Goal: Information Seeking & Learning: Learn about a topic

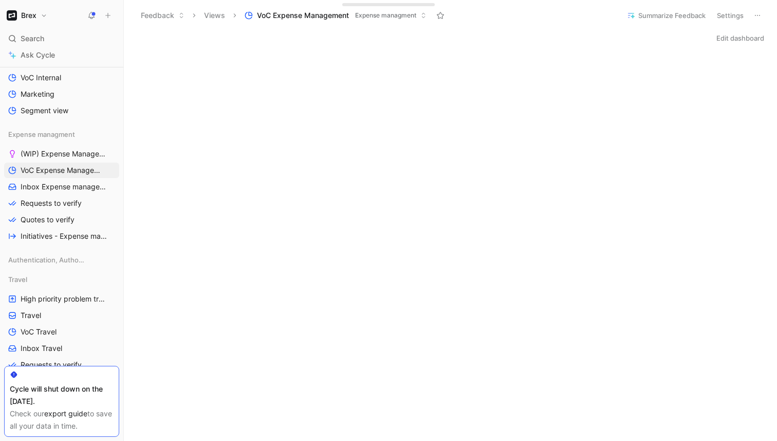
scroll to position [531, 0]
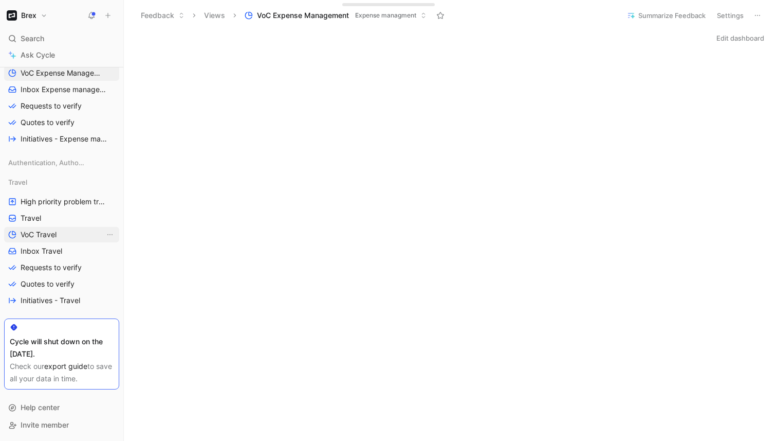
click at [51, 233] on span "VoC Travel" at bounding box center [39, 234] width 36 height 10
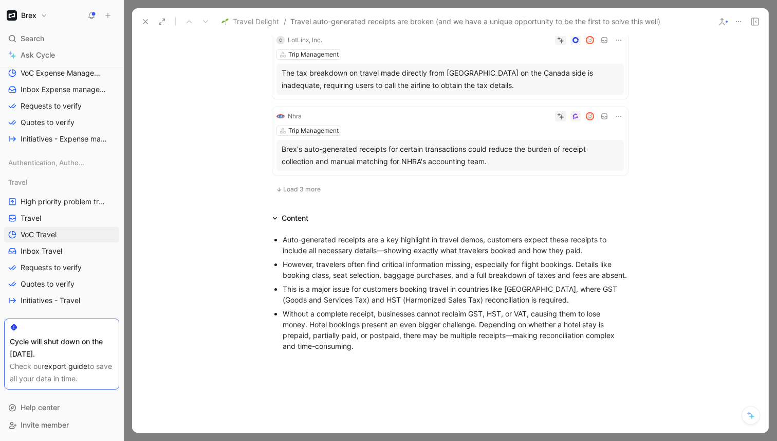
scroll to position [718, 0]
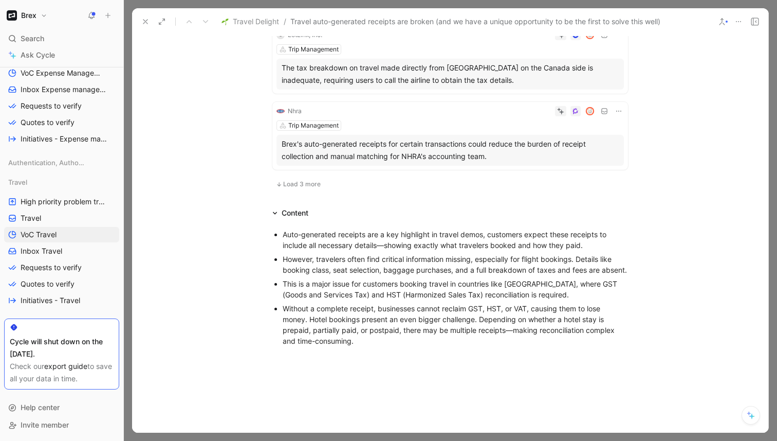
click at [144, 23] on use at bounding box center [145, 22] width 4 height 4
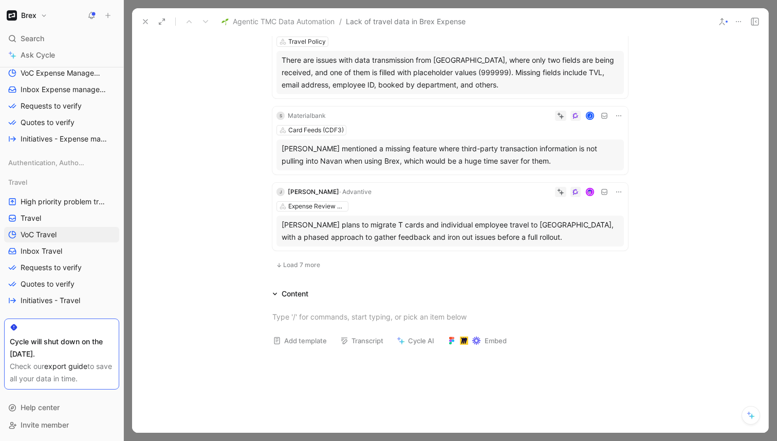
scroll to position [688, 0]
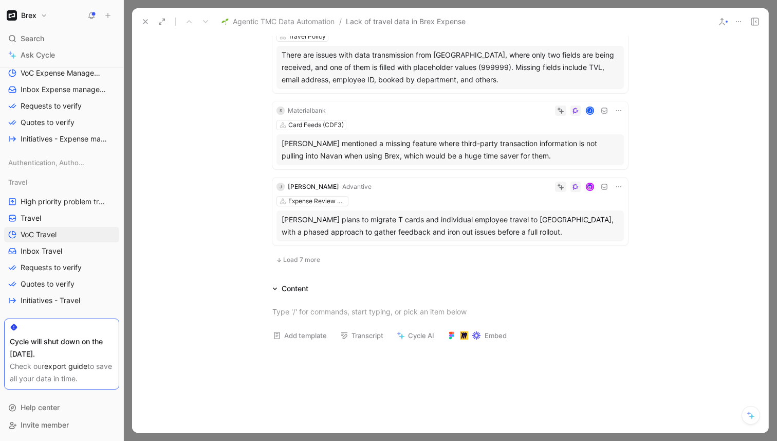
click at [289, 261] on span "Load 7 more" at bounding box center [301, 260] width 37 height 8
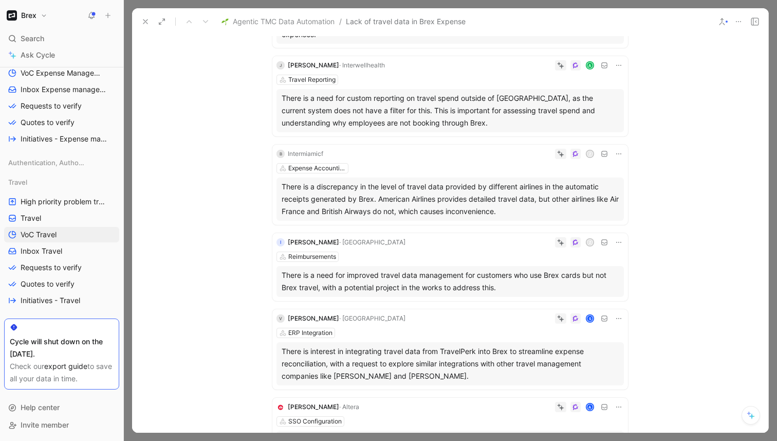
scroll to position [0, 0]
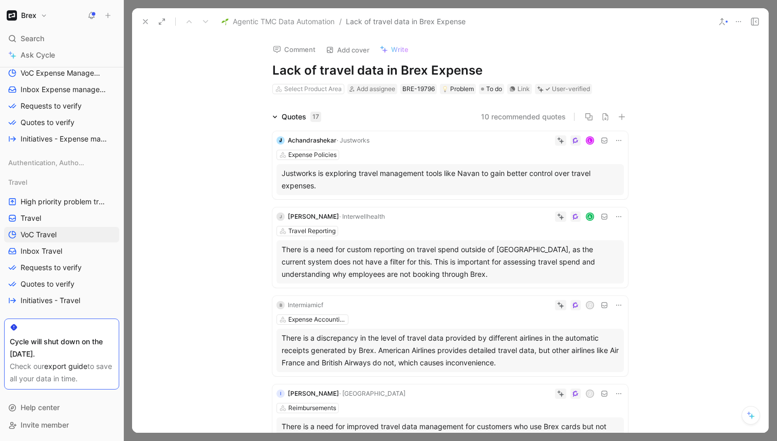
click at [542, 118] on button "10 recommended quotes" at bounding box center [523, 117] width 85 height 12
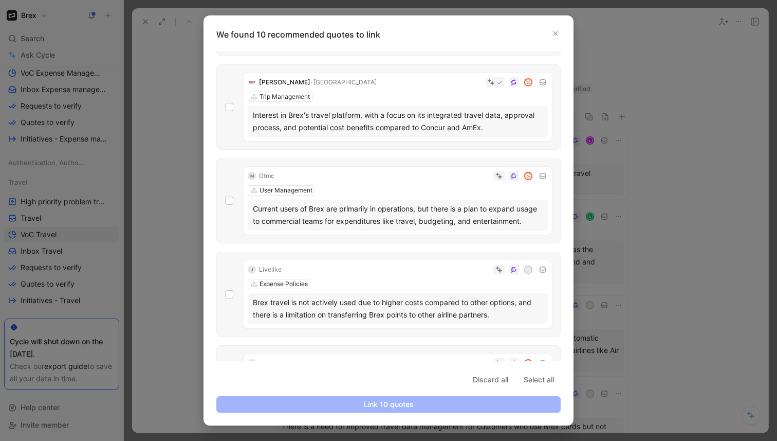
scroll to position [476, 0]
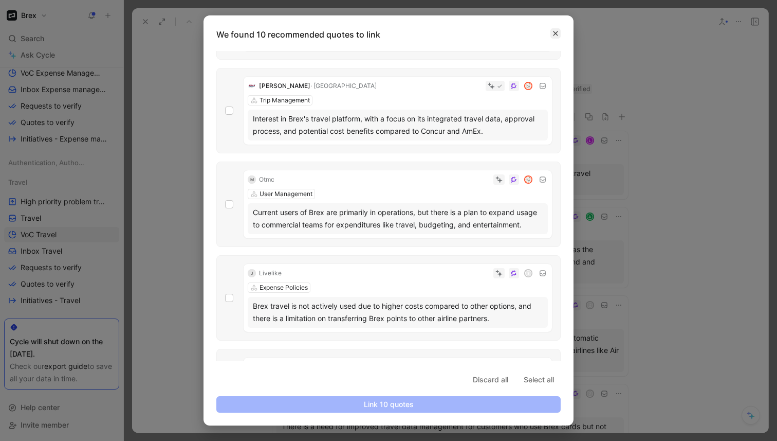
click at [554, 30] on icon "button" at bounding box center [556, 33] width 6 height 6
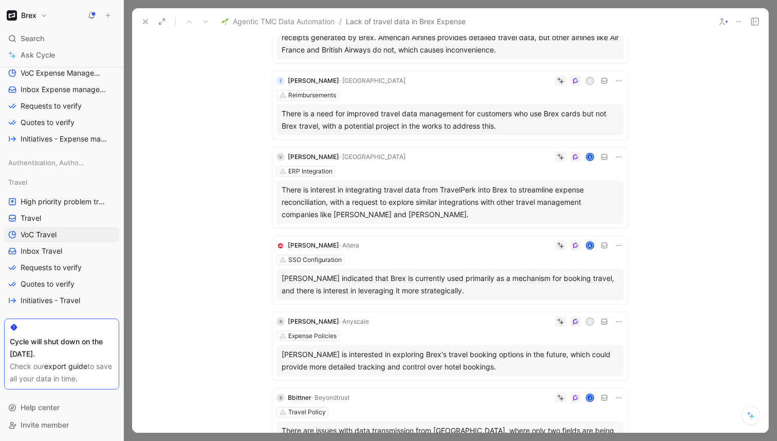
scroll to position [0, 0]
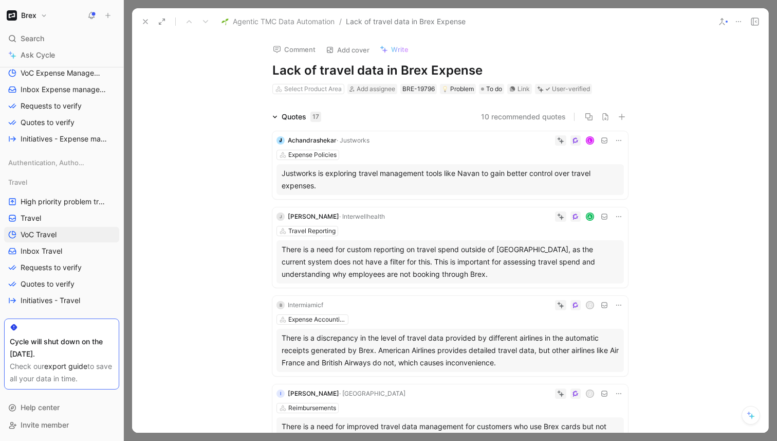
click at [745, 23] on button at bounding box center [739, 21] width 14 height 14
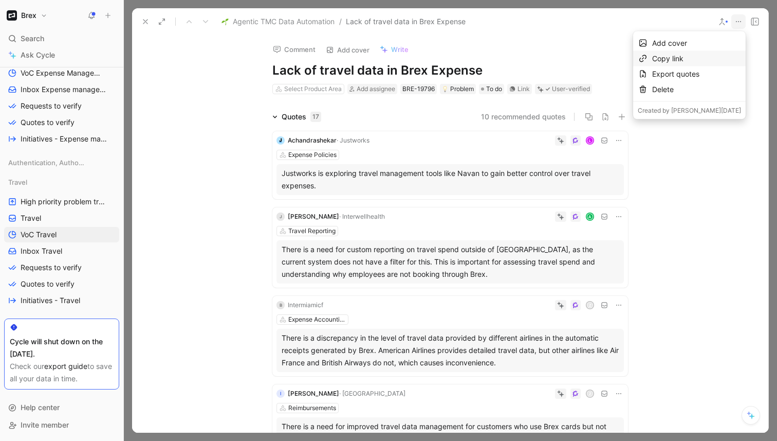
click at [676, 60] on div "Copy link" at bounding box center [696, 58] width 89 height 12
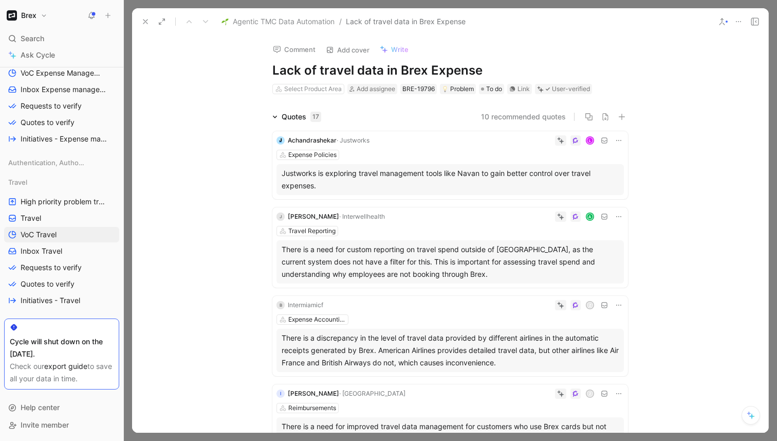
click at [738, 24] on icon at bounding box center [739, 21] width 8 height 8
click at [273, 117] on icon at bounding box center [275, 117] width 4 height 3
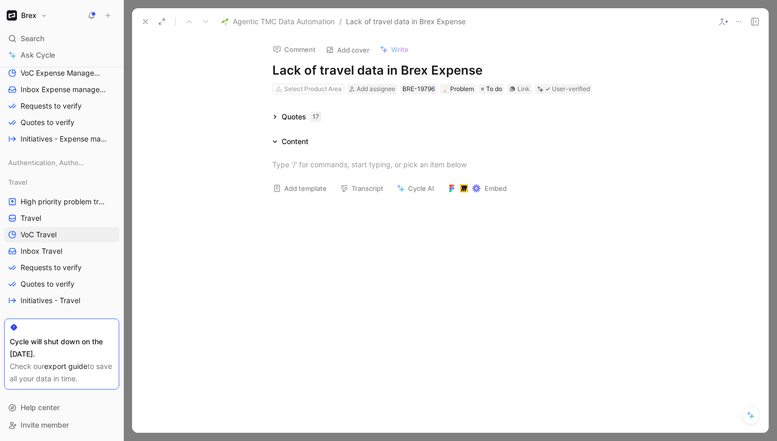
click at [274, 142] on icon at bounding box center [275, 141] width 5 height 5
click at [144, 22] on use at bounding box center [145, 22] width 4 height 4
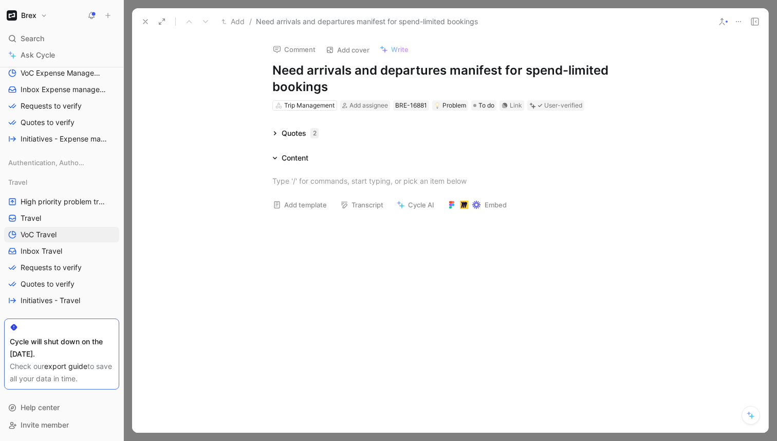
click at [285, 132] on div "Quotes 2" at bounding box center [300, 133] width 37 height 12
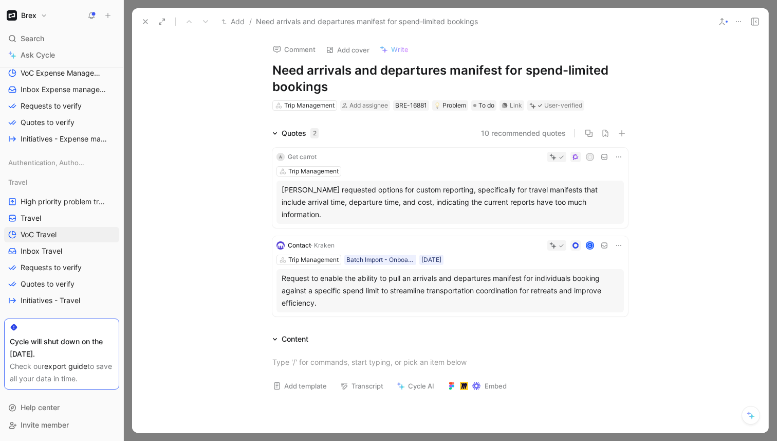
click at [229, 157] on div "Quotes 2 10 recommended quotes A Get carrot R Trip Management Kate Williams req…" at bounding box center [450, 223] width 637 height 193
click at [58, 251] on span "Inbox Travel" at bounding box center [42, 251] width 42 height 10
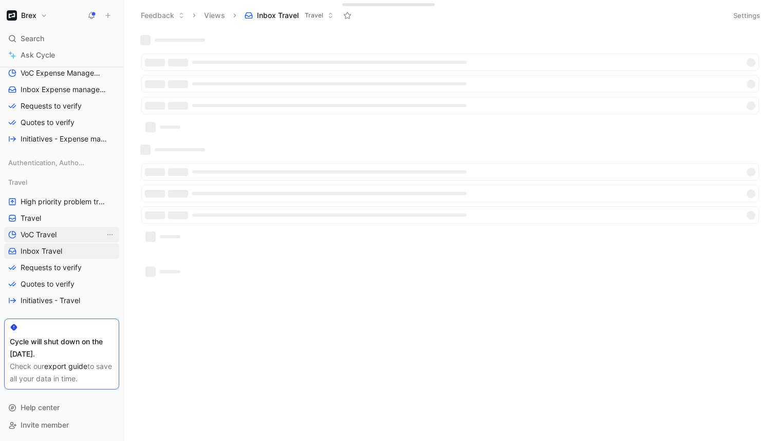
click at [61, 230] on link "VoC Travel" at bounding box center [61, 234] width 115 height 15
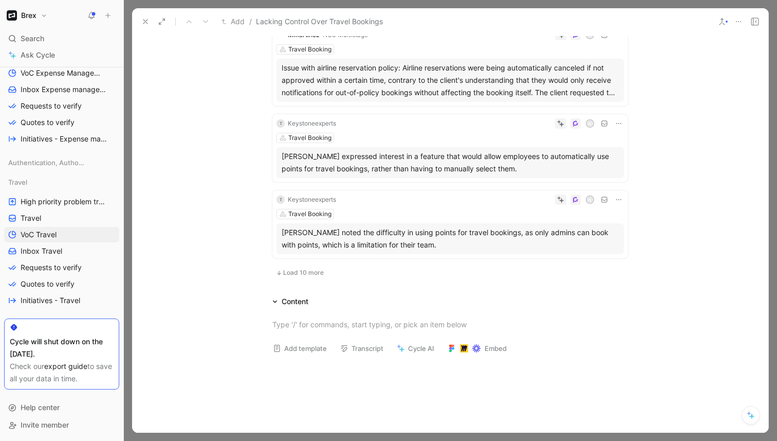
scroll to position [681, 0]
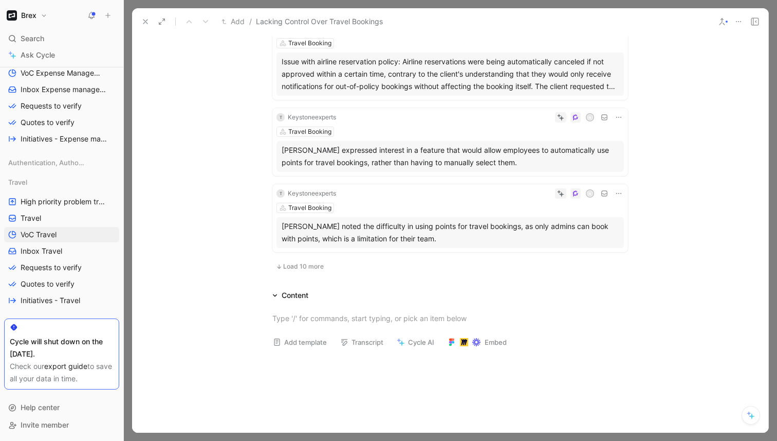
drag, startPoint x: 255, startPoint y: 184, endPoint x: 255, endPoint y: 177, distance: 6.2
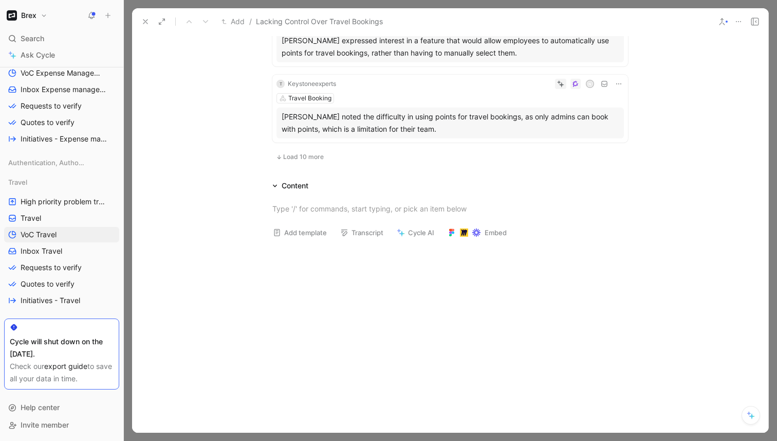
scroll to position [793, 0]
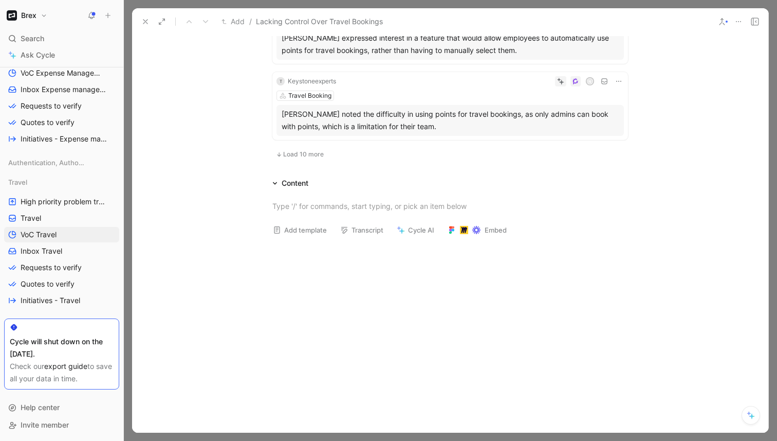
click at [145, 21] on use at bounding box center [145, 22] width 4 height 4
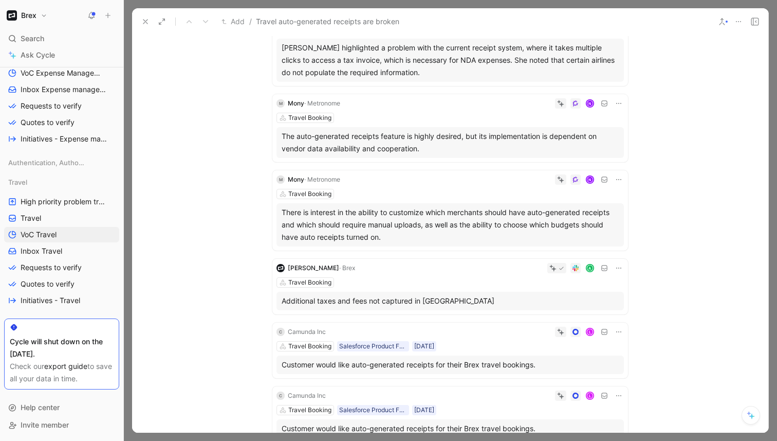
scroll to position [133, 0]
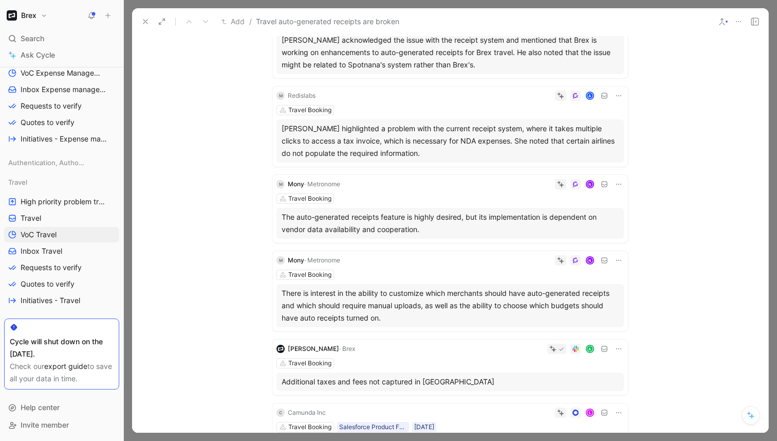
click at [146, 24] on icon at bounding box center [145, 21] width 8 height 8
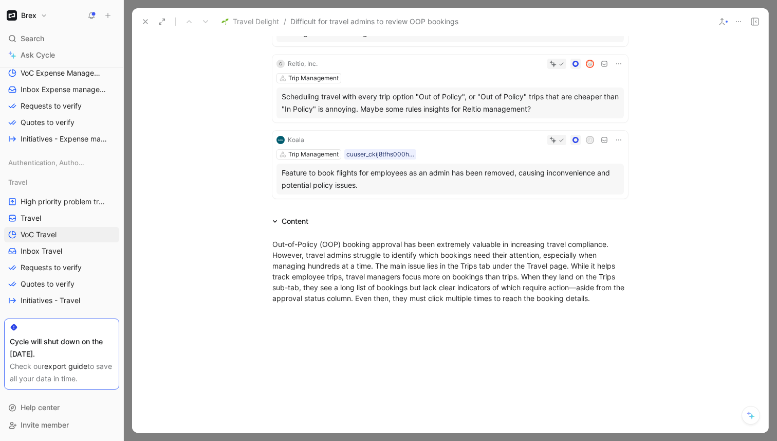
scroll to position [406, 0]
click at [144, 23] on icon at bounding box center [145, 21] width 8 height 8
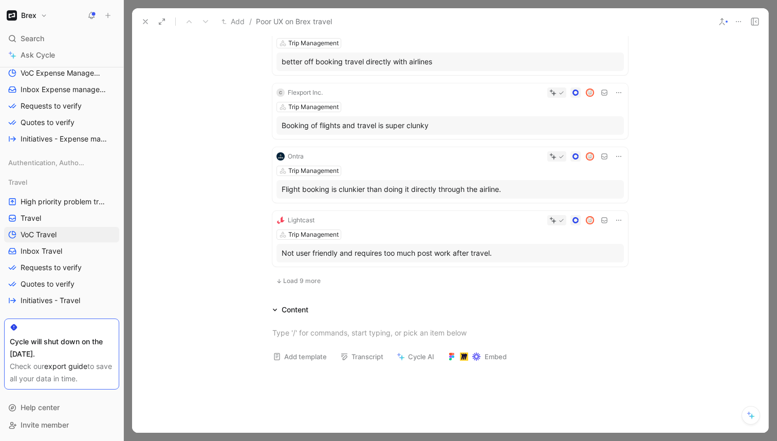
scroll to position [528, 0]
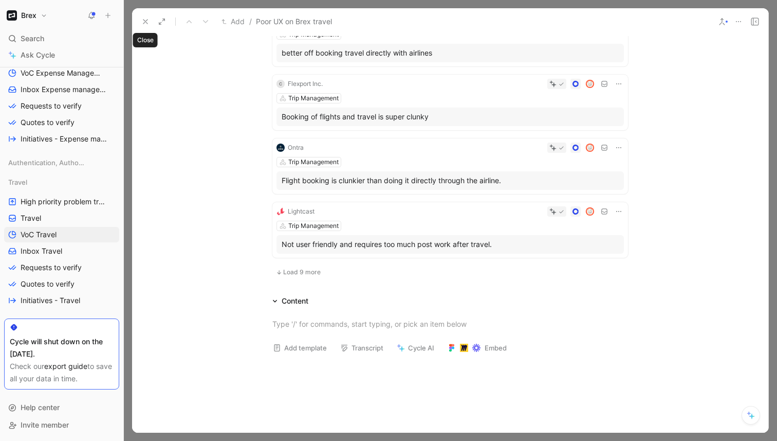
click at [149, 19] on icon at bounding box center [145, 21] width 8 height 8
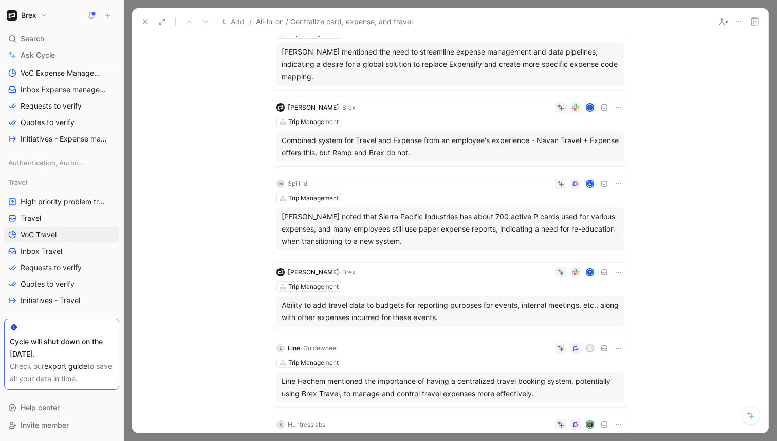
scroll to position [197, 0]
click at [212, 213] on div "Quotes 9 10 recommended quotes J Magmamath J Trip Management Jacob Schafer expr…" at bounding box center [450, 277] width 637 height 726
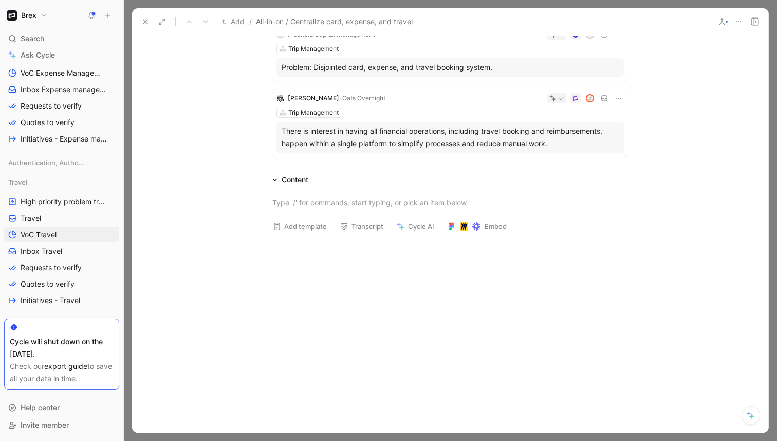
scroll to position [689, 0]
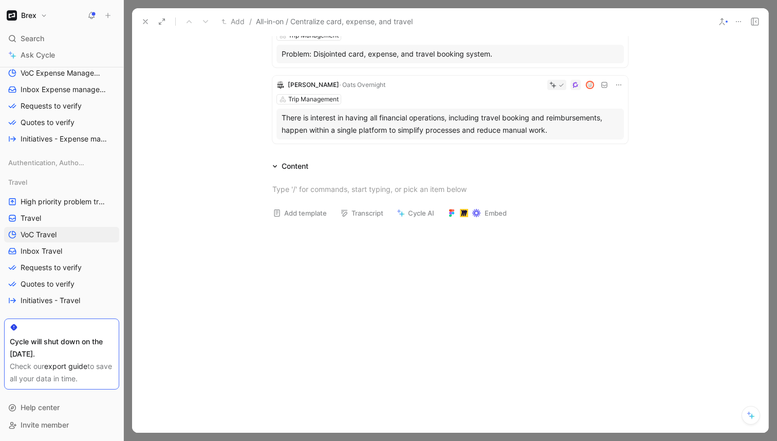
click at [142, 22] on icon at bounding box center [145, 21] width 8 height 8
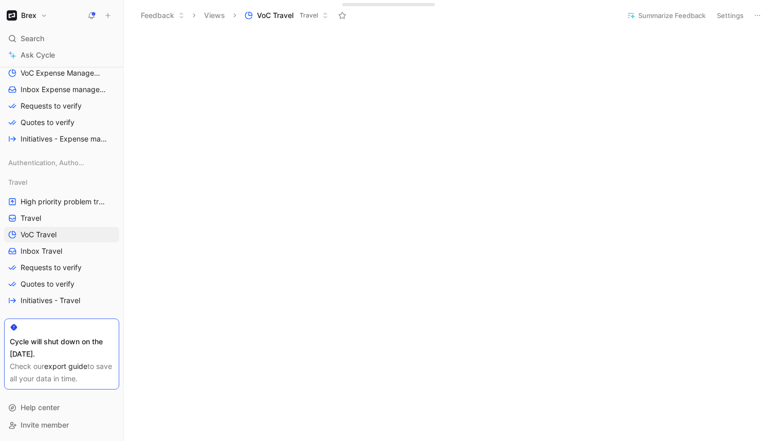
scroll to position [391, 0]
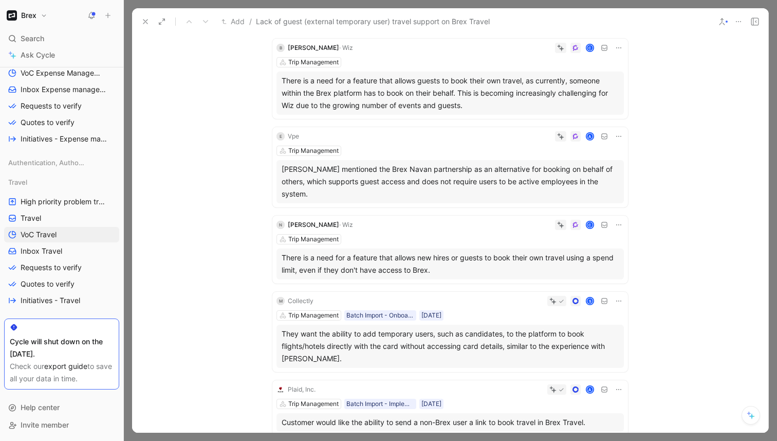
scroll to position [266, 0]
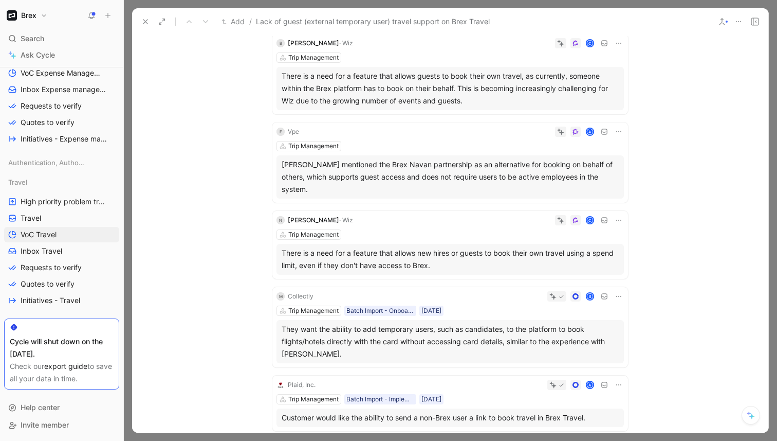
click at [246, 286] on div "Quotes 8 10 recommended quotes P Peter · Relatable A Trip Management Peter Gask…" at bounding box center [450, 180] width 637 height 638
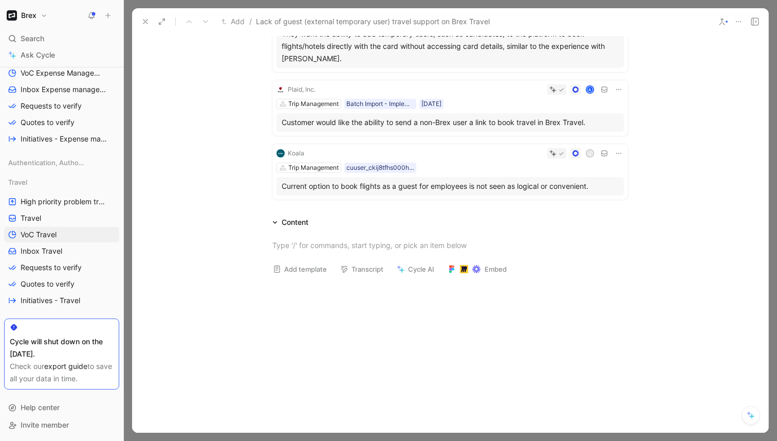
scroll to position [562, 0]
click at [249, 276] on div "Add template Transcript Cycle AI Embed" at bounding box center [450, 254] width 637 height 55
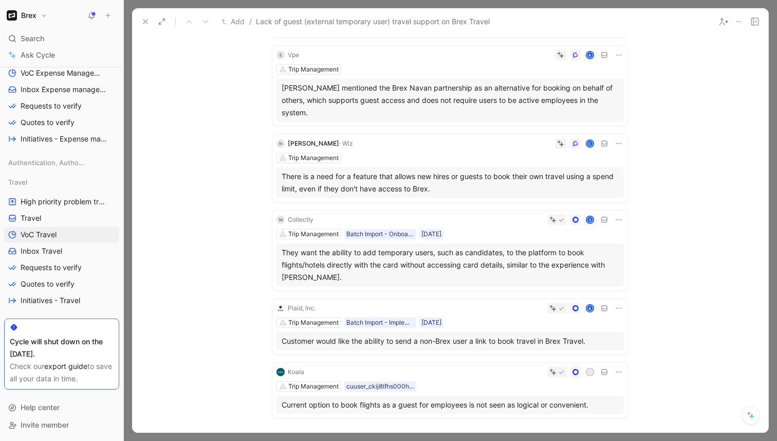
scroll to position [341, 0]
click at [147, 21] on icon at bounding box center [145, 21] width 8 height 8
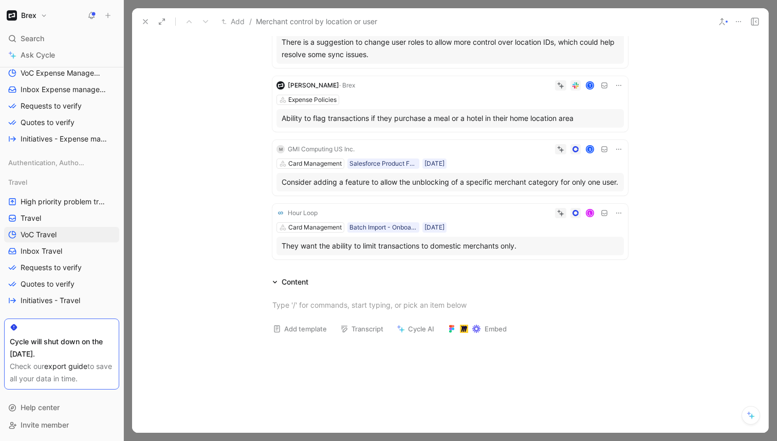
scroll to position [386, 0]
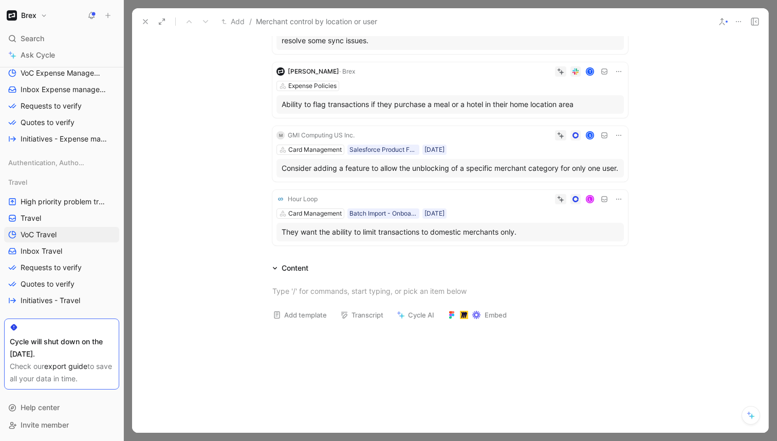
click at [535, 85] on div "Expense Policies" at bounding box center [451, 86] width 348 height 10
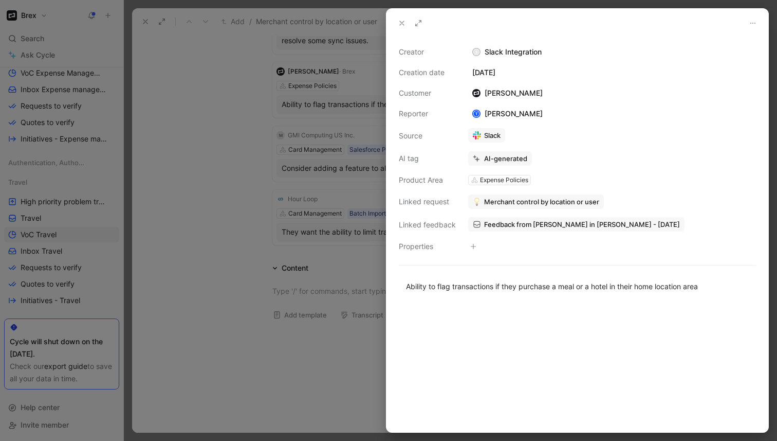
click at [543, 201] on span "Merchant control by location or user" at bounding box center [541, 201] width 115 height 9
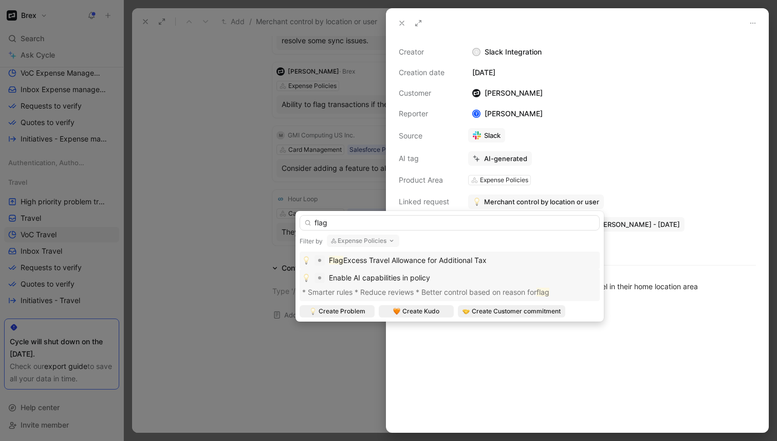
type input "flag"
click at [459, 279] on div "Enable AI capabilities in policy" at bounding box center [449, 277] width 295 height 12
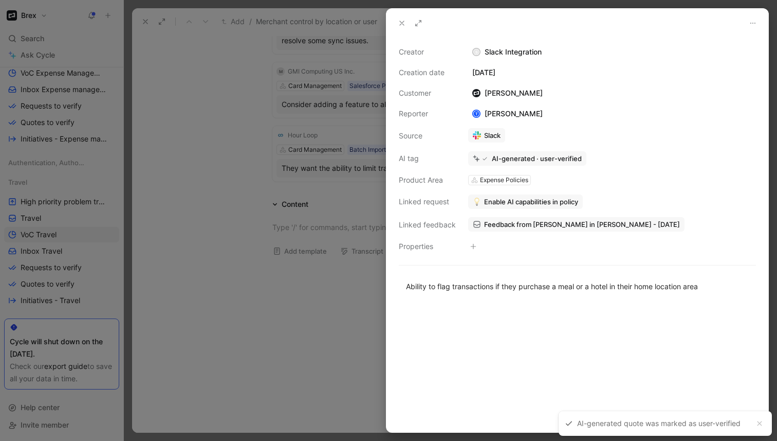
click at [247, 134] on div at bounding box center [388, 220] width 777 height 441
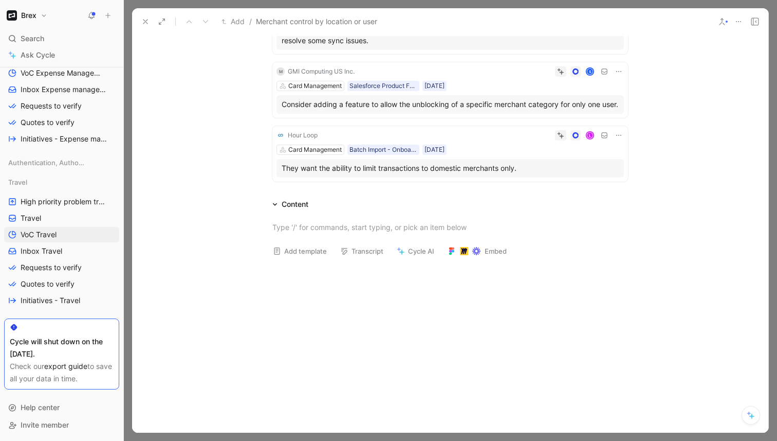
click at [497, 174] on div "They want the ability to limit transactions to domestic merchants only." at bounding box center [450, 168] width 337 height 12
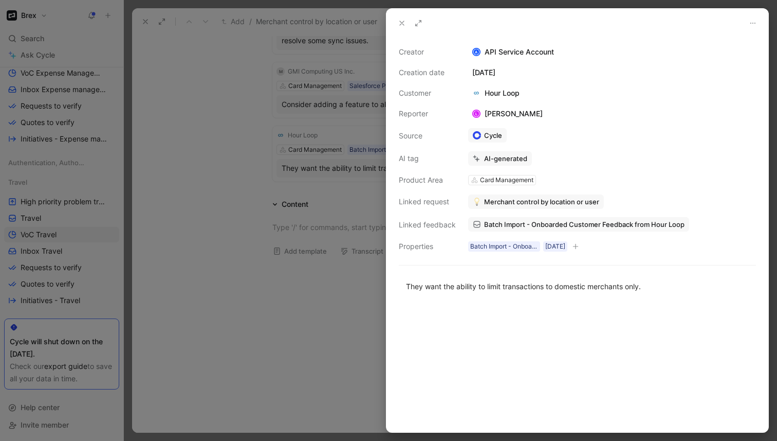
click at [236, 151] on div at bounding box center [388, 220] width 777 height 441
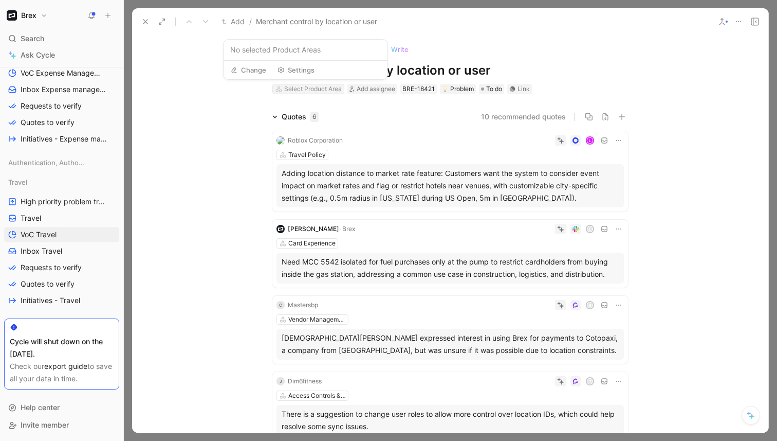
click at [310, 87] on div "Select Product Area" at bounding box center [313, 89] width 58 height 10
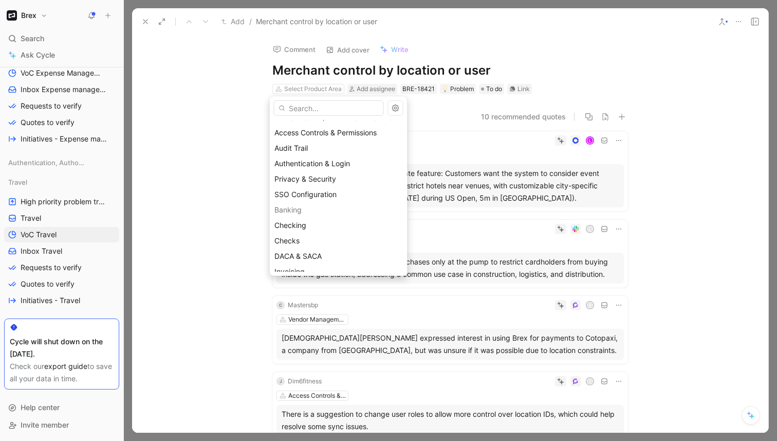
scroll to position [157, 0]
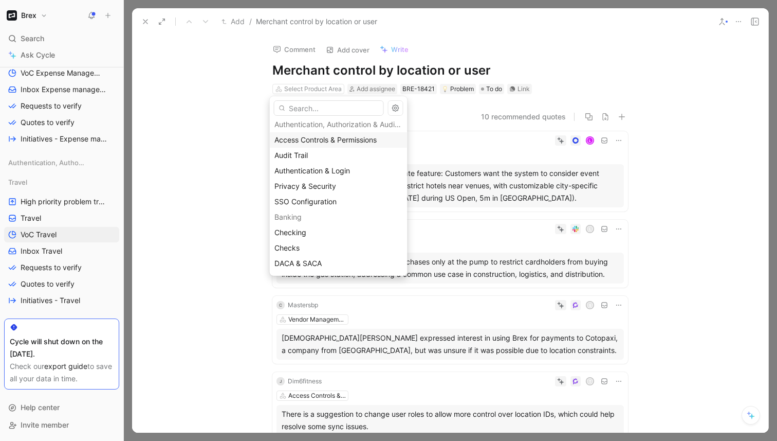
click at [344, 143] on span "Access Controls & Permissions" at bounding box center [326, 139] width 102 height 9
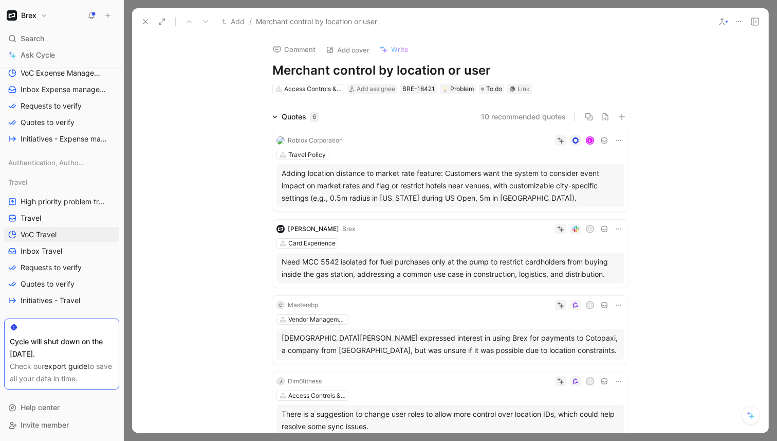
click at [148, 20] on icon at bounding box center [145, 21] width 8 height 8
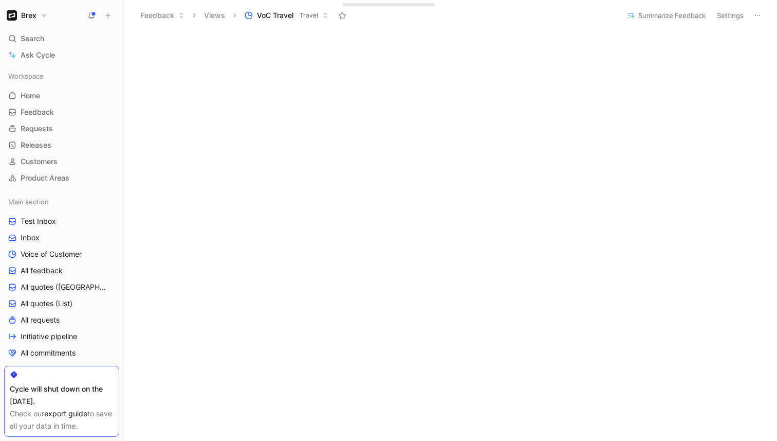
scroll to position [421, 0]
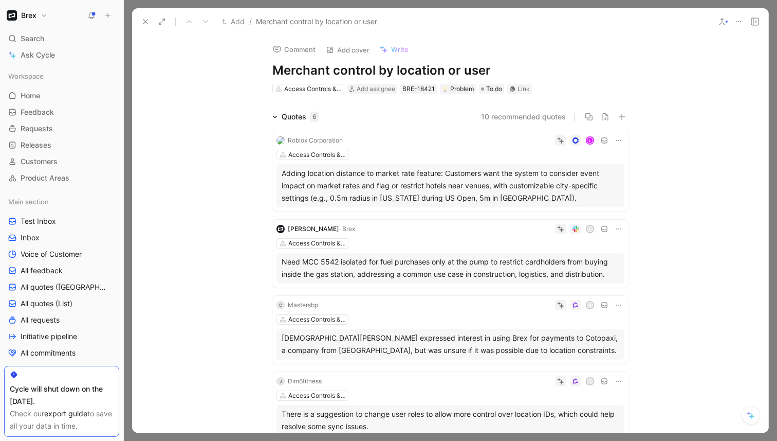
click at [146, 22] on use at bounding box center [145, 22] width 4 height 4
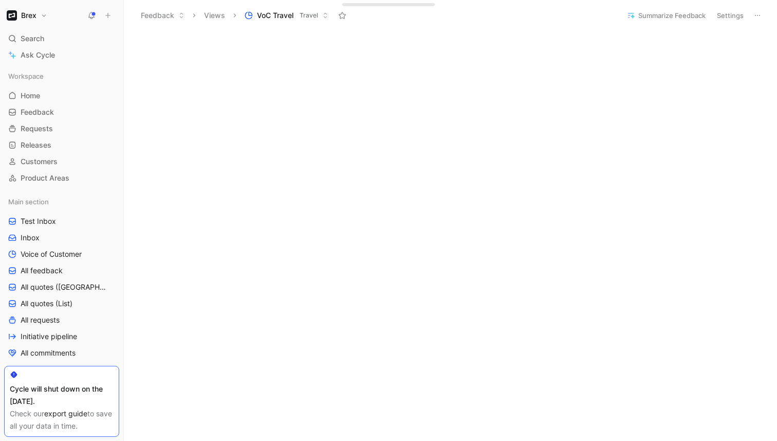
scroll to position [495, 0]
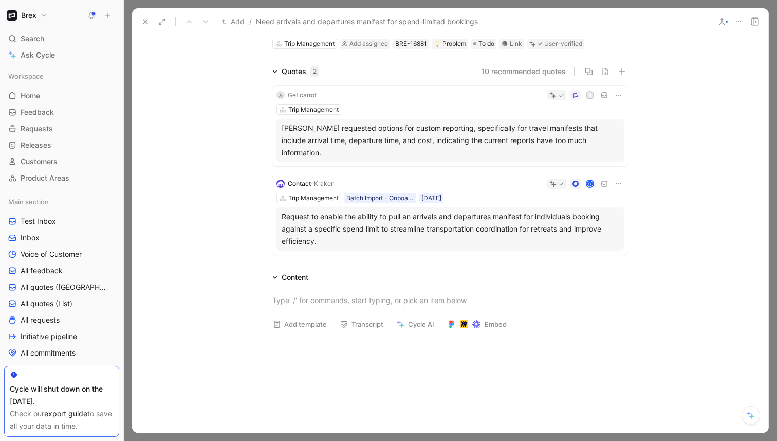
scroll to position [49, 0]
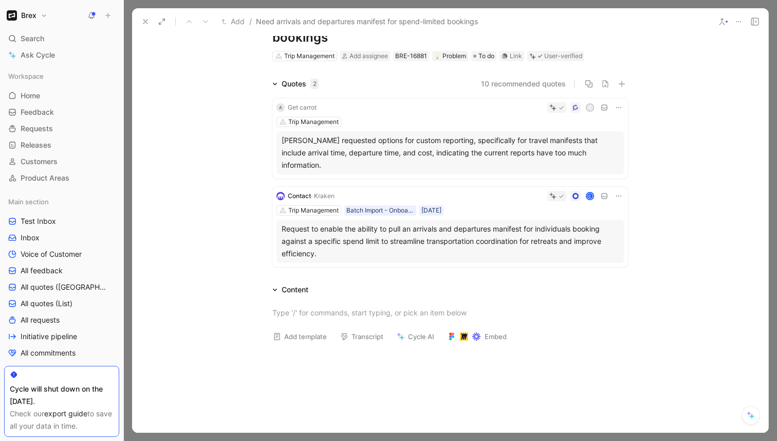
click at [147, 20] on use at bounding box center [145, 22] width 4 height 4
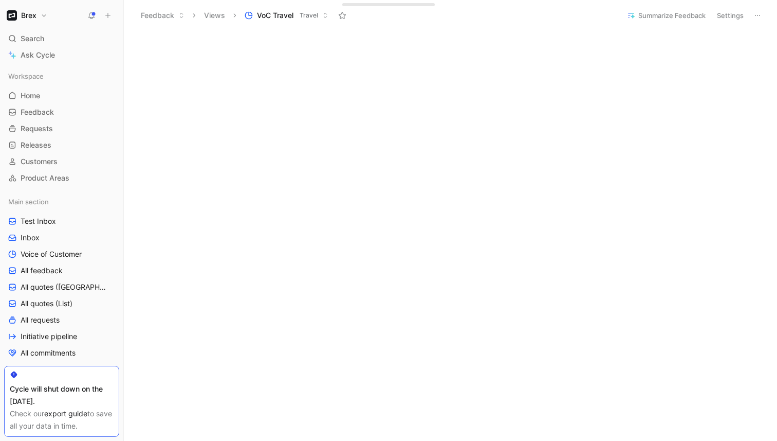
scroll to position [437, 0]
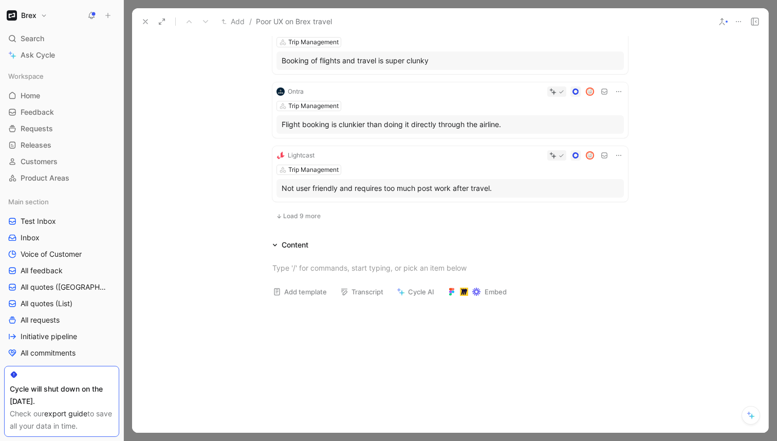
scroll to position [590, 0]
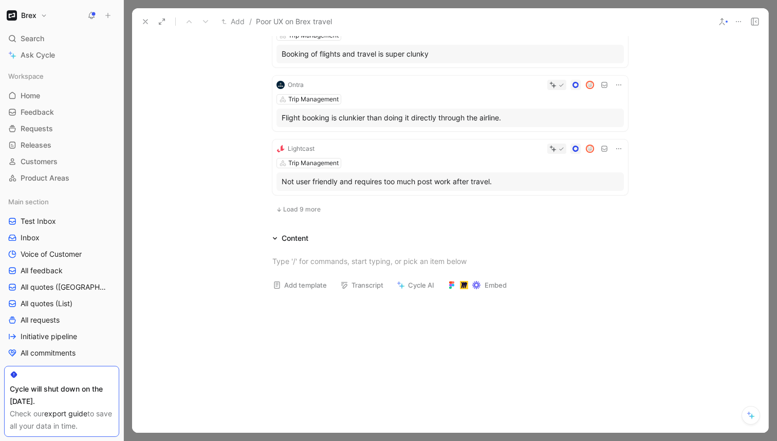
click at [301, 208] on span "Load 9 more" at bounding box center [302, 209] width 38 height 8
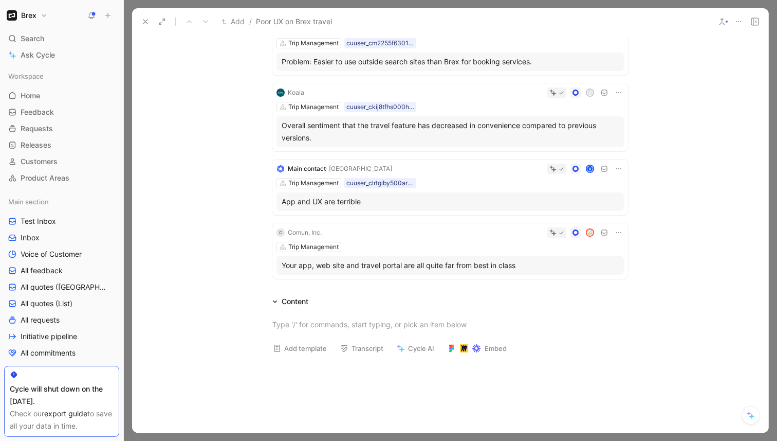
scroll to position [1110, 0]
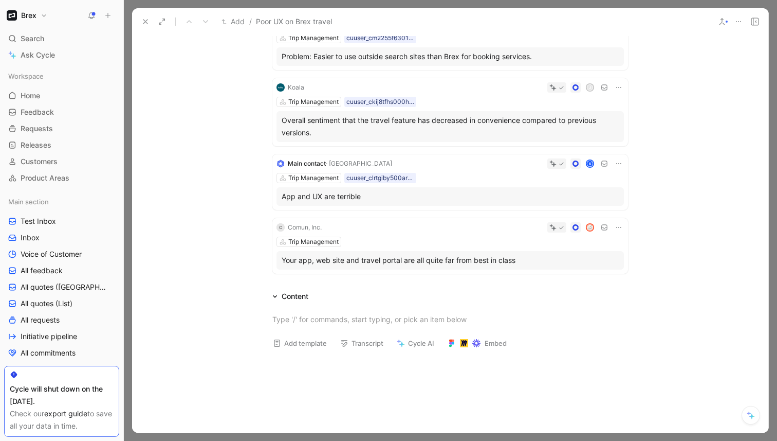
click at [143, 21] on icon at bounding box center [145, 21] width 8 height 8
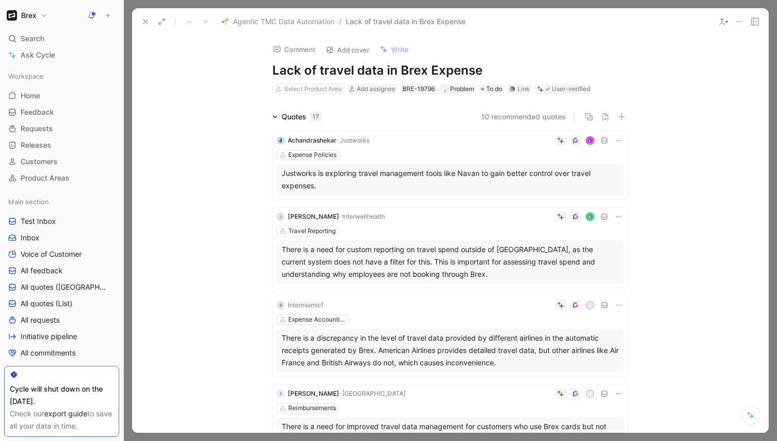
click at [145, 21] on use at bounding box center [145, 22] width 4 height 4
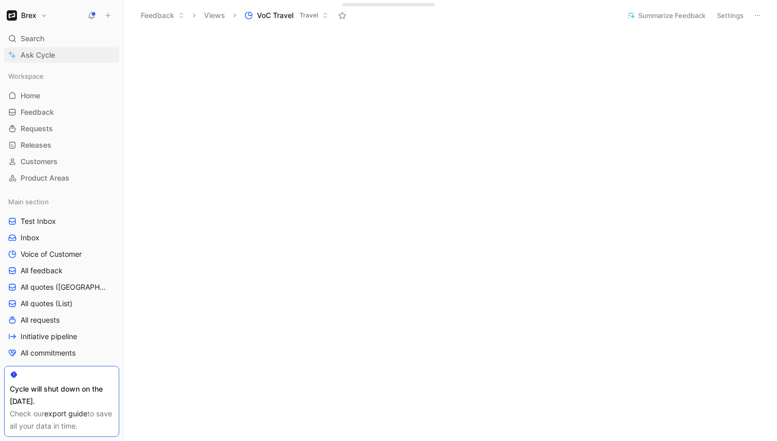
click at [49, 53] on span "Ask Cycle" at bounding box center [38, 55] width 34 height 12
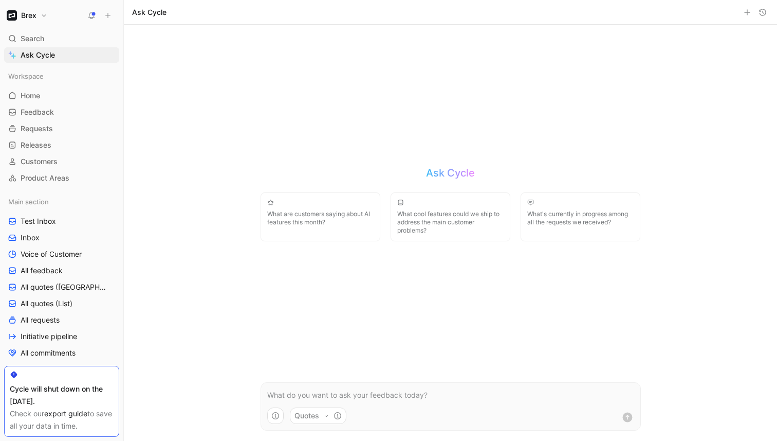
click at [331, 393] on p at bounding box center [450, 395] width 367 height 12
click at [47, 37] on div "Search ⌘ K" at bounding box center [61, 38] width 115 height 15
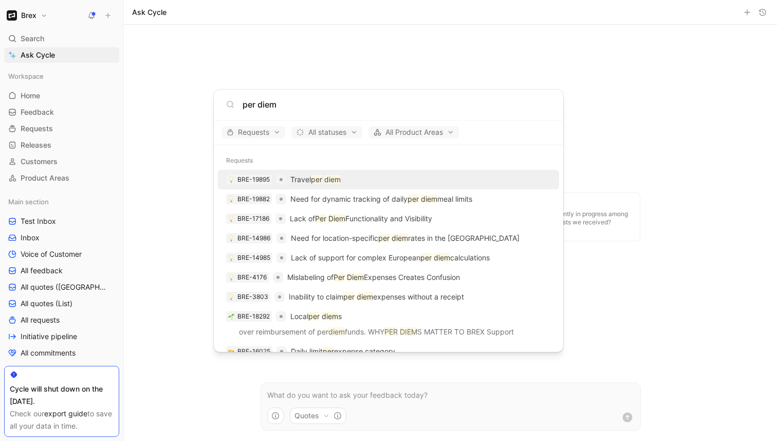
type input "per diem"
click at [365, 183] on div "BRE-19895 Travel per diem" at bounding box center [388, 179] width 335 height 19
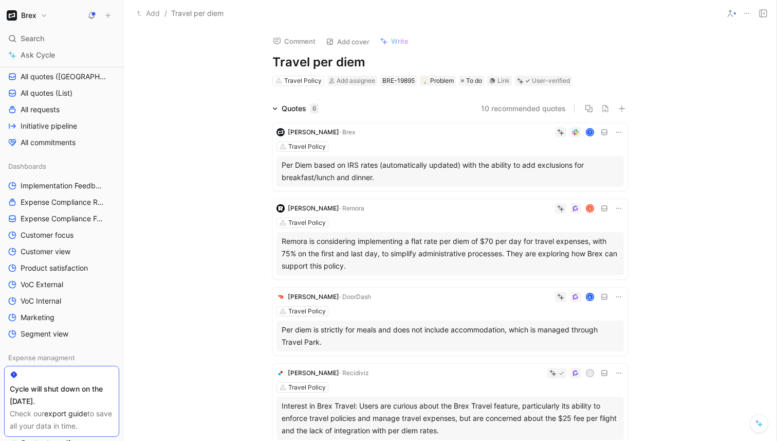
scroll to position [209, 0]
click at [65, 125] on span "Initiative pipeline" at bounding box center [49, 127] width 57 height 10
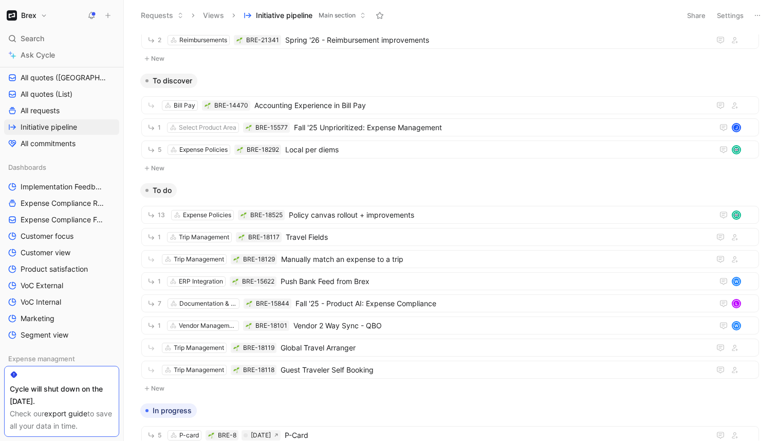
scroll to position [315, 0]
click at [454, 148] on span "Local per diems" at bounding box center [497, 148] width 424 height 12
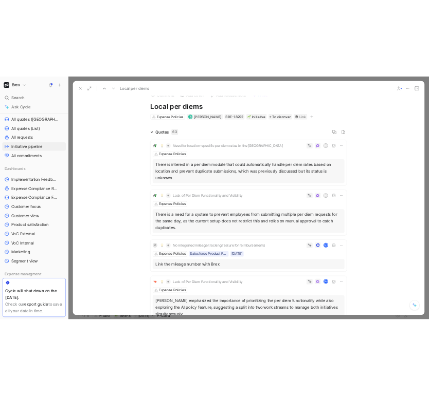
scroll to position [17, 0]
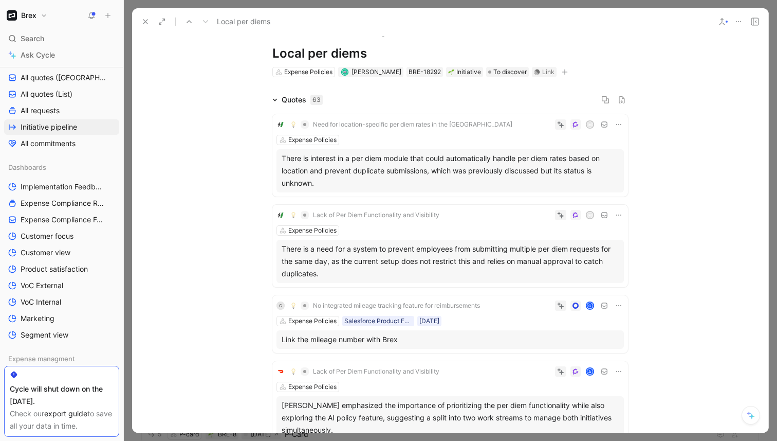
click at [511, 306] on div "C" at bounding box center [558, 305] width 131 height 10
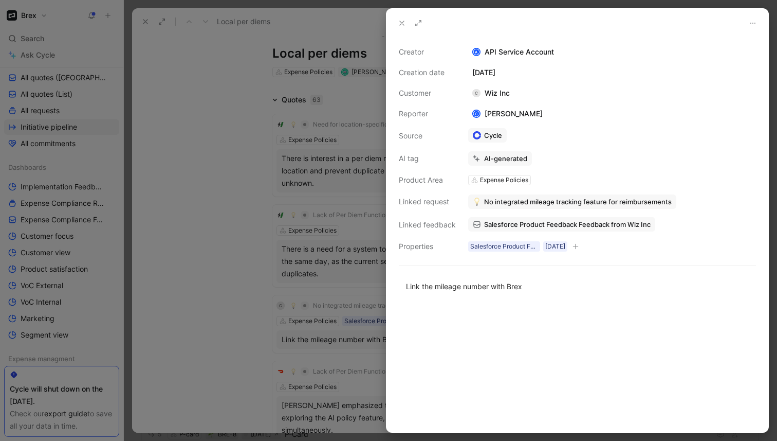
click at [233, 65] on div at bounding box center [388, 220] width 777 height 441
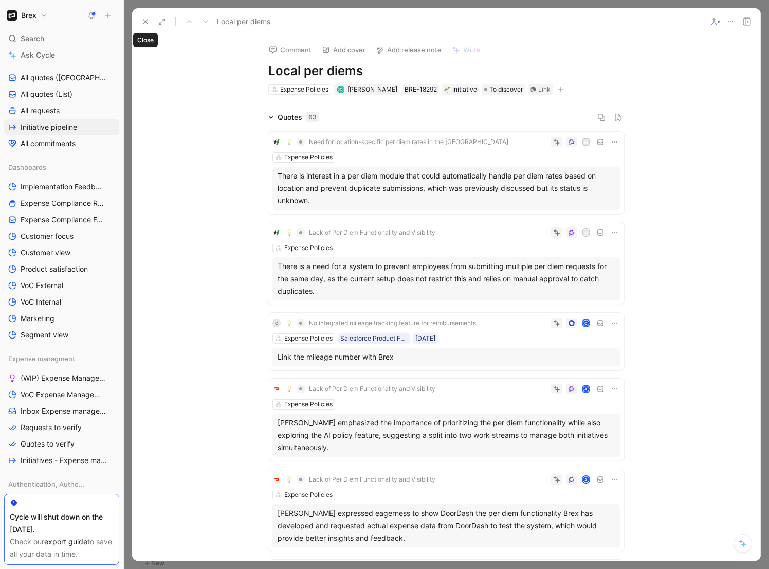
click at [145, 21] on icon at bounding box center [145, 21] width 8 height 8
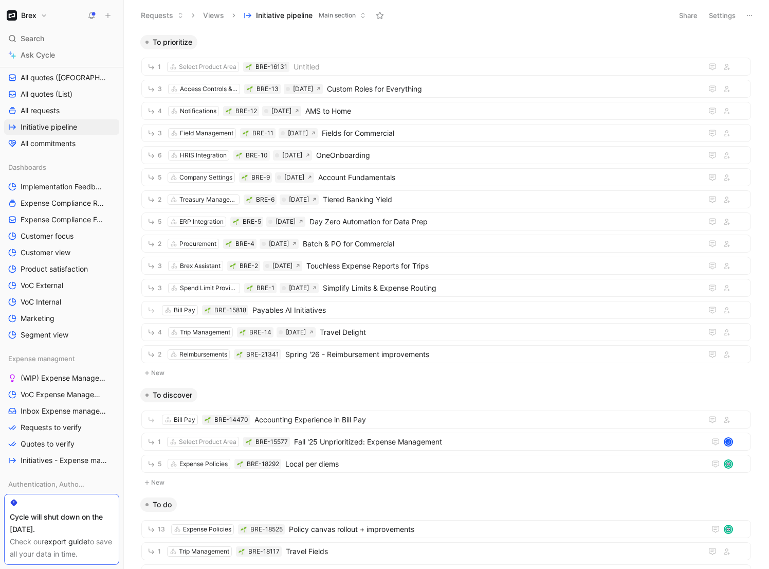
click at [107, 13] on icon at bounding box center [107, 15] width 7 height 7
click at [204, 36] on button "New request r" at bounding box center [177, 36] width 110 height 17
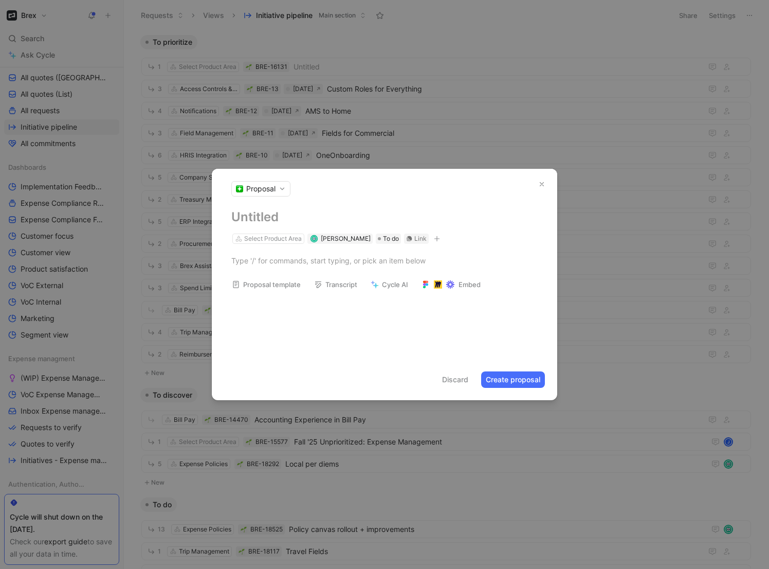
click at [282, 189] on button "Proposal" at bounding box center [260, 188] width 59 height 15
click at [273, 276] on span "Initiative" at bounding box center [262, 275] width 28 height 10
click at [274, 213] on h1 at bounding box center [384, 217] width 306 height 16
click at [513, 381] on button "Create initiative" at bounding box center [514, 379] width 62 height 16
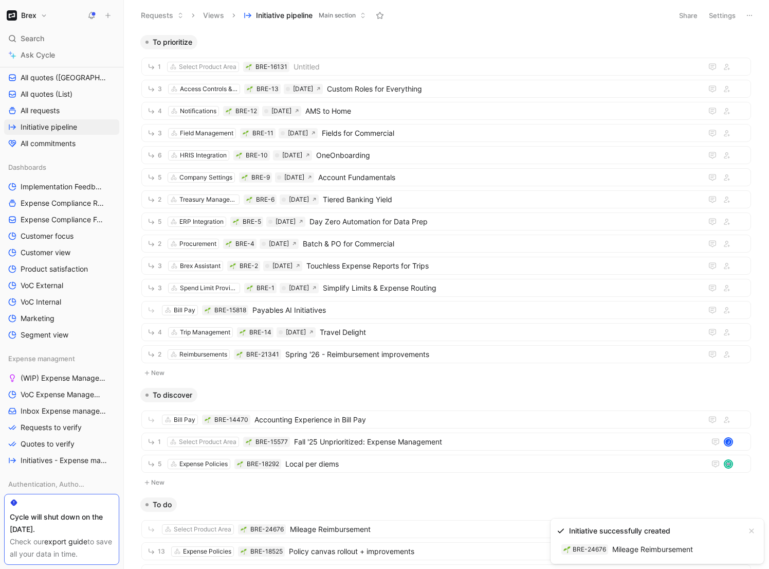
click at [631, 440] on link "BRE-24676 Mileage Reimbursement" at bounding box center [627, 549] width 141 height 16
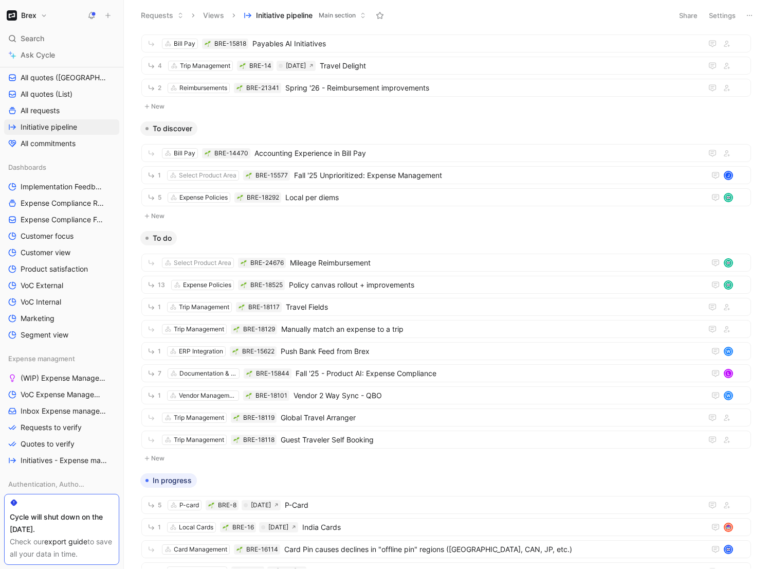
scroll to position [267, 0]
click at [394, 195] on span "Local per diems" at bounding box center [493, 196] width 416 height 12
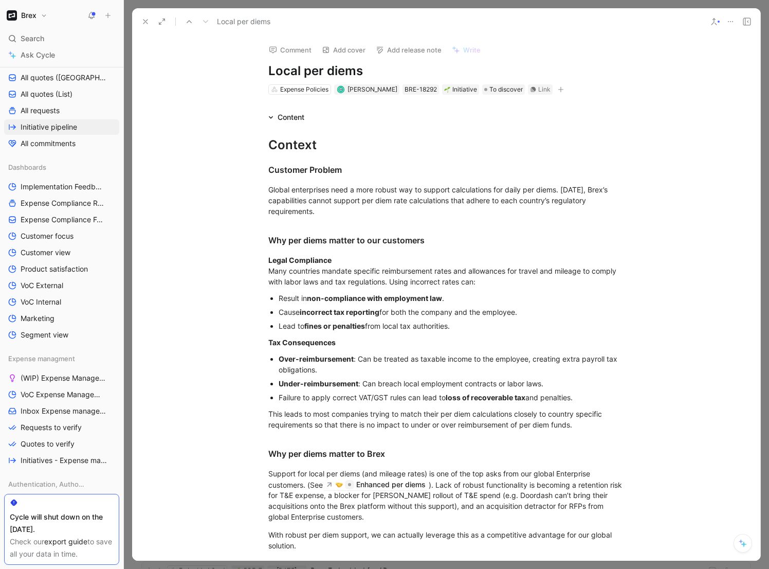
click at [278, 117] on div "Content" at bounding box center [291, 117] width 27 height 12
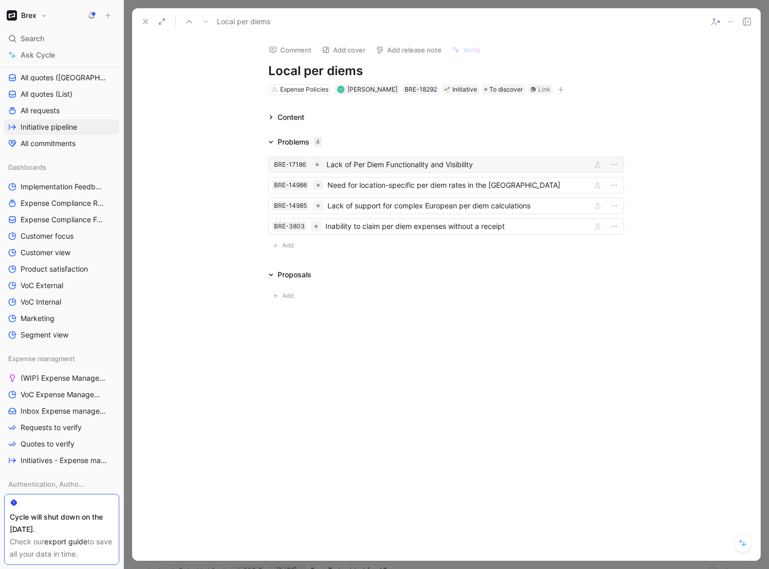
click at [385, 164] on div "Lack of Per Diem Functionality and Visibility" at bounding box center [456, 164] width 261 height 12
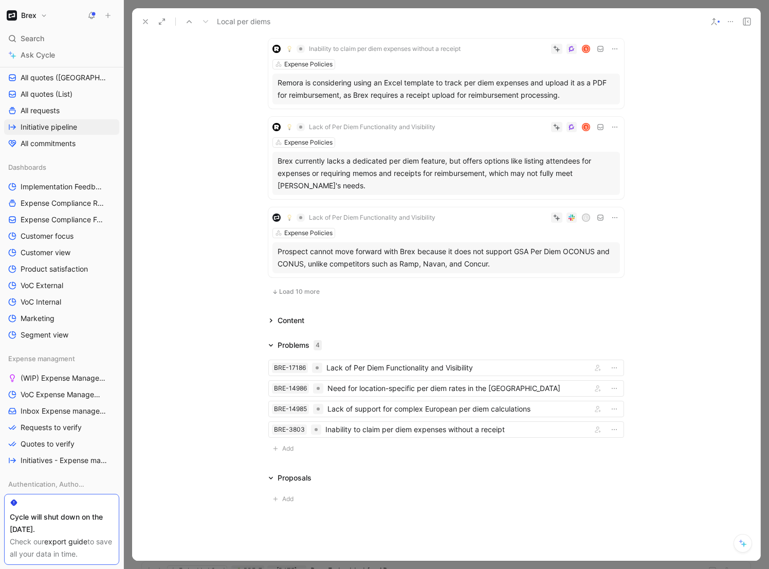
scroll to position [725, 0]
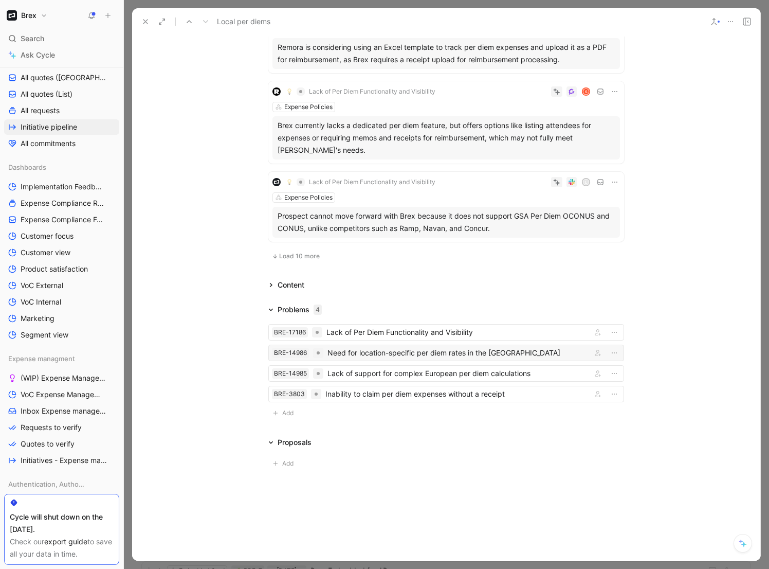
click at [374, 347] on div "Need for location-specific per diem rates in the US" at bounding box center [458, 353] width 260 height 12
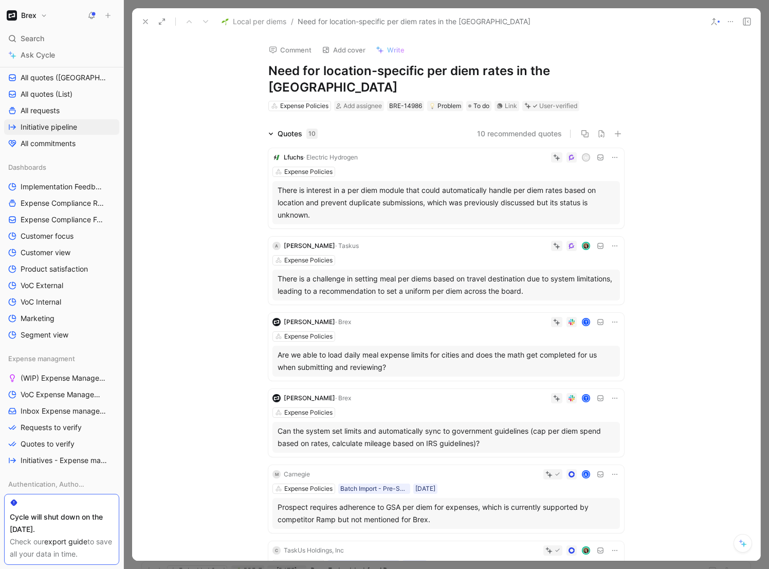
click at [483, 152] on div "M" at bounding box center [491, 157] width 258 height 10
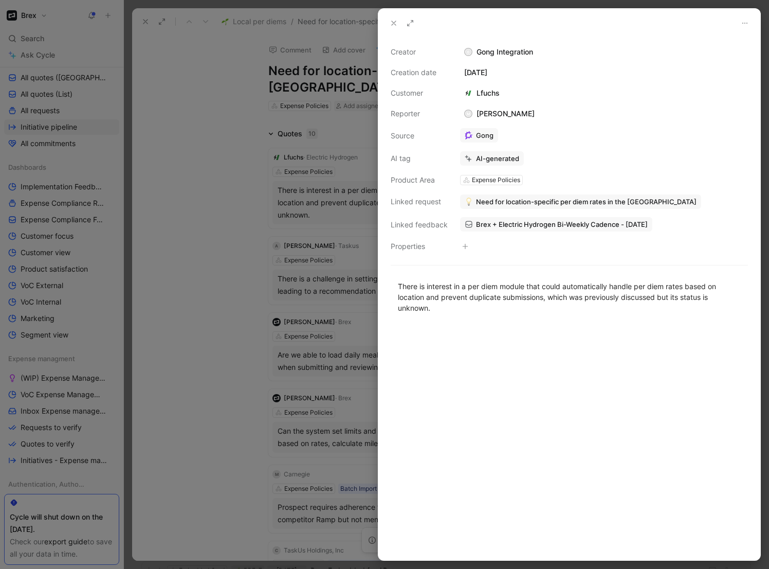
click at [504, 202] on span "Need for location-specific per diem rates in the [GEOGRAPHIC_DATA]" at bounding box center [586, 201] width 221 height 9
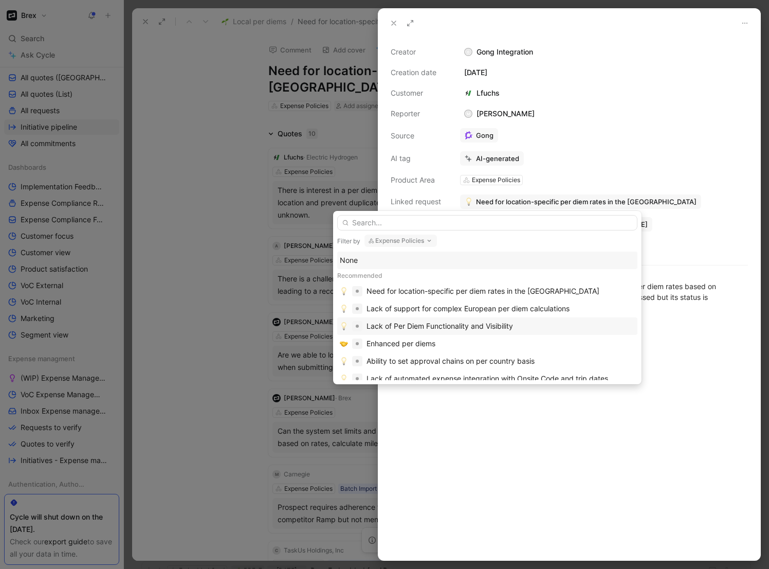
click at [464, 329] on div "Lack of Per Diem Functionality and Visibility" at bounding box center [440, 326] width 147 height 12
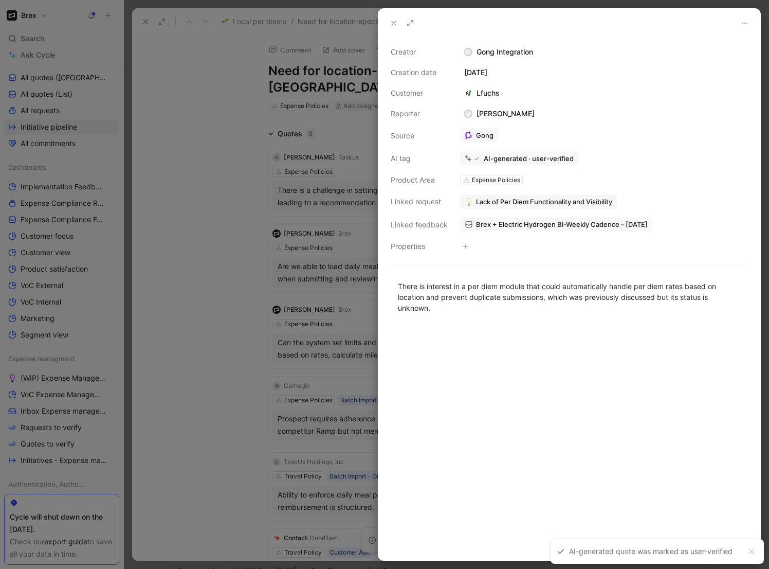
click at [226, 199] on div at bounding box center [384, 284] width 769 height 569
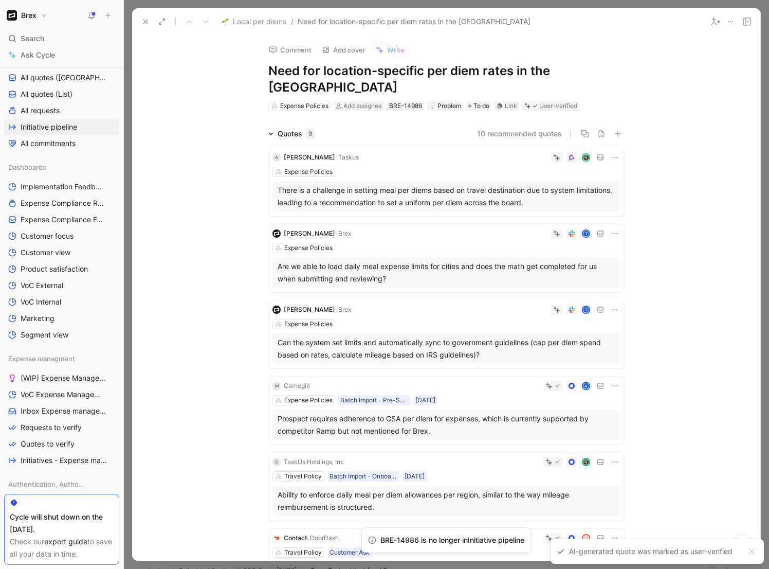
click at [467, 184] on div "There is a challenge in setting meal per diems based on travel destination due …" at bounding box center [446, 196] width 337 height 25
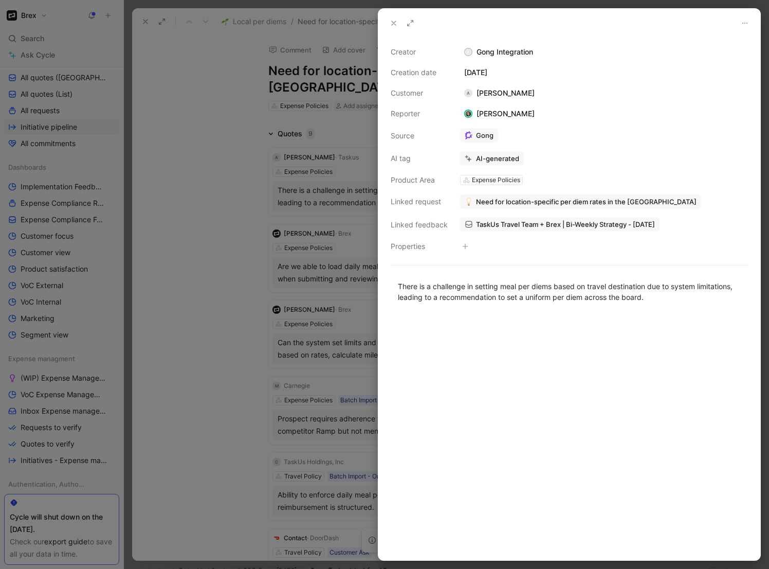
click at [627, 201] on span "Need for location-specific per diem rates in the [GEOGRAPHIC_DATA]" at bounding box center [586, 201] width 221 height 9
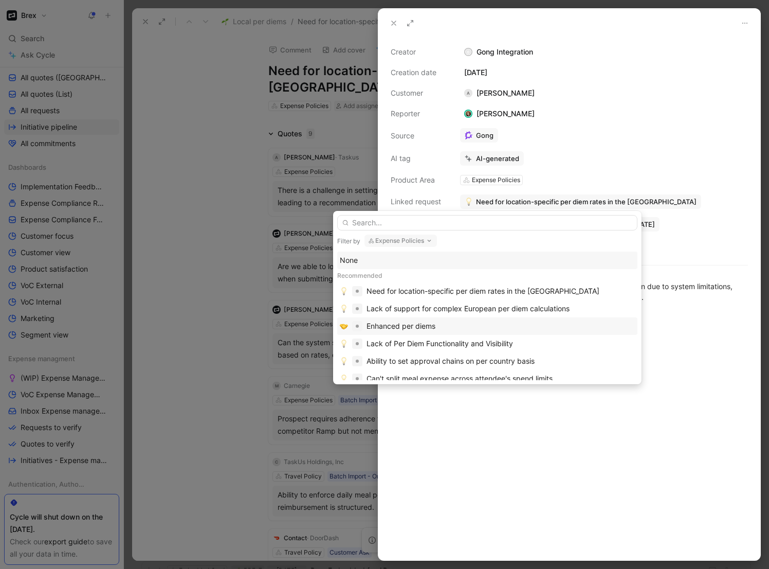
scroll to position [7, 0]
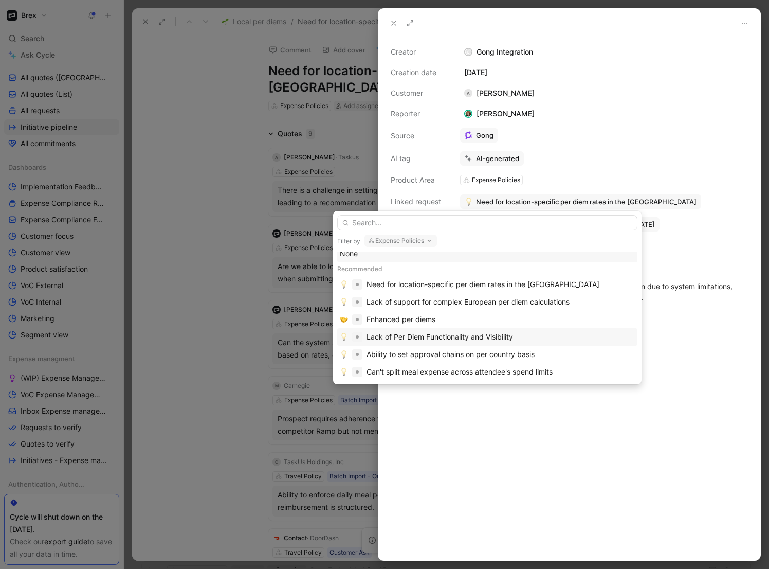
click at [451, 335] on div "Lack of Per Diem Functionality and Visibility" at bounding box center [440, 337] width 147 height 12
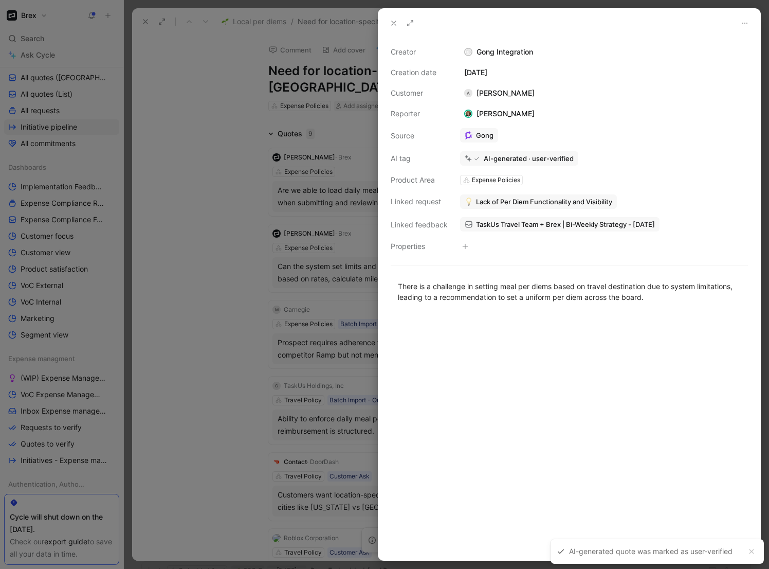
click at [215, 230] on div at bounding box center [384, 284] width 769 height 569
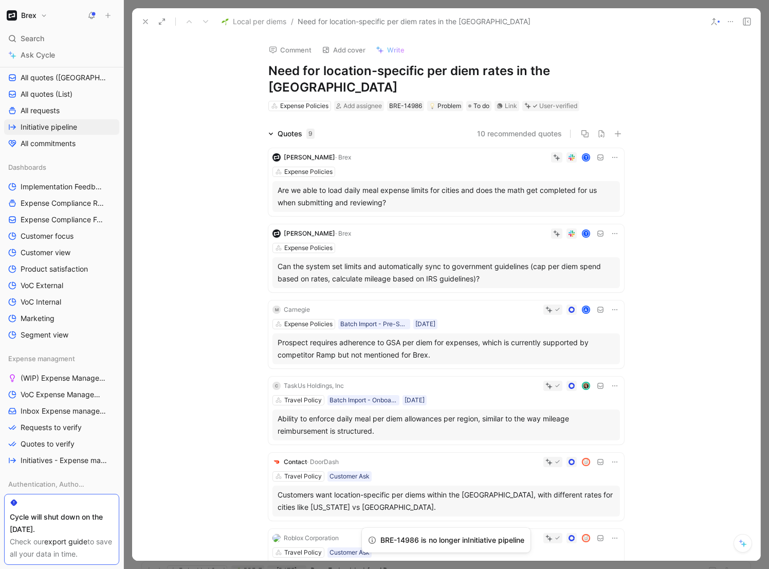
click at [499, 184] on div "Are we able to load daily meal expense limits for cities and does the math get …" at bounding box center [446, 196] width 337 height 25
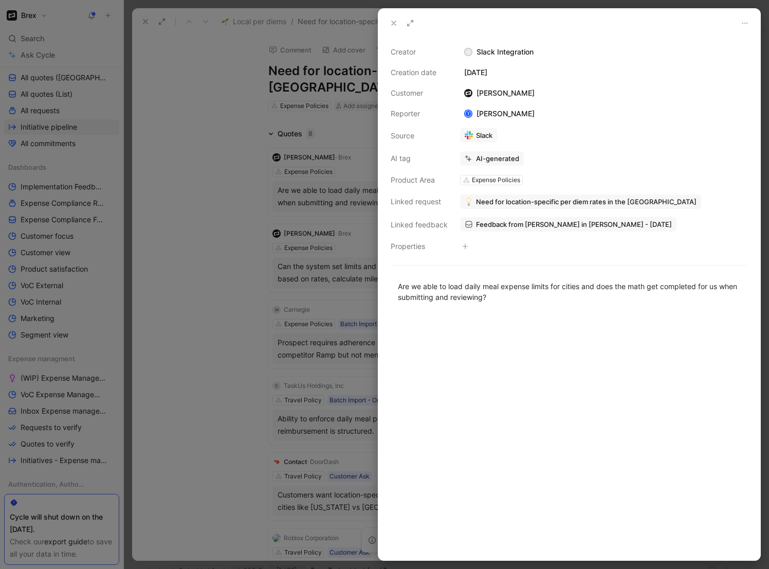
click at [482, 135] on link "Slack" at bounding box center [478, 135] width 37 height 14
click at [491, 97] on div "Darien Pascuzzi" at bounding box center [499, 93] width 79 height 12
click at [503, 90] on div "Darien Pascuzzi" at bounding box center [499, 93] width 79 height 12
click at [747, 23] on icon at bounding box center [745, 23] width 8 height 8
click at [479, 53] on div "S Slack Integration" at bounding box center [604, 52] width 288 height 12
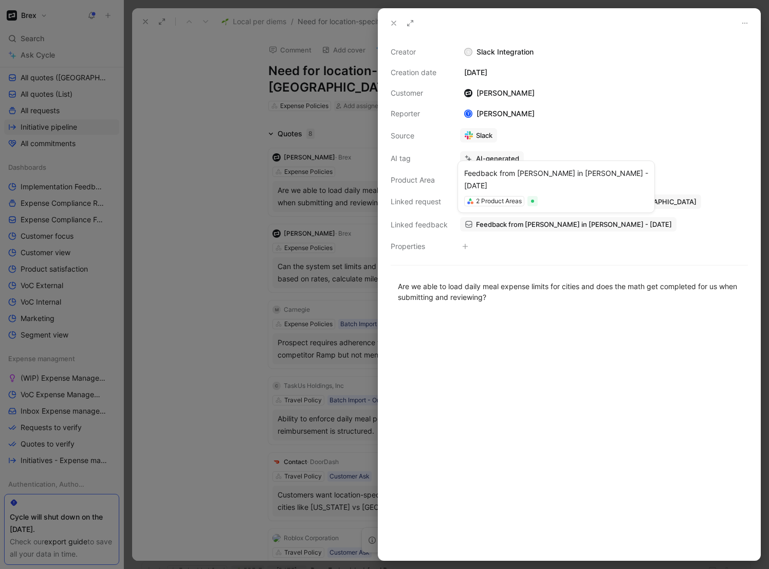
click at [493, 223] on span "Feedback from Darien Pascuzzi in Slack - 8/20/2025" at bounding box center [574, 224] width 196 height 9
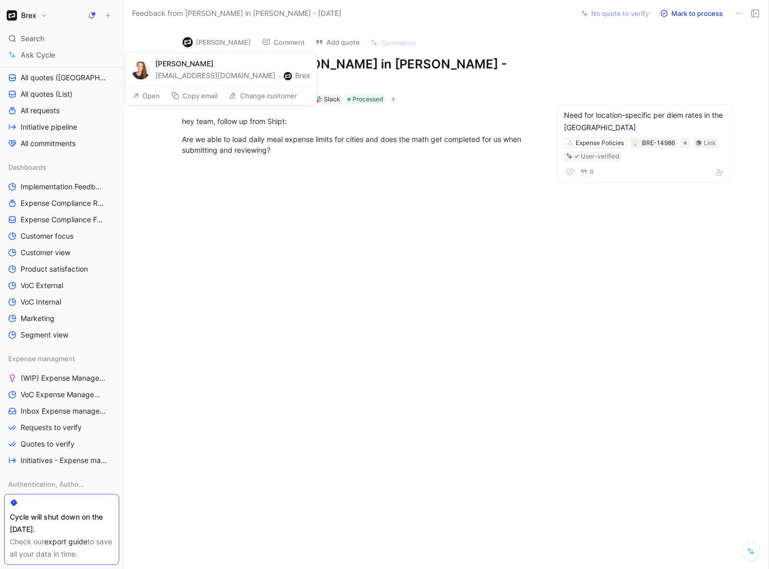
click at [221, 40] on button "Darien Pascuzzi" at bounding box center [217, 41] width 78 height 15
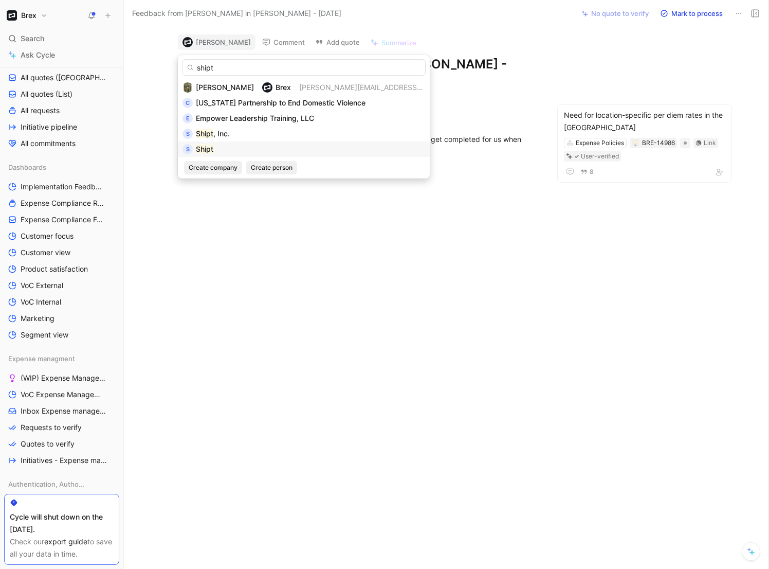
type input "shipt"
click at [234, 147] on div "S Shipt" at bounding box center [304, 149] width 243 height 12
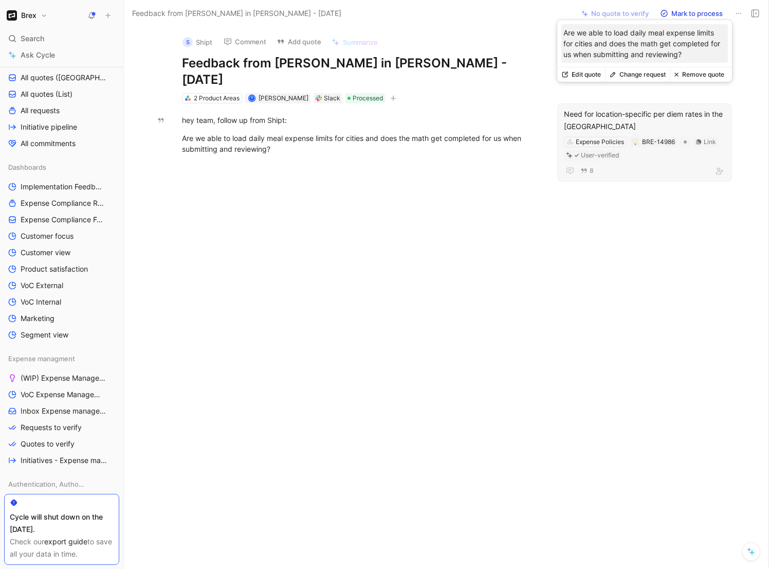
click at [591, 72] on button "Edit quote" at bounding box center [581, 74] width 48 height 14
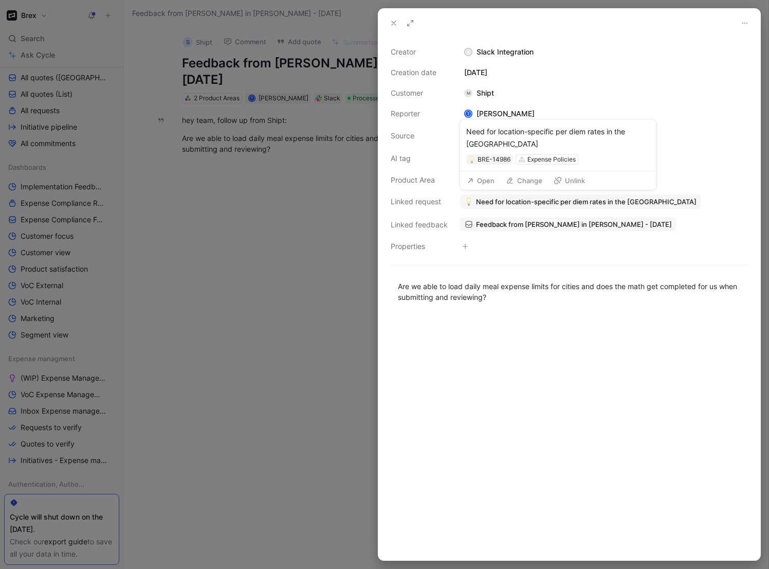
click at [518, 203] on span "Need for location-specific per diem rates in the US" at bounding box center [586, 201] width 221 height 9
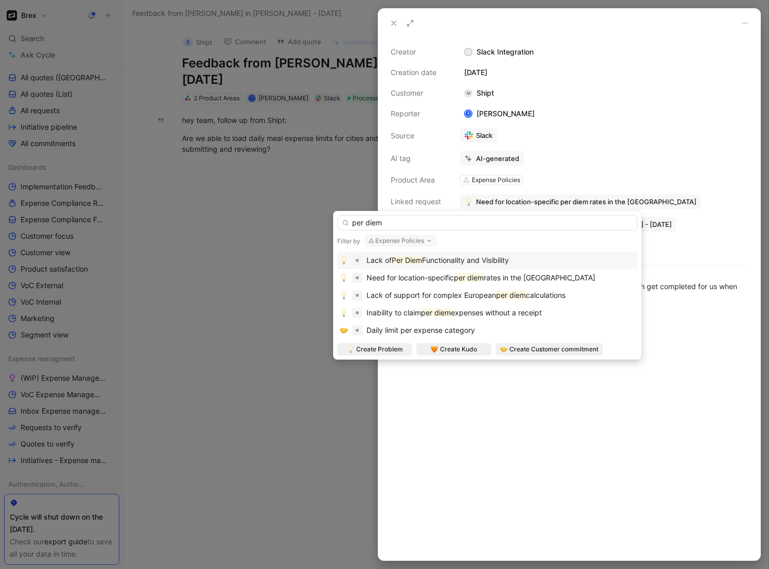
type input "per diem"
click at [421, 259] on mark "Per Diem" at bounding box center [407, 260] width 30 height 9
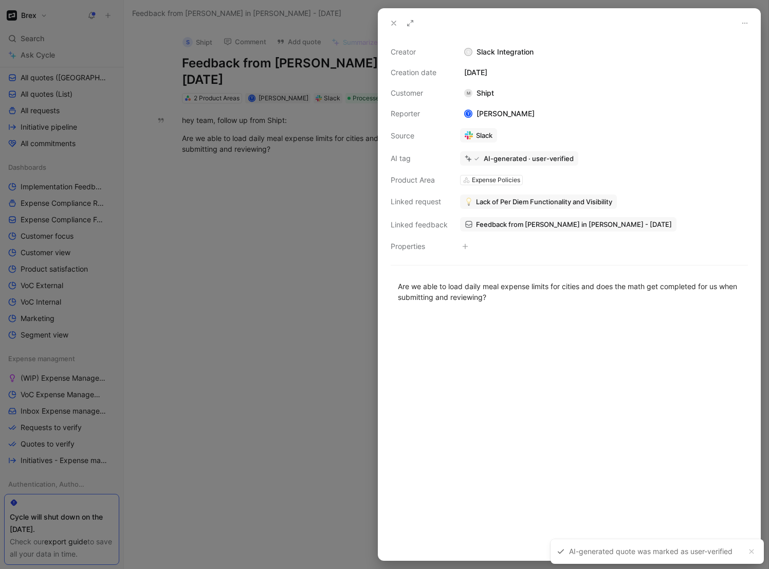
click at [306, 209] on div at bounding box center [384, 284] width 769 height 569
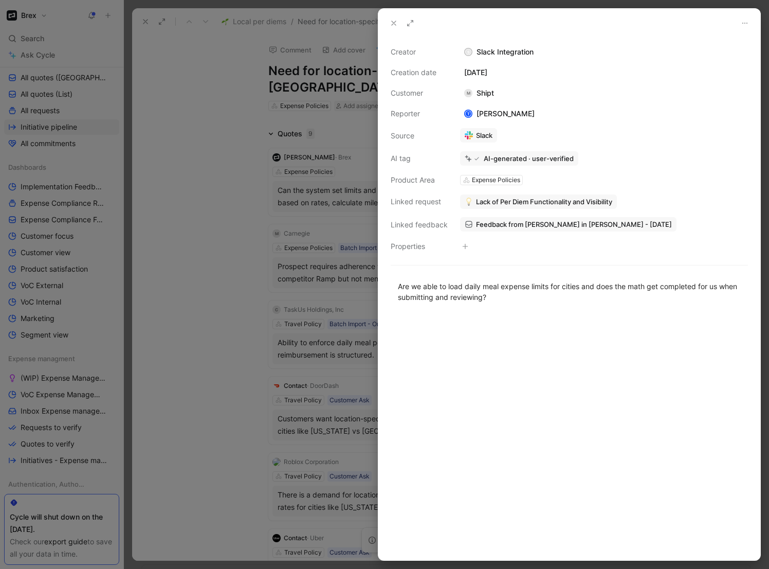
click at [248, 226] on div at bounding box center [384, 284] width 769 height 569
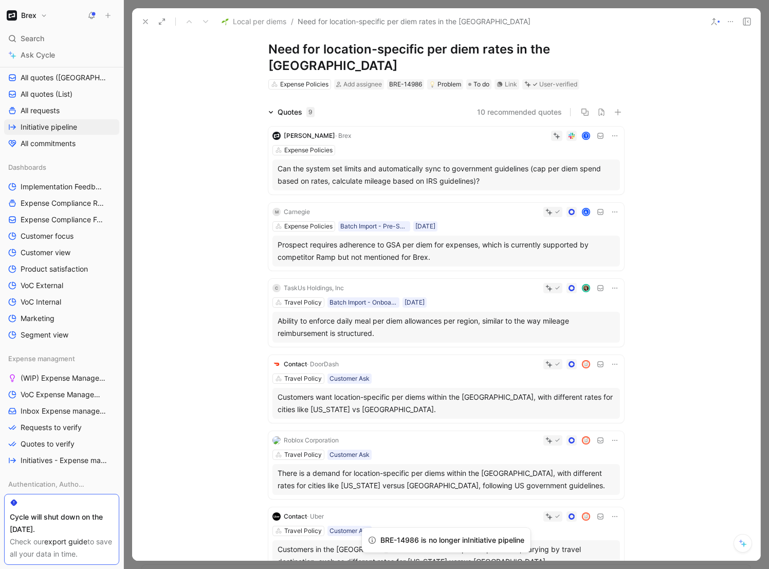
scroll to position [14, 0]
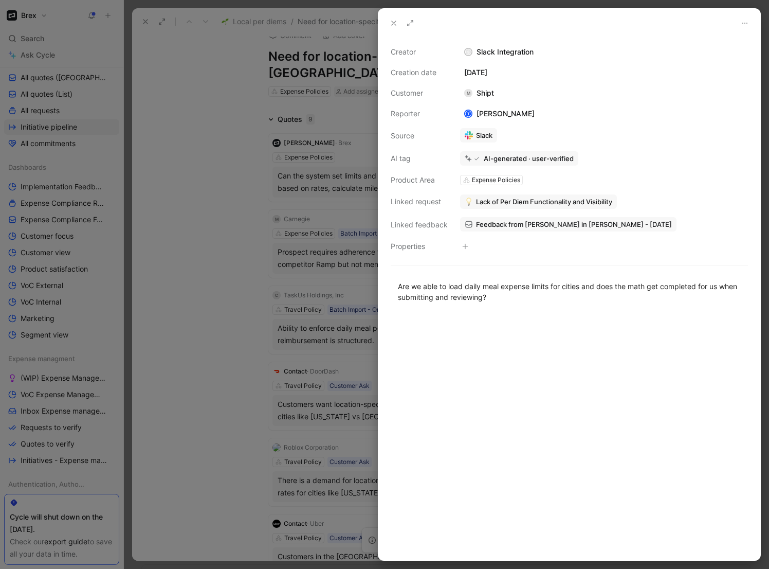
click at [219, 271] on div at bounding box center [384, 284] width 769 height 569
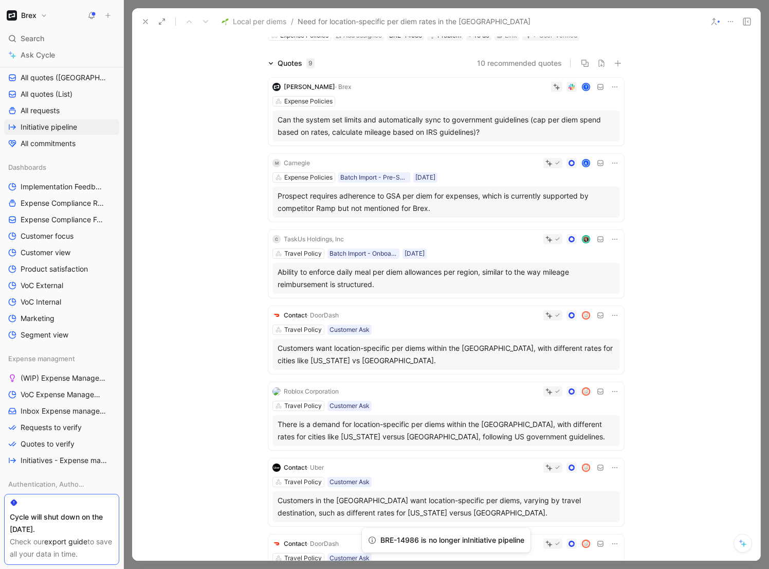
scroll to position [95, 0]
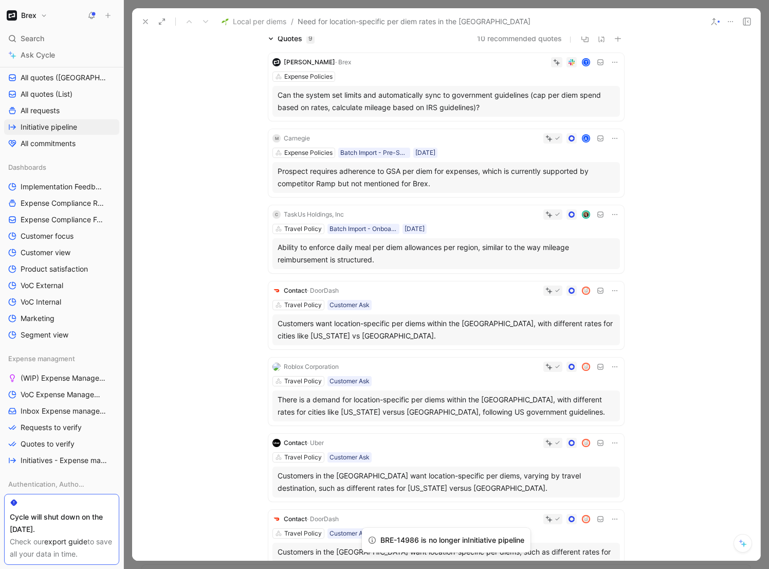
click at [511, 241] on div "Ability to enforce daily meal per diem allowances per region, similar to the wa…" at bounding box center [446, 253] width 337 height 25
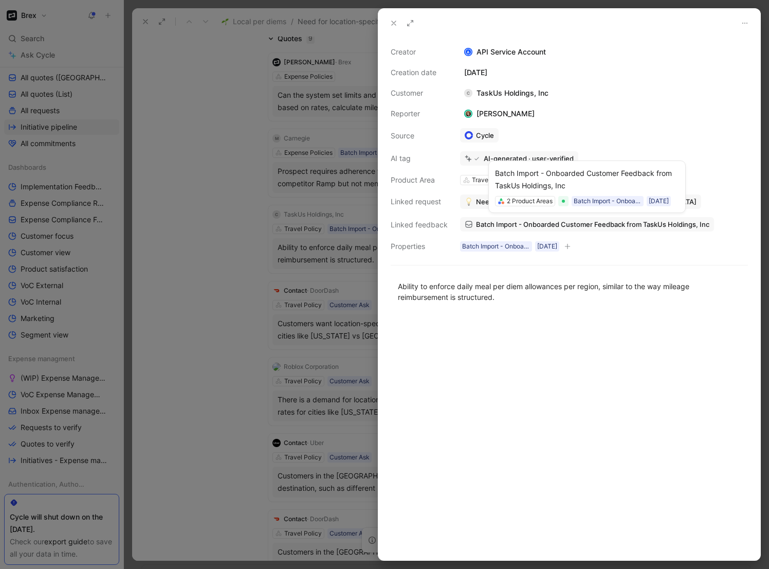
click at [532, 204] on div "2 Product Areas Batch Import - Onboarded Customer 21/11/2024" at bounding box center [587, 201] width 184 height 10
click at [478, 198] on span "Need for location-specific per diem rates in the US" at bounding box center [586, 201] width 221 height 9
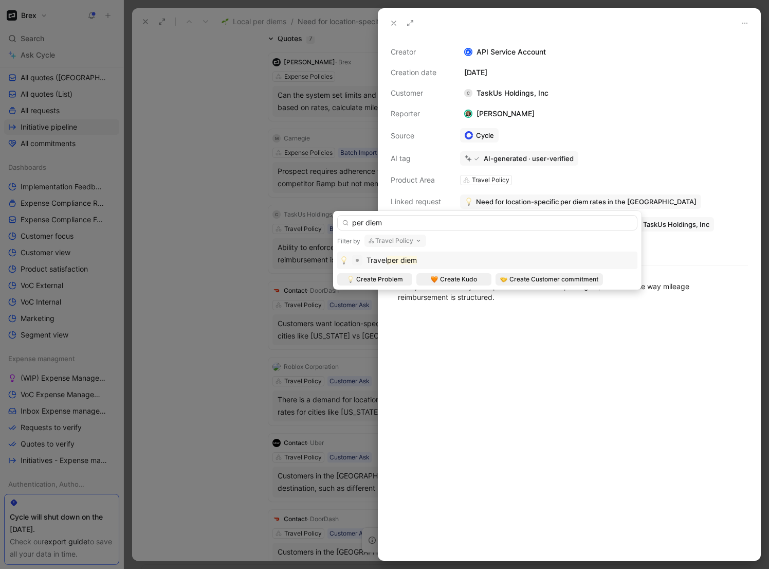
type input "per diem"
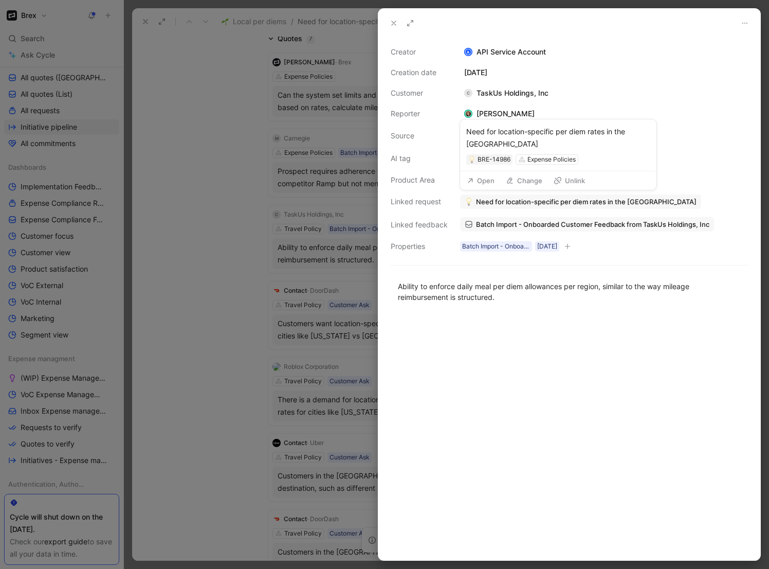
click at [510, 200] on span "Need for location-specific per diem rates in the US" at bounding box center [586, 201] width 221 height 9
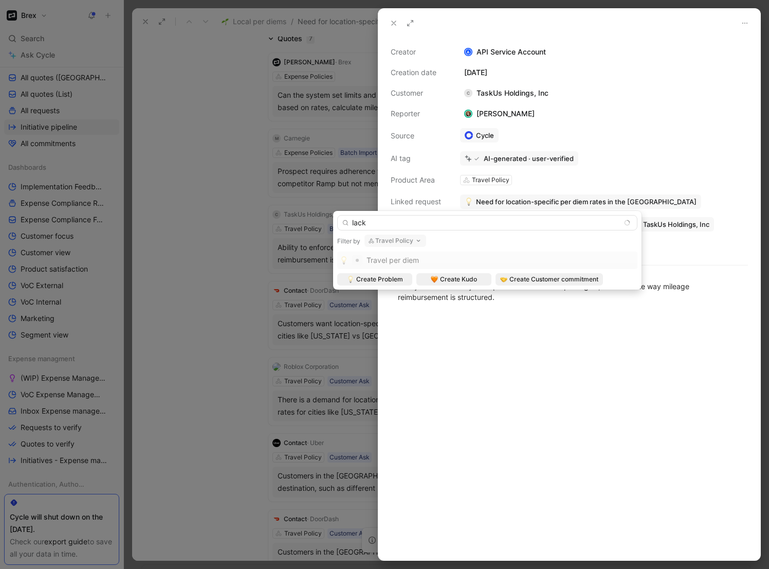
type input "lack"
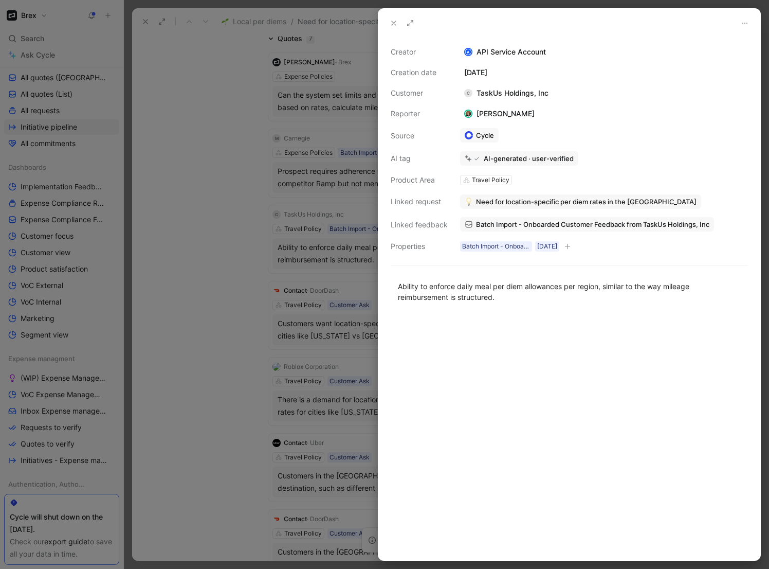
click at [245, 81] on div at bounding box center [384, 284] width 769 height 569
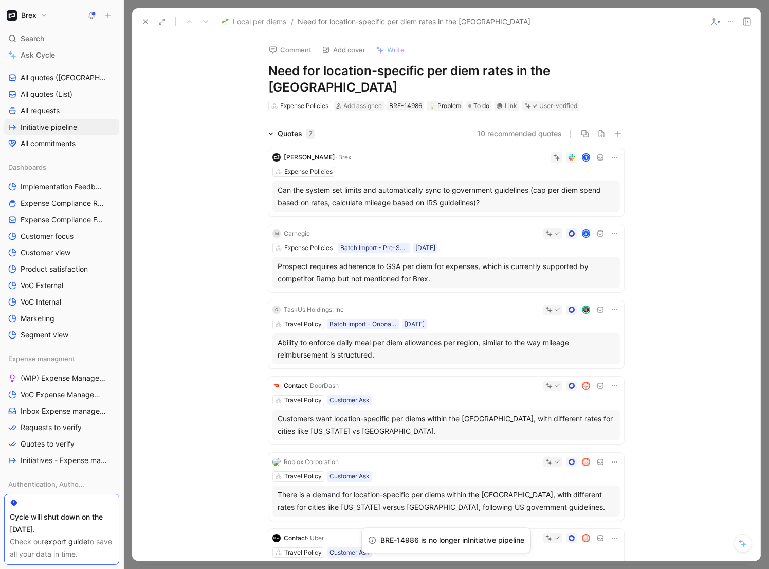
click at [144, 21] on icon at bounding box center [145, 21] width 8 height 8
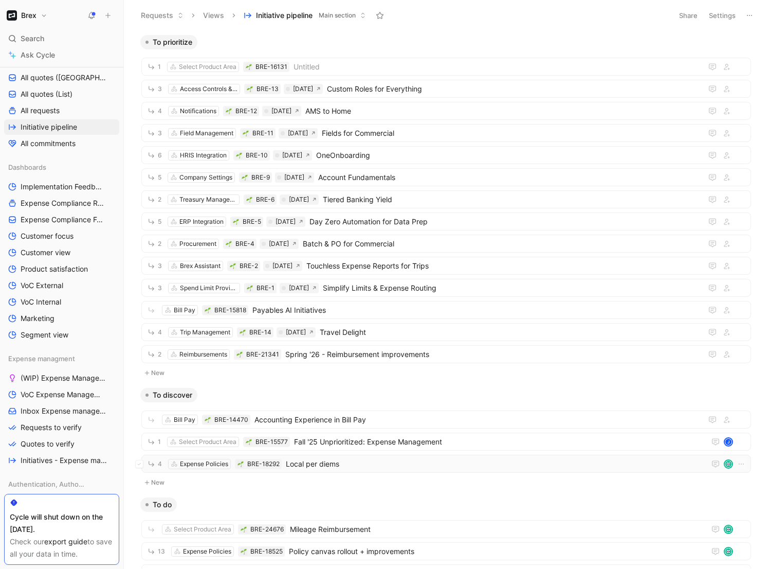
click at [365, 440] on div "4 Expense Policies BRE-18292 Local per diems" at bounding box center [446, 464] width 610 height 18
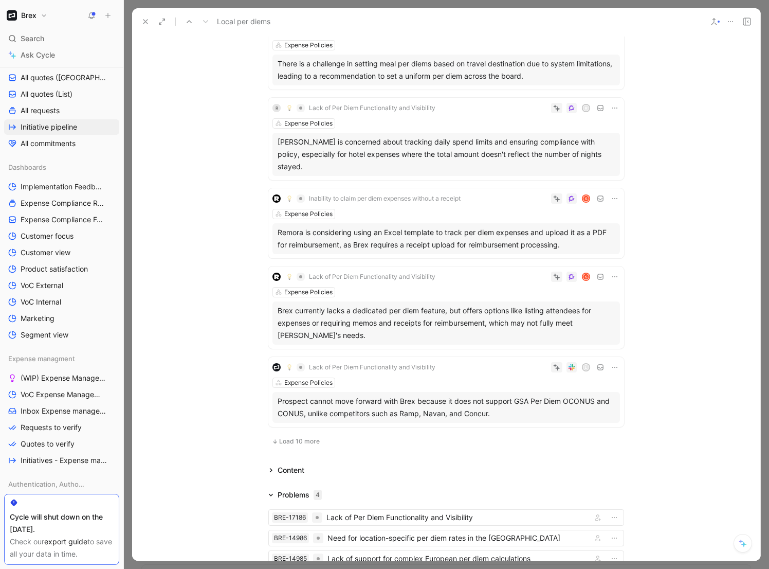
scroll to position [725, 0]
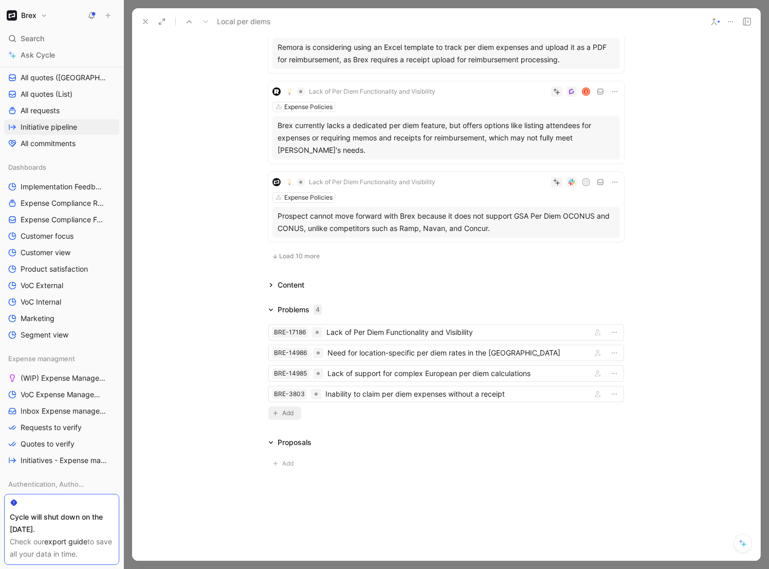
click at [285, 408] on span "Add" at bounding box center [289, 413] width 14 height 10
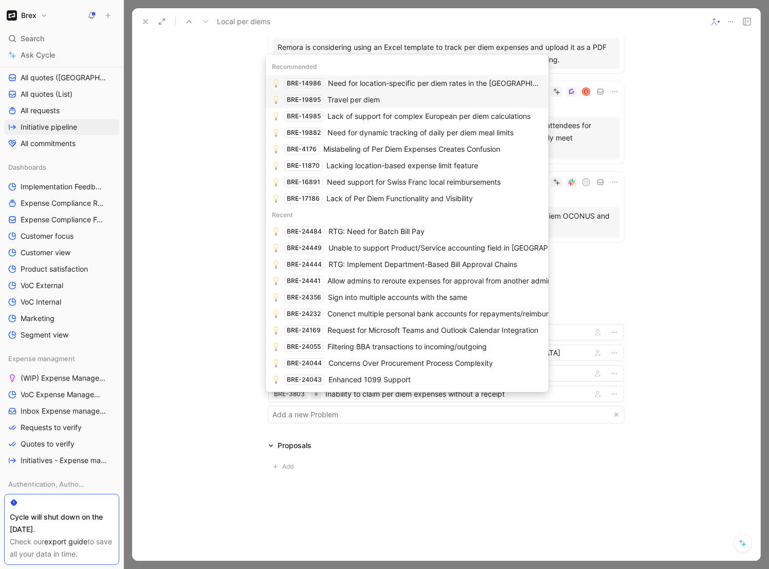
click at [393, 102] on div "BRE-19895 Travel per diem" at bounding box center [407, 100] width 283 height 16
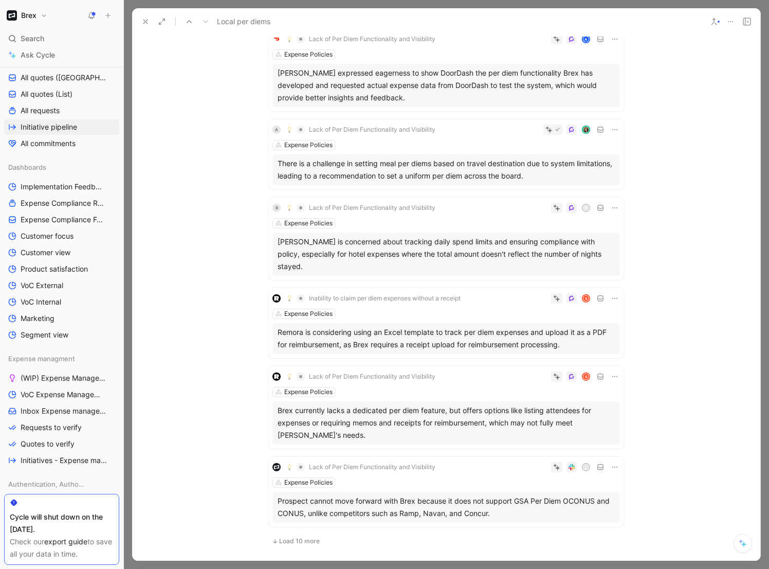
scroll to position [746, 0]
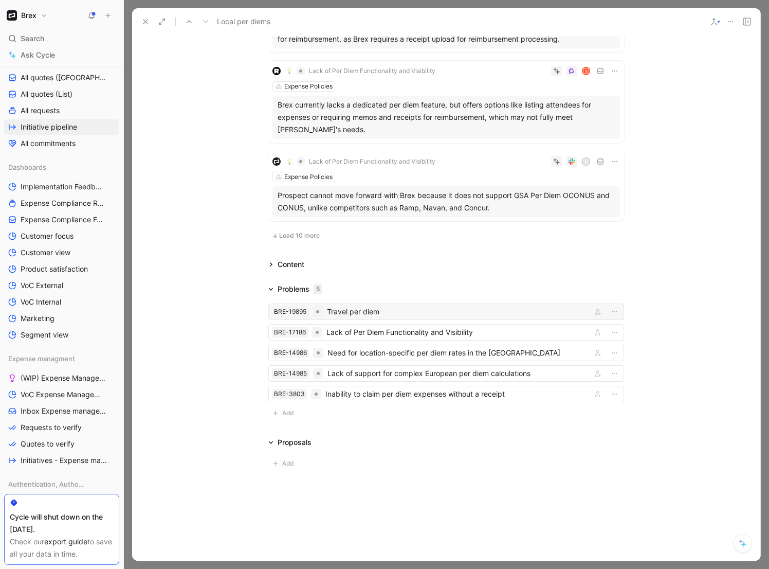
click at [376, 305] on div "Travel per diem" at bounding box center [457, 311] width 261 height 12
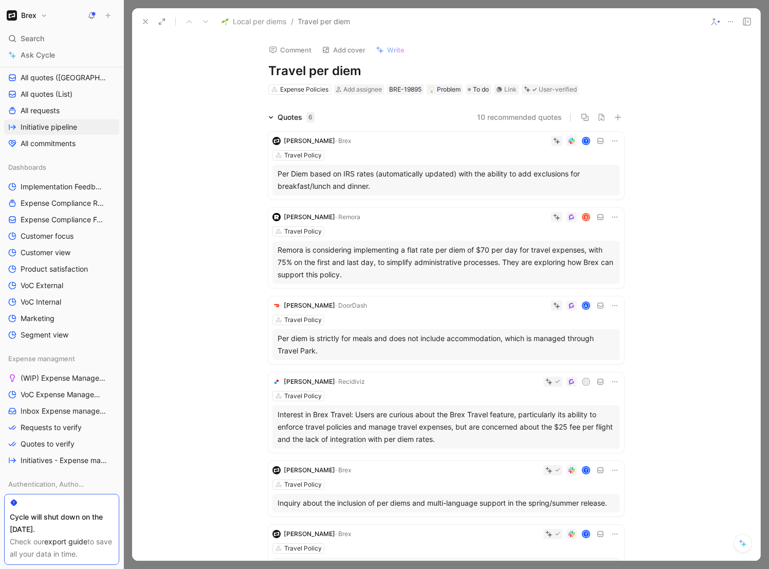
click at [401, 155] on div "Travel Policy" at bounding box center [447, 155] width 348 height 10
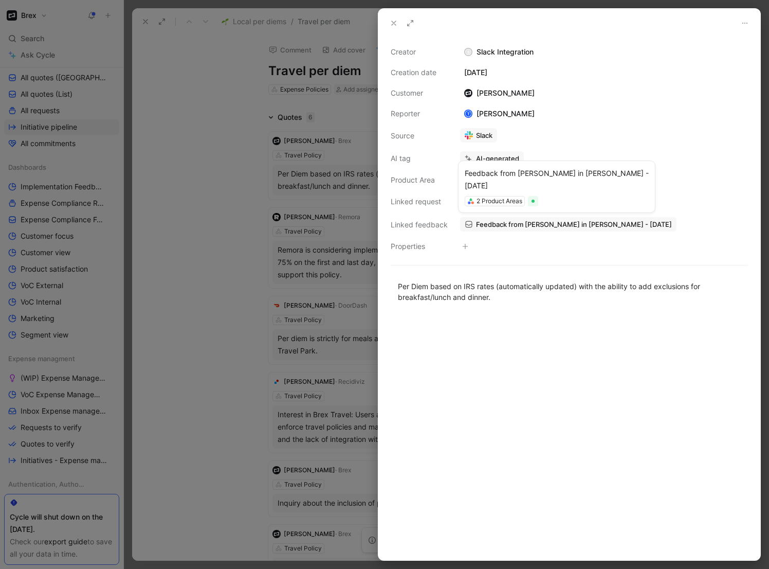
click at [517, 226] on span "Feedback from Tanya Firdman in Slack - 10/1/2025" at bounding box center [574, 224] width 196 height 9
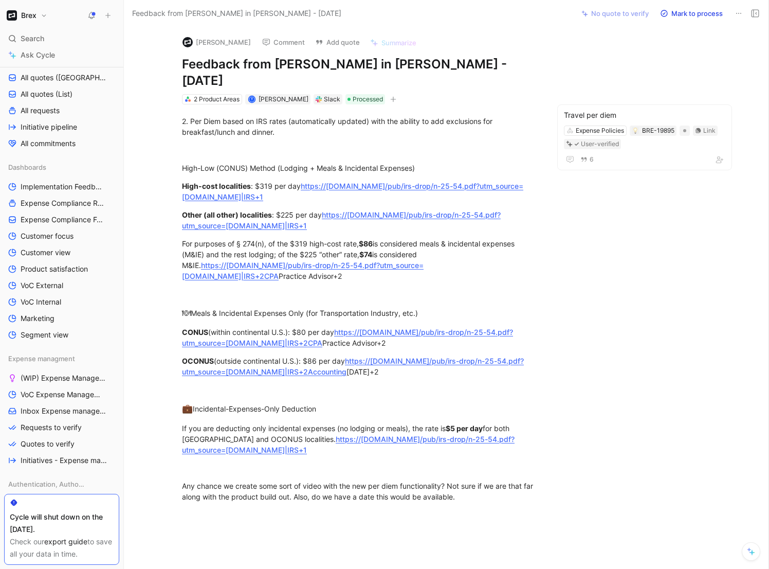
click at [195, 42] on button "Tanya Firdman" at bounding box center [217, 41] width 78 height 15
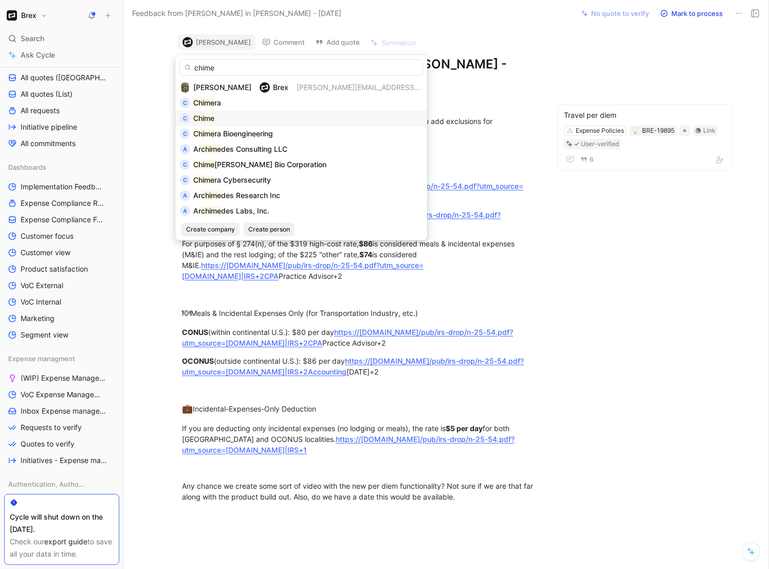
type input "chime"
click at [231, 117] on div "C Chime" at bounding box center [301, 118] width 243 height 12
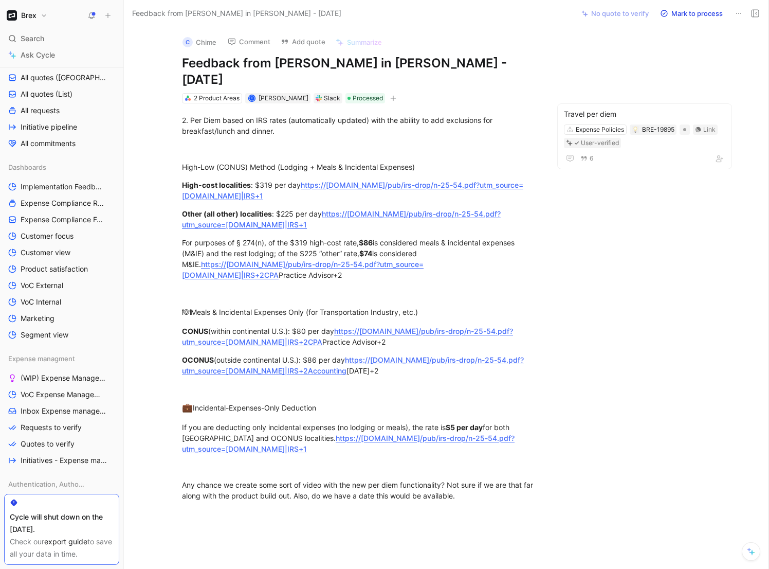
click at [162, 81] on div "C Chime Comment Add quote Summarize Feedback from Tanya Firdman in Slack - 10/1…" at bounding box center [359, 65] width 395 height 77
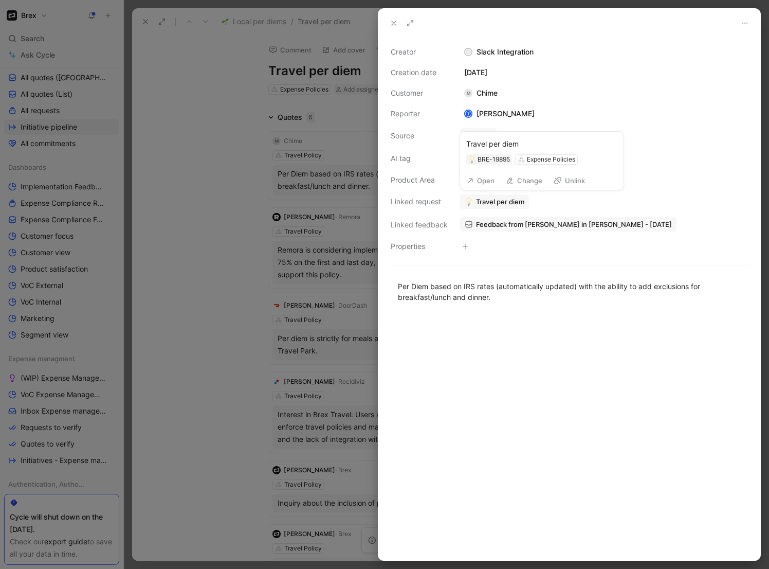
click at [510, 203] on span "Travel per diem" at bounding box center [500, 201] width 48 height 9
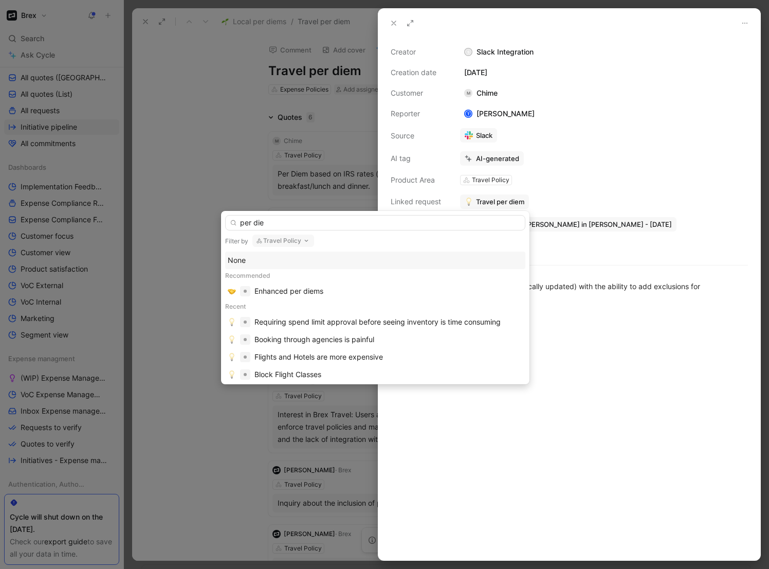
type input "per diem"
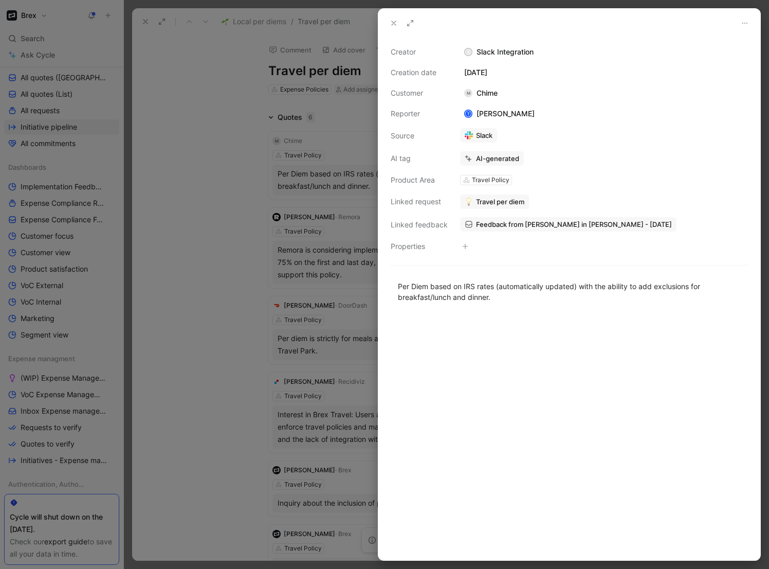
click at [217, 155] on div at bounding box center [384, 284] width 769 height 569
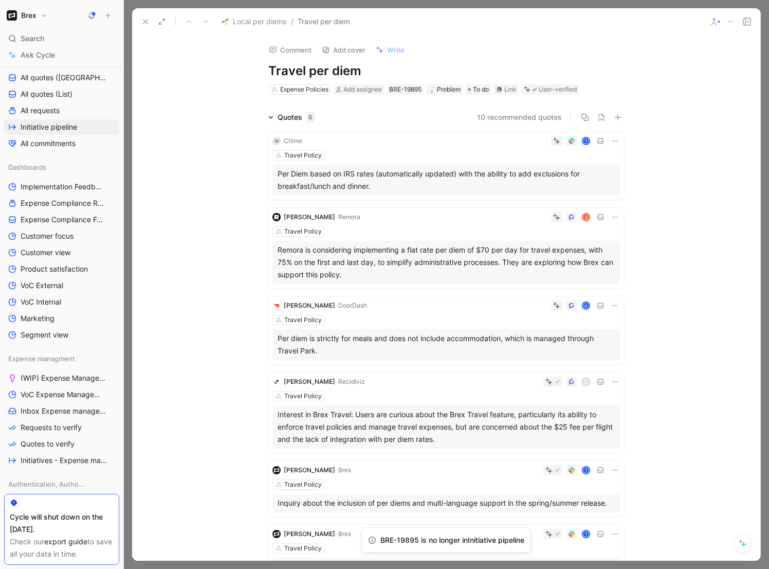
click at [146, 24] on icon at bounding box center [145, 21] width 8 height 8
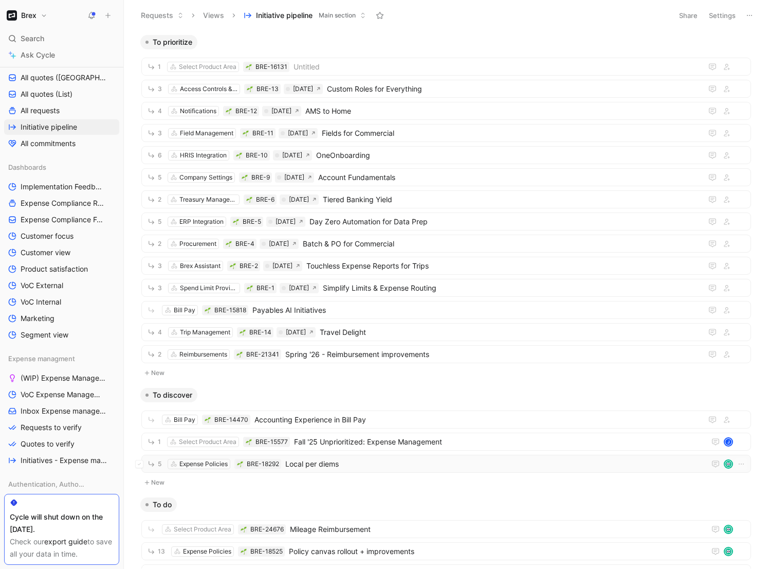
click at [365, 440] on span "Local per diems" at bounding box center [493, 464] width 416 height 12
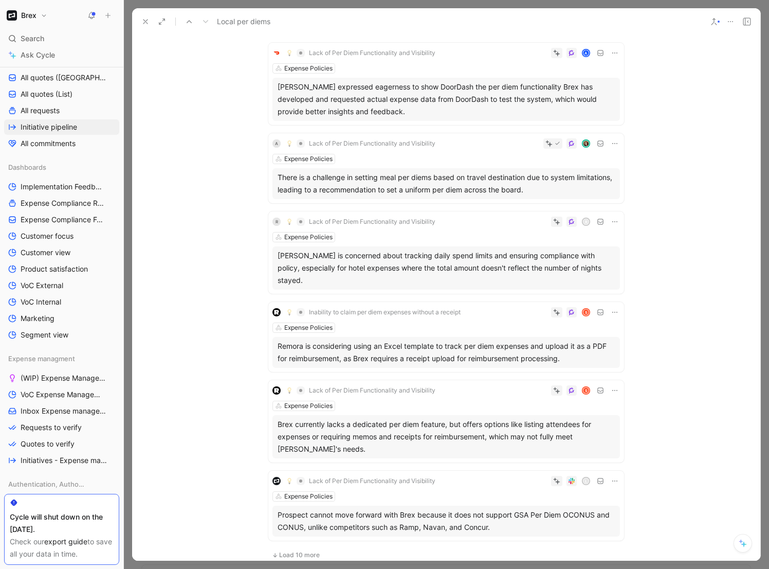
scroll to position [746, 0]
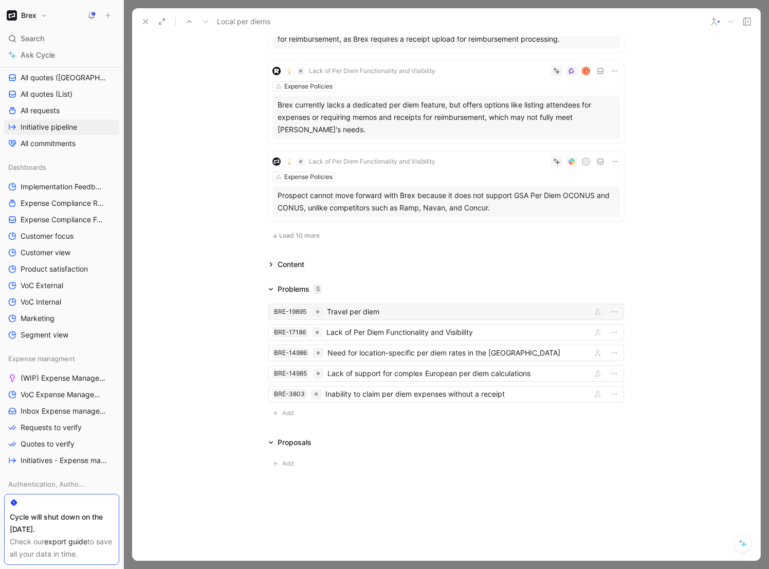
click at [390, 305] on div "Travel per diem" at bounding box center [457, 311] width 261 height 12
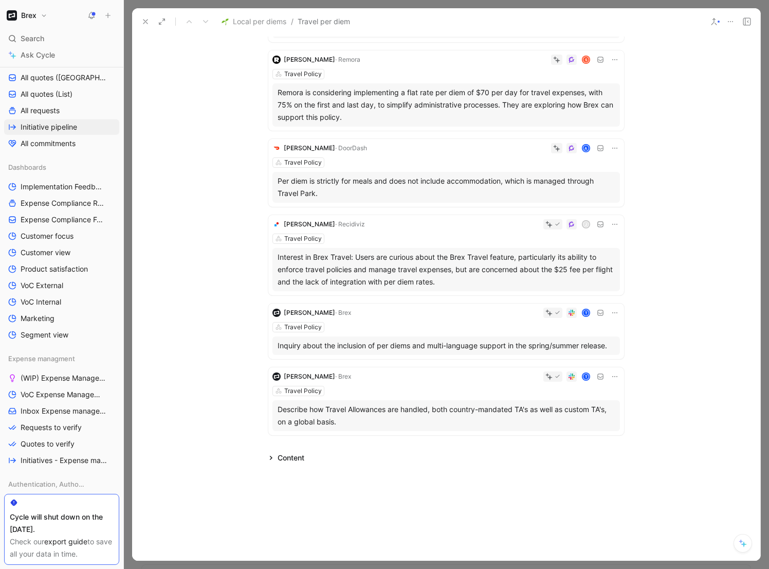
scroll to position [159, 0]
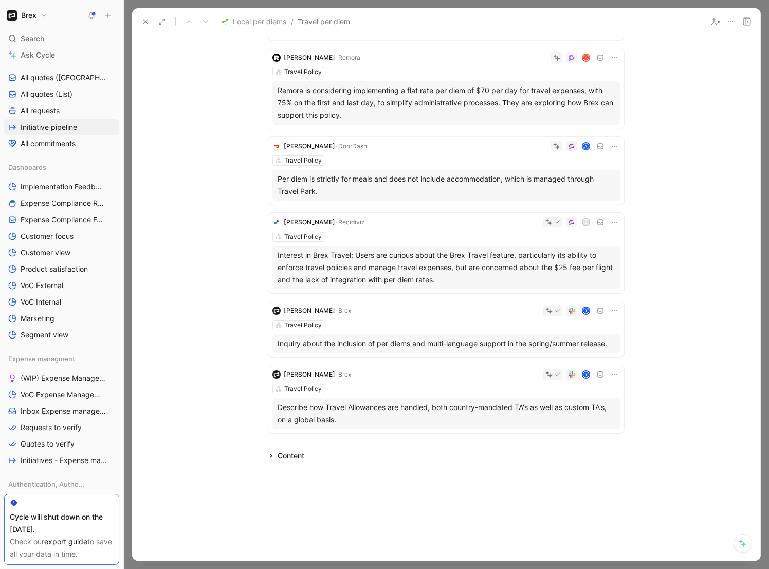
click at [464, 384] on div "Travel Policy" at bounding box center [447, 389] width 348 height 10
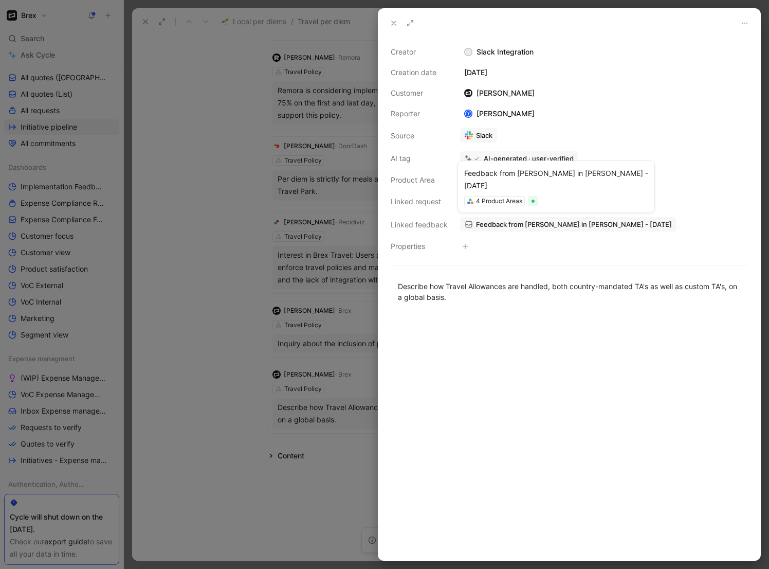
click at [510, 226] on span "Feedback from Tanya Firdman in Slack - 8/22/2025" at bounding box center [574, 224] width 196 height 9
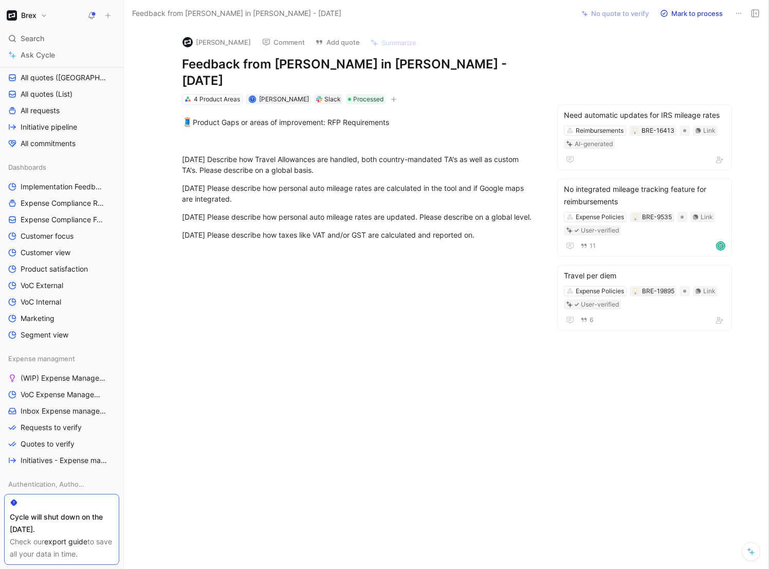
click at [324, 94] on div "Slack" at bounding box center [332, 99] width 16 height 10
click at [258, 61] on button "Open" at bounding box center [259, 64] width 37 height 14
click at [204, 40] on button "Tanya Firdman" at bounding box center [217, 41] width 78 height 15
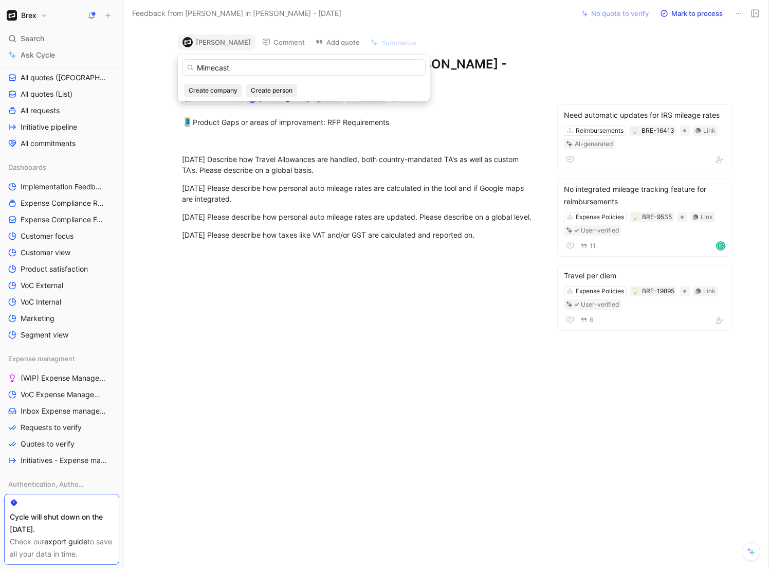
click at [220, 68] on input "Mimecast" at bounding box center [304, 67] width 244 height 16
type input "mimecast"
click at [218, 91] on span "Create company" at bounding box center [213, 90] width 49 height 10
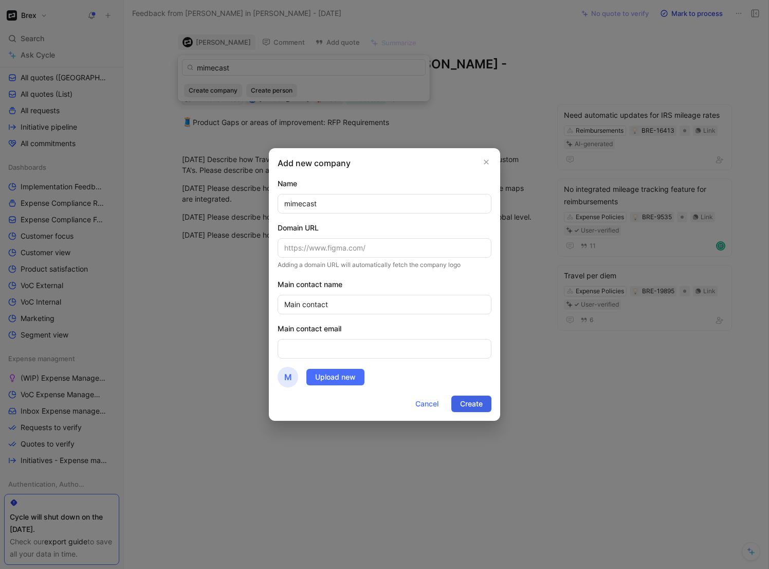
click at [475, 405] on span "Create" at bounding box center [471, 403] width 23 height 12
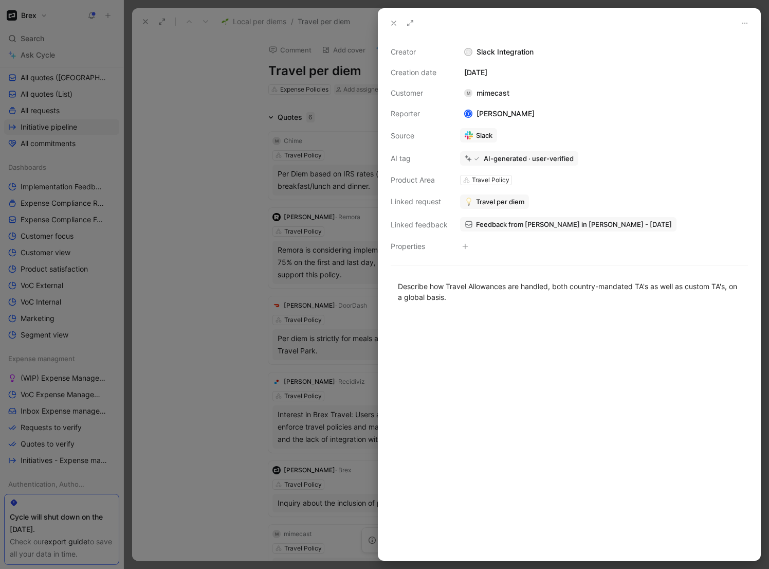
click at [192, 229] on div at bounding box center [384, 284] width 769 height 569
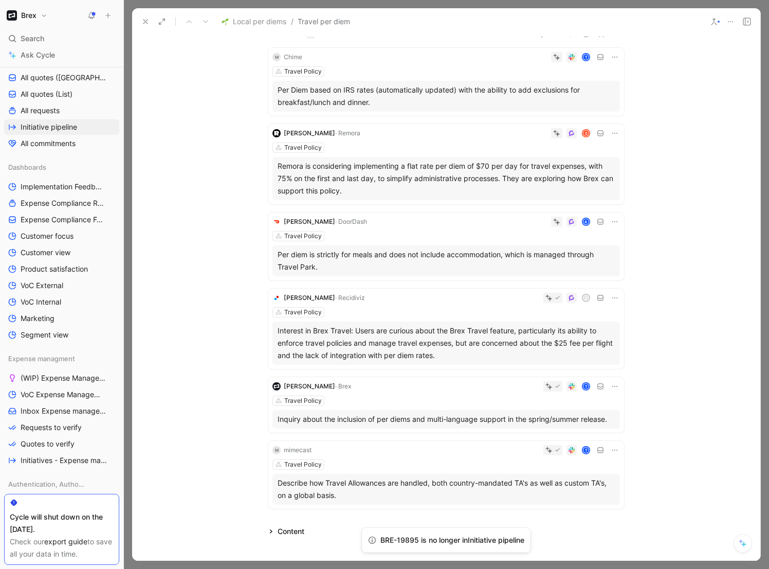
scroll to position [108, 0]
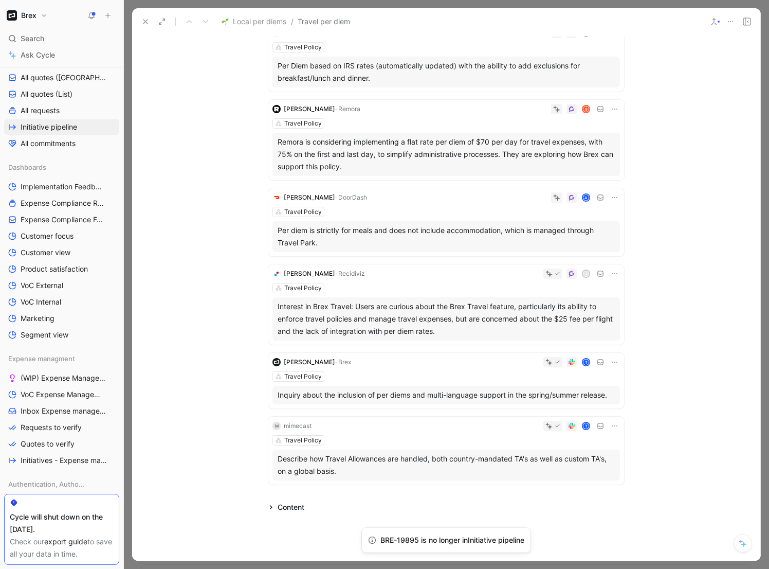
click at [405, 371] on div "Travel Policy" at bounding box center [447, 376] width 348 height 10
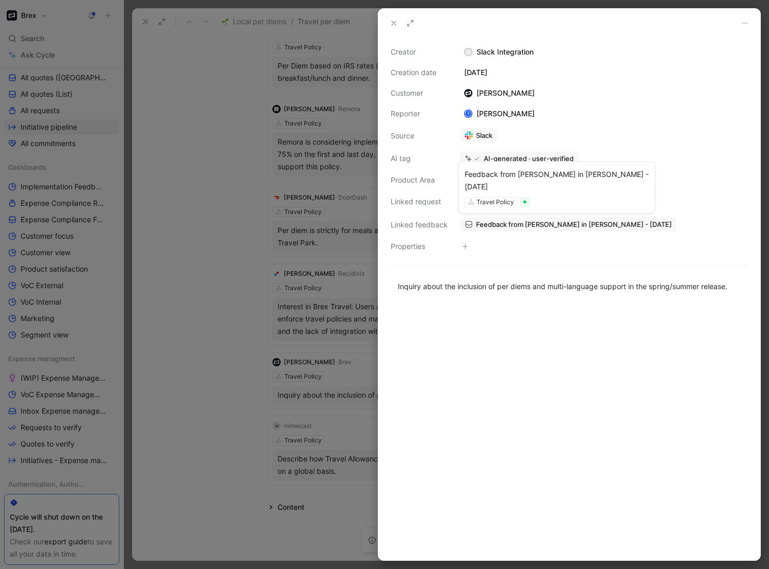
click at [523, 228] on span "Feedback from Nick Galounis in Slack - 8/20/2025" at bounding box center [574, 224] width 196 height 9
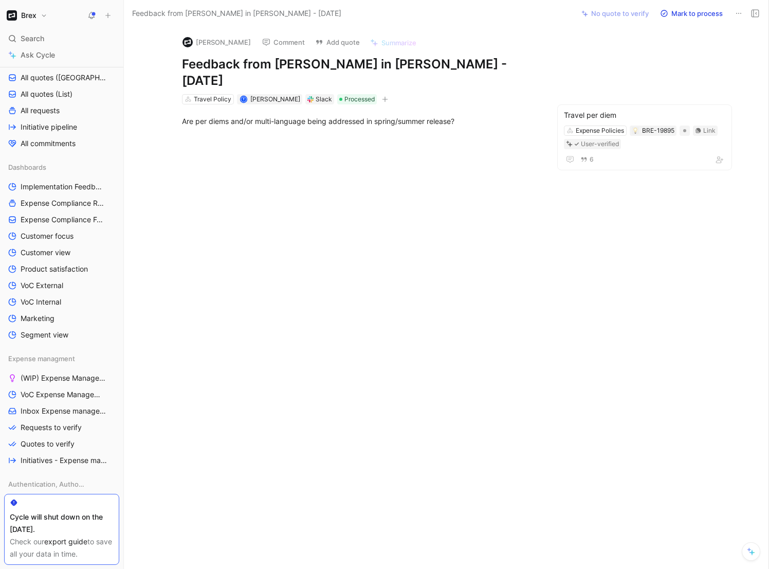
click at [316, 94] on div "Slack" at bounding box center [324, 99] width 16 height 10
click at [253, 62] on button "Open" at bounding box center [249, 64] width 37 height 14
click at [226, 42] on button "Nick Galounis" at bounding box center [217, 41] width 78 height 15
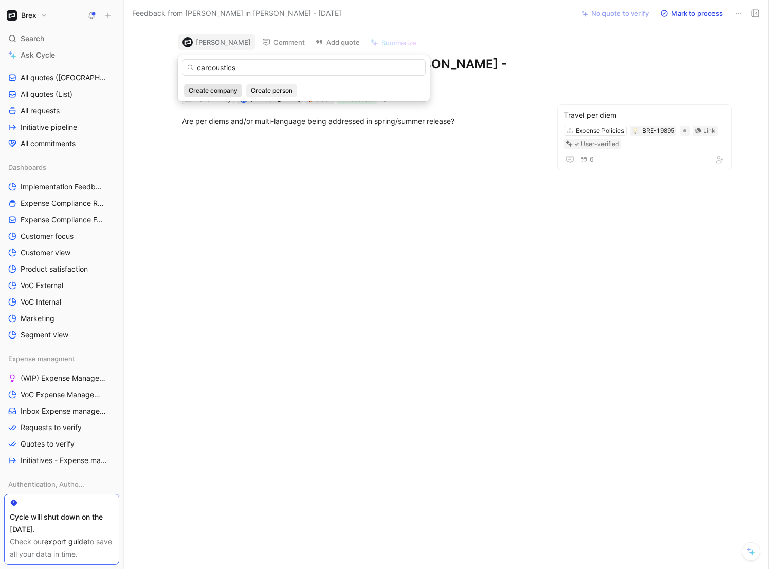
type input "carcoustics"
click at [225, 88] on span "Create company" at bounding box center [213, 90] width 49 height 10
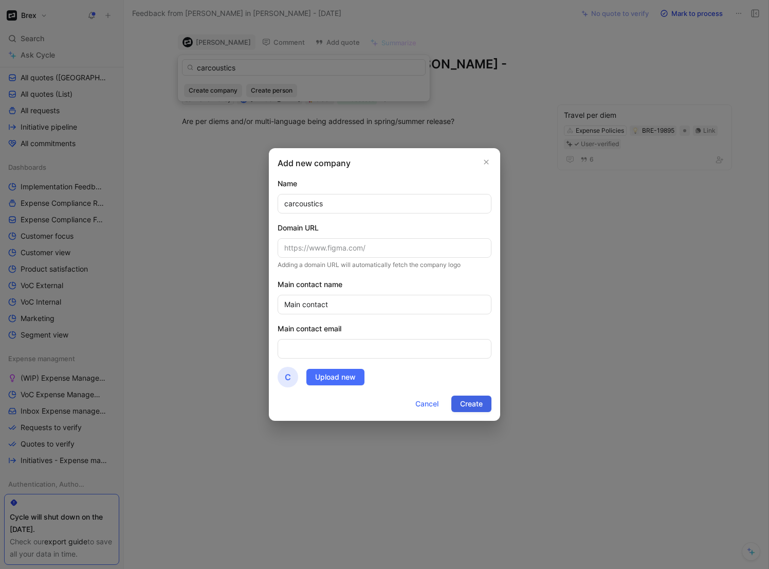
click at [475, 403] on span "Create" at bounding box center [471, 403] width 23 height 12
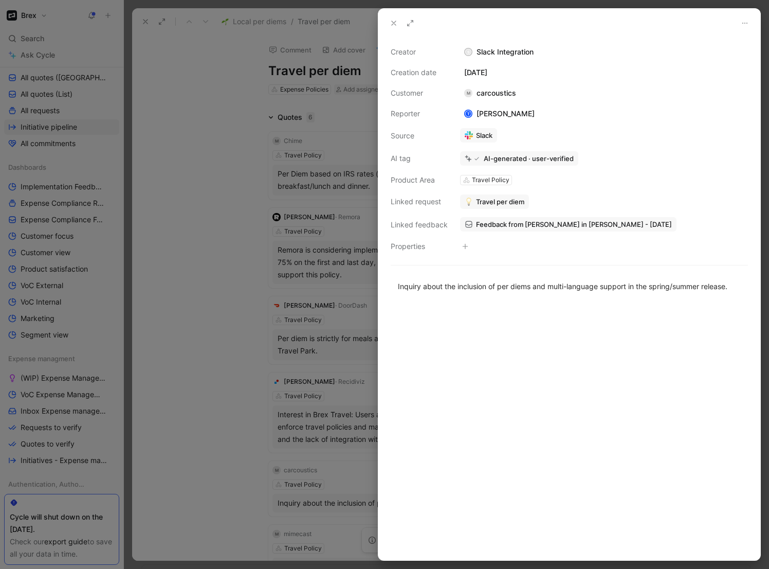
click at [232, 166] on div at bounding box center [384, 284] width 769 height 569
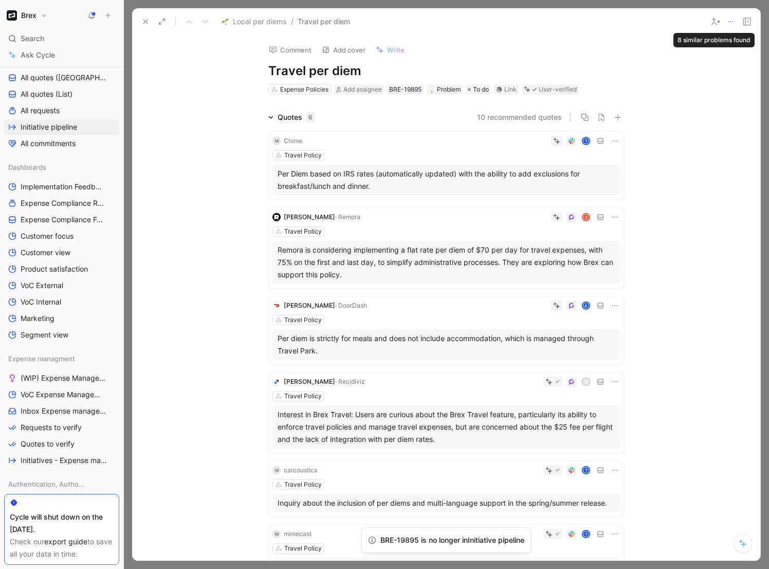
click at [719, 19] on button at bounding box center [714, 21] width 14 height 14
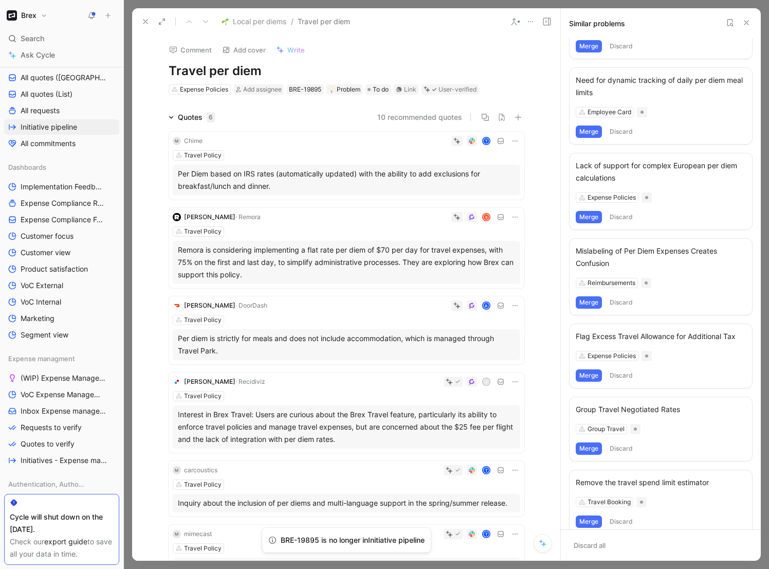
scroll to position [143, 0]
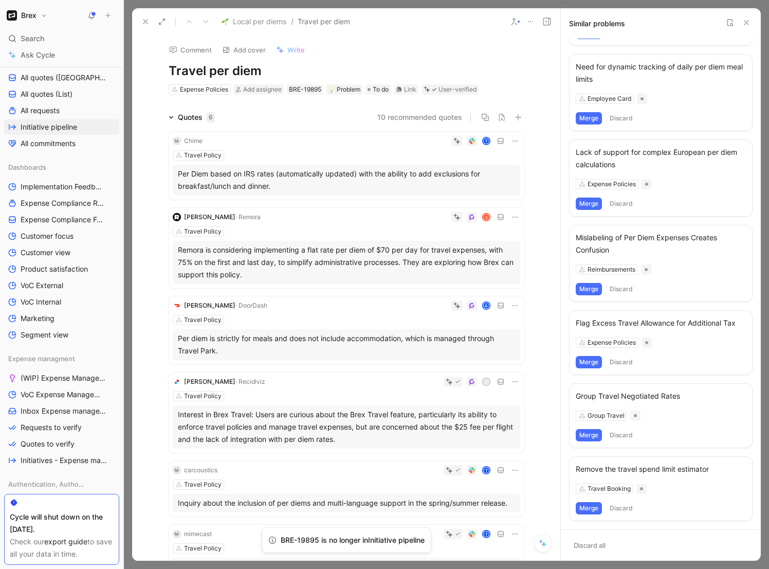
click at [147, 21] on icon at bounding box center [145, 21] width 8 height 8
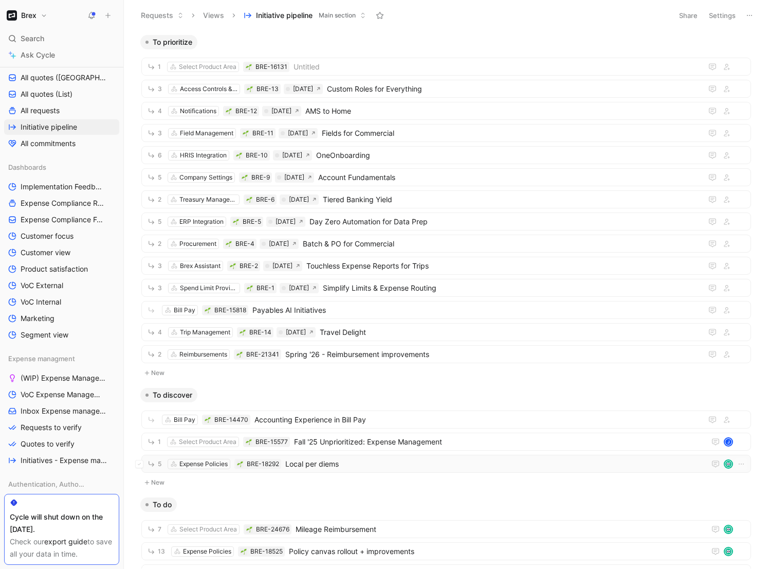
click at [327, 440] on span "Local per diems" at bounding box center [493, 464] width 416 height 12
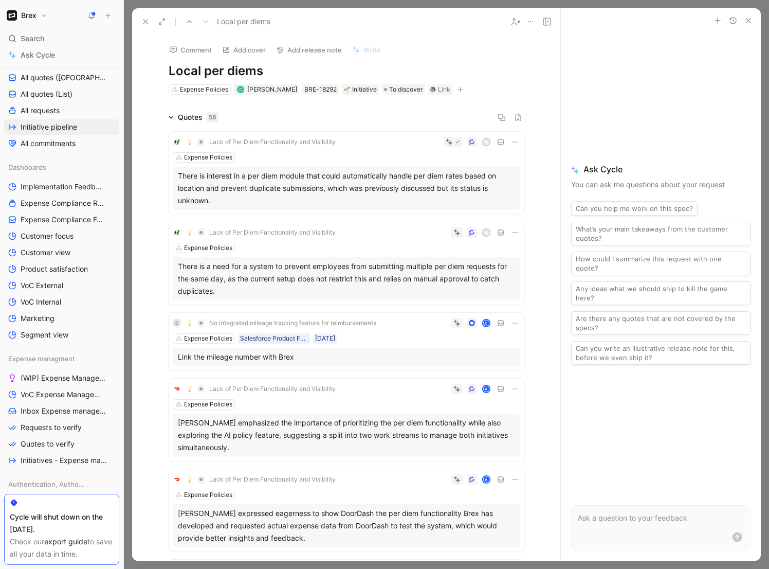
click at [169, 117] on icon at bounding box center [171, 117] width 5 height 5
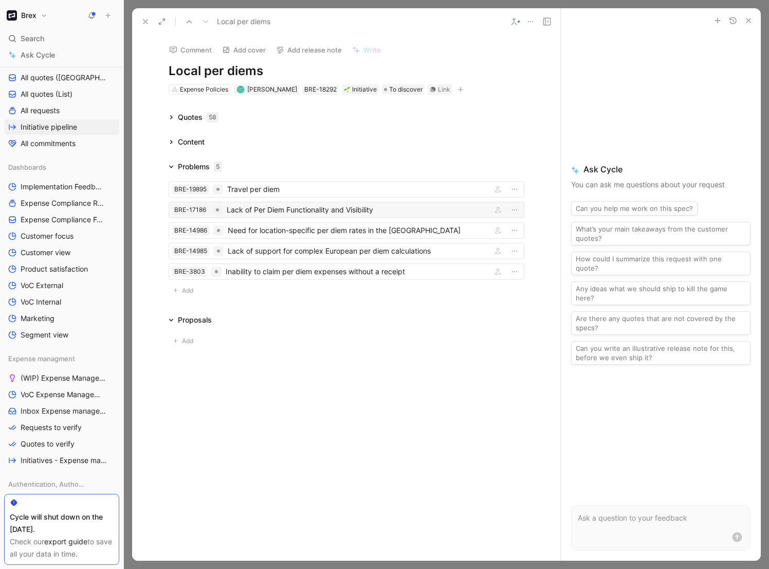
click at [269, 214] on div "Lack of Per Diem Functionality and Visibility" at bounding box center [357, 210] width 261 height 12
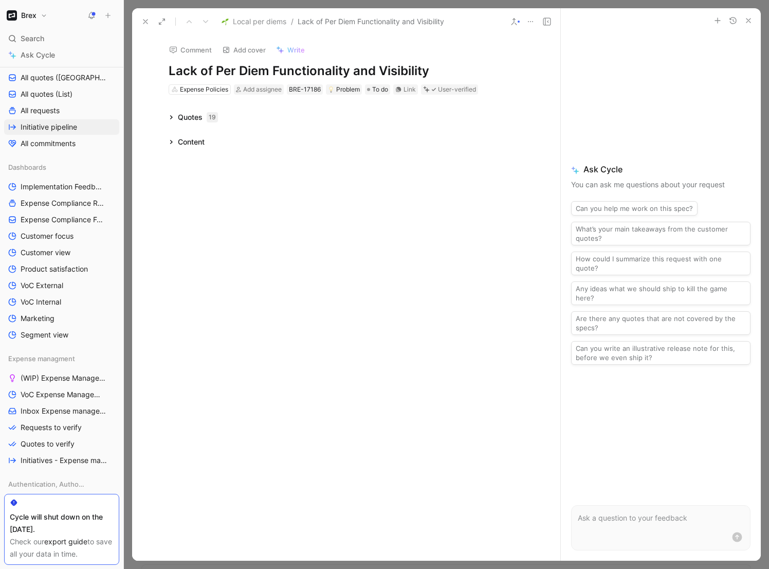
click at [513, 26] on button at bounding box center [514, 21] width 14 height 14
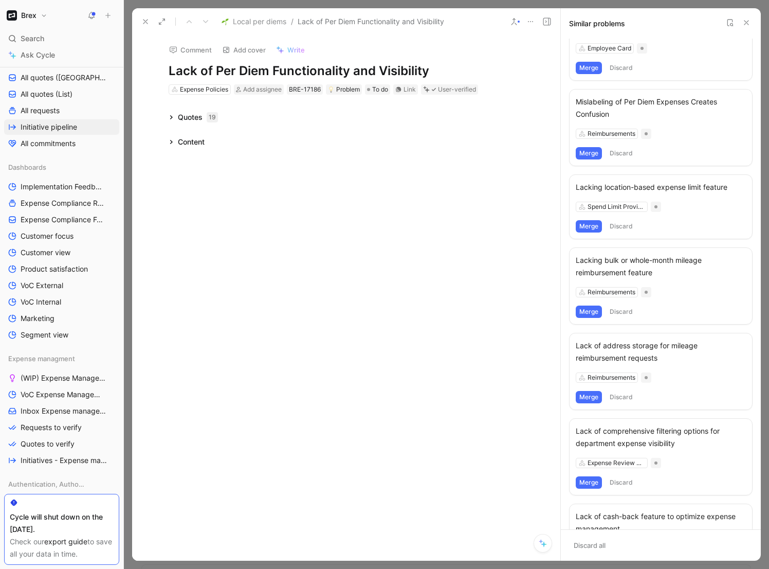
scroll to position [180, 0]
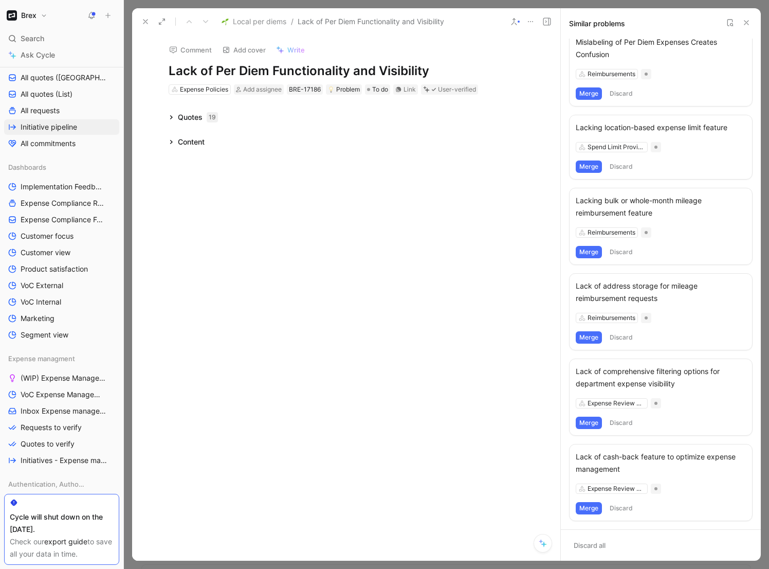
click at [447, 258] on div "Comment Add cover Write Lack of Per Diem Functionality and Visibility Expense P…" at bounding box center [346, 297] width 428 height 525
click at [371, 175] on div "Comment Add cover Write Lack of Per Diem Functionality and Visibility Expense P…" at bounding box center [346, 297] width 428 height 525
click at [176, 115] on div "Quotes 19" at bounding box center [194, 117] width 58 height 12
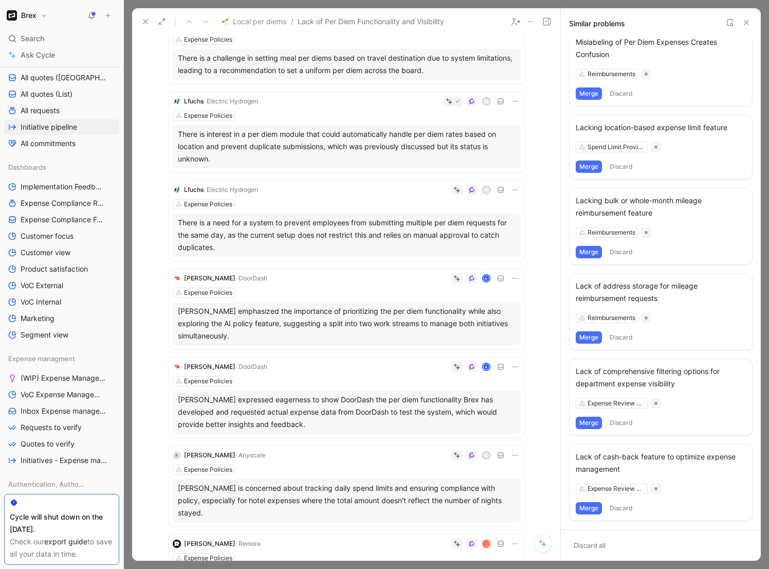
scroll to position [0, 0]
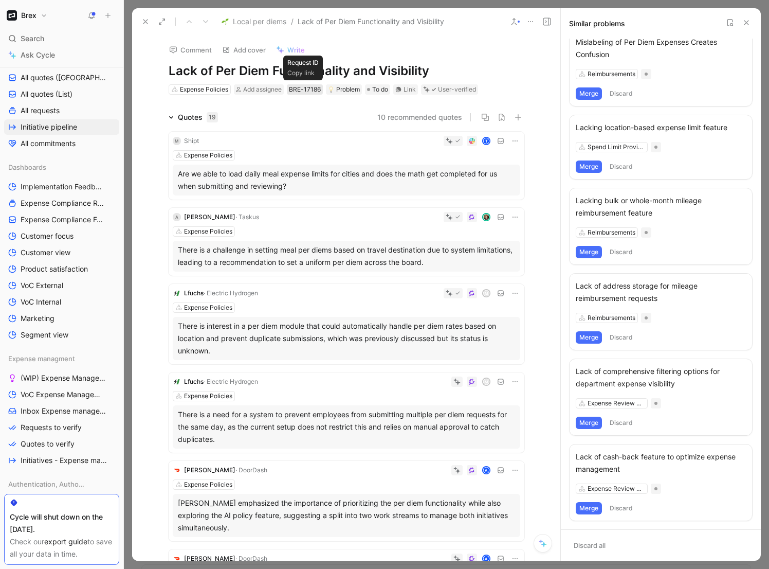
click at [299, 86] on div "BRE-17186" at bounding box center [305, 89] width 32 height 10
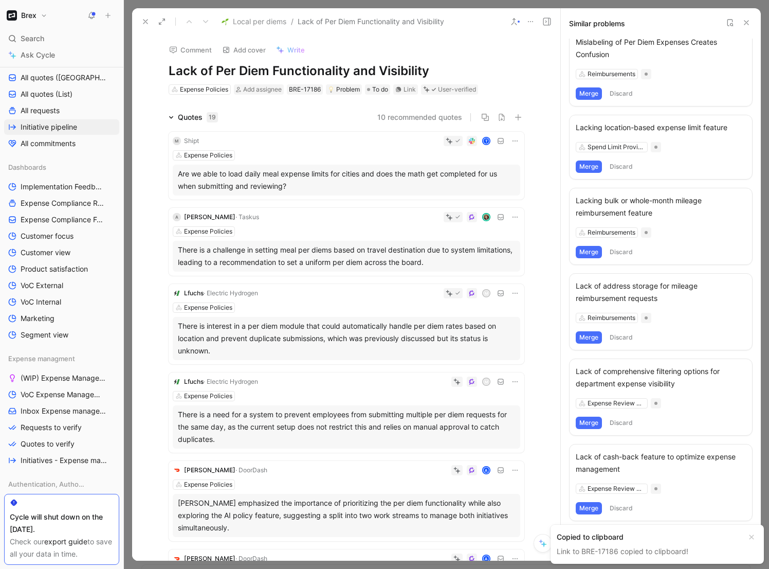
click at [146, 22] on use at bounding box center [145, 22] width 4 height 4
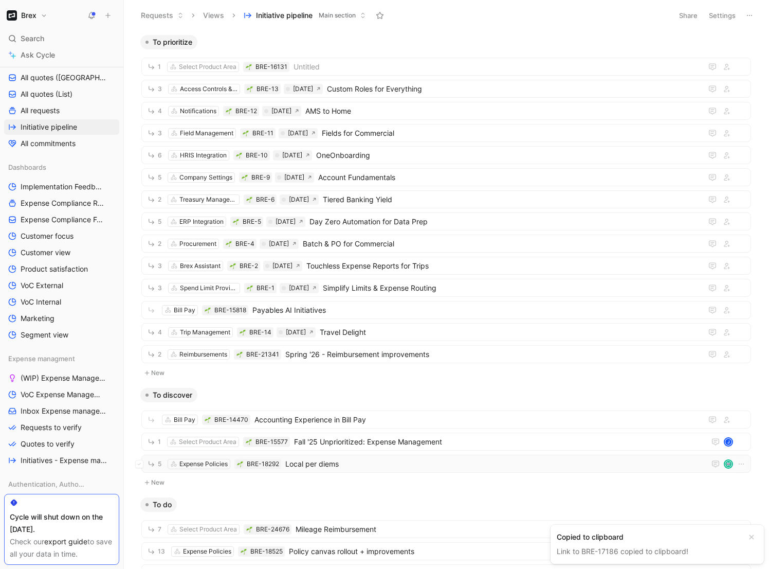
click at [342, 440] on span "Local per diems" at bounding box center [493, 464] width 416 height 12
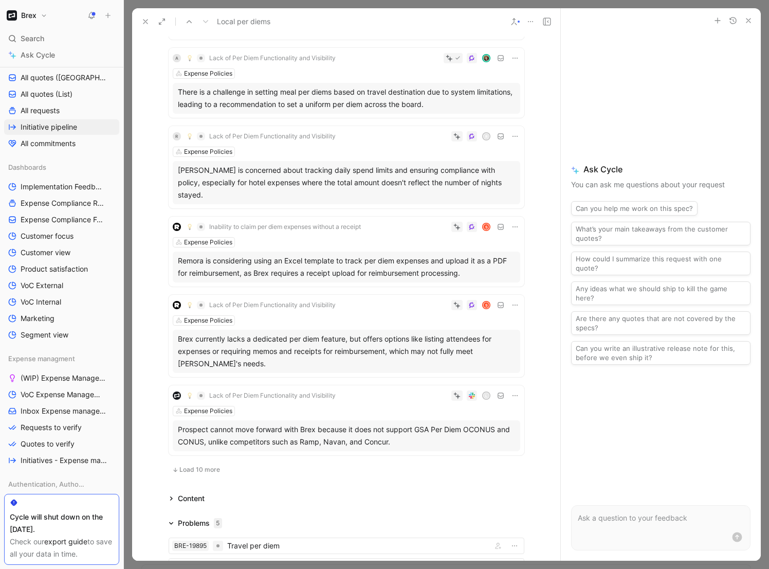
scroll to position [746, 0]
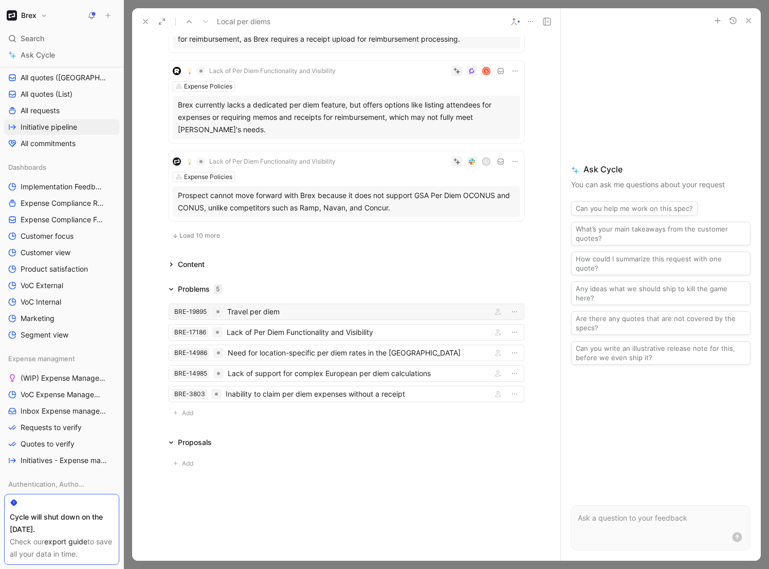
click at [295, 305] on div "Travel per diem" at bounding box center [357, 311] width 261 height 12
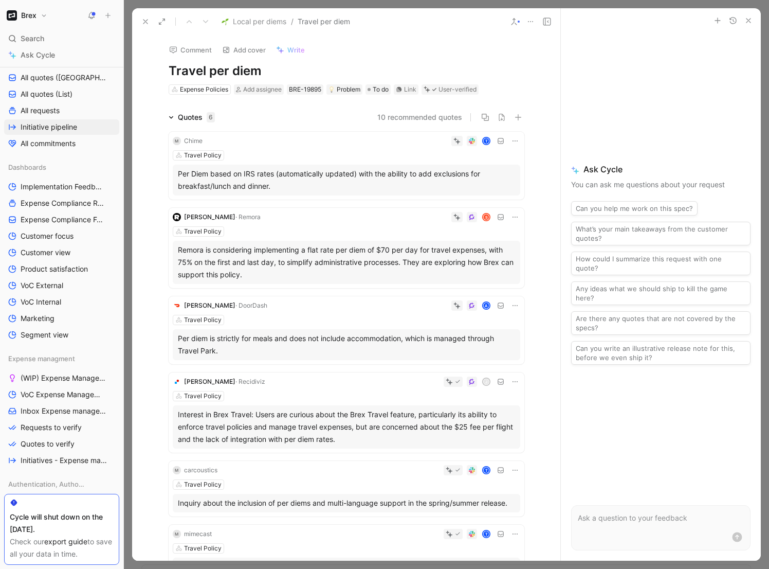
click at [390, 143] on div "T" at bounding box center [364, 141] width 314 height 10
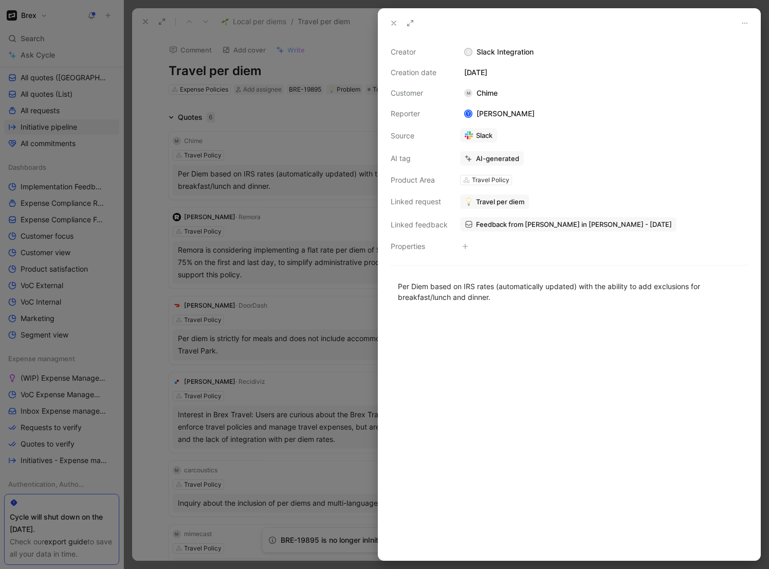
click at [487, 201] on span "Travel per diem" at bounding box center [500, 201] width 48 height 9
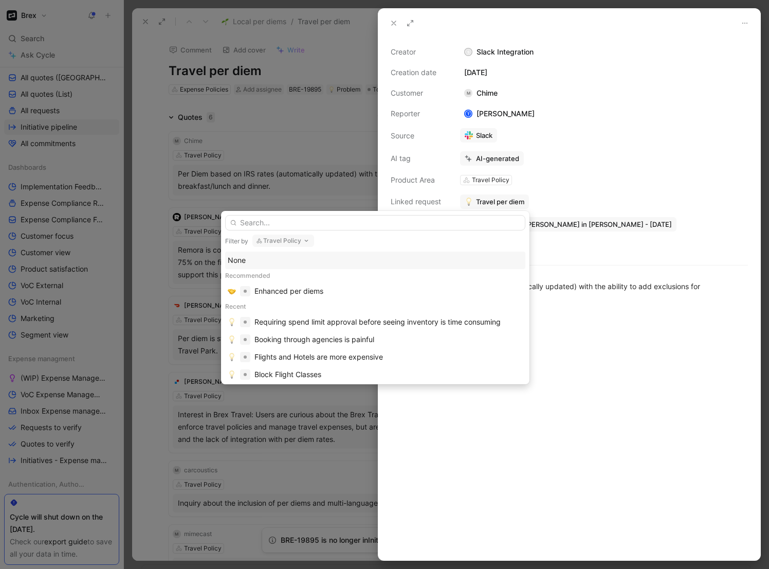
type input "https://product.cycle.app/app/brex-poc/doc/lack-of-per-diem-functionality-and-v…"
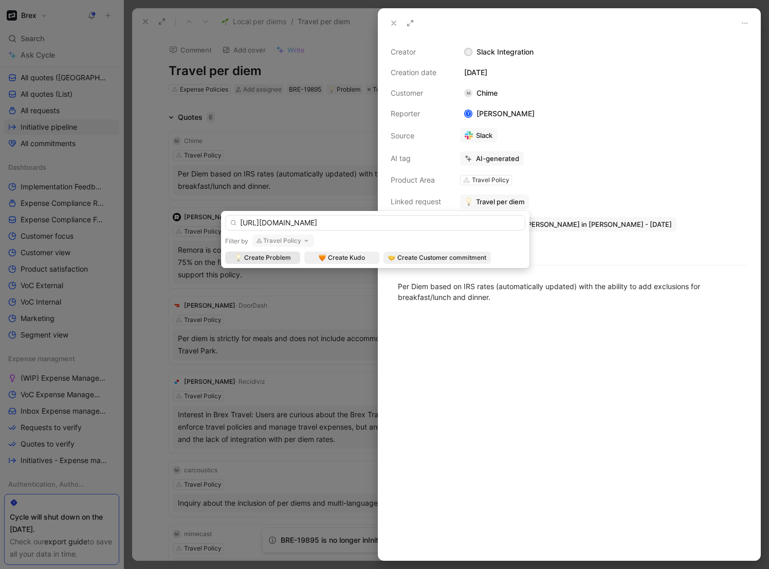
click at [413, 225] on input "https://product.cycle.app/app/brex-poc/doc/lack-of-per-diem-functionality-and-v…" at bounding box center [375, 222] width 300 height 15
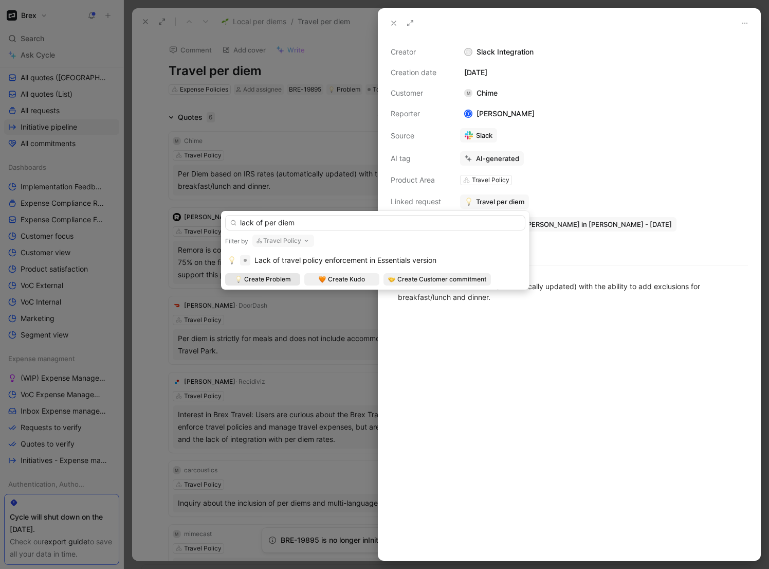
type input "lack of per diem"
click at [286, 240] on button "Travel Policy" at bounding box center [283, 240] width 62 height 12
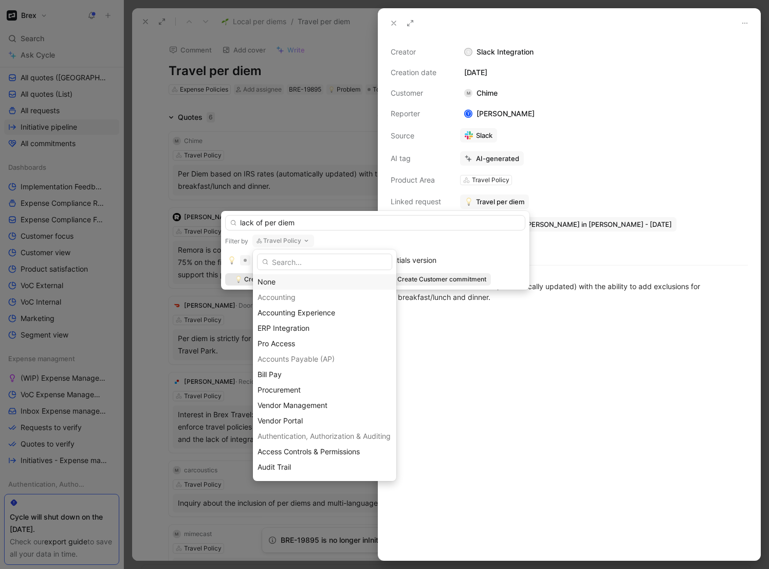
click at [283, 283] on div "None" at bounding box center [325, 282] width 134 height 12
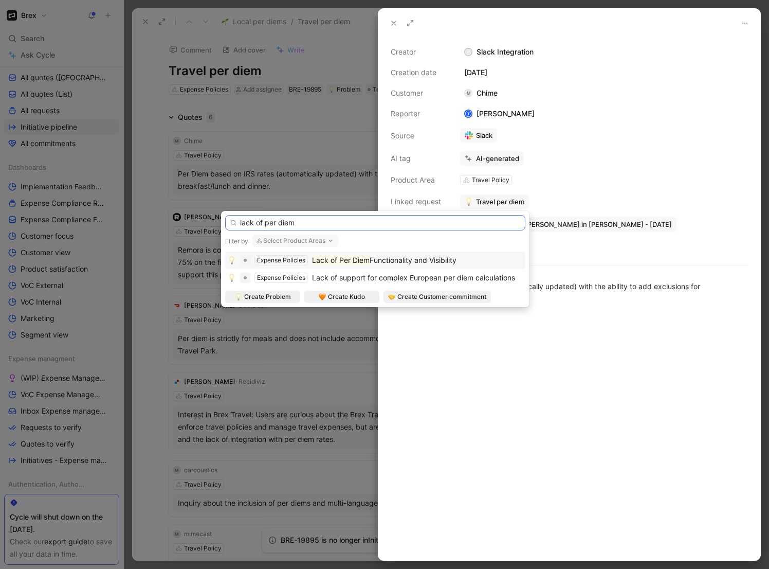
click at [312, 221] on input "lack of per diem" at bounding box center [375, 222] width 300 height 15
click at [327, 261] on mark "Lack of Per Diem" at bounding box center [341, 260] width 58 height 9
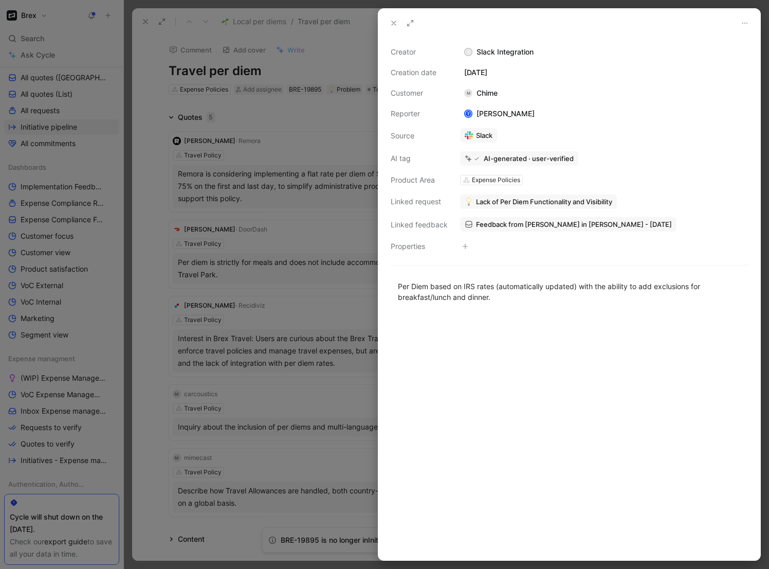
click at [154, 103] on div at bounding box center [384, 284] width 769 height 569
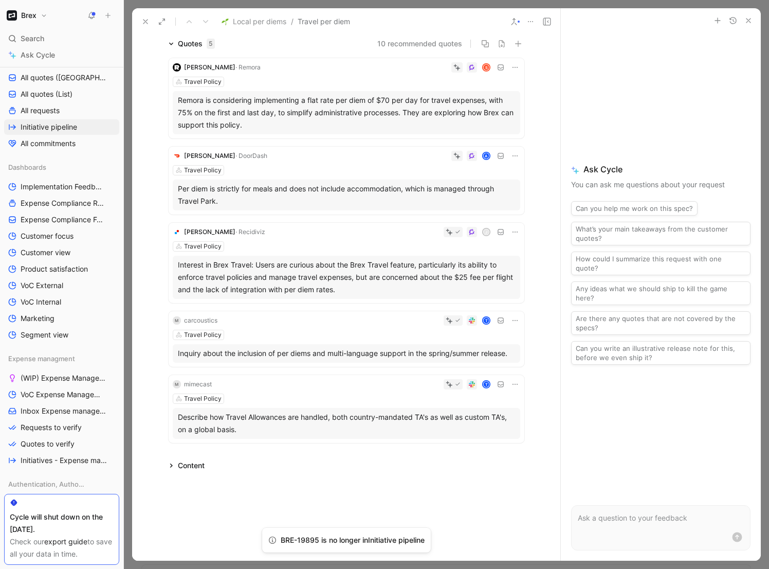
scroll to position [83, 0]
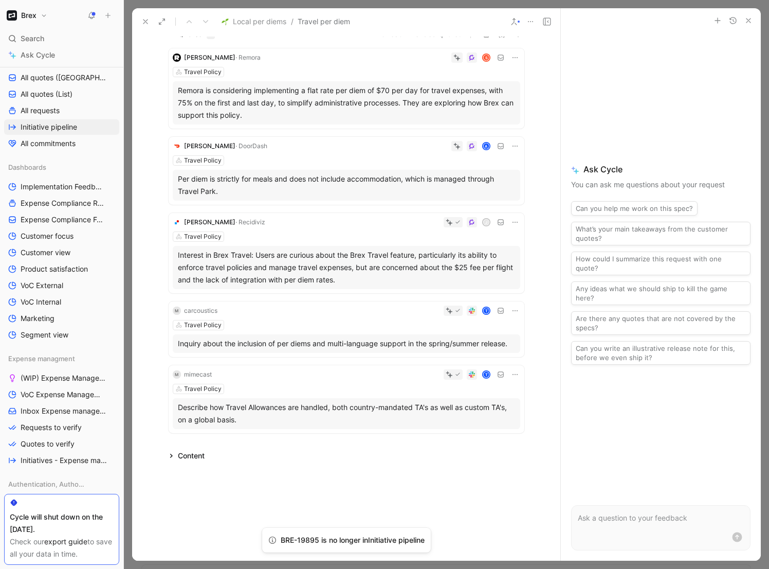
click at [296, 373] on div "T" at bounding box center [368, 374] width 304 height 10
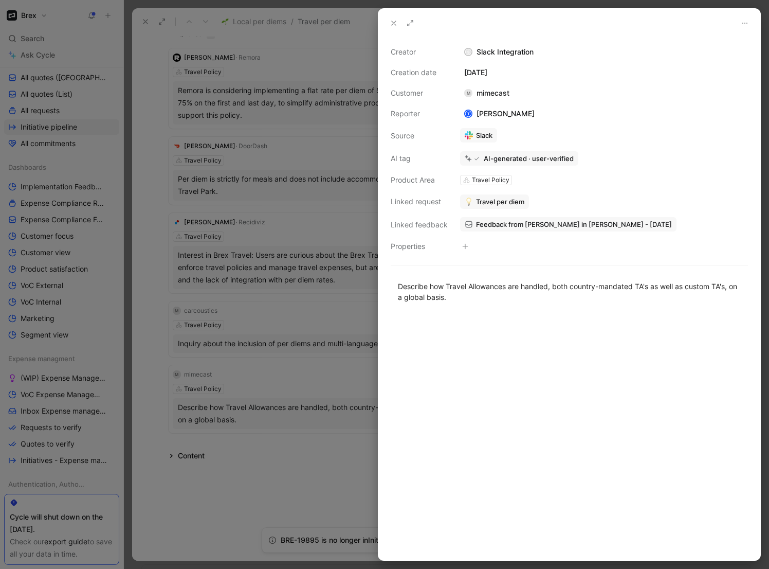
click at [517, 202] on span "Travel per diem" at bounding box center [500, 201] width 48 height 9
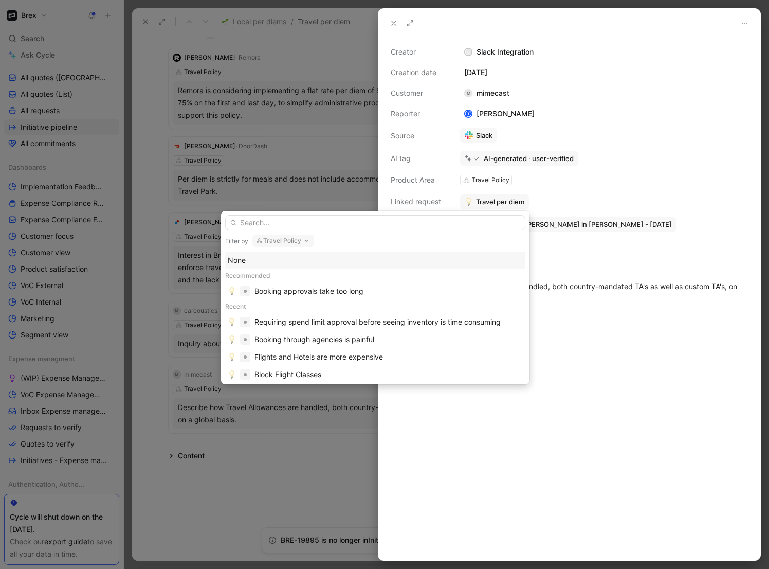
click at [278, 241] on button "Travel Policy" at bounding box center [283, 240] width 62 height 12
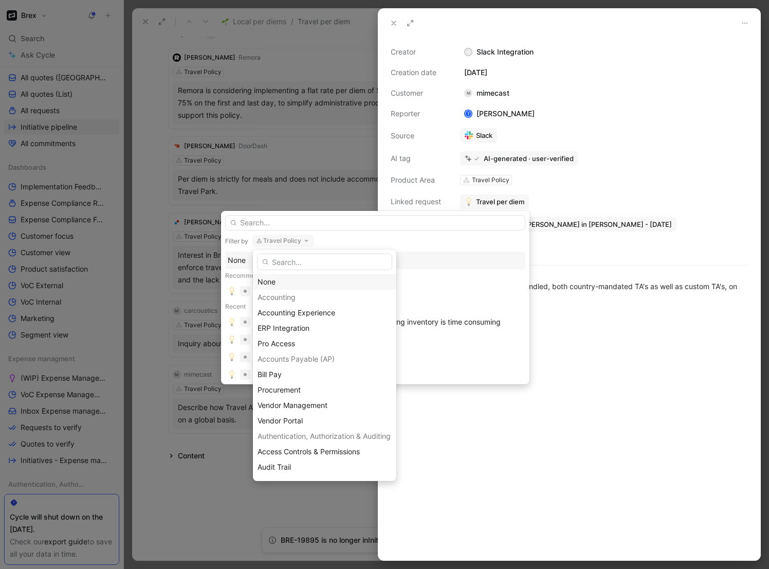
click at [285, 282] on div "None" at bounding box center [325, 282] width 134 height 12
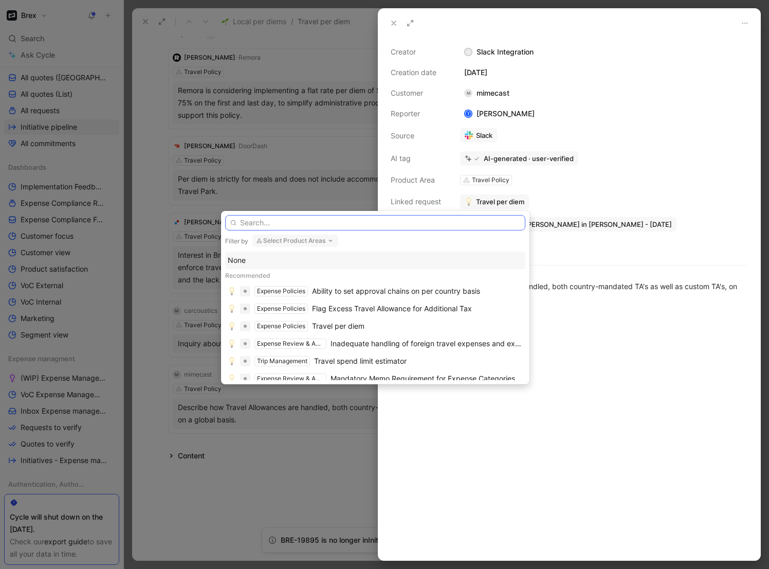
click at [309, 220] on input "text" at bounding box center [375, 222] width 300 height 15
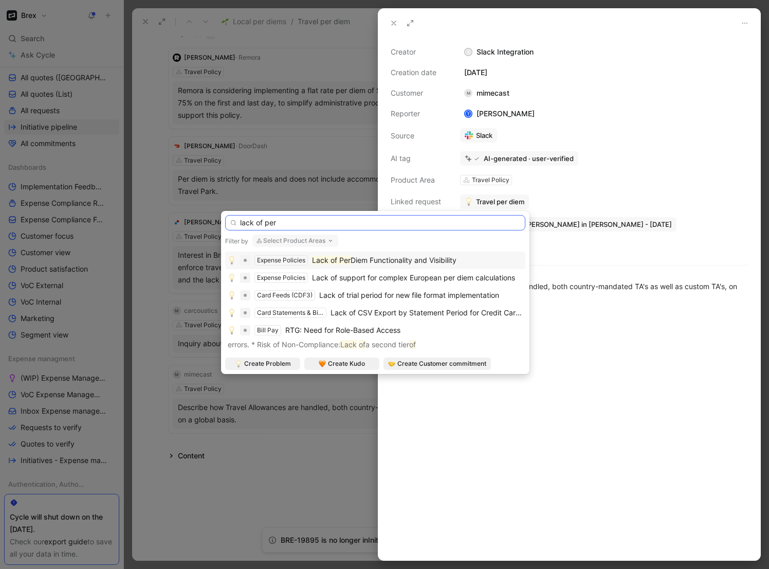
type input "lack of per"
click at [353, 259] on span "Diem Functionality and Visibility" at bounding box center [404, 260] width 106 height 9
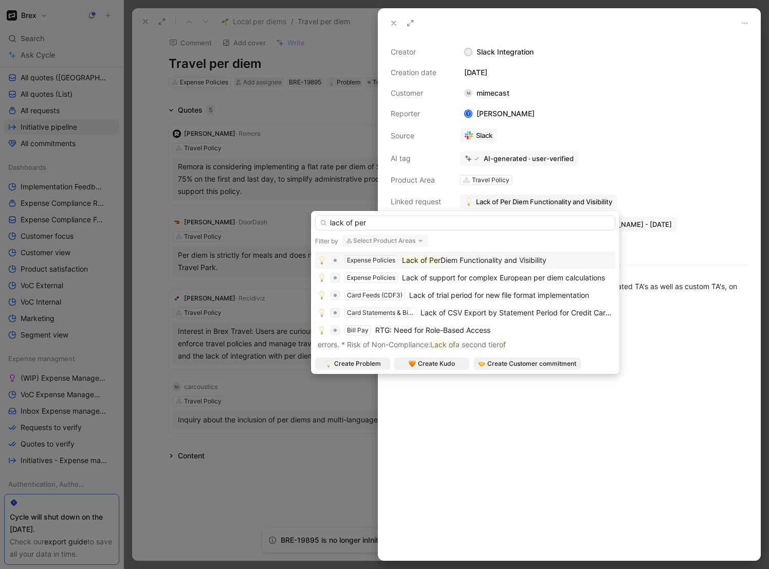
scroll to position [7, 0]
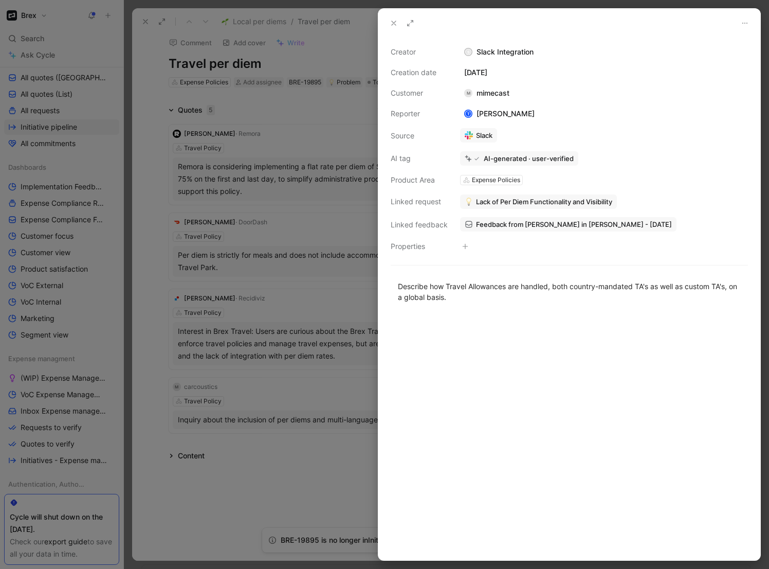
click at [155, 217] on div at bounding box center [384, 284] width 769 height 569
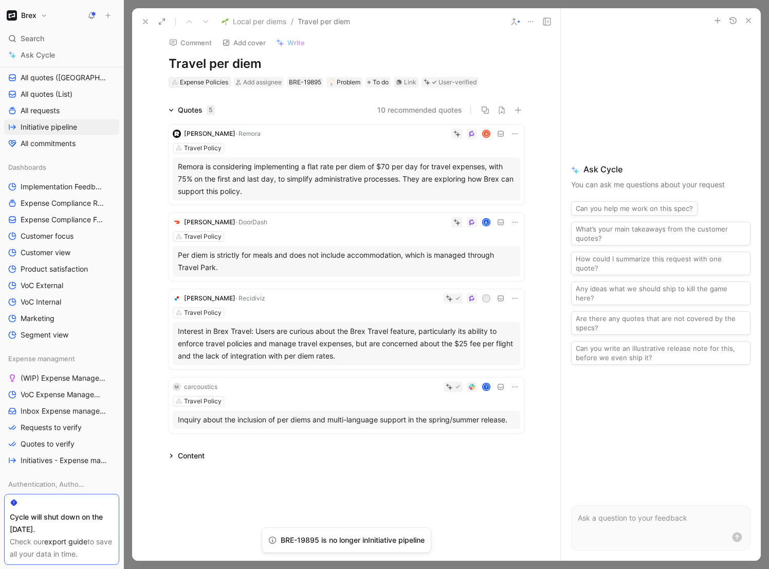
click at [209, 82] on div "Expense Policies" at bounding box center [204, 82] width 48 height 10
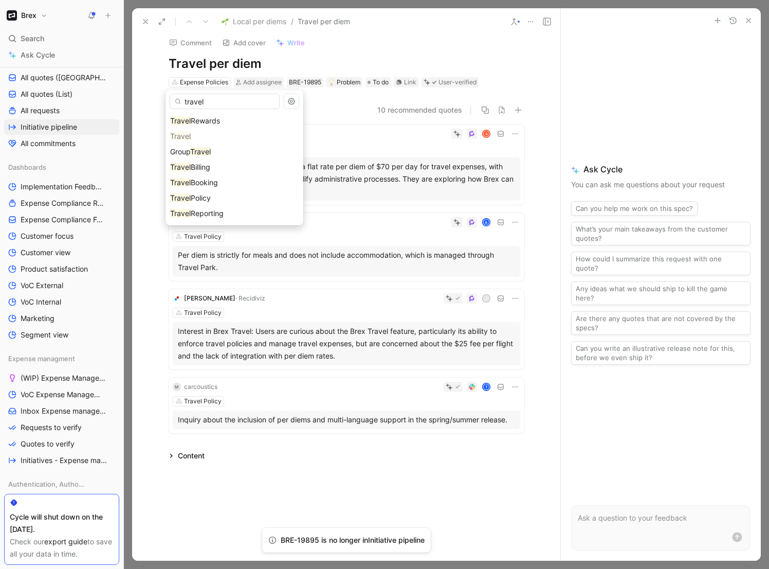
type input "travel"
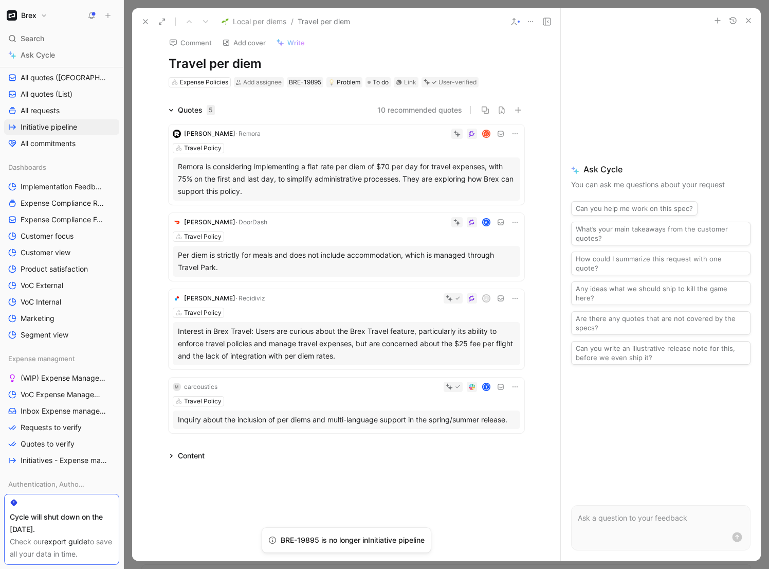
click at [332, 387] on div "T" at bounding box center [371, 387] width 299 height 10
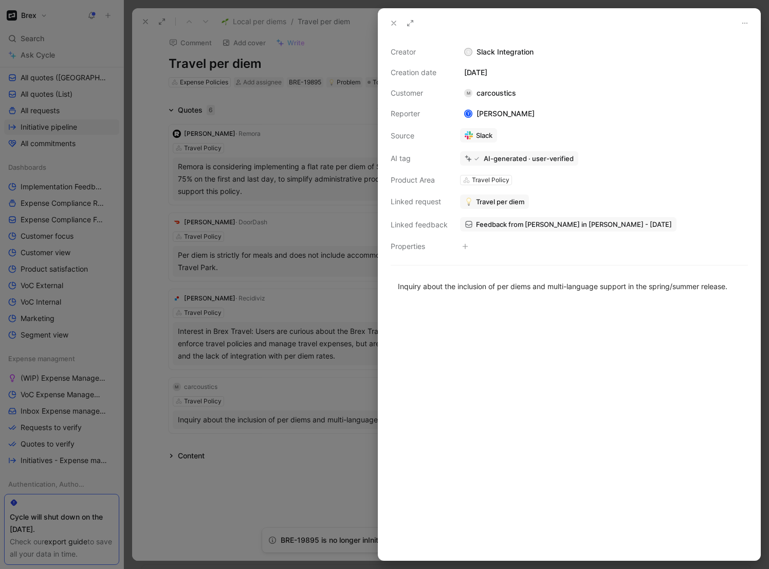
click at [510, 199] on span "Travel per diem" at bounding box center [500, 201] width 48 height 9
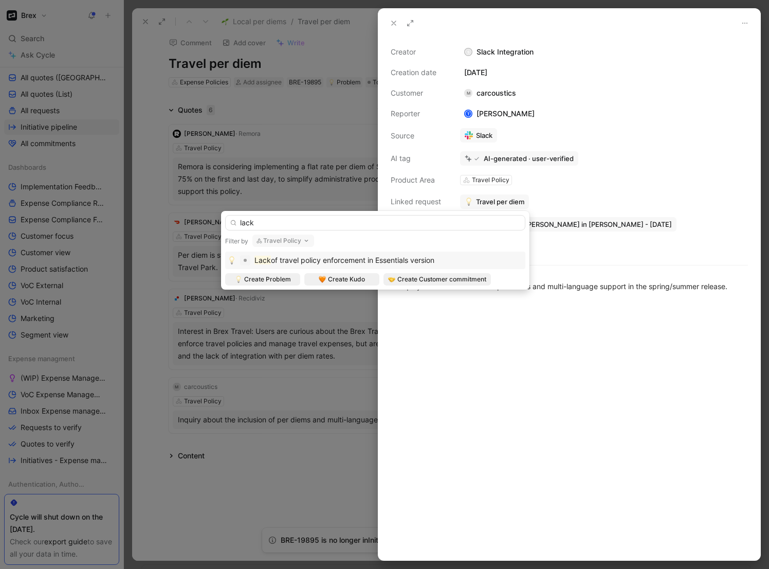
click at [287, 238] on button "Travel Policy" at bounding box center [283, 240] width 62 height 12
click at [295, 243] on button "Travel Policy" at bounding box center [283, 240] width 62 height 12
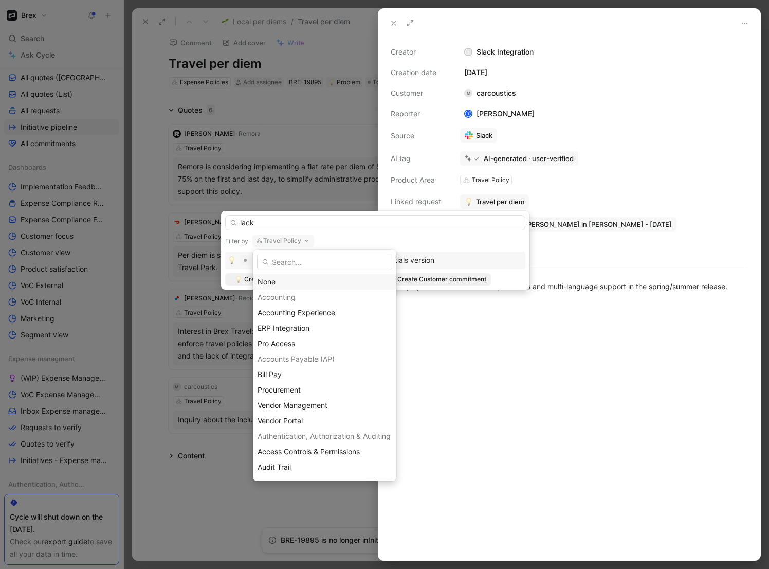
click at [296, 278] on div "None" at bounding box center [325, 282] width 134 height 12
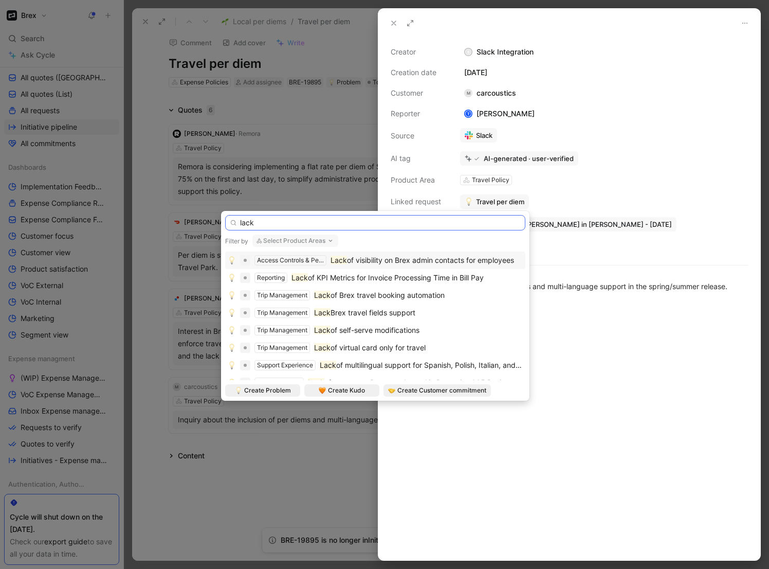
click at [308, 224] on input "lack" at bounding box center [375, 222] width 300 height 15
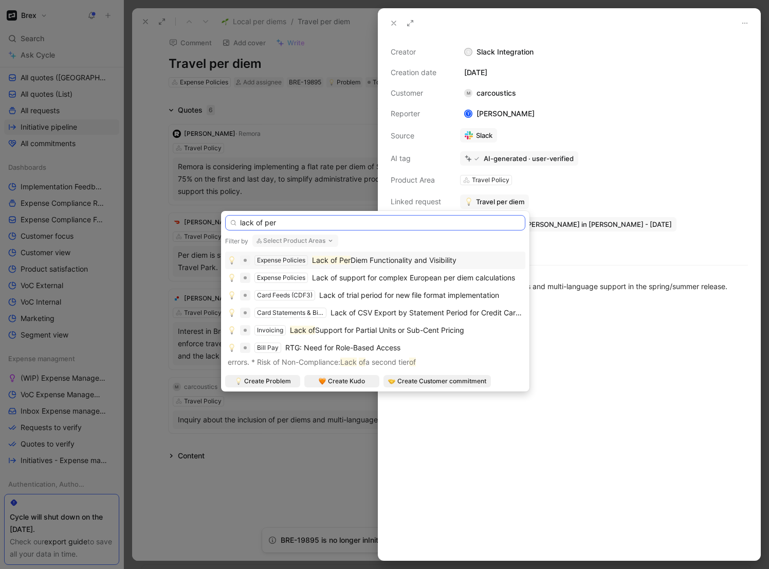
type input "lack of per"
click at [389, 259] on span "Diem Functionality and Visibility" at bounding box center [404, 260] width 106 height 9
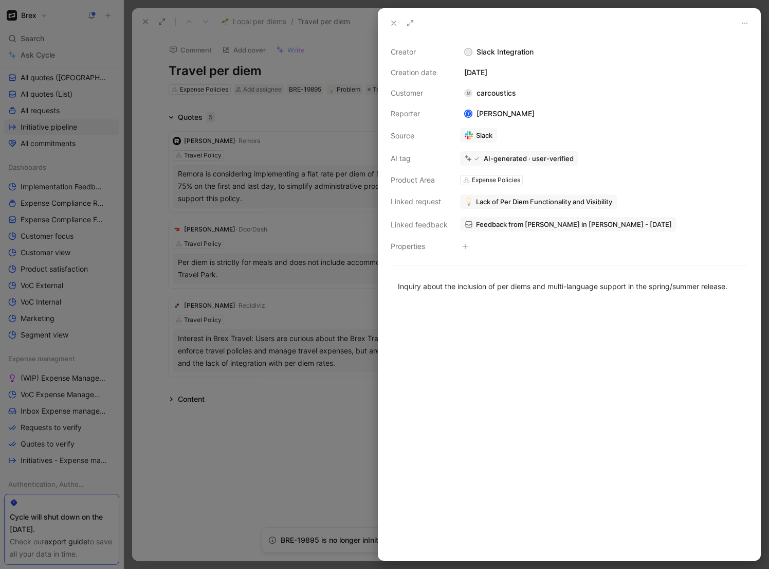
click at [243, 421] on div at bounding box center [384, 284] width 769 height 569
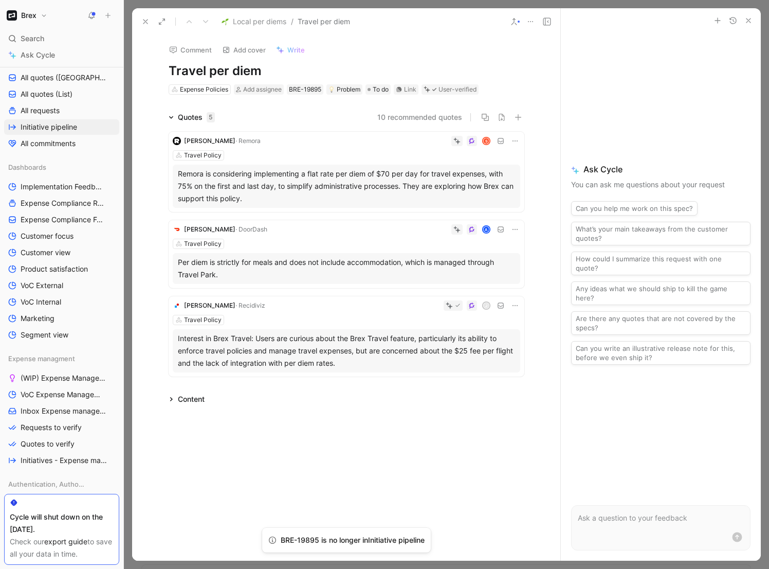
click at [516, 22] on icon at bounding box center [514, 21] width 8 height 8
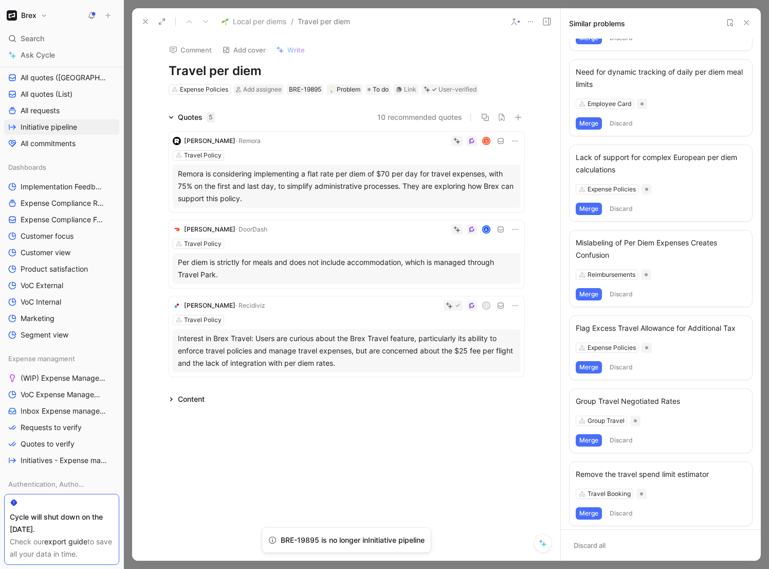
scroll to position [143, 0]
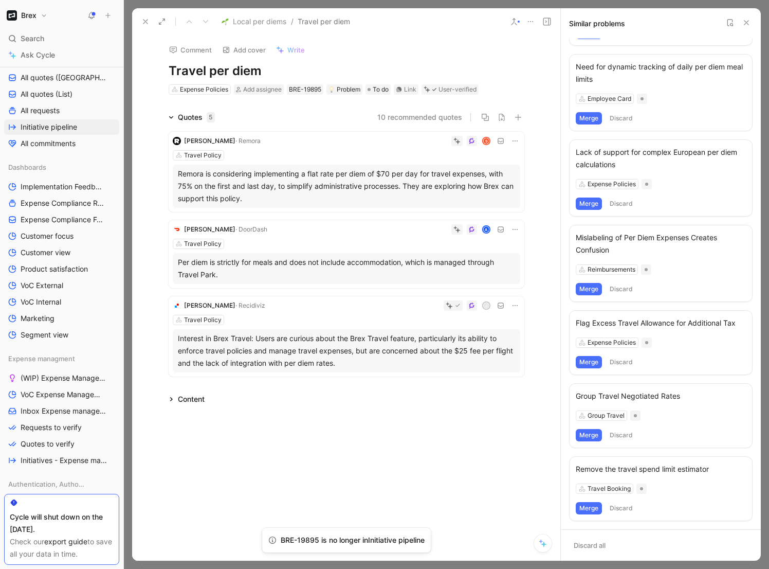
click at [393, 425] on div "Comment Add cover Write Travel per diem Expense Policies Add assignee BRE-19895…" at bounding box center [346, 297] width 428 height 525
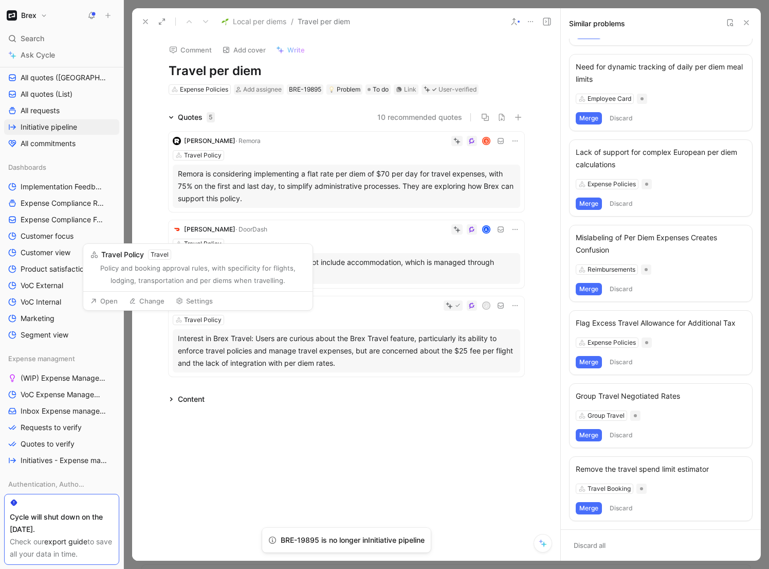
click at [279, 309] on div "Open Change Settings" at bounding box center [197, 300] width 229 height 19
click at [353, 315] on div "Travel Policy" at bounding box center [347, 320] width 348 height 10
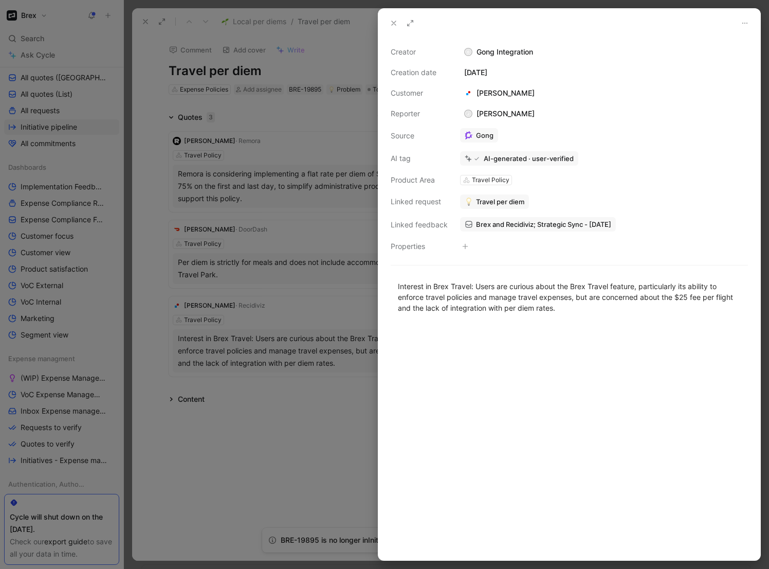
click at [502, 201] on span "Travel per diem" at bounding box center [500, 201] width 48 height 9
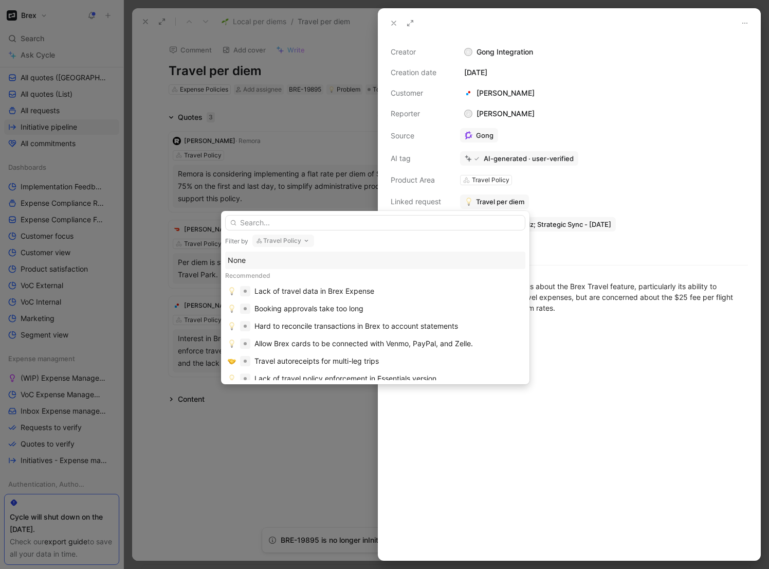
click at [293, 241] on button "Travel Policy" at bounding box center [283, 240] width 62 height 12
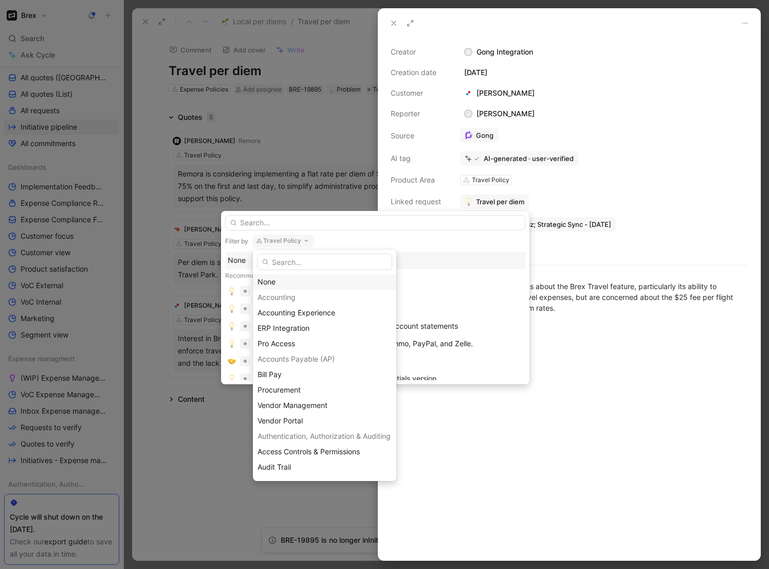
click at [294, 284] on div "None" at bounding box center [325, 282] width 134 height 12
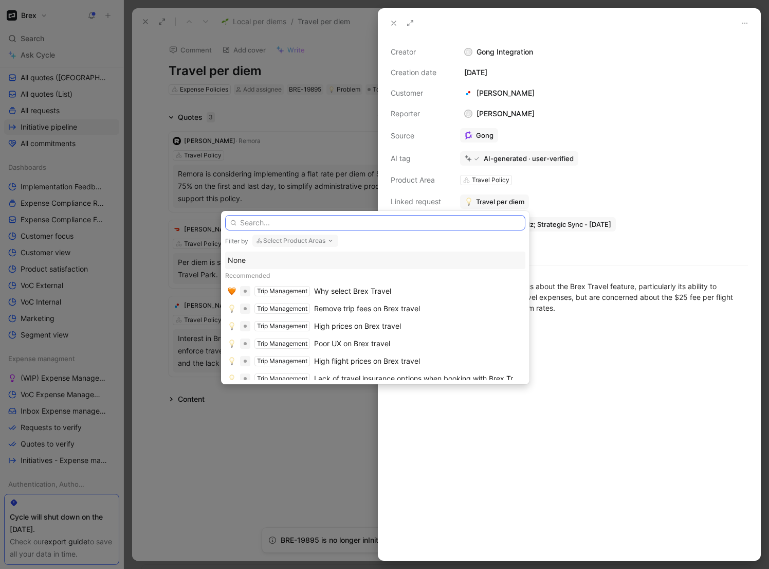
click at [278, 225] on input "text" at bounding box center [375, 222] width 300 height 15
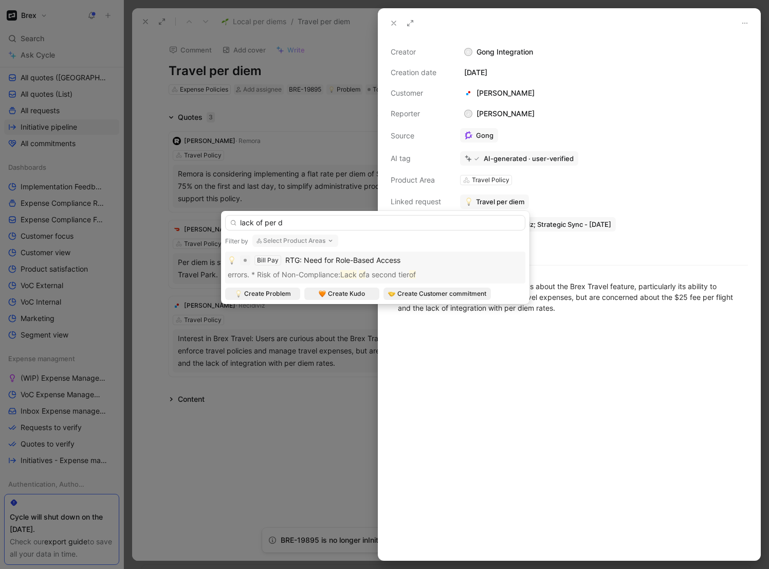
click at [322, 241] on button "Select Product Areas" at bounding box center [295, 240] width 86 height 12
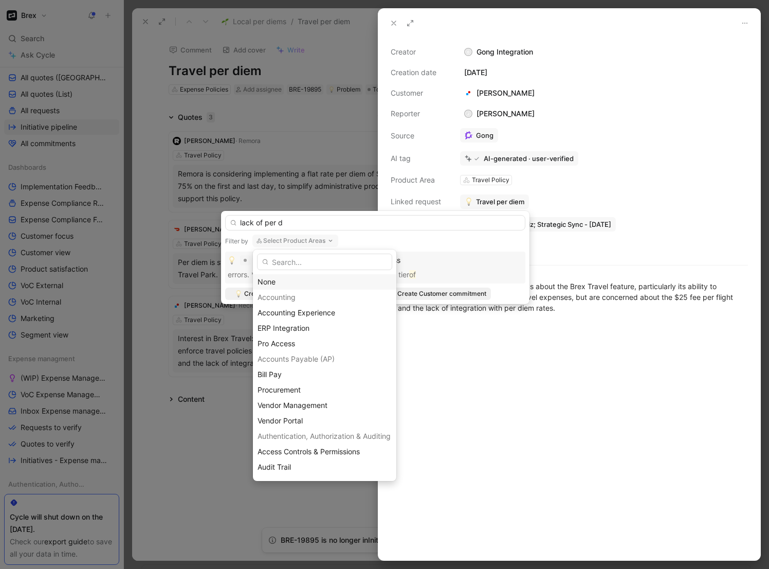
click at [276, 283] on div "None" at bounding box center [325, 282] width 134 height 12
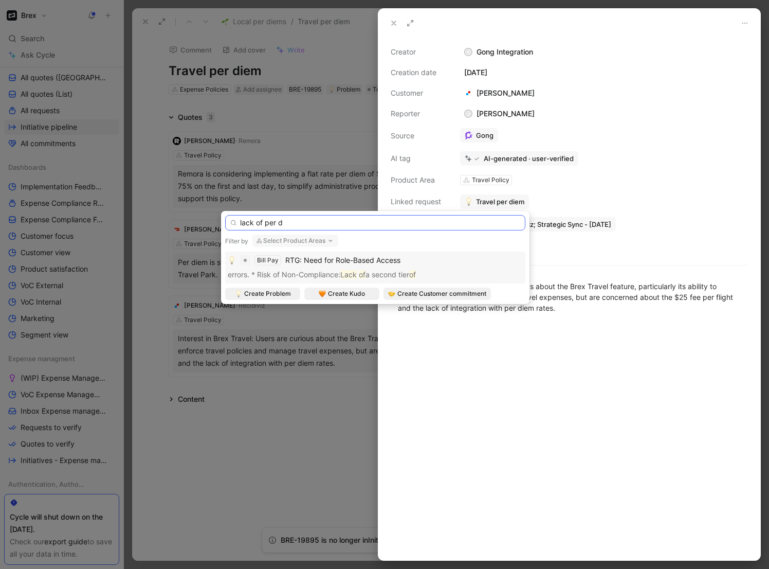
click at [303, 222] on input "lack of per d" at bounding box center [375, 222] width 300 height 15
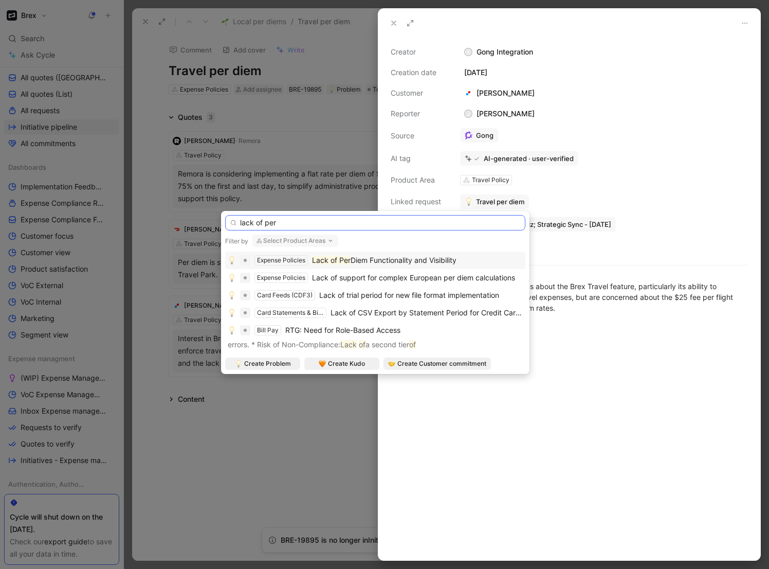
type input "lack of per"
click at [343, 258] on mark "Lack of Per" at bounding box center [331, 260] width 39 height 9
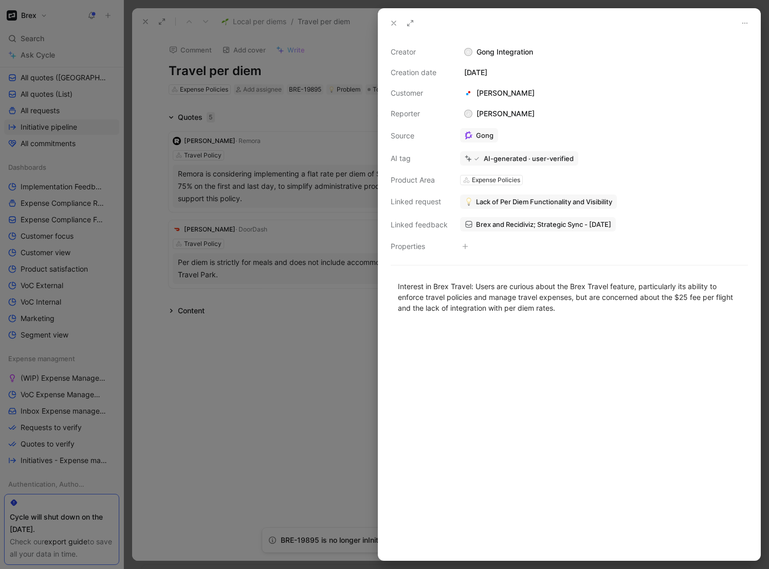
click at [306, 384] on div at bounding box center [384, 284] width 769 height 569
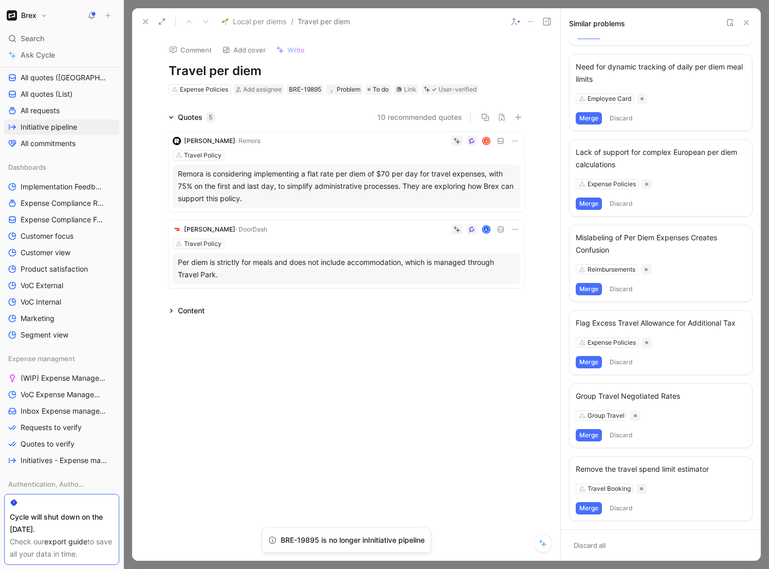
click at [313, 235] on div "Charlie Gordon · DoorDash A Travel Policy Per diem is strictly for meals and do…" at bounding box center [347, 254] width 356 height 68
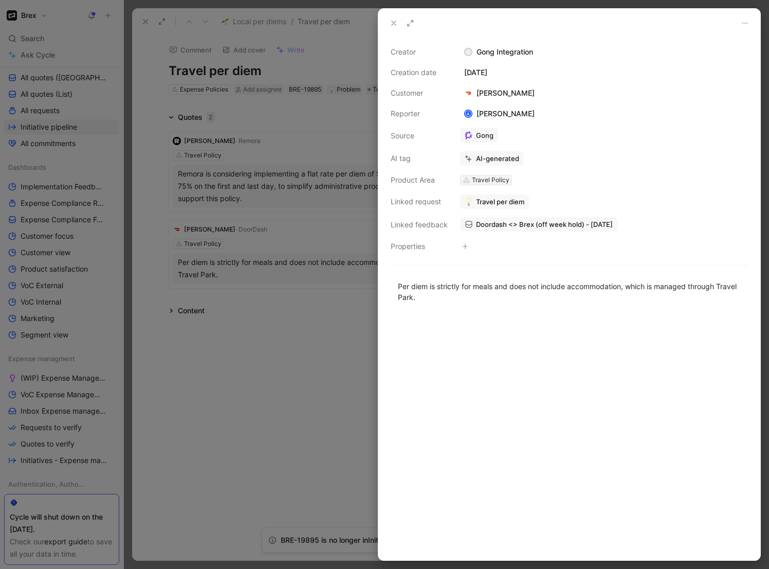
click at [499, 179] on div "Travel Policy" at bounding box center [491, 180] width 38 height 10
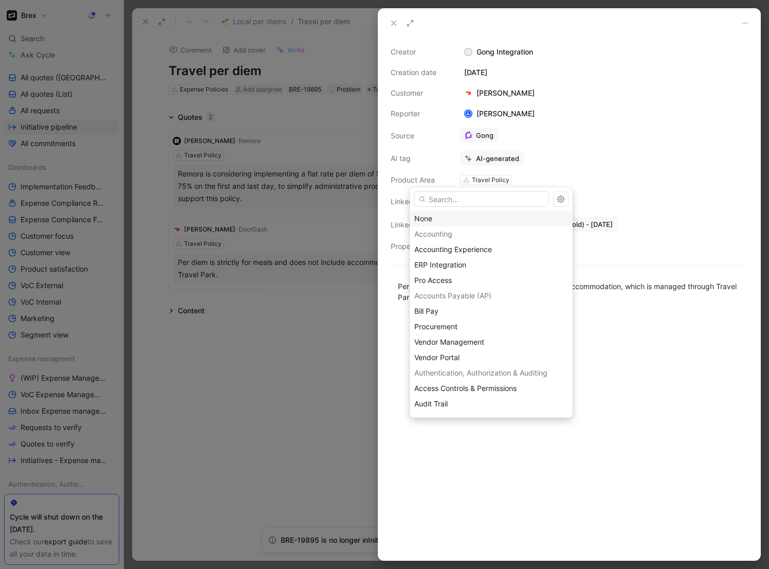
click at [492, 220] on div "None" at bounding box center [491, 218] width 154 height 12
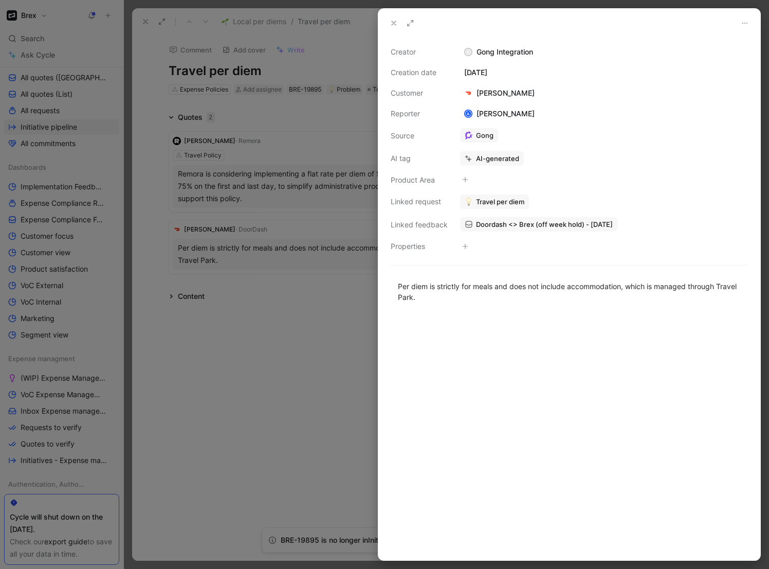
click at [515, 201] on span "Travel per diem" at bounding box center [500, 201] width 48 height 9
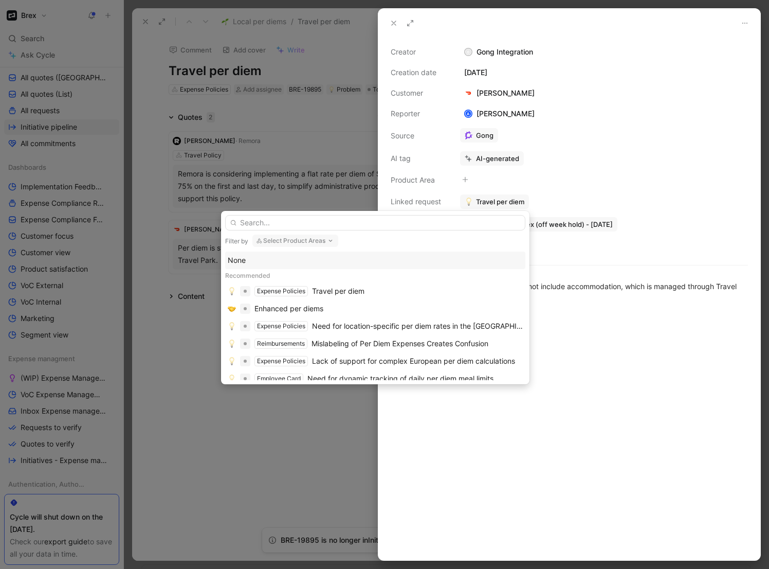
click at [359, 224] on input "text" at bounding box center [375, 222] width 300 height 15
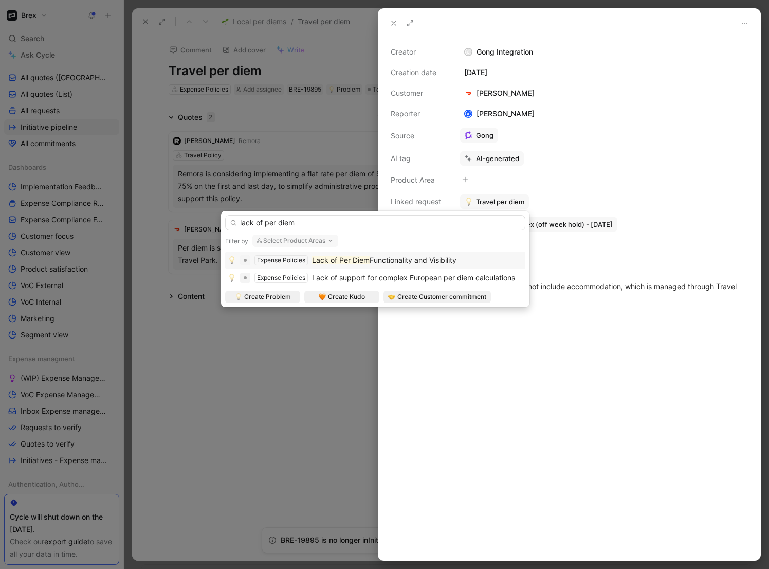
type input "lack of per diem"
click at [369, 261] on mark "Lack of Per Diem" at bounding box center [341, 260] width 58 height 9
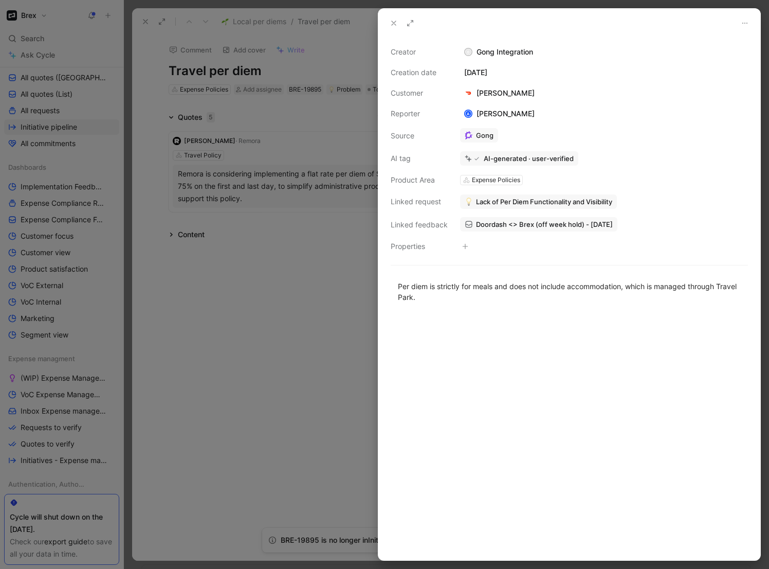
click at [267, 389] on div at bounding box center [384, 284] width 769 height 569
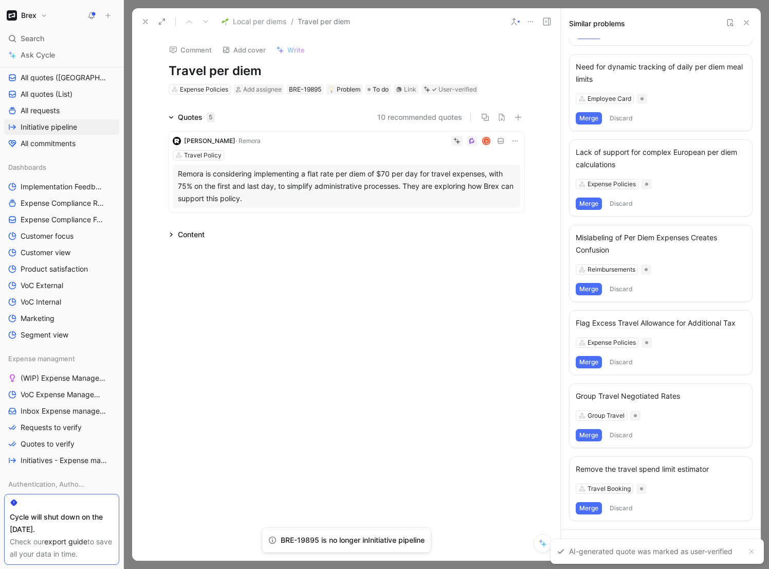
click at [320, 186] on div "Remora is considering implementing a flat rate per diem of $70 per day for trav…" at bounding box center [346, 186] width 337 height 37
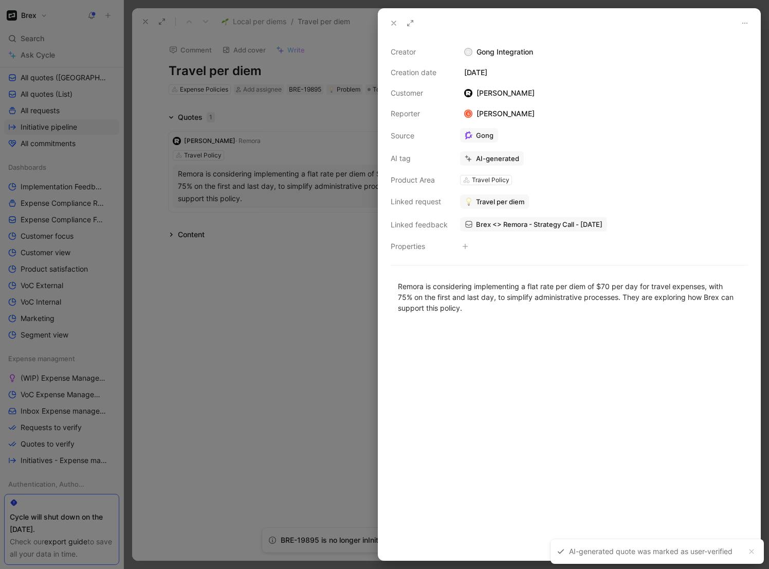
click at [515, 198] on span "Travel per diem" at bounding box center [500, 201] width 48 height 9
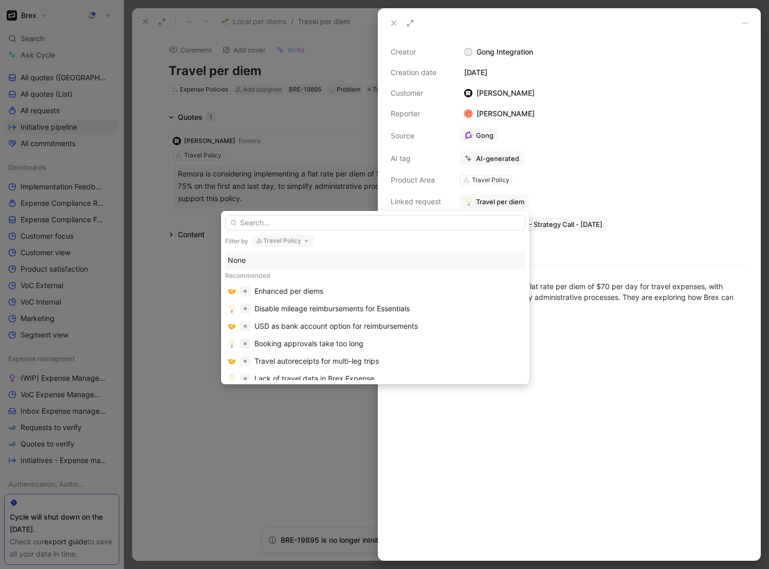
click at [318, 261] on div "None" at bounding box center [375, 260] width 295 height 12
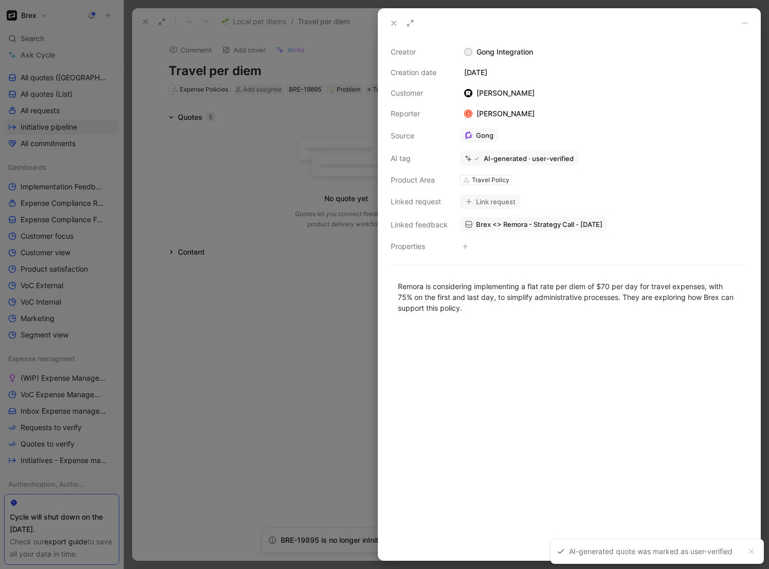
click at [494, 201] on button "Link request" at bounding box center [490, 201] width 60 height 14
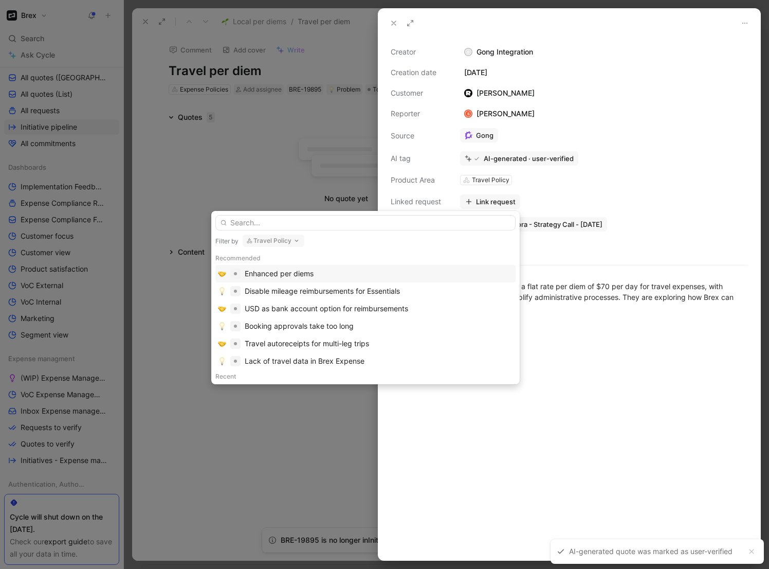
click at [286, 240] on button "Travel Policy" at bounding box center [274, 240] width 62 height 12
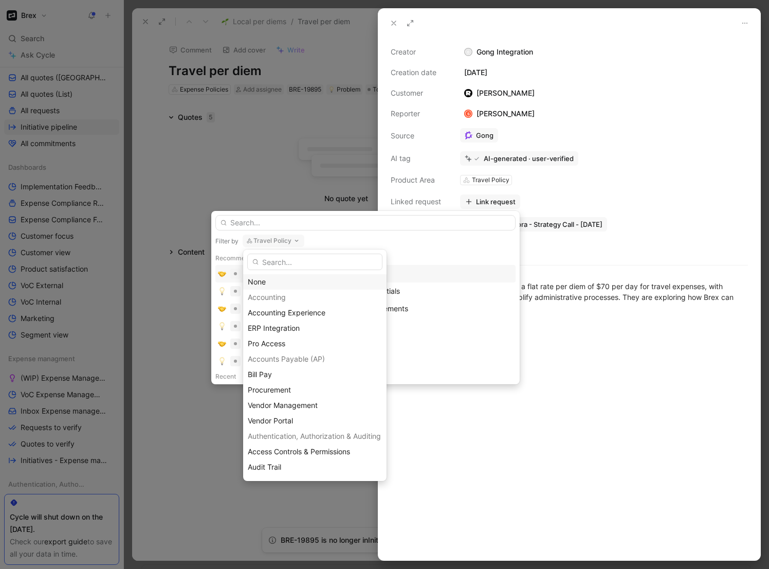
click at [285, 282] on div "None" at bounding box center [315, 282] width 134 height 12
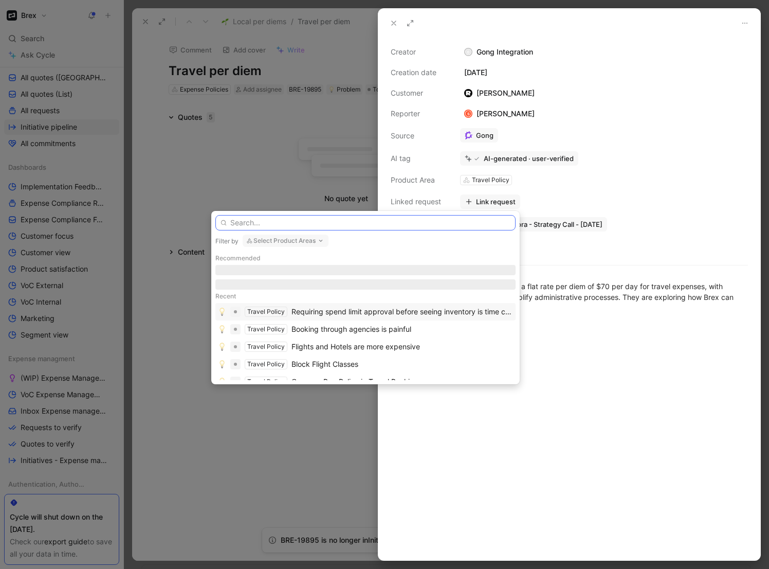
click at [300, 224] on input "text" at bounding box center [365, 222] width 300 height 15
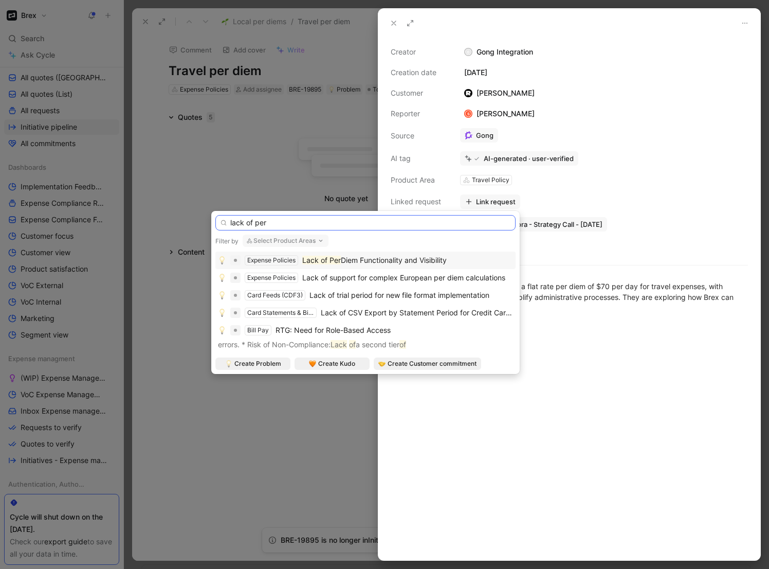
type input "lack of per"
click at [352, 260] on span "Diem Functionality and Visibility" at bounding box center [394, 260] width 106 height 9
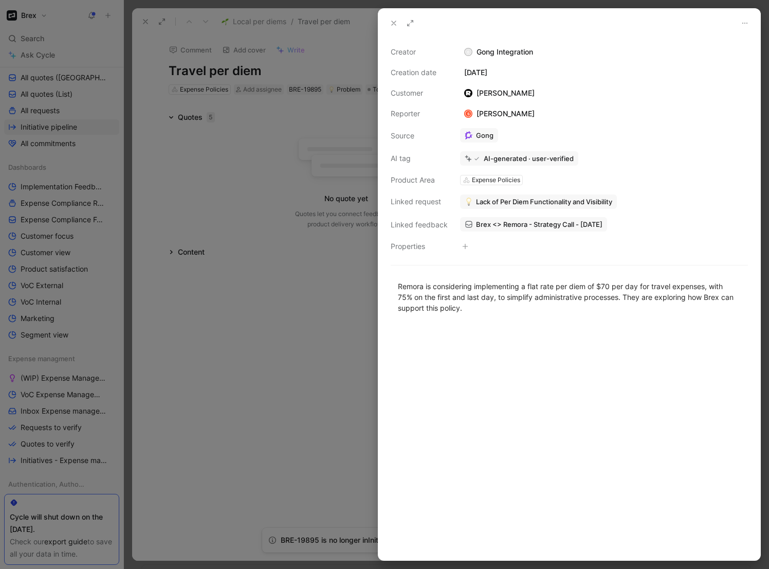
click at [274, 310] on div at bounding box center [384, 284] width 769 height 569
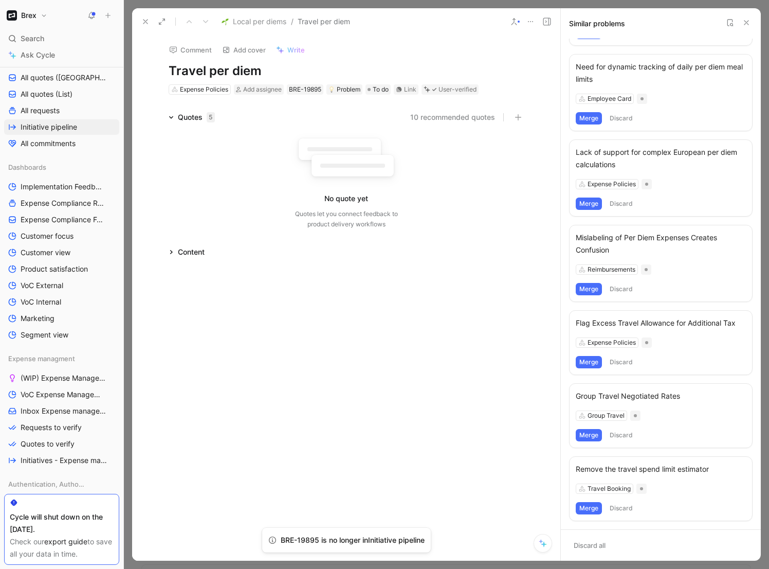
click at [530, 22] on icon at bounding box center [531, 21] width 8 height 8
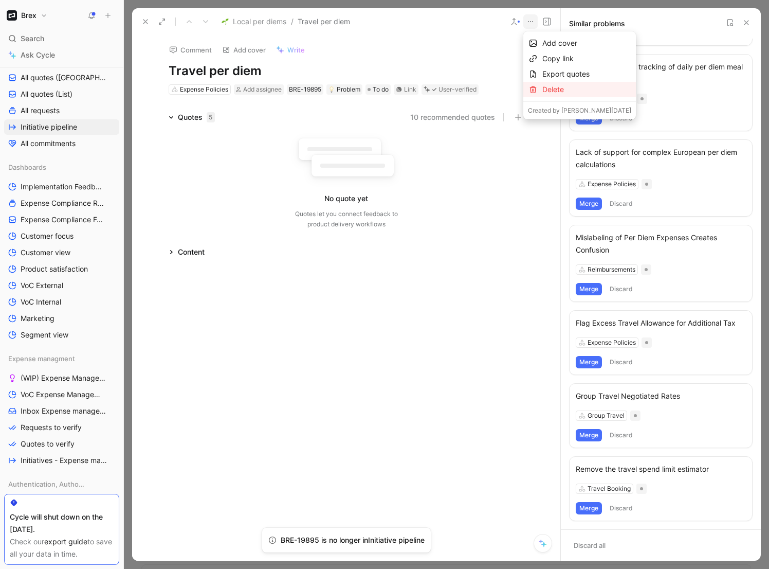
click at [551, 91] on div "Delete" at bounding box center [586, 89] width 89 height 12
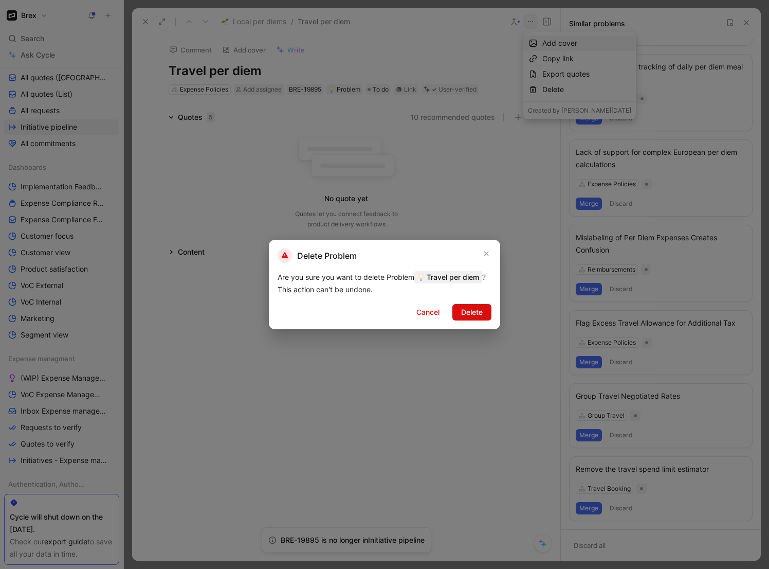
click at [465, 318] on span "Delete" at bounding box center [472, 312] width 22 height 12
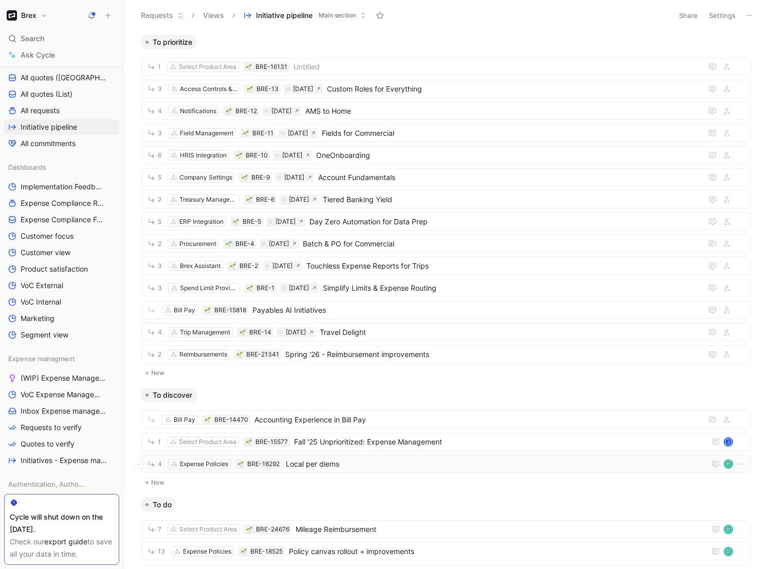
click at [326, 440] on span "Local per diems" at bounding box center [493, 464] width 415 height 12
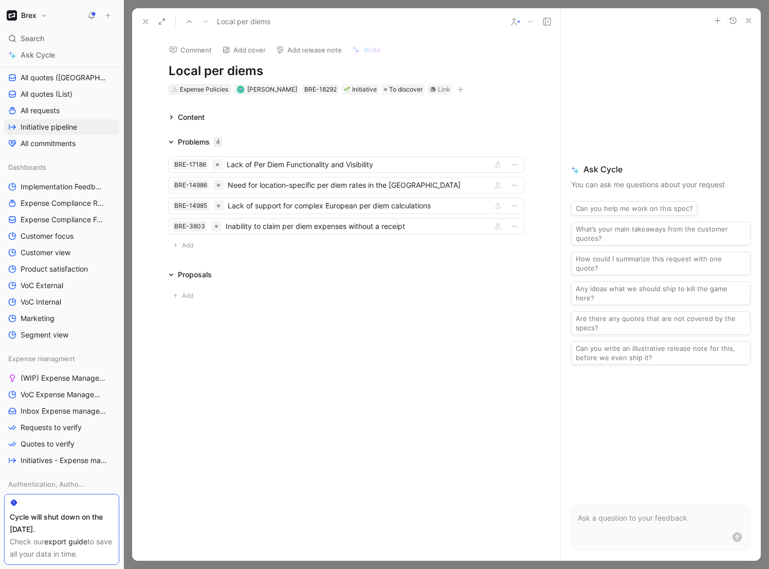
click at [213, 87] on div "Expense Policies" at bounding box center [204, 89] width 48 height 10
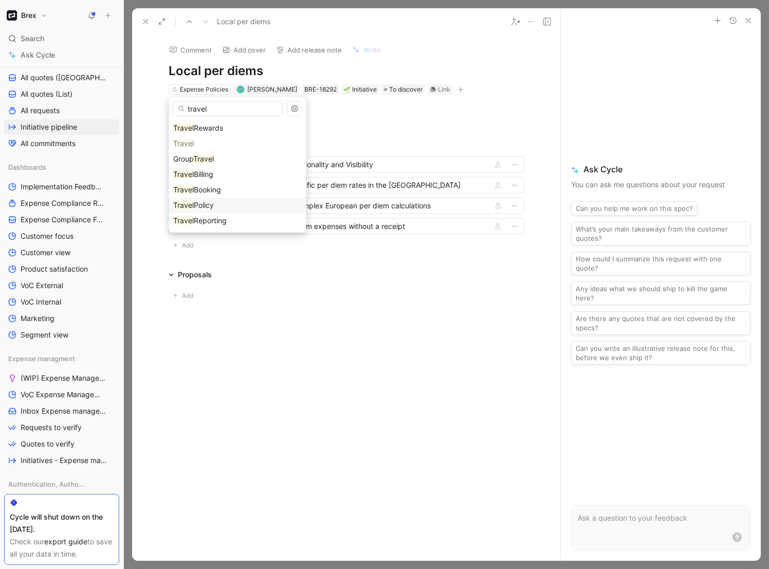
type input "travel"
click at [262, 207] on div "Travel Policy" at bounding box center [237, 205] width 129 height 12
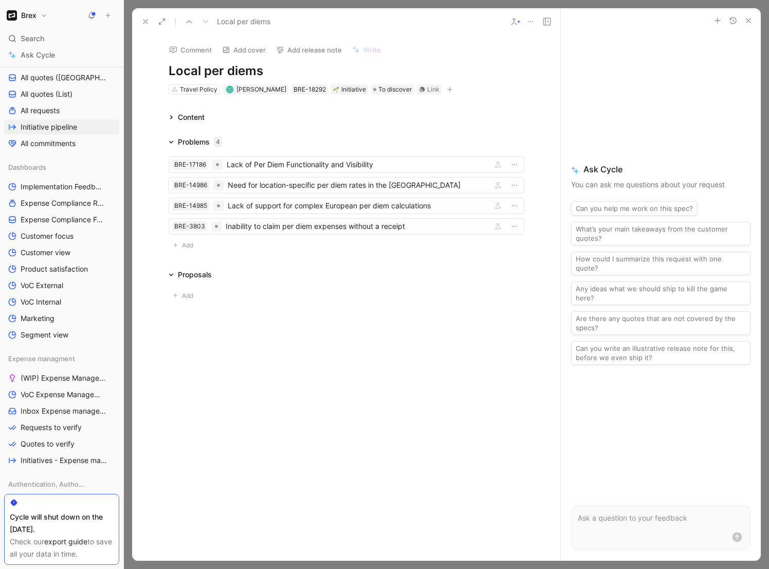
click at [147, 107] on div "Comment Add cover Add release note Write Local per diems Travel Policy Sylvia L…" at bounding box center [346, 297] width 428 height 525
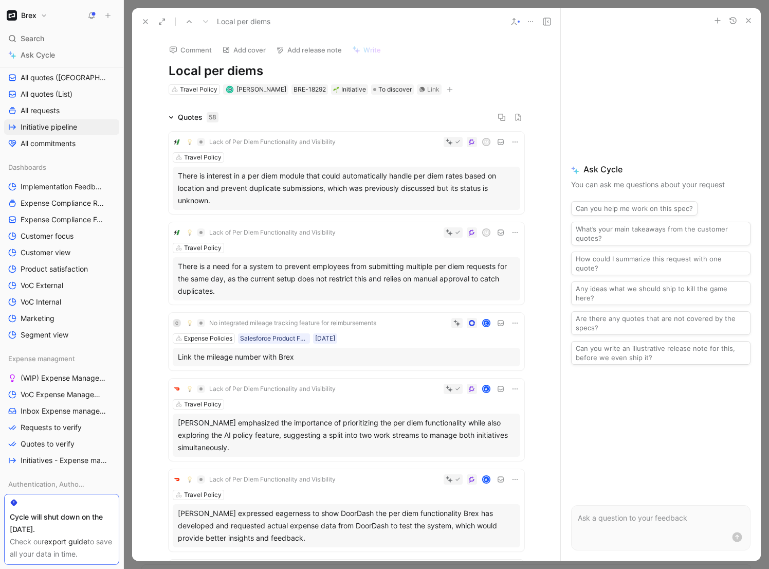
click at [749, 19] on icon "button" at bounding box center [749, 20] width 8 height 8
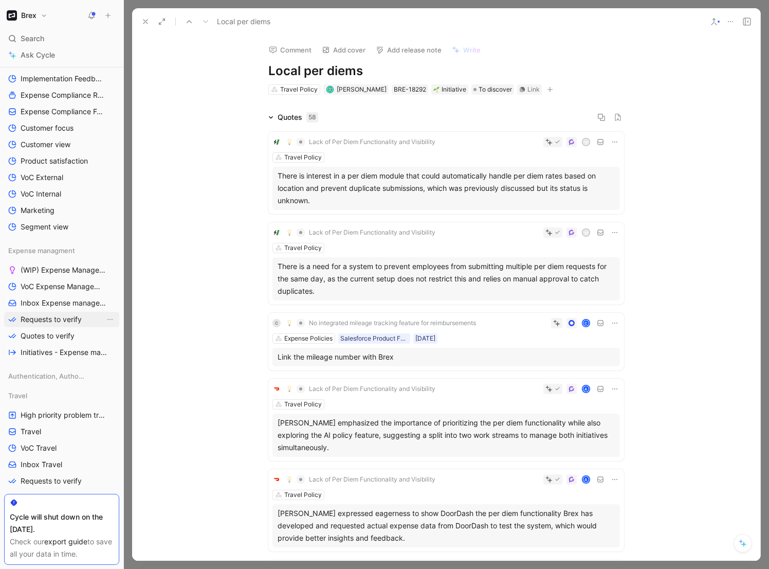
scroll to position [403, 0]
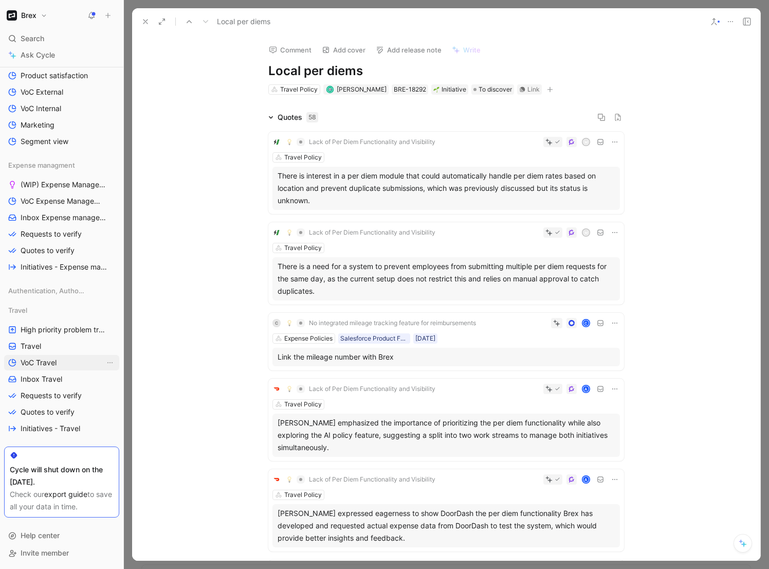
click at [49, 365] on span "VoC Travel" at bounding box center [39, 362] width 36 height 10
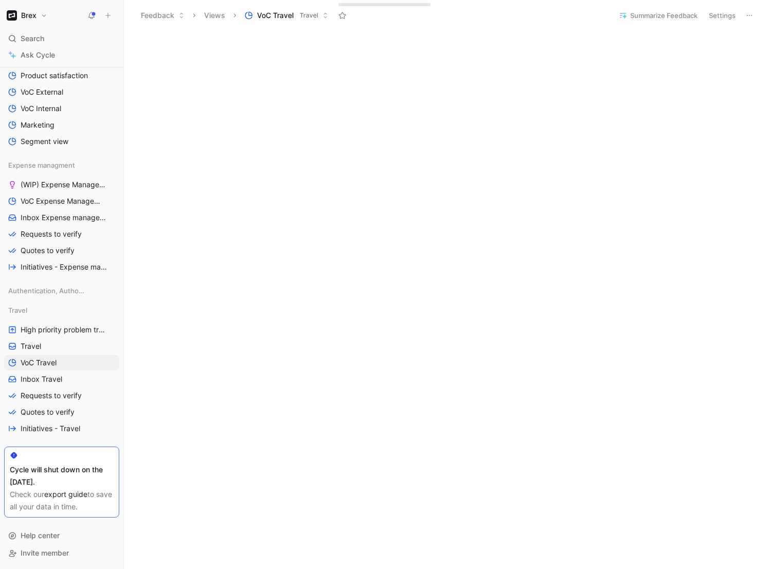
scroll to position [10, 0]
click at [70, 218] on span "Inbox Expense management" at bounding box center [63, 217] width 84 height 10
click at [67, 201] on span "VoC Expense Management" at bounding box center [63, 201] width 84 height 10
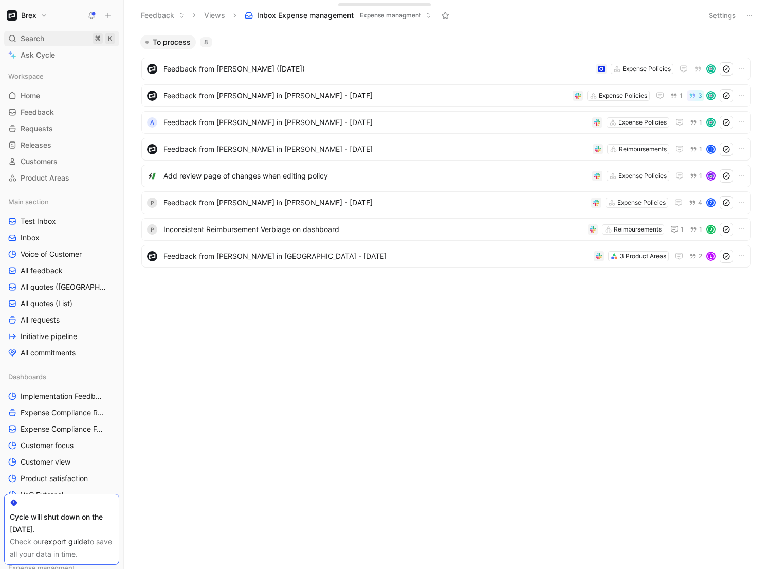
click at [50, 34] on div "Search ⌘ K" at bounding box center [61, 38] width 115 height 15
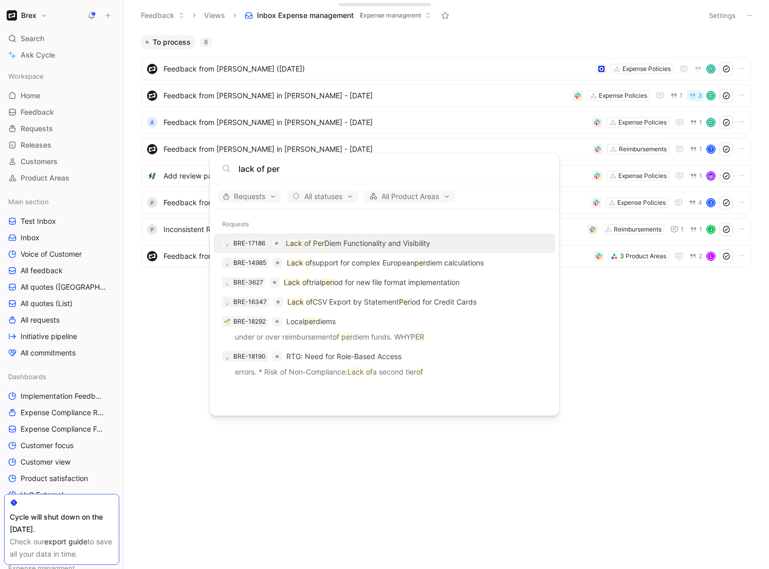
type input "lack of per"
click at [352, 244] on p "Lack of Per Diem Functionality and Visibility" at bounding box center [358, 243] width 144 height 12
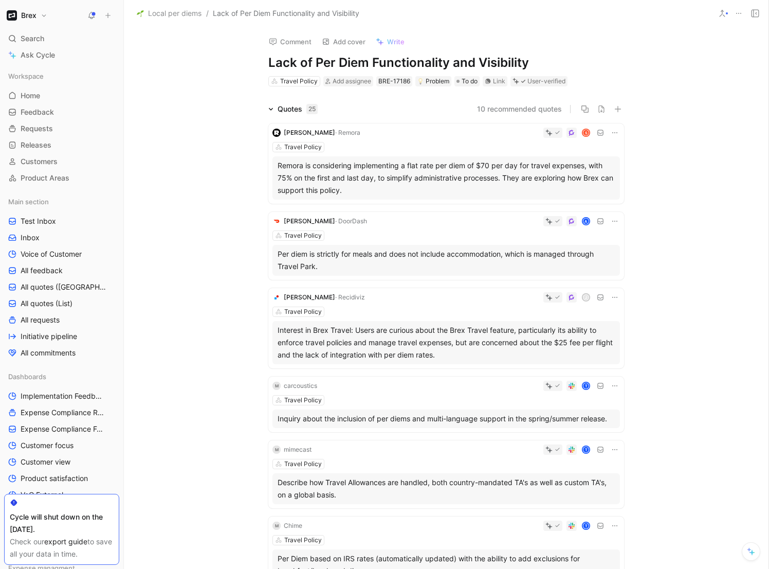
click at [184, 17] on span "Local per diems" at bounding box center [174, 13] width 53 height 12
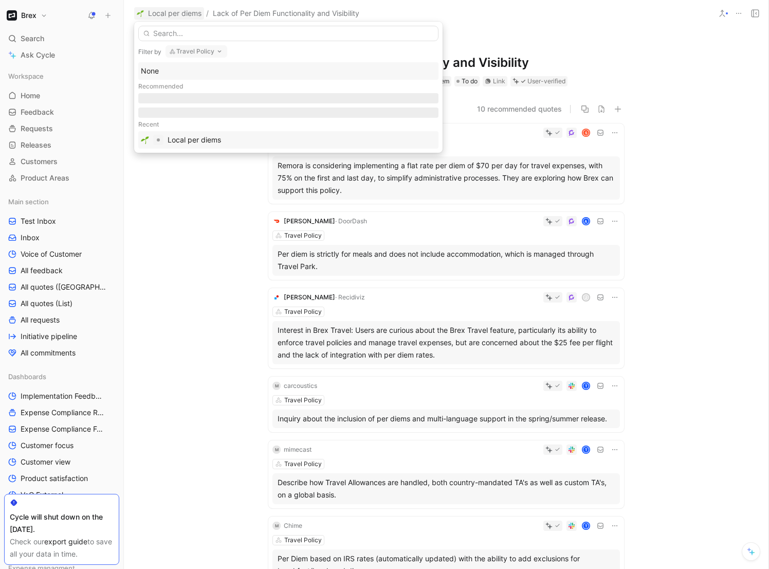
click at [203, 142] on div "Local per diems" at bounding box center [194, 140] width 53 height 12
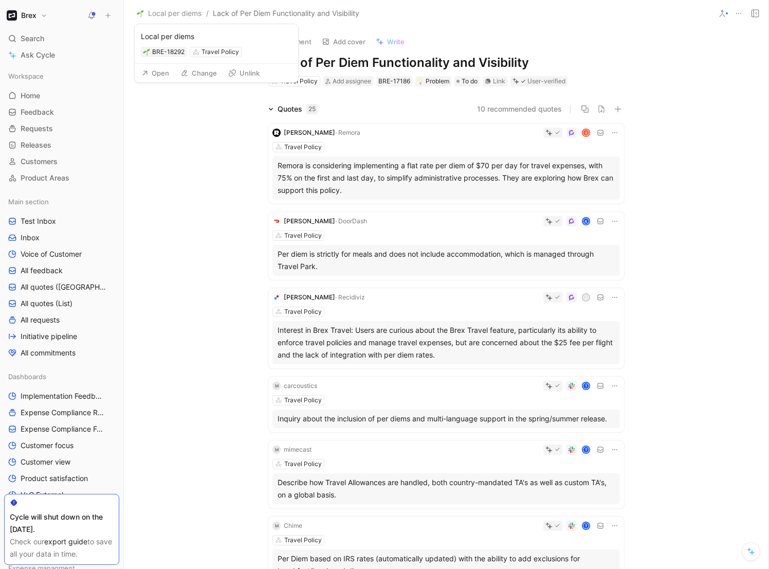
click at [181, 11] on span "Local per diems" at bounding box center [174, 13] width 53 height 12
click at [180, 10] on span "Local per diems" at bounding box center [174, 13] width 53 height 12
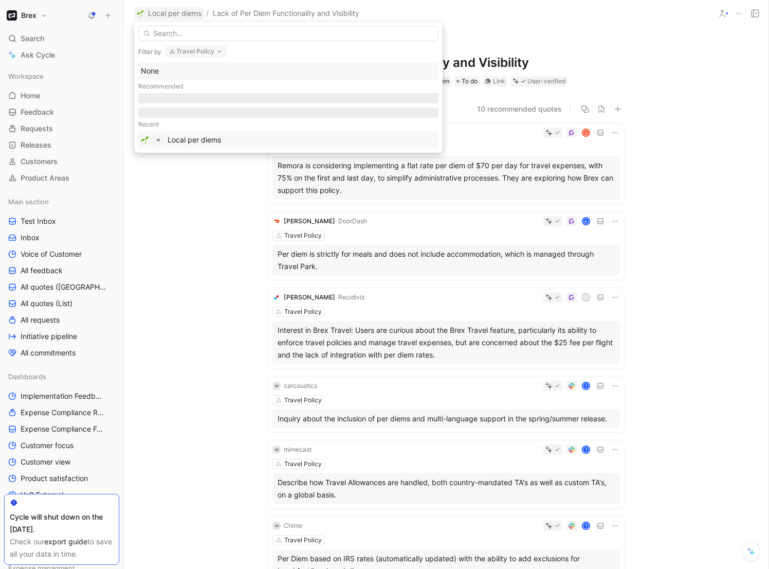
click at [195, 136] on div "Local per diems" at bounding box center [194, 140] width 53 height 12
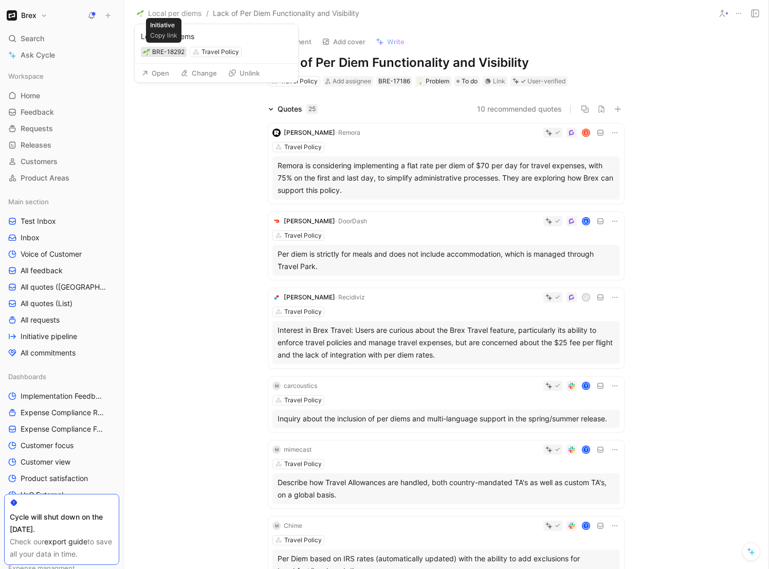
click at [176, 50] on div "BRE-18292" at bounding box center [168, 52] width 32 height 10
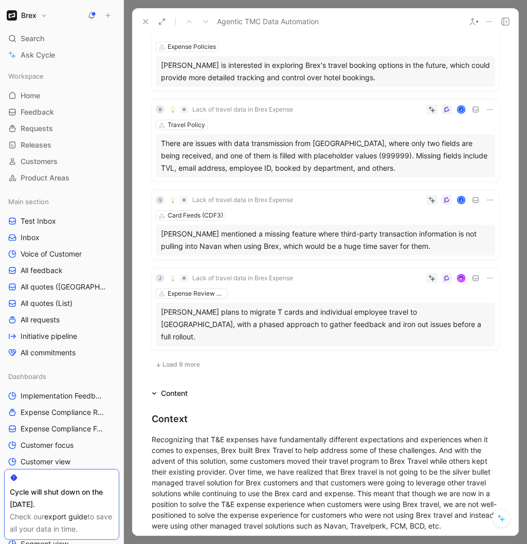
scroll to position [630, 0]
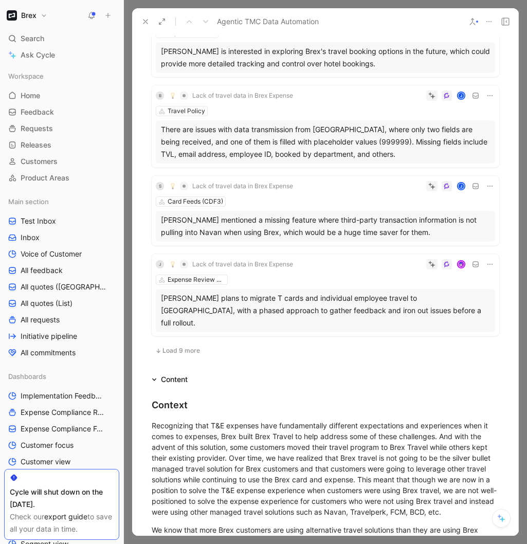
click at [182, 347] on span "Load 9 more" at bounding box center [181, 351] width 38 height 8
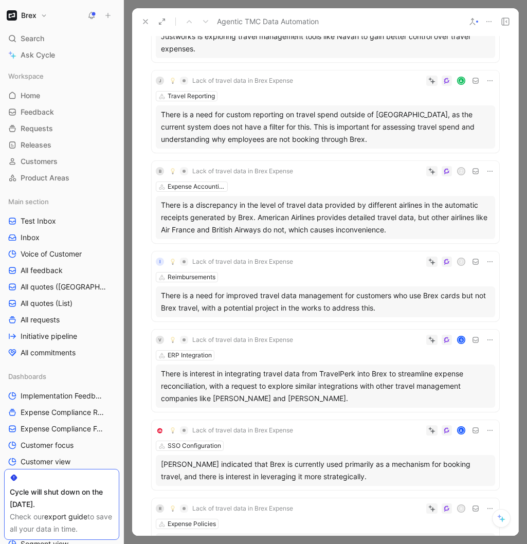
scroll to position [0, 0]
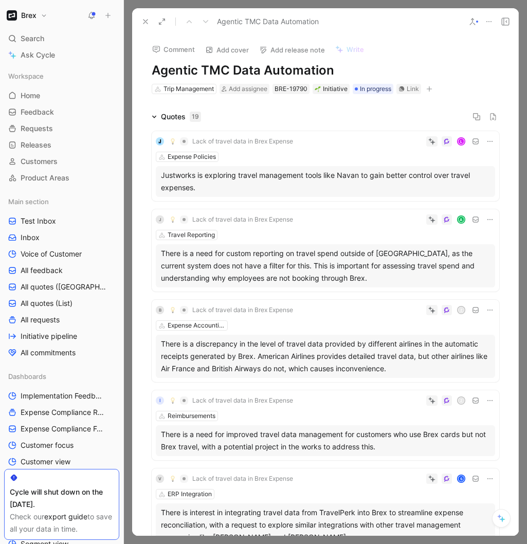
click at [145, 22] on use at bounding box center [145, 22] width 4 height 4
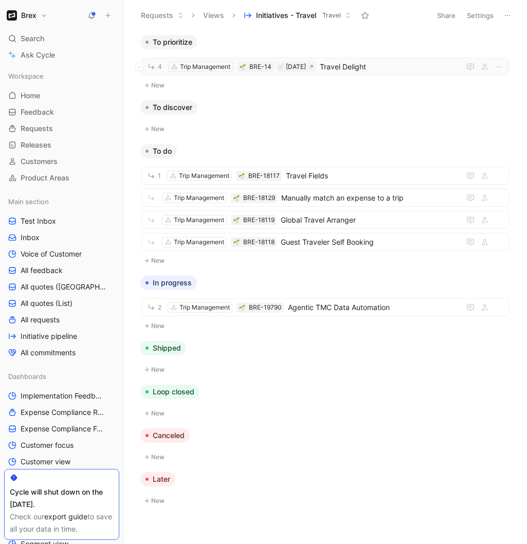
click at [398, 68] on span "Travel Delight" at bounding box center [388, 67] width 136 height 12
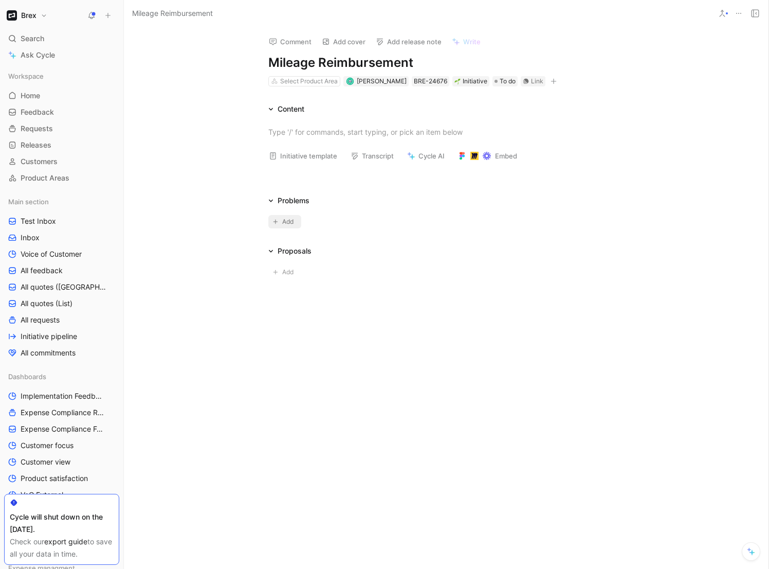
click at [285, 219] on span "Add" at bounding box center [289, 221] width 14 height 10
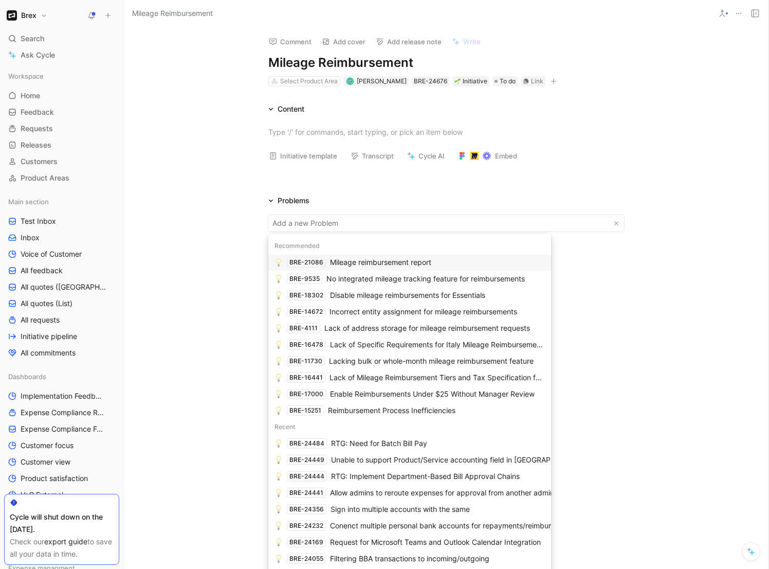
click at [376, 260] on div "Mileage reimbursement report" at bounding box center [380, 262] width 101 height 12
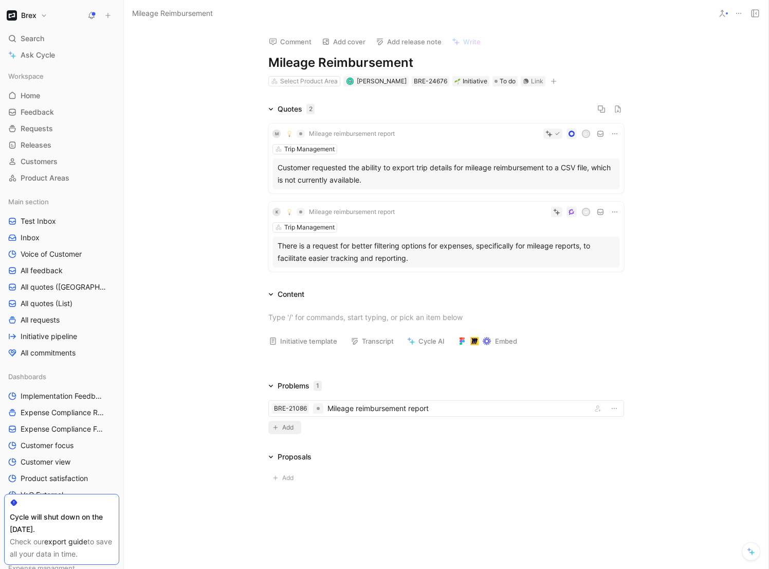
click at [288, 427] on span "Add" at bounding box center [289, 427] width 14 height 10
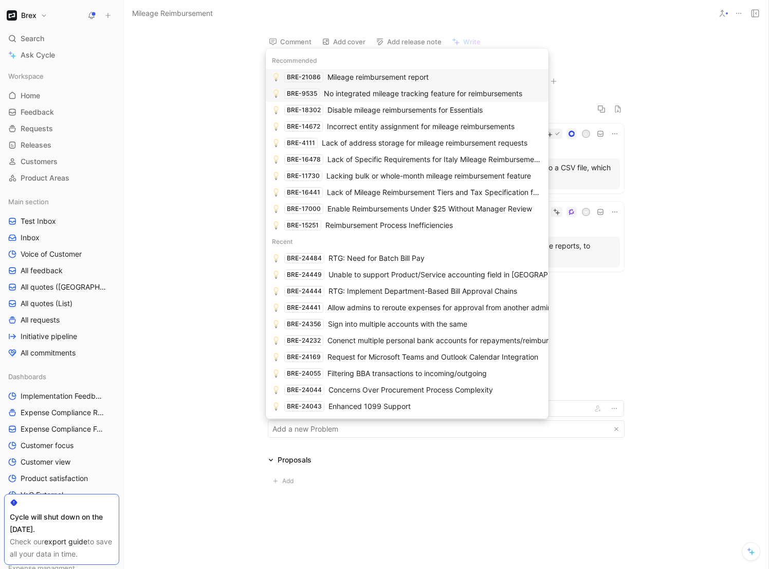
click at [414, 96] on div "No integrated mileage tracking feature for reimbursements" at bounding box center [423, 93] width 198 height 12
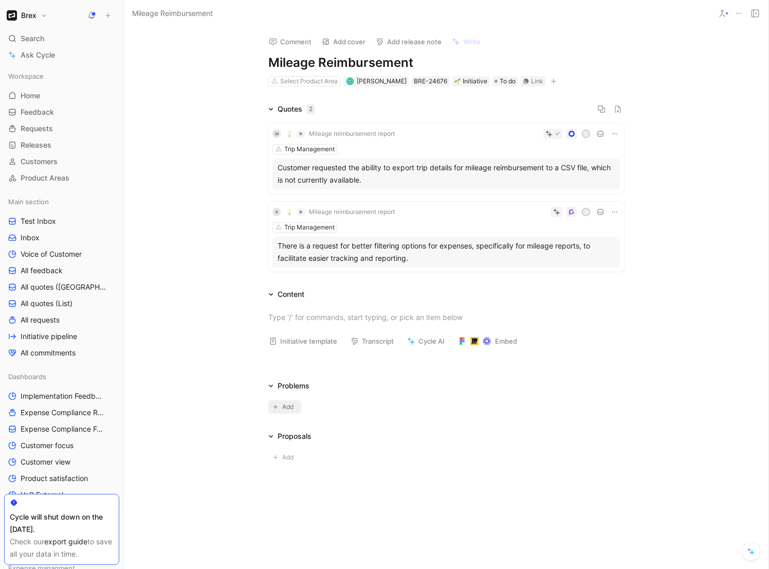
click at [291, 405] on span "Add" at bounding box center [289, 407] width 14 height 10
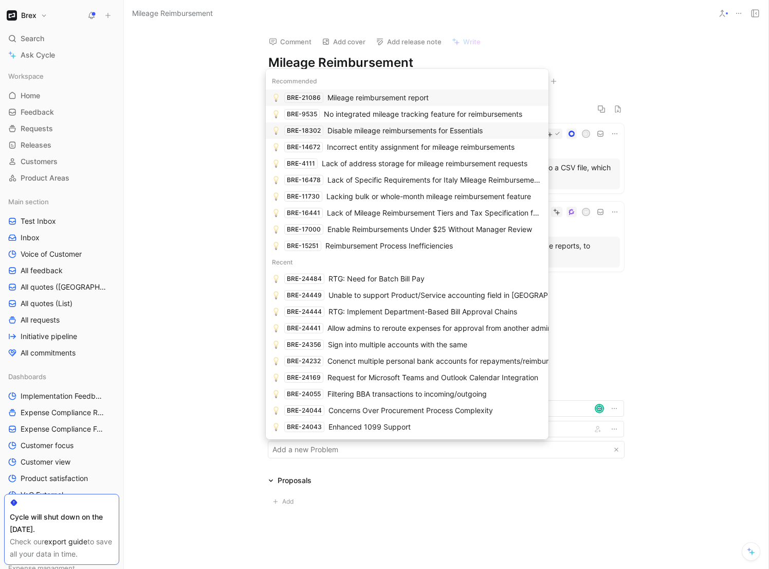
click at [376, 133] on div "Disable mileage reimbursements for Essentials" at bounding box center [405, 130] width 155 height 12
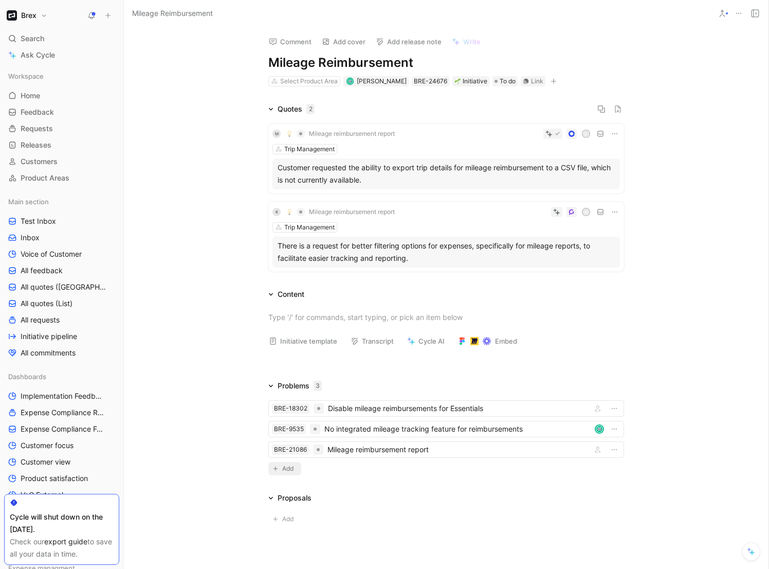
click at [286, 467] on span "Add" at bounding box center [289, 468] width 14 height 10
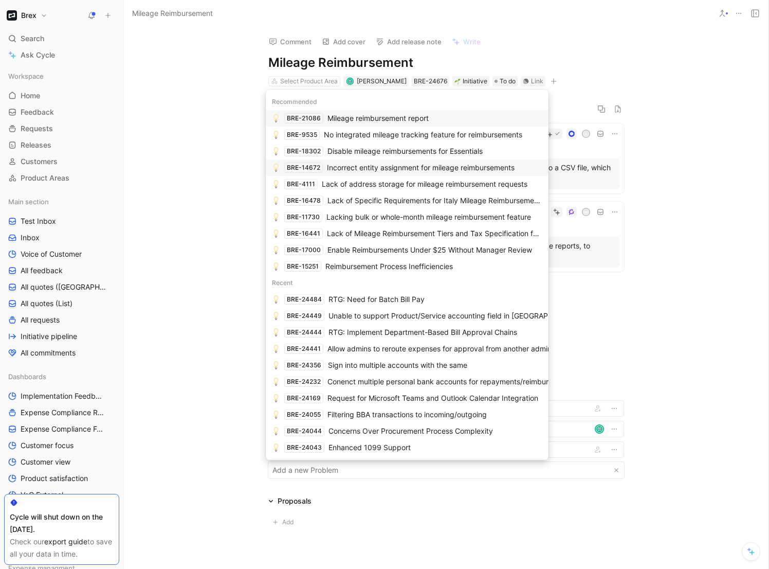
click at [408, 167] on div "Incorrect entity assignment for mileage reimbursements" at bounding box center [421, 167] width 188 height 12
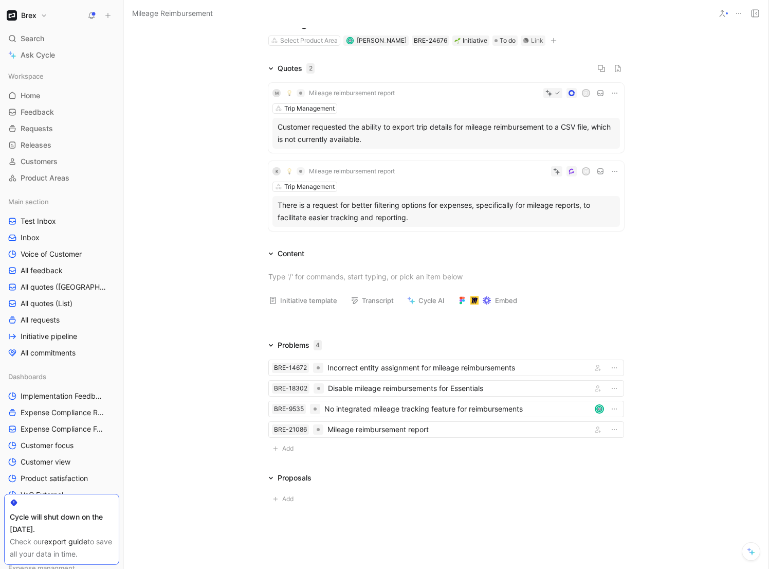
scroll to position [66, 0]
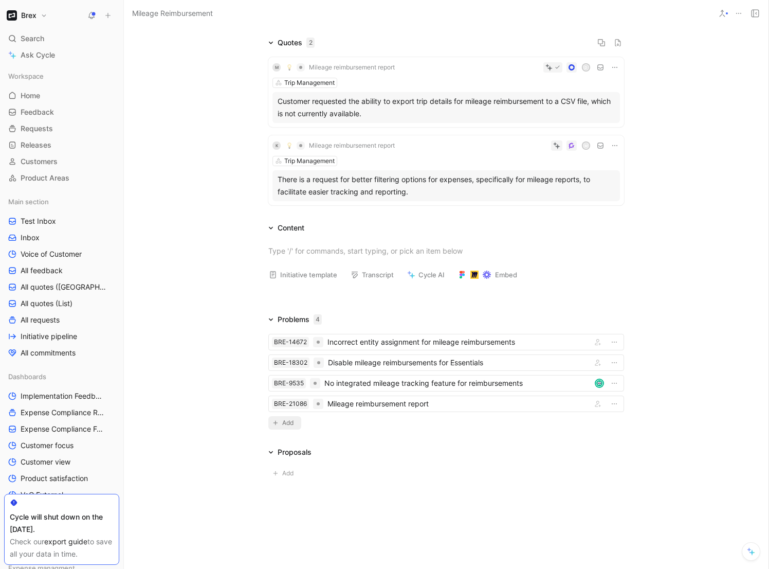
click at [282, 422] on span "Add" at bounding box center [289, 423] width 14 height 10
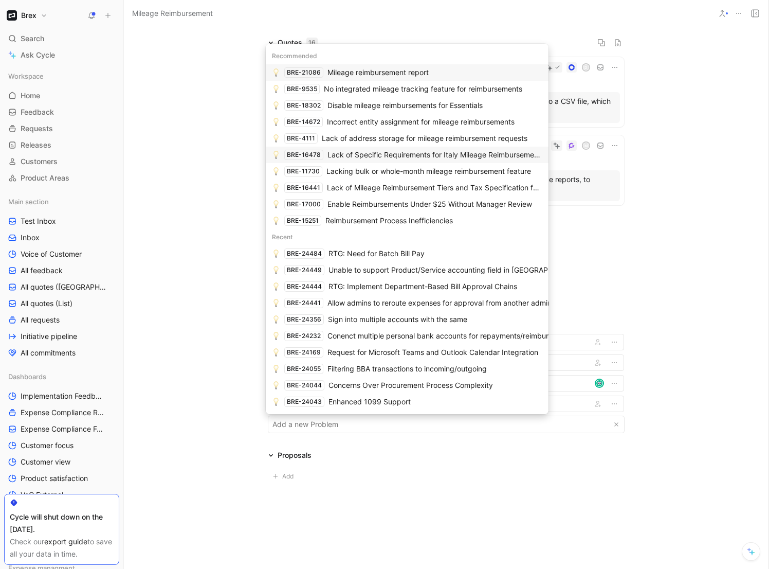
click at [410, 155] on div "Lack of Specific Requirements for Italy Mileage Reimbursements" at bounding box center [435, 155] width 215 height 12
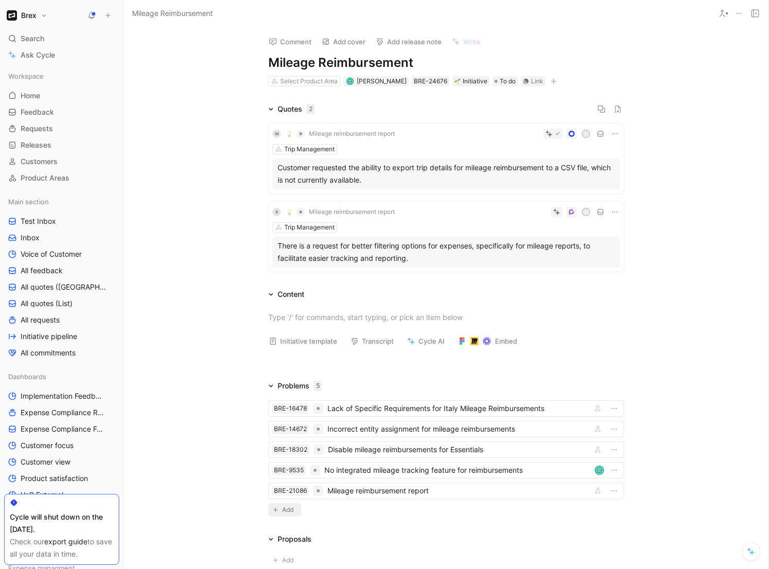
click at [287, 511] on span "Add" at bounding box center [289, 509] width 14 height 10
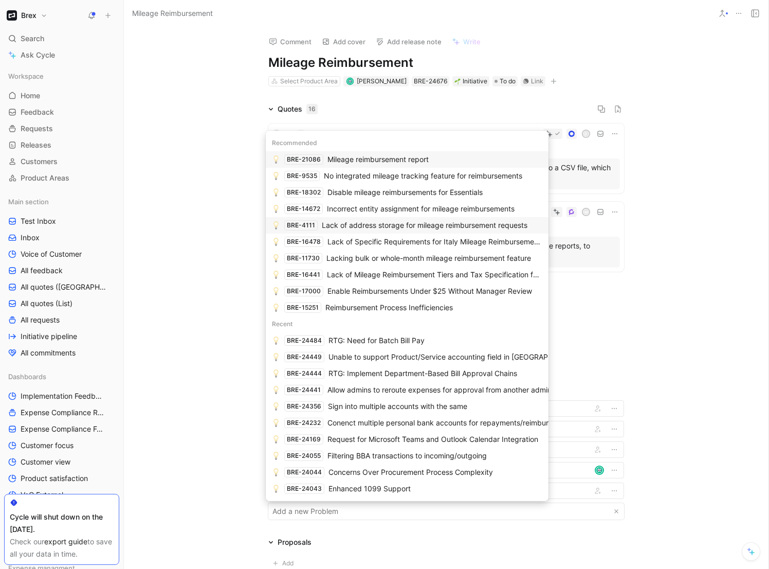
click at [451, 223] on div "Lack of address storage for mileage reimbursement requests" at bounding box center [425, 225] width 206 height 12
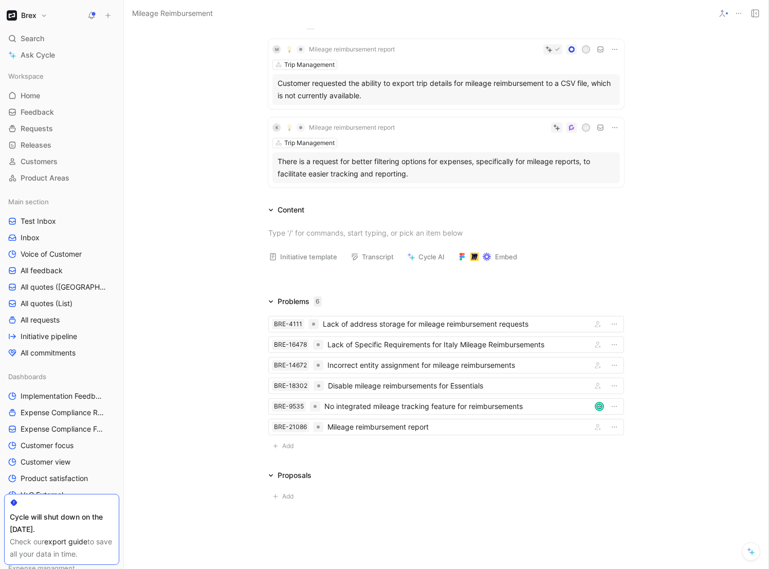
scroll to position [87, 0]
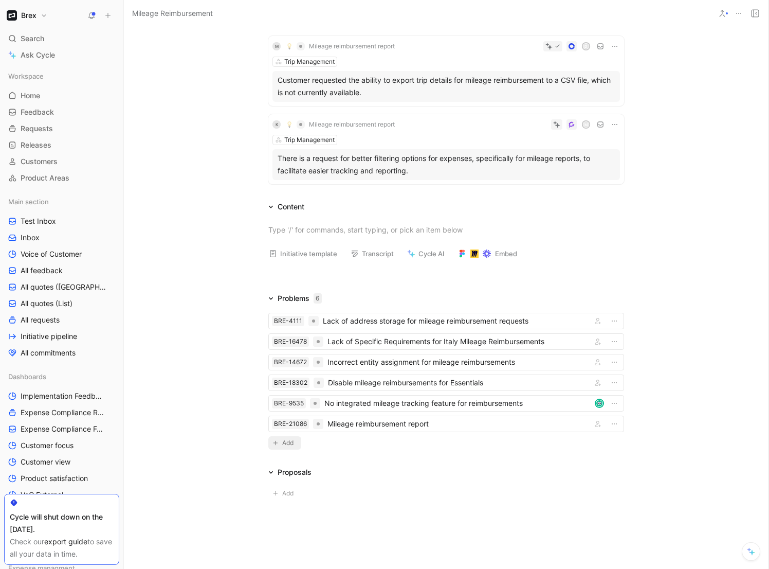
click at [282, 444] on span "Add" at bounding box center [289, 443] width 14 height 10
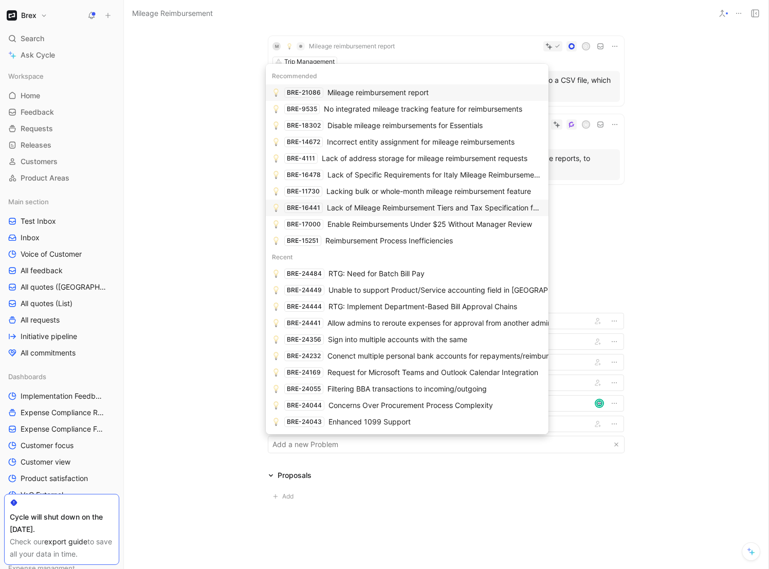
click at [470, 209] on div "Lack of Mileage Reimbursement Tiers and Tax Specification for [GEOGRAPHIC_DATA]" at bounding box center [434, 208] width 215 height 12
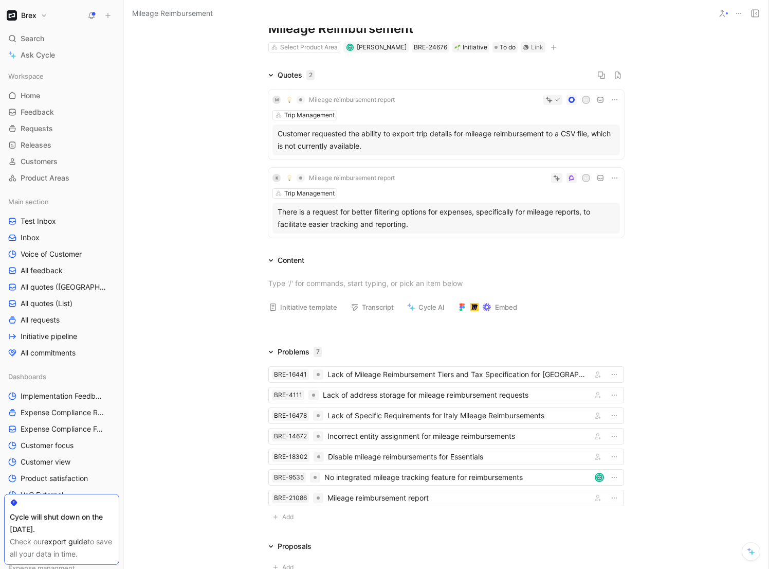
scroll to position [0, 0]
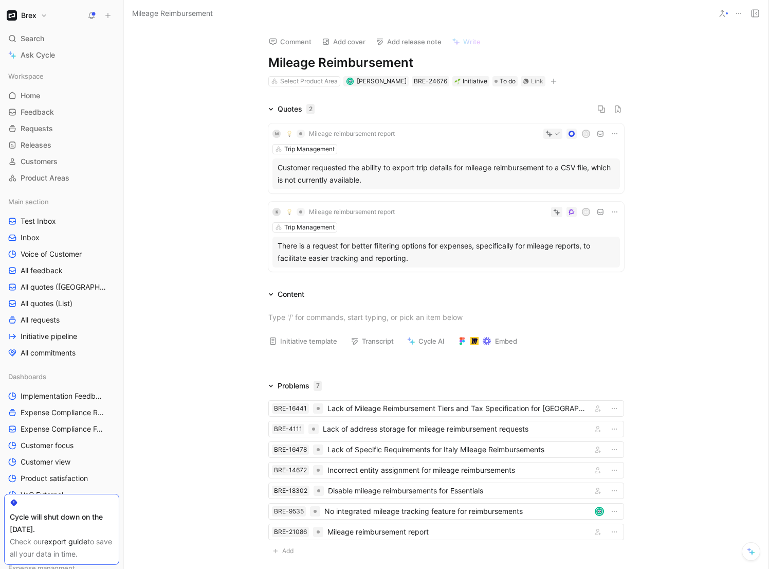
click at [249, 396] on div "BRE-16441 Lack of Mileage Reimbursement Tiers and Tax Specification for UK BRE-…" at bounding box center [446, 477] width 395 height 170
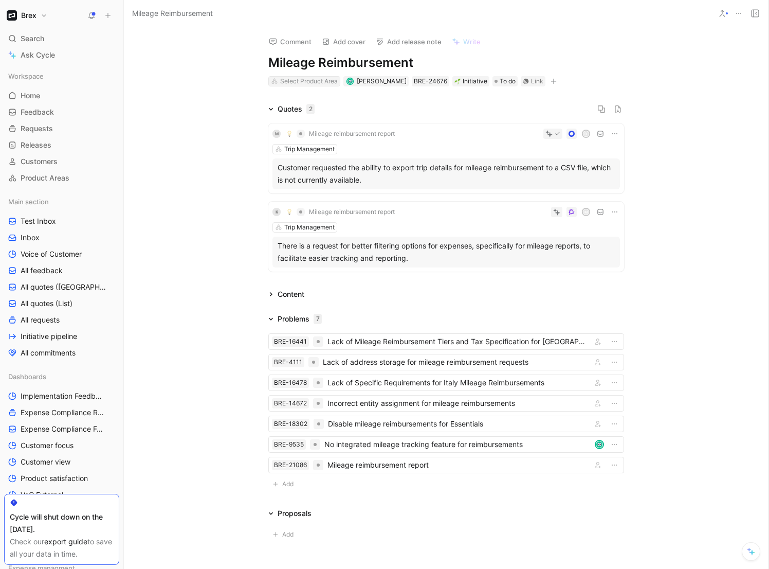
click at [302, 82] on div "Select Product Area" at bounding box center [309, 81] width 58 height 10
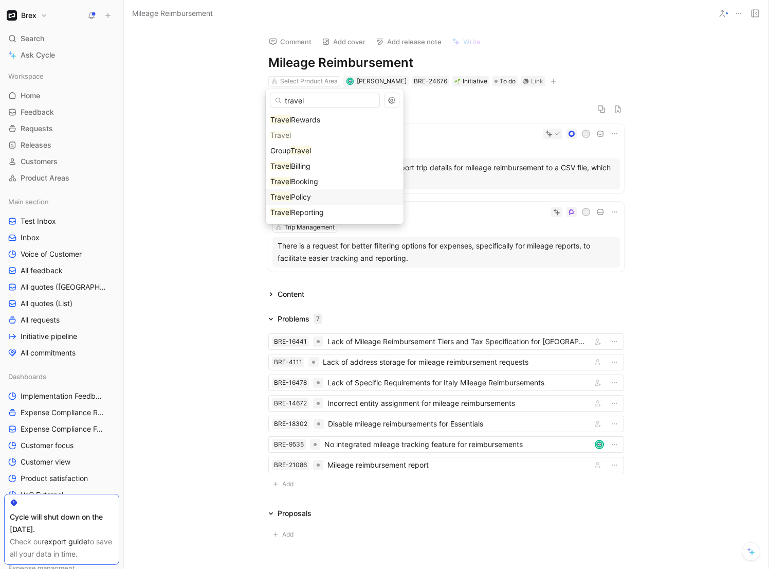
type input "travel"
click at [332, 194] on div "Travel Policy" at bounding box center [334, 197] width 129 height 12
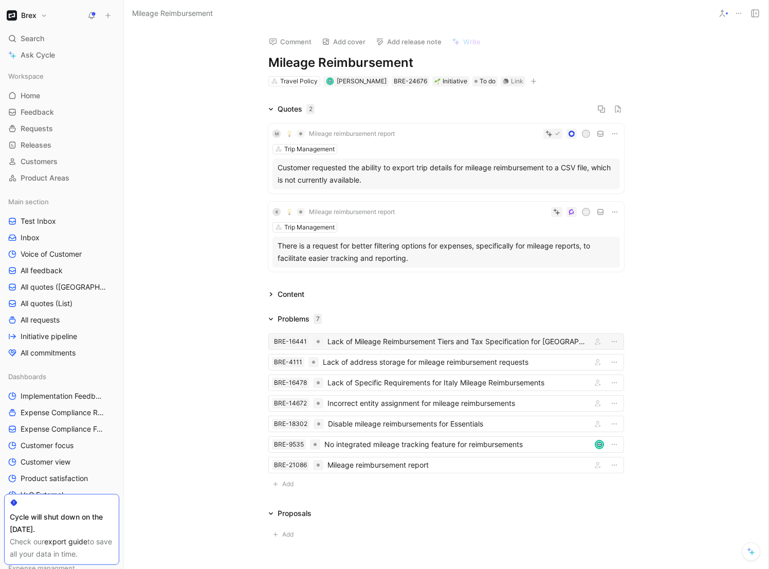
click at [353, 344] on div "Lack of Mileage Reimbursement Tiers and Tax Specification for [GEOGRAPHIC_DATA]" at bounding box center [458, 341] width 260 height 12
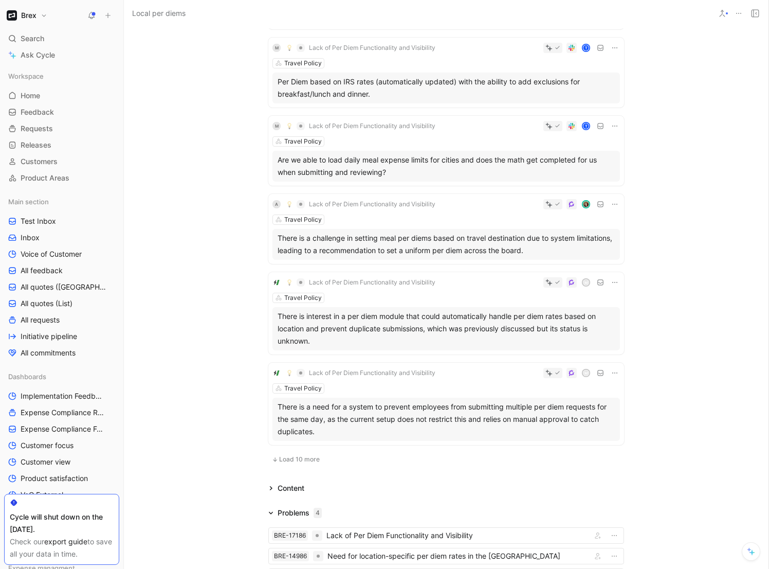
scroll to position [696, 0]
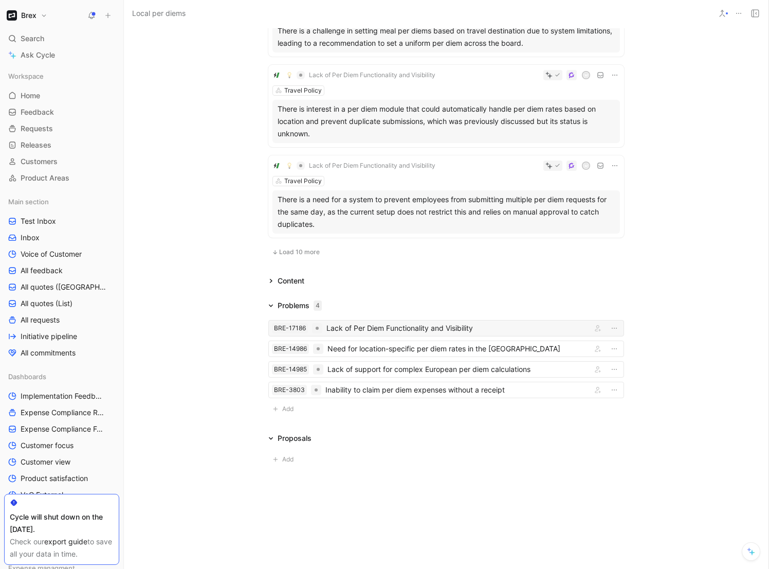
click at [370, 333] on div "Lack of Per Diem Functionality and Visibility" at bounding box center [456, 328] width 261 height 12
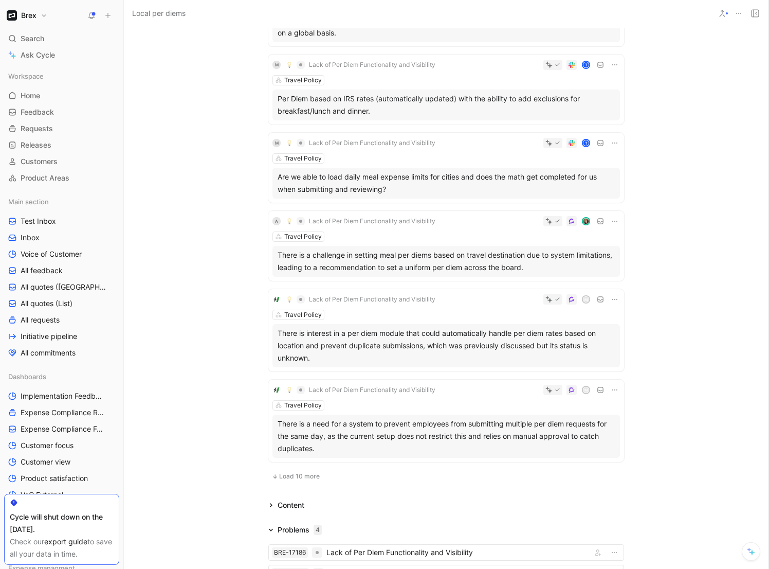
scroll to position [696, 0]
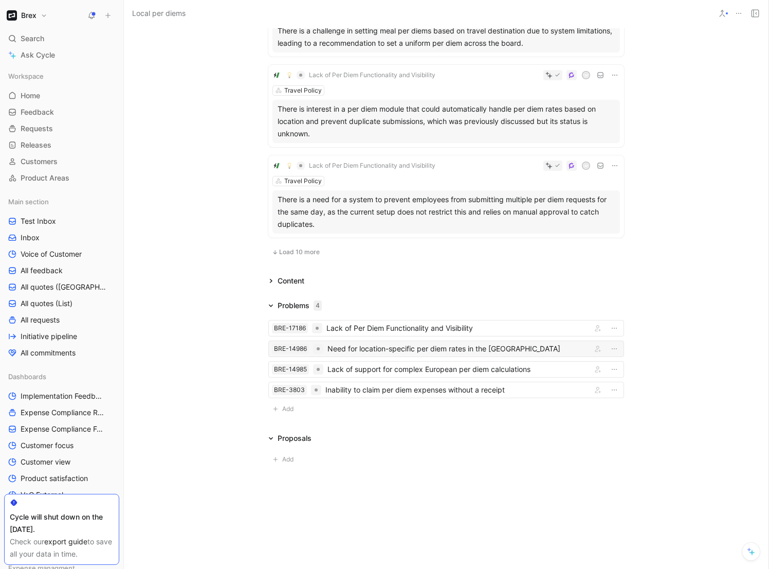
click at [356, 349] on div "Need for location-specific per diem rates in the [GEOGRAPHIC_DATA]" at bounding box center [458, 348] width 260 height 12
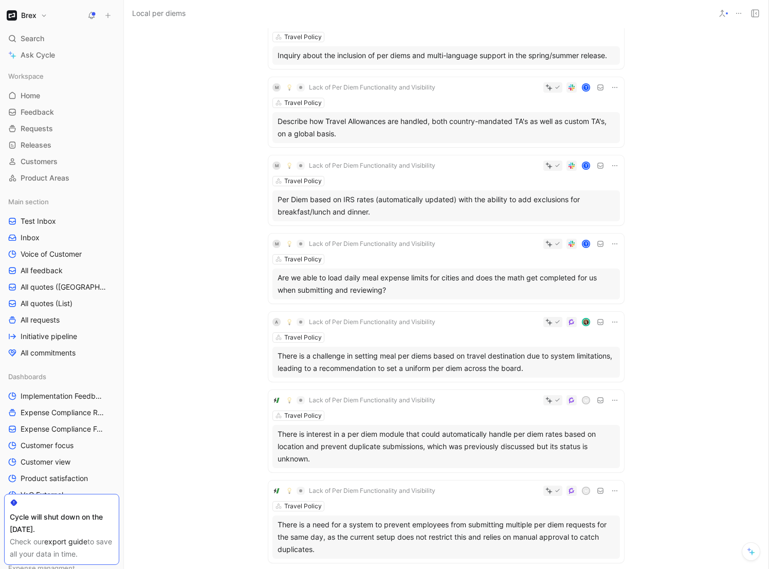
scroll to position [696, 0]
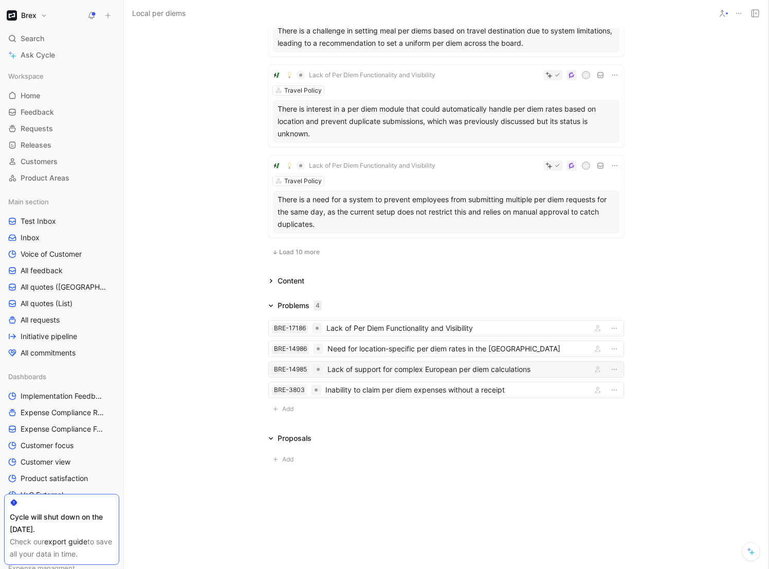
click at [405, 370] on div "Lack of support for complex European per diem calculations" at bounding box center [458, 369] width 260 height 12
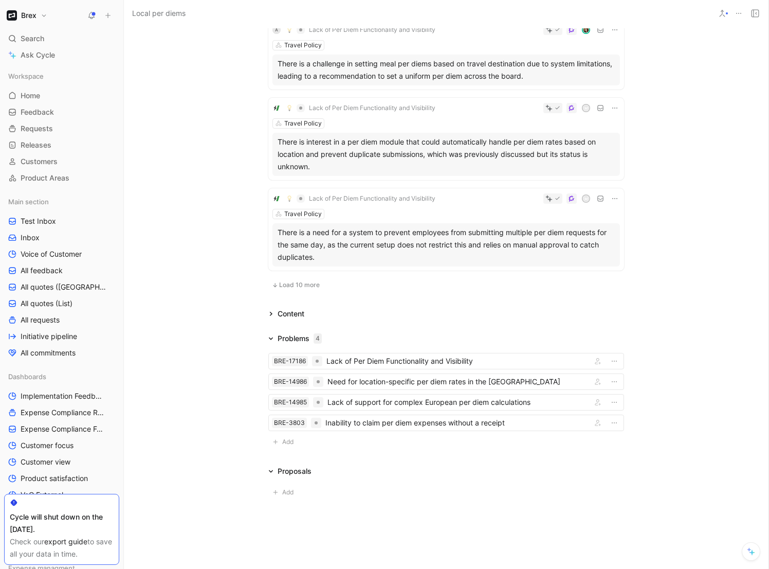
scroll to position [696, 0]
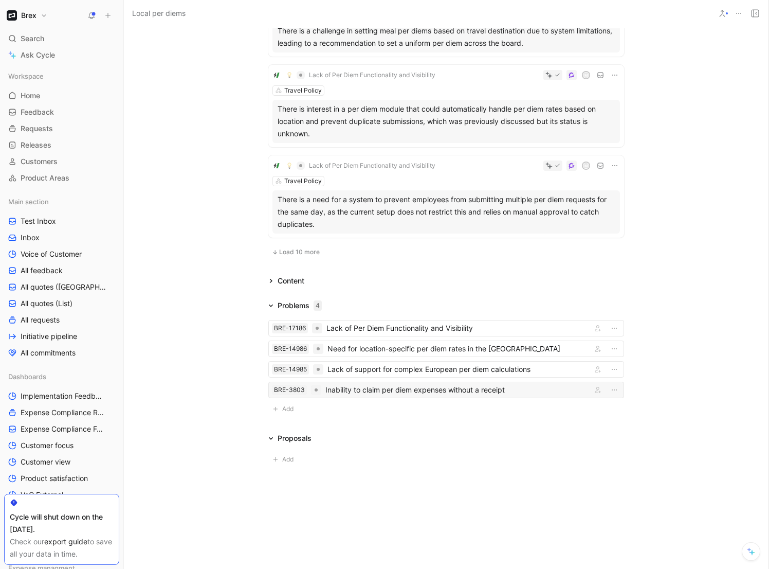
click at [391, 384] on div "Inability to claim per diem expenses without a receipt" at bounding box center [456, 390] width 262 height 12
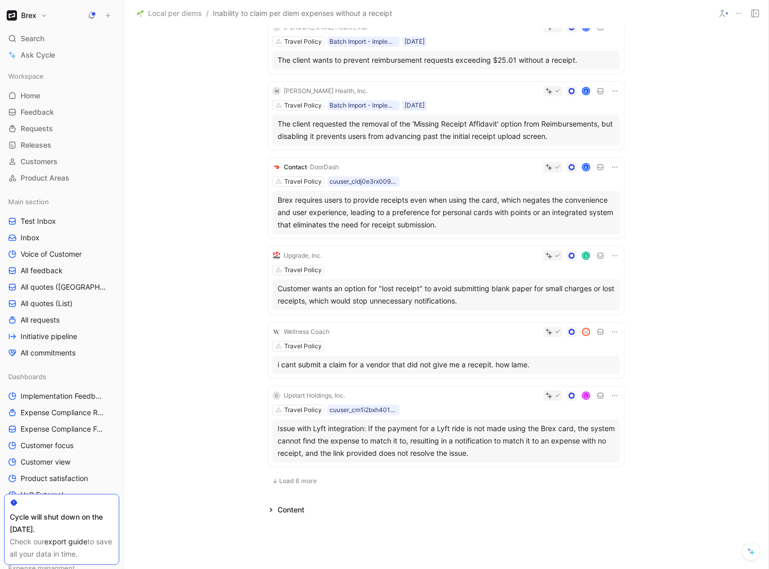
scroll to position [456, 0]
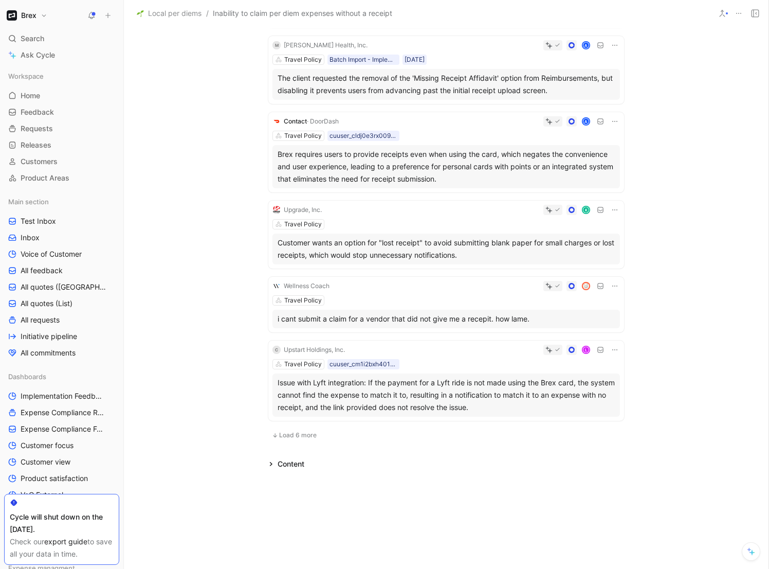
click at [611, 284] on icon at bounding box center [615, 286] width 8 height 8
click at [303, 436] on span "Load 6 more" at bounding box center [298, 435] width 38 height 8
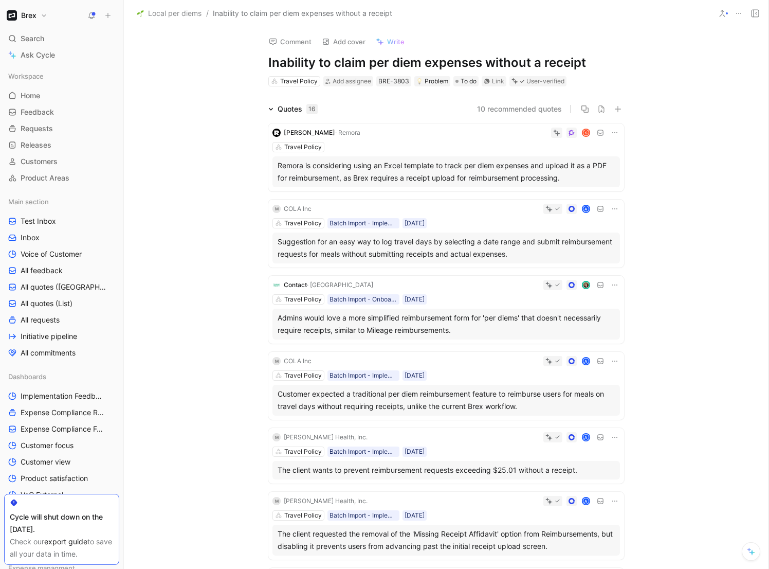
scroll to position [435, 0]
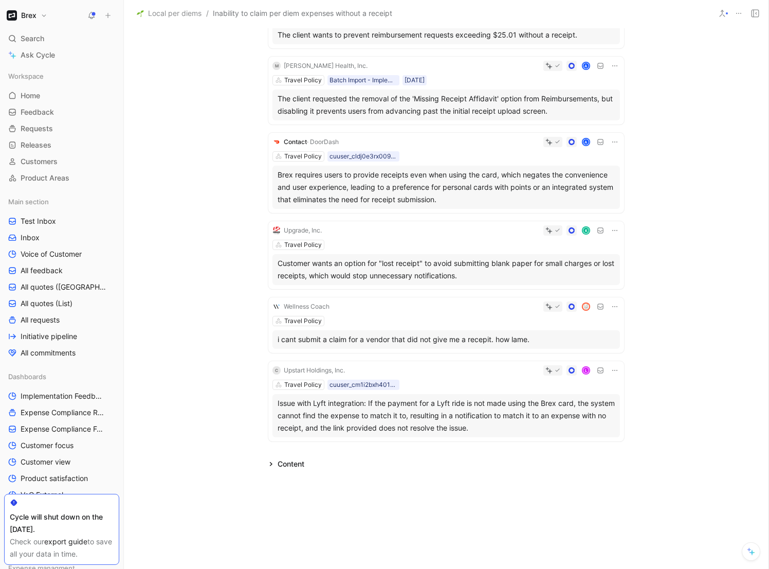
click at [289, 465] on div "Content" at bounding box center [291, 464] width 27 height 12
click at [278, 463] on div "Content" at bounding box center [291, 464] width 27 height 12
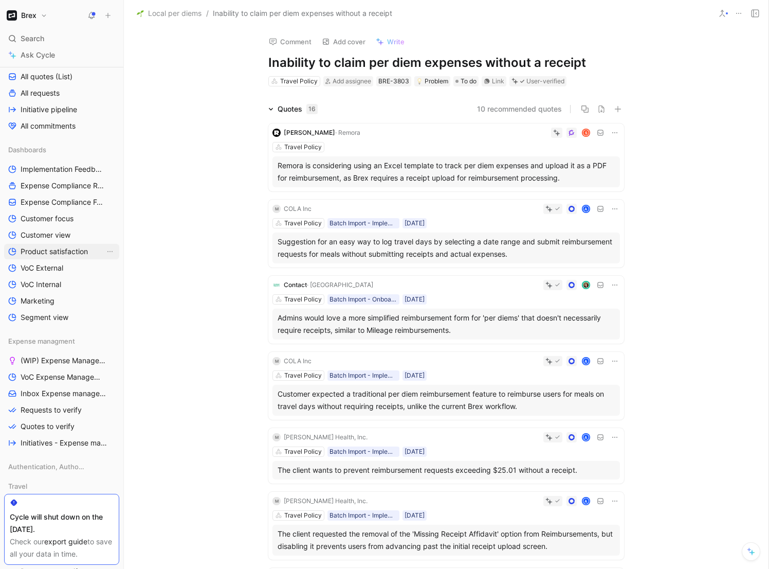
scroll to position [403, 0]
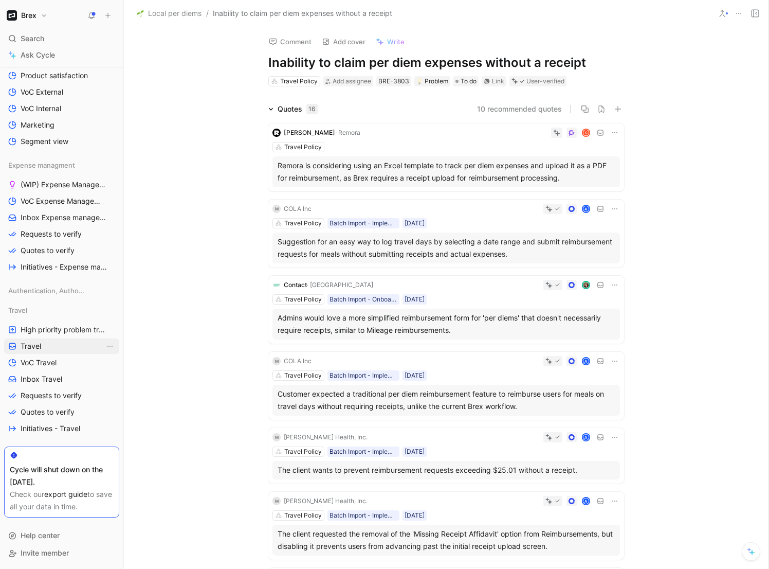
click at [69, 350] on link "Travel" at bounding box center [61, 345] width 115 height 15
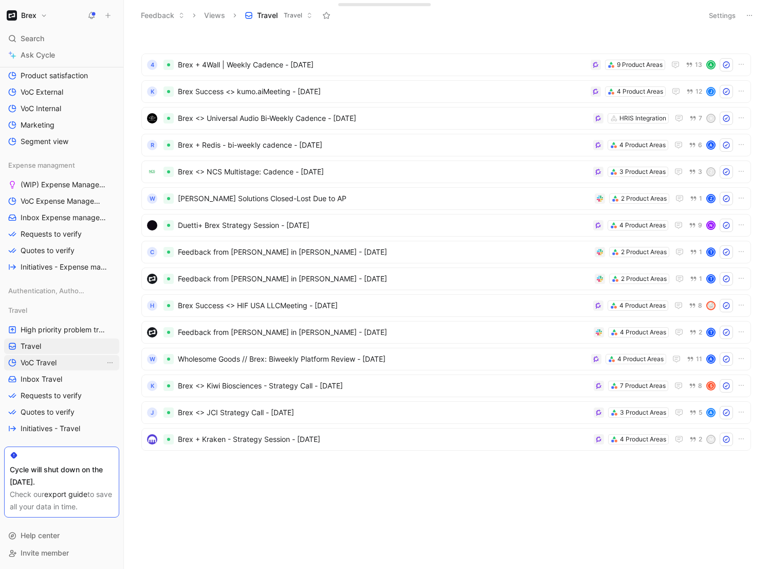
click at [67, 360] on link "VoC Travel" at bounding box center [61, 362] width 115 height 15
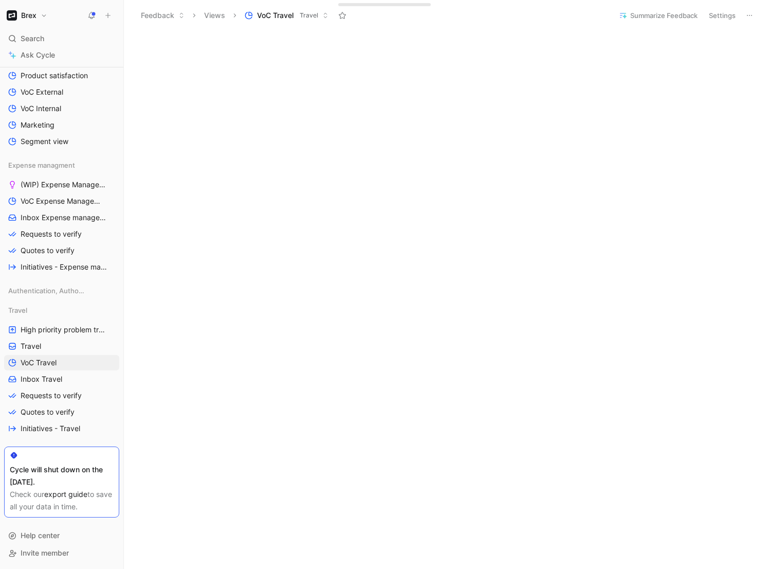
scroll to position [226, 0]
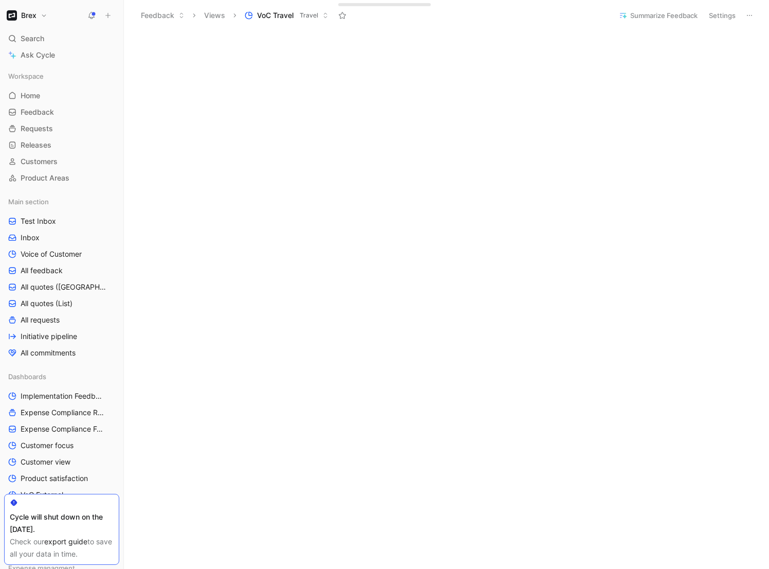
scroll to position [236, 0]
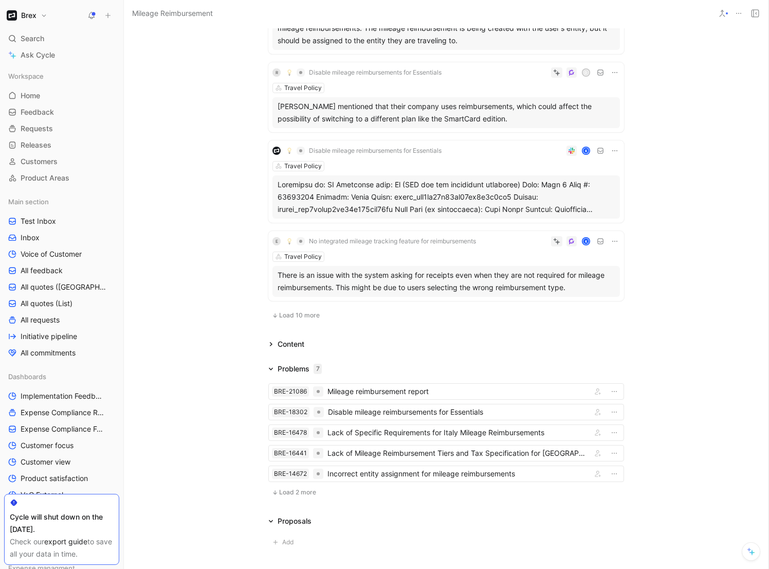
scroll to position [611, 0]
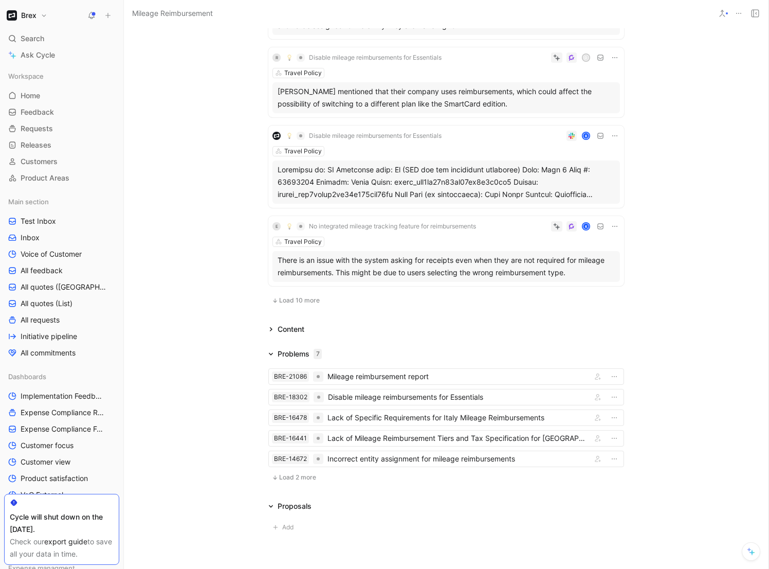
click at [294, 478] on span "Load 2 more" at bounding box center [297, 477] width 37 height 8
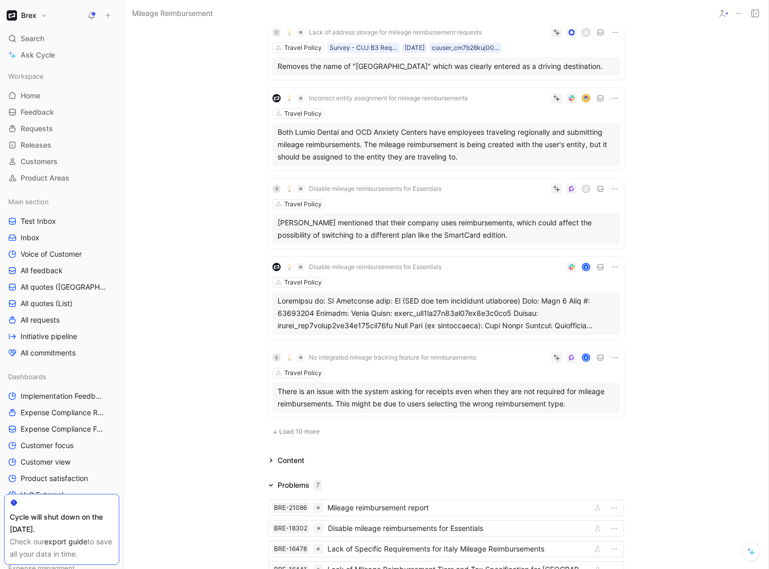
scroll to position [462, 0]
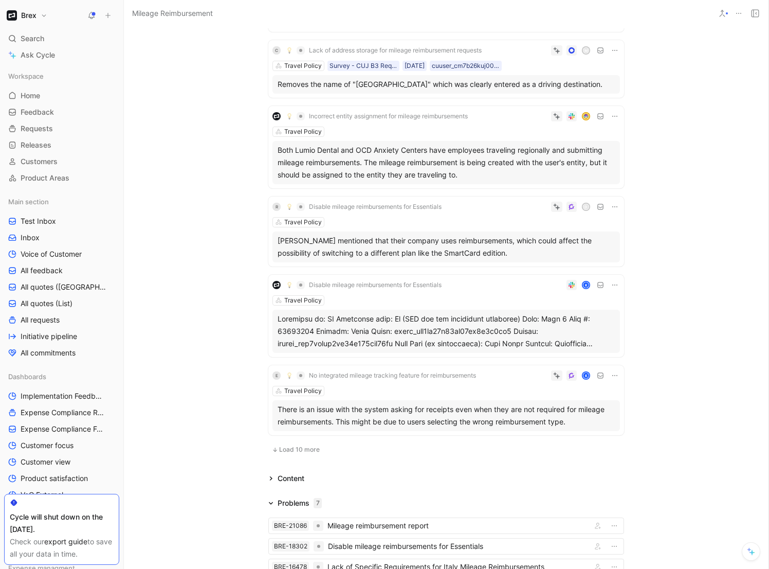
click at [291, 451] on span "Load 10 more" at bounding box center [299, 449] width 41 height 8
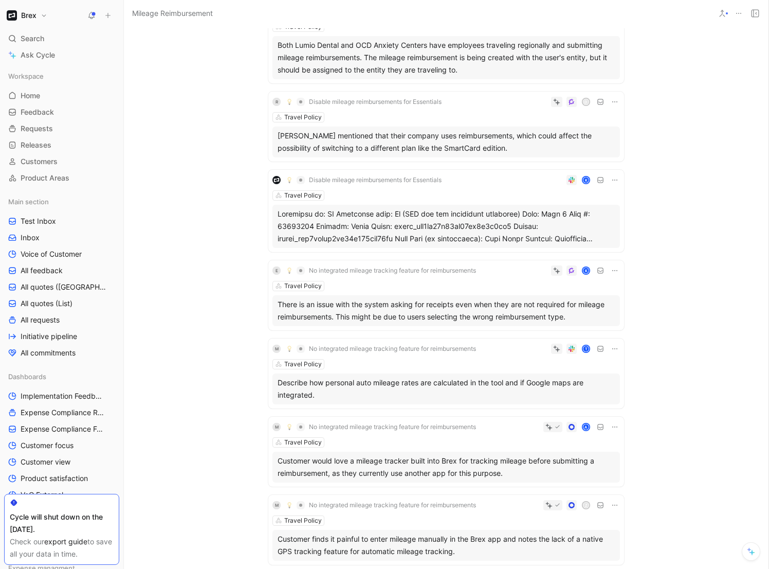
scroll to position [598, 0]
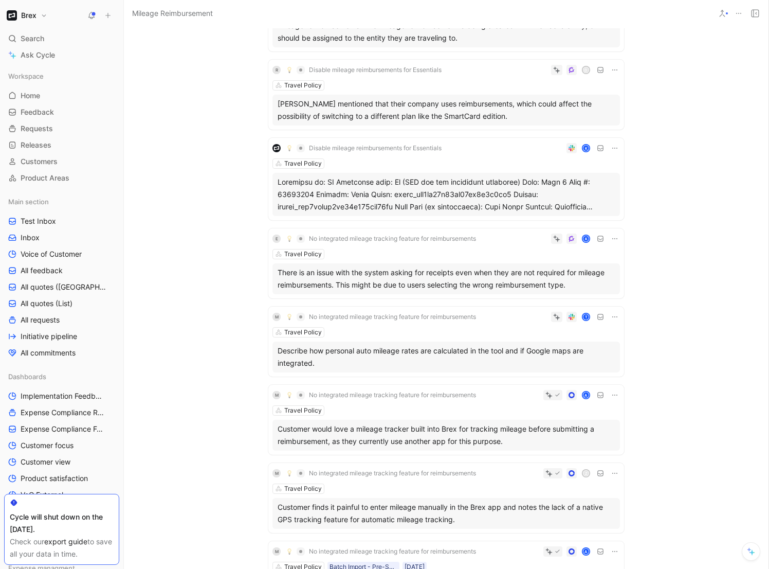
click at [402, 339] on div "M No integrated mileage tracking feature for reimbursements T Travel Policy Des…" at bounding box center [446, 341] width 356 height 70
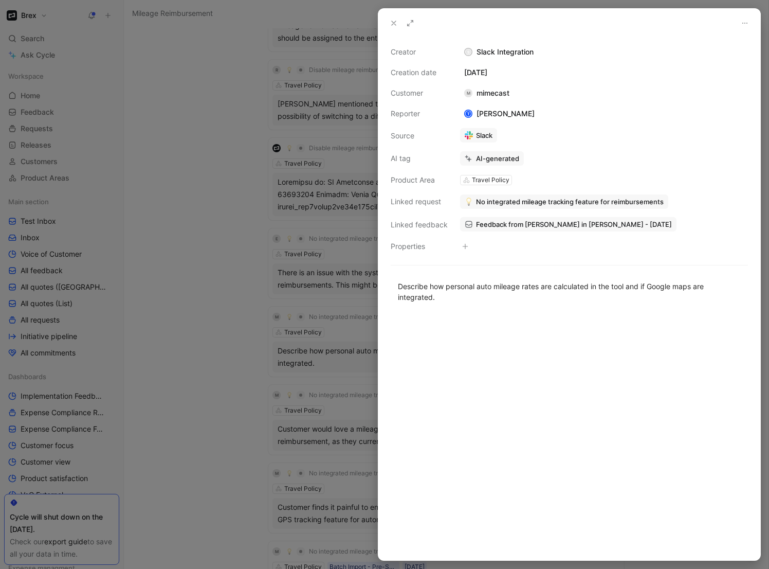
click at [226, 341] on div at bounding box center [384, 284] width 769 height 569
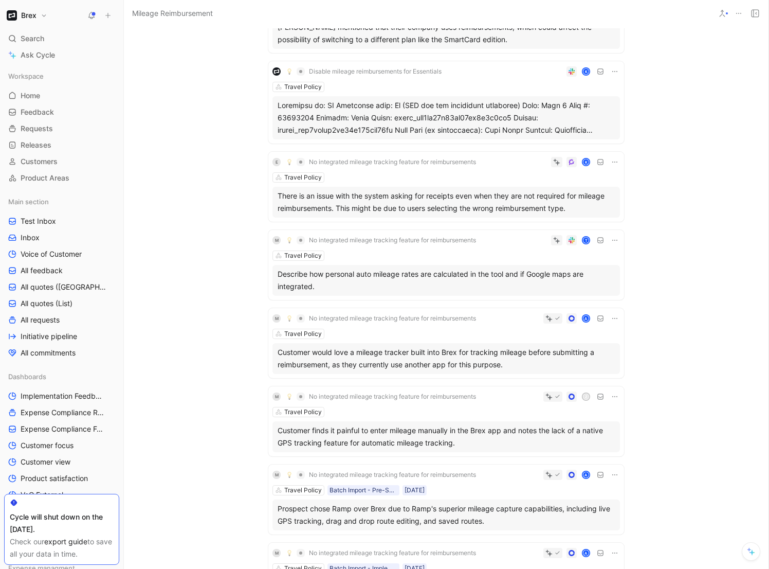
scroll to position [687, 0]
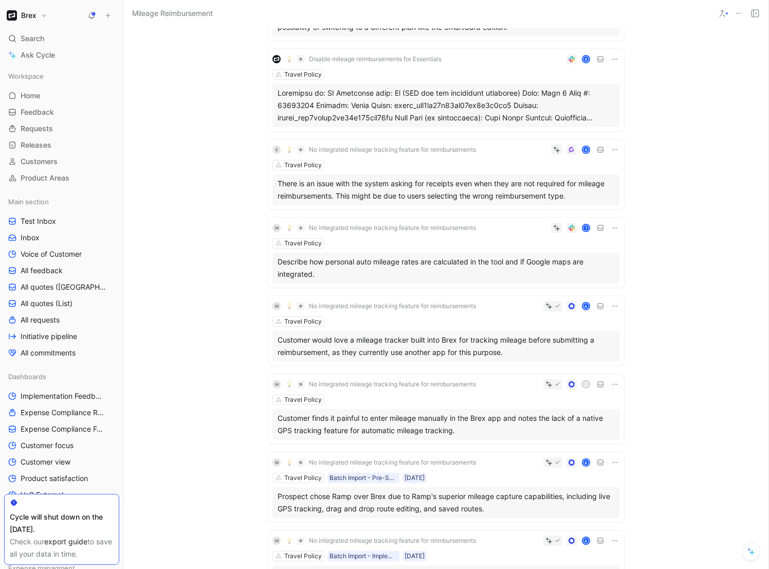
click at [409, 242] on div "Travel Policy" at bounding box center [447, 243] width 348 height 10
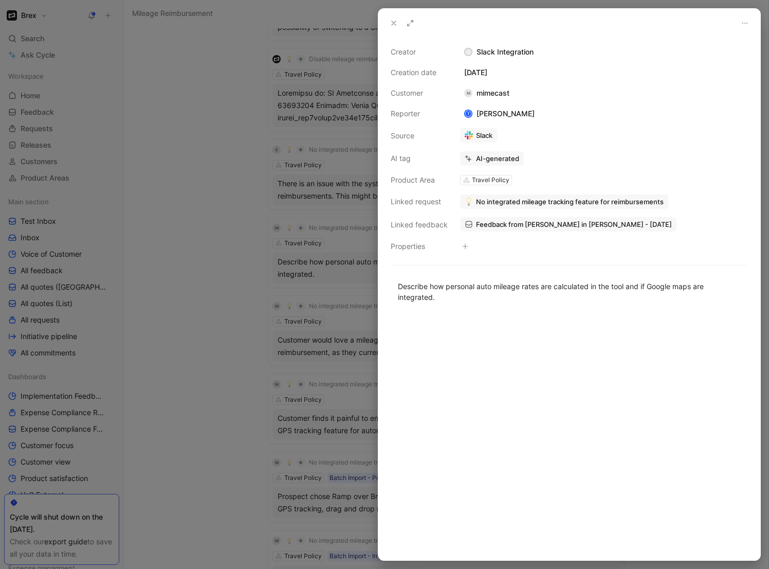
click at [233, 276] on div at bounding box center [384, 284] width 769 height 569
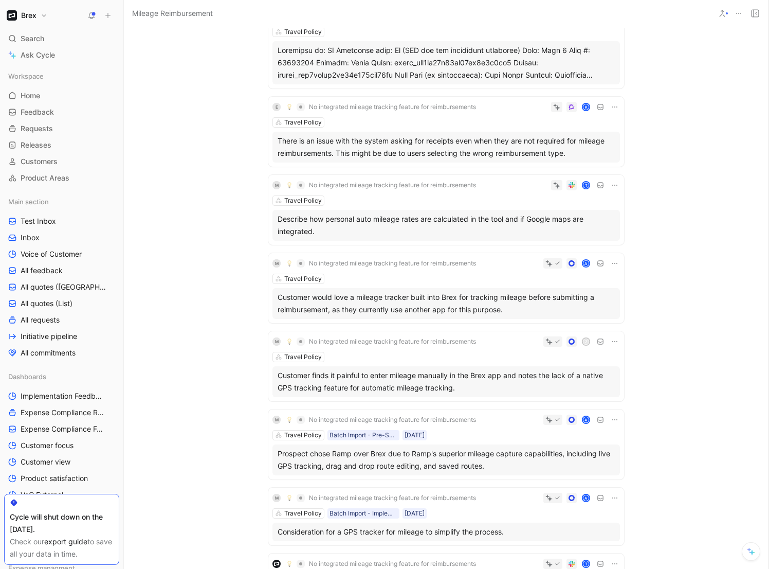
scroll to position [768, 0]
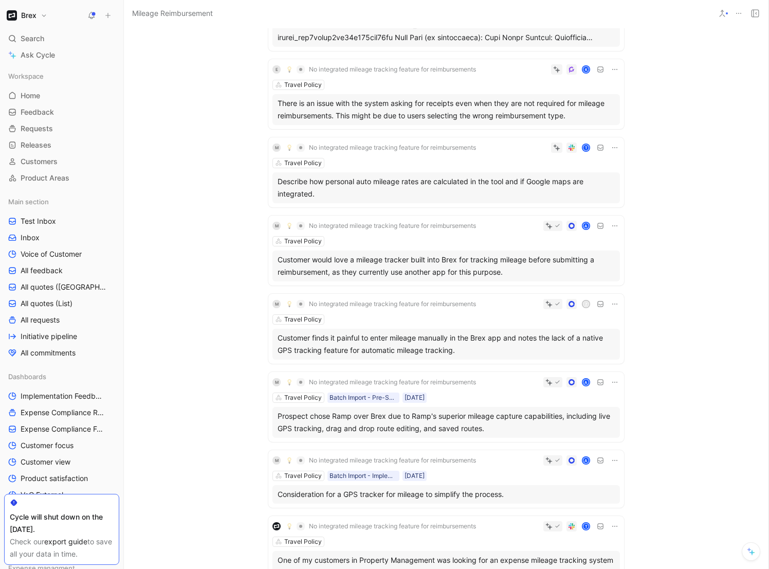
click at [406, 240] on div "Travel Policy" at bounding box center [447, 241] width 348 height 10
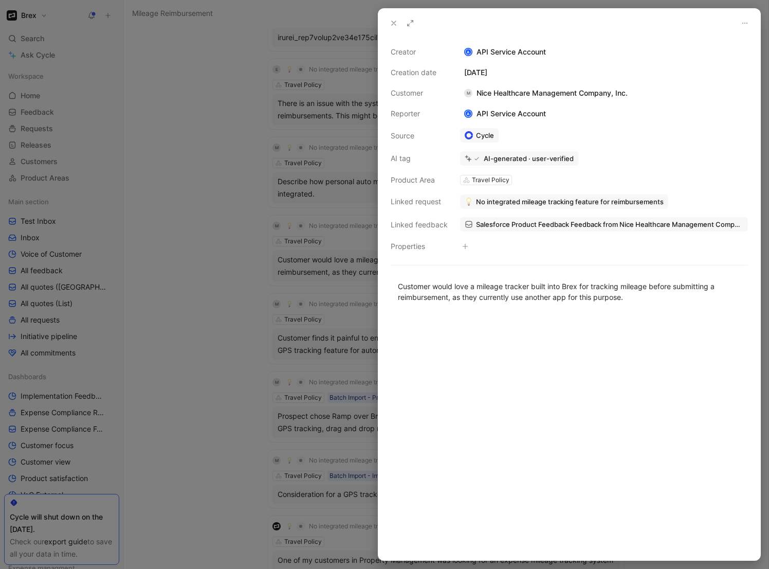
click at [357, 323] on div at bounding box center [384, 284] width 769 height 569
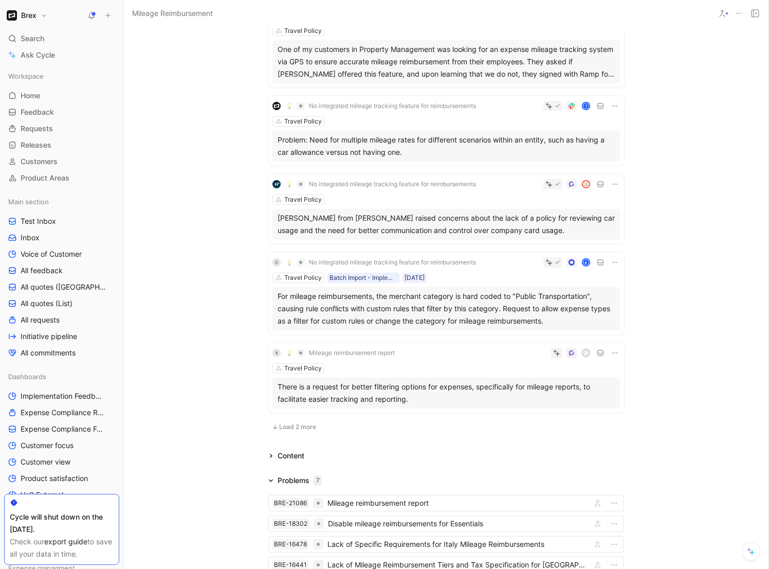
scroll to position [1279, 0]
click at [303, 427] on span "Load 2 more" at bounding box center [297, 426] width 37 height 8
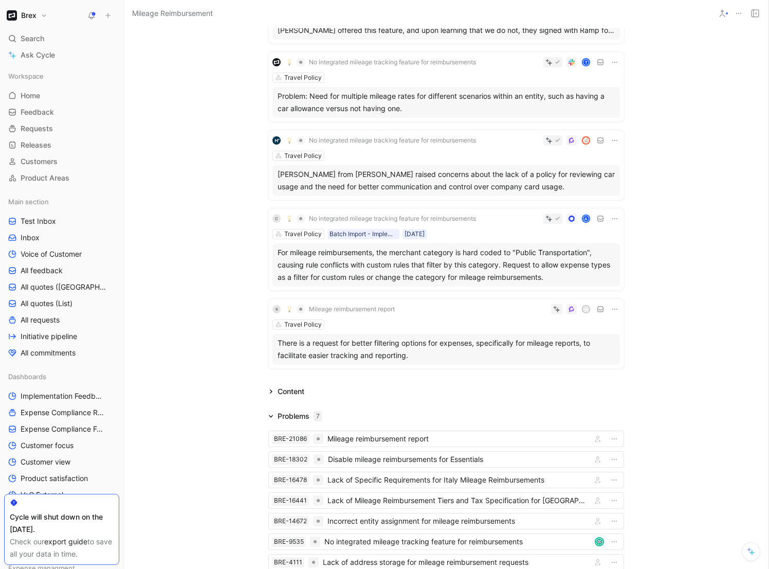
scroll to position [1350, 0]
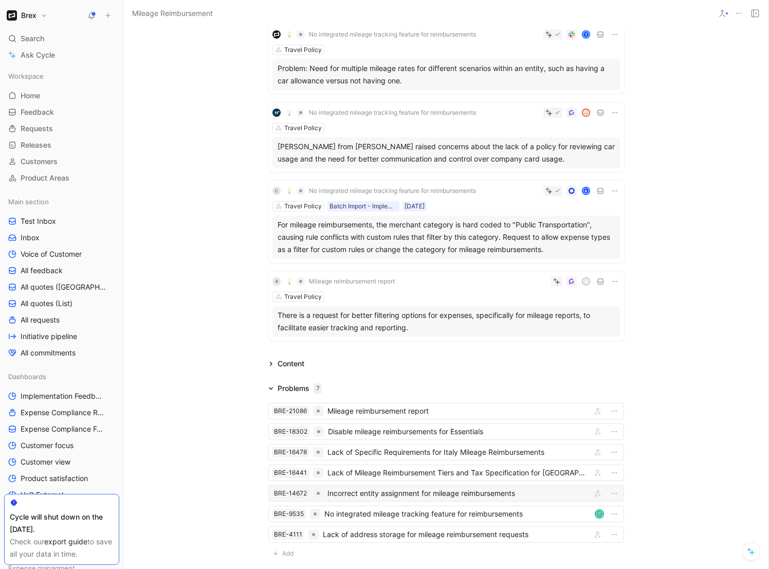
click at [391, 497] on div "Incorrect entity assignment for mileage reimbursements" at bounding box center [458, 493] width 260 height 12
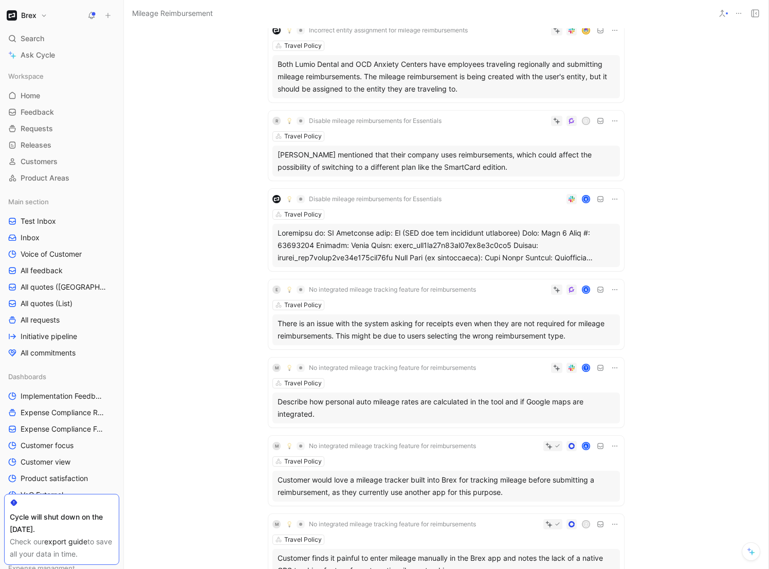
scroll to position [549, 0]
click at [488, 142] on div "R Disable mileage reimbursements for Essentials D Travel Policy Raizel Yap ment…" at bounding box center [446, 145] width 356 height 70
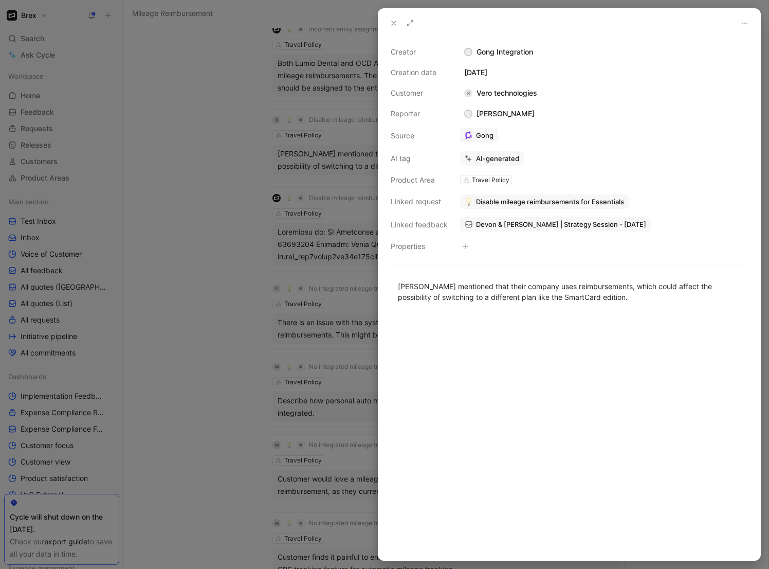
click at [486, 206] on span "Disable mileage reimbursements for Essentials" at bounding box center [550, 201] width 148 height 9
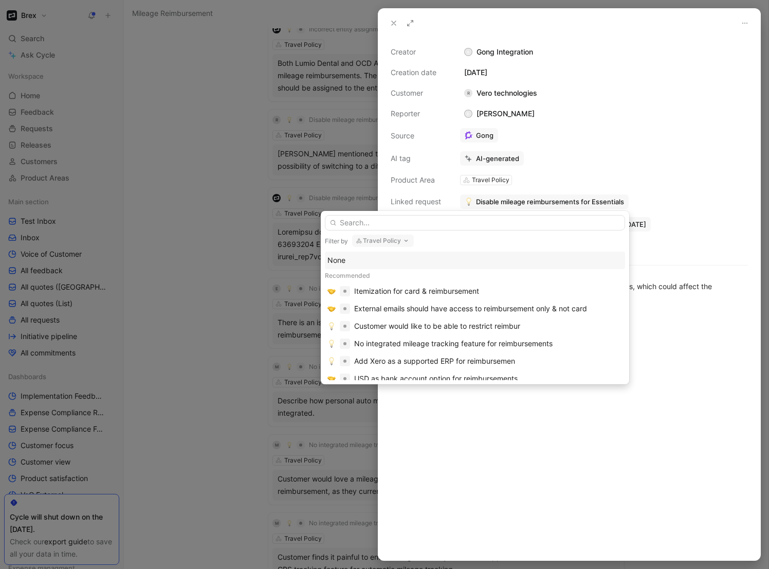
click at [346, 263] on div "None" at bounding box center [475, 260] width 295 height 12
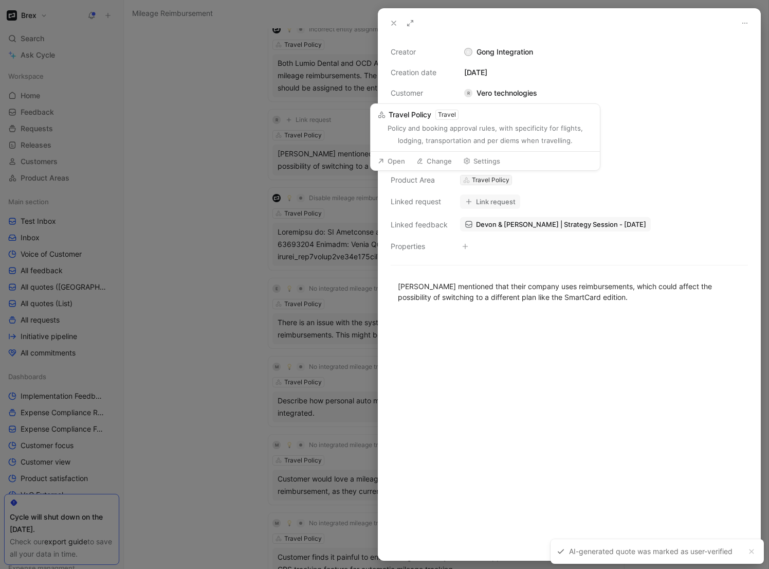
click at [481, 181] on div "Travel Policy" at bounding box center [491, 180] width 38 height 10
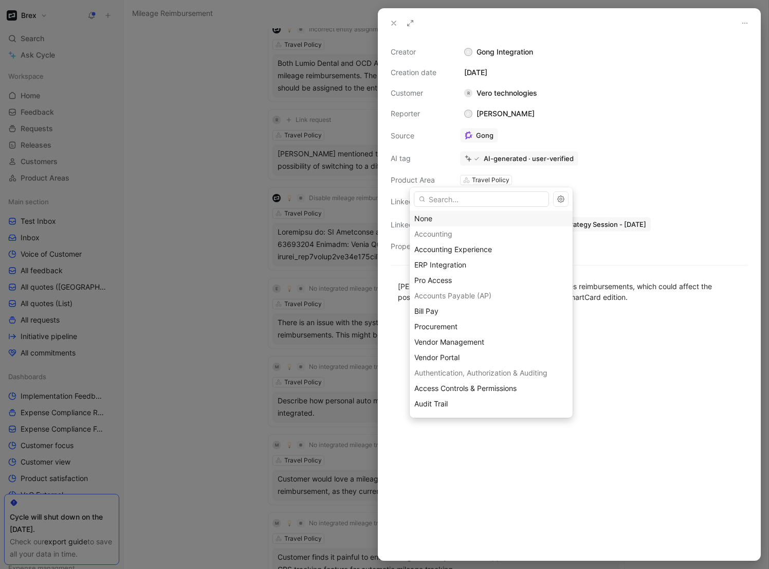
click at [439, 217] on div "None" at bounding box center [491, 218] width 154 height 12
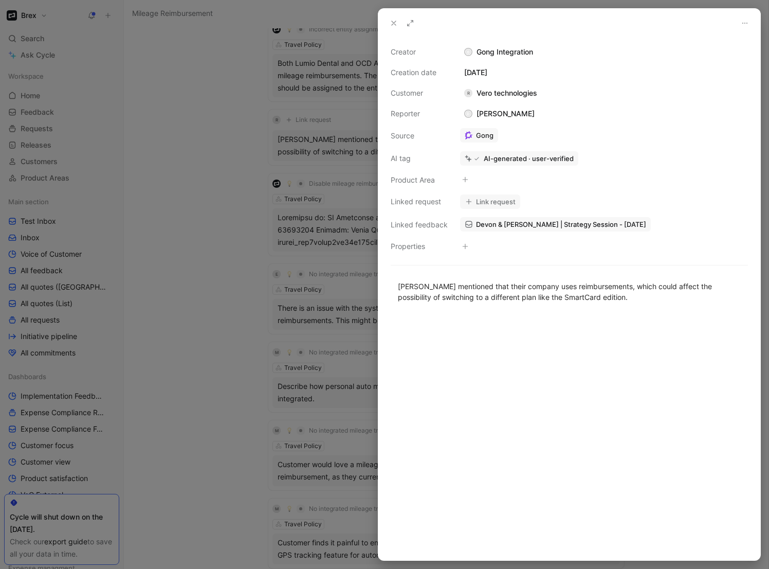
click at [219, 213] on div at bounding box center [384, 284] width 769 height 569
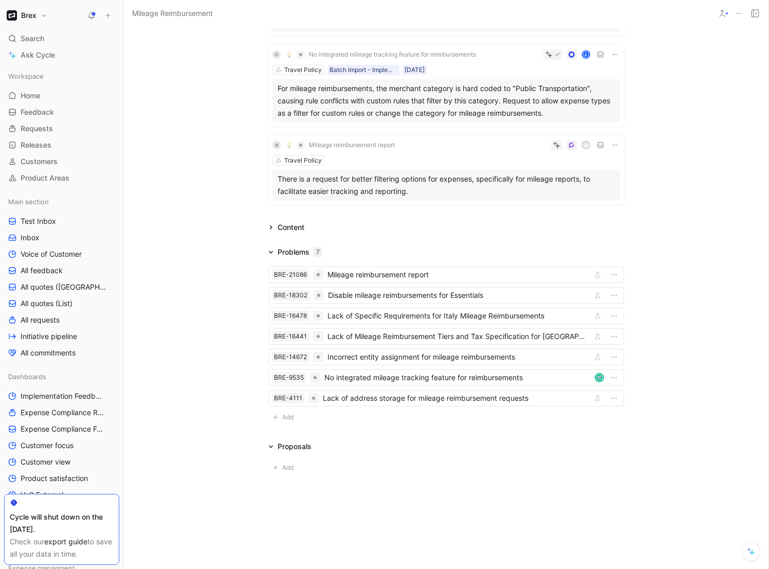
scroll to position [1480, 0]
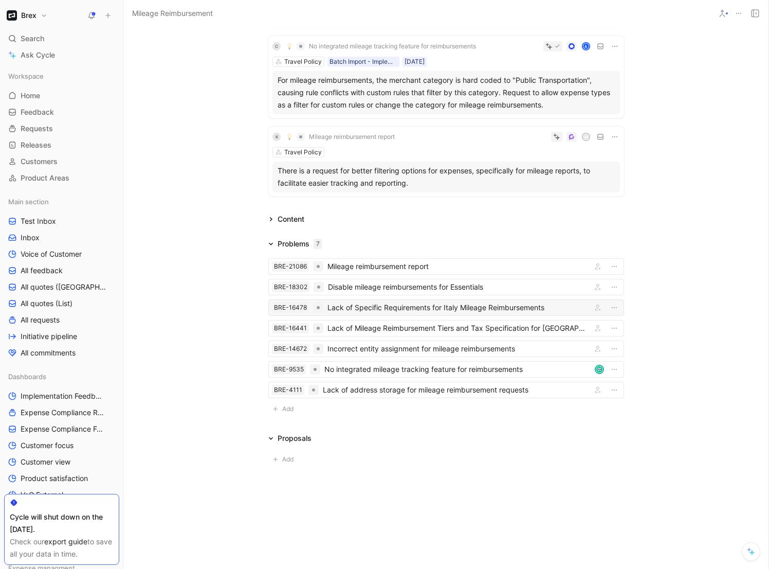
click at [471, 309] on div "Lack of Specific Requirements for Italy Mileage Reimbursements" at bounding box center [458, 307] width 260 height 12
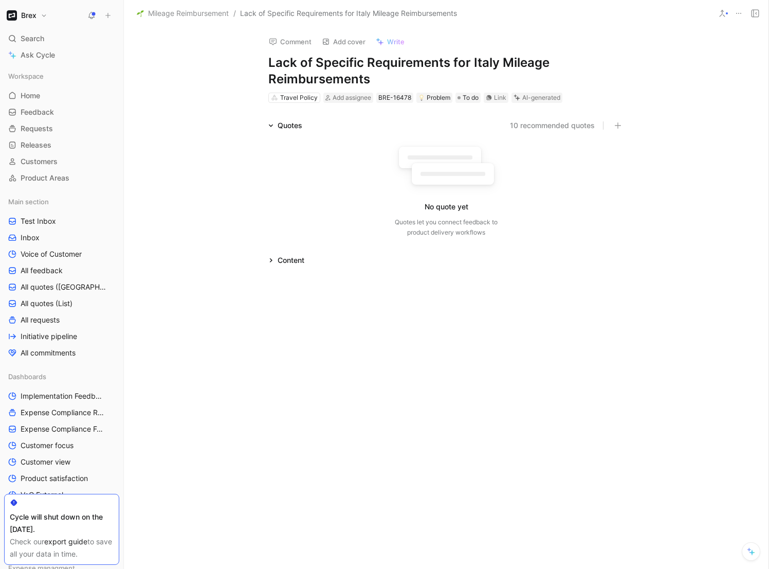
click at [279, 124] on div "Quotes" at bounding box center [290, 125] width 25 height 12
click at [569, 126] on button "10 recommended quotes" at bounding box center [552, 125] width 85 height 12
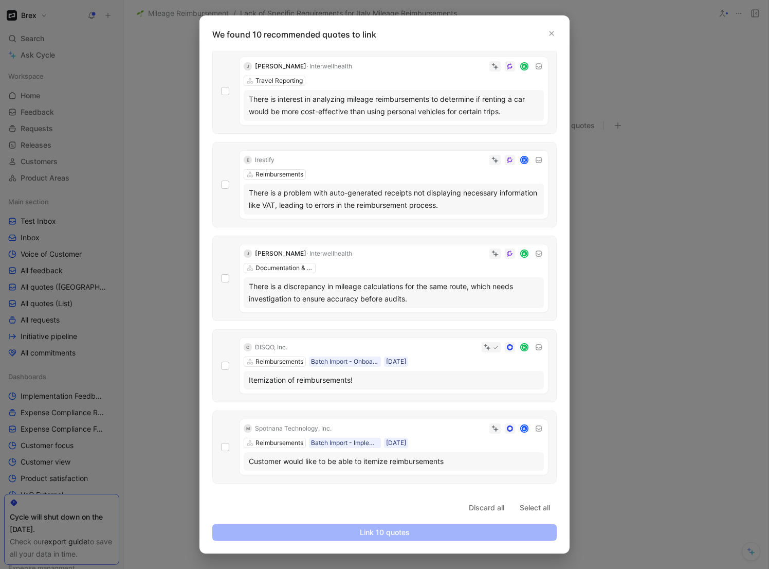
scroll to position [64, 0]
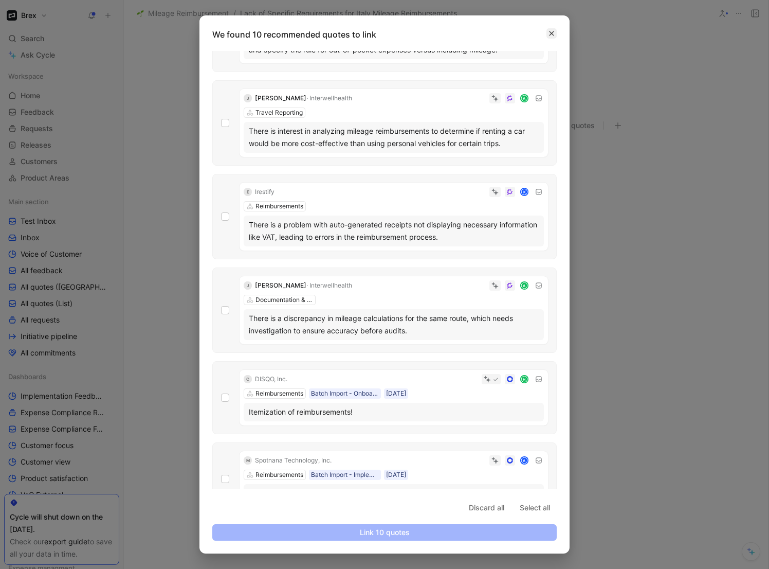
click at [552, 34] on icon "button" at bounding box center [552, 33] width 6 height 6
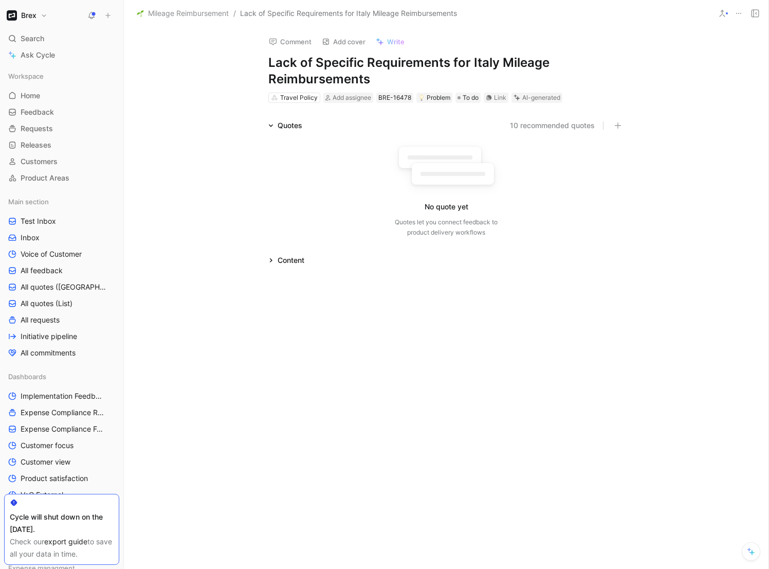
click at [741, 11] on icon at bounding box center [739, 13] width 8 height 8
click at [688, 80] on div "Delete" at bounding box center [714, 81] width 53 height 12
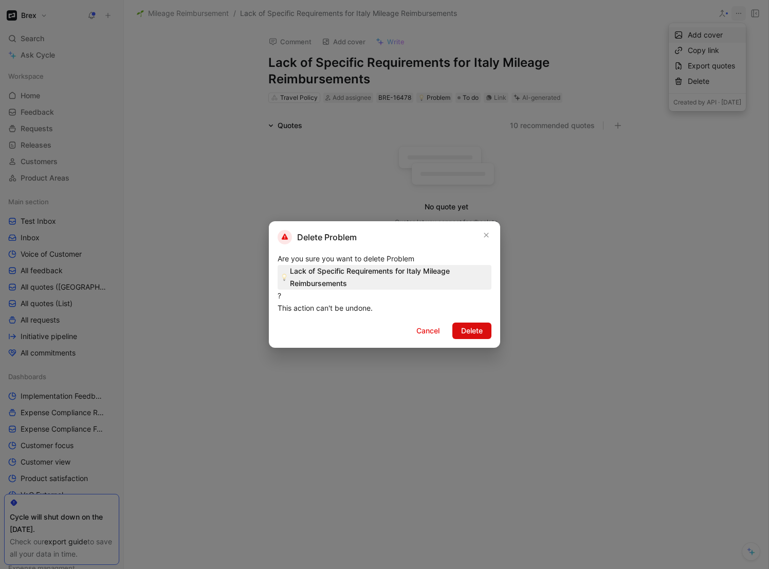
click at [477, 336] on span "Delete" at bounding box center [472, 330] width 22 height 12
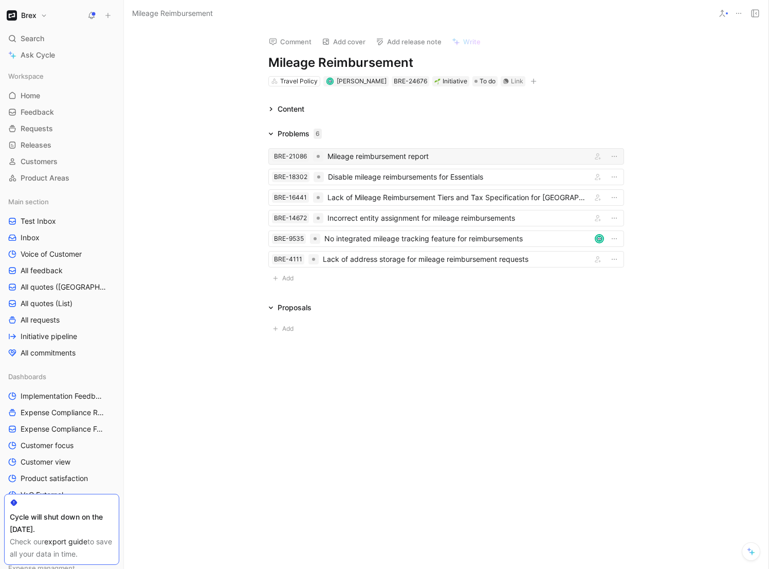
click at [468, 156] on div "Mileage reimbursement report" at bounding box center [458, 156] width 260 height 12
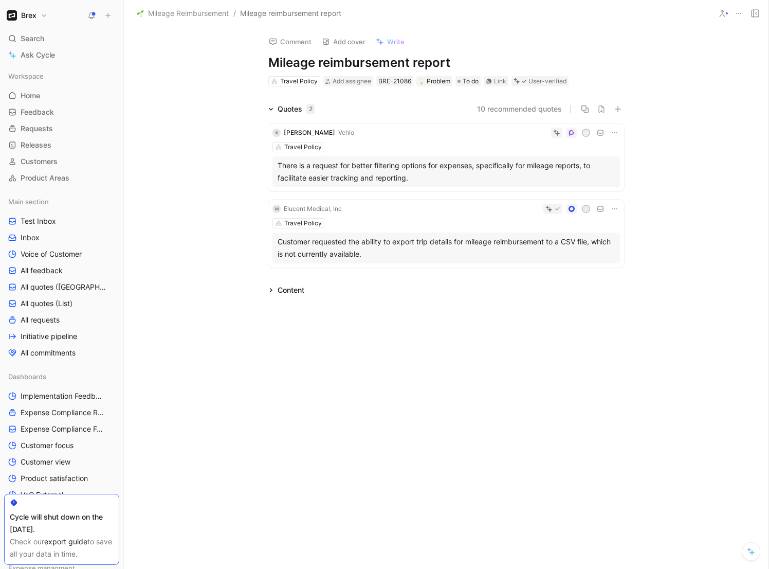
click at [529, 112] on button "10 recommended quotes" at bounding box center [519, 109] width 85 height 12
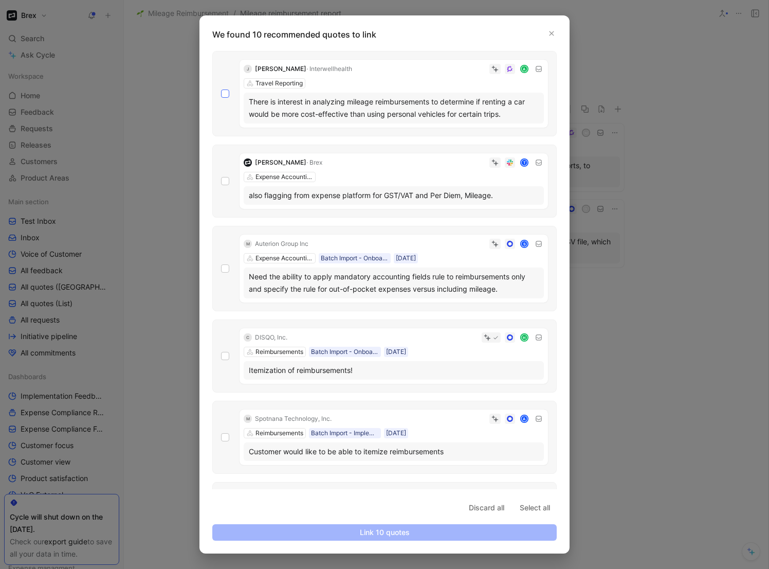
click at [227, 94] on icon at bounding box center [225, 93] width 6 height 6
click at [221, 89] on input "checkbox" at bounding box center [221, 89] width 0 height 0
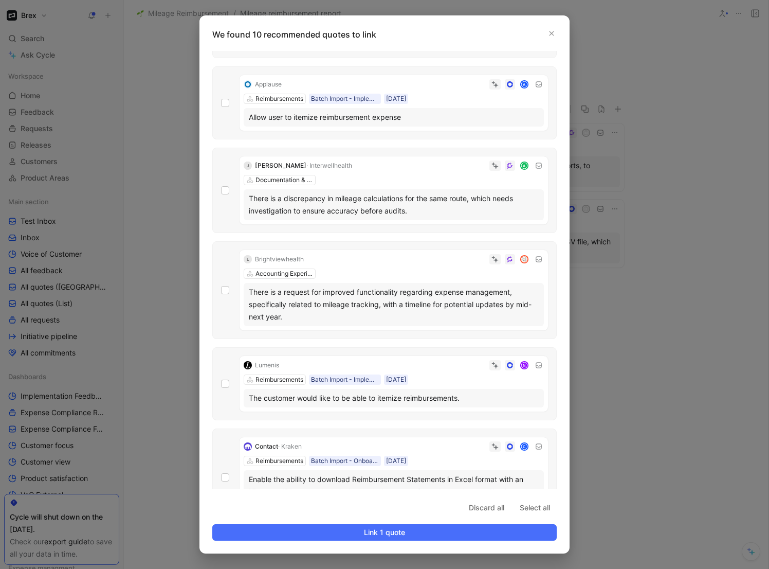
scroll to position [419, 0]
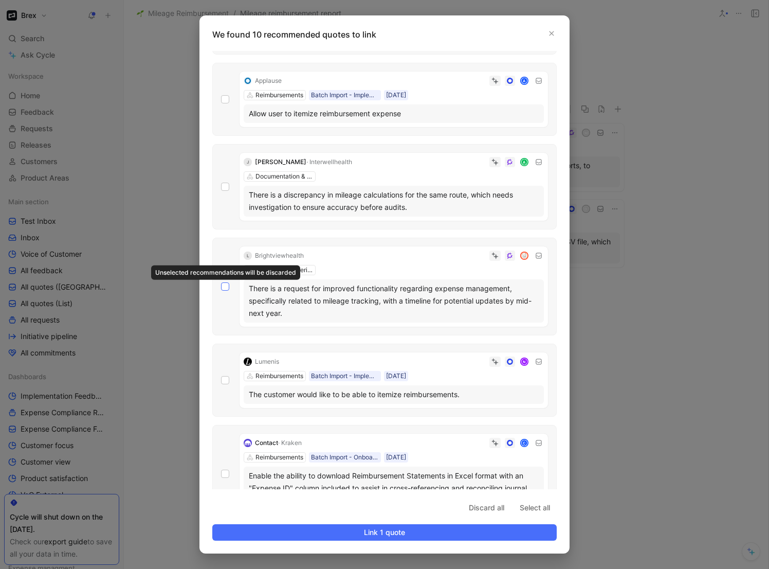
click at [227, 287] on icon at bounding box center [225, 286] width 6 height 6
click at [227, 185] on icon at bounding box center [225, 187] width 6 height 6
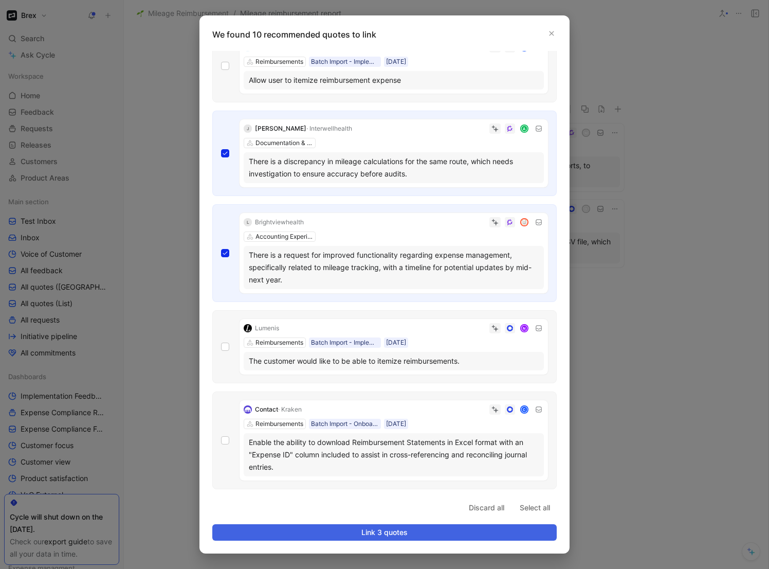
click at [385, 532] on span "Link 3 quotes" at bounding box center [384, 532] width 327 height 12
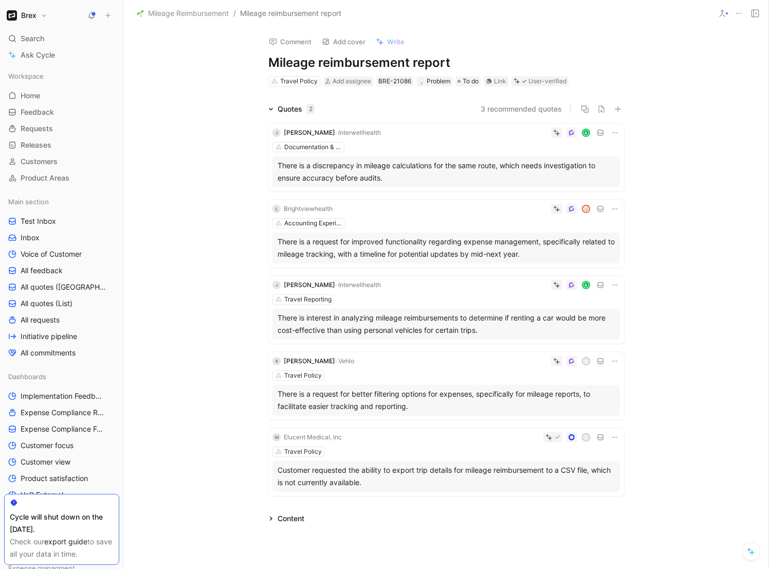
click at [191, 10] on span "Mileage Reimbursement" at bounding box center [188, 13] width 81 height 12
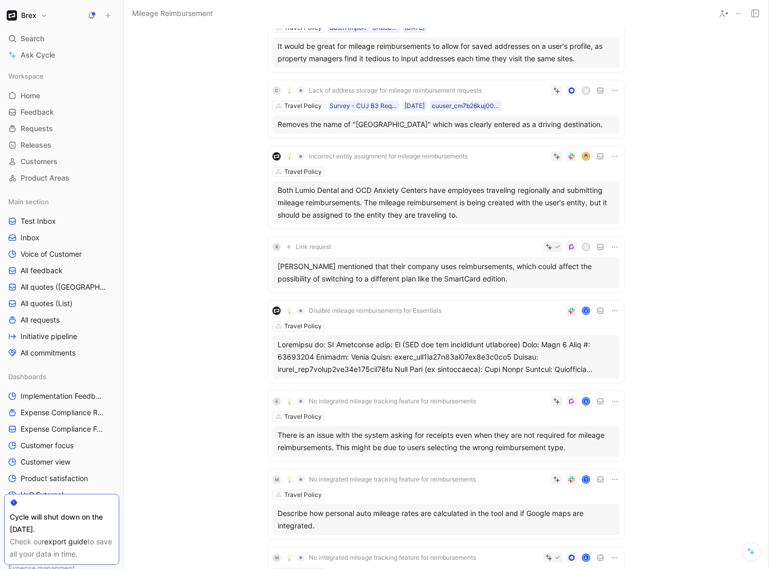
scroll to position [438, 0]
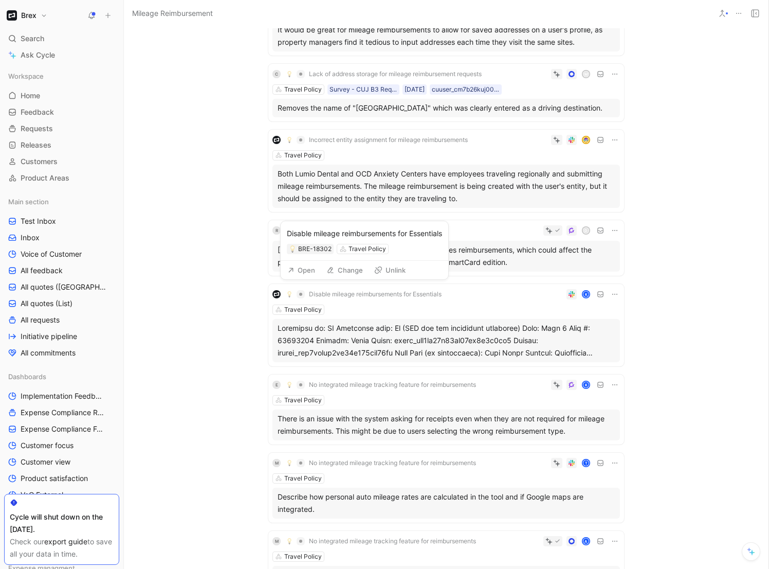
click at [357, 291] on span "Disable mileage reimbursements for Essentials" at bounding box center [375, 294] width 133 height 8
click at [471, 338] on div at bounding box center [446, 340] width 337 height 37
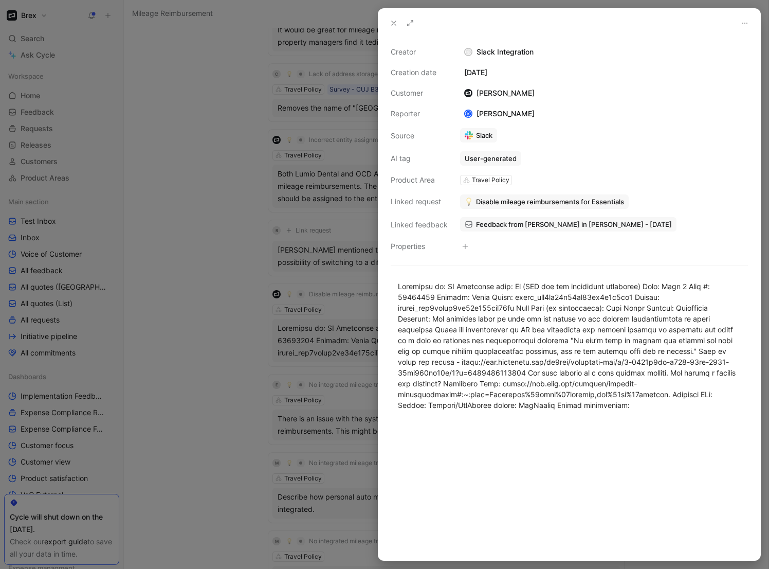
click at [224, 231] on div at bounding box center [384, 284] width 769 height 569
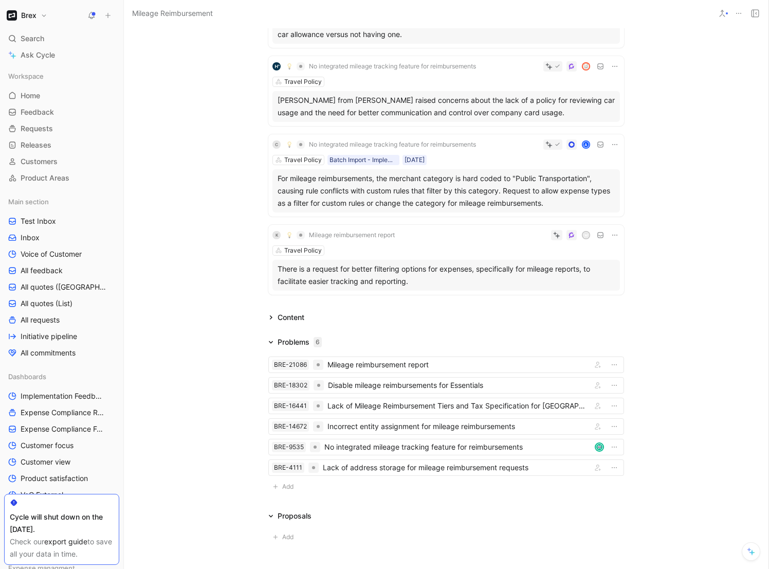
scroll to position [1382, 0]
click at [50, 40] on div "Search ⌘ K" at bounding box center [61, 38] width 115 height 15
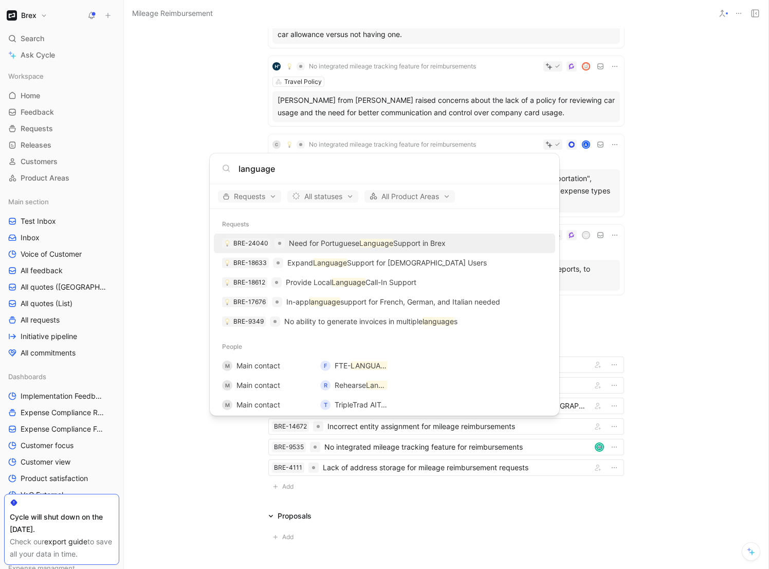
type input "language"
click at [448, 245] on div "BRE-24040 Need for Portuguese Language Support in Brex" at bounding box center [384, 243] width 335 height 19
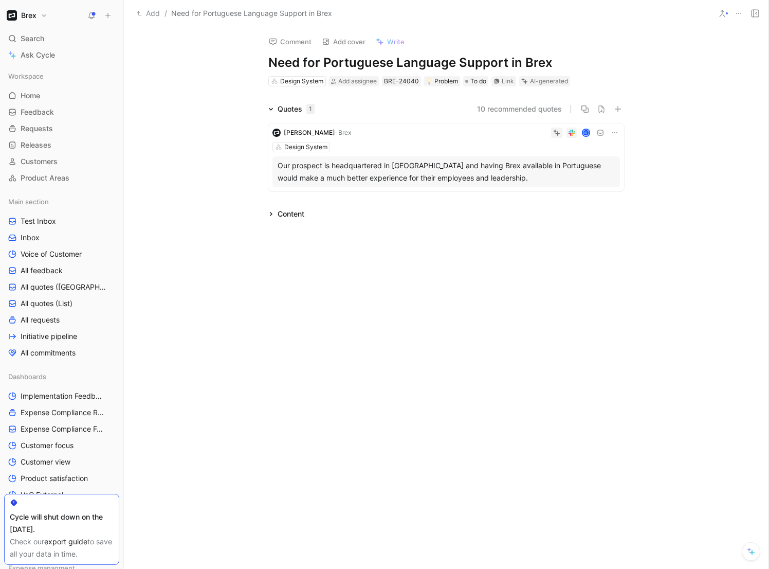
click at [724, 13] on icon at bounding box center [722, 13] width 8 height 8
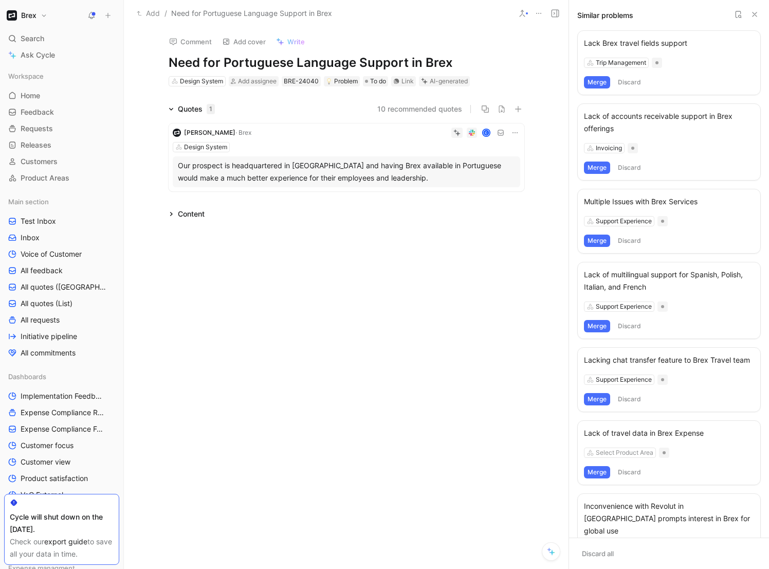
click at [630, 284] on div "Lack of multilingual support for Spanish, Polish, Italian, and French" at bounding box center [669, 280] width 170 height 25
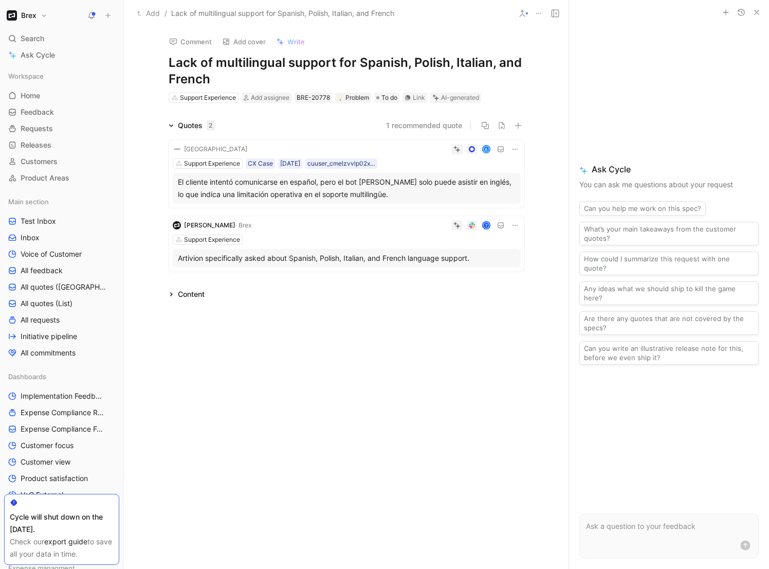
click at [757, 13] on icon "button" at bounding box center [757, 12] width 8 height 8
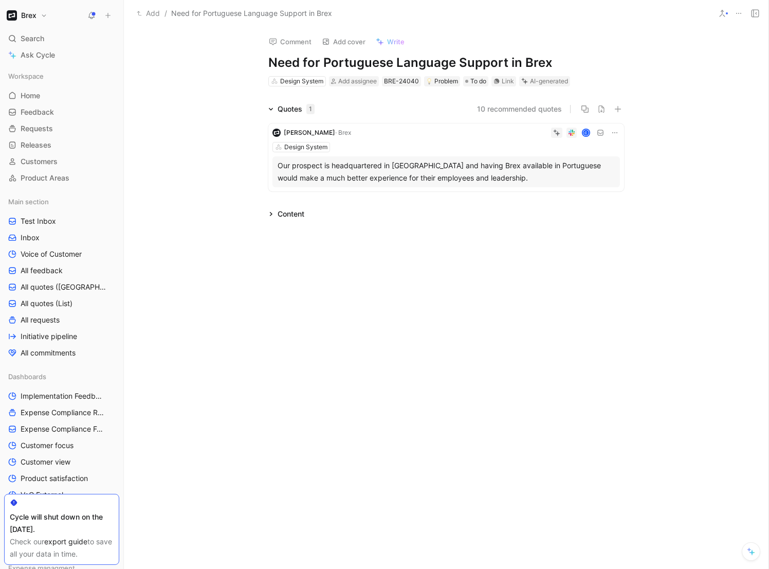
click at [148, 10] on button "Add" at bounding box center [148, 13] width 28 height 12
click at [722, 16] on icon at bounding box center [722, 13] width 8 height 8
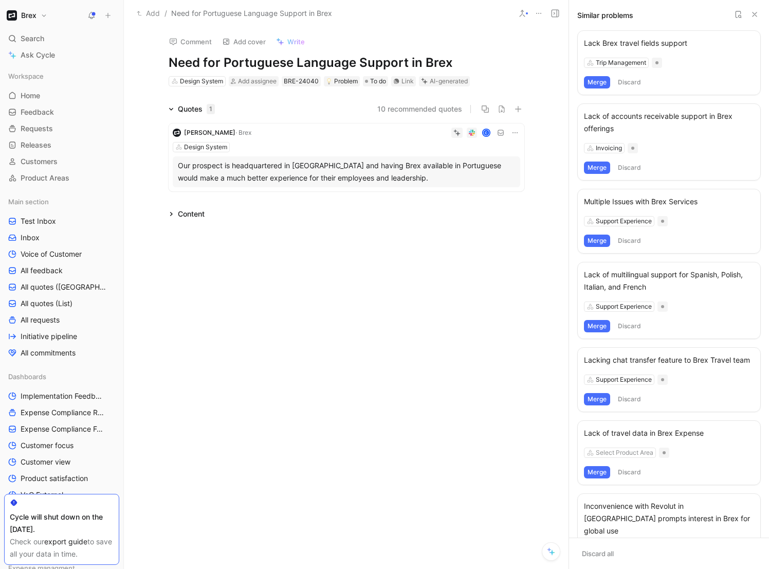
click at [683, 297] on div "Lack of multilingual support for Spanish, Polish, Italian, and French Support E…" at bounding box center [669, 300] width 184 height 77
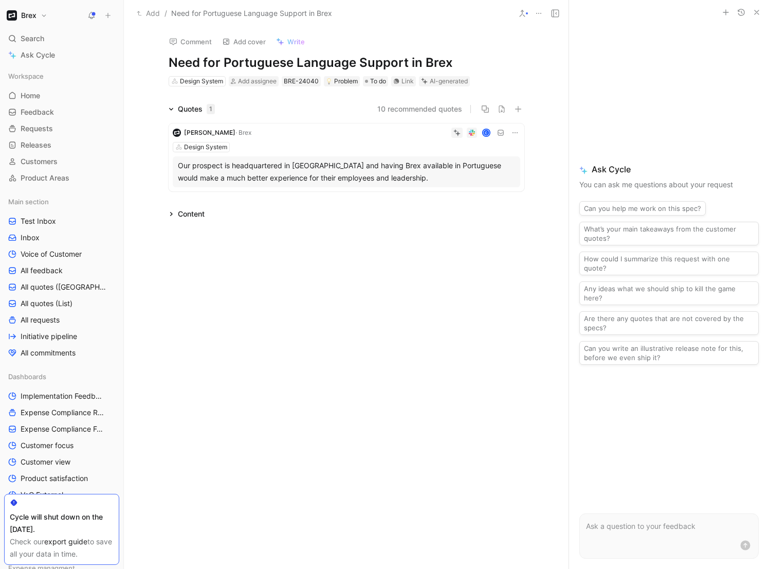
click at [520, 13] on icon at bounding box center [522, 13] width 8 height 8
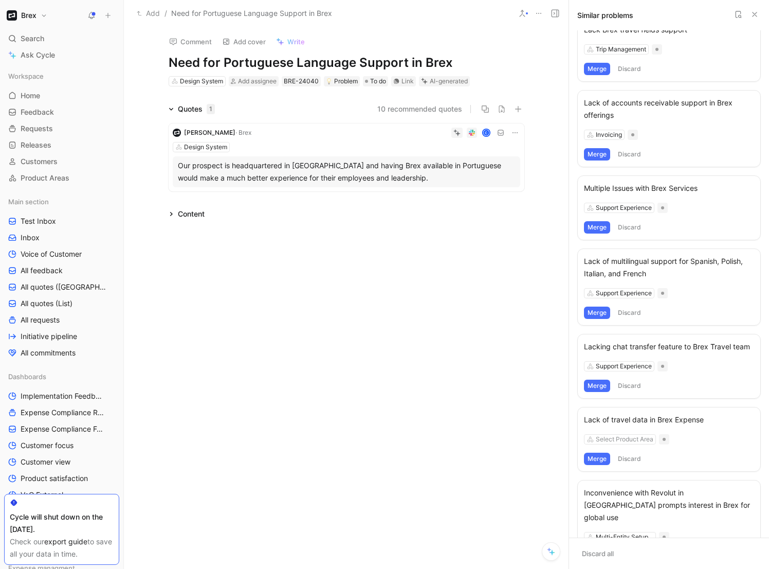
scroll to position [12, 0]
click at [595, 316] on button "Merge" at bounding box center [597, 314] width 26 height 12
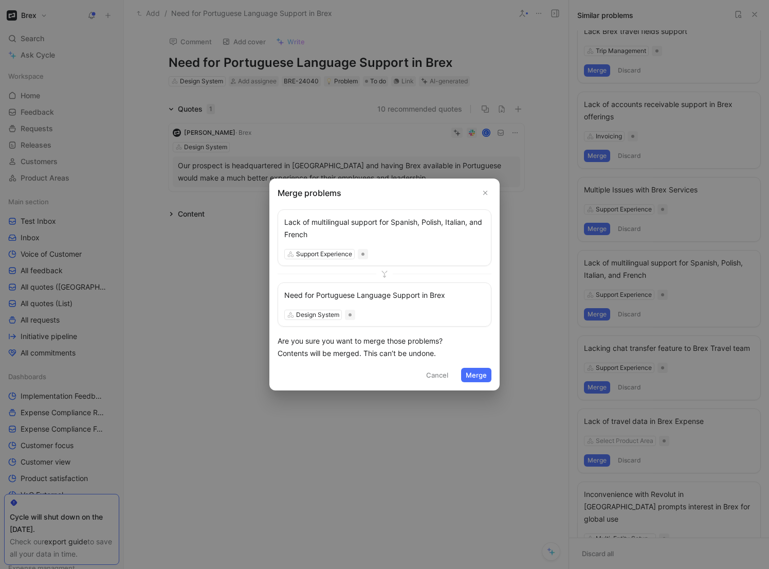
click at [384, 274] on use at bounding box center [384, 274] width 5 height 6
drag, startPoint x: 382, startPoint y: 298, endPoint x: 393, endPoint y: 231, distance: 67.9
click at [393, 231] on div "Lack of multilingual support for Spanish, Polish, Italian, and French Support E…" at bounding box center [385, 267] width 214 height 117
click at [440, 277] on div at bounding box center [385, 274] width 214 height 8
click at [476, 372] on button "Merge" at bounding box center [476, 375] width 30 height 14
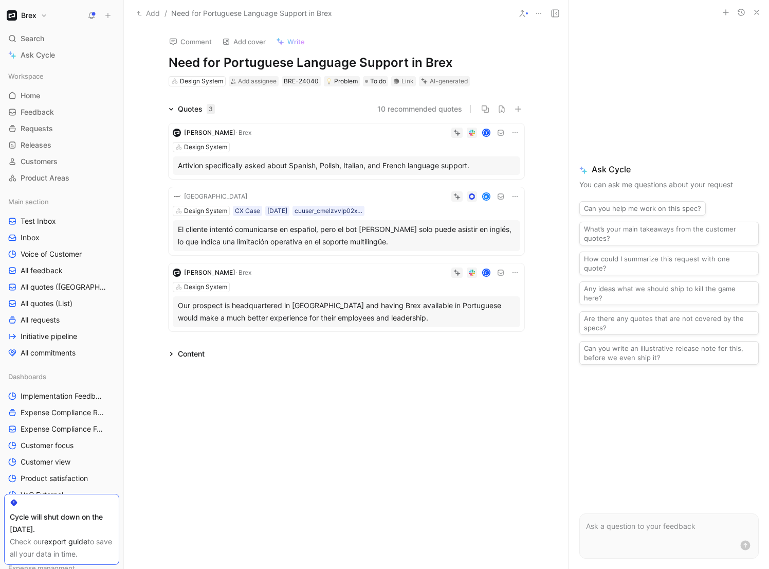
click at [326, 68] on h1 "Need for Portuguese Language Support in Brex" at bounding box center [347, 63] width 356 height 16
click at [258, 65] on h1 "Need for Portuguese Language Support in Brex" at bounding box center [347, 63] width 356 height 16
click at [148, 67] on div "Comment Add cover Write Need for Language Support in Brex Design System Add ass…" at bounding box center [346, 297] width 445 height 541
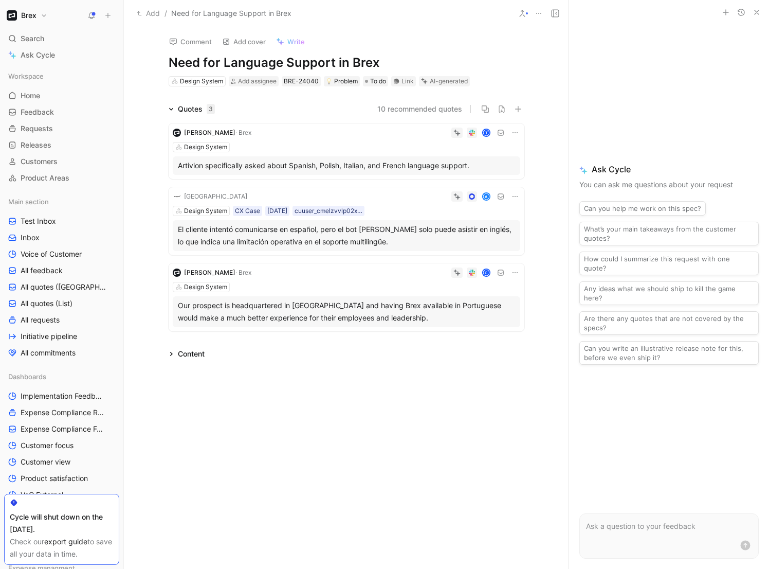
click at [522, 14] on icon at bounding box center [522, 13] width 8 height 8
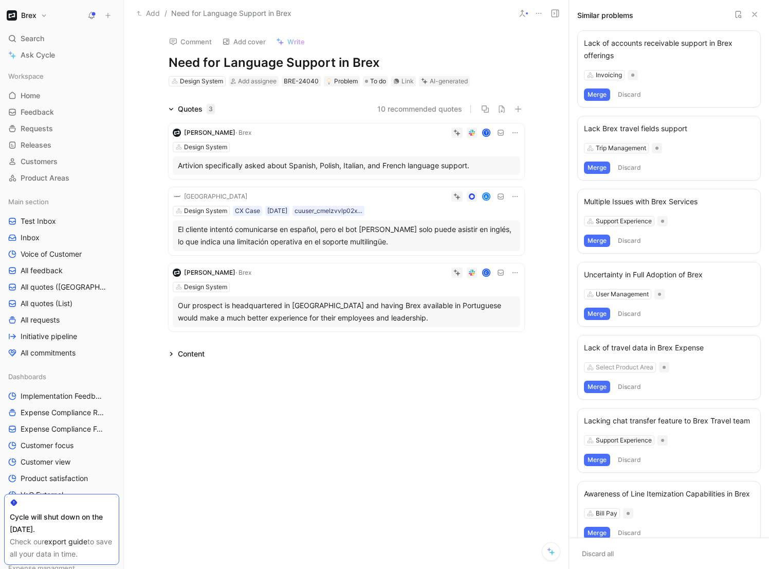
click at [754, 16] on icon at bounding box center [755, 14] width 8 height 8
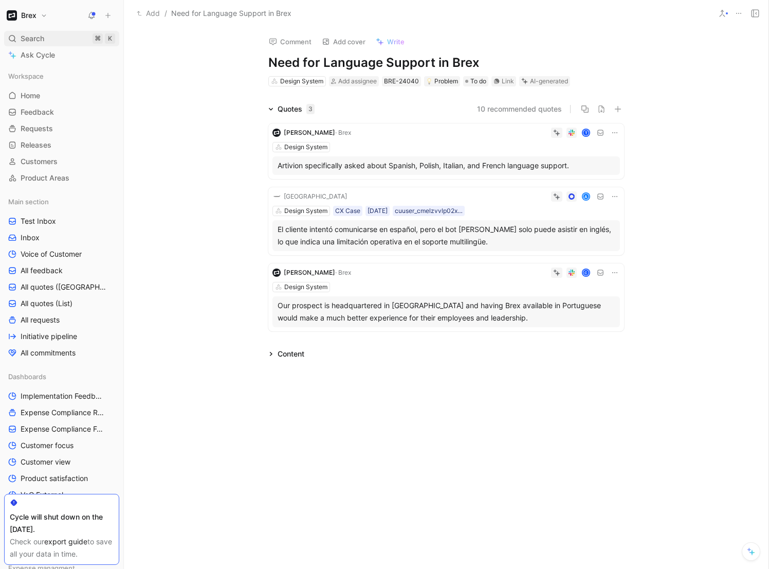
click at [33, 38] on span "Search" at bounding box center [33, 38] width 24 height 12
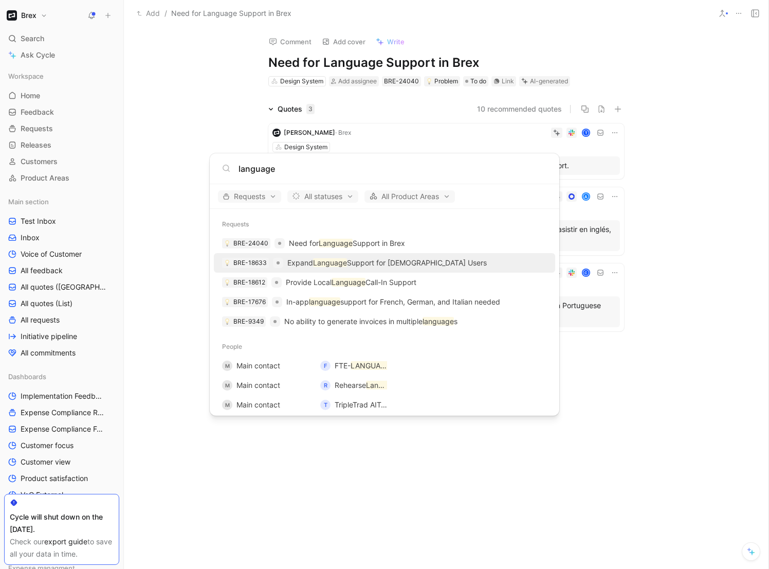
type input "language"
click at [391, 261] on p "Expand Language Support for Japanese Users" at bounding box center [386, 263] width 199 height 12
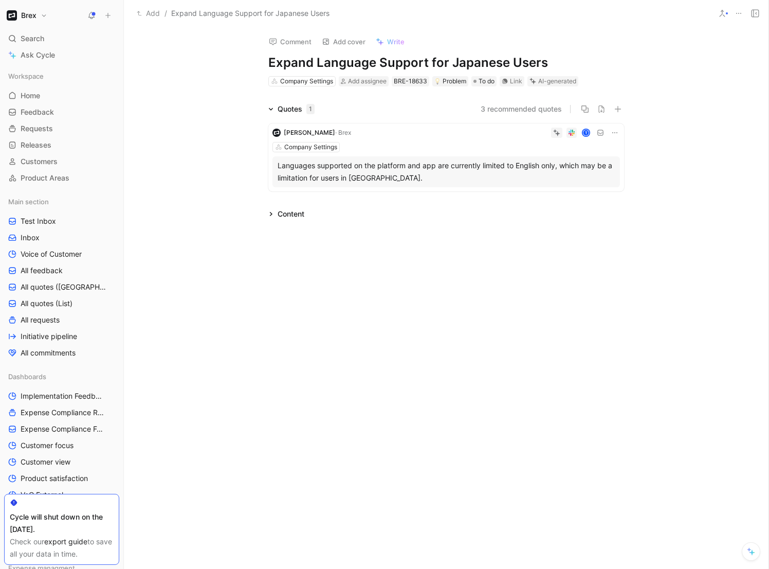
click at [726, 14] on icon at bounding box center [722, 13] width 8 height 8
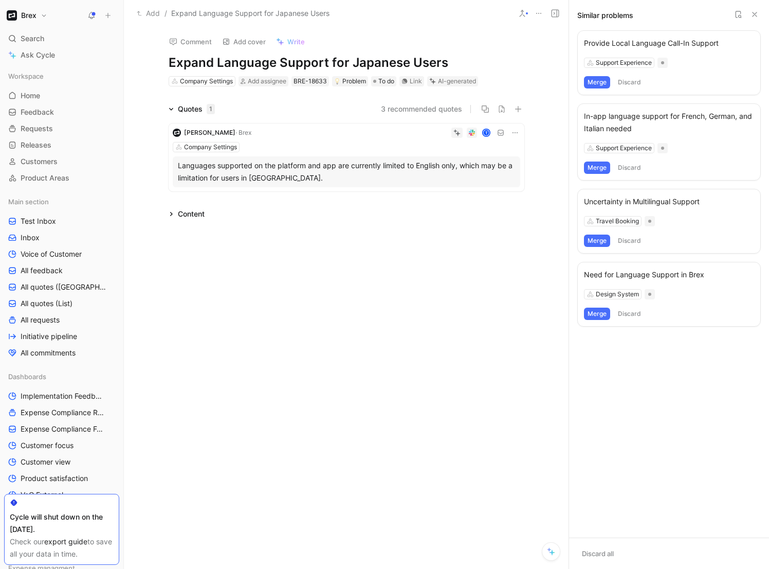
click at [600, 167] on button "Merge" at bounding box center [597, 167] width 26 height 12
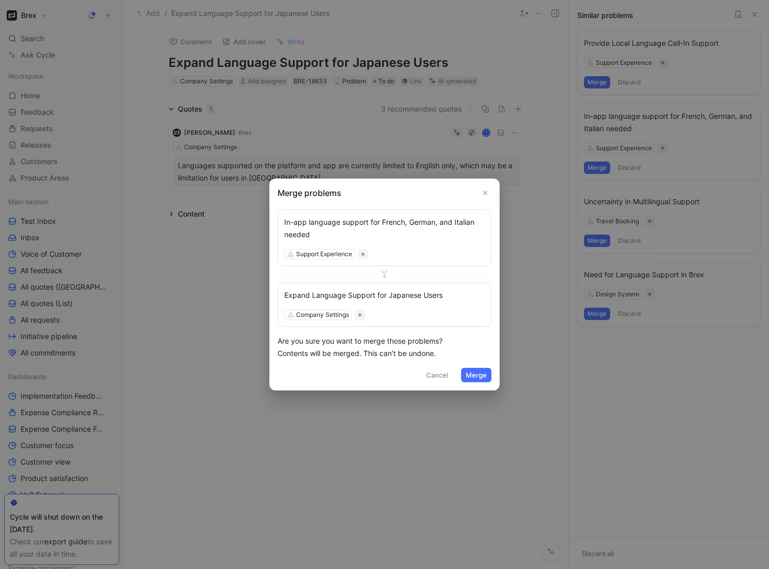
click at [471, 379] on button "Merge" at bounding box center [476, 375] width 30 height 14
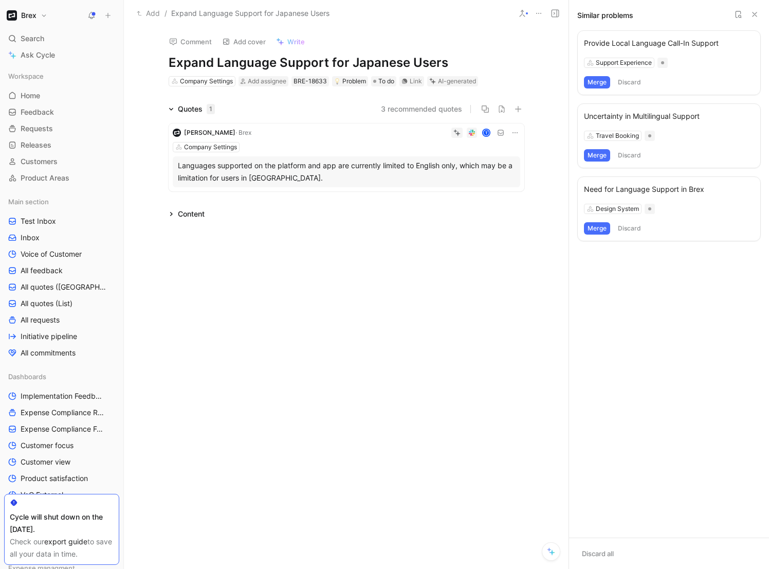
click at [669, 197] on div "Need for Language Support in Brex Design System Merge Discard" at bounding box center [669, 208] width 184 height 65
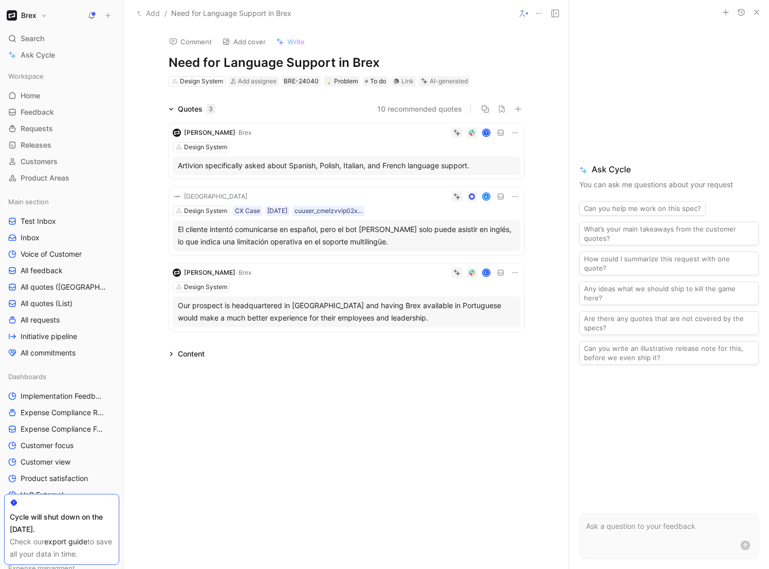
click at [524, 13] on icon at bounding box center [522, 13] width 8 height 8
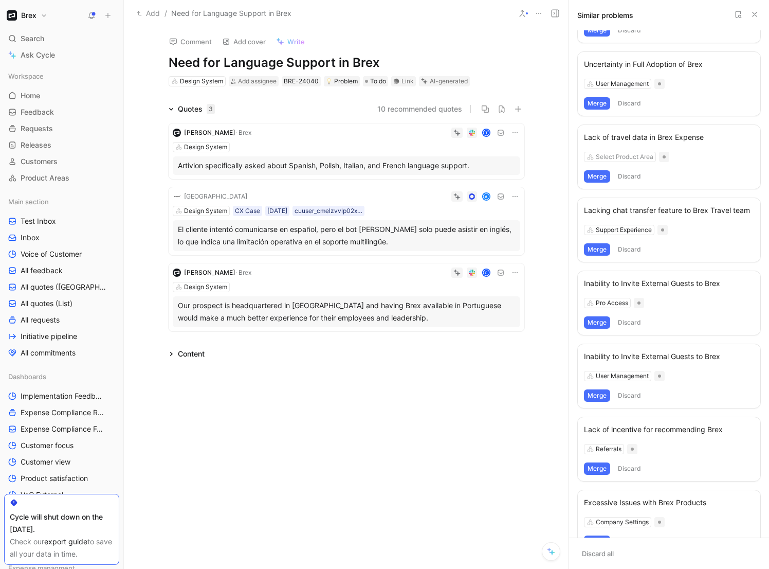
scroll to position [248, 0]
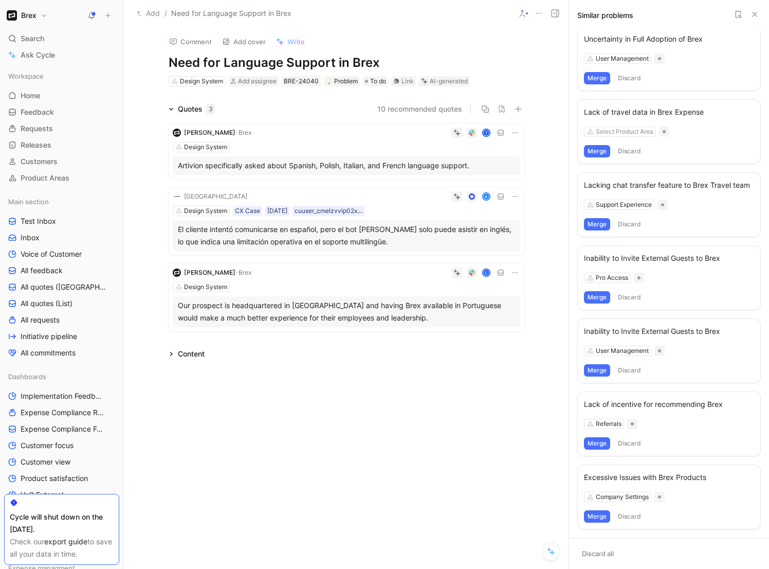
click at [739, 13] on icon at bounding box center [738, 14] width 8 height 8
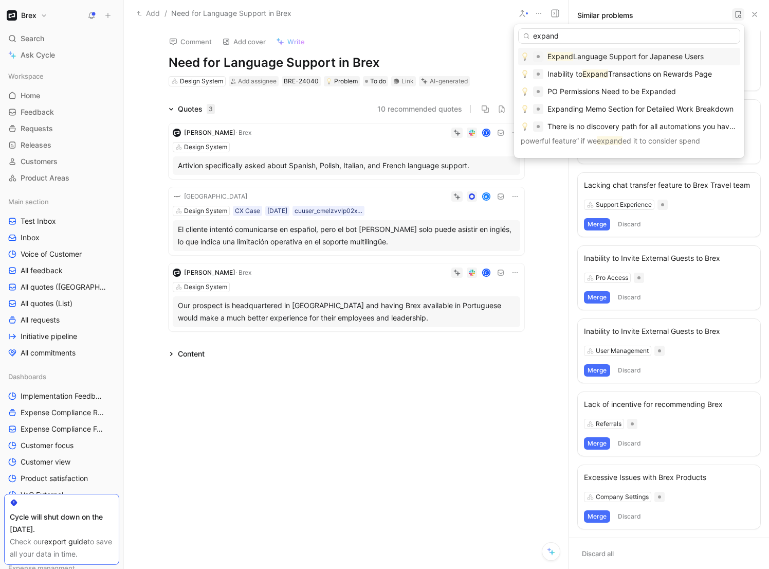
type input "expand"
click at [632, 50] on div "Expand Language Support for Japanese Users" at bounding box center [626, 56] width 156 height 12
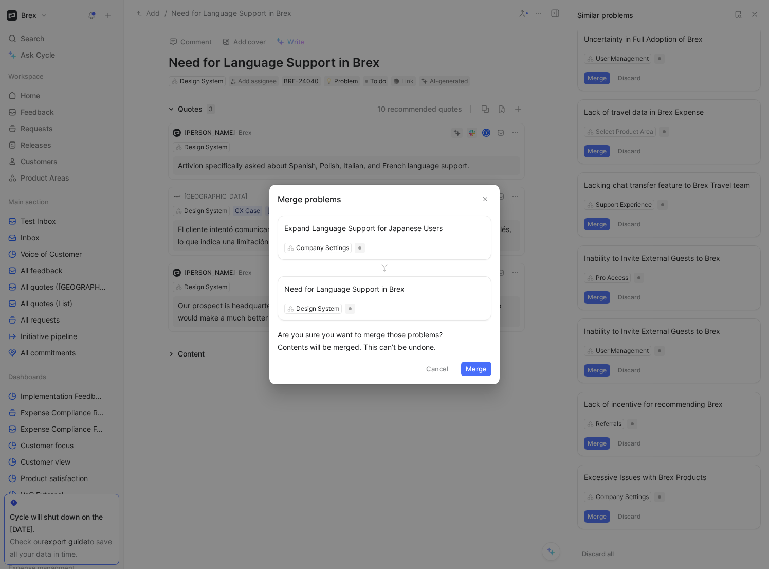
click at [480, 371] on button "Merge" at bounding box center [476, 368] width 30 height 14
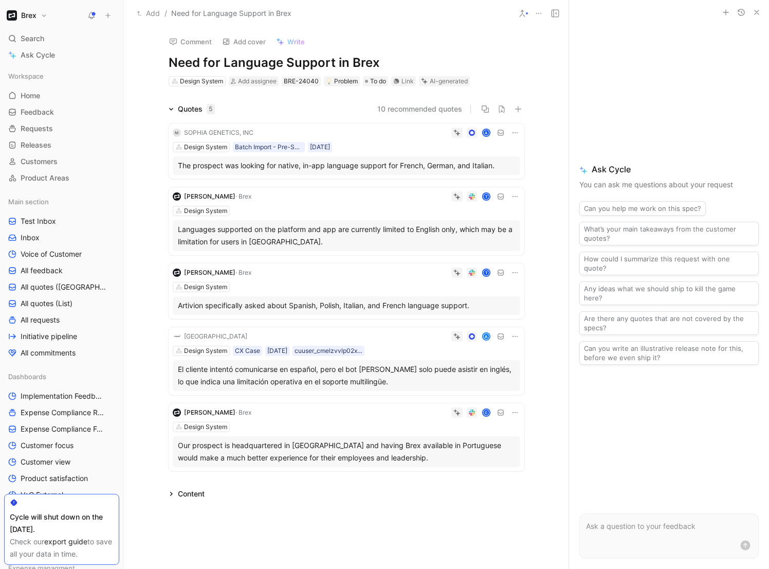
click at [297, 276] on div "T" at bounding box center [388, 272] width 265 height 10
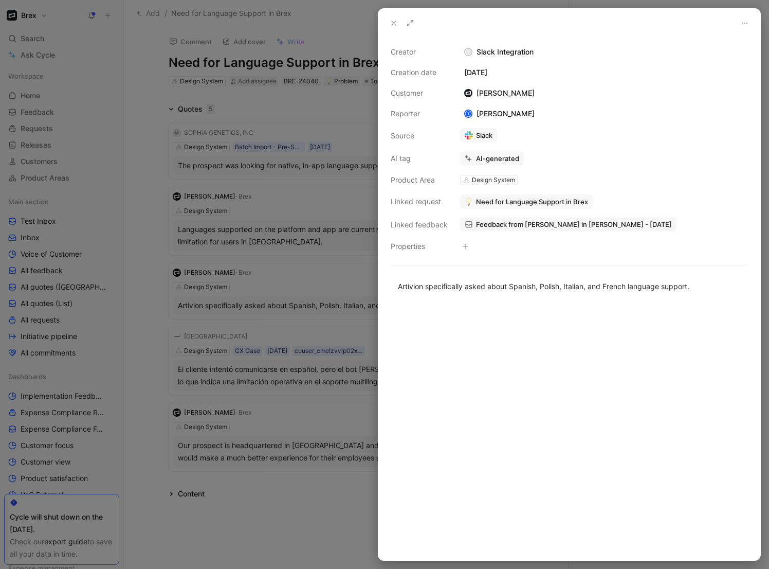
click at [495, 94] on div "[PERSON_NAME]" at bounding box center [499, 93] width 79 height 12
click at [576, 226] on span "Feedback from [PERSON_NAME] in [PERSON_NAME] - [DATE]" at bounding box center [574, 224] width 196 height 9
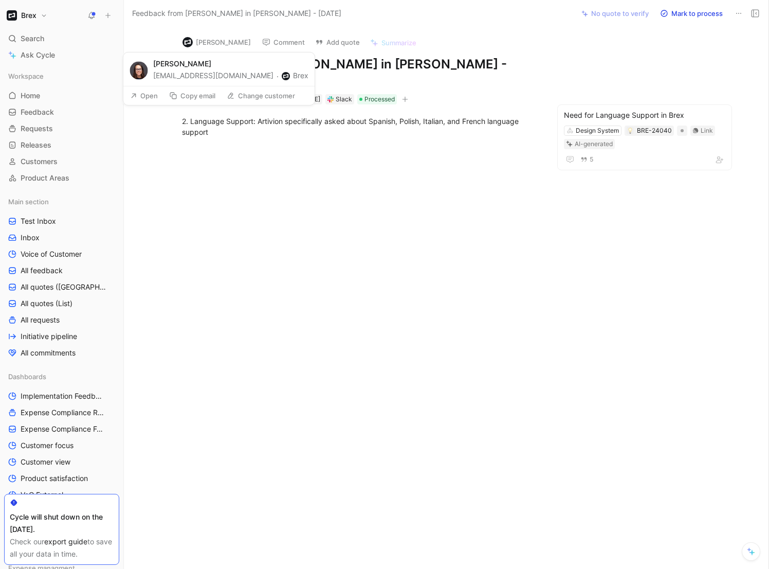
click at [220, 45] on button "[PERSON_NAME]" at bounding box center [217, 41] width 78 height 15
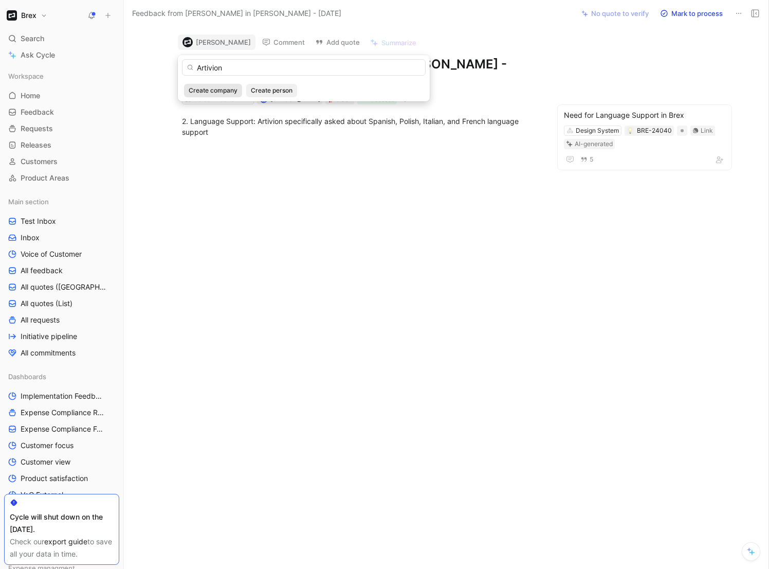
type input "Artivion"
click at [229, 91] on span "Create company" at bounding box center [213, 90] width 49 height 10
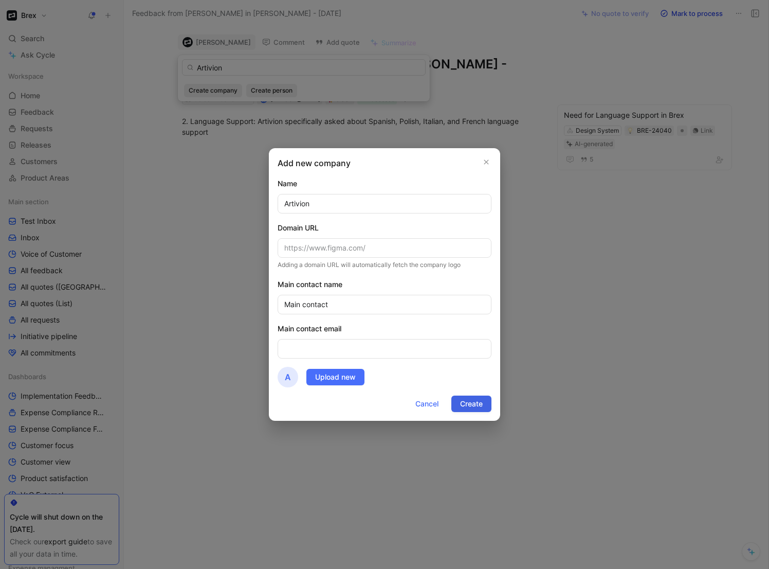
click at [484, 403] on button "Create" at bounding box center [471, 403] width 40 height 16
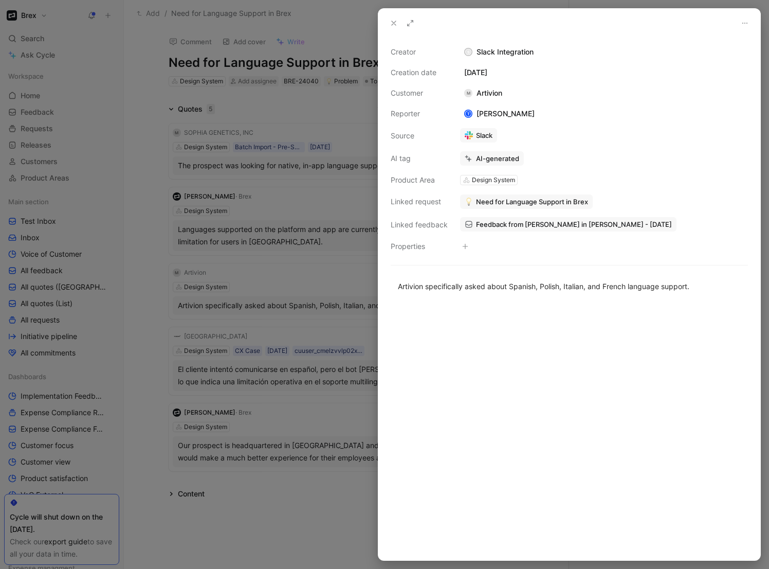
click at [137, 231] on div at bounding box center [384, 284] width 769 height 569
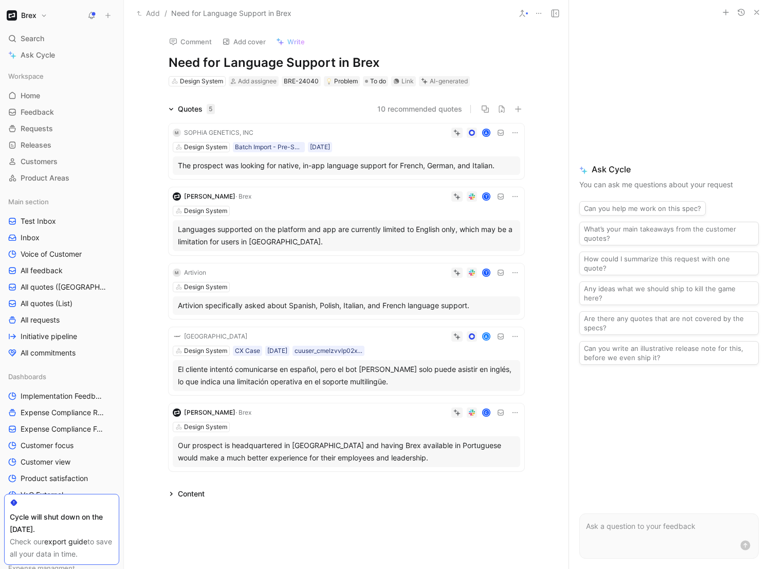
click at [277, 214] on div "Design System" at bounding box center [347, 211] width 348 height 10
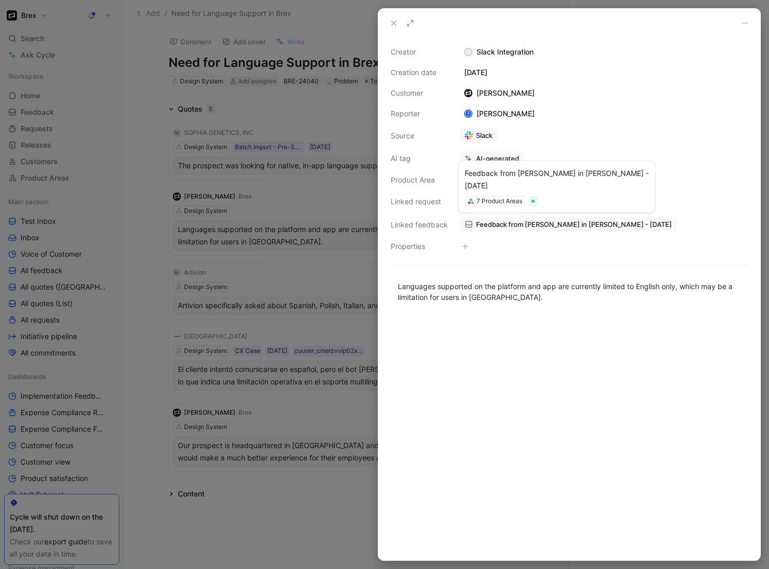
click at [529, 225] on span "Feedback from [PERSON_NAME] in [PERSON_NAME] - [DATE]" at bounding box center [574, 224] width 196 height 9
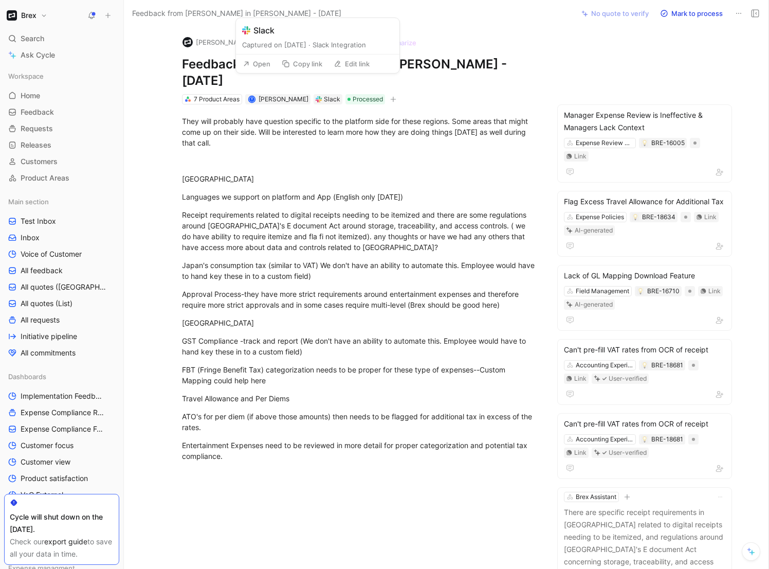
click at [258, 69] on button "Open" at bounding box center [256, 64] width 37 height 14
click at [221, 43] on button "[PERSON_NAME]" at bounding box center [217, 41] width 78 height 15
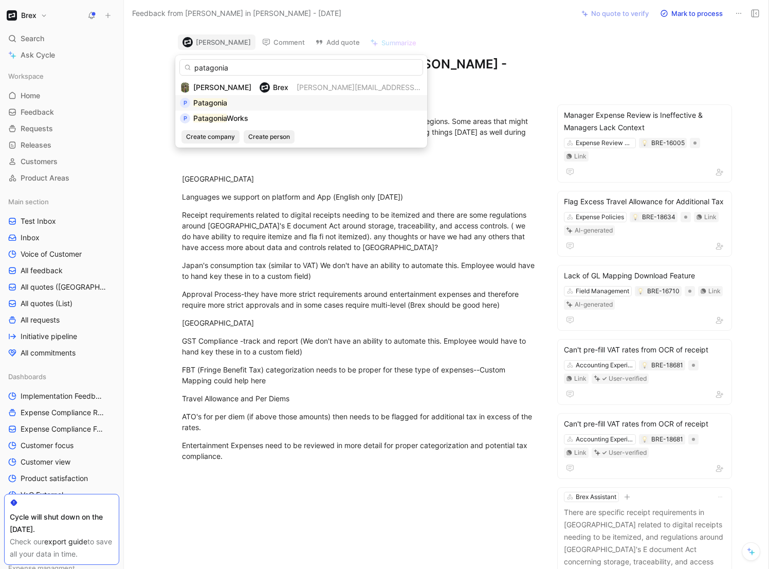
type input "patagonia"
click at [234, 99] on div "P Patagonia" at bounding box center [301, 103] width 243 height 12
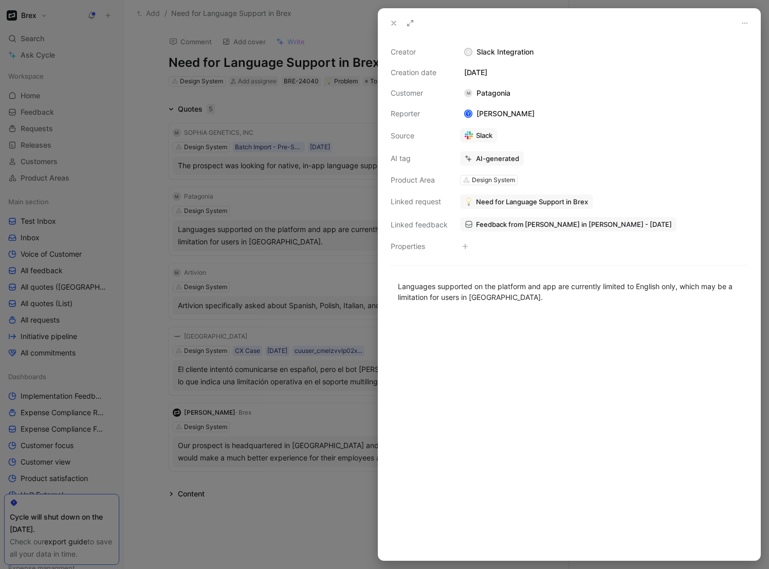
click at [148, 157] on div at bounding box center [384, 284] width 769 height 569
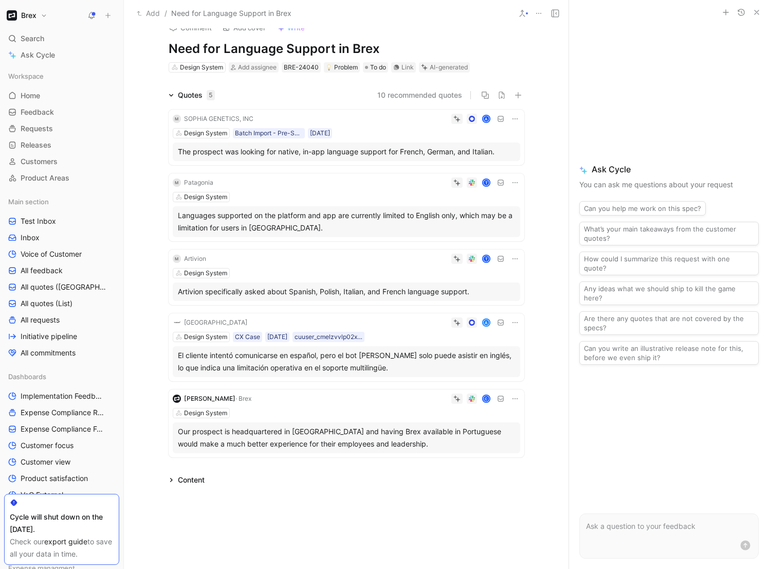
scroll to position [20, 0]
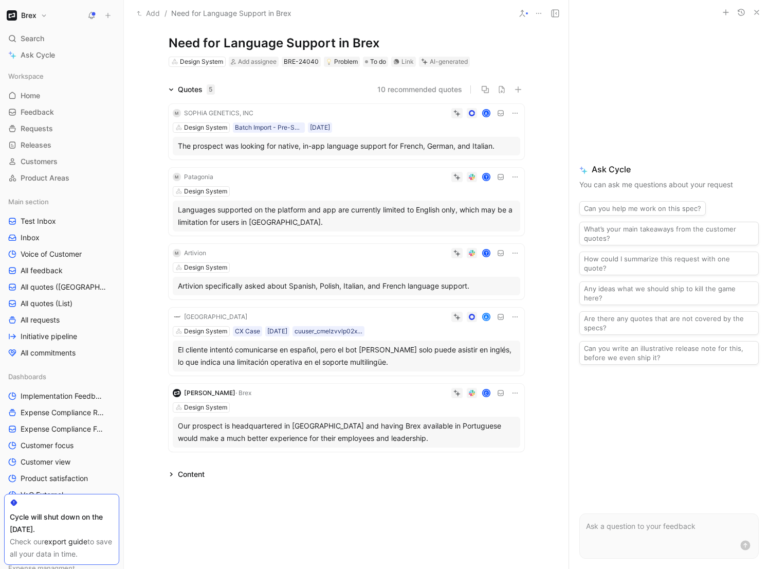
click at [288, 412] on div "Design System" at bounding box center [347, 407] width 348 height 10
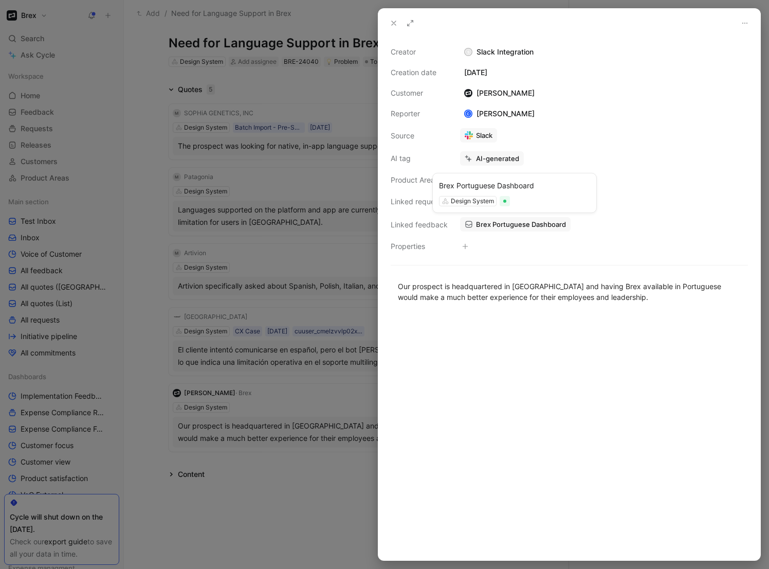
click at [512, 225] on span "Brex Portuguese Dashboard" at bounding box center [521, 224] width 90 height 9
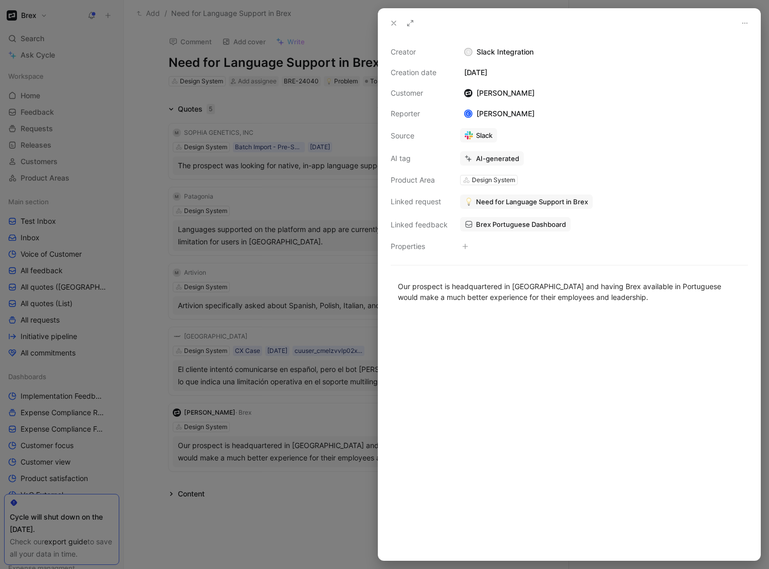
click at [139, 161] on div at bounding box center [384, 284] width 769 height 569
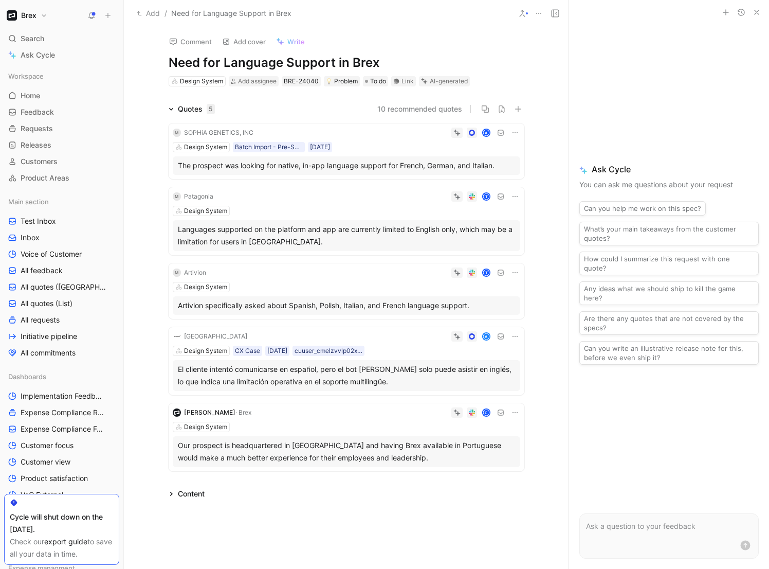
click at [757, 11] on use "button" at bounding box center [757, 12] width 4 height 4
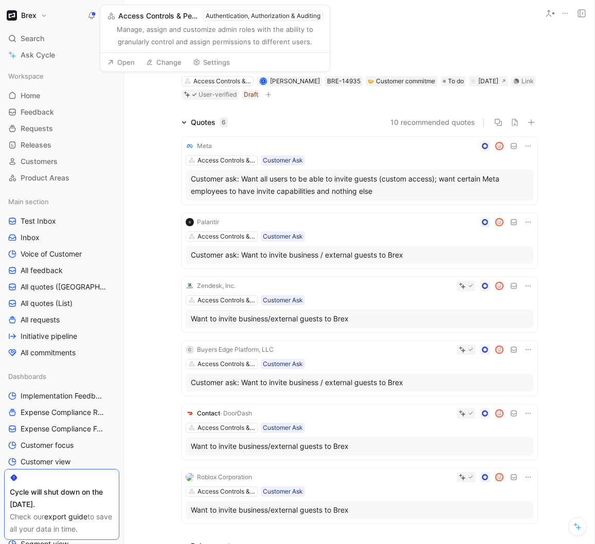
click at [267, 16] on div "Authentication, Authorization & Auditing" at bounding box center [263, 16] width 115 height 10
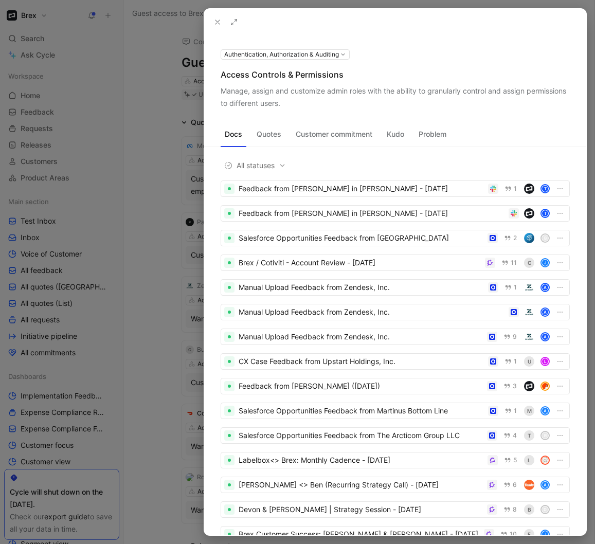
click at [148, 302] on div at bounding box center [297, 272] width 595 height 544
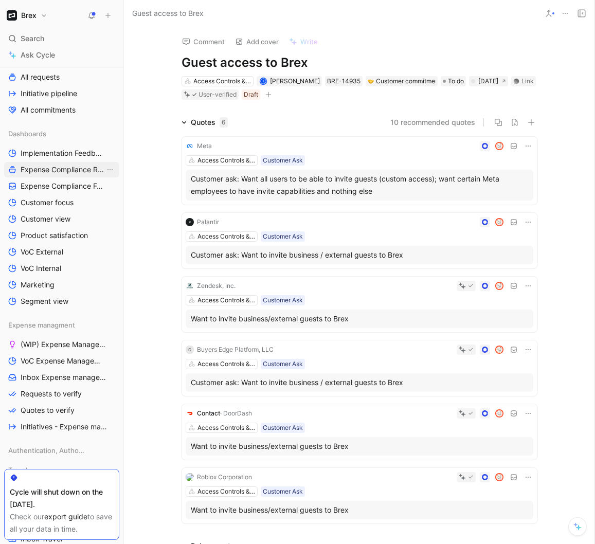
scroll to position [427, 0]
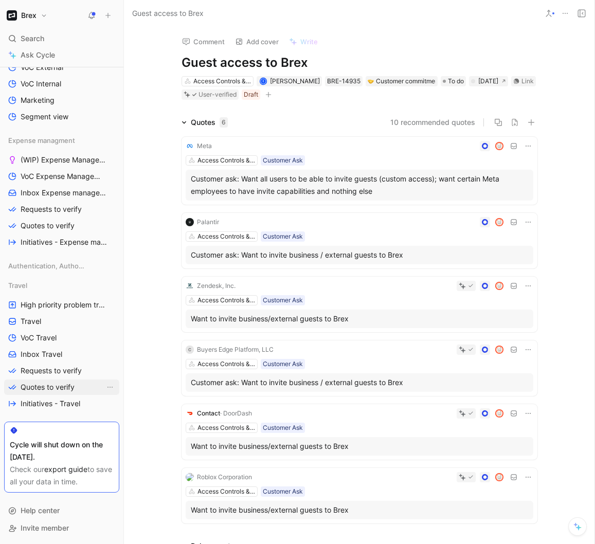
click at [64, 388] on span "Quotes to verify" at bounding box center [48, 387] width 54 height 10
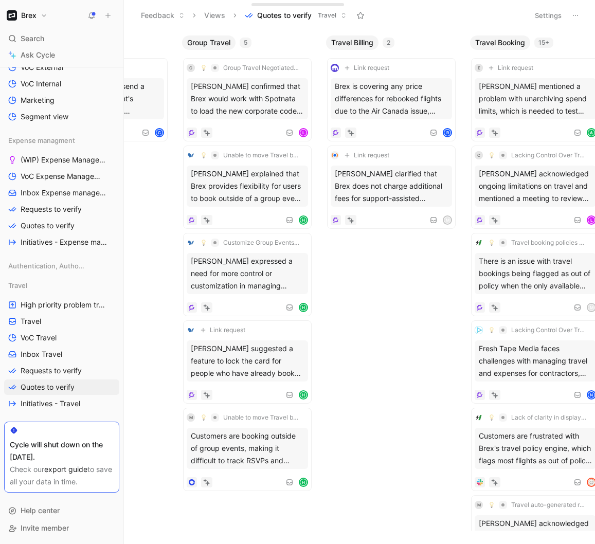
scroll to position [0, 89]
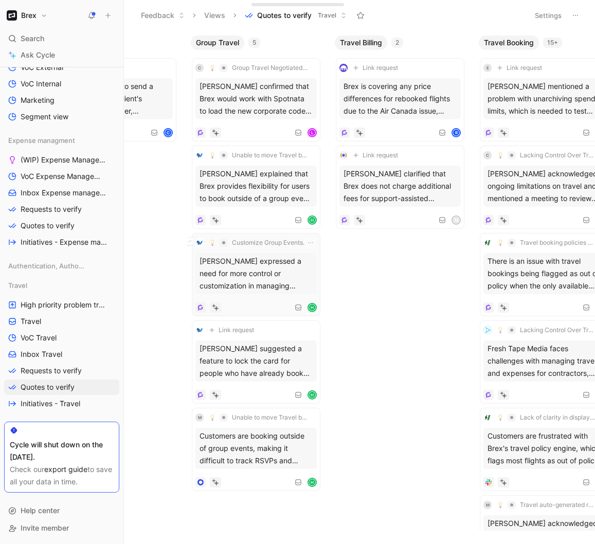
click at [252, 278] on div "[PERSON_NAME] expressed a need for more control or customization in managing ev…" at bounding box center [255, 273] width 121 height 41
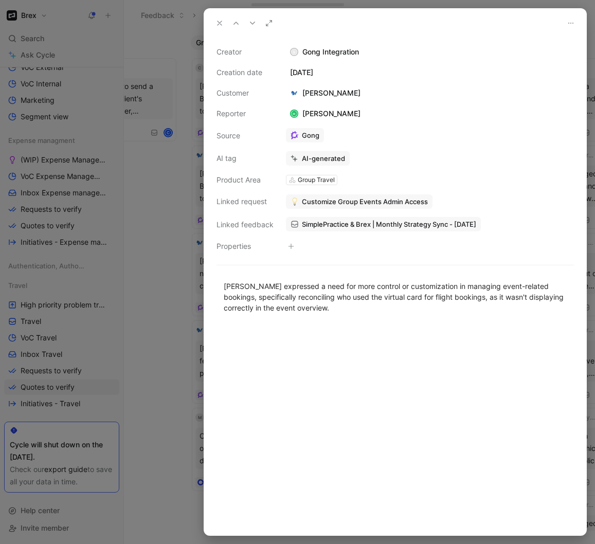
click at [171, 293] on div at bounding box center [297, 272] width 595 height 544
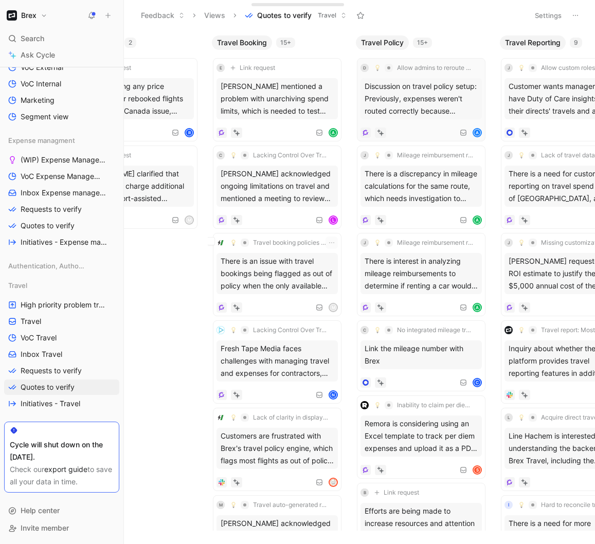
scroll to position [0, 358]
click at [417, 97] on div "Discussion on travel policy setup: Previously, expenses weren't routed correctl…" at bounding box center [419, 98] width 121 height 41
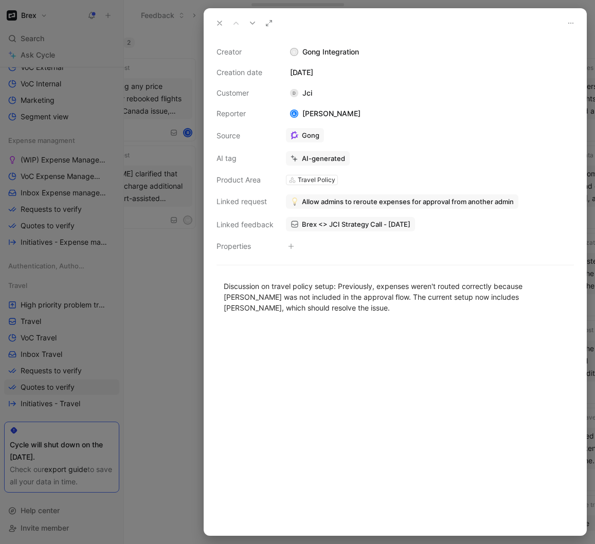
click at [170, 360] on div at bounding box center [297, 272] width 595 height 544
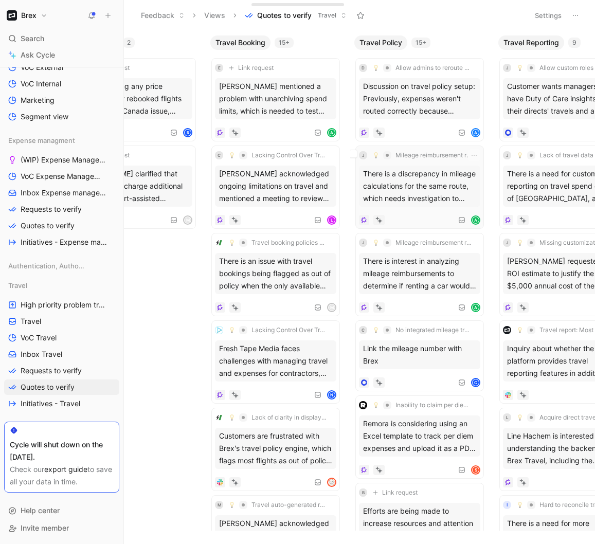
click at [427, 179] on div "There is a discrepancy in mileage calculations for the same route, which needs …" at bounding box center [419, 186] width 121 height 41
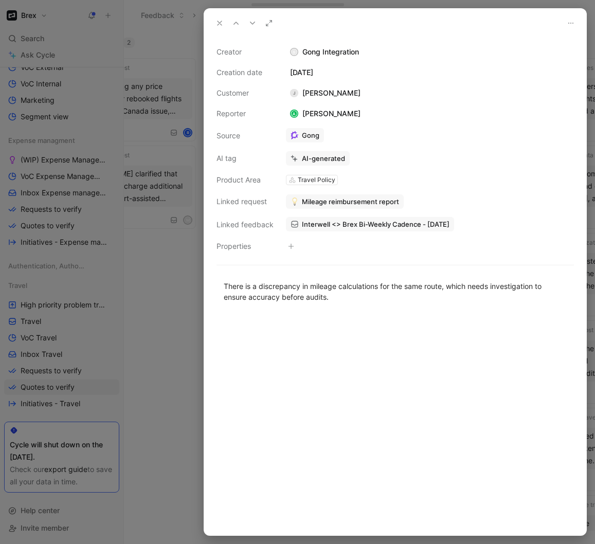
click at [168, 337] on div at bounding box center [297, 272] width 595 height 544
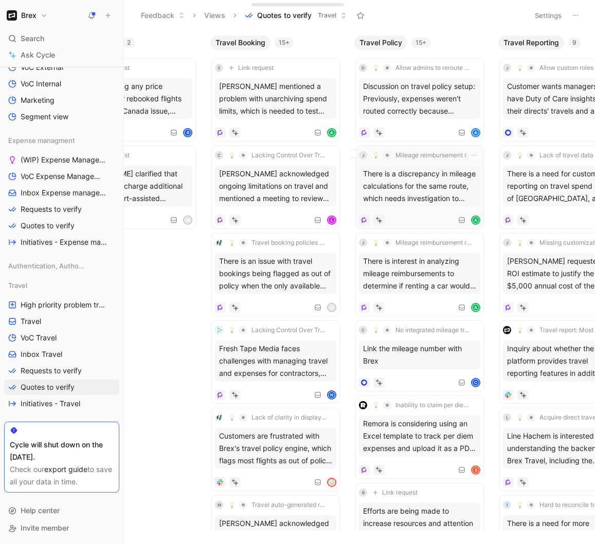
click at [426, 184] on div "There is a discrepancy in mileage calculations for the same route, which needs …" at bounding box center [419, 186] width 121 height 41
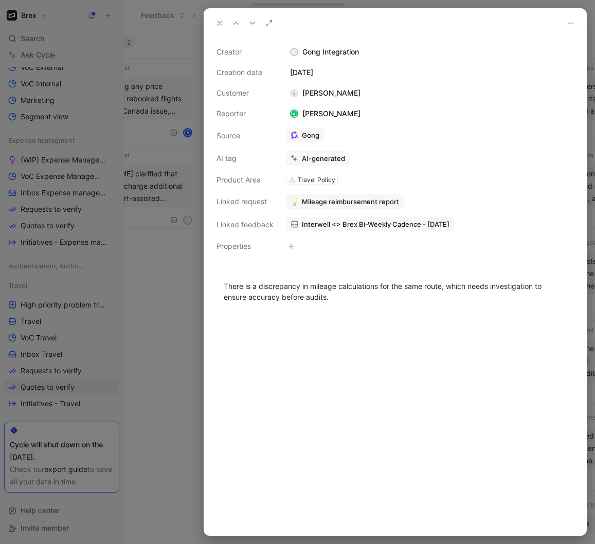
click at [165, 309] on div at bounding box center [297, 272] width 595 height 544
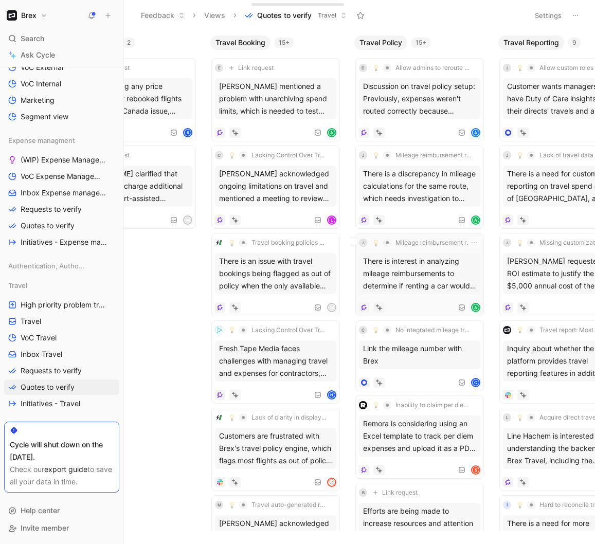
click at [415, 282] on div "There is interest in analyzing mileage reimbursements to determine if renting a…" at bounding box center [419, 273] width 121 height 41
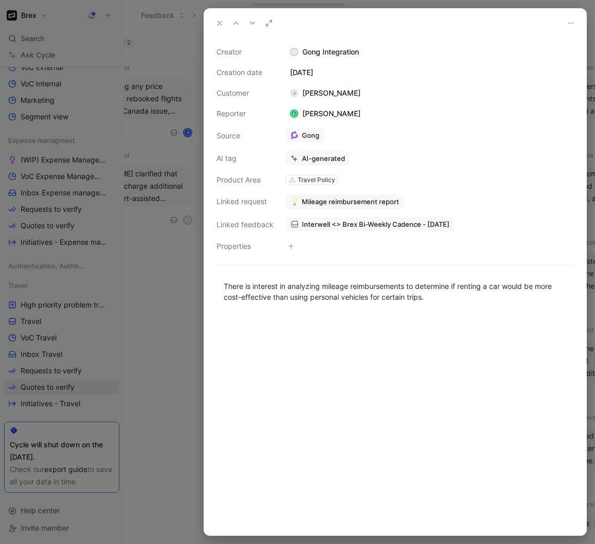
click at [148, 401] on div at bounding box center [297, 272] width 595 height 544
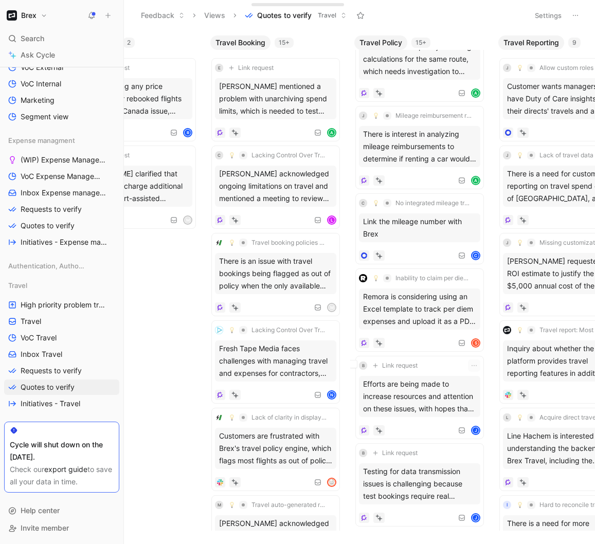
scroll to position [136, 0]
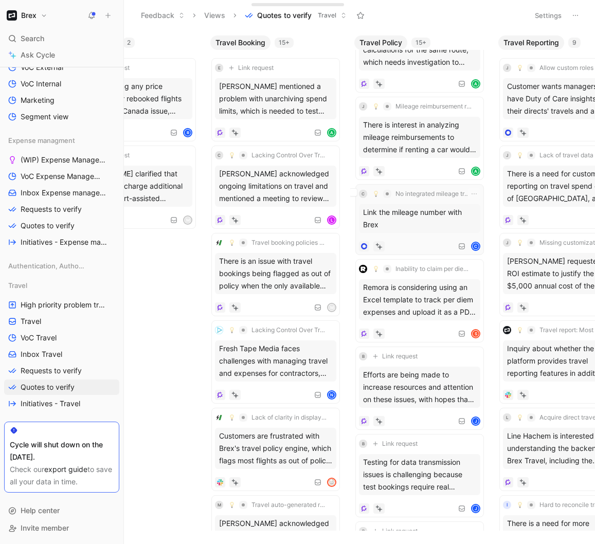
click at [429, 229] on div "Link the mileage number with Brex" at bounding box center [419, 218] width 121 height 29
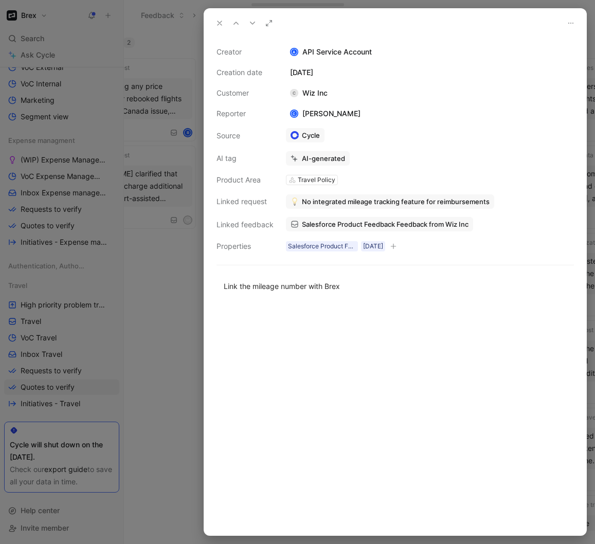
click at [176, 321] on div at bounding box center [297, 272] width 595 height 544
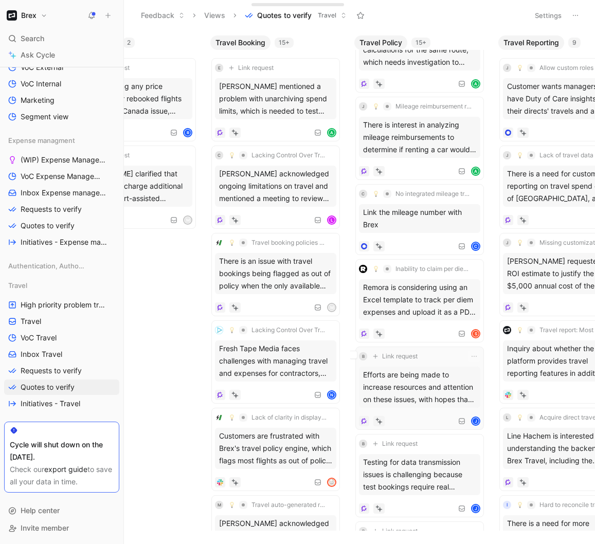
click at [431, 396] on div "Efforts are being made to increase resources and attention on these issues, wit…" at bounding box center [419, 387] width 121 height 41
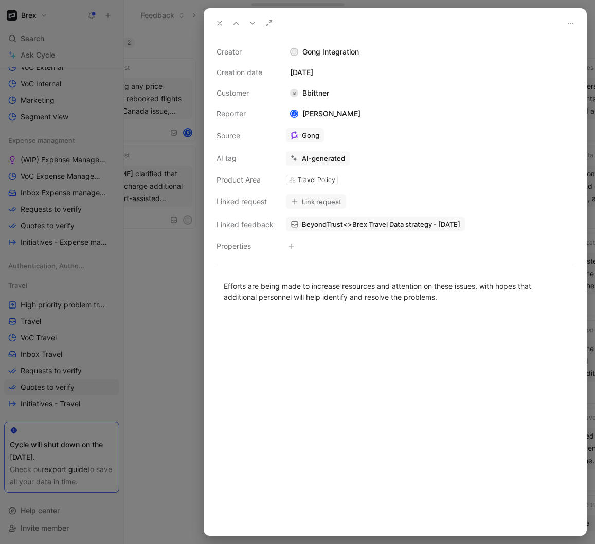
click at [172, 353] on div at bounding box center [297, 272] width 595 height 544
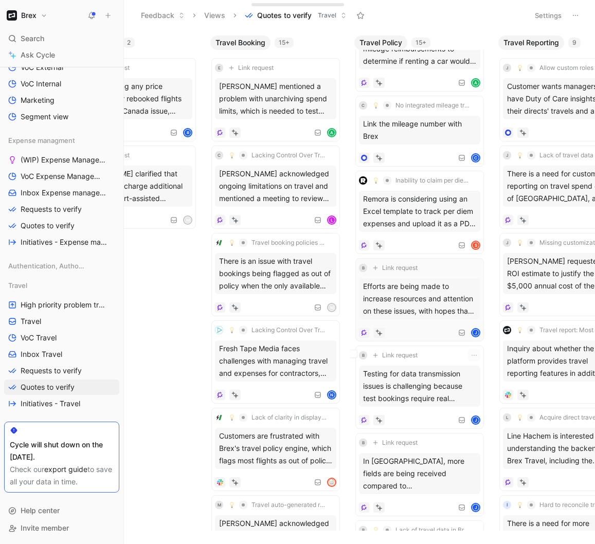
scroll to position [238, 0]
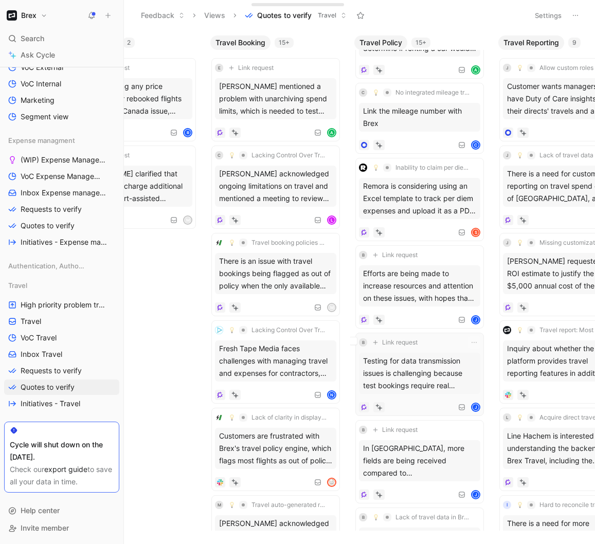
click at [427, 362] on div "Testing for data transmission issues is challenging because test bookings requi…" at bounding box center [419, 373] width 121 height 41
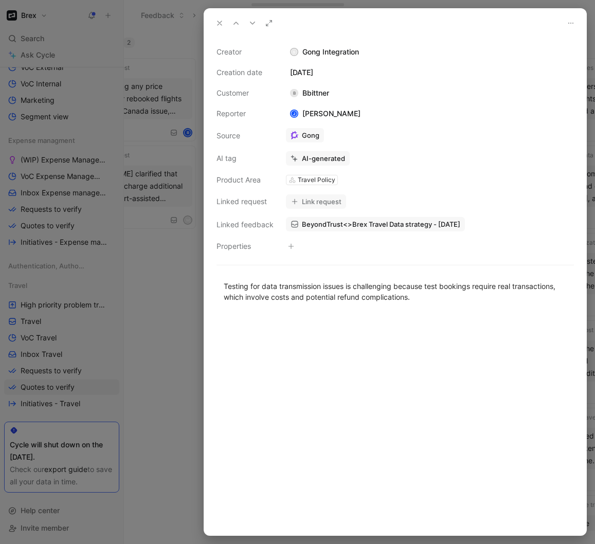
click at [180, 359] on div at bounding box center [297, 272] width 595 height 544
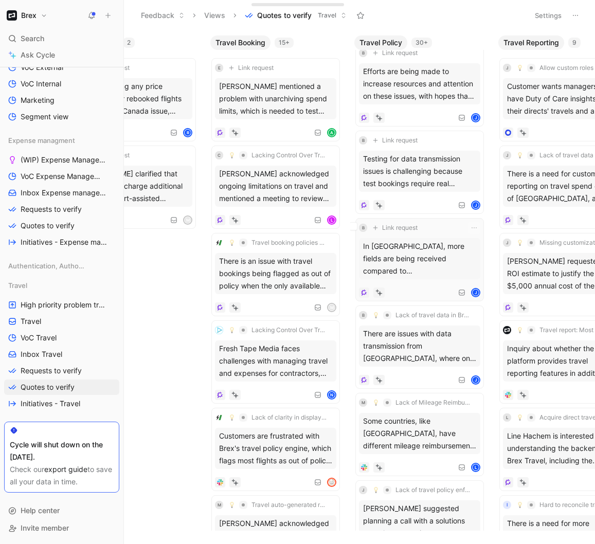
scroll to position [467, 0]
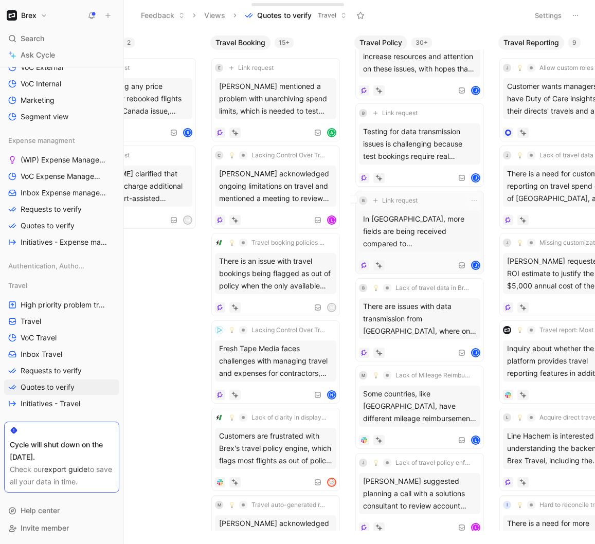
click at [453, 230] on div "In Australia, more fields are being received compared to Singapore, but some ar…" at bounding box center [419, 231] width 121 height 41
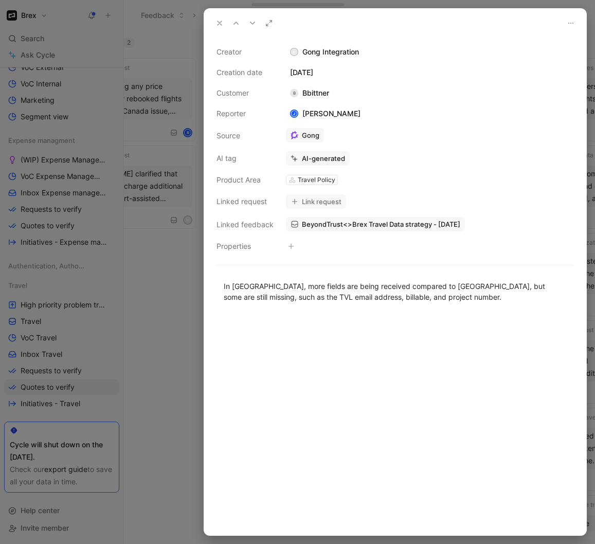
click at [152, 355] on div at bounding box center [297, 272] width 595 height 544
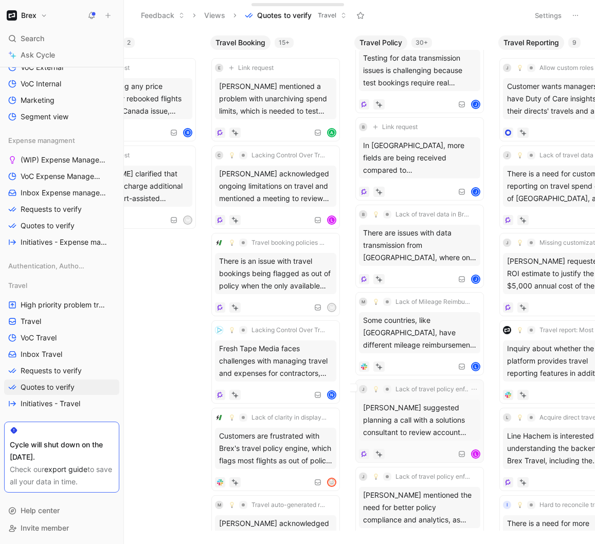
scroll to position [548, 0]
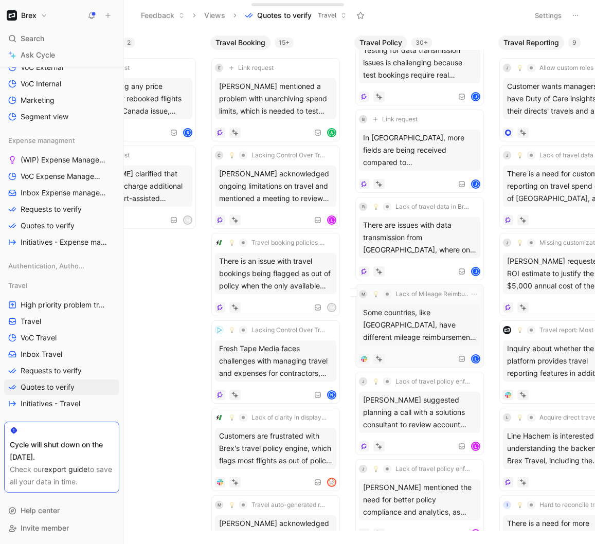
click at [415, 337] on div "Some countries, like Ireland, have different mileage reimbursement tiers based …" at bounding box center [419, 324] width 121 height 41
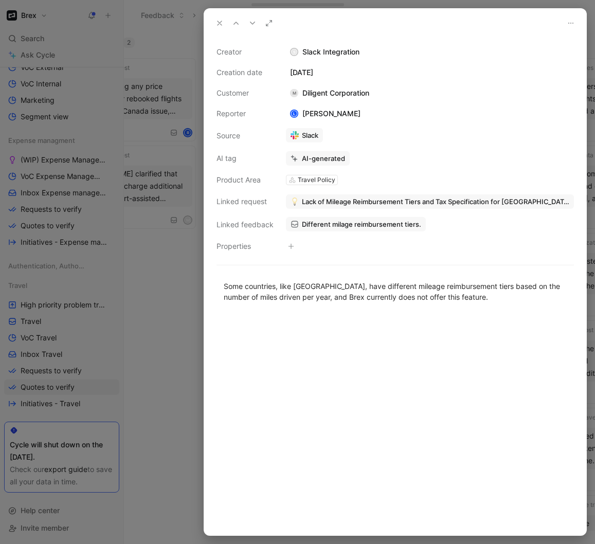
click at [148, 386] on div at bounding box center [297, 272] width 595 height 544
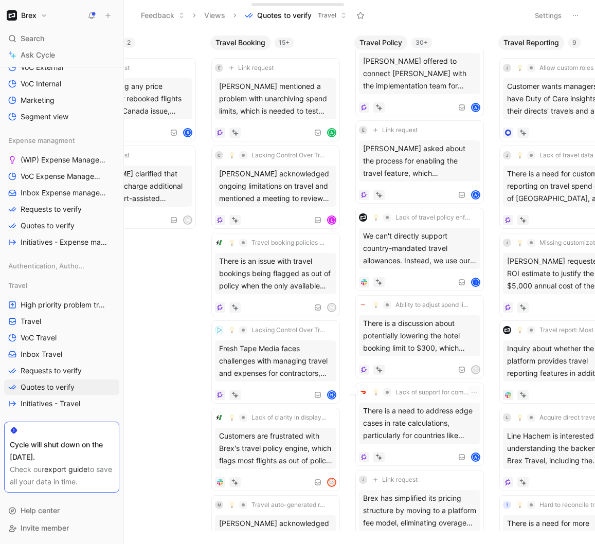
scroll to position [997, 0]
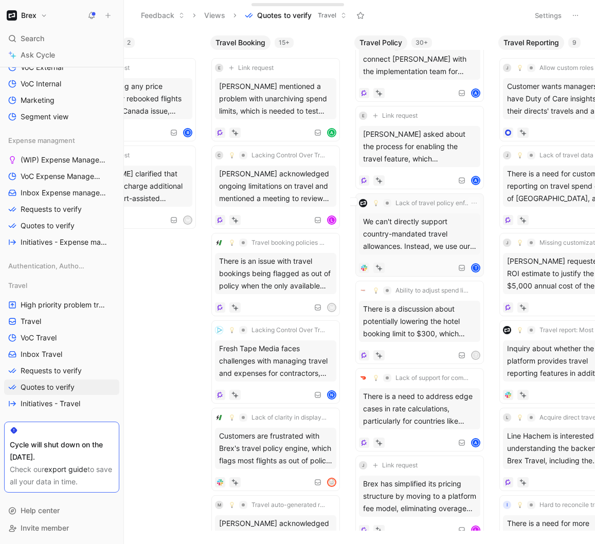
click at [424, 245] on div "We can't directly support country-mandated travel allowances. Instead, we use o…" at bounding box center [419, 233] width 121 height 41
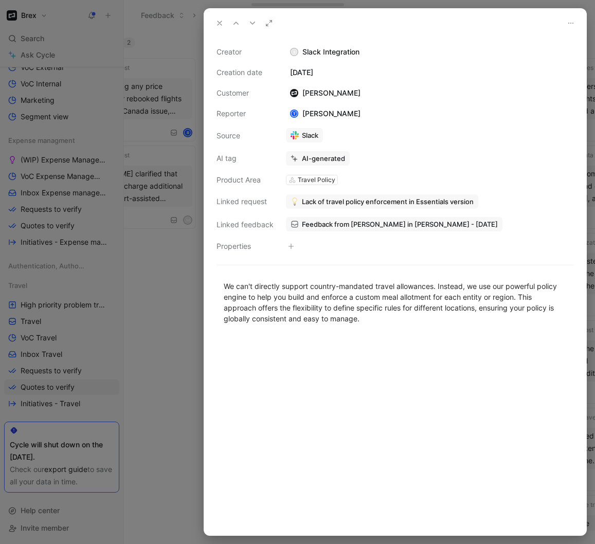
click at [383, 227] on span "Feedback from Tanya Firdman in Slack - 9/15/2025" at bounding box center [400, 224] width 196 height 9
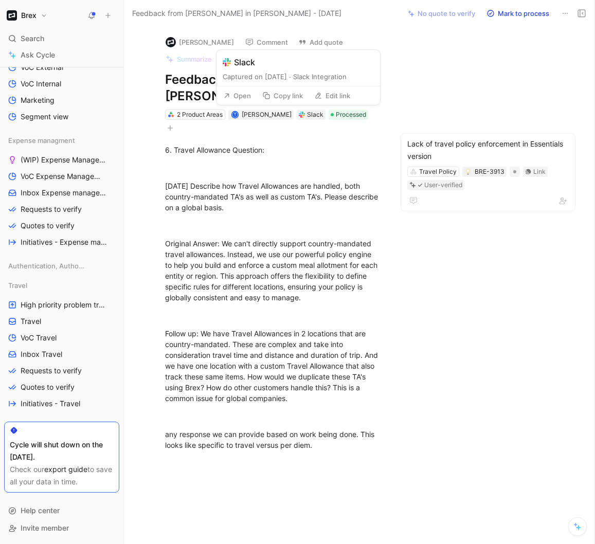
click at [242, 99] on button "Open" at bounding box center [237, 95] width 37 height 14
click at [192, 42] on button "Tanya Firdman" at bounding box center [200, 41] width 78 height 15
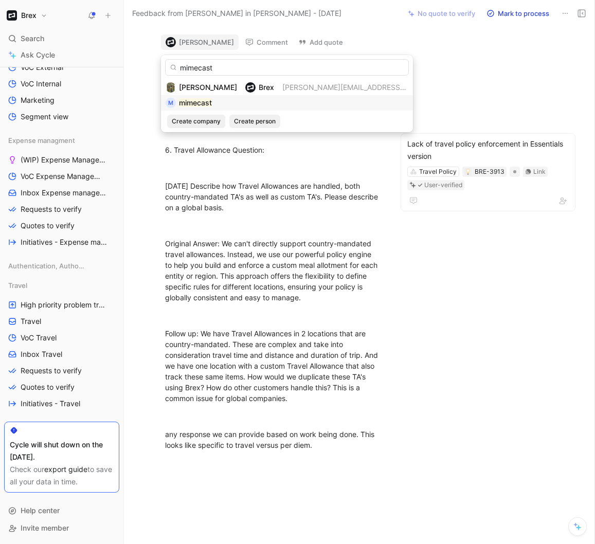
type input "mimecast"
click at [237, 99] on div "m mimecast" at bounding box center [287, 103] width 243 height 12
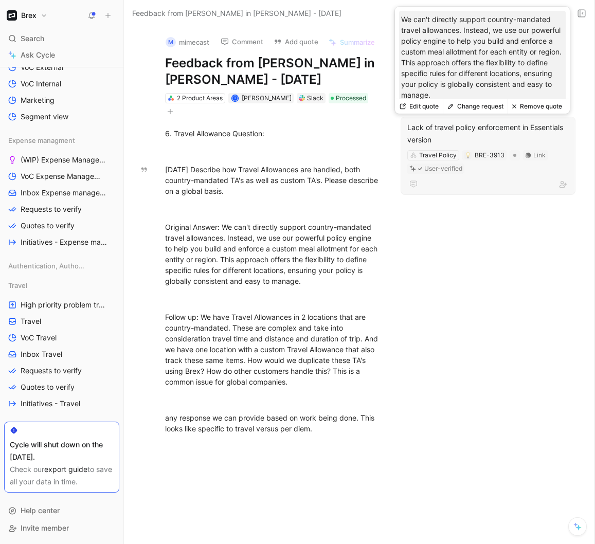
click at [421, 106] on button "Edit quote" at bounding box center [419, 106] width 48 height 14
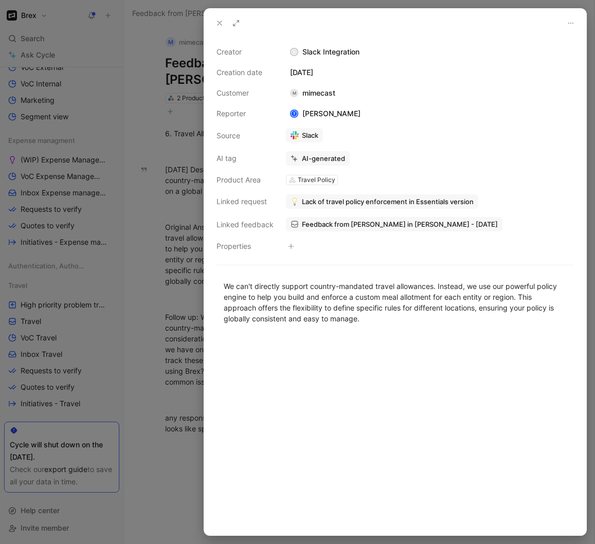
click at [372, 203] on span "Lack of travel policy enforcement in Essentials version" at bounding box center [388, 201] width 172 height 9
click at [183, 287] on div at bounding box center [297, 272] width 595 height 544
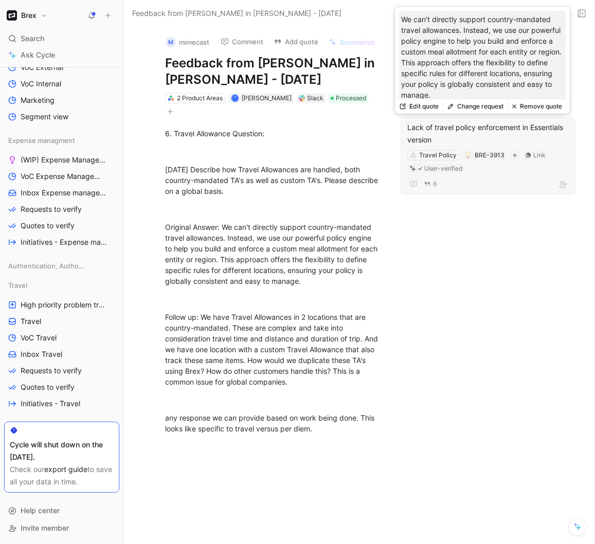
click at [426, 110] on button "Edit quote" at bounding box center [419, 106] width 48 height 14
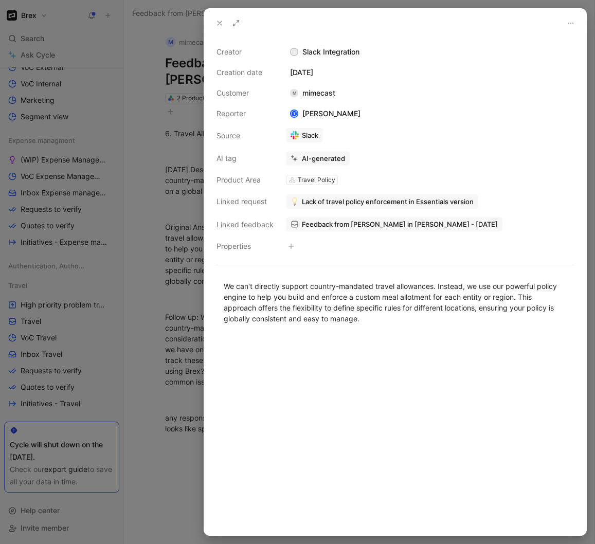
click at [375, 198] on span "Lack of travel policy enforcement in Essentials version" at bounding box center [388, 201] width 172 height 9
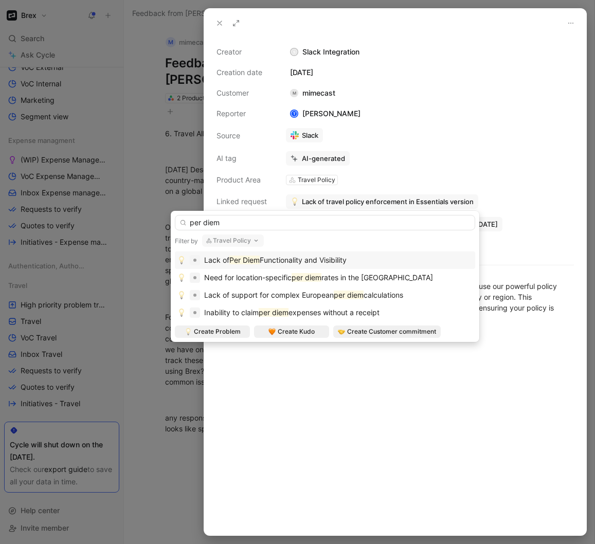
type input "per diem"
click at [382, 259] on div "Lack of Per Diem Functionality and Visibility" at bounding box center [324, 260] width 295 height 12
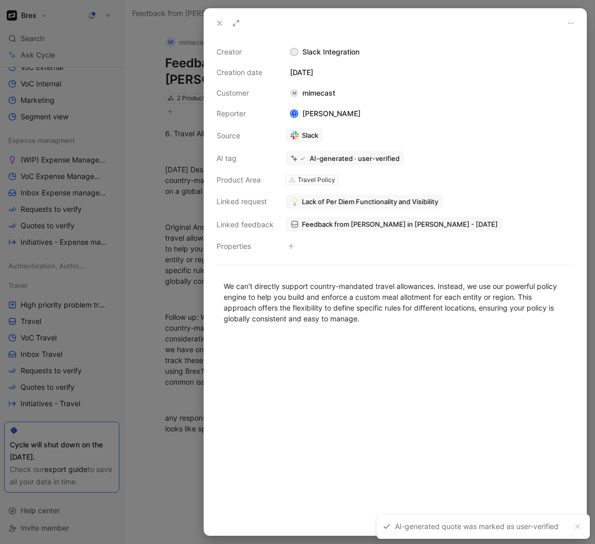
click at [178, 338] on div at bounding box center [297, 272] width 595 height 544
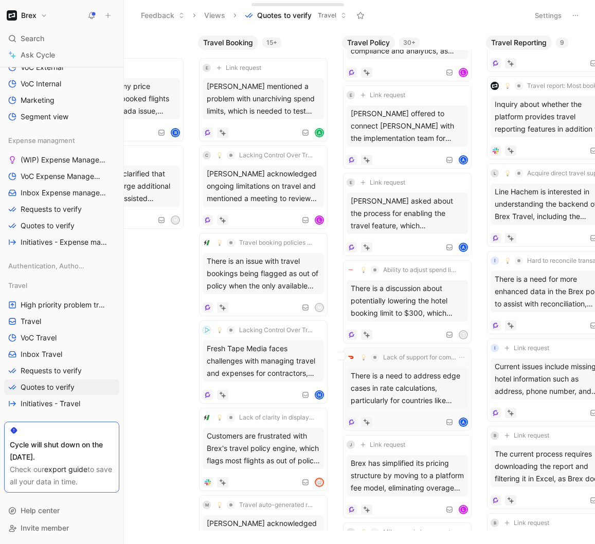
scroll to position [977, 0]
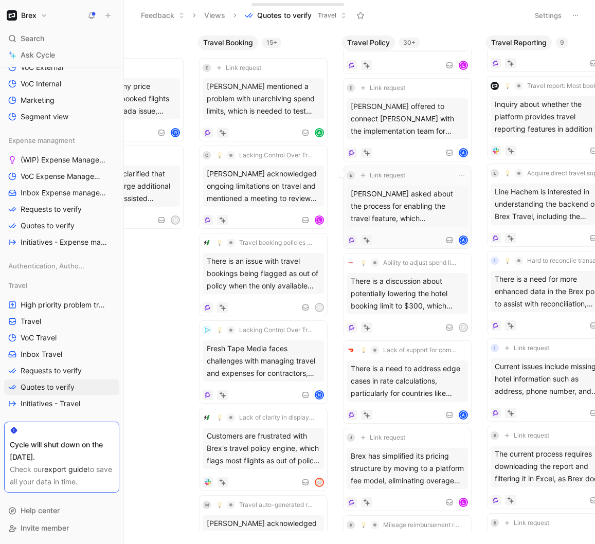
click at [428, 211] on div "Danielle Posthumus asked about the process for enabling the travel feature, whi…" at bounding box center [407, 206] width 121 height 41
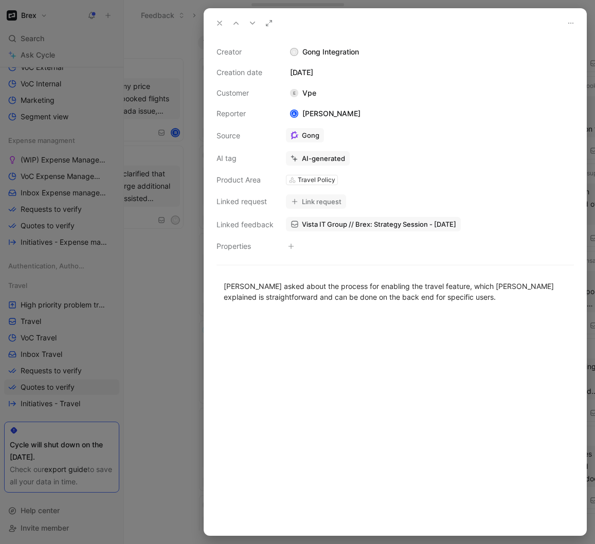
click at [140, 323] on div at bounding box center [297, 272] width 595 height 544
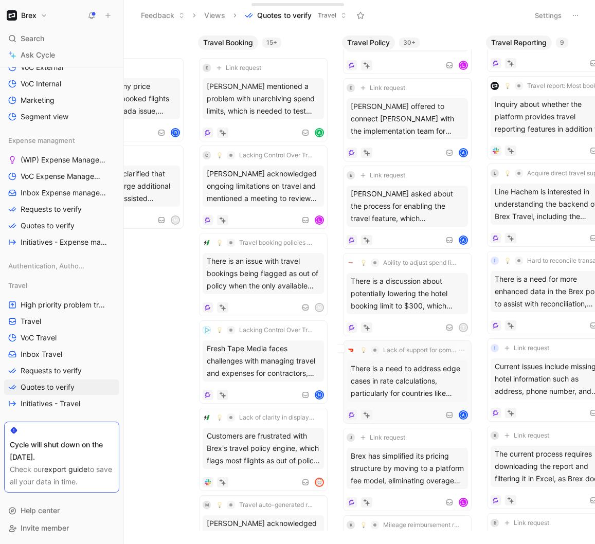
click at [362, 383] on div "There is a need to address edge cases in rate calculations, particularly for co…" at bounding box center [407, 380] width 121 height 41
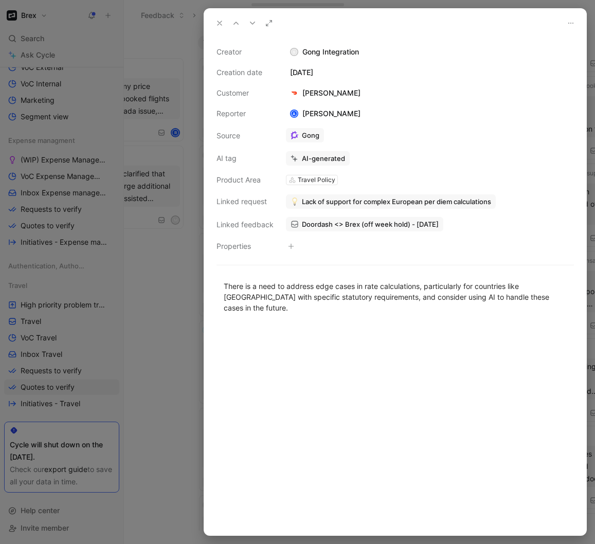
click at [156, 386] on div at bounding box center [297, 272] width 595 height 544
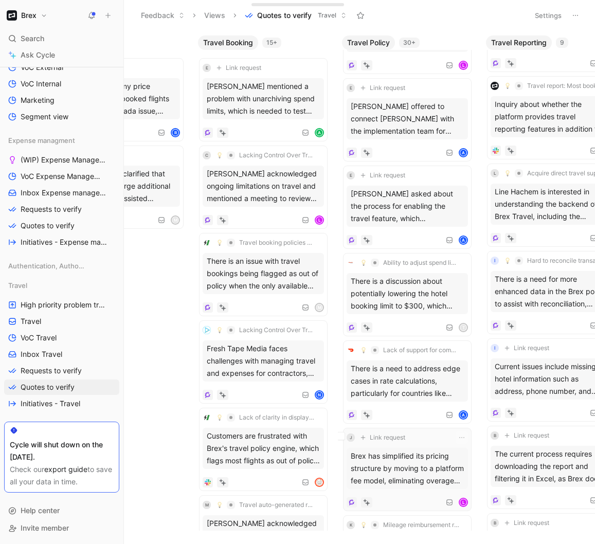
click at [387, 474] on div "Brex has simplified its pricing structure by moving to a platform fee model, el…" at bounding box center [407, 468] width 121 height 41
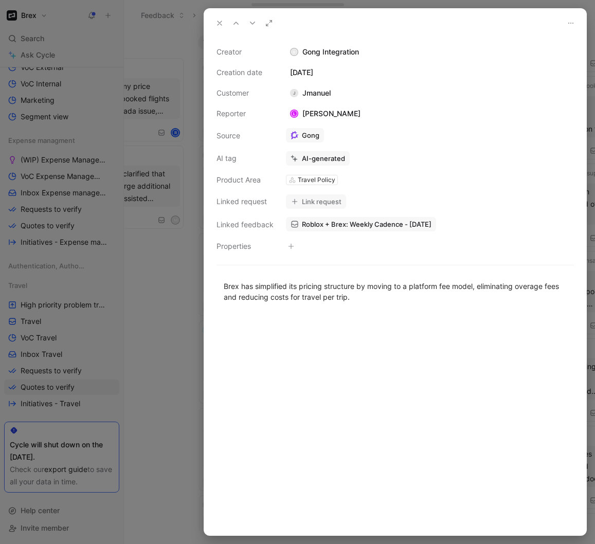
click at [165, 303] on div at bounding box center [297, 272] width 595 height 544
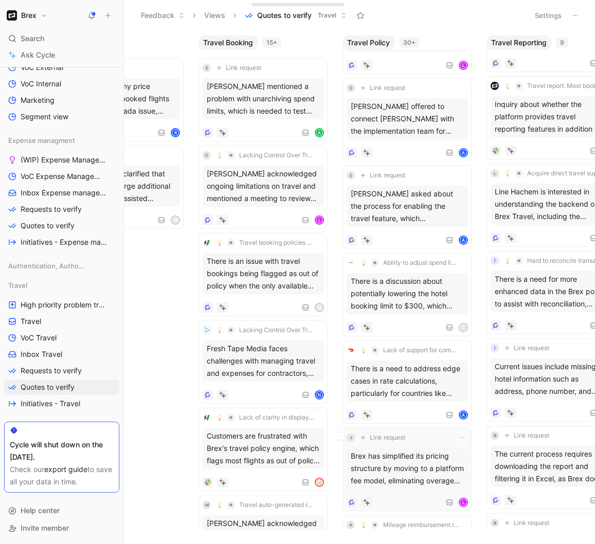
click at [415, 474] on div "Brex has simplified its pricing structure by moving to a platform fee model, el…" at bounding box center [407, 468] width 121 height 41
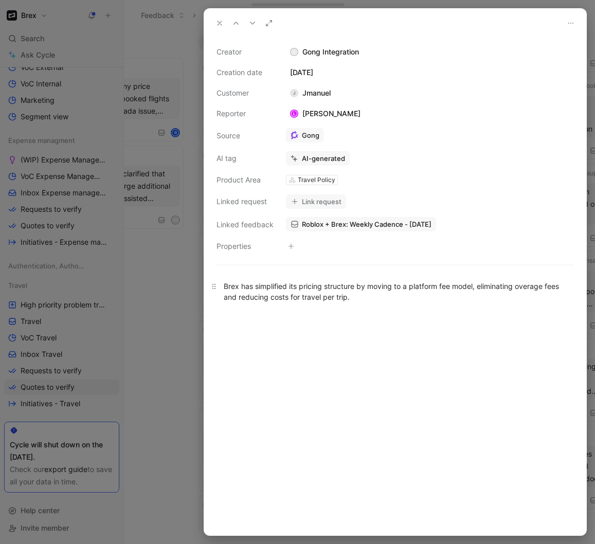
click at [331, 293] on div "Brex has simplified its pricing structure by moving to a platform fee model, el…" at bounding box center [395, 292] width 343 height 22
click at [314, 225] on span "Roblox + Brex: Weekly Cadence - 9/9/2025" at bounding box center [367, 224] width 130 height 9
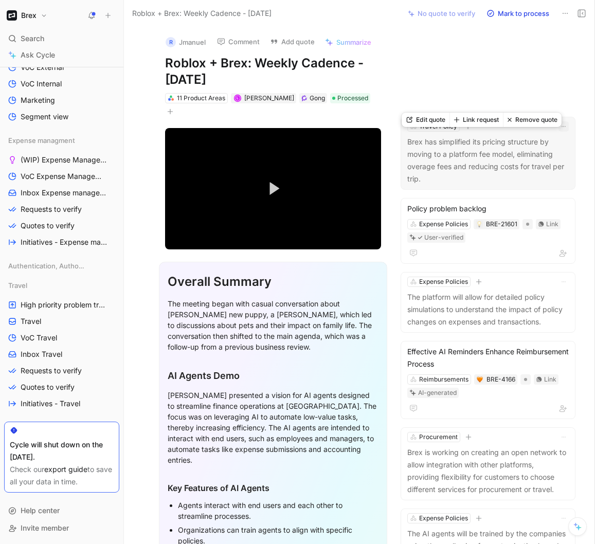
click at [560, 130] on icon "button" at bounding box center [563, 126] width 6 height 6
click at [535, 173] on div "Delete" at bounding box center [536, 176] width 44 height 12
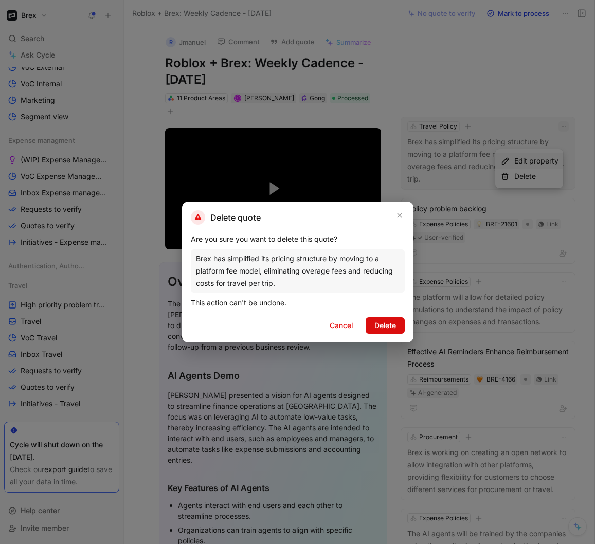
click at [391, 328] on span "Delete" at bounding box center [385, 325] width 22 height 12
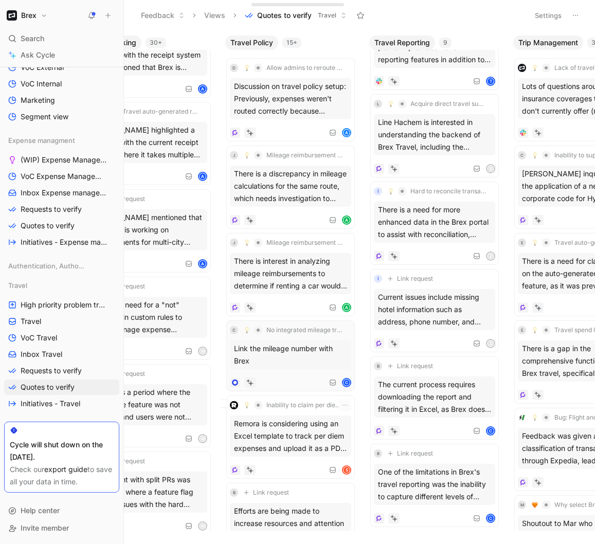
scroll to position [169, 0]
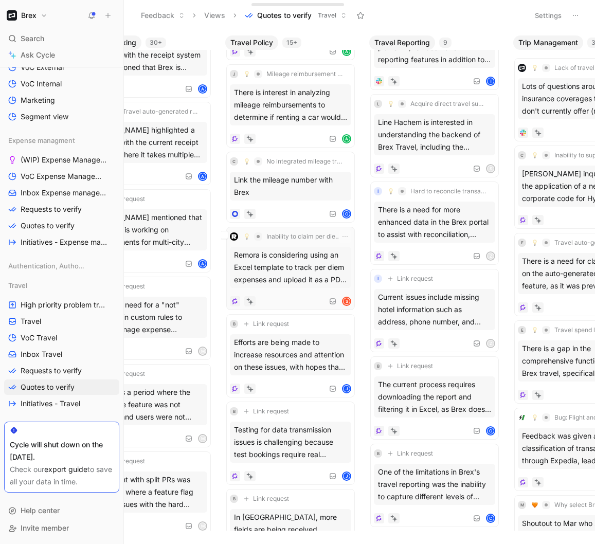
click at [319, 274] on div "Remora is considering using an Excel template to track per diem expenses and up…" at bounding box center [290, 267] width 121 height 41
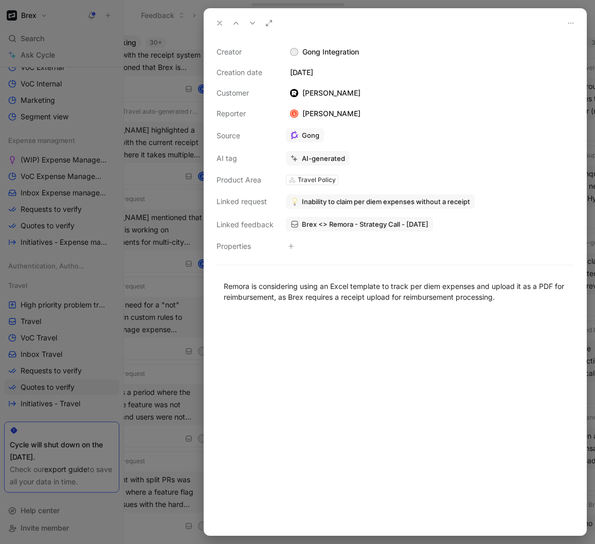
click at [173, 301] on div at bounding box center [297, 272] width 595 height 544
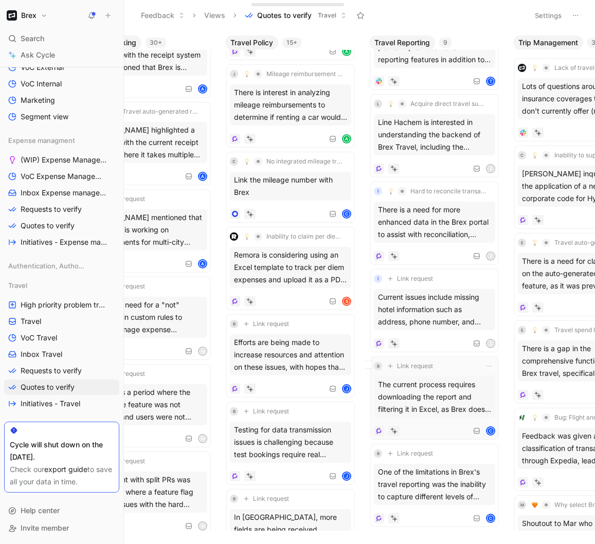
click at [412, 387] on div "The current process requires downloading the report and filtering it in Excel, …" at bounding box center [434, 396] width 121 height 41
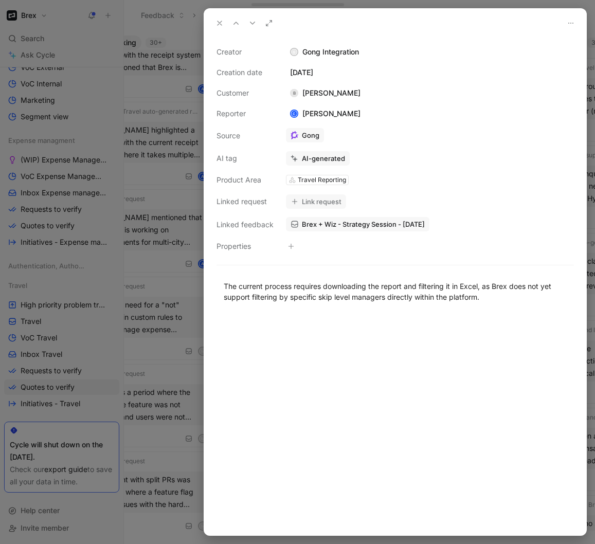
click at [172, 394] on div at bounding box center [297, 272] width 595 height 544
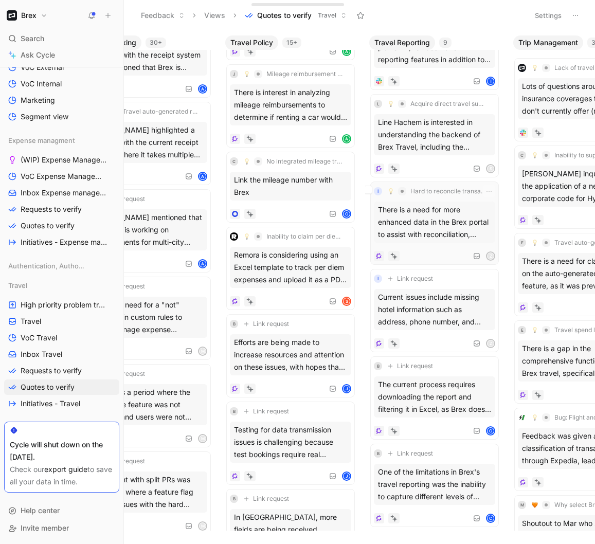
click at [441, 240] on div "I Hard to reconcile transactions in Brex to account statements There is a need …" at bounding box center [434, 223] width 121 height 76
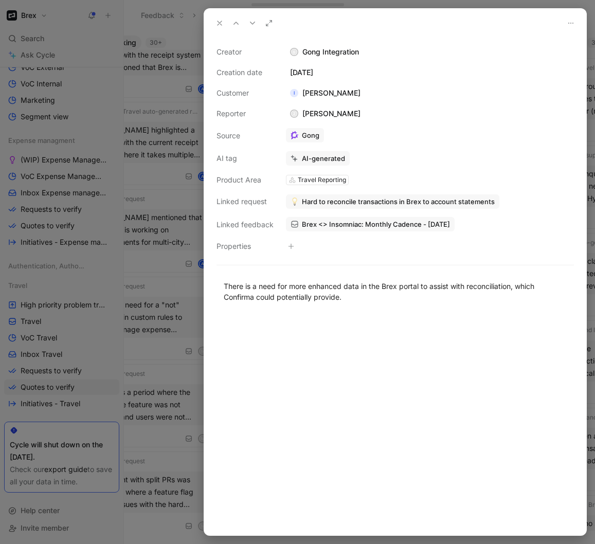
click at [178, 381] on div at bounding box center [297, 272] width 595 height 544
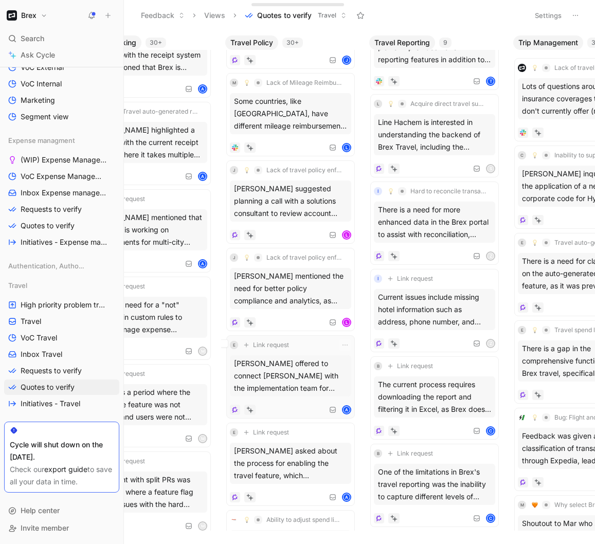
scroll to position [760, 0]
click at [311, 288] on div "Jeannine Krüger mentioned the need for better policy compliance and analytics, …" at bounding box center [290, 287] width 121 height 41
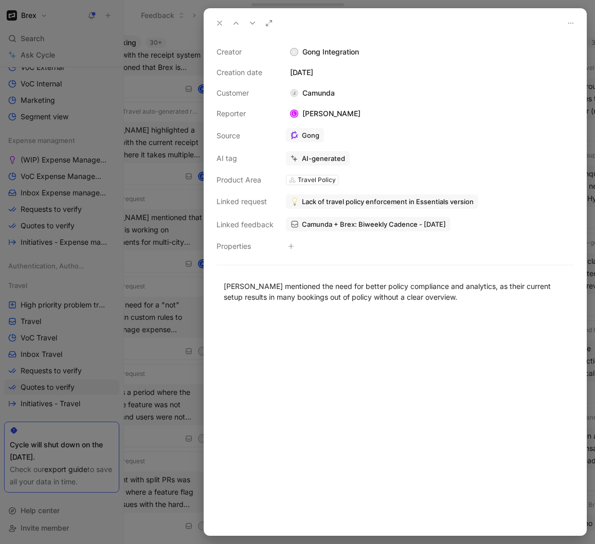
click at [177, 383] on div at bounding box center [297, 272] width 595 height 544
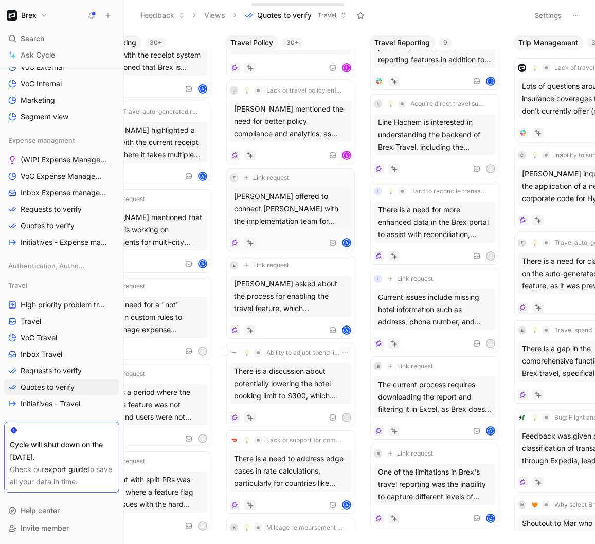
scroll to position [929, 0]
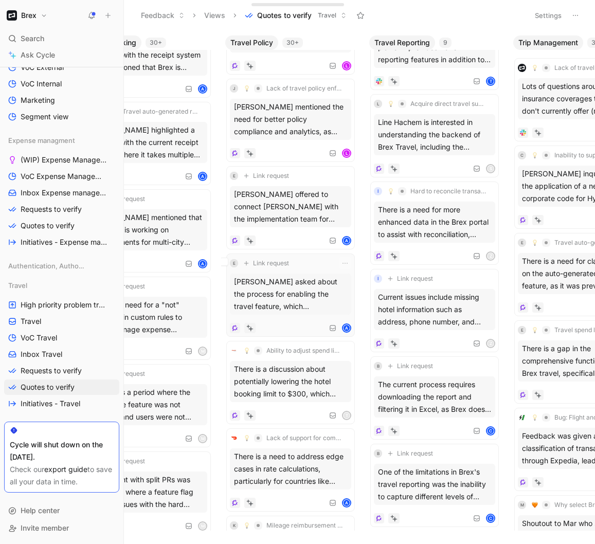
click at [305, 305] on div "Danielle Posthumus asked about the process for enabling the travel feature, whi…" at bounding box center [290, 294] width 121 height 41
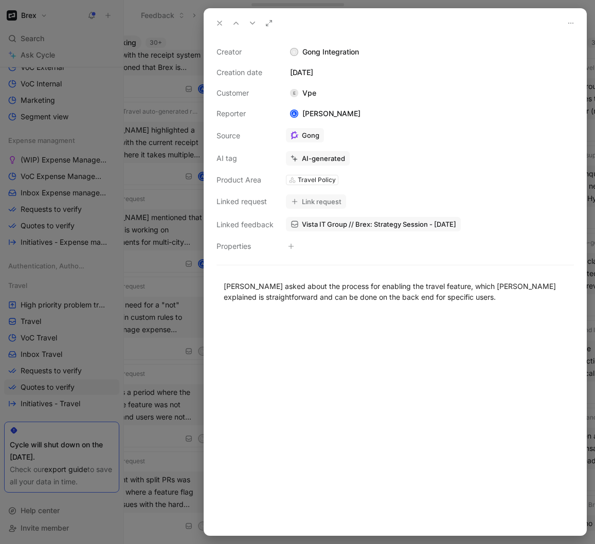
click at [174, 352] on div at bounding box center [297, 272] width 595 height 544
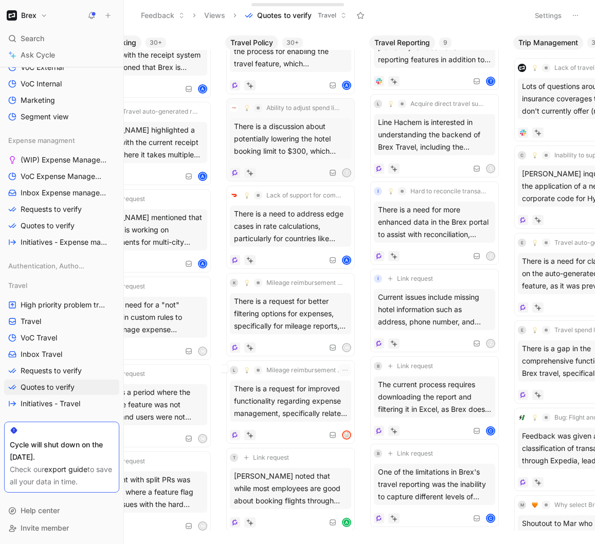
scroll to position [1069, 0]
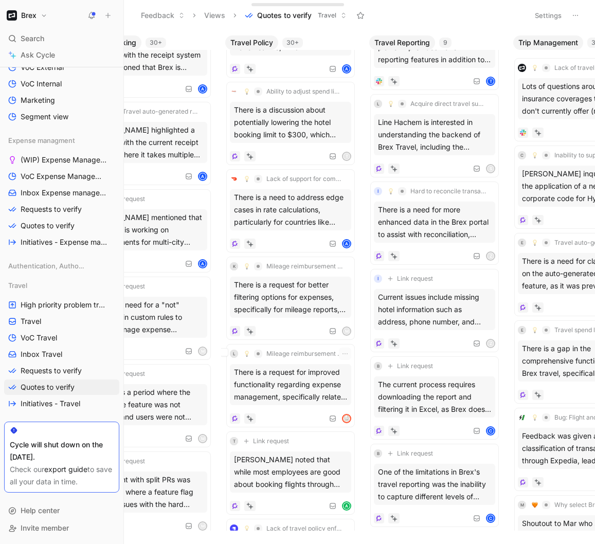
click at [302, 292] on div "Mileage reimbursement report" at bounding box center [322, 294] width 151 height 12
click at [301, 277] on div "There is a request for better filtering options for expenses, specifically for …" at bounding box center [290, 297] width 121 height 41
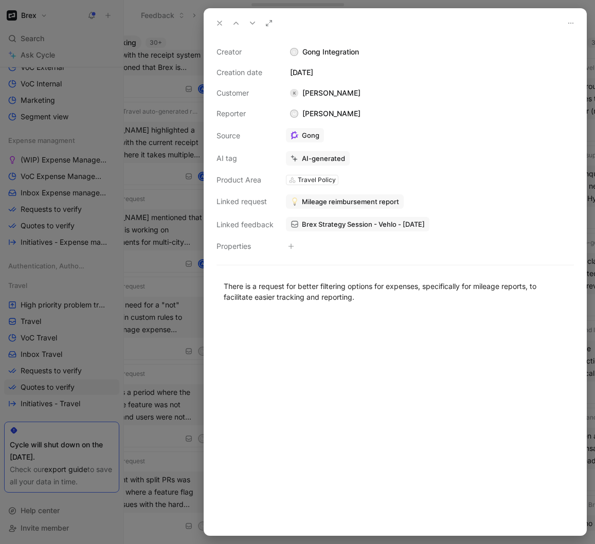
click at [171, 350] on div at bounding box center [297, 272] width 595 height 544
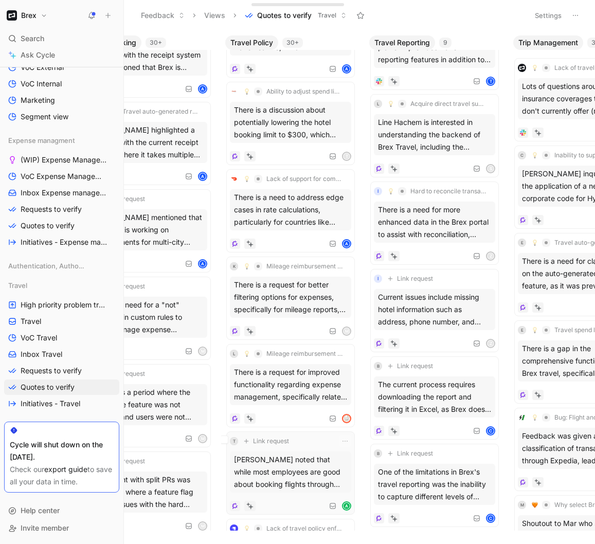
click at [304, 471] on div "Rauli noted that while most employees are good about booking flights through Br…" at bounding box center [290, 471] width 121 height 41
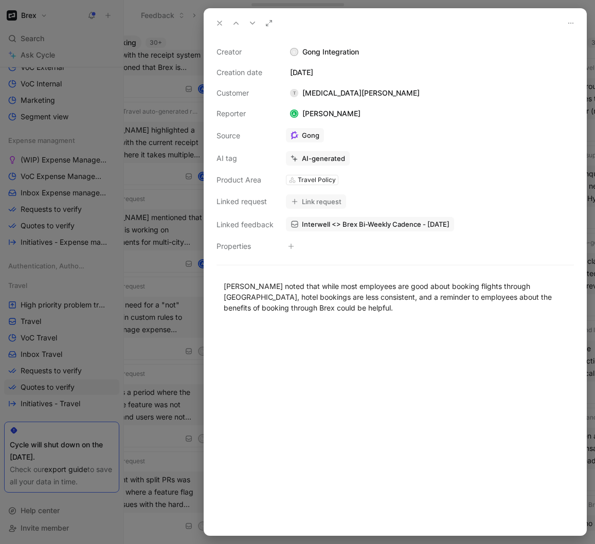
click at [164, 400] on div at bounding box center [297, 272] width 595 height 544
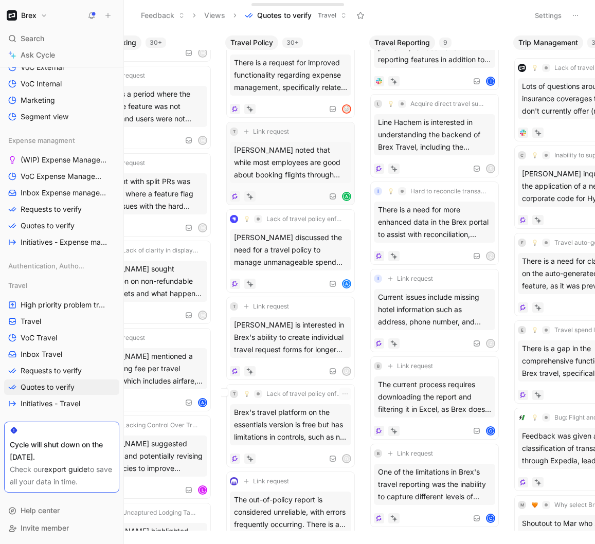
scroll to position [1264, 0]
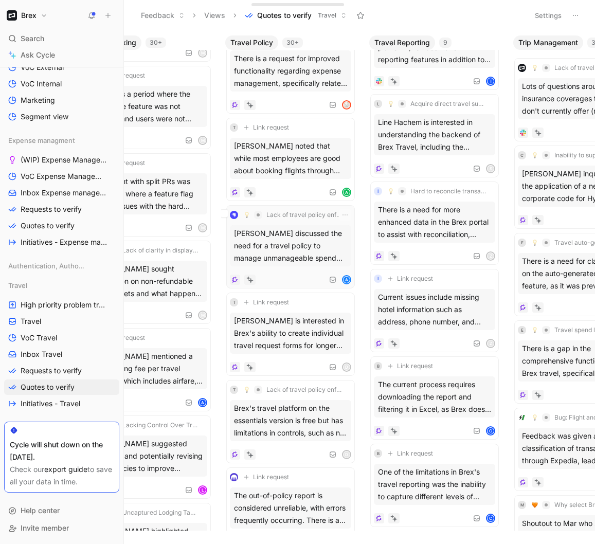
click at [273, 259] on div "Anna discussed the need for a travel policy to manage unmanageable spend and en…" at bounding box center [290, 245] width 121 height 41
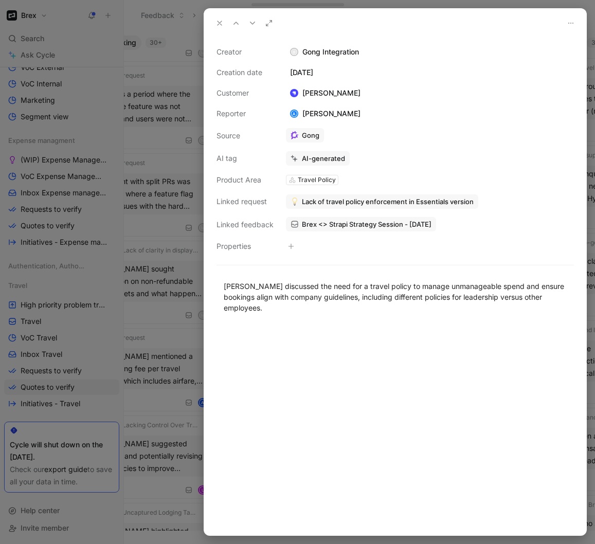
click at [273, 259] on div "Creator G Gong Integration Creation date September 5, 2025 Customer Anna Kourul…" at bounding box center [395, 287] width 382 height 498
click at [185, 333] on div at bounding box center [297, 272] width 595 height 544
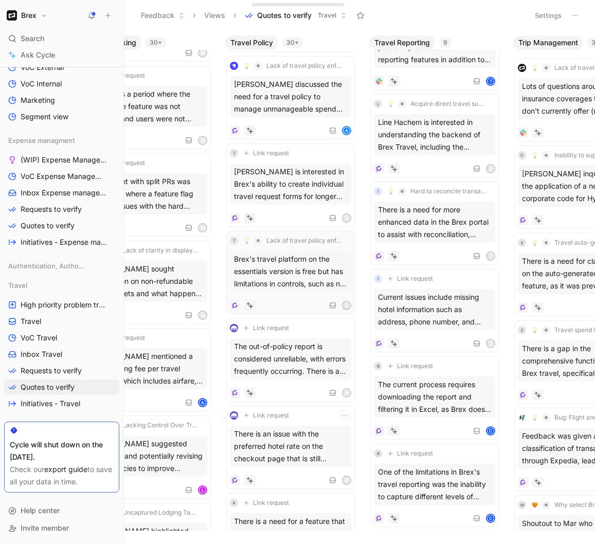
scroll to position [1345, 0]
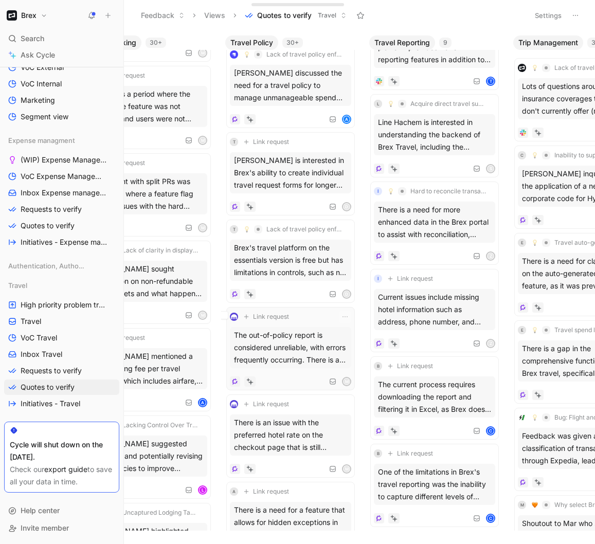
click at [309, 343] on div "The out-of-policy report is considered unreliable, with errors frequently occur…" at bounding box center [290, 347] width 121 height 41
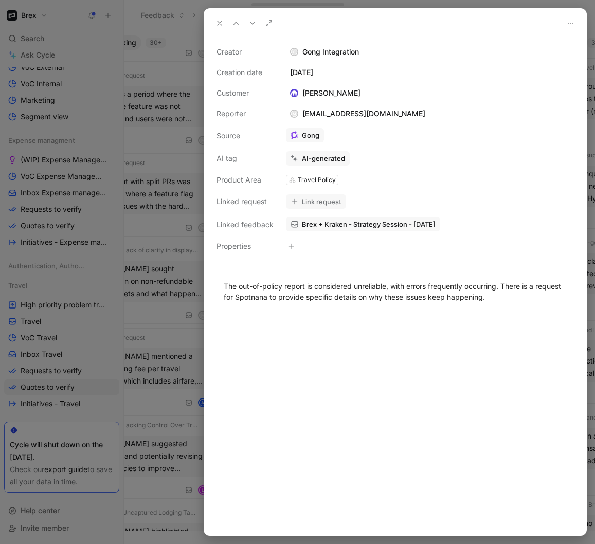
click at [336, 199] on button "Link request" at bounding box center [316, 201] width 60 height 14
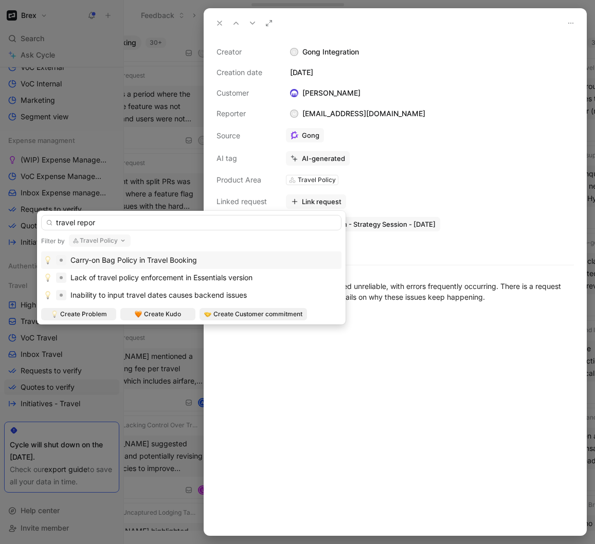
click at [154, 224] on input "travel repor" at bounding box center [191, 222] width 300 height 15
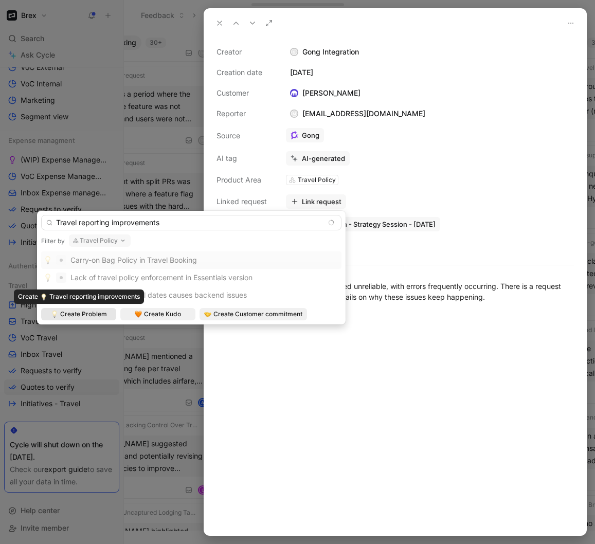
type input "Travel reporting improvements"
click at [110, 312] on div "Create Problem" at bounding box center [78, 314] width 75 height 12
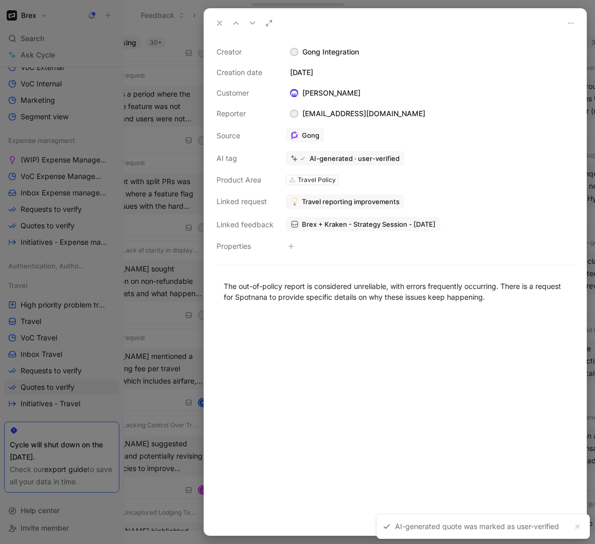
click at [144, 364] on div at bounding box center [297, 272] width 595 height 544
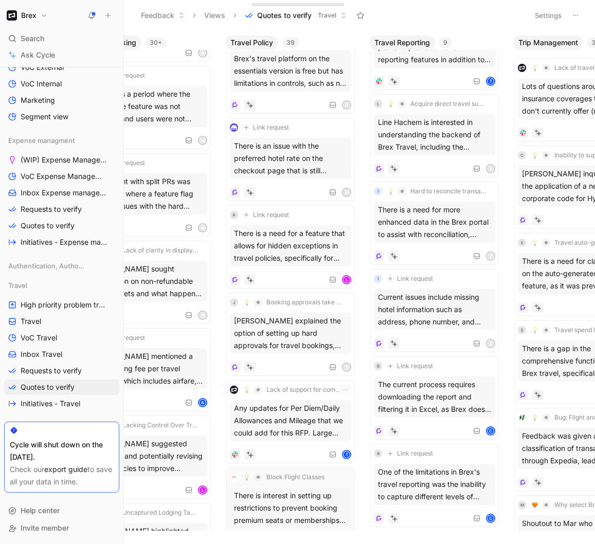
scroll to position [1465, 0]
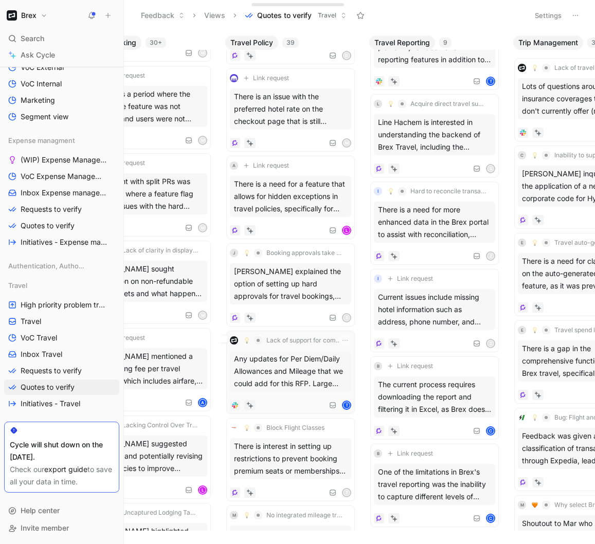
click at [312, 373] on div "Any updates for Per Diem/Daily Allowances and Mileage that we could add for thi…" at bounding box center [290, 371] width 121 height 41
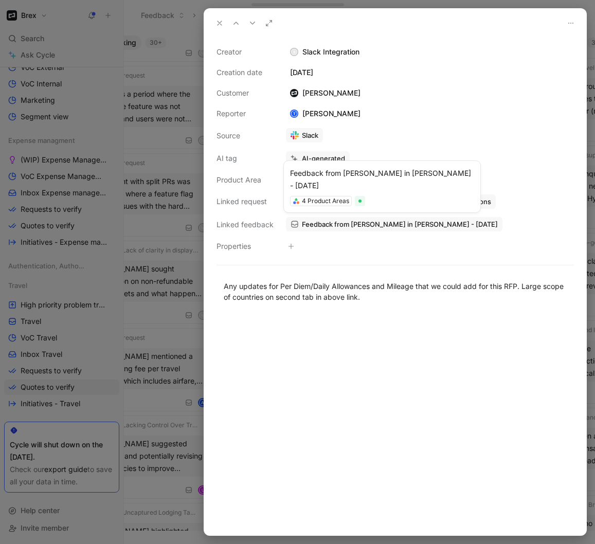
click at [350, 227] on span "Feedback from Tanya Firdman in Slack - 8/28/2025" at bounding box center [400, 224] width 196 height 9
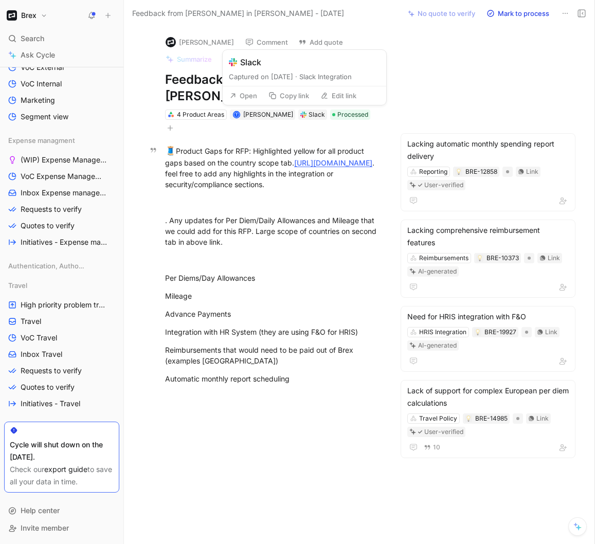
click at [246, 97] on button "Open" at bounding box center [243, 95] width 37 height 14
click at [195, 34] on button "Tanya Firdman" at bounding box center [200, 41] width 78 height 15
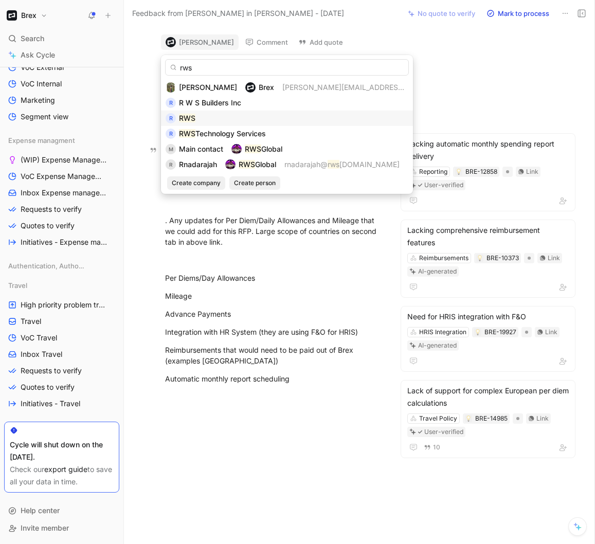
type input "rws"
click at [202, 117] on div "R RWS" at bounding box center [287, 118] width 243 height 12
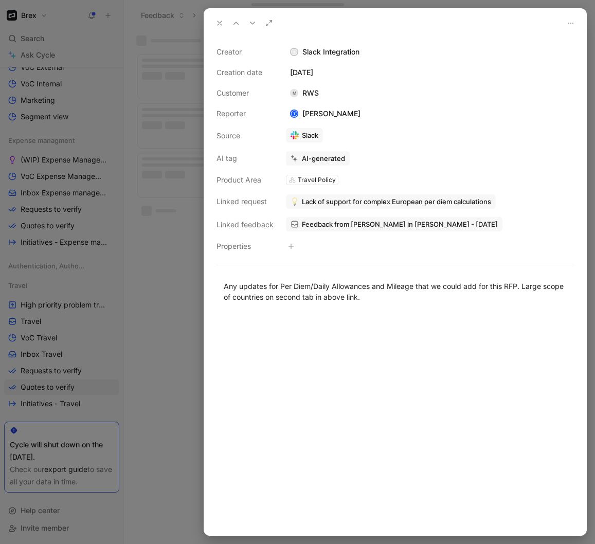
click at [181, 275] on div at bounding box center [297, 272] width 595 height 544
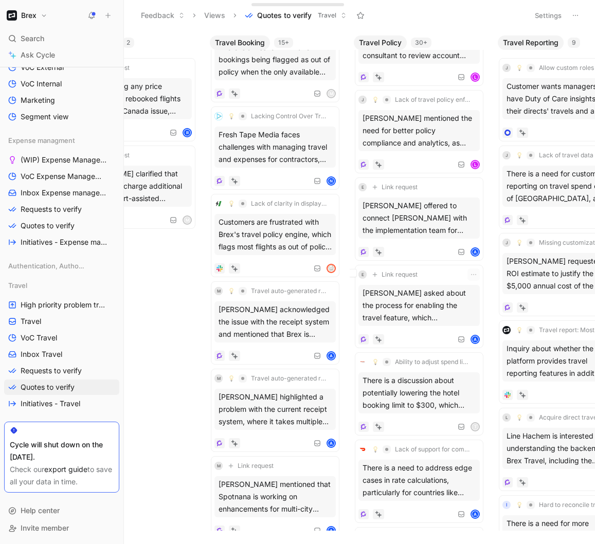
scroll to position [919, 0]
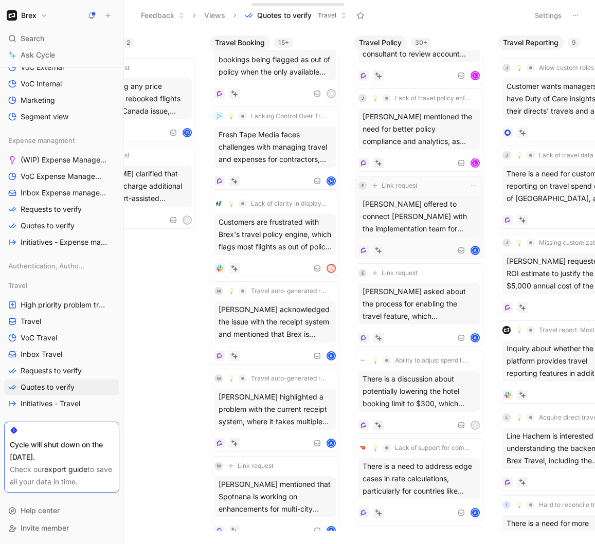
click at [453, 209] on div "Andrew Goessling offered to connect Danielle with the implementation team for s…" at bounding box center [418, 216] width 121 height 41
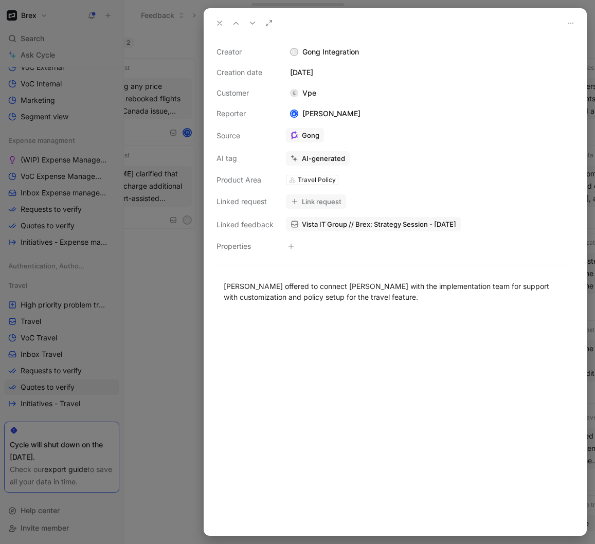
click at [185, 305] on div at bounding box center [297, 272] width 595 height 544
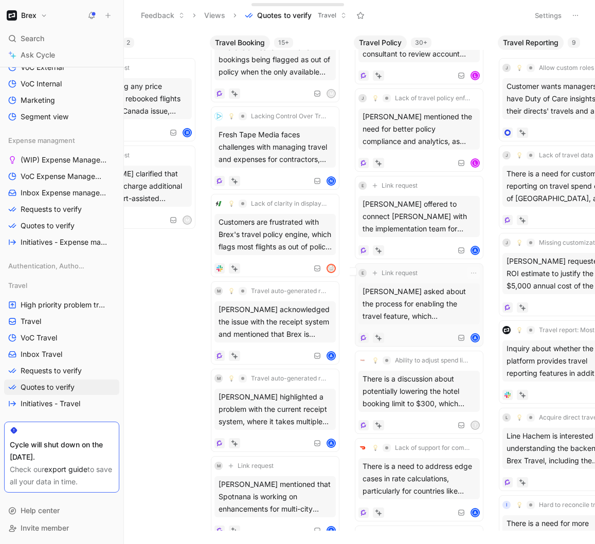
click at [422, 293] on div "Danielle Posthumus asked about the process for enabling the travel feature, whi…" at bounding box center [418, 303] width 121 height 41
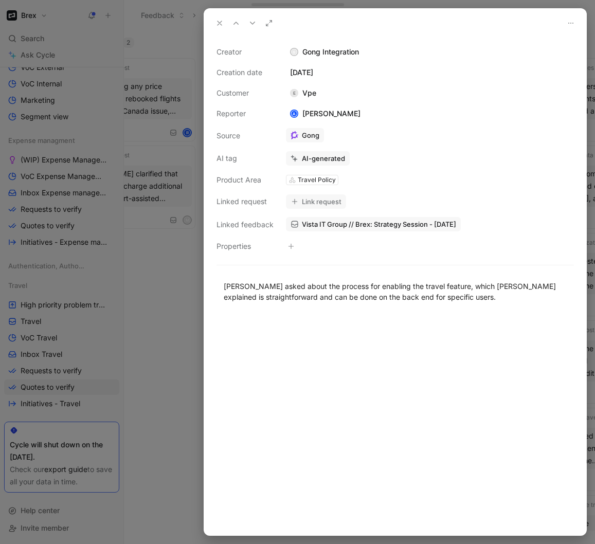
click at [369, 225] on span "Vista IT Group // Brex: Strategy Session - 9/17/2025" at bounding box center [379, 224] width 154 height 9
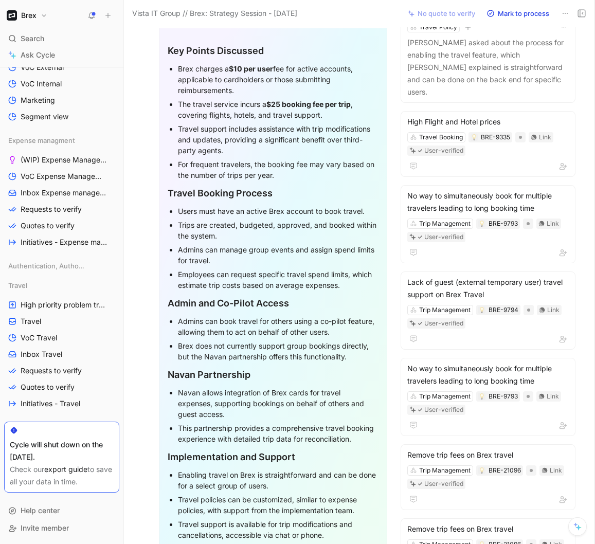
scroll to position [336, 0]
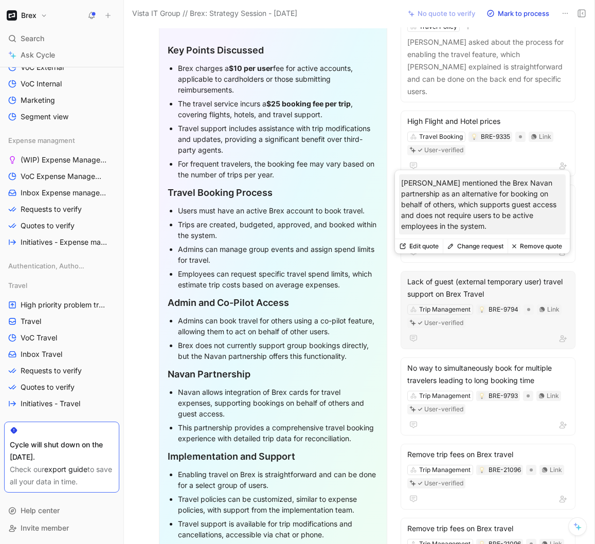
click at [421, 251] on button "Edit quote" at bounding box center [419, 246] width 48 height 14
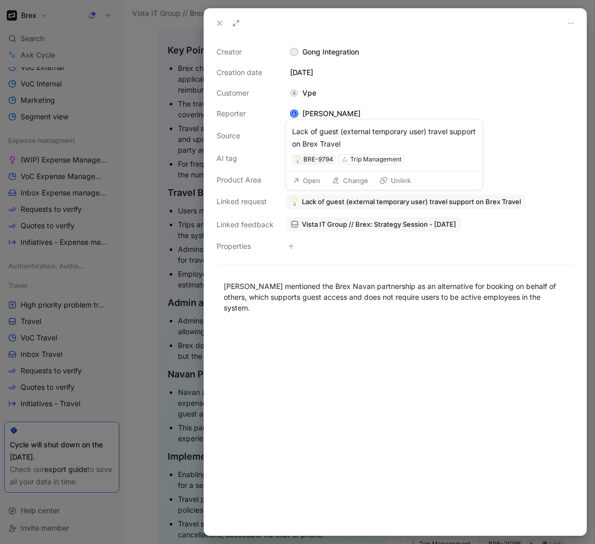
click at [353, 201] on span "Lack of guest (external temporary user) travel support on Brex Travel" at bounding box center [411, 201] width 219 height 9
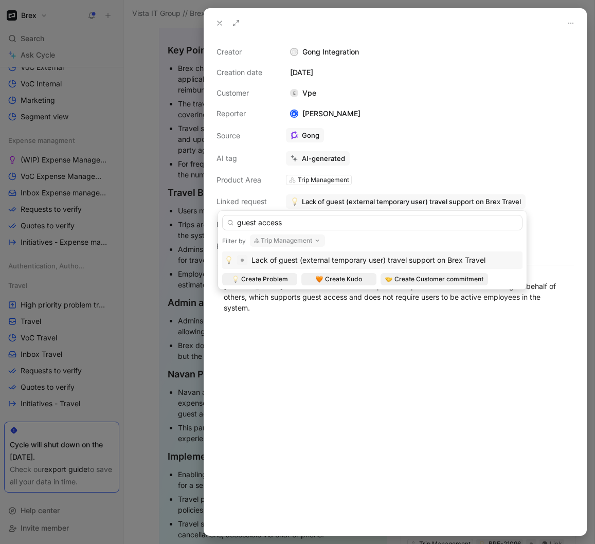
type input "guest access"
click at [297, 242] on button "Trip Management" at bounding box center [287, 240] width 75 height 12
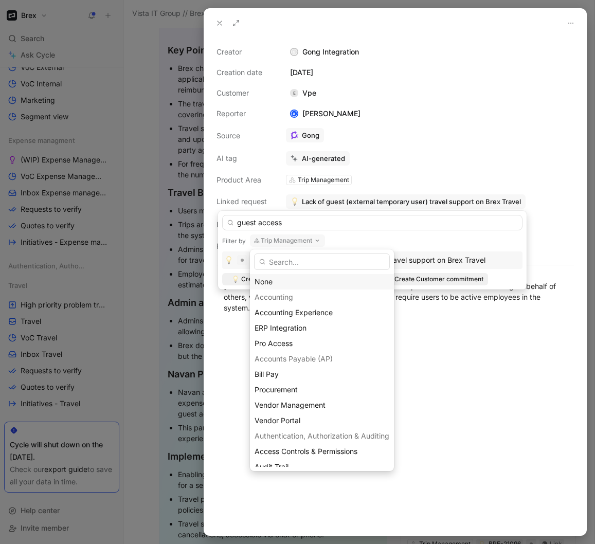
click at [301, 284] on div "None" at bounding box center [322, 282] width 135 height 12
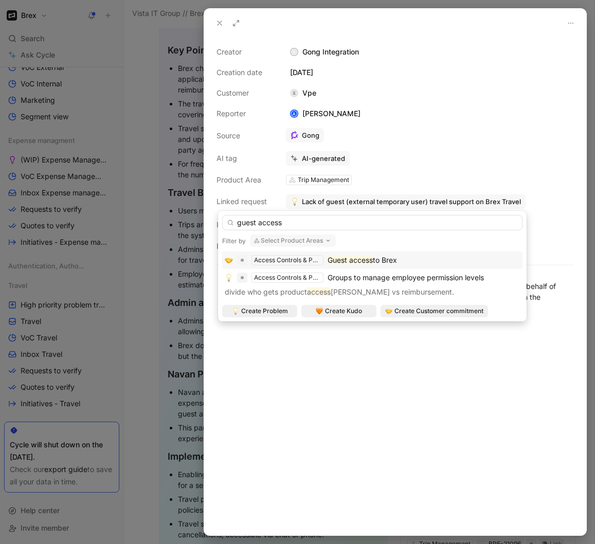
click at [351, 258] on mark "Guest access" at bounding box center [350, 260] width 45 height 9
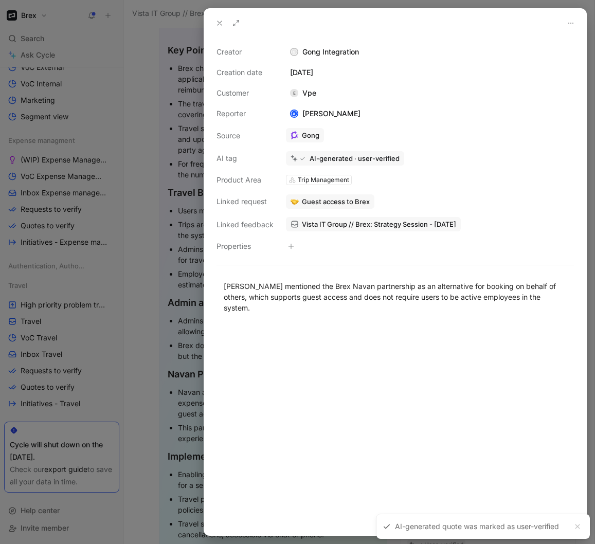
click at [147, 185] on div at bounding box center [297, 272] width 595 height 544
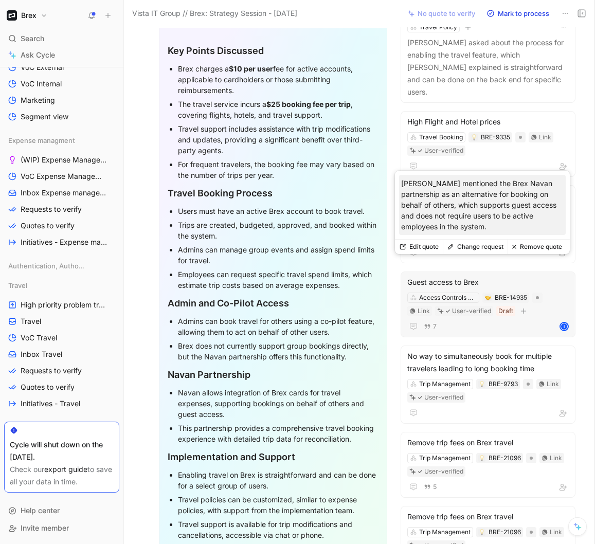
scroll to position [317, 0]
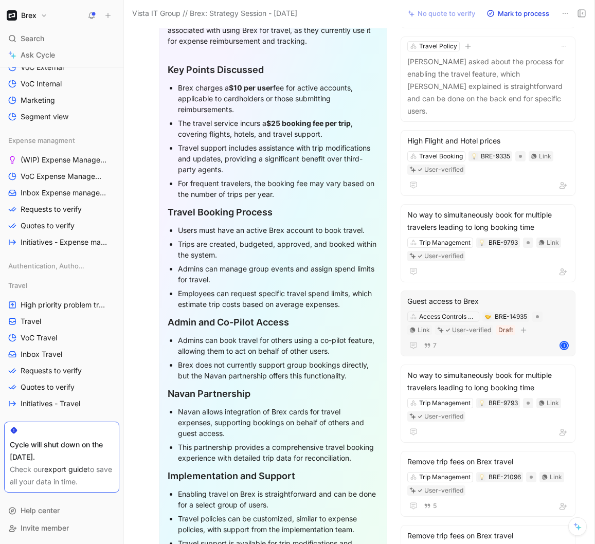
click at [493, 339] on div "7 I" at bounding box center [487, 345] width 161 height 12
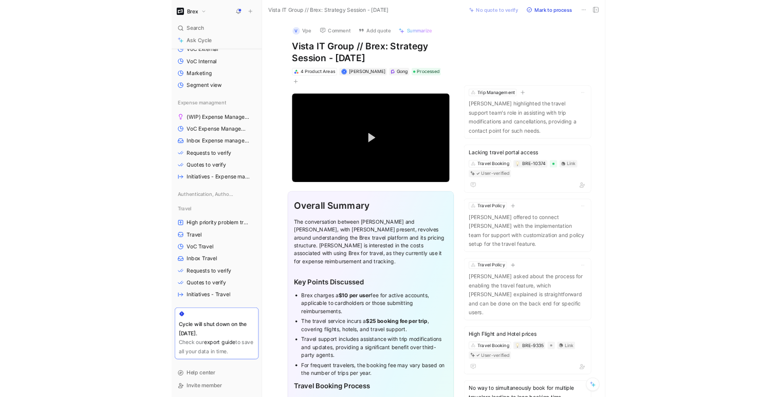
scroll to position [427, 0]
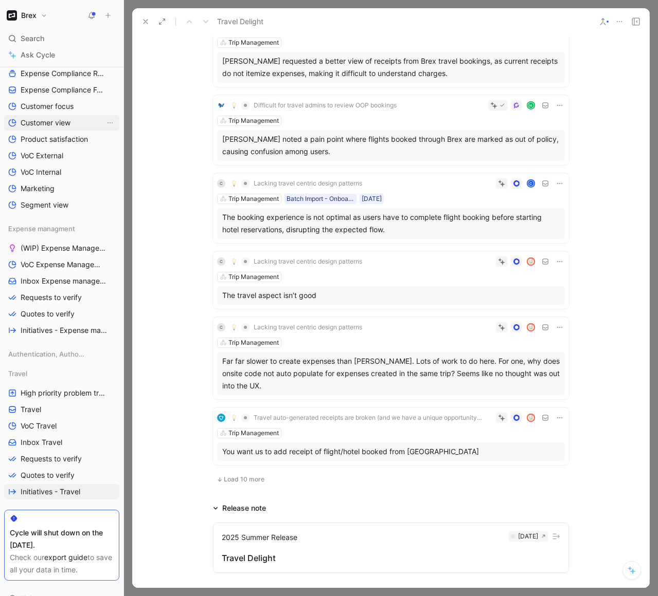
scroll to position [375, 0]
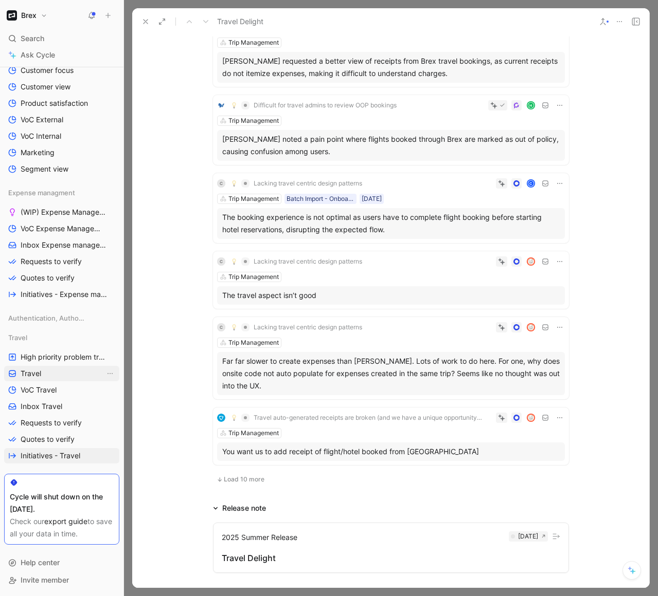
click at [52, 372] on link "Travel" at bounding box center [61, 373] width 115 height 15
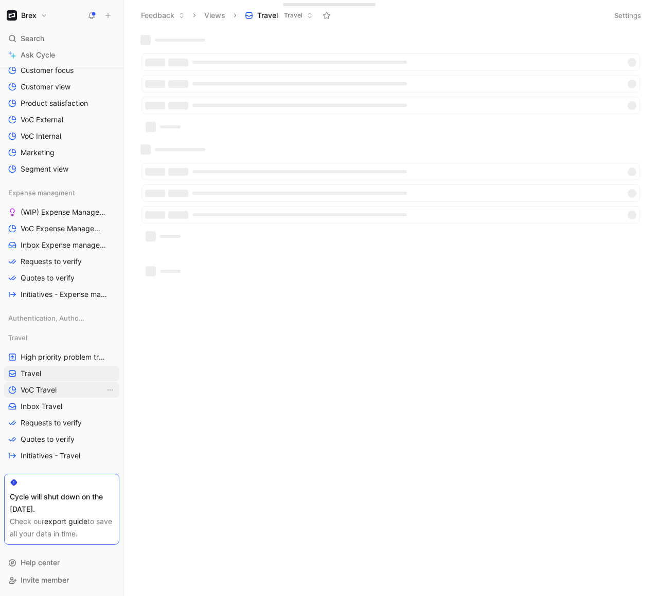
click at [66, 389] on link "VoC Travel" at bounding box center [61, 390] width 115 height 15
click at [54, 376] on link "Travel" at bounding box center [61, 373] width 115 height 15
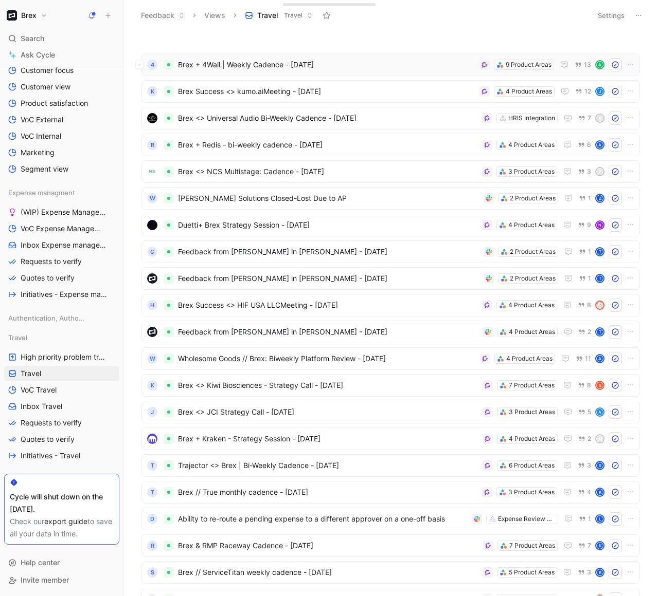
click at [291, 64] on span "Brex + 4Wall | Weekly Cadence - [DATE]" at bounding box center [326, 65] width 297 height 12
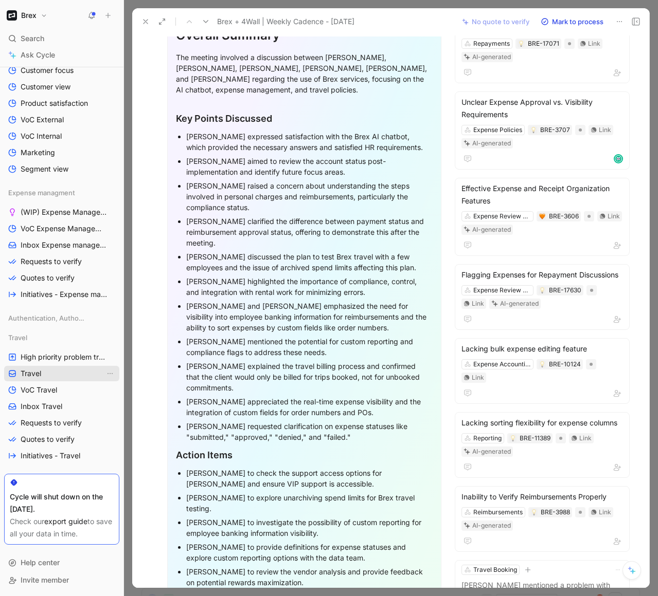
scroll to position [249, 0]
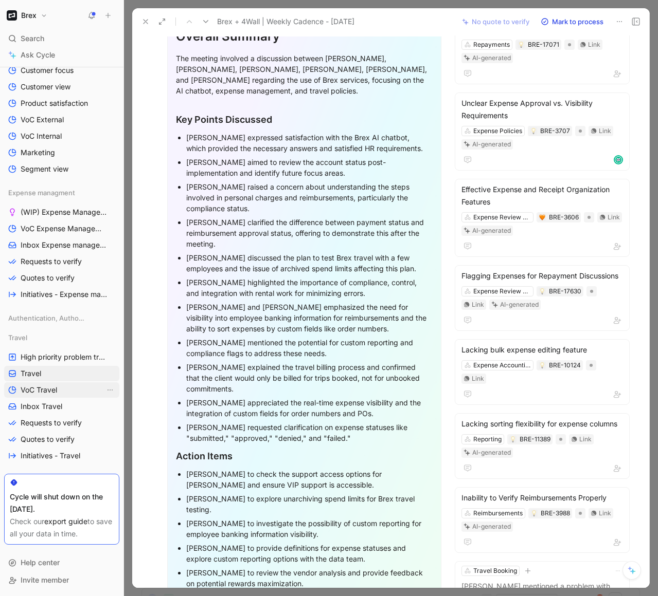
click at [75, 392] on link "VoC Travel" at bounding box center [61, 390] width 115 height 15
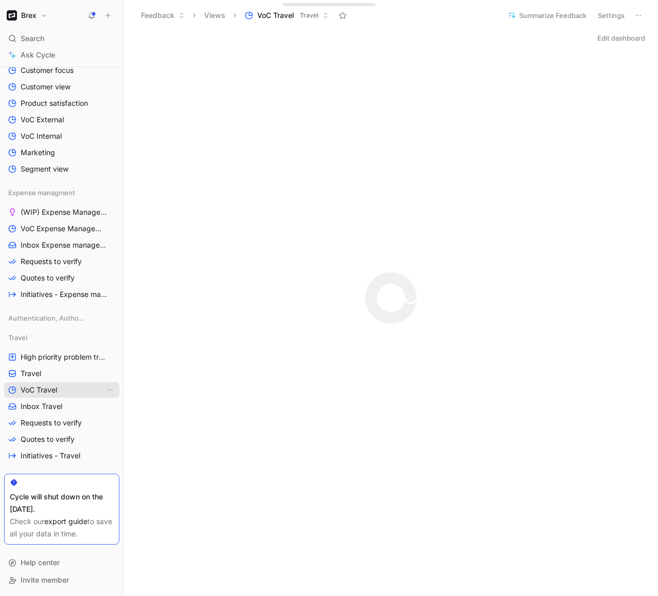
click at [75, 392] on link "VoC Travel" at bounding box center [61, 390] width 115 height 15
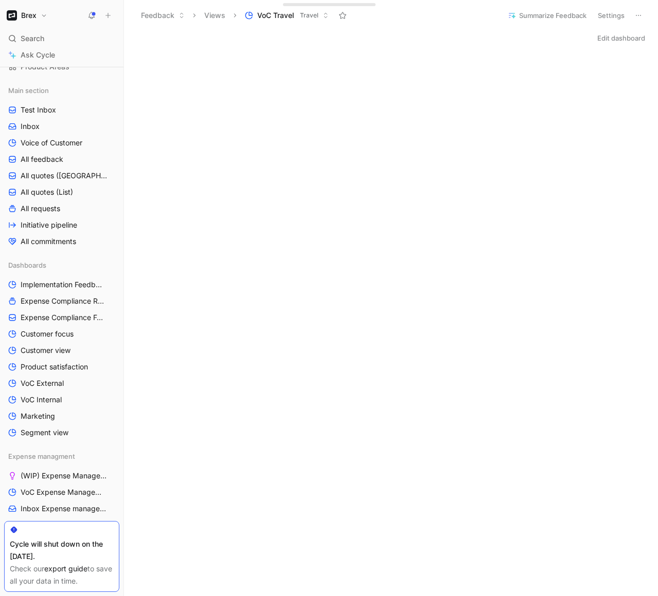
scroll to position [96, 0]
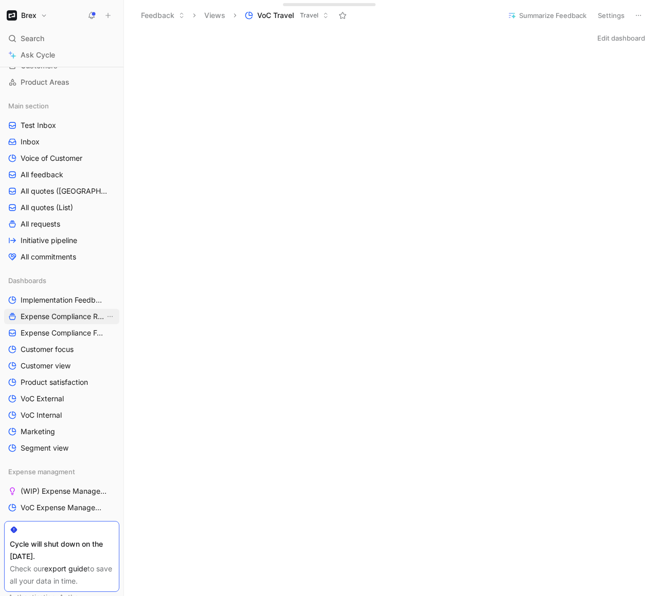
click at [62, 319] on span "Expense Compliance Requests" at bounding box center [63, 317] width 84 height 10
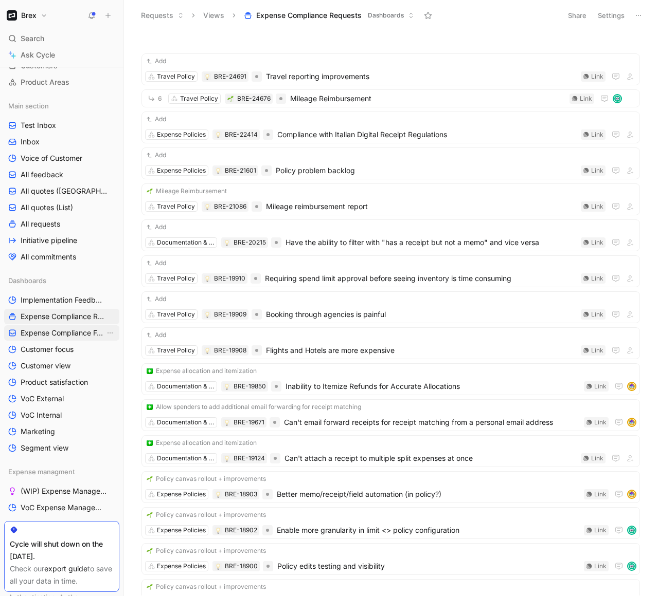
click at [63, 334] on span "Expense Compliance Feedback" at bounding box center [63, 333] width 84 height 10
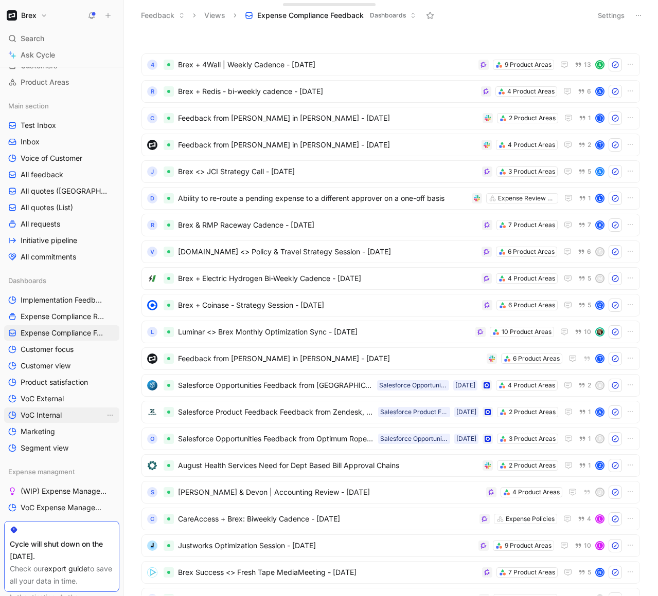
click at [62, 415] on span "VoC Internal" at bounding box center [41, 415] width 41 height 10
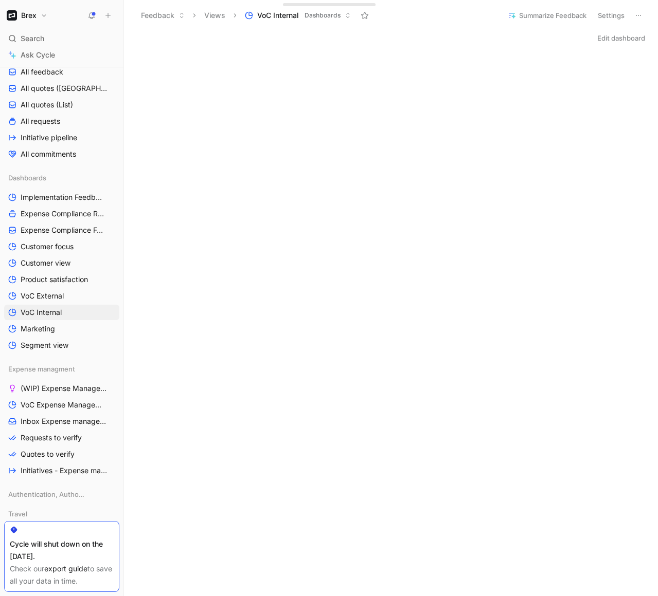
scroll to position [150, 0]
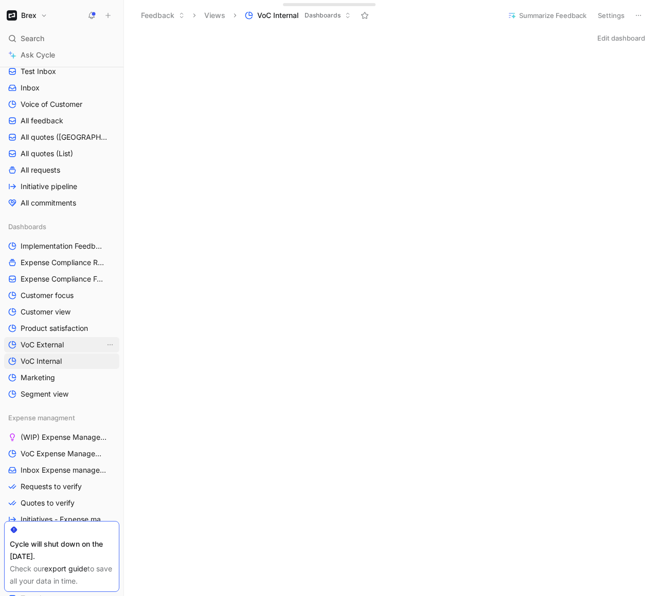
click at [69, 346] on link "VoC External" at bounding box center [61, 344] width 115 height 15
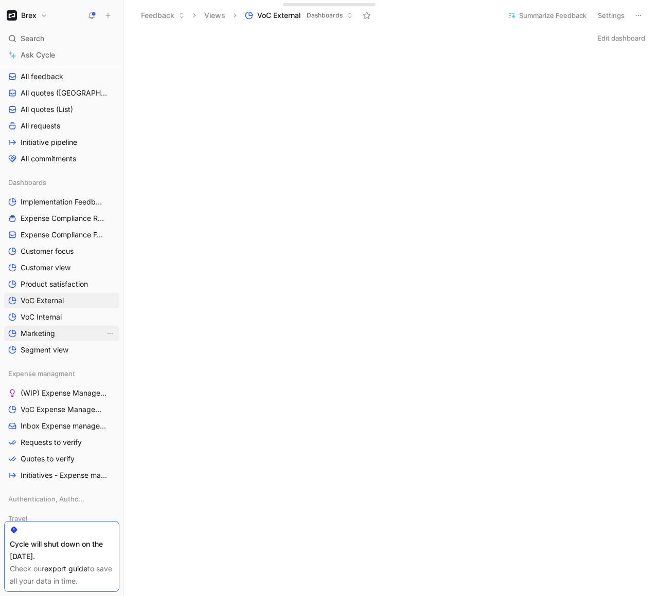
scroll to position [211, 0]
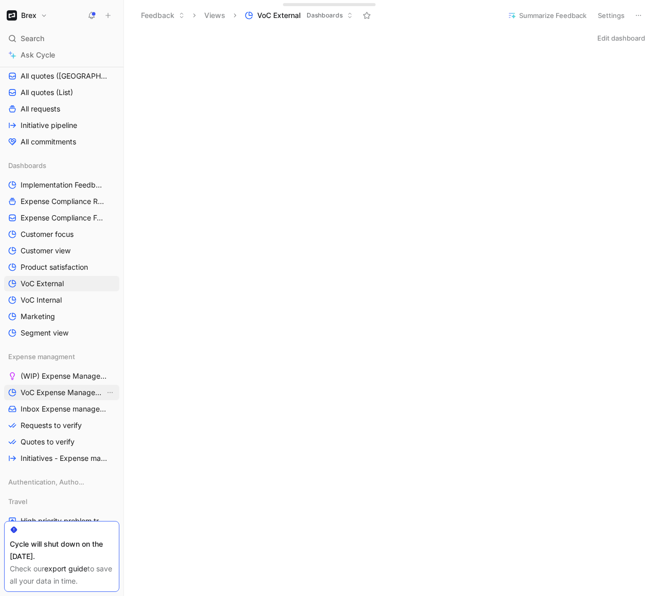
click at [61, 394] on span "VoC Expense Management" at bounding box center [63, 393] width 84 height 10
click at [61, 376] on span "(WIP) Expense Management Problems" at bounding box center [63, 376] width 84 height 10
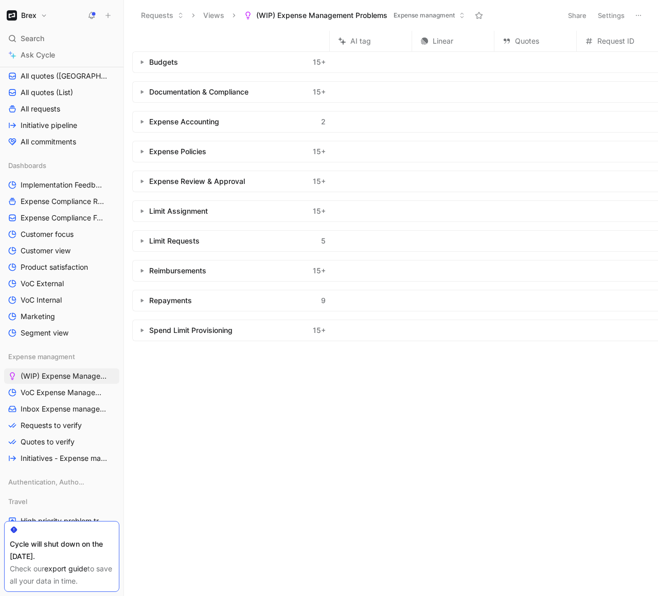
click at [142, 63] on icon "button" at bounding box center [142, 62] width 4 height 4
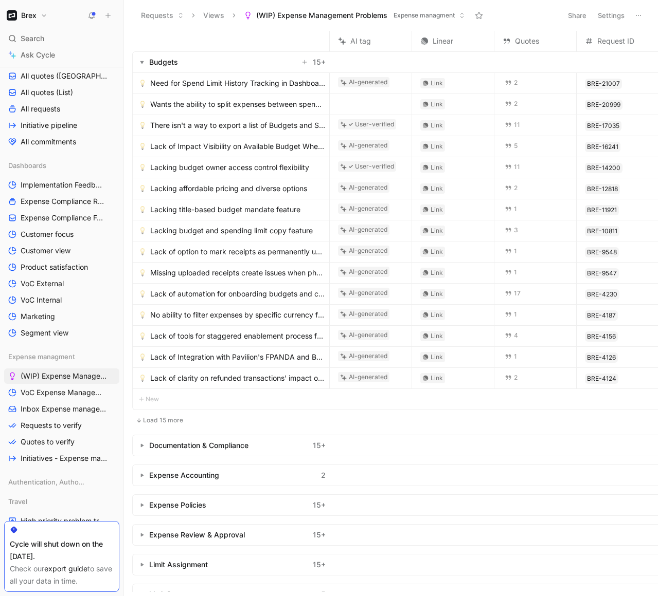
click at [142, 63] on icon "button" at bounding box center [142, 62] width 4 height 4
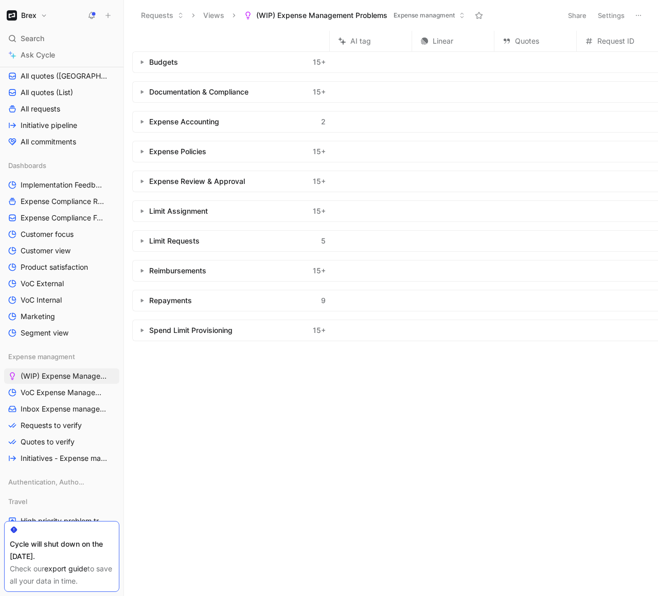
click at [634, 16] on icon at bounding box center [638, 15] width 8 height 8
click at [143, 151] on use "button" at bounding box center [142, 152] width 3 height 4
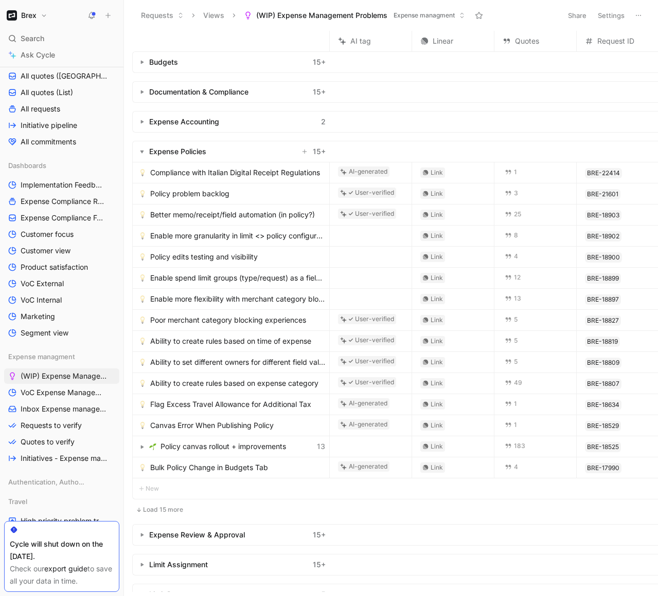
click at [143, 446] on icon "button" at bounding box center [142, 447] width 4 height 4
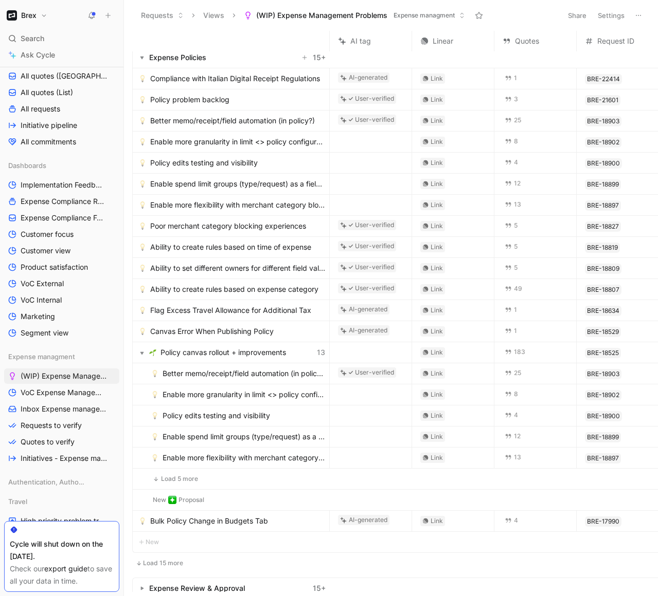
scroll to position [80, 0]
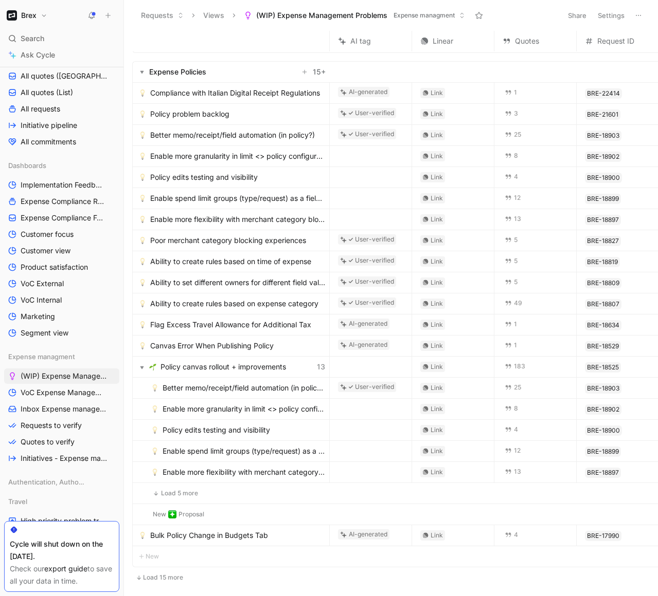
click at [188, 492] on button "Load 5 more" at bounding box center [175, 493] width 52 height 12
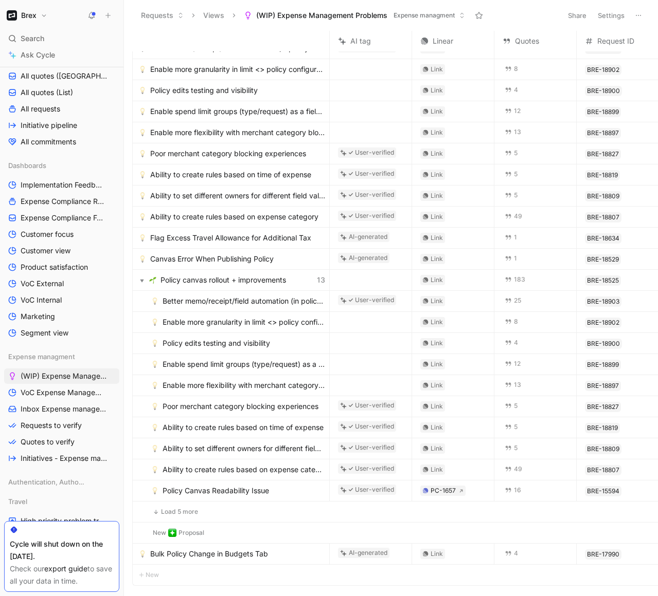
scroll to position [164, 0]
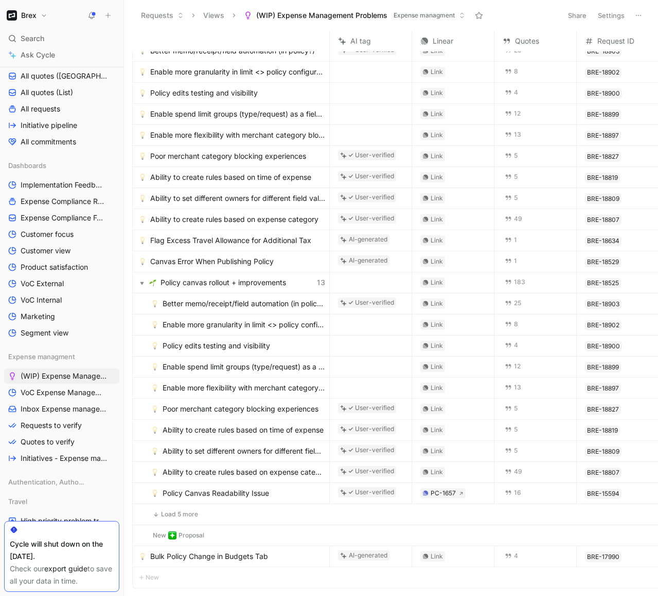
click at [142, 287] on button "button" at bounding box center [142, 283] width 10 height 10
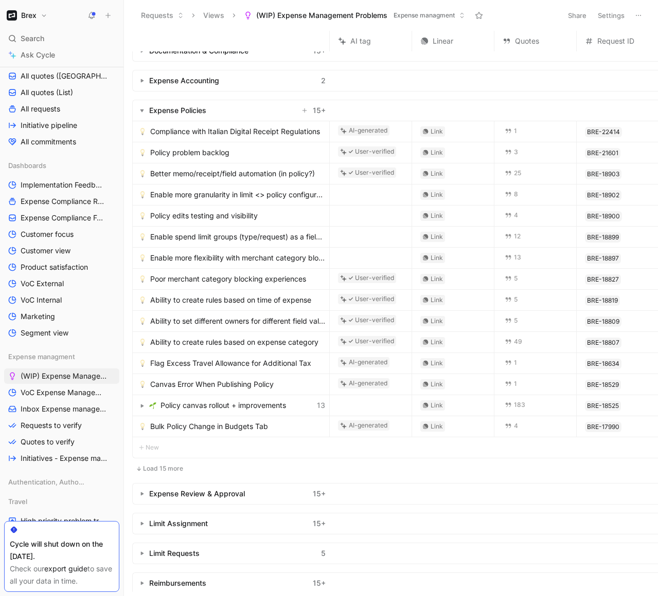
scroll to position [34, 0]
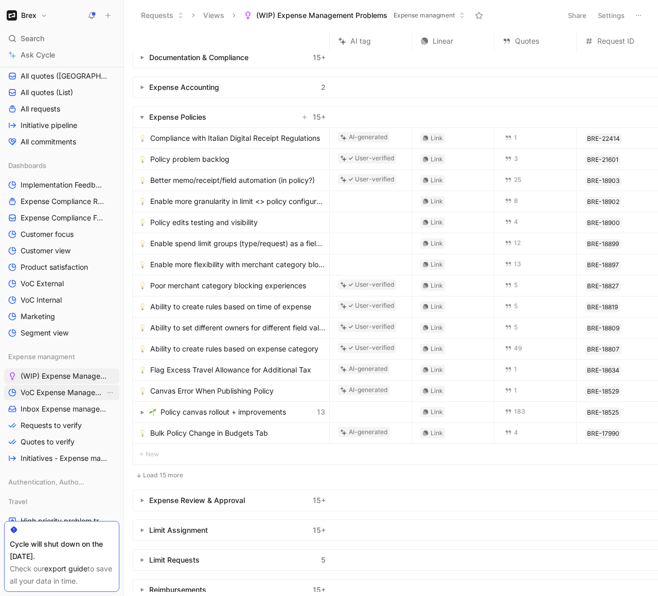
click at [65, 396] on span "VoC Expense Management" at bounding box center [63, 393] width 84 height 10
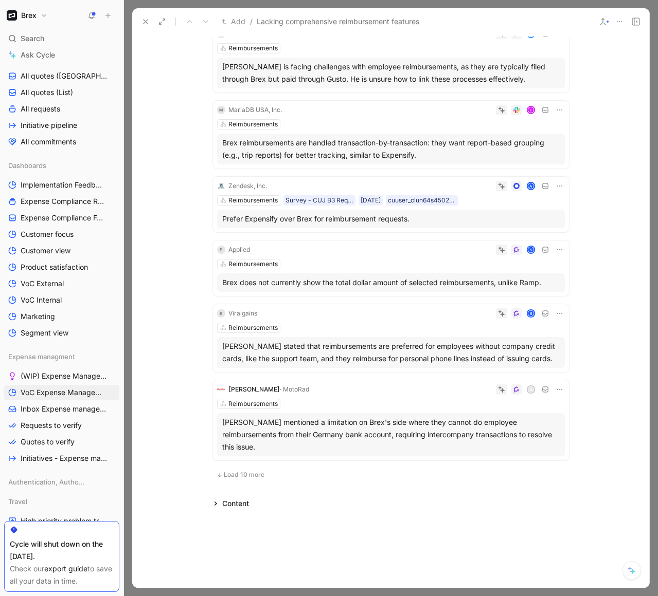
scroll to position [444, 0]
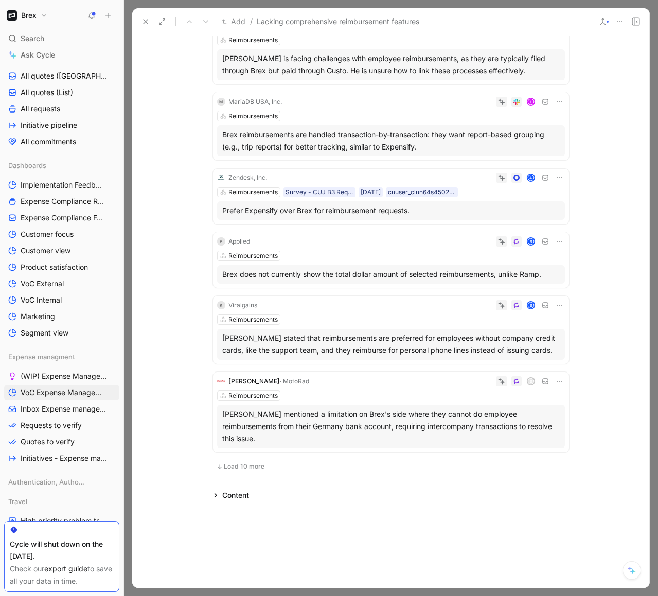
click at [242, 489] on div "Content" at bounding box center [235, 495] width 27 height 12
click at [249, 461] on button "Load 10 more" at bounding box center [240, 467] width 55 height 12
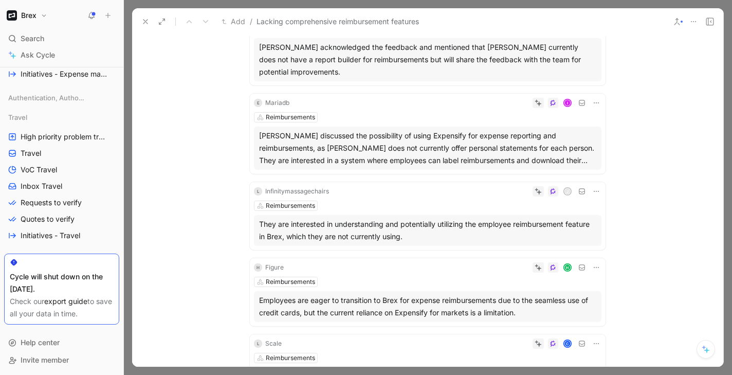
scroll to position [596, 0]
click at [53, 169] on span "VoC Travel" at bounding box center [39, 169] width 37 height 10
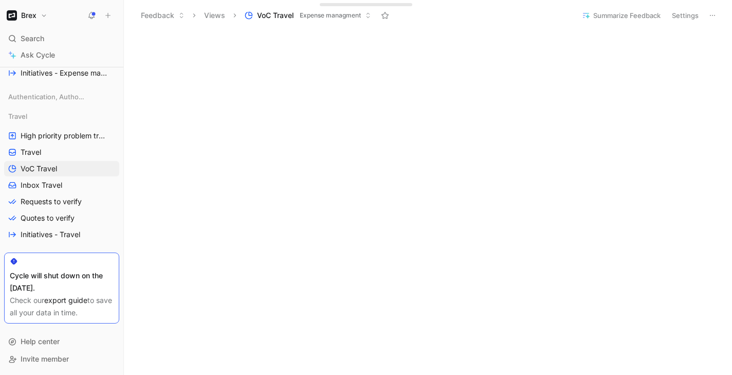
scroll to position [74, 0]
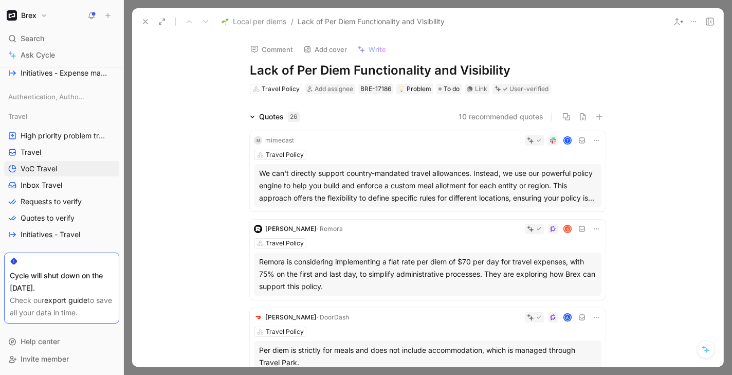
click at [261, 23] on span "Local per diems" at bounding box center [259, 21] width 53 height 12
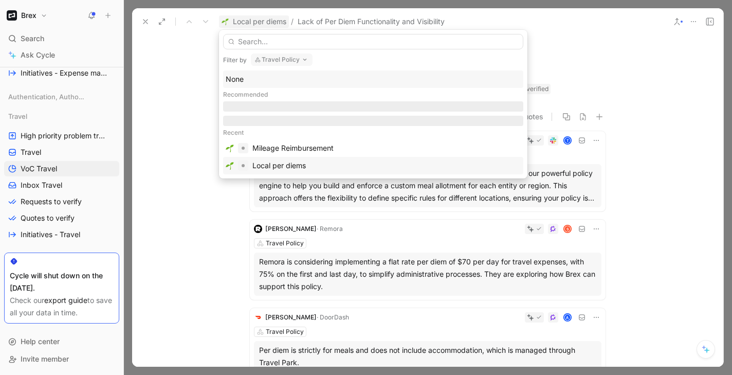
click at [273, 164] on div "Local per diems" at bounding box center [278, 165] width 53 height 12
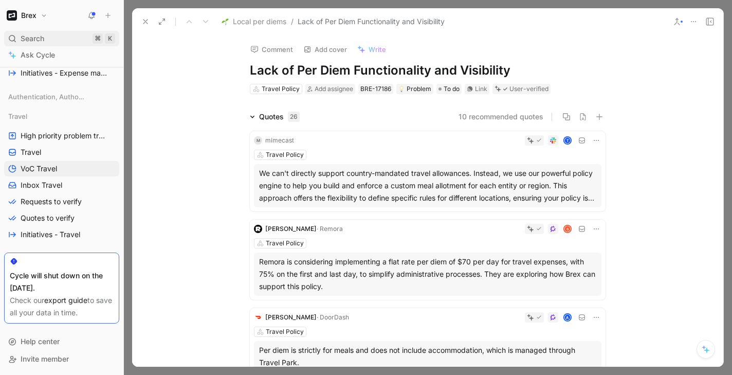
click at [38, 35] on span "Search" at bounding box center [33, 38] width 24 height 12
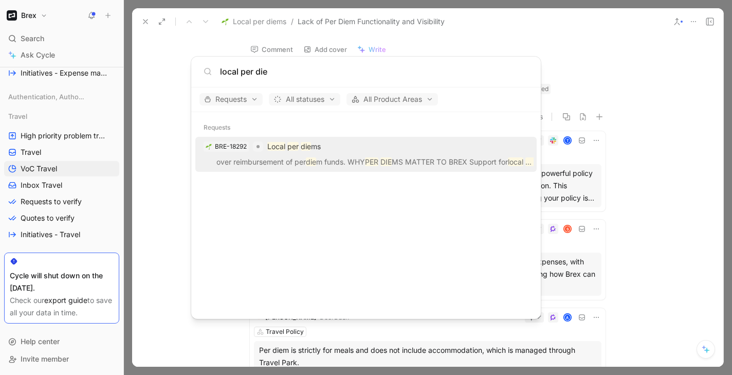
type input "local per die"
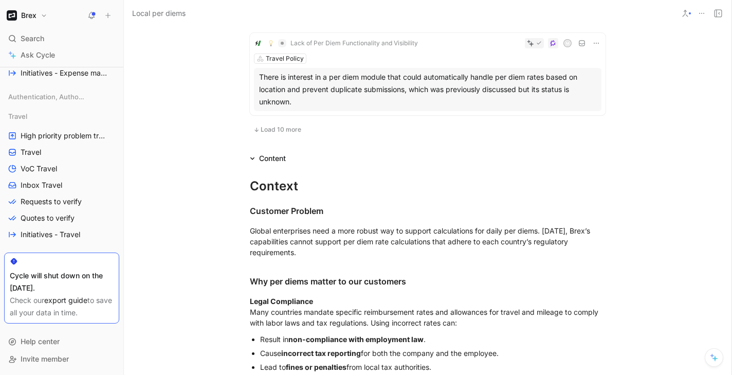
scroll to position [811, 0]
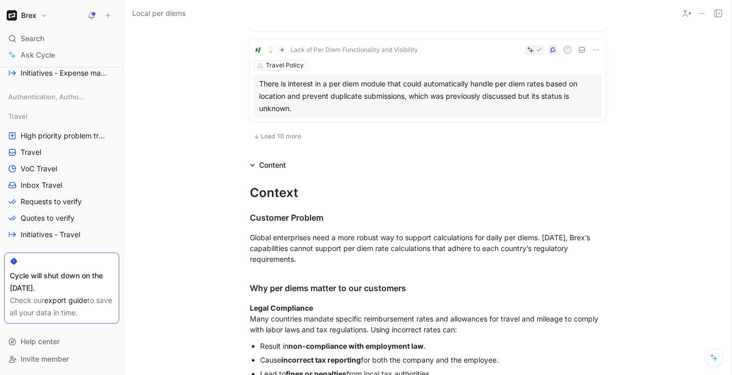
click at [251, 165] on icon at bounding box center [252, 165] width 4 height 3
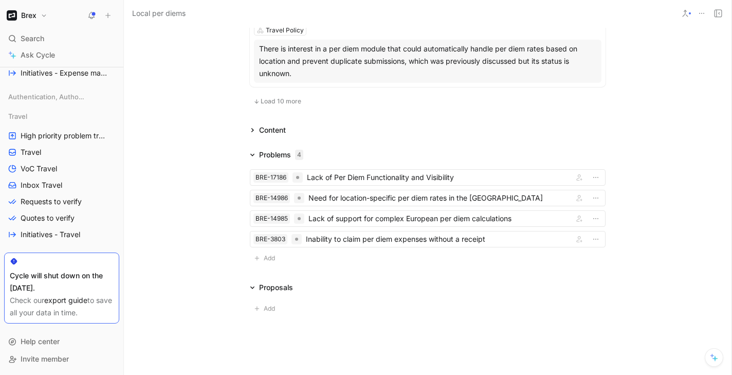
scroll to position [847, 0]
click at [331, 257] on div "BRE-17186 Lack of Per Diem Functionality and Visibility BRE-14986 Need for loca…" at bounding box center [428, 216] width 356 height 96
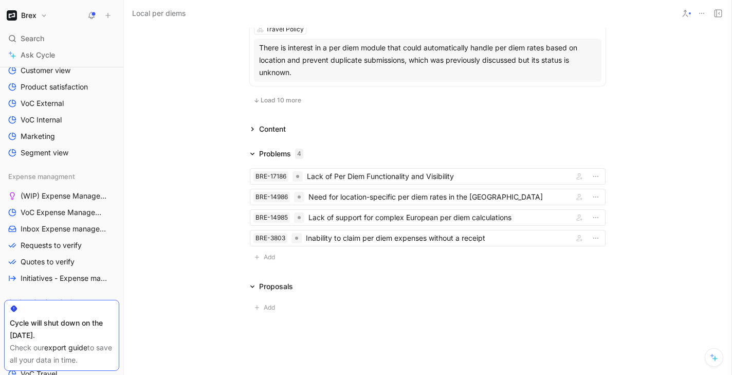
scroll to position [385, 0]
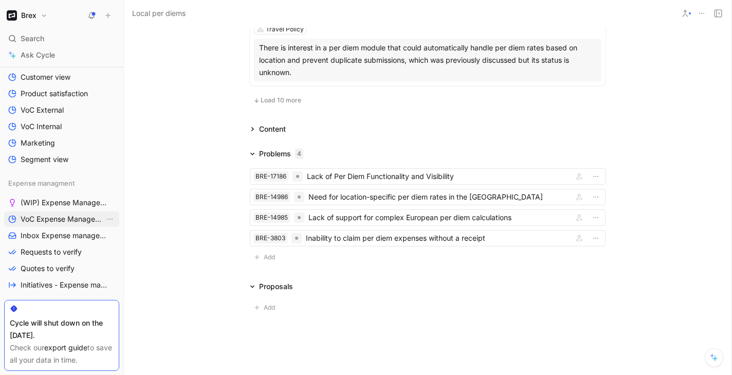
click at [70, 221] on span "VoC Expense Management" at bounding box center [63, 219] width 84 height 10
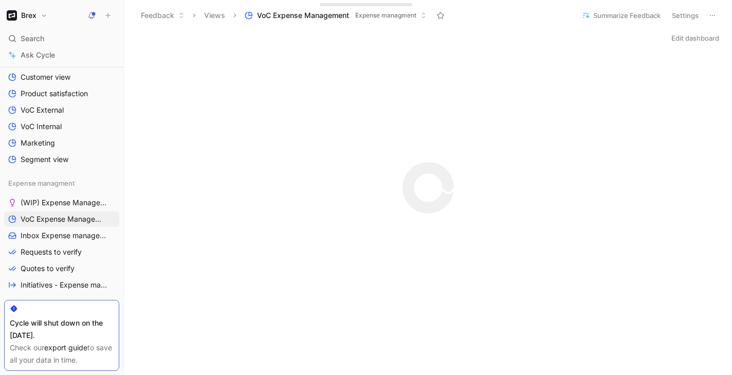
click at [657, 38] on button "Edit dashboard" at bounding box center [695, 38] width 57 height 14
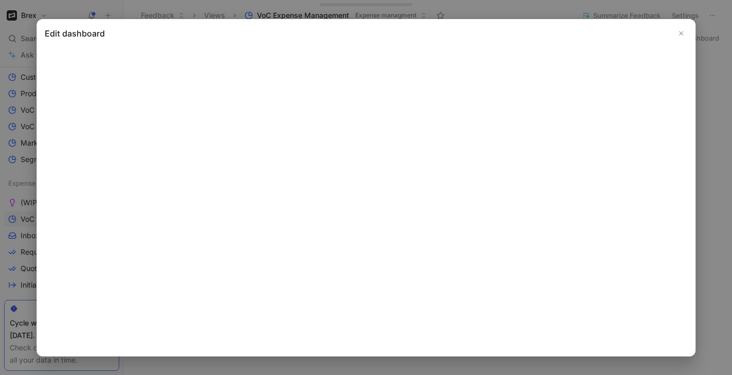
click at [657, 30] on icon "Close" at bounding box center [681, 32] width 7 height 7
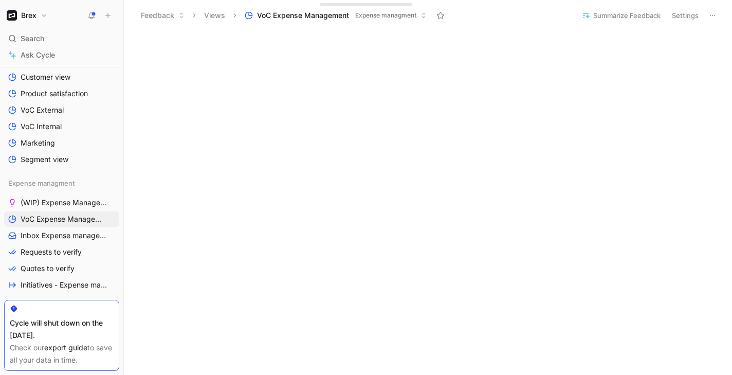
scroll to position [57, 0]
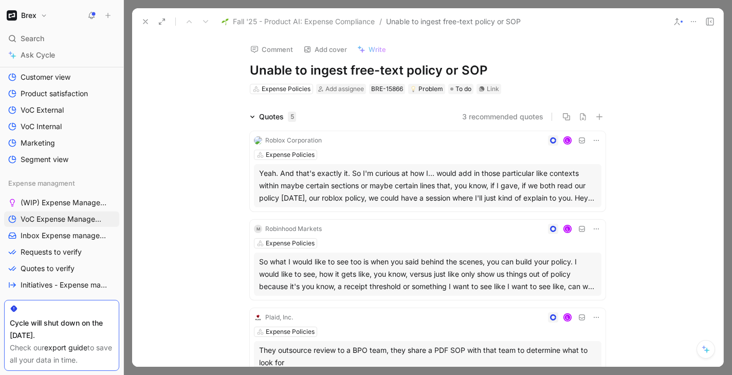
click at [504, 120] on button "3 recommended quotes" at bounding box center [502, 117] width 81 height 12
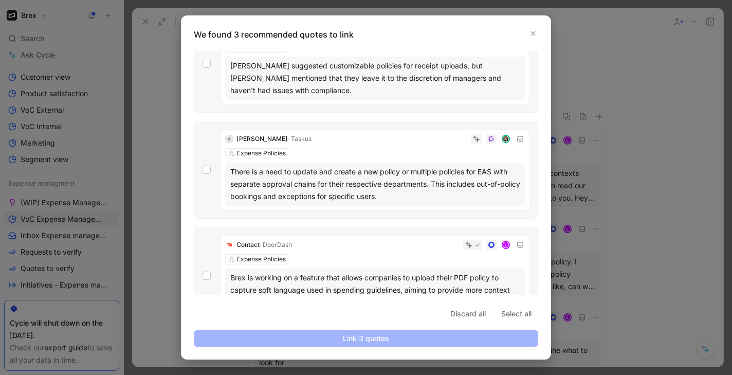
scroll to position [53, 0]
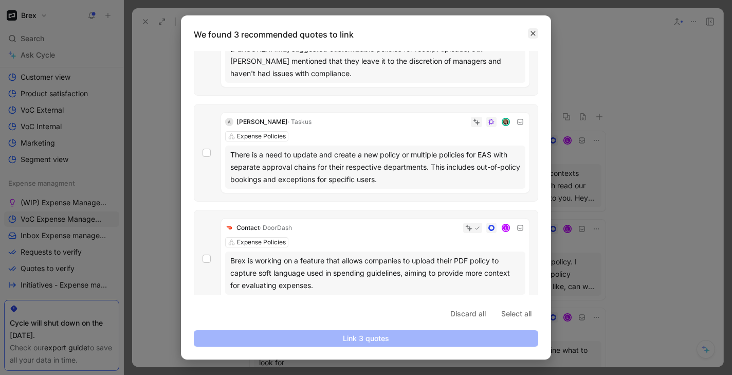
click at [533, 33] on icon "button" at bounding box center [533, 33] width 5 height 5
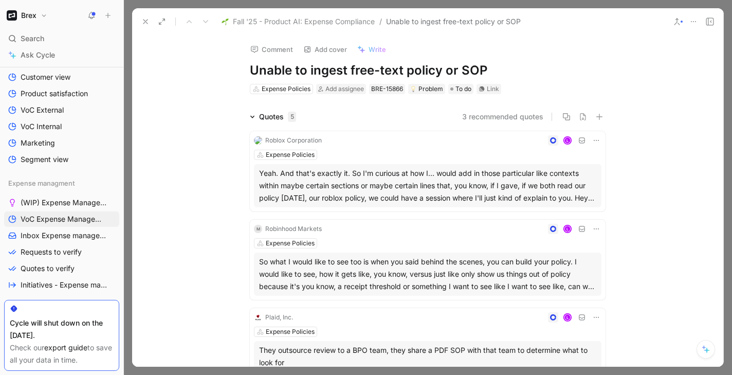
click at [145, 23] on icon at bounding box center [145, 21] width 8 height 8
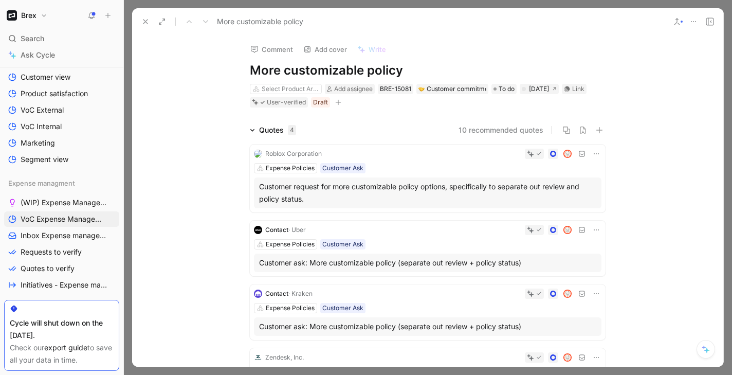
click at [480, 130] on button "10 recommended quotes" at bounding box center [501, 130] width 85 height 12
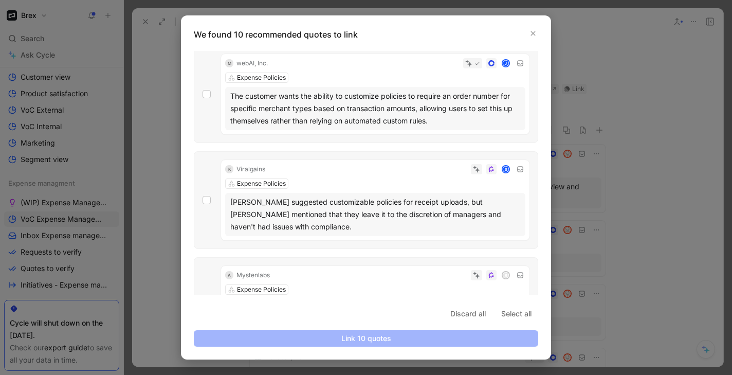
scroll to position [564, 0]
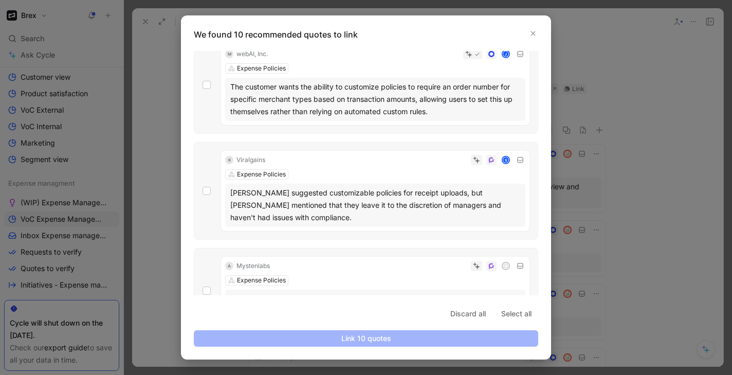
click at [161, 175] on div at bounding box center [366, 187] width 732 height 375
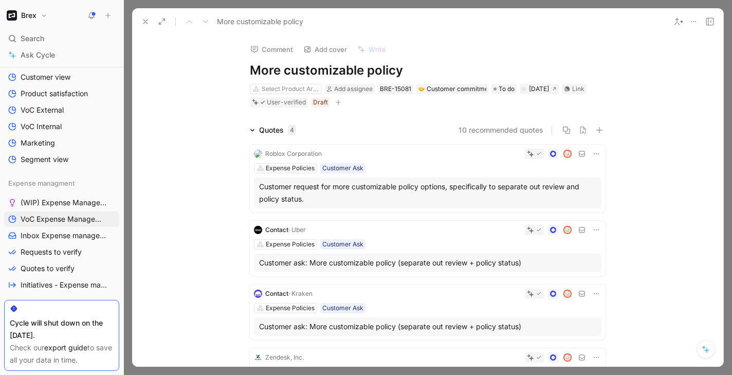
click at [148, 23] on icon at bounding box center [145, 21] width 8 height 8
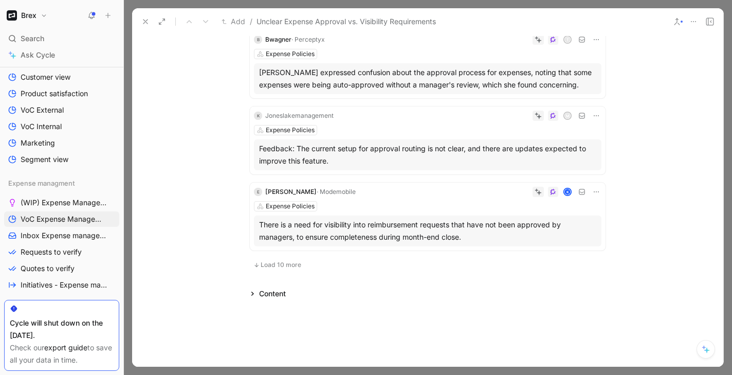
scroll to position [677, 0]
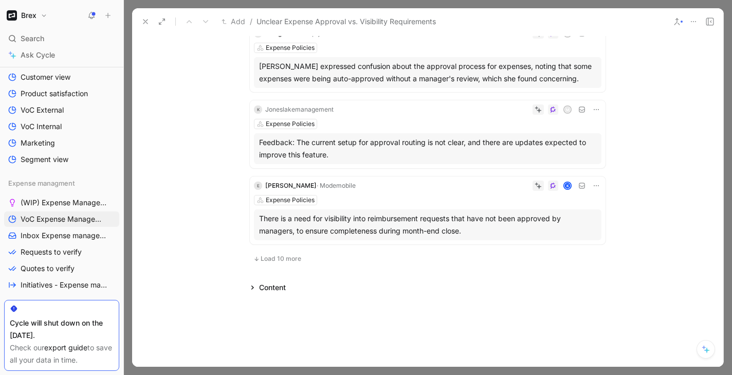
click at [144, 22] on icon at bounding box center [145, 21] width 8 height 8
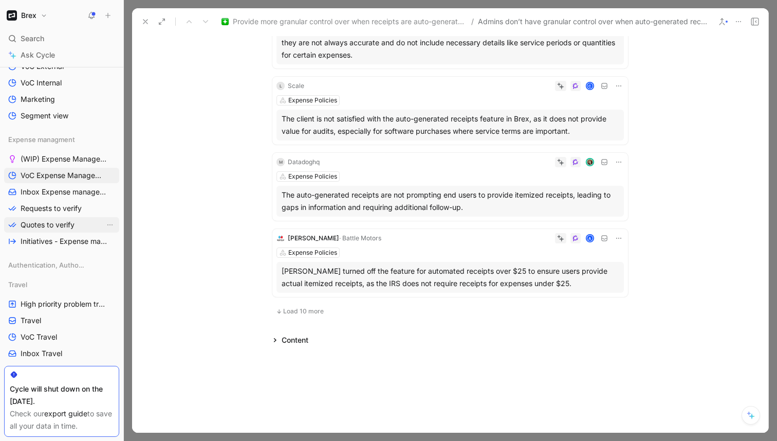
scroll to position [531, 0]
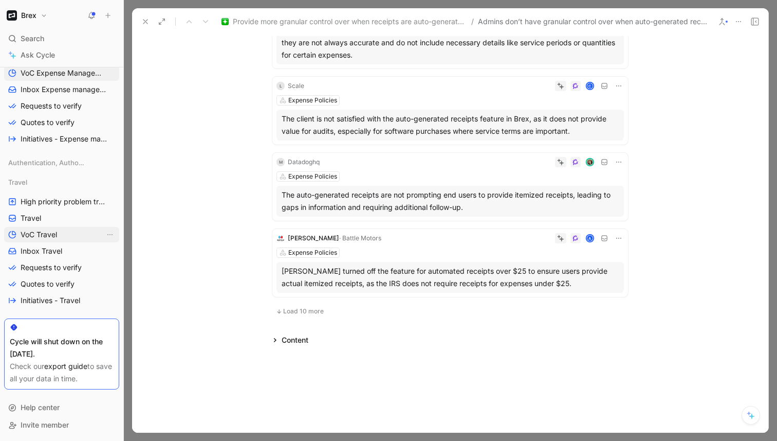
click at [64, 231] on link "VoC Travel" at bounding box center [61, 234] width 115 height 15
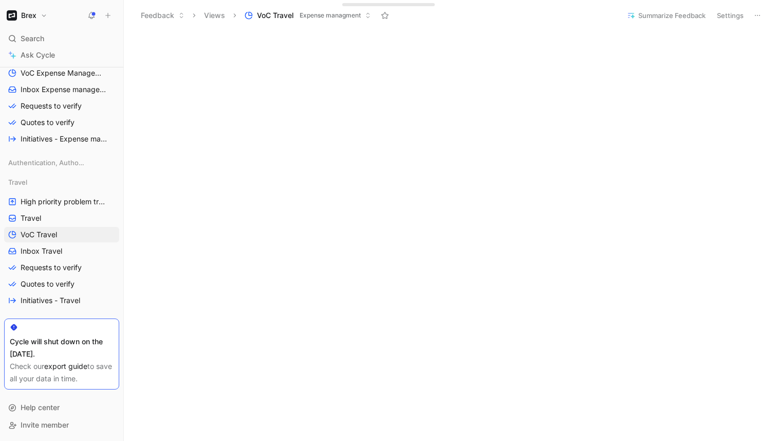
scroll to position [371, 0]
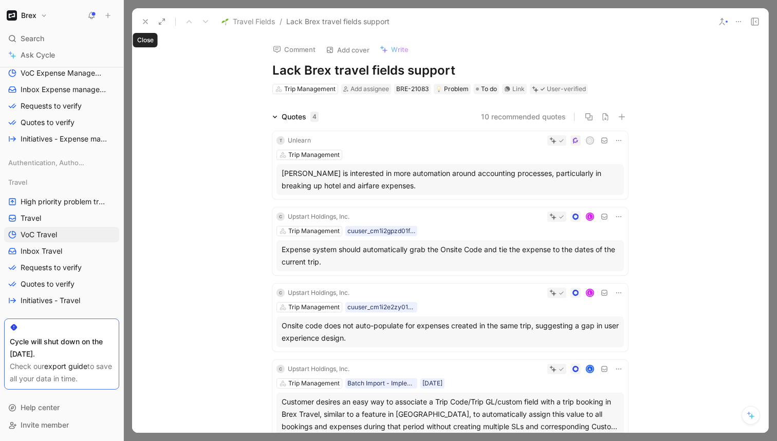
click at [145, 19] on icon at bounding box center [145, 21] width 8 height 8
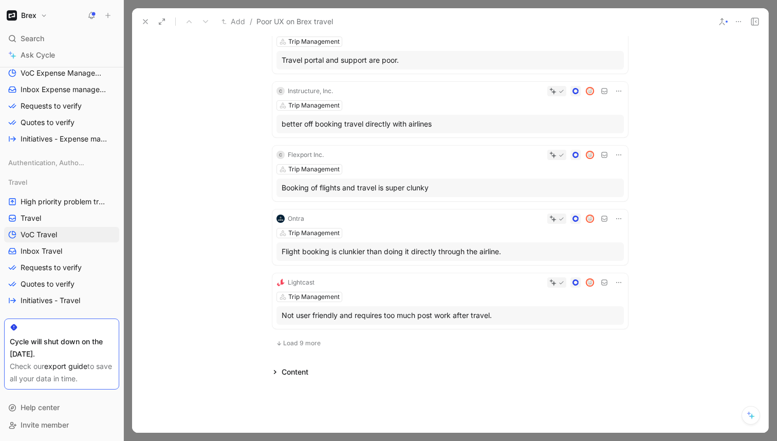
scroll to position [474, 0]
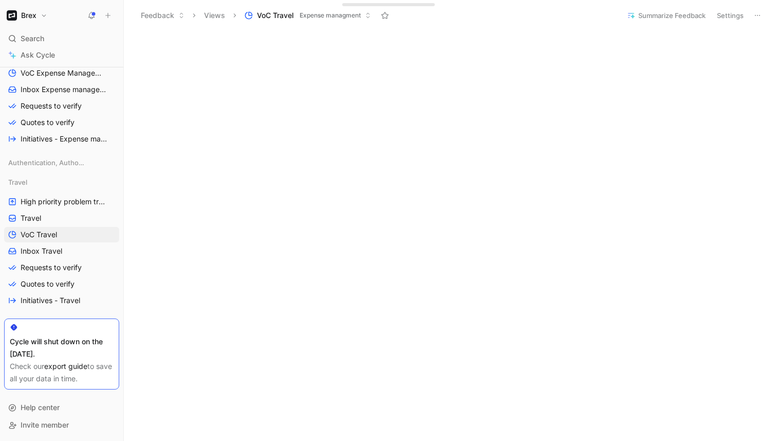
scroll to position [484, 0]
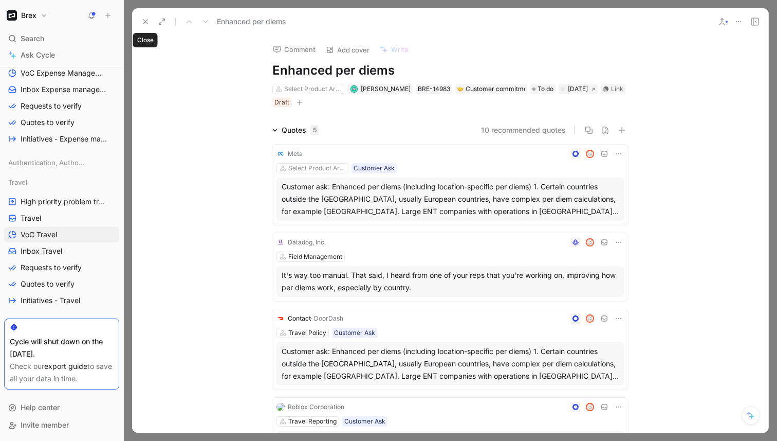
click at [146, 19] on icon at bounding box center [145, 21] width 8 height 8
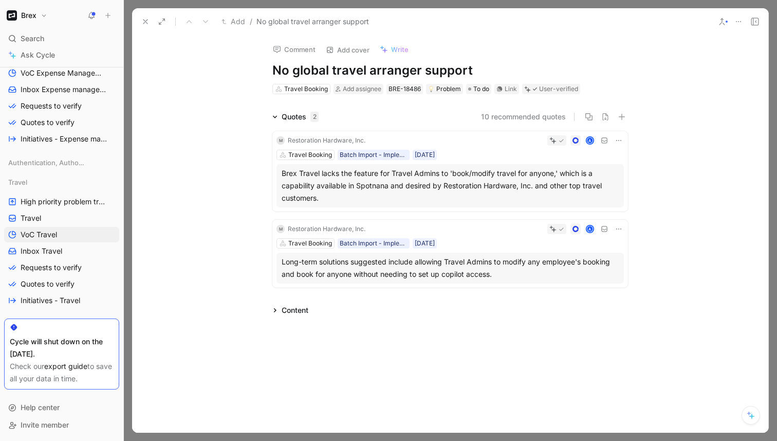
click at [146, 21] on use at bounding box center [145, 22] width 4 height 4
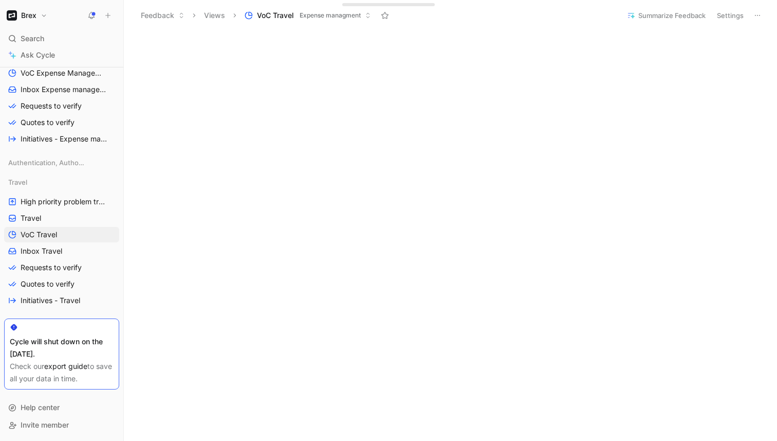
scroll to position [465, 0]
click at [39, 39] on span "Search" at bounding box center [33, 38] width 24 height 12
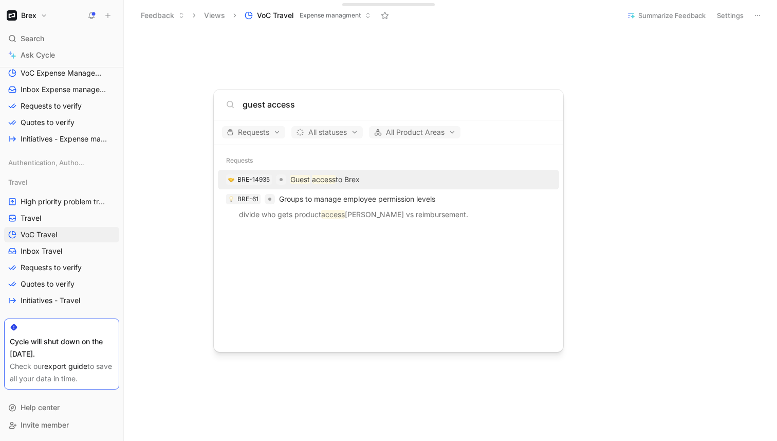
type input "guest access"
click at [409, 178] on div "BRE-14935 Guest access to Brex" at bounding box center [388, 179] width 335 height 19
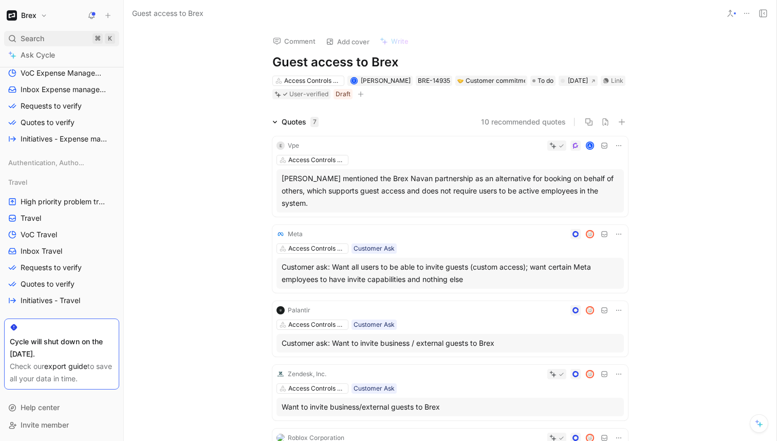
click at [65, 37] on div "Search ⌘ K" at bounding box center [61, 38] width 115 height 15
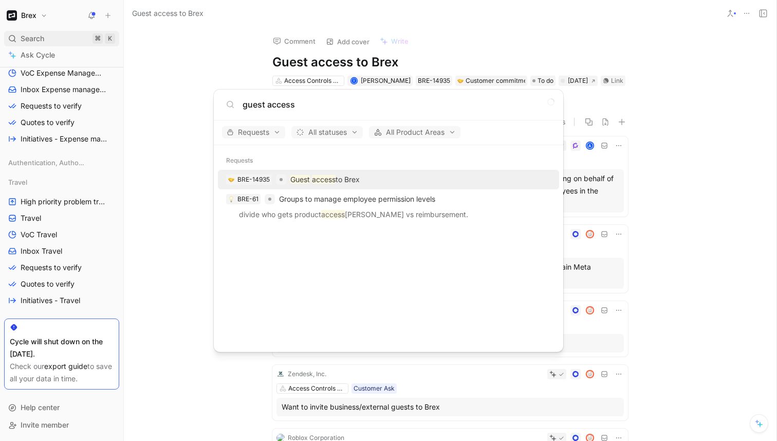
type input "guest access"
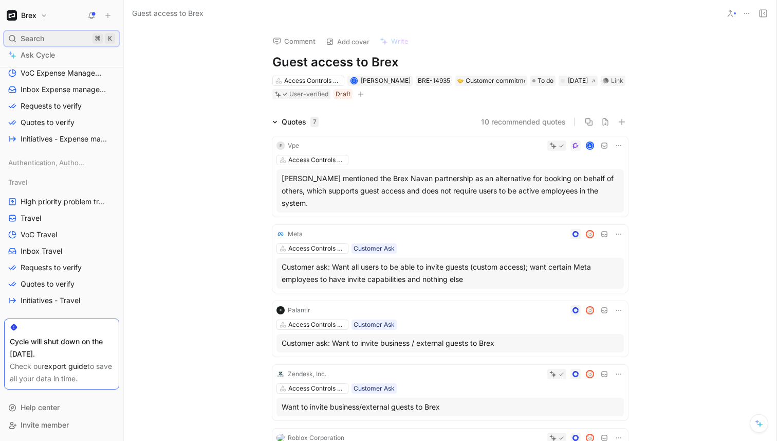
click at [66, 37] on div "Search ⌘ K" at bounding box center [61, 38] width 115 height 15
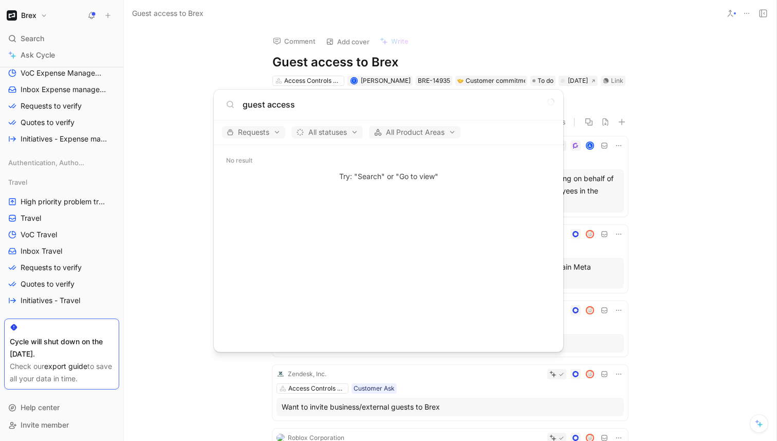
type input "guest access"
click at [31, 57] on body "Brex Search ⌘ K Ask Cycle Workspace Home G then H Feedback G then F Requests G …" at bounding box center [388, 220] width 777 height 441
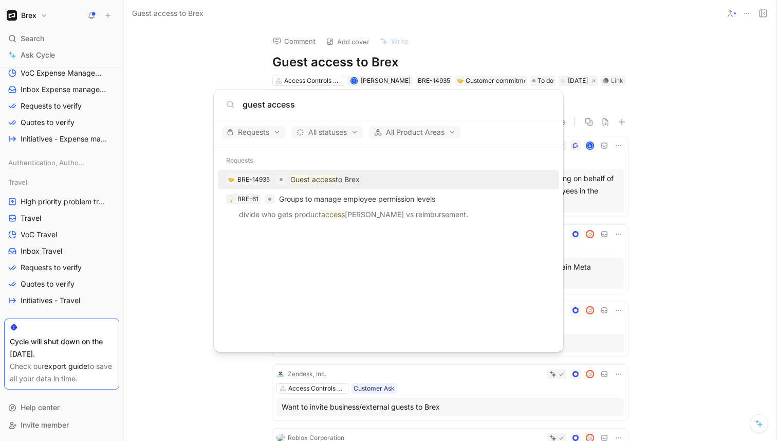
click at [31, 57] on span "Ask Cycle" at bounding box center [38, 55] width 34 height 12
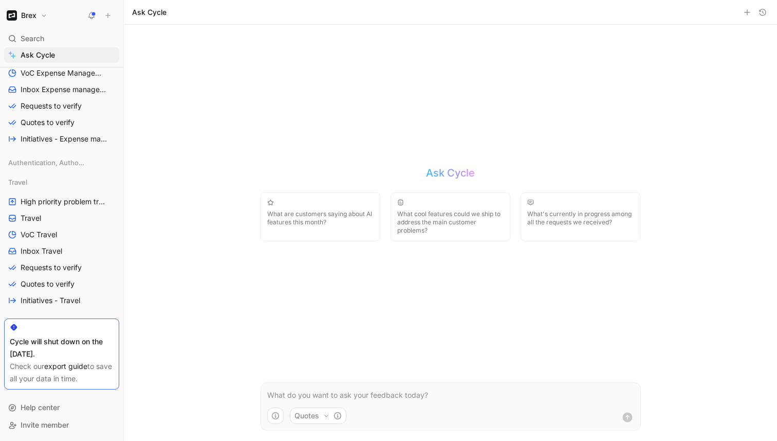
click at [315, 392] on p at bounding box center [450, 395] width 367 height 12
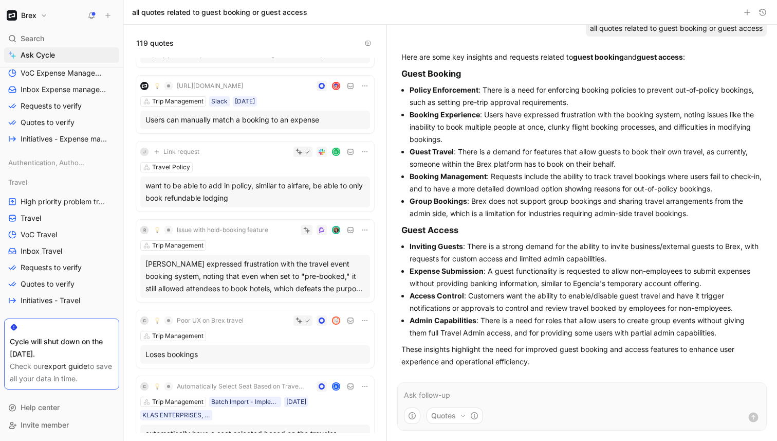
scroll to position [50, 0]
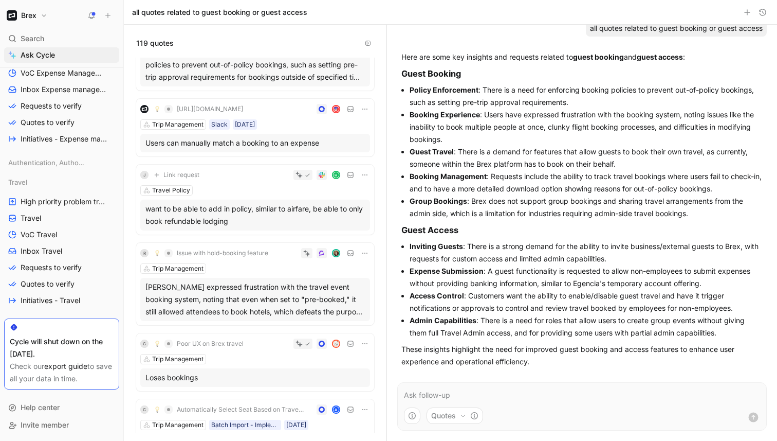
click at [304, 123] on div "Trip Management Slack 04/08/2025" at bounding box center [255, 124] width 230 height 10
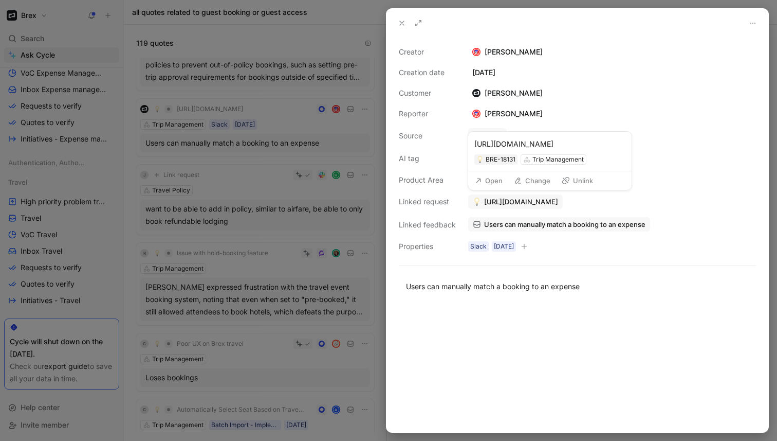
click at [499, 202] on span "https://brex.slack.com/archives/C04MD5RLA3V/p1754422547941739" at bounding box center [521, 201] width 74 height 9
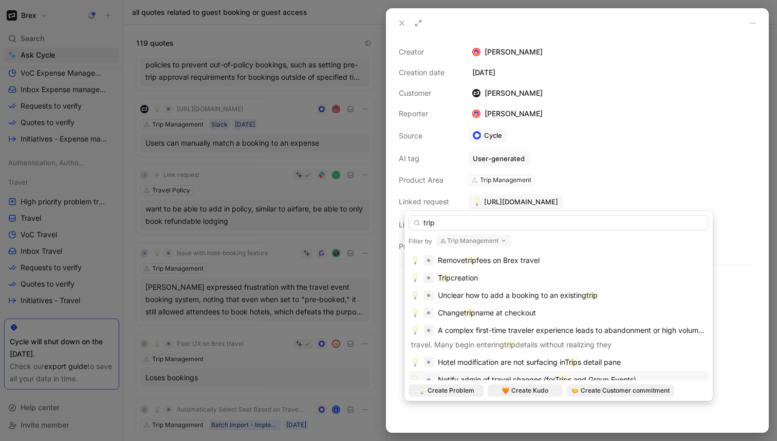
click at [501, 241] on icon "button" at bounding box center [504, 241] width 8 height 8
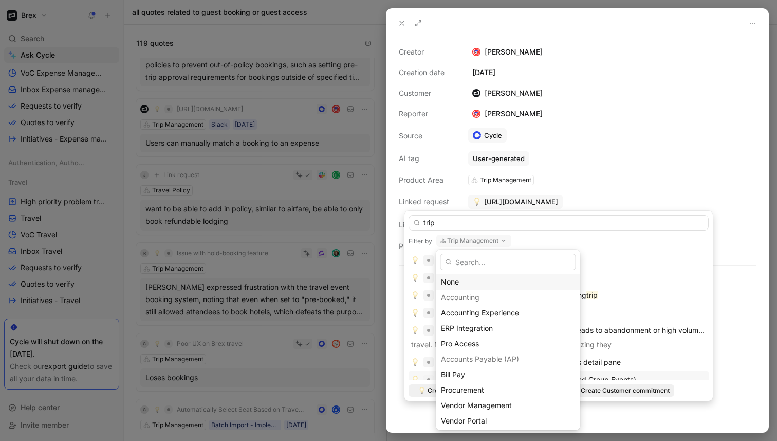
click at [466, 278] on div "None" at bounding box center [508, 282] width 135 height 12
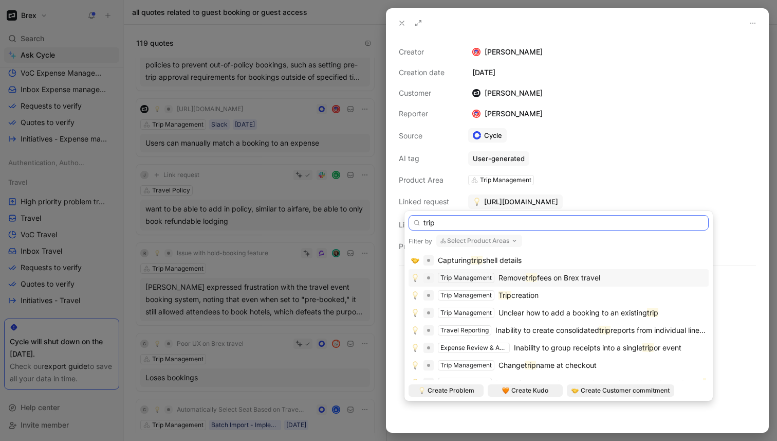
click at [460, 219] on input "trip" at bounding box center [559, 222] width 300 height 15
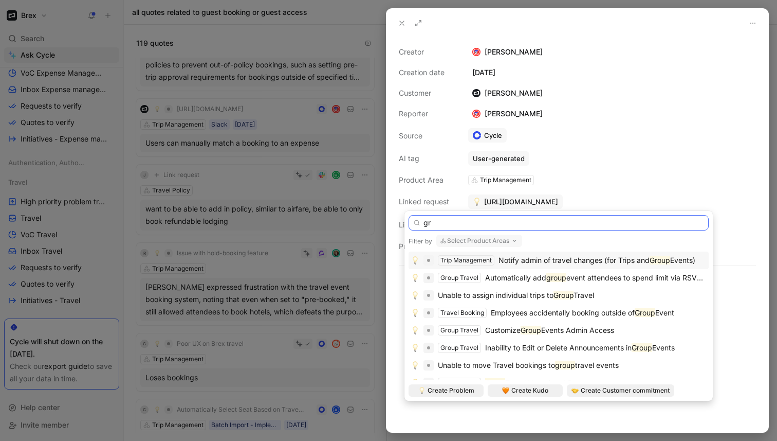
type input "g"
type input "trip"
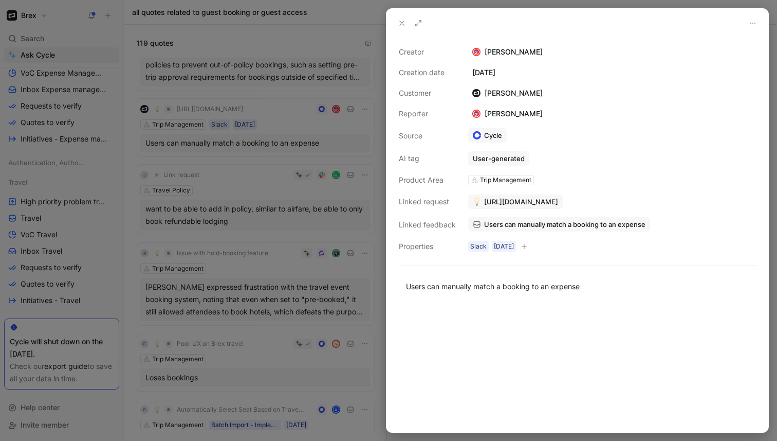
click at [379, 125] on div at bounding box center [388, 220] width 777 height 441
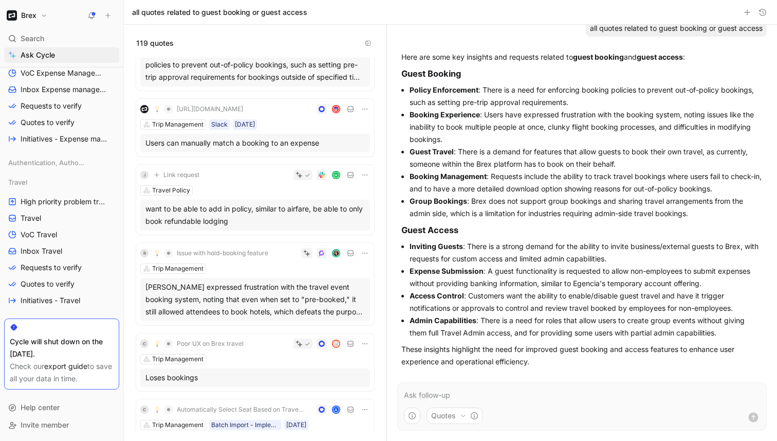
click at [305, 121] on div "Trip Management Slack 04/08/2025" at bounding box center [255, 124] width 230 height 10
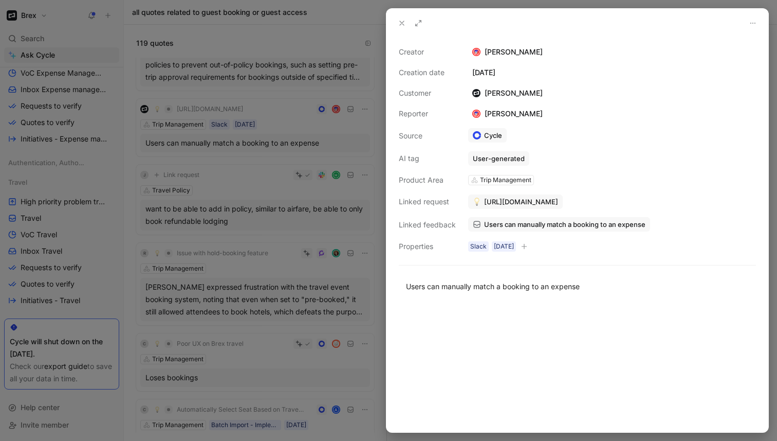
click at [517, 202] on span "https://brex.slack.com/archives/C04MD5RLA3V/p1754422547941739" at bounding box center [521, 201] width 74 height 9
click at [533, 226] on span "Users can manually match a booking to an expense" at bounding box center [564, 224] width 161 height 9
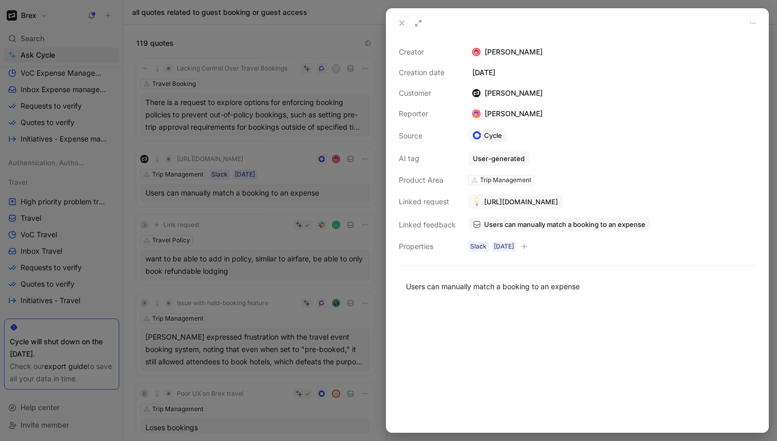
click at [402, 21] on icon at bounding box center [402, 23] width 8 height 8
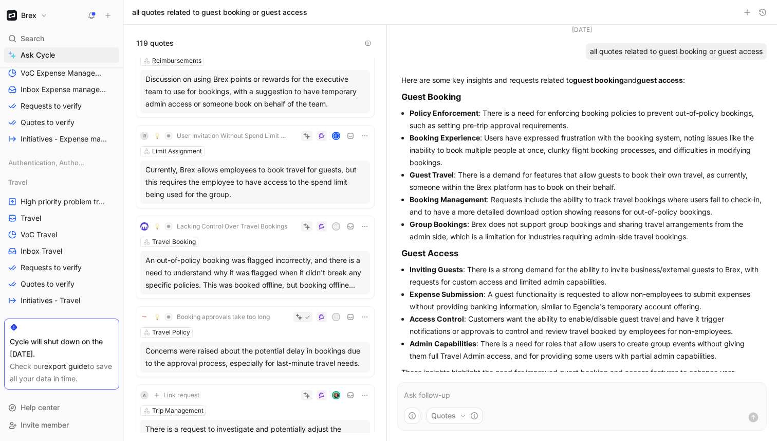
scroll to position [2322, 0]
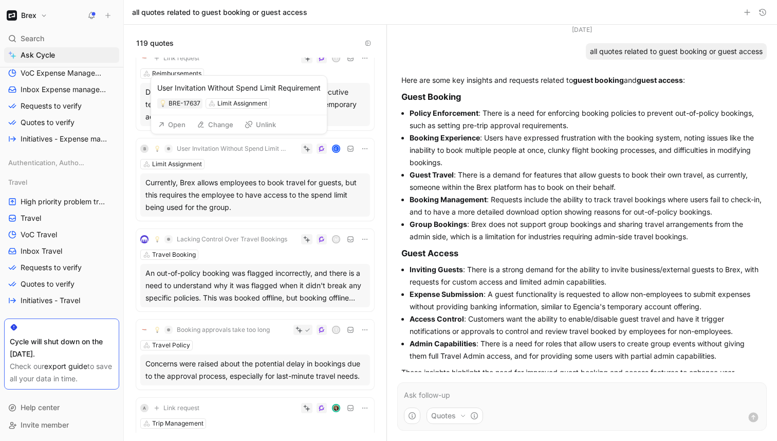
click at [244, 147] on span "User Invitation Without Spend Limit Requirement" at bounding box center [233, 148] width 112 height 8
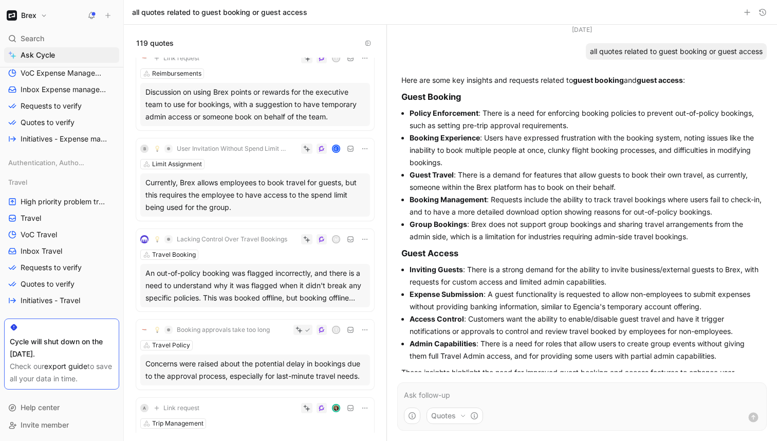
click at [196, 149] on span "User Invitation Without Spend Limit Requirement" at bounding box center [233, 148] width 112 height 8
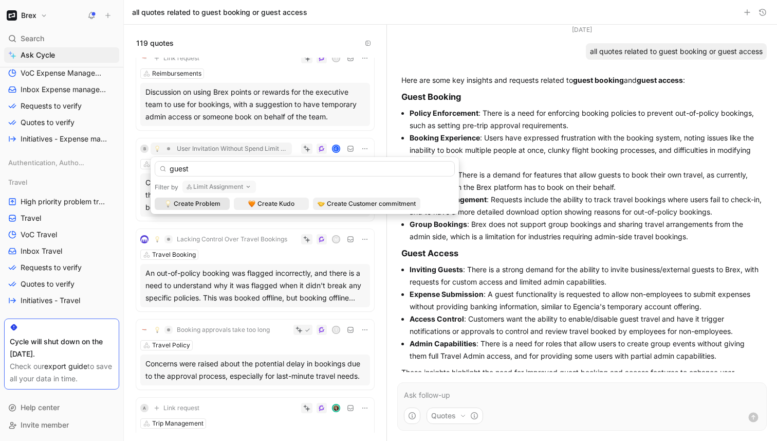
type input "guest"
click at [228, 187] on button "Limit Assignment" at bounding box center [220, 186] width 74 height 12
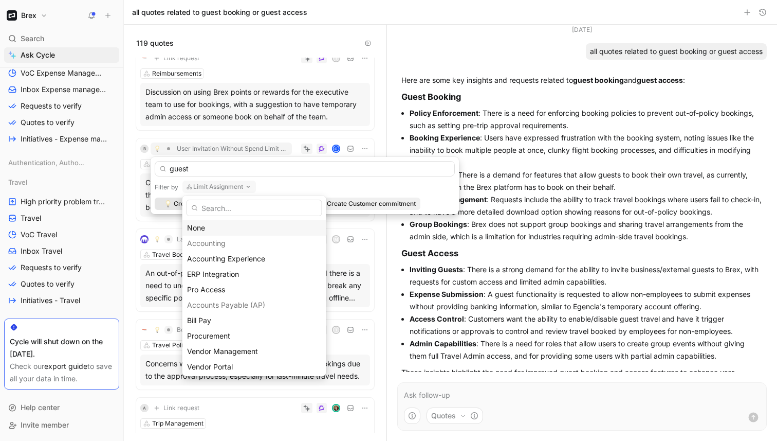
click at [207, 228] on div "None" at bounding box center [254, 228] width 135 height 12
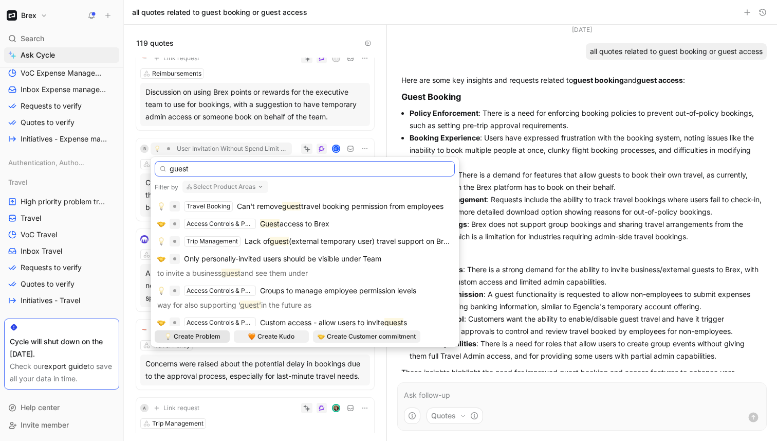
click at [197, 169] on input "guest" at bounding box center [305, 168] width 300 height 15
click at [303, 224] on span "access to Brex" at bounding box center [305, 223] width 50 height 9
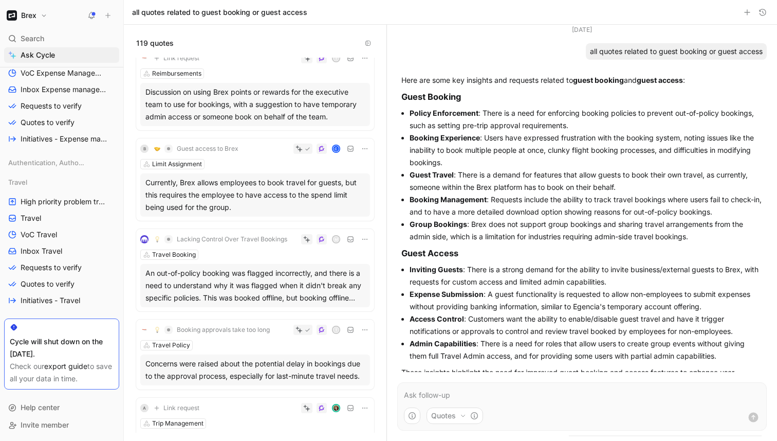
click at [243, 167] on div "Limit Assignment" at bounding box center [255, 164] width 230 height 10
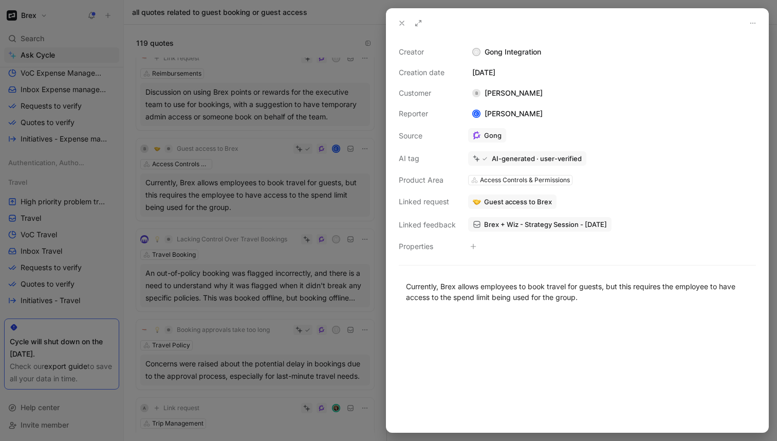
click at [269, 195] on div at bounding box center [388, 220] width 777 height 441
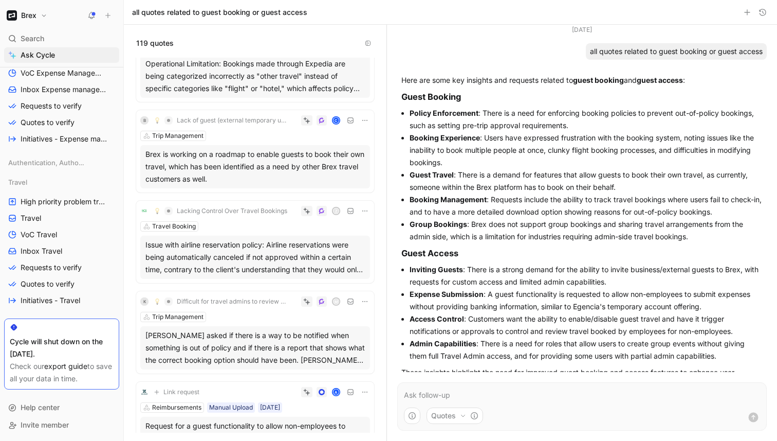
scroll to position [2702, 0]
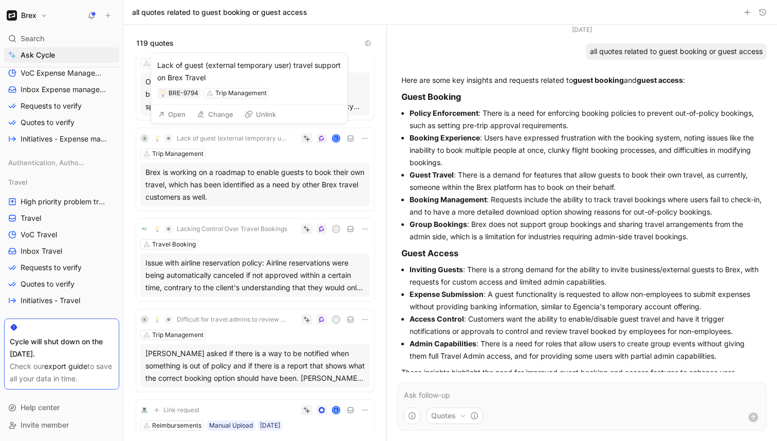
click at [258, 138] on span "Lack of guest (external temporary user) travel support on Brex Travel" at bounding box center [233, 138] width 112 height 8
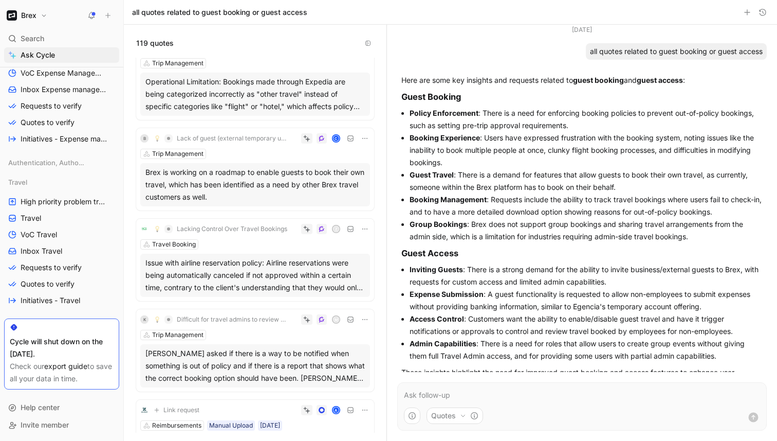
click at [215, 137] on span "Lack of guest (external temporary user) travel support on Brex Travel" at bounding box center [233, 138] width 112 height 8
click at [296, 156] on div "Trip Management" at bounding box center [255, 154] width 230 height 10
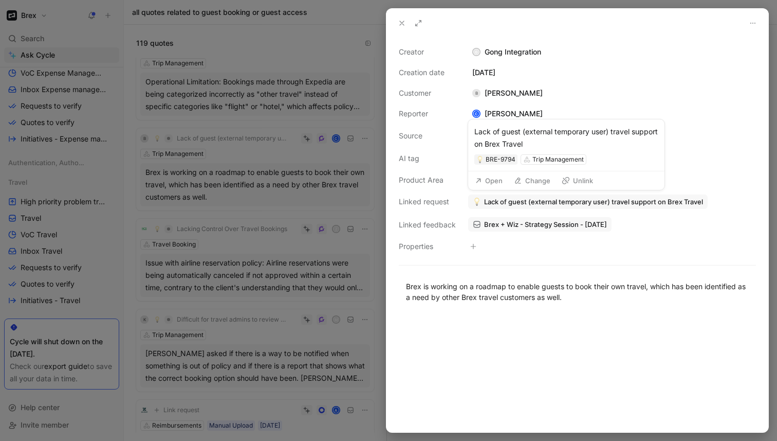
click at [498, 182] on button "Open" at bounding box center [488, 180] width 37 height 14
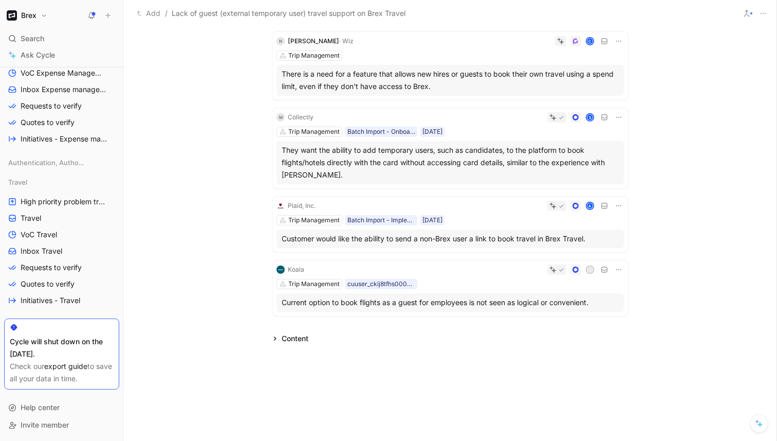
scroll to position [351, 0]
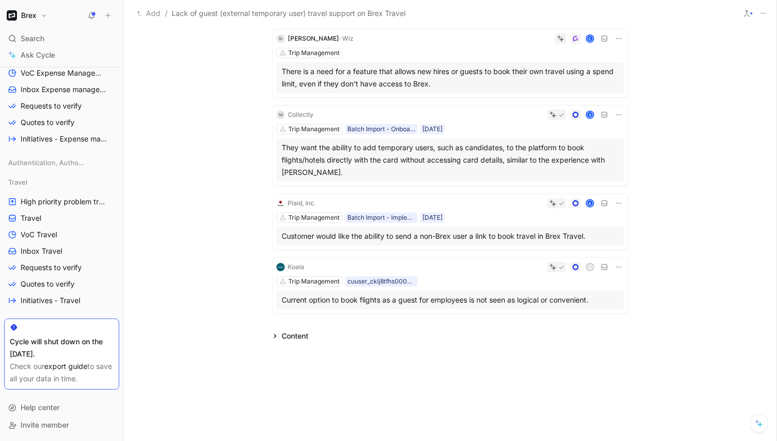
click at [621, 203] on icon at bounding box center [619, 203] width 8 height 8
click at [502, 205] on div "A" at bounding box center [472, 203] width 304 height 10
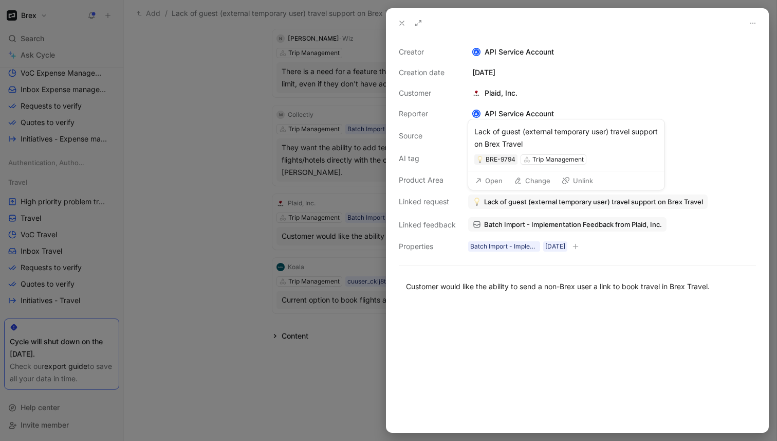
click at [524, 203] on span "Lack of guest (external temporary user) travel support on Brex Travel" at bounding box center [593, 201] width 219 height 9
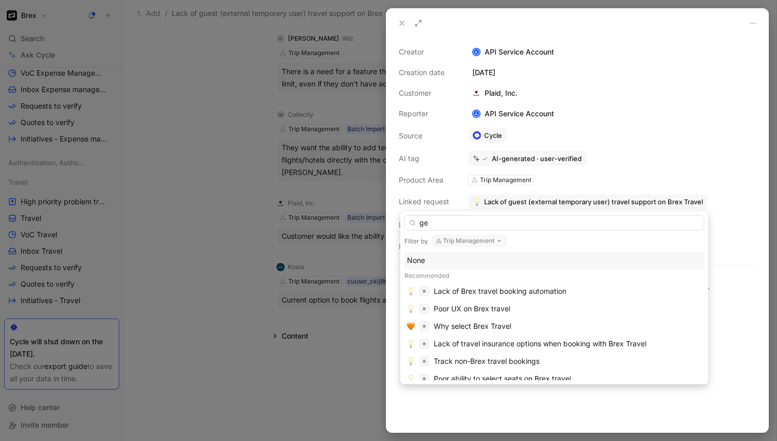
type input "g"
click at [487, 244] on button "Trip Management" at bounding box center [469, 240] width 75 height 12
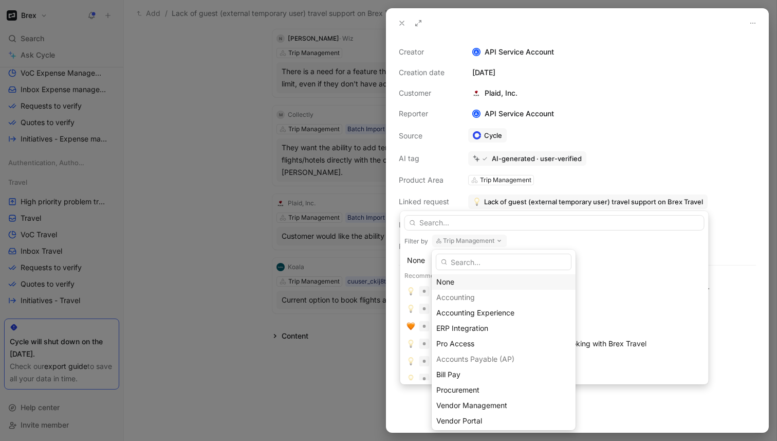
click at [458, 283] on div "None" at bounding box center [504, 282] width 135 height 12
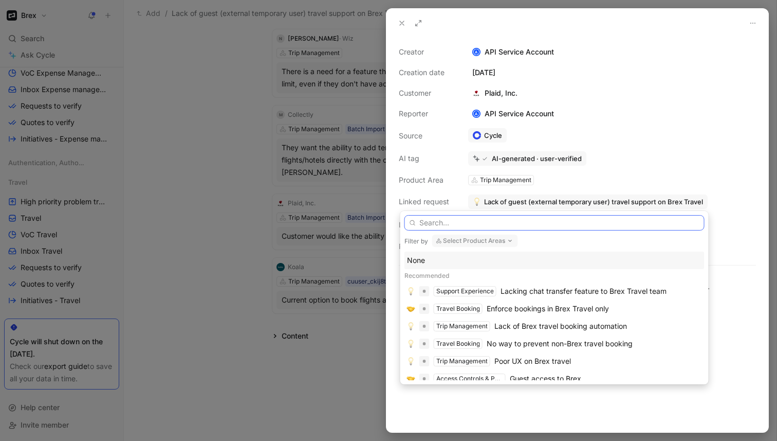
click at [444, 224] on input "text" at bounding box center [555, 222] width 300 height 15
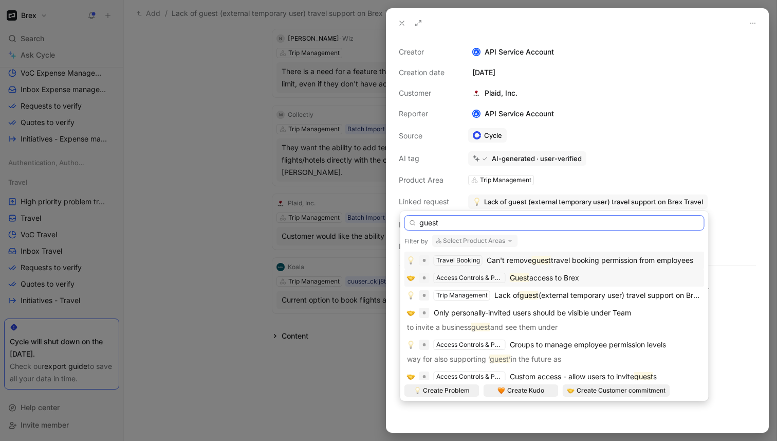
type input "guest"
click at [531, 279] on span "access to Brex" at bounding box center [555, 277] width 50 height 9
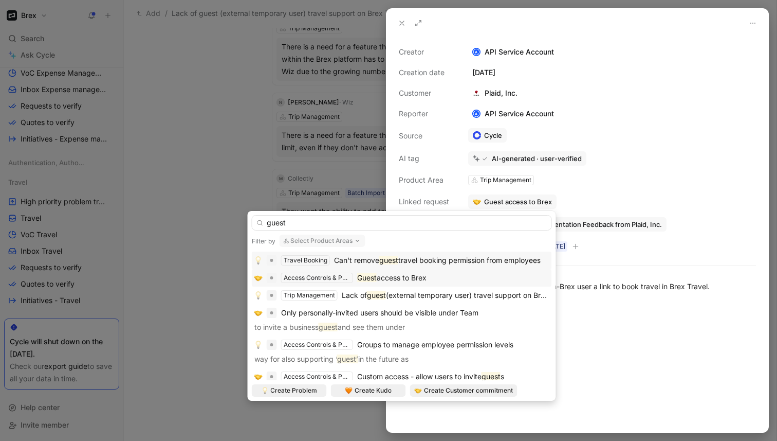
scroll to position [287, 0]
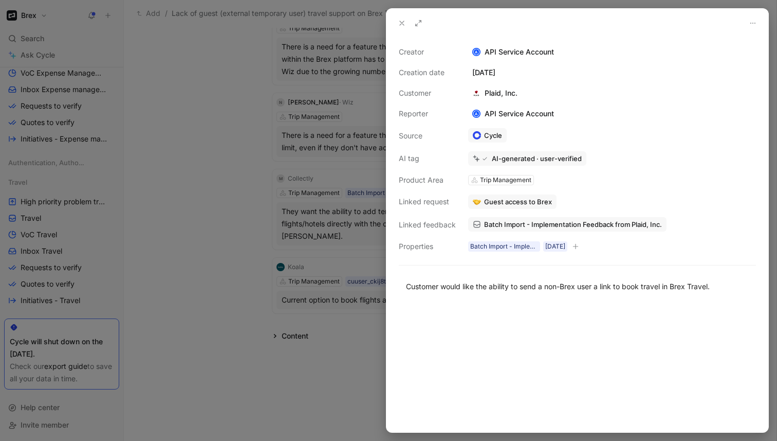
click at [228, 195] on div at bounding box center [388, 220] width 777 height 441
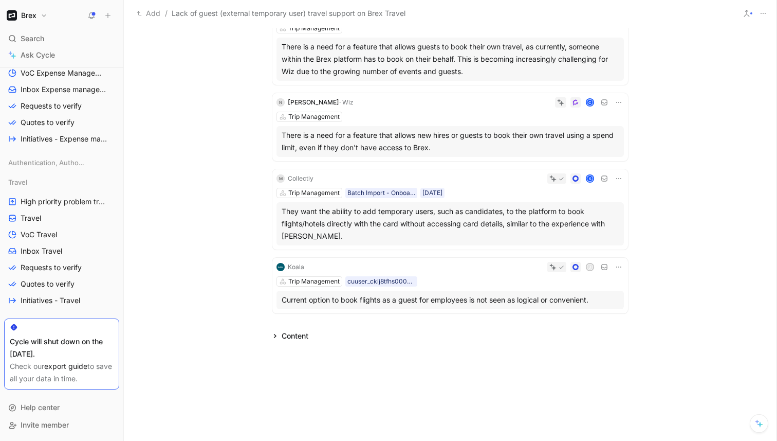
click at [521, 187] on div "M Collectly S Trip Management Batch Import - Onboarded Customer 09/06/2025 They…" at bounding box center [451, 209] width 356 height 80
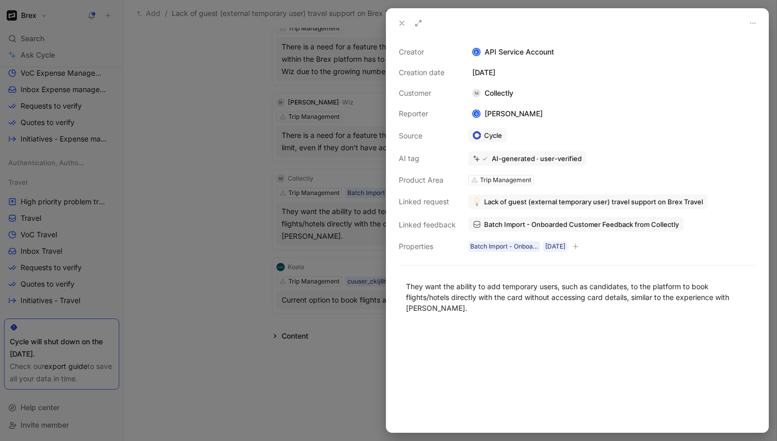
click at [511, 202] on span "Lack of guest (external temporary user) travel support on Brex Travel" at bounding box center [593, 201] width 219 height 9
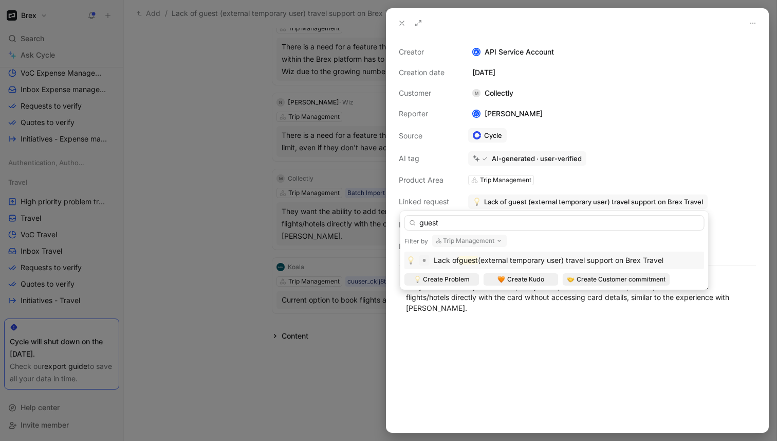
type input "guest"
click at [487, 240] on button "Trip Management" at bounding box center [469, 240] width 75 height 12
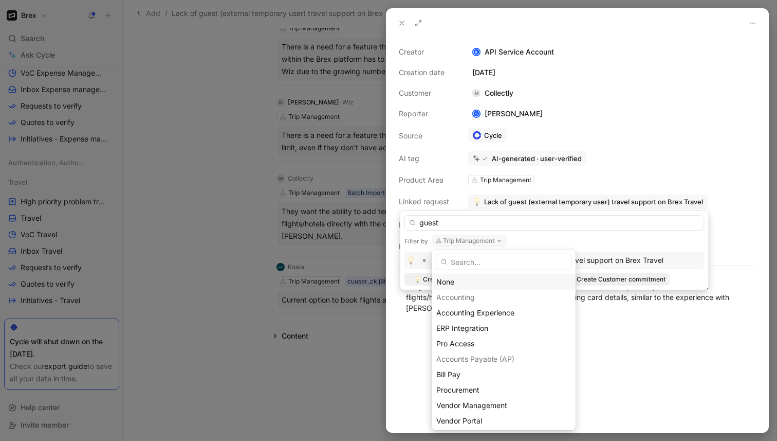
click at [466, 287] on div "None" at bounding box center [504, 282] width 135 height 12
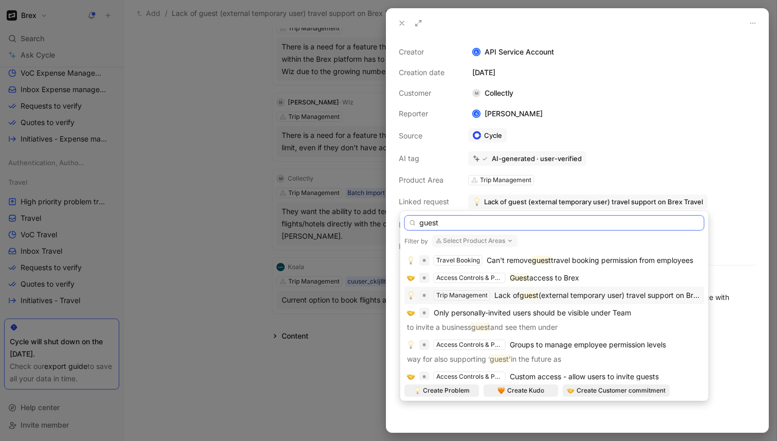
click at [445, 223] on input "guest" at bounding box center [555, 222] width 300 height 15
click at [512, 274] on mark "Guest" at bounding box center [520, 277] width 20 height 9
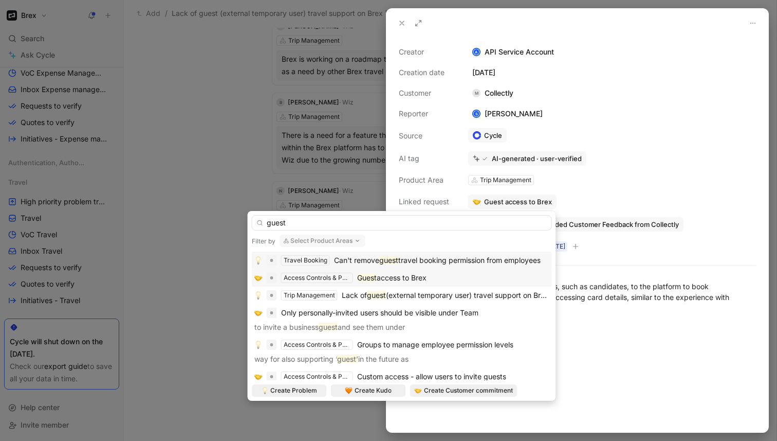
scroll to position [198, 0]
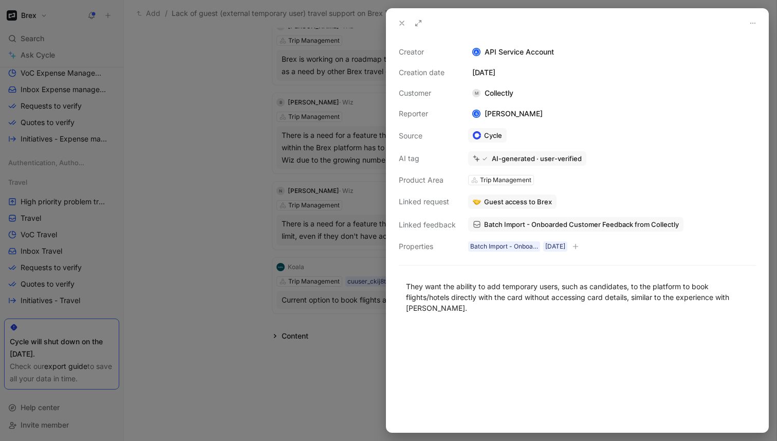
click at [206, 187] on div at bounding box center [388, 220] width 777 height 441
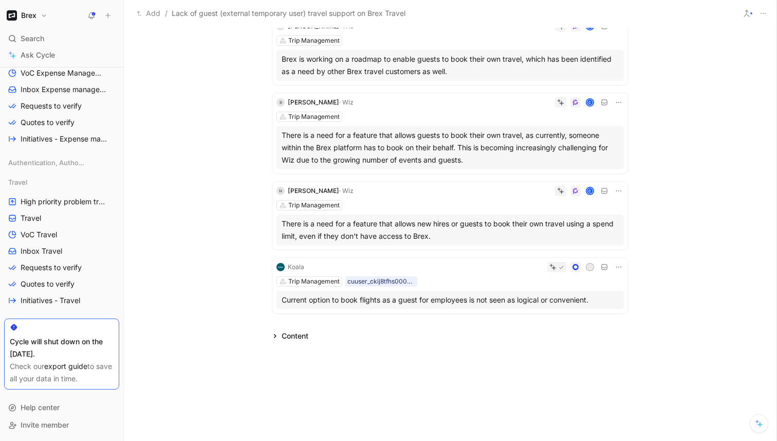
click at [535, 198] on div "N Noy Doron · Wiz C Trip Management There is a need for a feature that allows n…" at bounding box center [451, 216] width 356 height 68
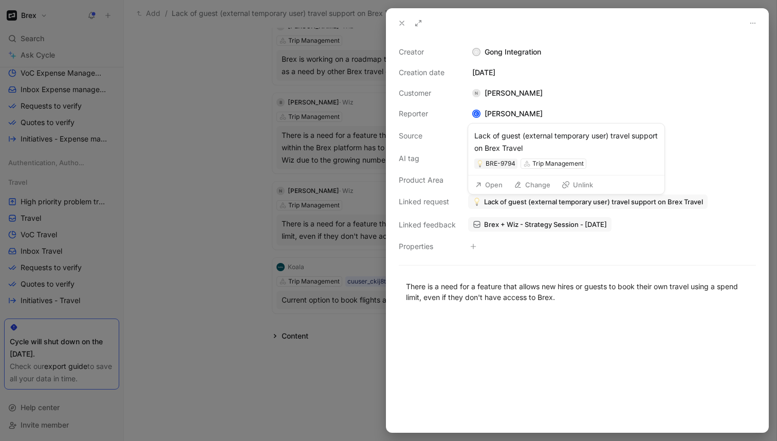
click at [206, 236] on div at bounding box center [388, 220] width 777 height 441
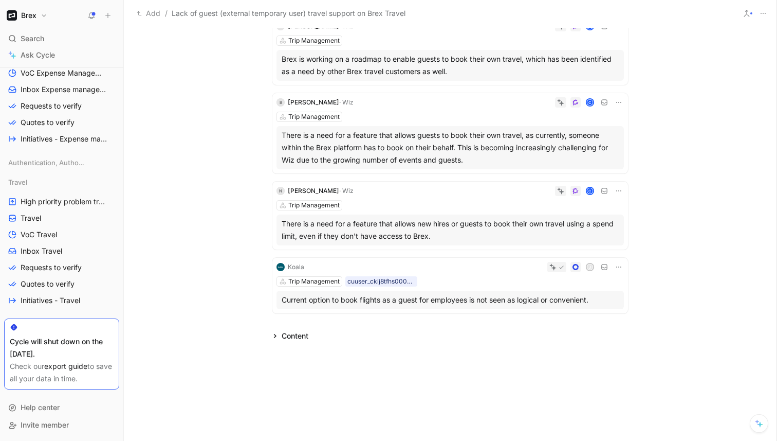
click at [493, 274] on div "Koala J Trip Management cuuser_ckij8tfhs000h01w82e6wt1ki Current option to book…" at bounding box center [451, 286] width 356 height 56
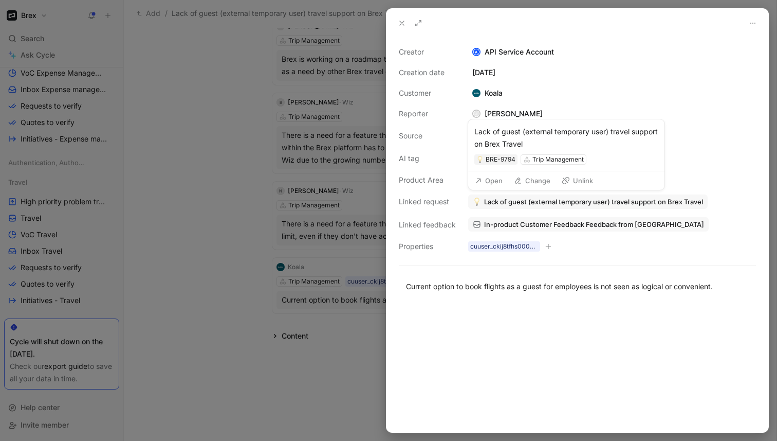
click at [516, 202] on span "Lack of guest (external temporary user) travel support on Brex Travel" at bounding box center [593, 201] width 219 height 9
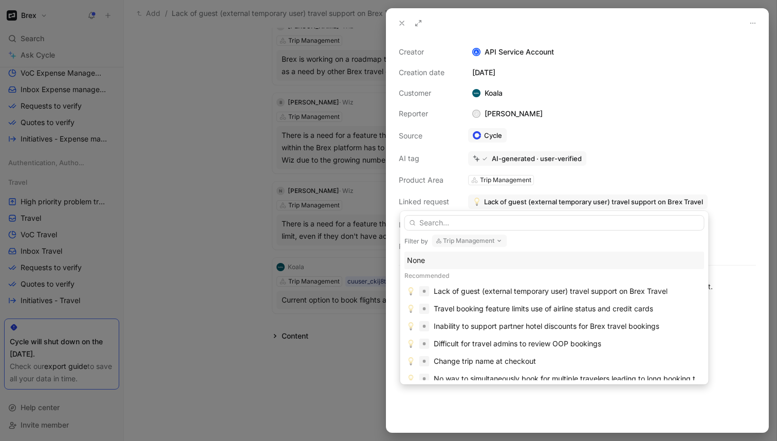
click at [461, 240] on button "Trip Management" at bounding box center [469, 240] width 75 height 12
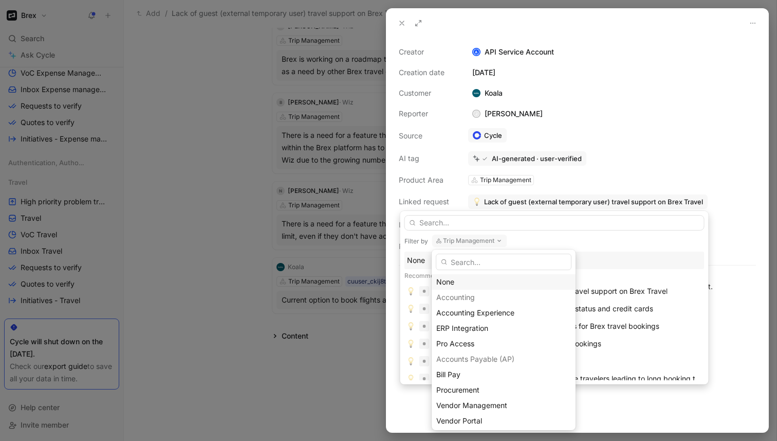
click at [460, 280] on div "None" at bounding box center [504, 282] width 135 height 12
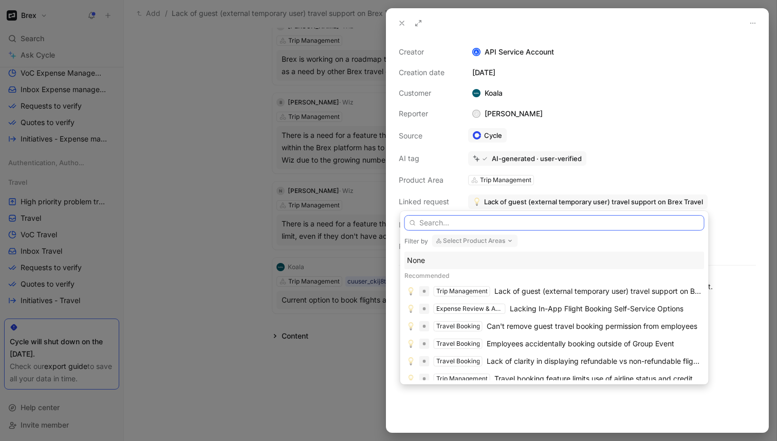
click at [454, 224] on input "text" at bounding box center [555, 222] width 300 height 15
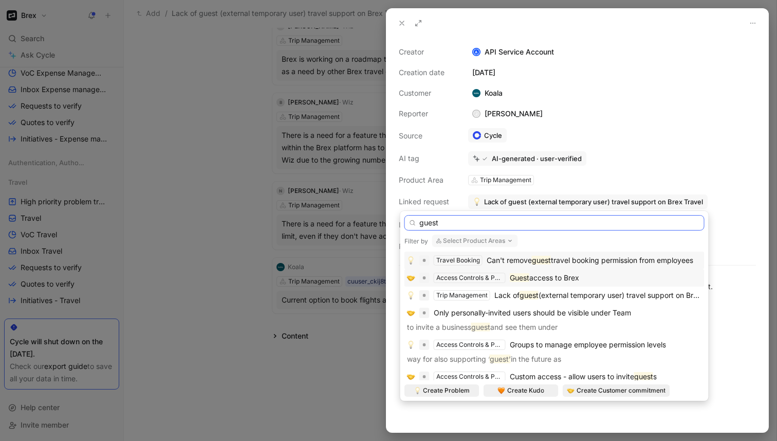
type input "guest"
click at [491, 273] on div "Access Controls & Permissions" at bounding box center [470, 278] width 67 height 10
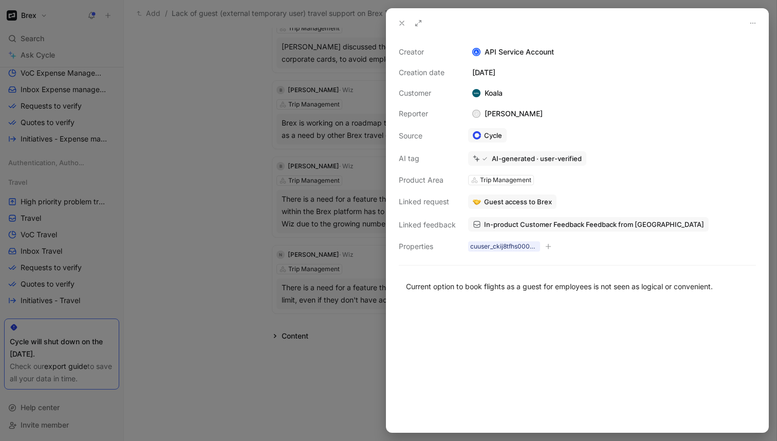
click at [206, 226] on div at bounding box center [388, 220] width 777 height 441
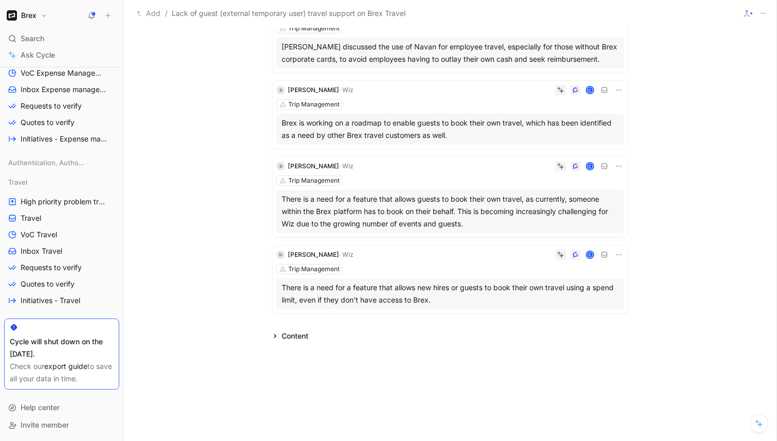
click at [488, 264] on div "Trip Management" at bounding box center [451, 269] width 348 height 10
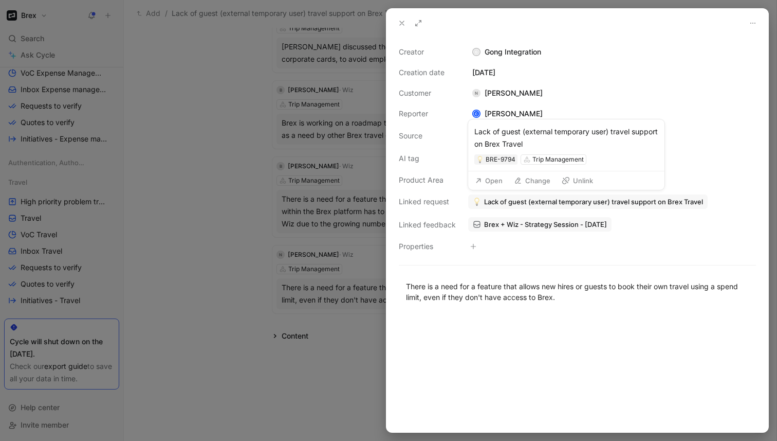
click at [513, 202] on span "Lack of guest (external temporary user) travel support on Brex Travel" at bounding box center [593, 201] width 219 height 9
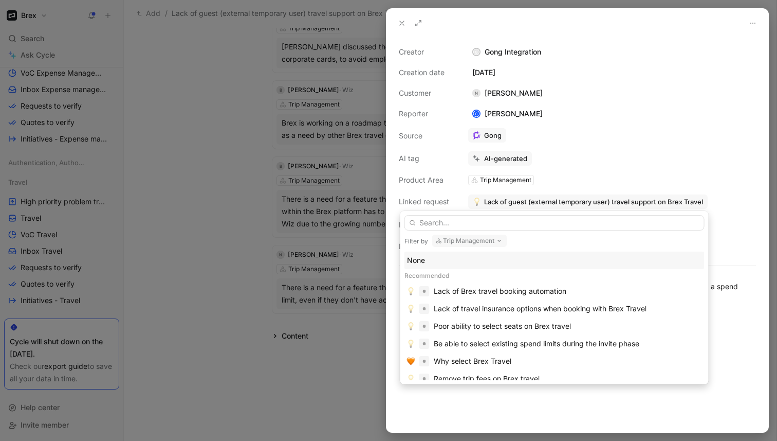
click at [449, 258] on div "None" at bounding box center [554, 260] width 295 height 12
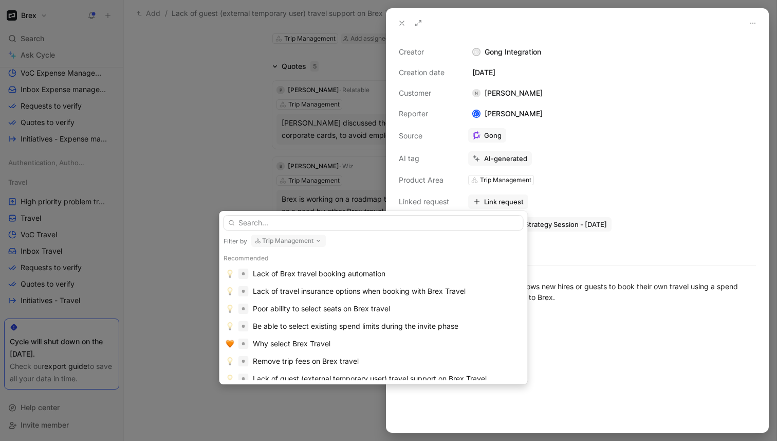
scroll to position [59, 0]
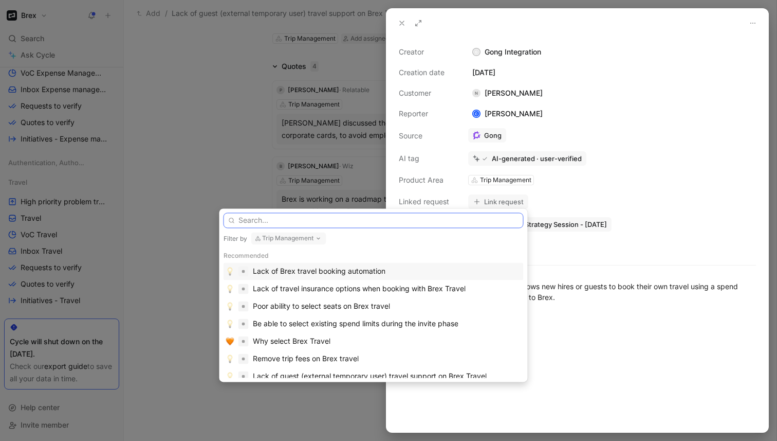
click at [449, 223] on input "text" at bounding box center [374, 219] width 300 height 15
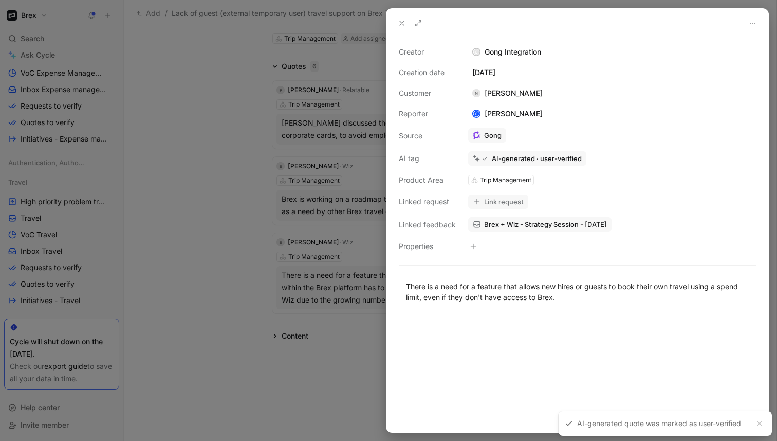
click at [506, 200] on button "Link request" at bounding box center [498, 201] width 60 height 14
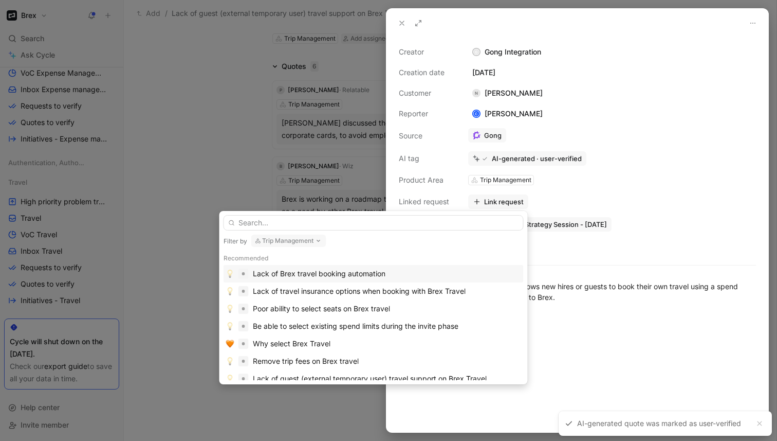
click at [305, 239] on button "Trip Management" at bounding box center [288, 240] width 75 height 12
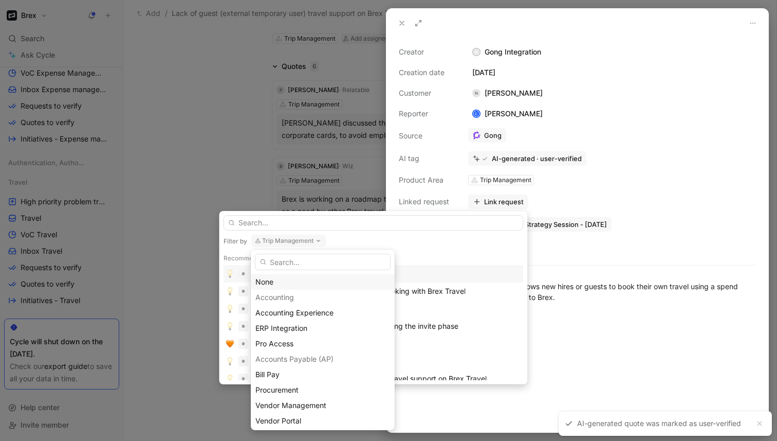
click at [283, 280] on div "None" at bounding box center [323, 282] width 135 height 12
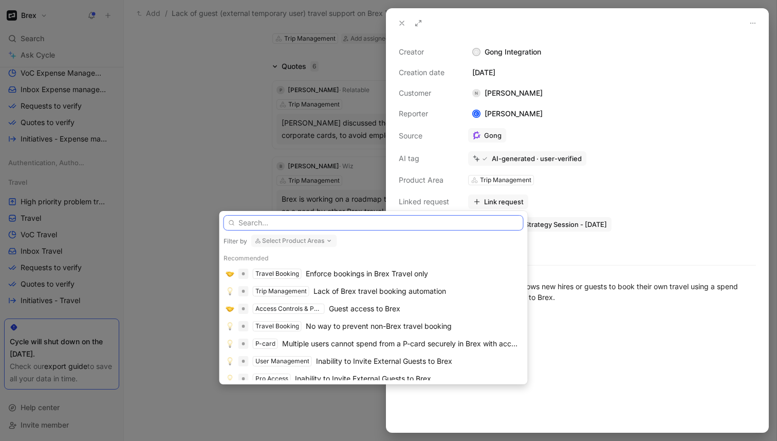
click at [289, 222] on input "text" at bounding box center [374, 222] width 300 height 15
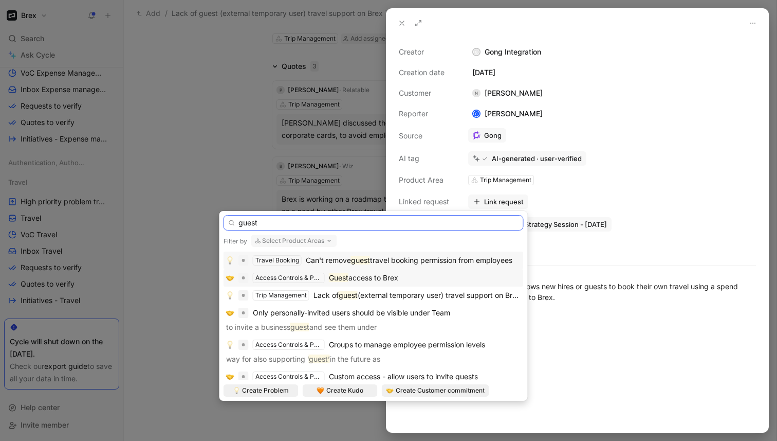
type input "guest"
click at [378, 275] on span "access to Brex" at bounding box center [374, 277] width 50 height 9
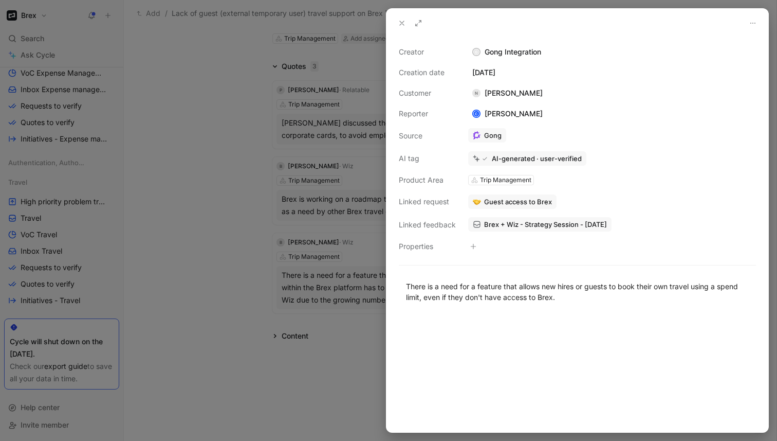
click at [220, 236] on div at bounding box center [388, 220] width 777 height 441
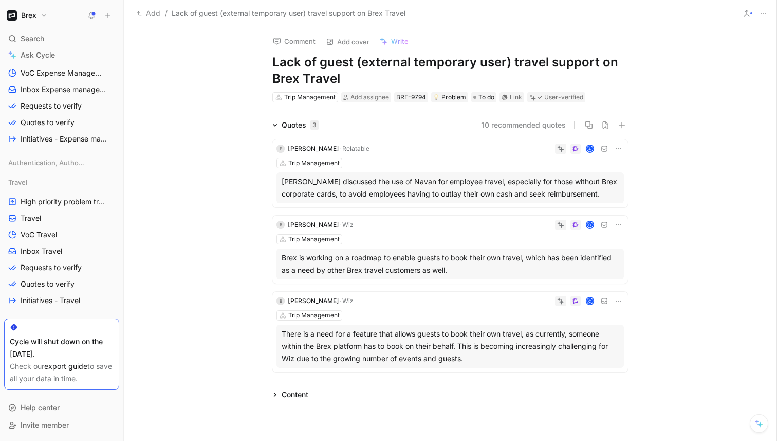
click at [483, 162] on div "Trip Management" at bounding box center [451, 163] width 348 height 10
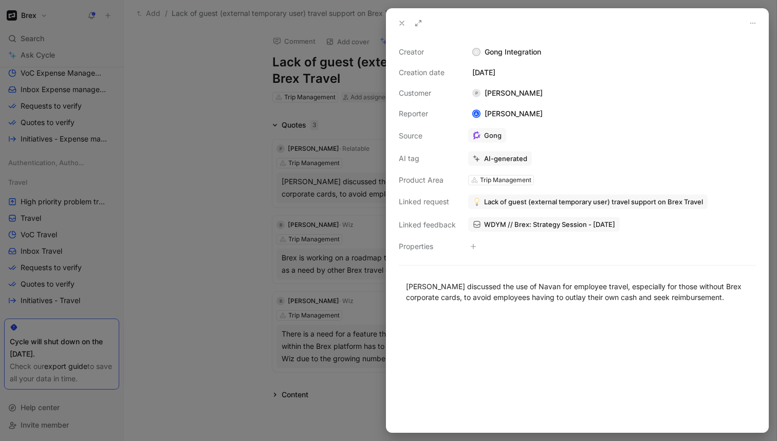
click at [509, 224] on span "WDYM // Brex: Strategy Session - 9/19/2025" at bounding box center [549, 224] width 131 height 9
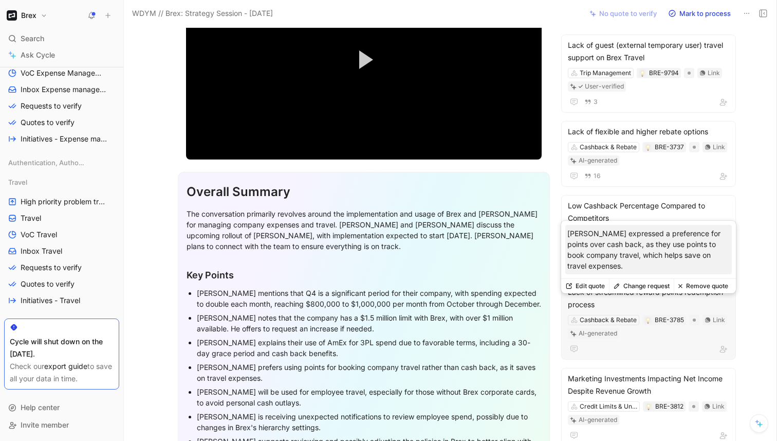
scroll to position [92, 0]
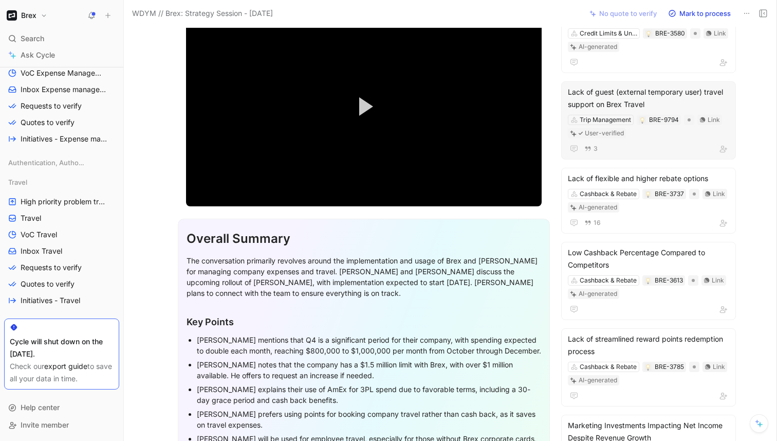
click at [647, 101] on div "Lack of guest (external temporary user) travel support on Brex Travel" at bounding box center [648, 98] width 161 height 25
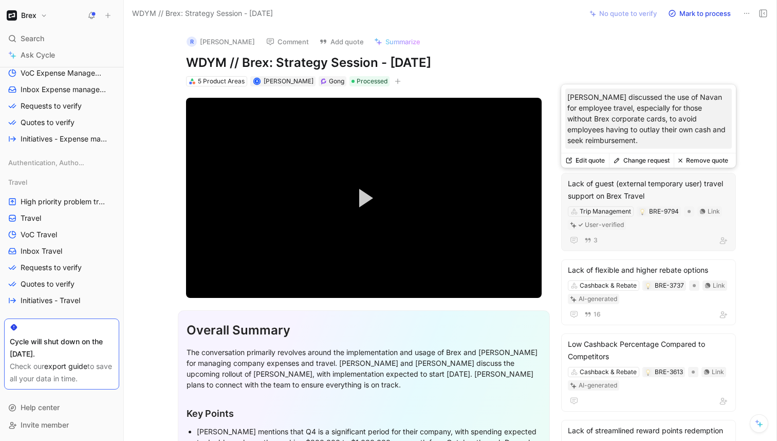
click at [657, 234] on div "3" at bounding box center [648, 240] width 161 height 12
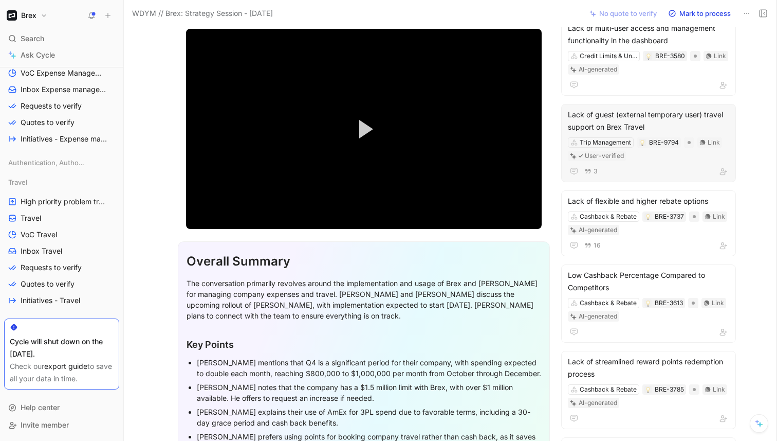
scroll to position [64, 0]
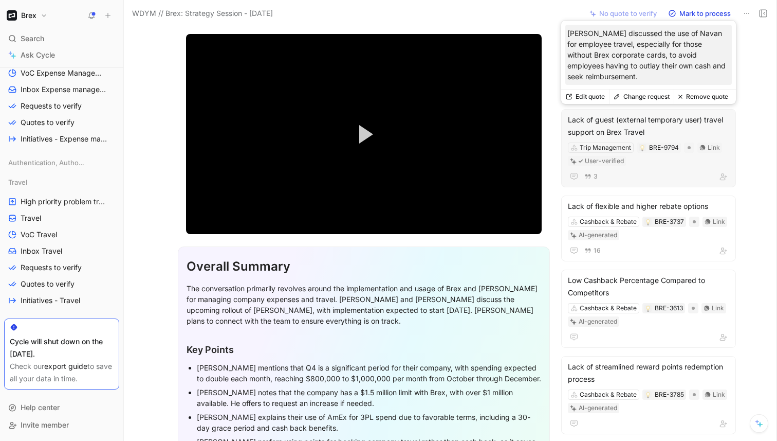
click at [657, 96] on button "Remove quote" at bounding box center [703, 96] width 59 height 14
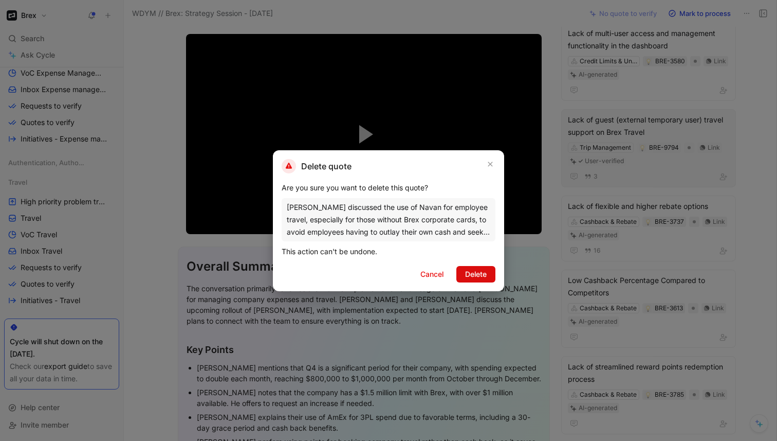
click at [477, 274] on span "Delete" at bounding box center [476, 274] width 22 height 12
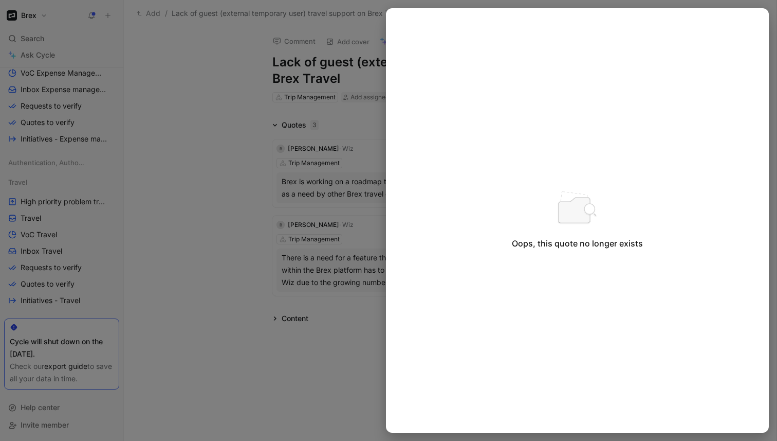
click at [187, 129] on div at bounding box center [388, 220] width 777 height 441
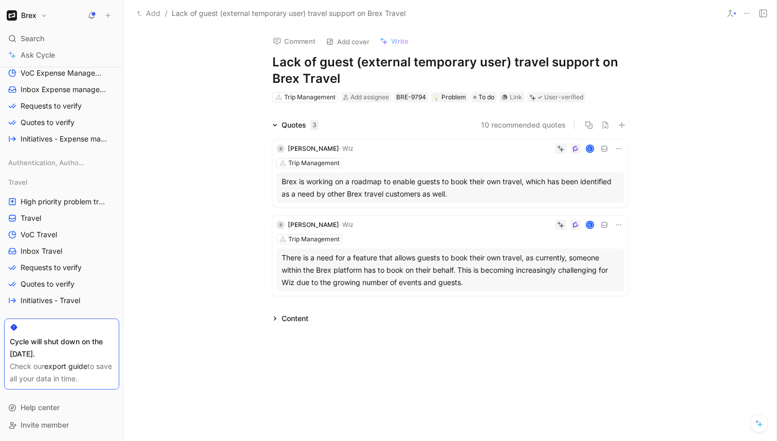
click at [510, 155] on div "B Brian L Berry · Wiz C Trip Management Brex is working on a roadmap to enable …" at bounding box center [451, 173] width 356 height 68
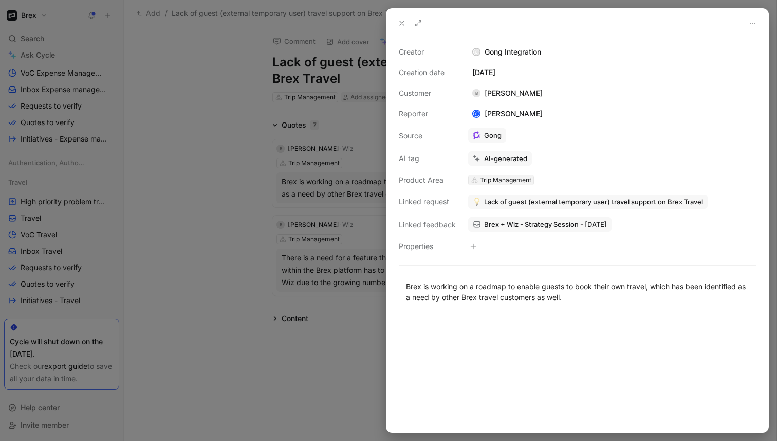
click at [489, 183] on div "Trip Management" at bounding box center [505, 180] width 51 height 10
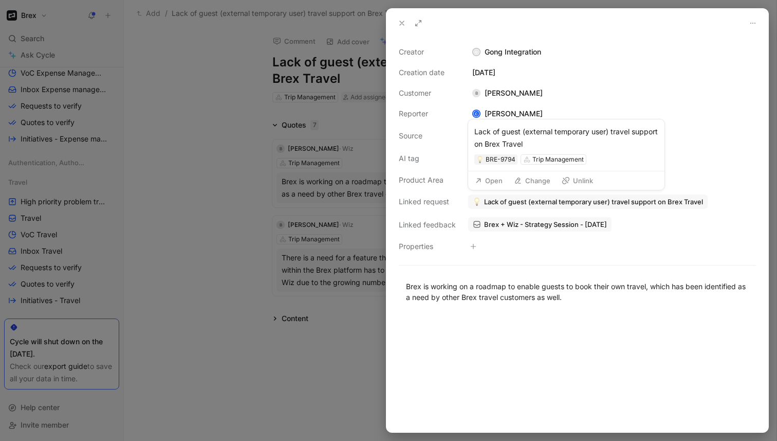
click at [548, 203] on span "Lack of guest (external temporary user) travel support on Brex Travel" at bounding box center [593, 201] width 219 height 9
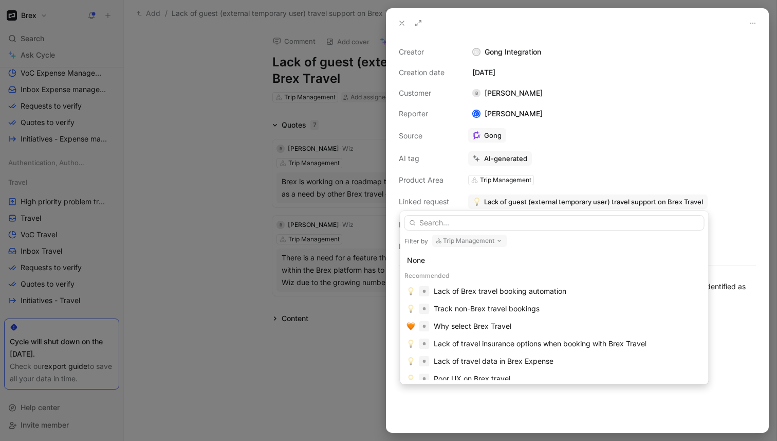
click at [450, 241] on button "Trip Management" at bounding box center [469, 240] width 75 height 12
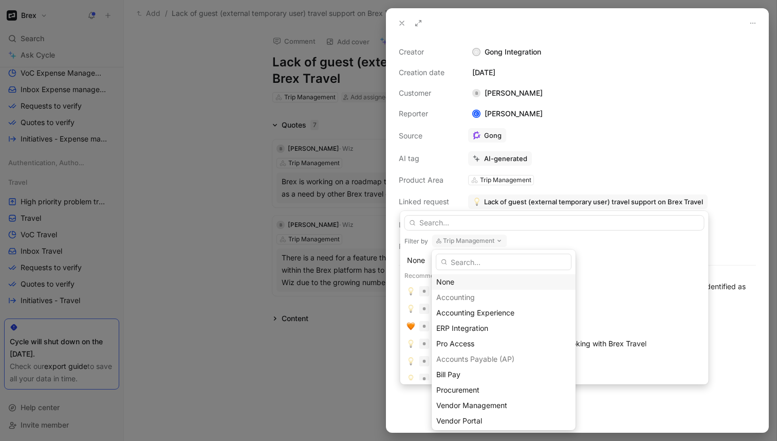
click at [455, 282] on div "None" at bounding box center [504, 282] width 135 height 12
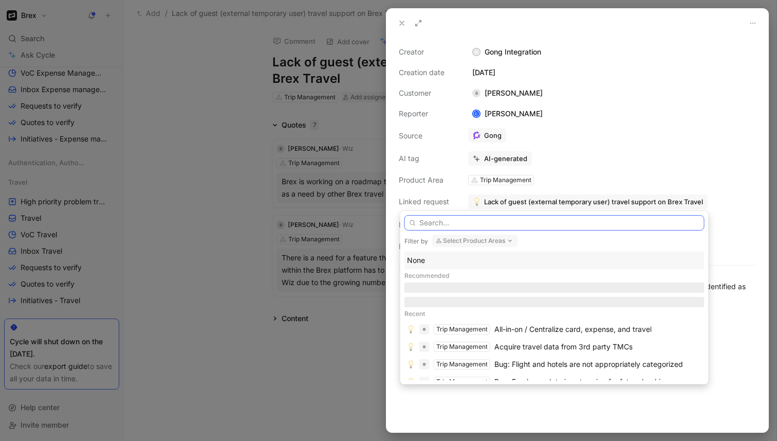
click at [439, 220] on input "text" at bounding box center [555, 222] width 300 height 15
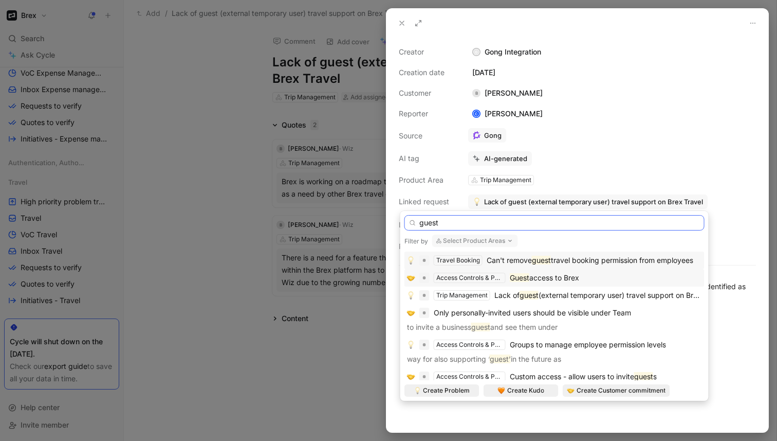
type input "guest"
click at [521, 276] on mark "Guest" at bounding box center [520, 277] width 20 height 9
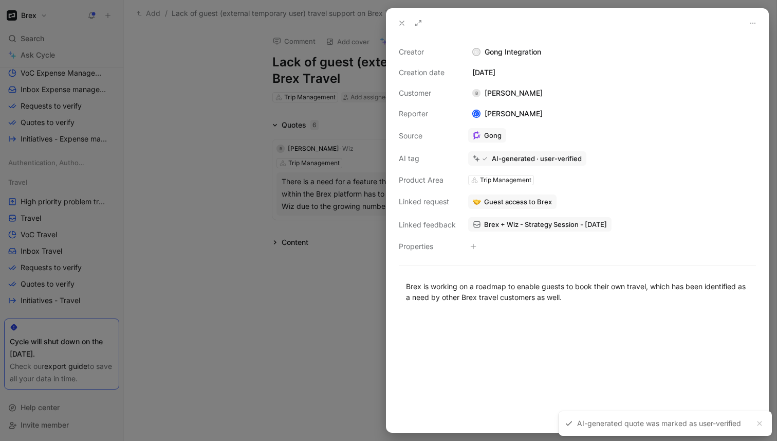
click at [332, 329] on div at bounding box center [388, 220] width 777 height 441
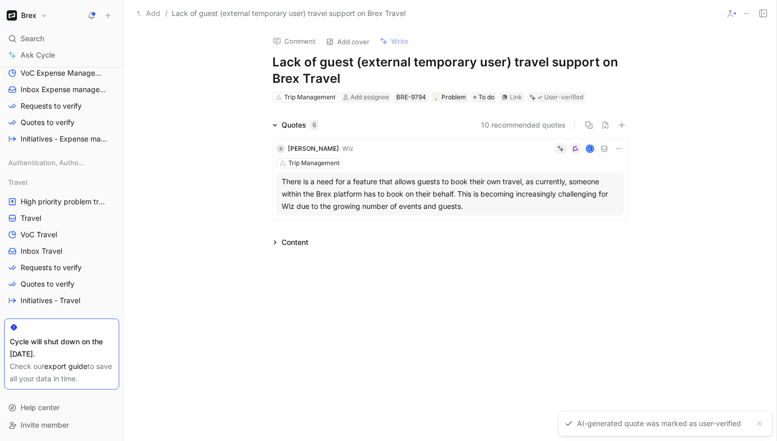
click at [407, 160] on div "Trip Management" at bounding box center [451, 163] width 348 height 10
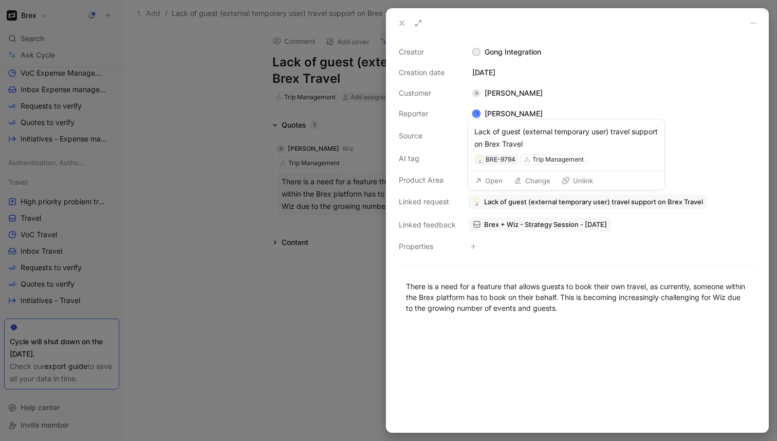
click at [579, 198] on span "Lack of guest (external temporary user) travel support on Brex Travel" at bounding box center [593, 201] width 219 height 9
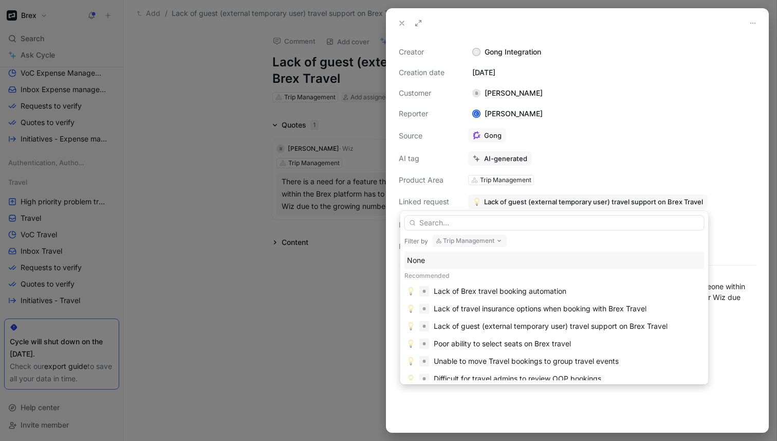
click at [464, 238] on button "Trip Management" at bounding box center [469, 240] width 75 height 12
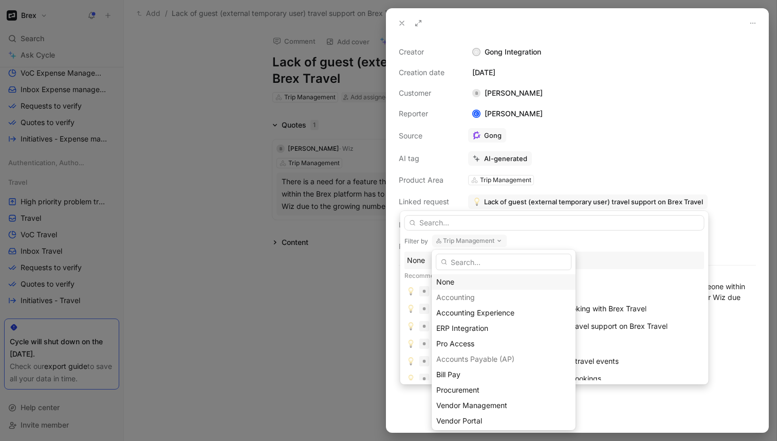
click at [465, 281] on div "None" at bounding box center [504, 282] width 135 height 12
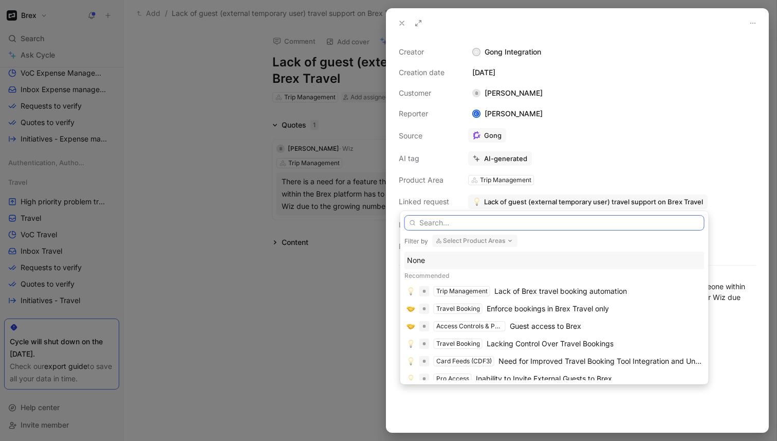
click at [449, 224] on input "text" at bounding box center [555, 222] width 300 height 15
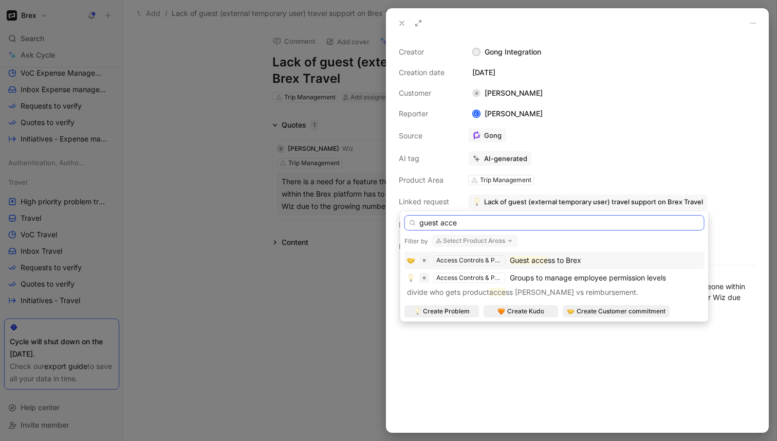
type input "guest acce"
click at [486, 259] on div "Access Controls & Permissions" at bounding box center [470, 260] width 67 height 10
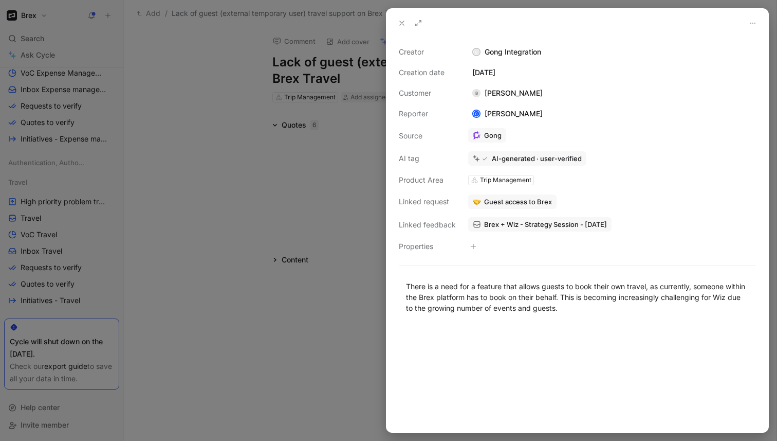
click at [308, 390] on div at bounding box center [388, 220] width 777 height 441
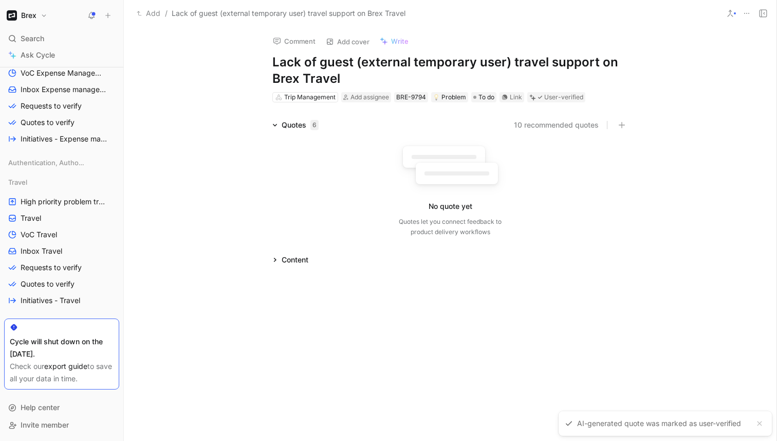
click at [657, 14] on icon at bounding box center [747, 13] width 8 height 8
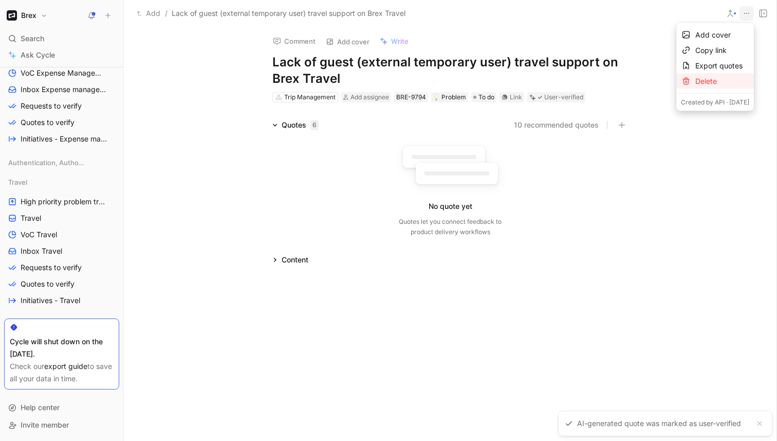
click at [657, 80] on div "Delete" at bounding box center [723, 81] width 54 height 12
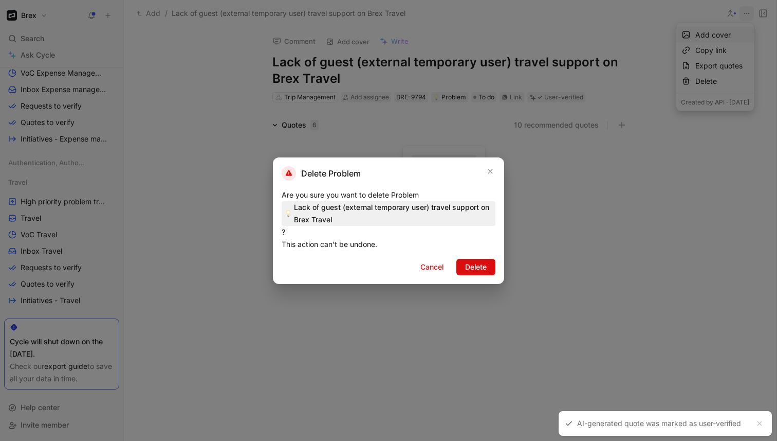
click at [471, 269] on span "Delete" at bounding box center [476, 267] width 22 height 12
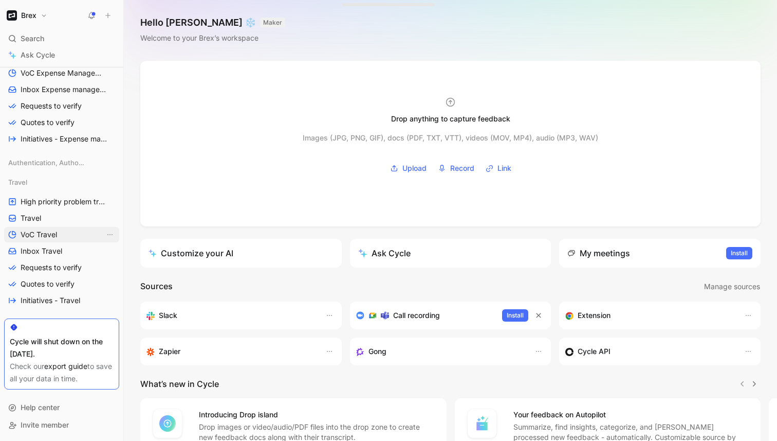
click at [48, 230] on span "VoC Travel" at bounding box center [39, 234] width 37 height 10
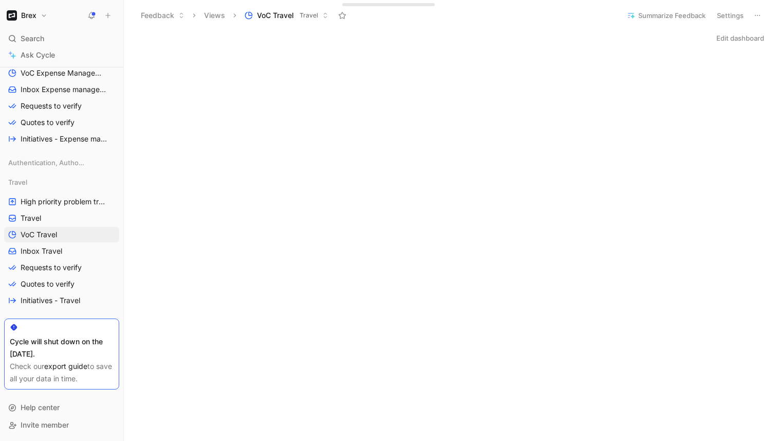
click at [657, 38] on button "Edit dashboard" at bounding box center [740, 38] width 57 height 14
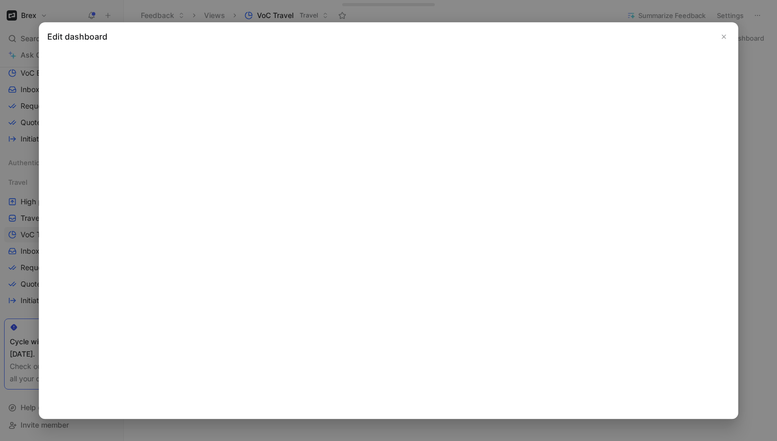
click at [657, 37] on icon "Close" at bounding box center [723, 36] width 7 height 7
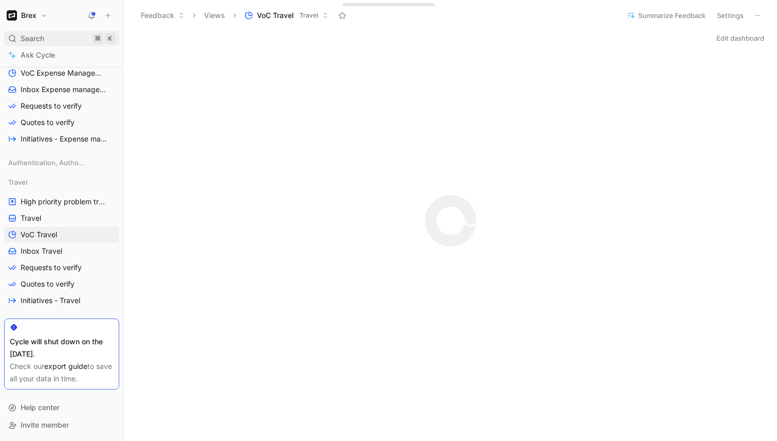
click at [64, 42] on div "Search ⌘ K" at bounding box center [61, 38] width 115 height 15
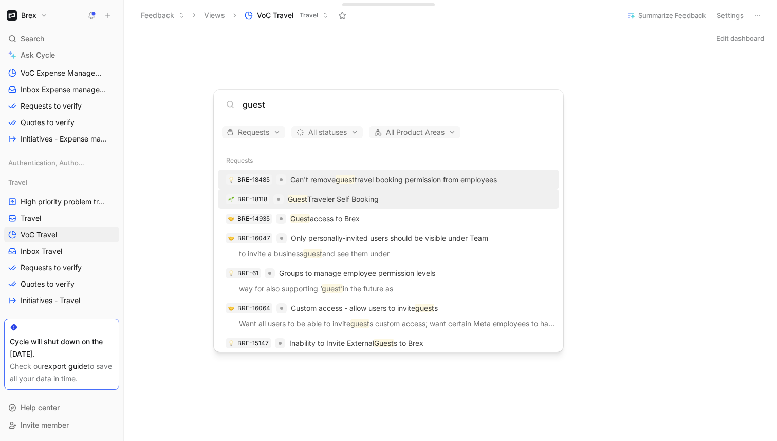
type input "guest"
click at [374, 197] on p "Guest Traveler Self Booking" at bounding box center [333, 199] width 91 height 12
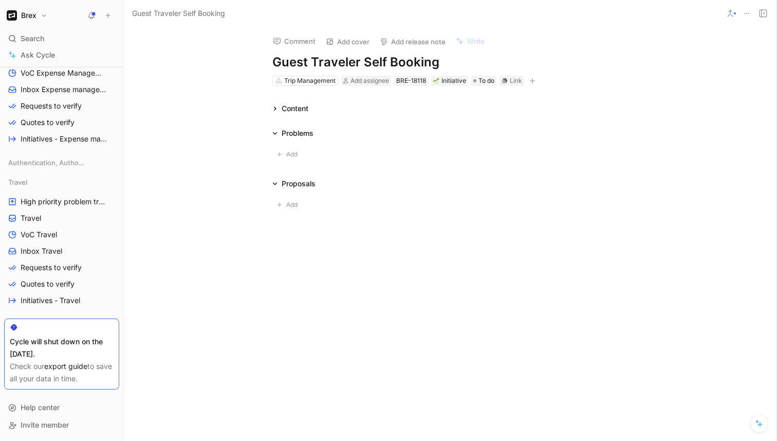
click at [657, 13] on icon at bounding box center [747, 13] width 8 height 8
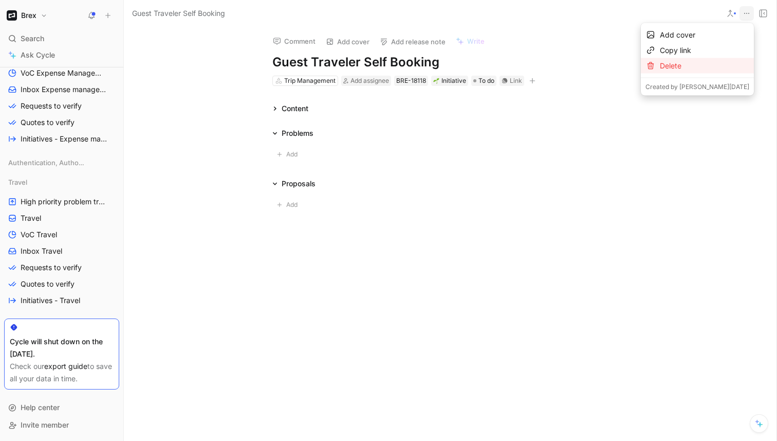
click at [655, 67] on div "Delete" at bounding box center [697, 65] width 113 height 15
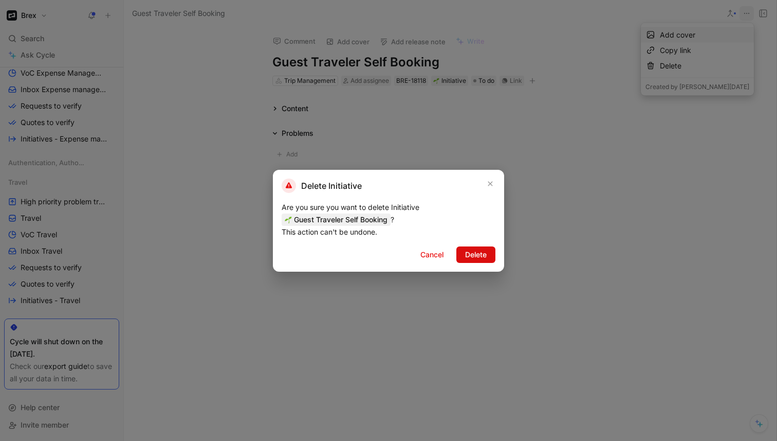
click at [479, 252] on span "Delete" at bounding box center [476, 254] width 22 height 12
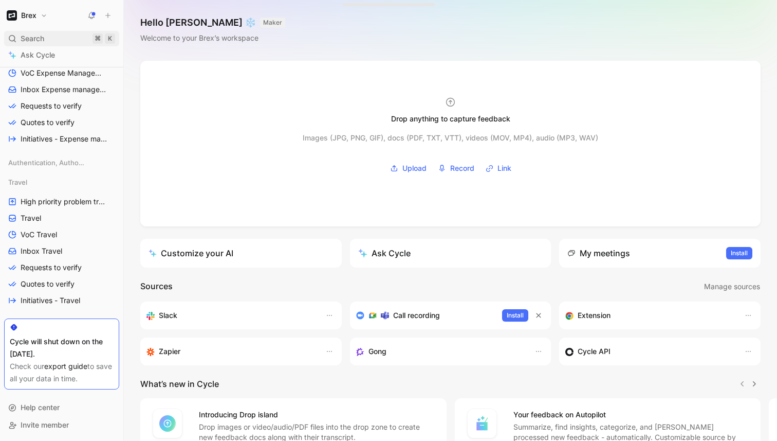
click at [60, 42] on div "Search ⌘ K" at bounding box center [61, 38] width 115 height 15
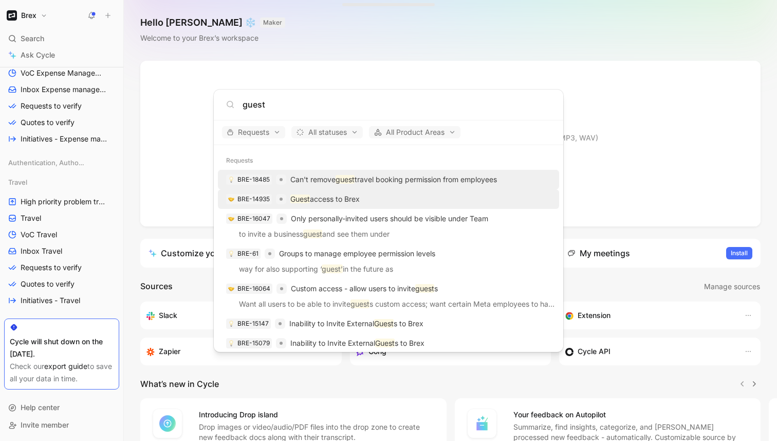
type input "guest"
click at [333, 195] on p "Guest access to Brex" at bounding box center [325, 199] width 69 height 12
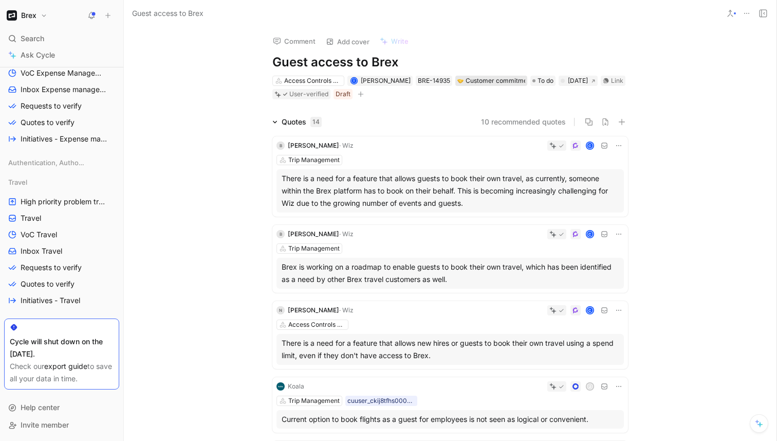
click at [467, 80] on div "Customer commitment" at bounding box center [492, 81] width 68 height 10
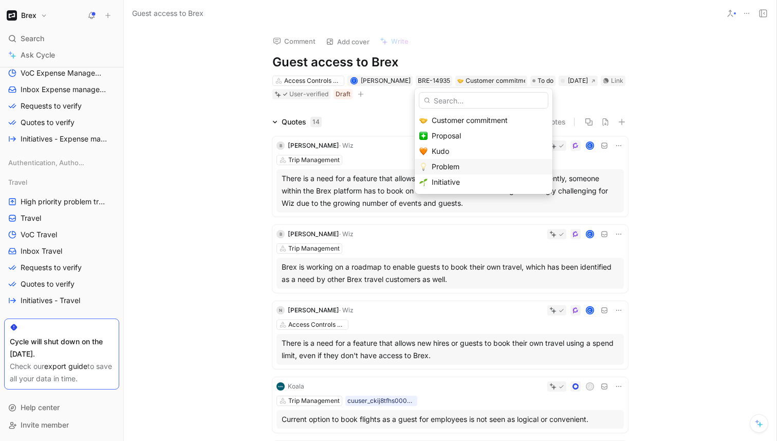
click at [458, 169] on span "Problem" at bounding box center [446, 166] width 28 height 9
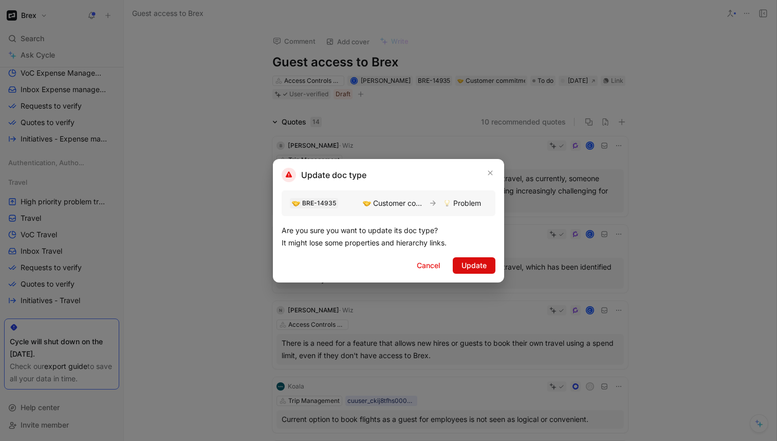
click at [475, 267] on span "Update" at bounding box center [474, 265] width 25 height 12
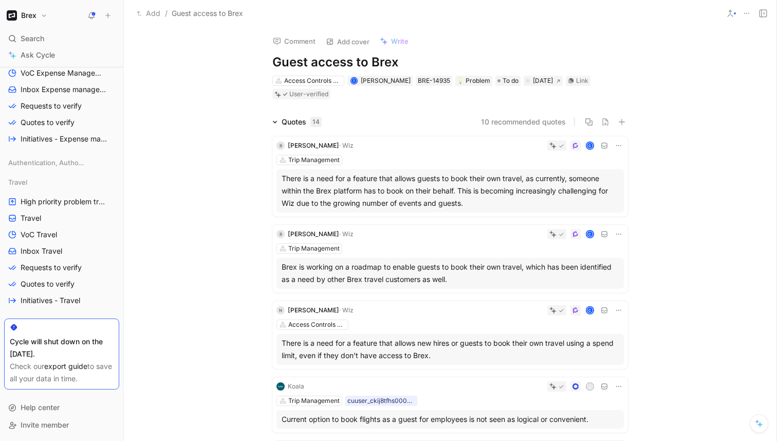
click at [73, 236] on link "VoC Travel" at bounding box center [61, 234] width 115 height 15
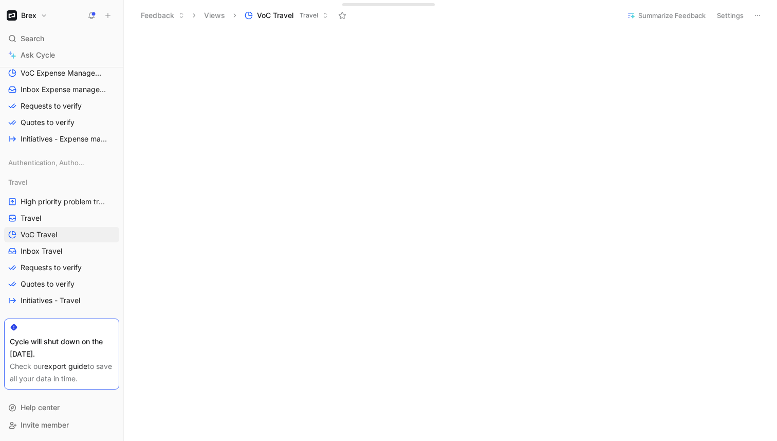
scroll to position [349, 0]
click at [50, 38] on div "Search ⌘ K" at bounding box center [61, 38] width 115 height 15
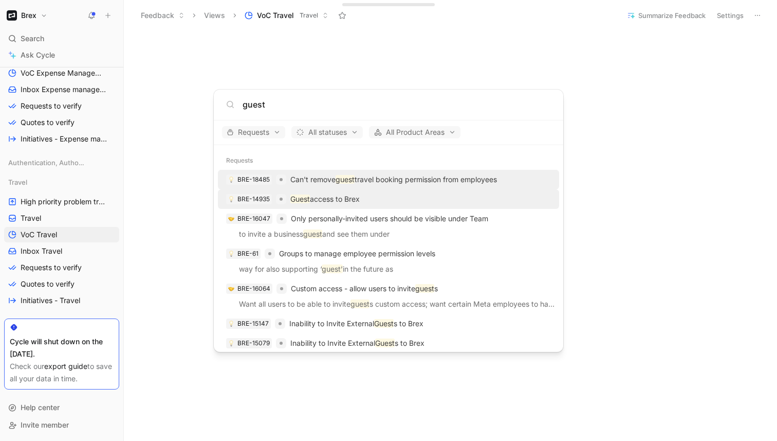
type input "guest"
click at [383, 196] on div "BRE-14935 Guest access to Brex" at bounding box center [388, 199] width 335 height 19
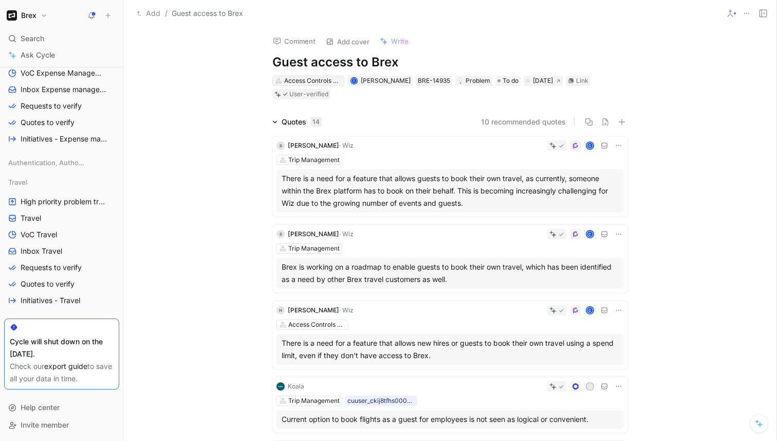
click at [330, 78] on div "Access Controls & Permissions" at bounding box center [313, 81] width 58 height 10
type input "trip"
click at [361, 123] on div "Trip Management" at bounding box center [341, 119] width 129 height 12
click at [63, 229] on link "VoC Travel" at bounding box center [61, 234] width 115 height 15
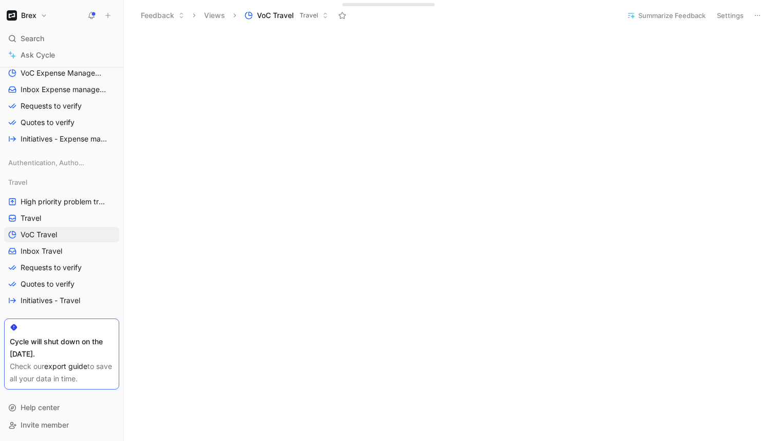
scroll to position [455, 0]
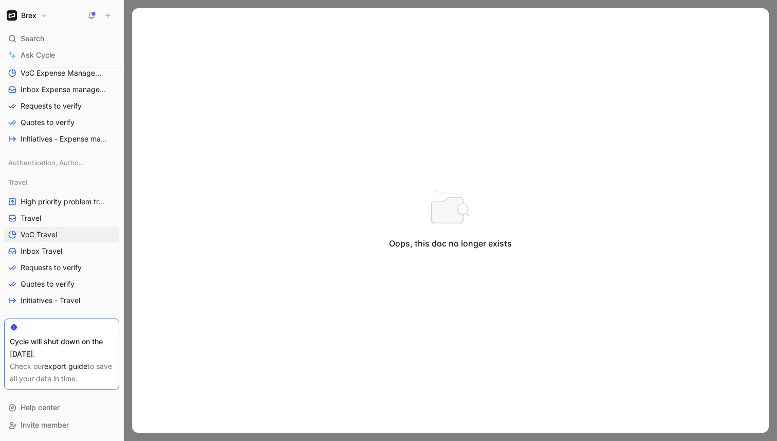
click at [125, 29] on div at bounding box center [451, 220] width 654 height 441
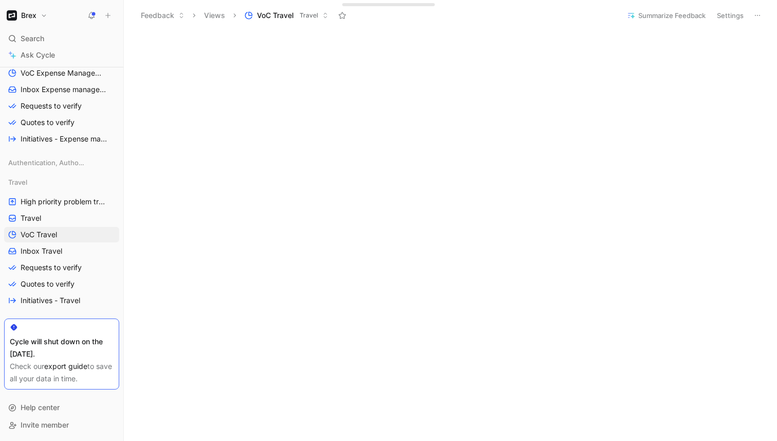
scroll to position [382, 0]
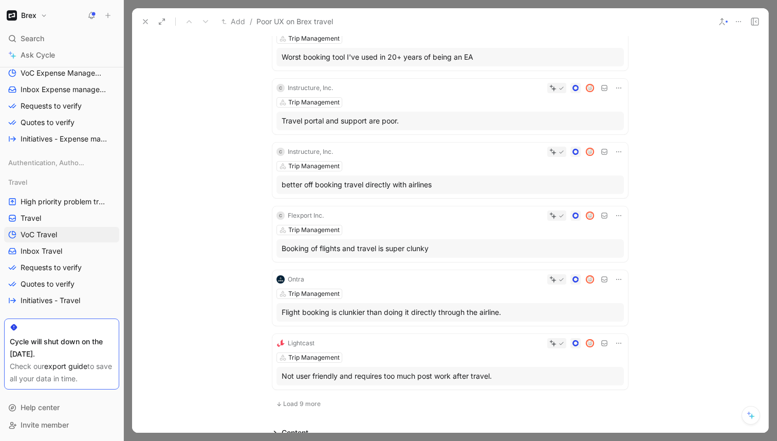
scroll to position [396, 0]
click at [126, 198] on div at bounding box center [451, 220] width 654 height 441
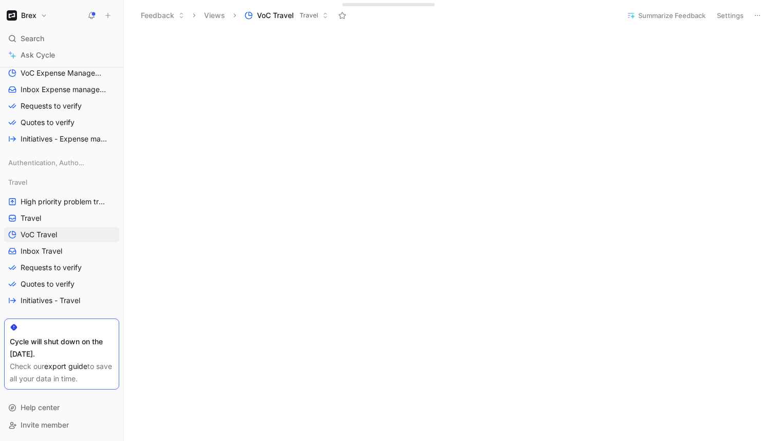
scroll to position [359, 0]
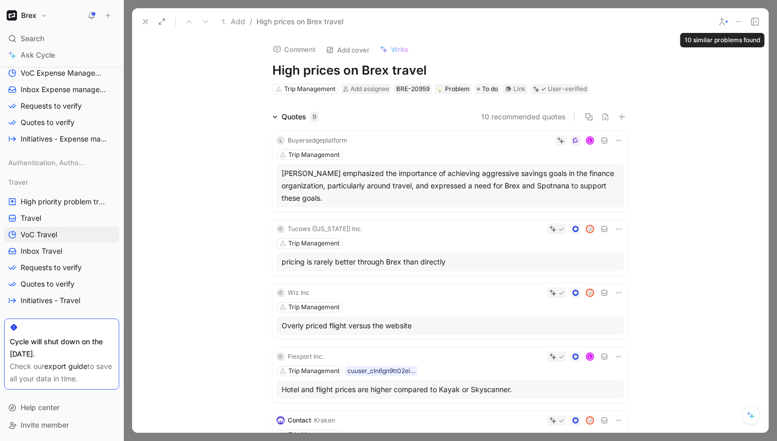
click at [657, 17] on button at bounding box center [722, 21] width 14 height 14
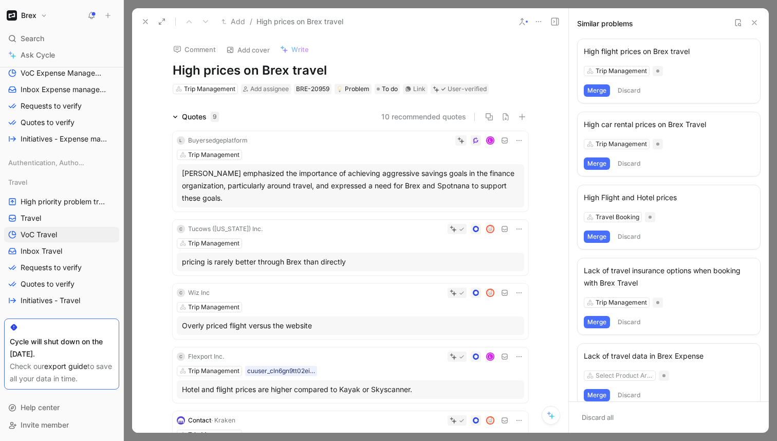
click at [598, 91] on button "Merge" at bounding box center [597, 90] width 26 height 12
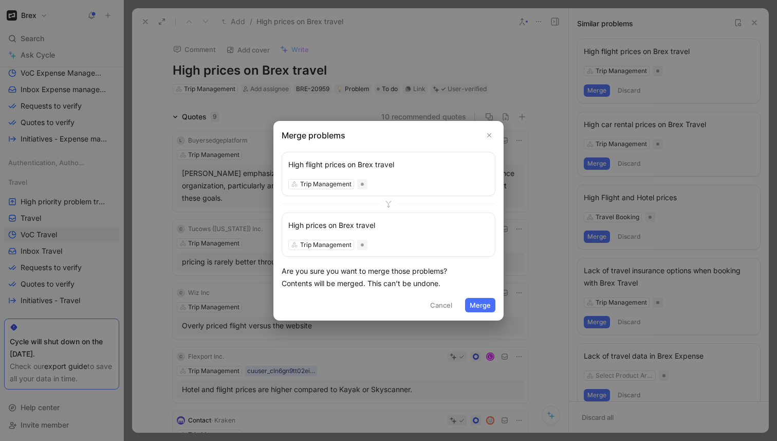
click at [486, 303] on button "Merge" at bounding box center [480, 305] width 30 height 14
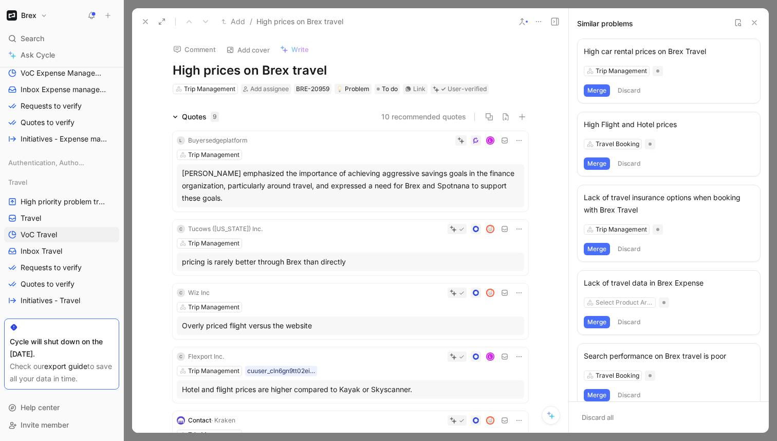
click at [598, 91] on button "Merge" at bounding box center [597, 90] width 26 height 12
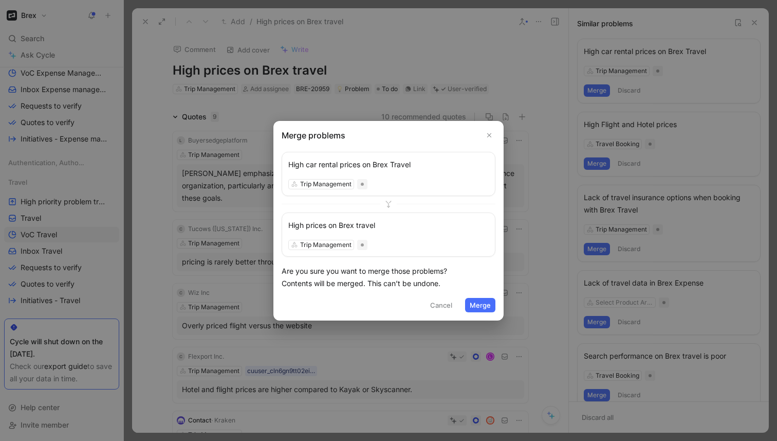
click at [476, 304] on button "Merge" at bounding box center [480, 305] width 30 height 14
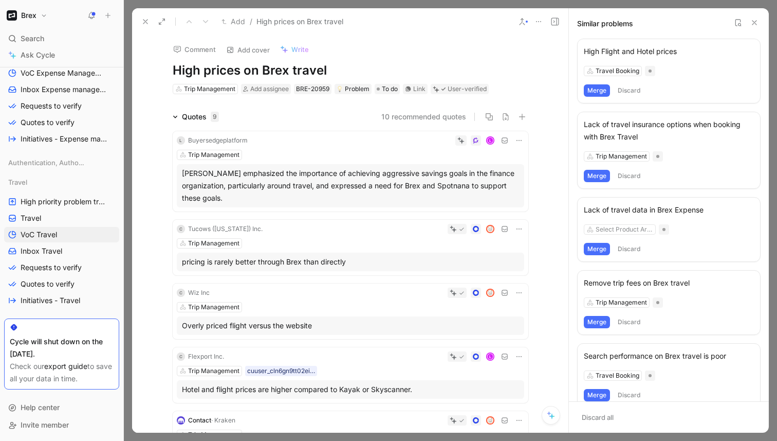
click at [596, 90] on button "Merge" at bounding box center [597, 90] width 26 height 12
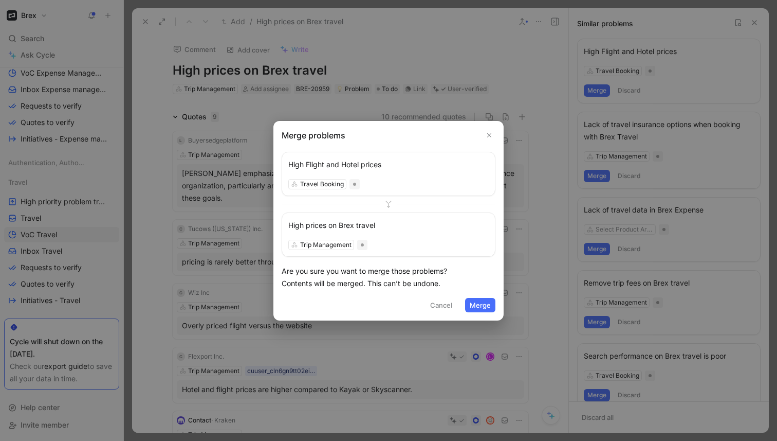
click at [476, 303] on button "Merge" at bounding box center [480, 305] width 30 height 14
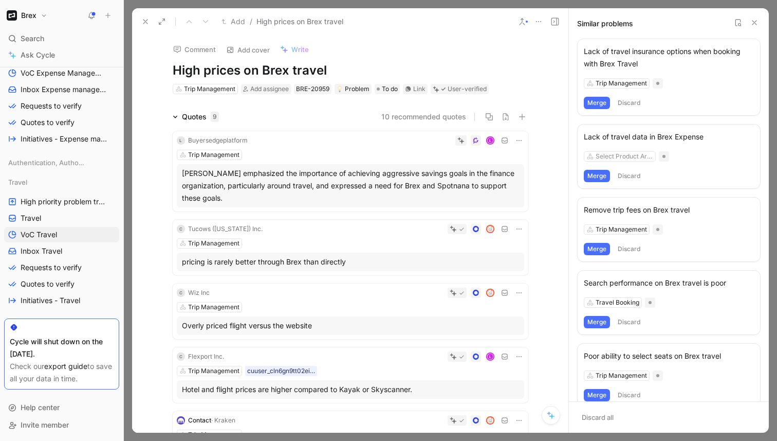
click at [657, 23] on use at bounding box center [755, 23] width 4 height 4
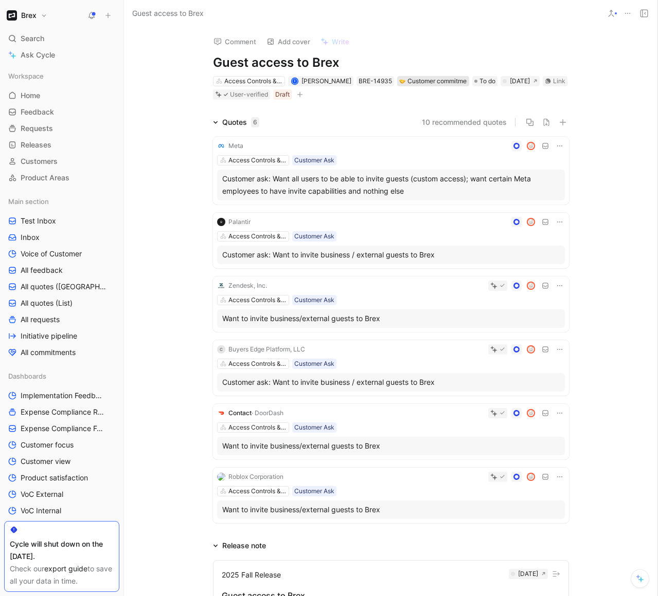
click at [406, 80] on div "Customer commitment" at bounding box center [433, 81] width 68 height 10
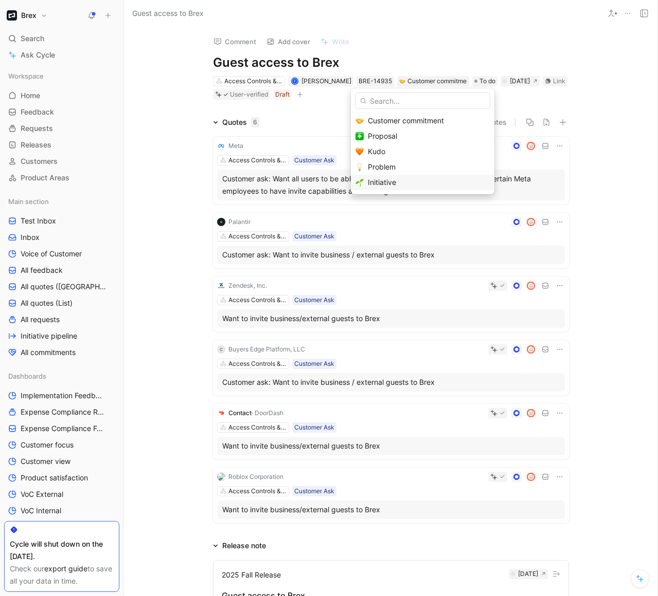
click at [398, 184] on div "Initiative" at bounding box center [429, 182] width 122 height 12
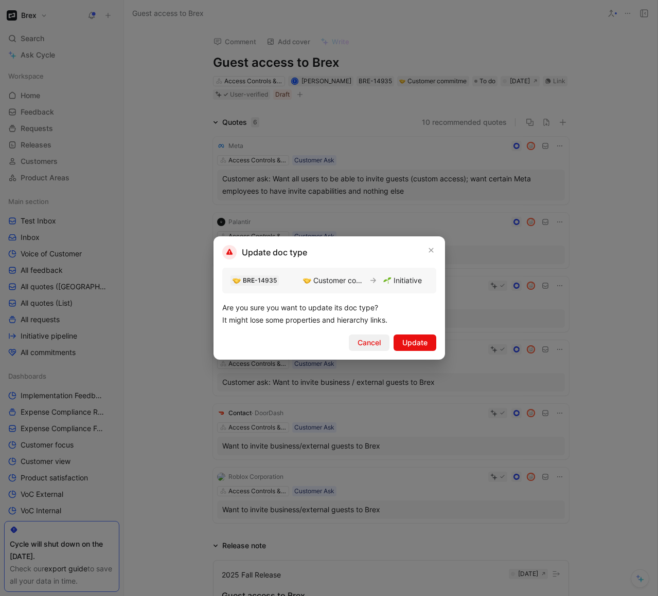
click at [373, 344] on span "Cancel" at bounding box center [368, 343] width 23 height 12
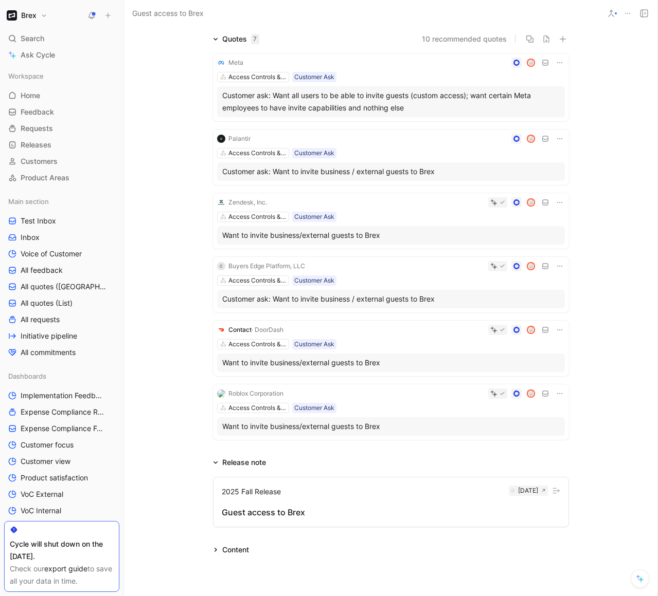
scroll to position [99, 0]
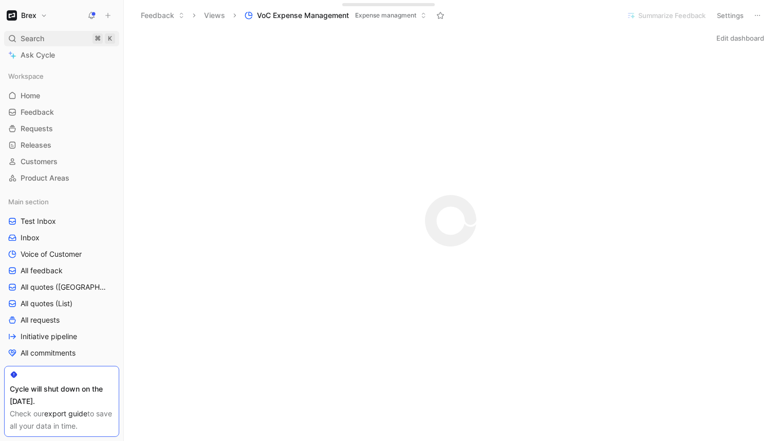
click at [53, 42] on div "Search ⌘ K" at bounding box center [61, 38] width 115 height 15
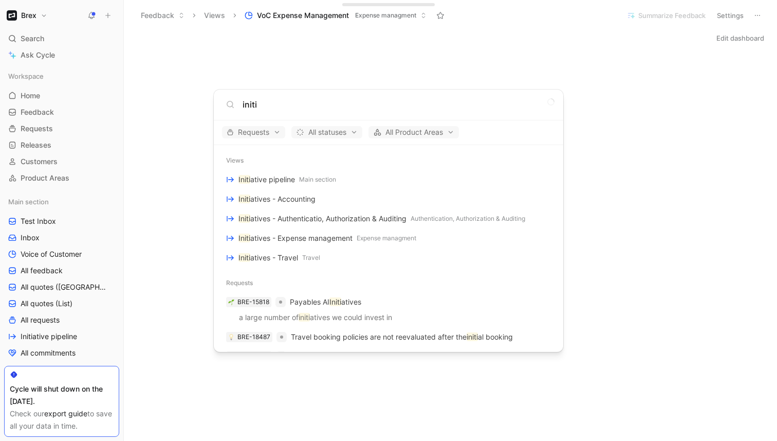
type input "initi"
click at [50, 222] on body "Brex Search ⌘ K Ask Cycle Workspace Home G then H Feedback G then F Requests G …" at bounding box center [388, 220] width 777 height 441
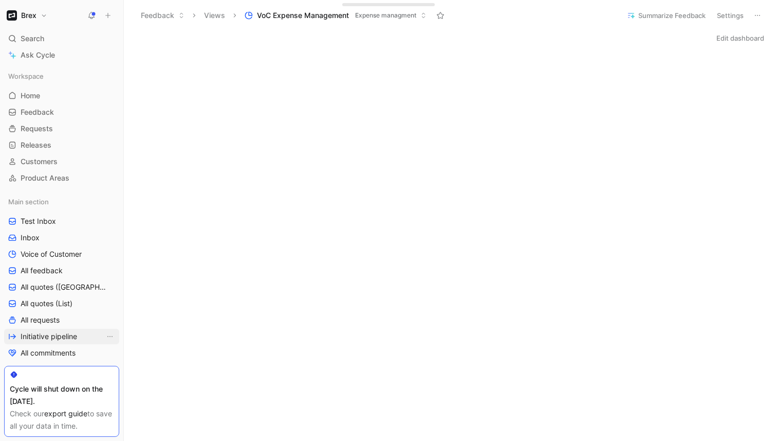
click at [61, 335] on span "Initiative pipeline" at bounding box center [49, 336] width 57 height 10
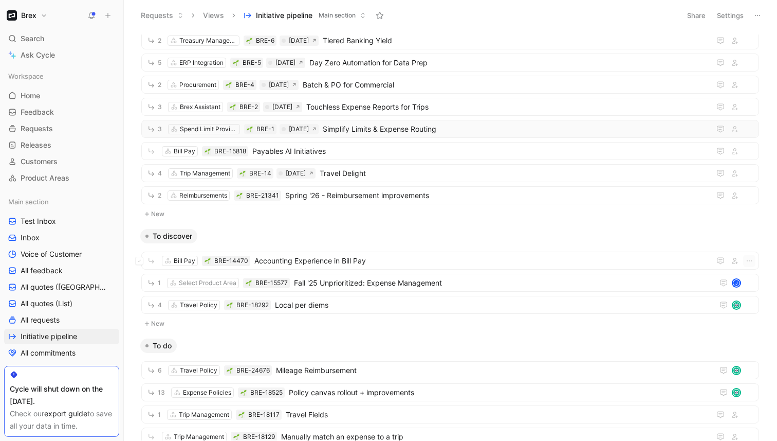
scroll to position [160, 0]
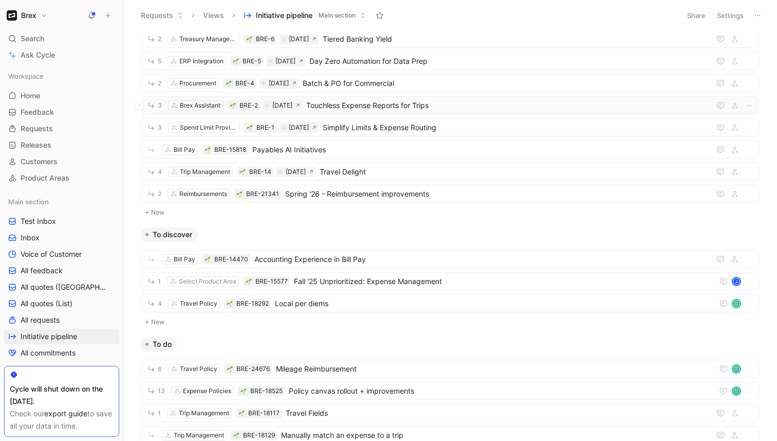
click at [462, 106] on span "Touchless Expense Reports for Trips" at bounding box center [506, 105] width 400 height 12
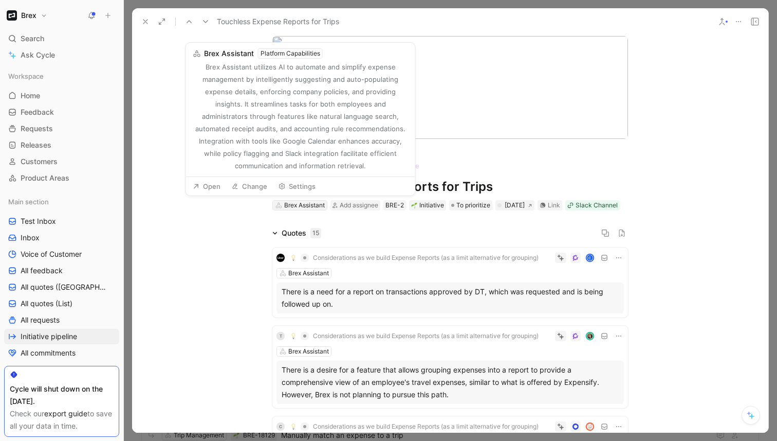
click at [312, 207] on div "Brex Assistant" at bounding box center [304, 205] width 41 height 10
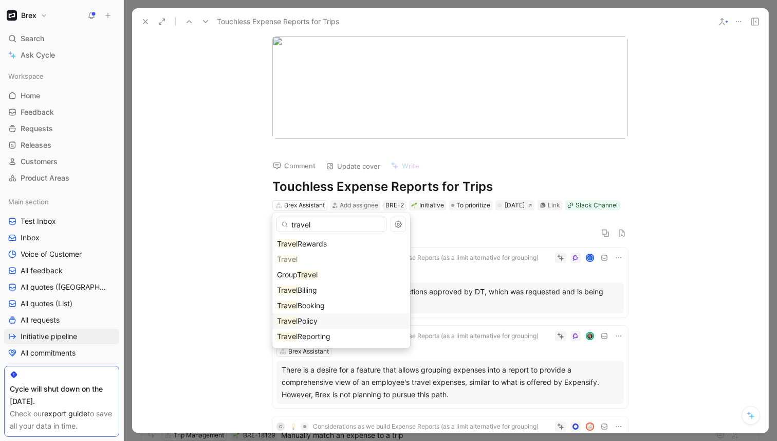
type input "travel"
click at [331, 318] on div "Travel Policy" at bounding box center [341, 321] width 129 height 12
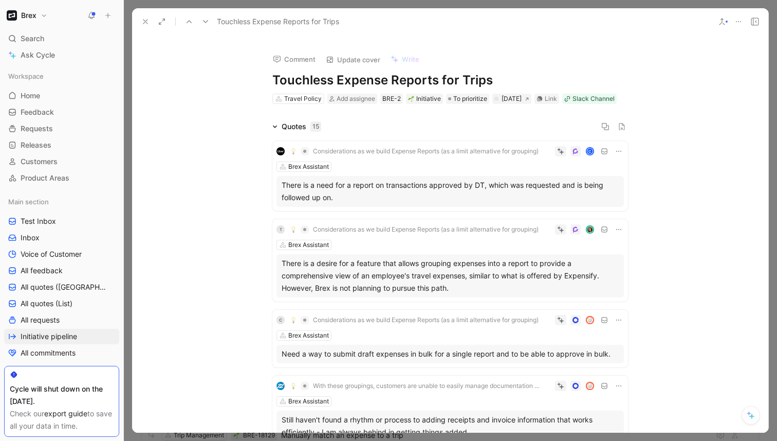
scroll to position [97, 0]
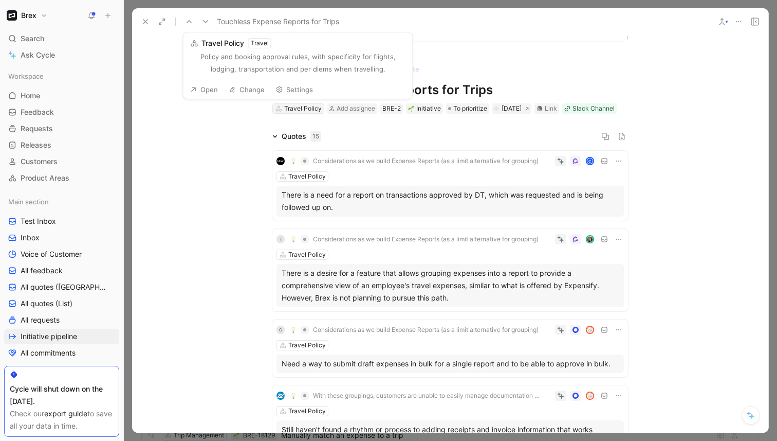
click at [311, 108] on div "Travel Policy" at bounding box center [303, 108] width 38 height 10
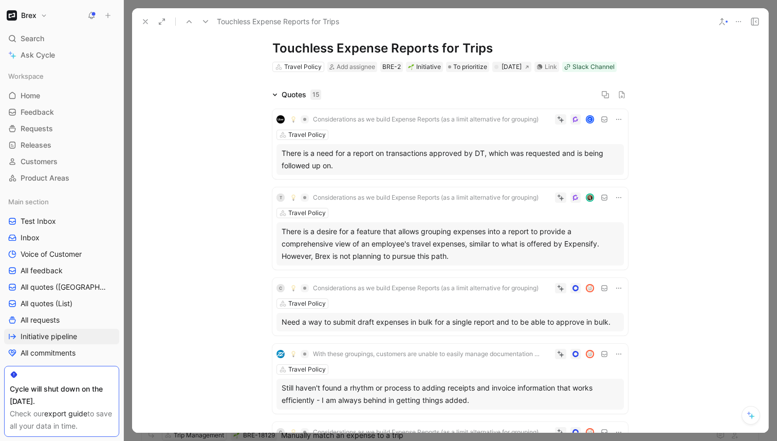
scroll to position [0, 0]
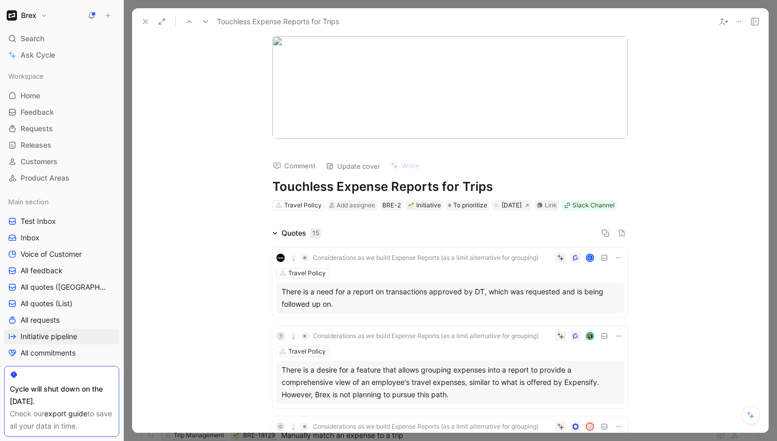
click at [355, 188] on h1 "Touchless Expense Reports for Trips" at bounding box center [451, 186] width 356 height 16
click at [443, 188] on h1 "Touchless Expense Reports for Trips" at bounding box center [451, 186] width 356 height 16
click at [439, 189] on h1 "Touchless Expense Reports for Trips" at bounding box center [451, 186] width 356 height 16
click at [313, 185] on h1 "Touchless Expense Reports for Trips" at bounding box center [451, 186] width 356 height 16
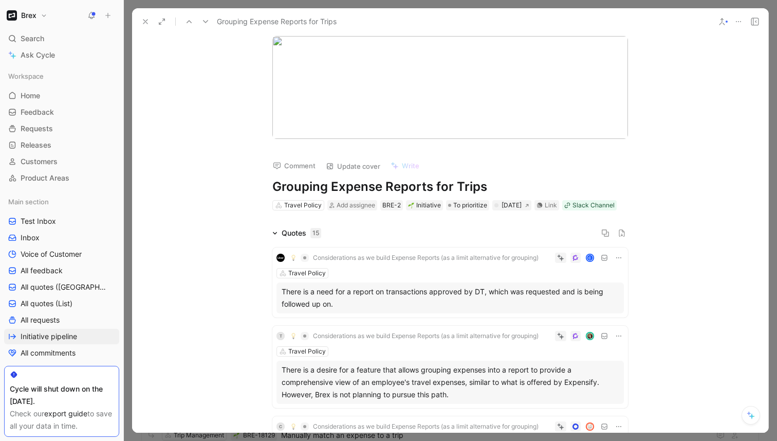
click at [400, 185] on h1 "Grouping Expense Reports for Trips" at bounding box center [451, 186] width 356 height 16
click at [203, 191] on div "Comment Update cover Write Grouping Expenses by Trips Travel Policy Add assigne…" at bounding box center [450, 233] width 637 height 397
click at [302, 202] on div "Travel Policy" at bounding box center [303, 205] width 38 height 10
type input "trip ma"
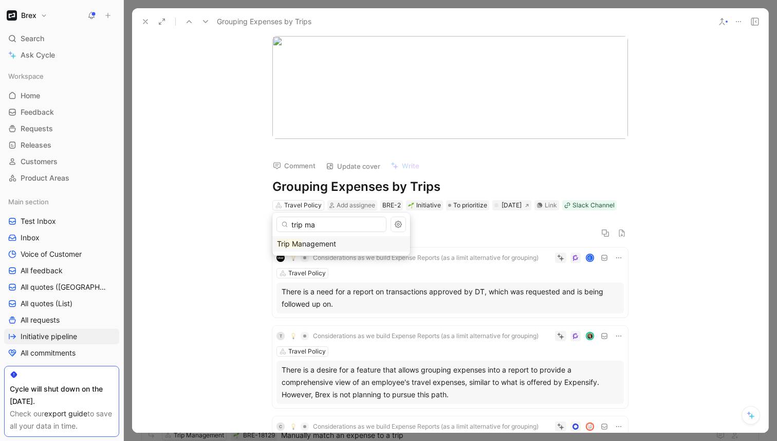
click at [330, 242] on span "nagement" at bounding box center [319, 243] width 34 height 9
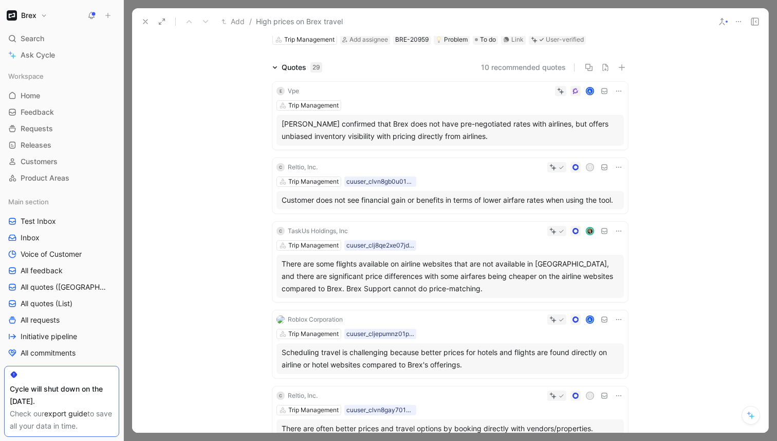
scroll to position [59, 0]
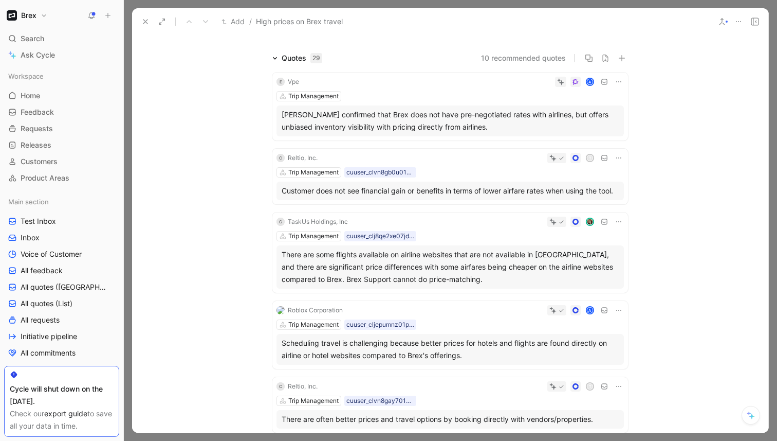
click at [618, 82] on icon at bounding box center [619, 82] width 8 height 8
click at [571, 152] on div "Delete quote" at bounding box center [593, 147] width 54 height 12
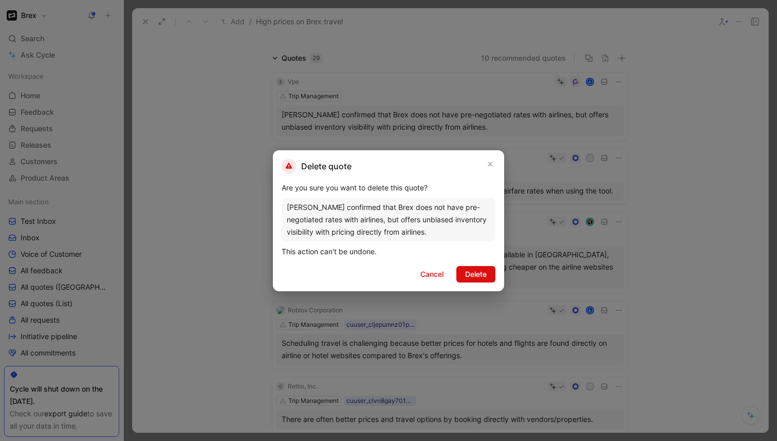
click at [483, 270] on span "Delete" at bounding box center [476, 274] width 22 height 12
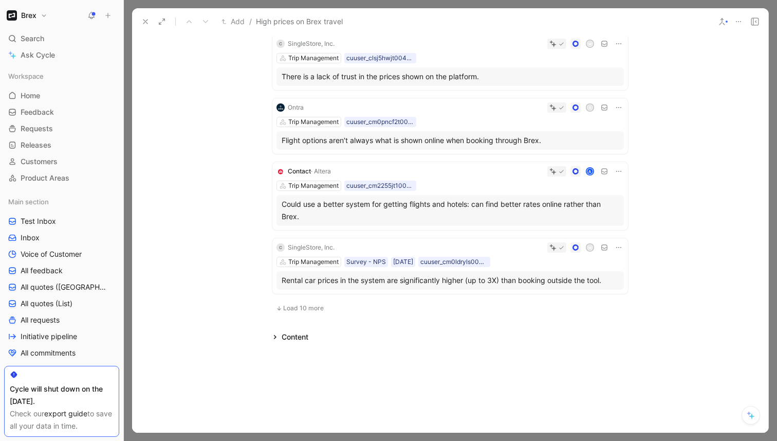
scroll to position [486, 0]
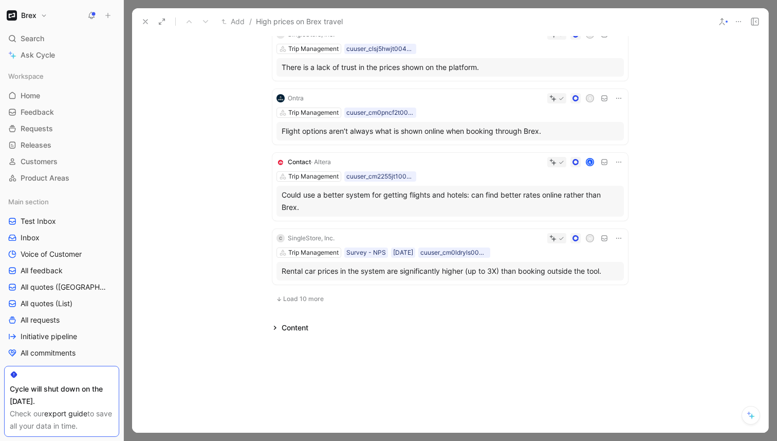
click at [300, 299] on span "Load 10 more" at bounding box center [303, 299] width 41 height 8
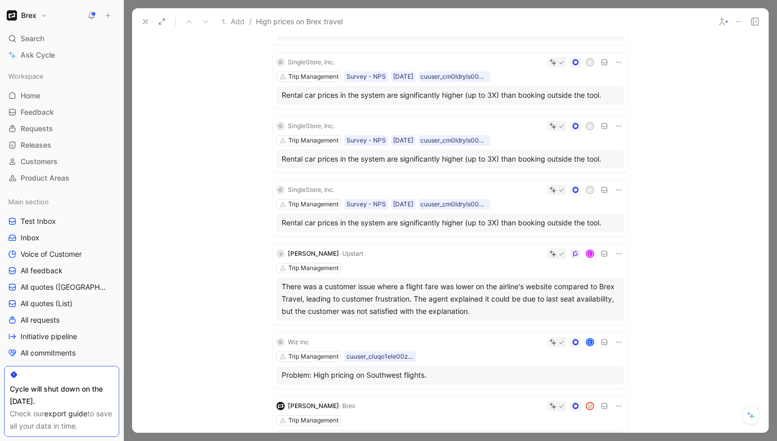
scroll to position [645, 0]
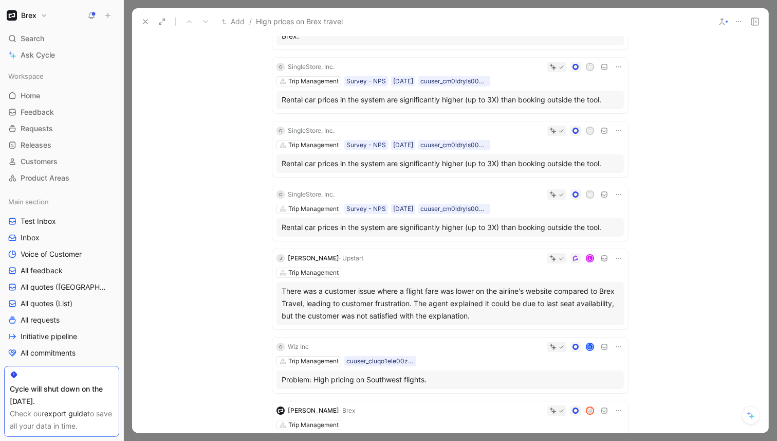
click at [621, 131] on icon at bounding box center [618, 130] width 5 height 1
click at [595, 207] on span "Delete quote" at bounding box center [587, 208] width 43 height 9
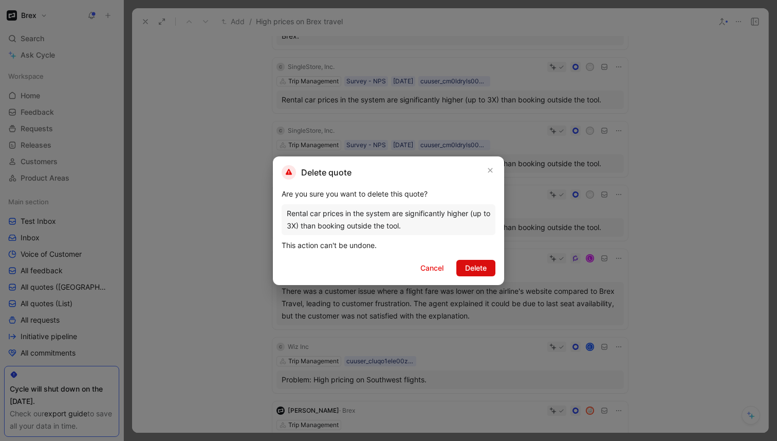
click at [484, 266] on span "Delete" at bounding box center [476, 268] width 22 height 12
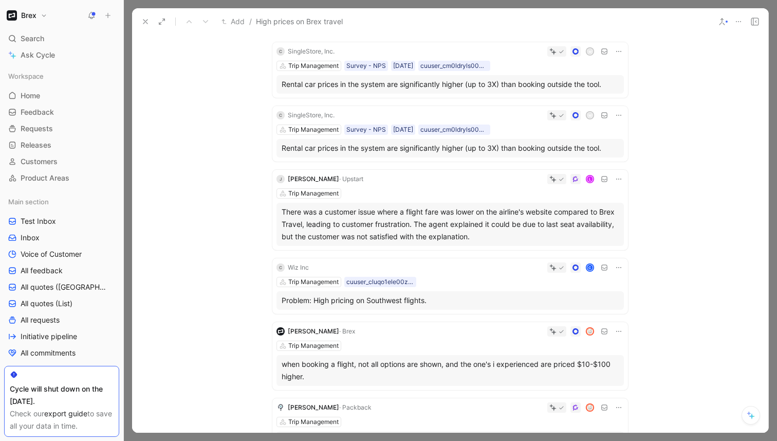
scroll to position [656, 0]
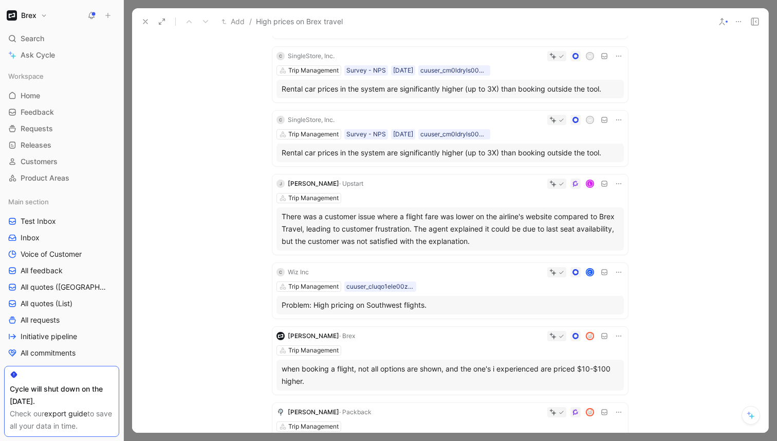
click at [620, 124] on icon at bounding box center [619, 120] width 8 height 8
click at [589, 196] on span "Delete quote" at bounding box center [587, 197] width 43 height 9
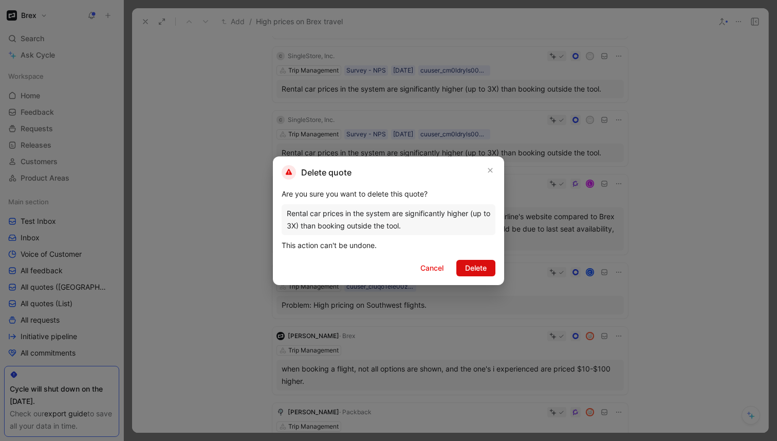
click at [475, 273] on span "Delete" at bounding box center [476, 268] width 22 height 12
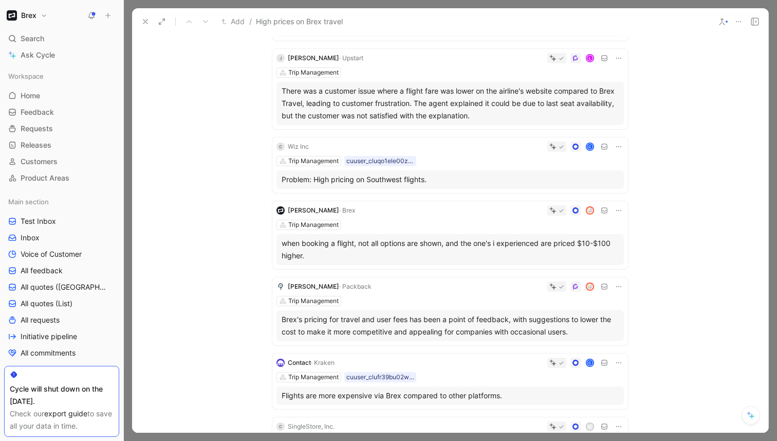
scroll to position [722, 0]
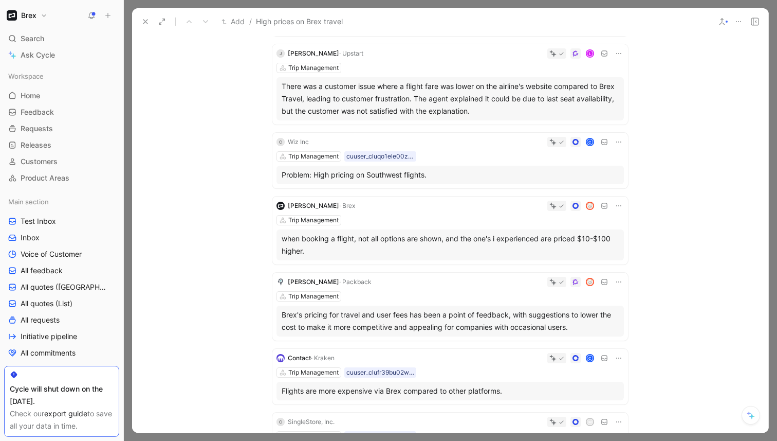
click at [619, 210] on icon at bounding box center [619, 206] width 8 height 8
click at [589, 283] on span "Delete quote" at bounding box center [587, 283] width 43 height 9
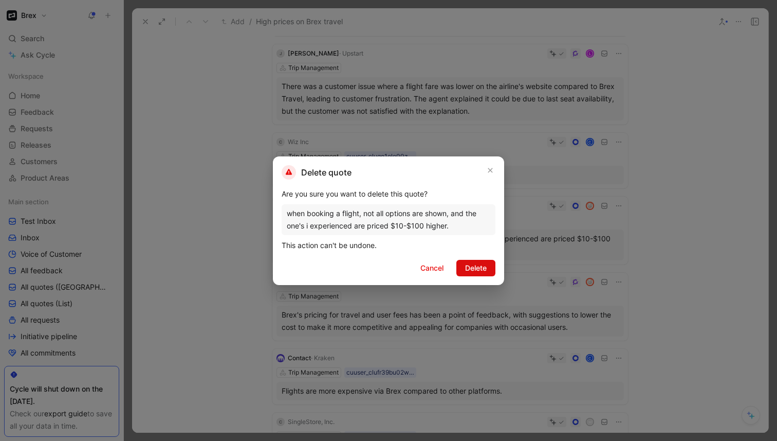
click at [484, 267] on span "Delete" at bounding box center [476, 268] width 22 height 12
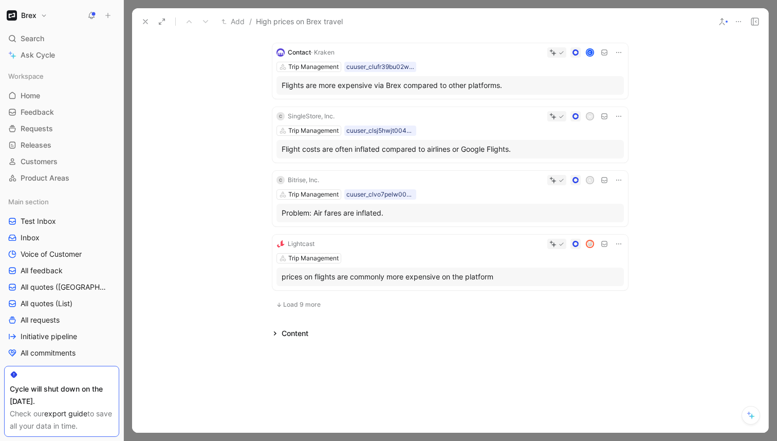
scroll to position [970, 0]
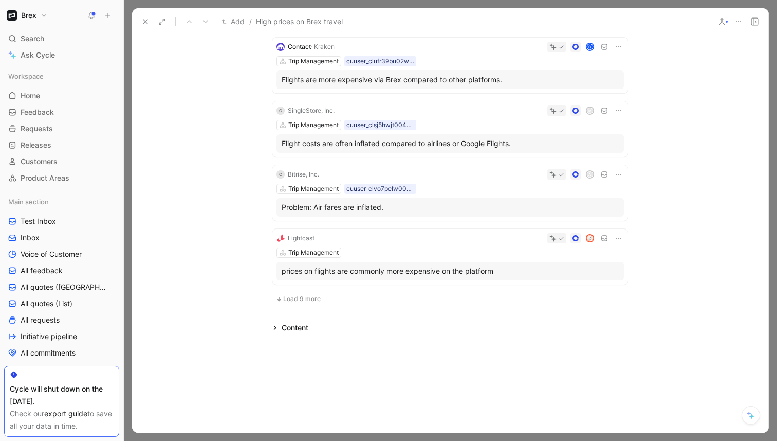
click at [296, 298] on span "Load 9 more" at bounding box center [302, 299] width 38 height 8
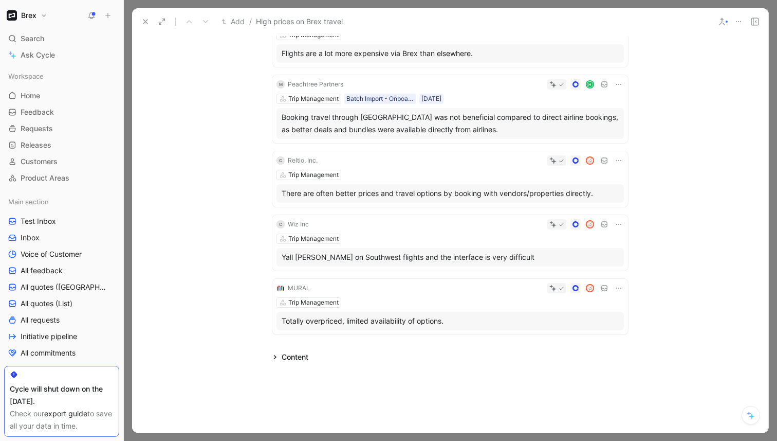
scroll to position [1521, 0]
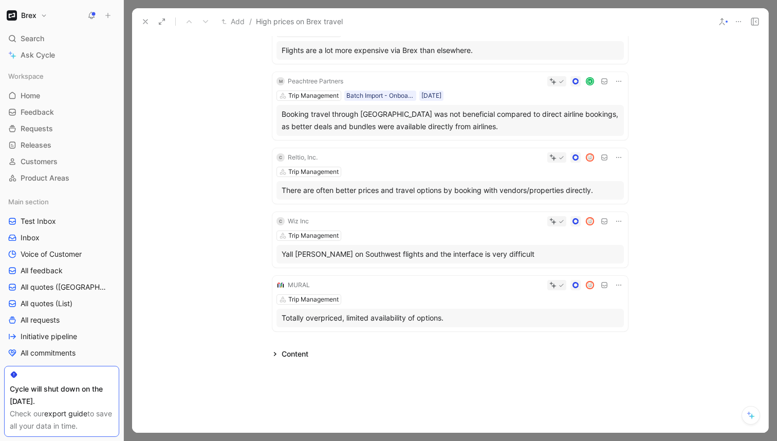
click at [143, 20] on icon at bounding box center [145, 21] width 8 height 8
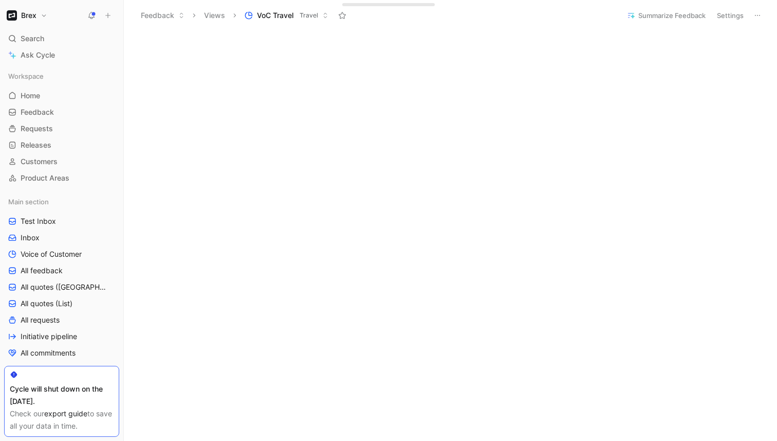
scroll to position [420, 0]
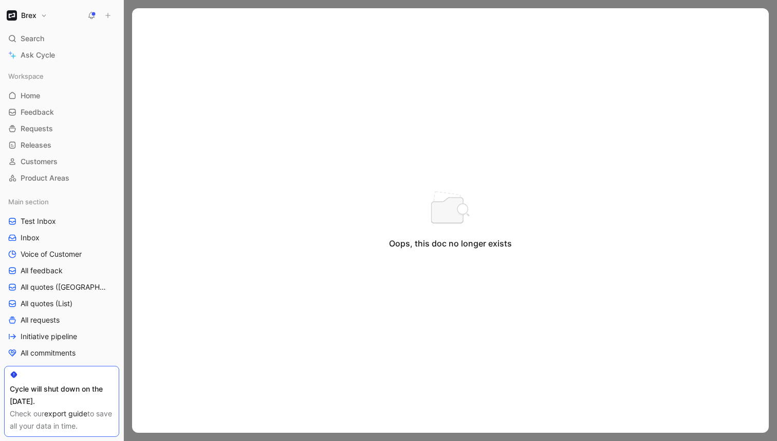
click at [131, 215] on div at bounding box center [451, 220] width 654 height 441
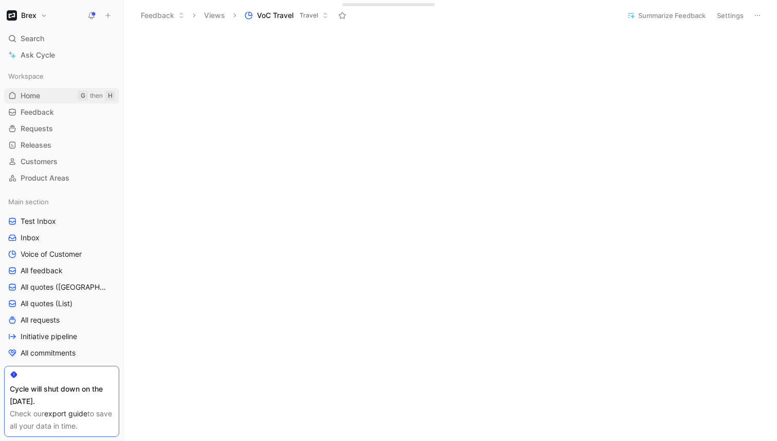
click at [60, 94] on link "Home G then H" at bounding box center [61, 95] width 115 height 15
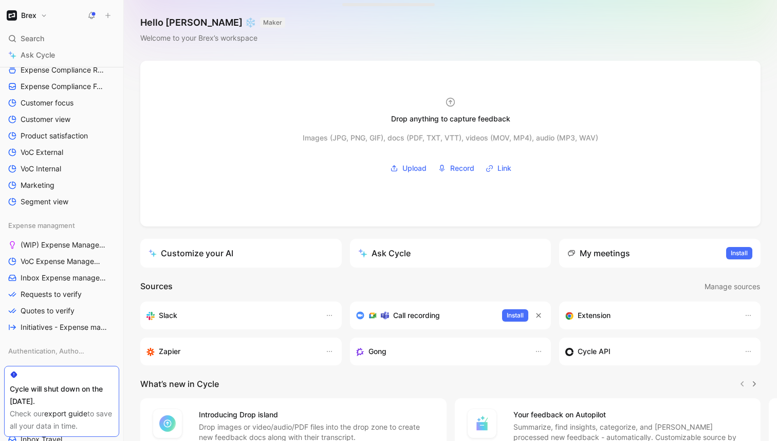
scroll to position [531, 0]
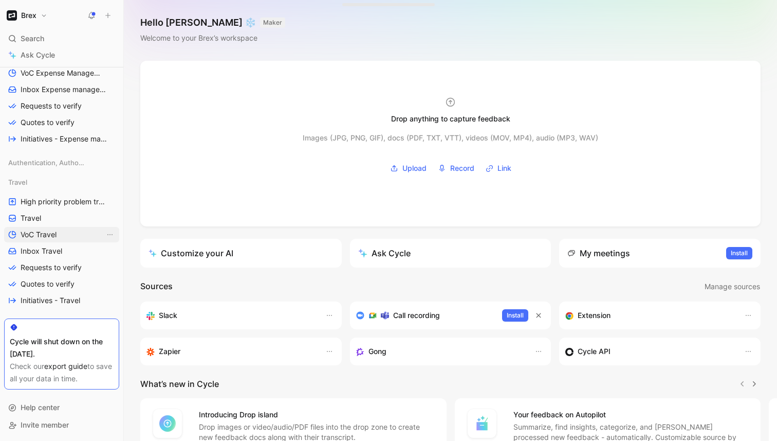
click at [53, 233] on span "VoC Travel" at bounding box center [39, 234] width 36 height 10
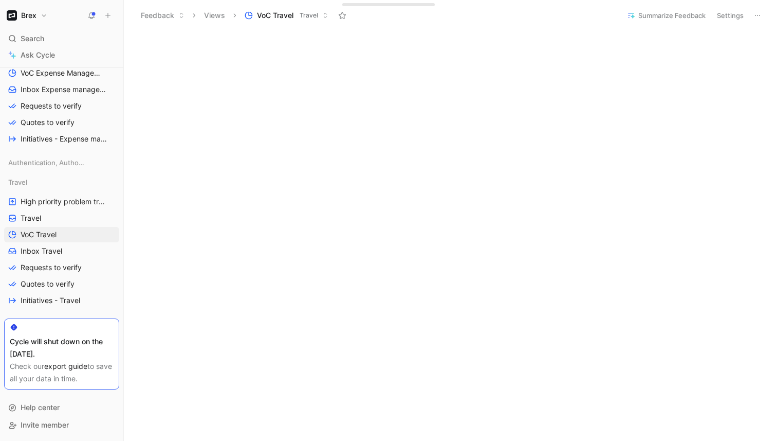
scroll to position [420, 0]
click at [733, 16] on button "Settings" at bounding box center [731, 15] width 36 height 14
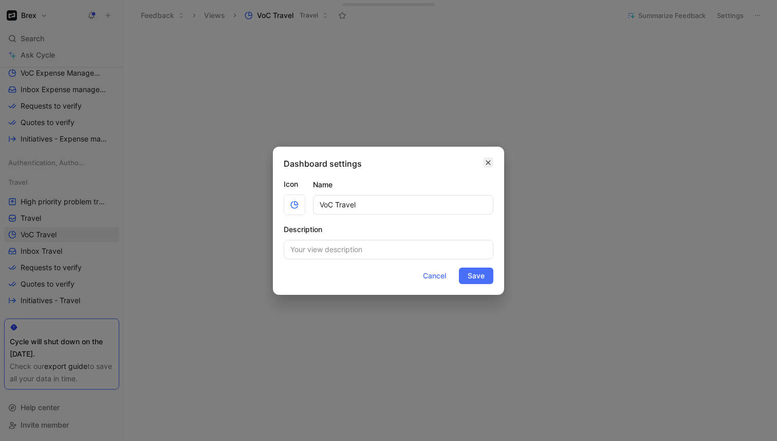
click at [488, 165] on icon "button" at bounding box center [488, 162] width 6 height 8
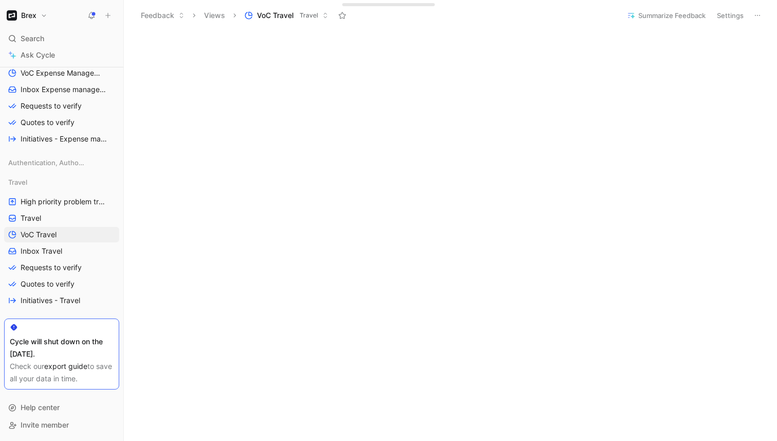
click at [759, 13] on icon at bounding box center [758, 15] width 8 height 8
click at [728, 18] on button "Settings" at bounding box center [731, 15] width 36 height 14
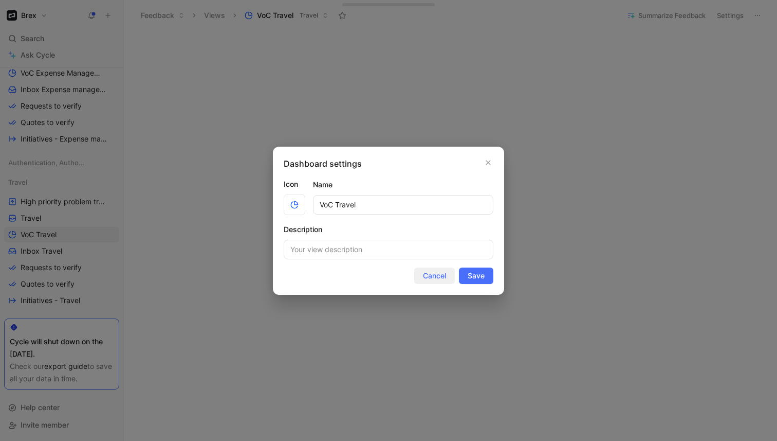
click at [431, 277] on span "Cancel" at bounding box center [434, 275] width 23 height 12
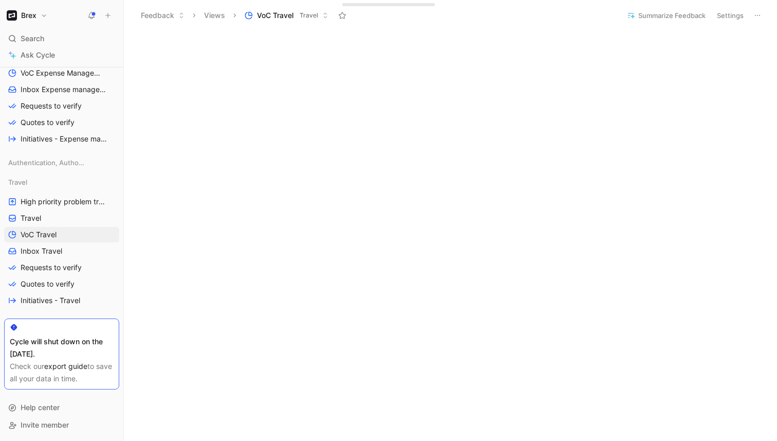
scroll to position [0, 0]
click at [735, 39] on button "Edit dashboard" at bounding box center [740, 38] width 57 height 14
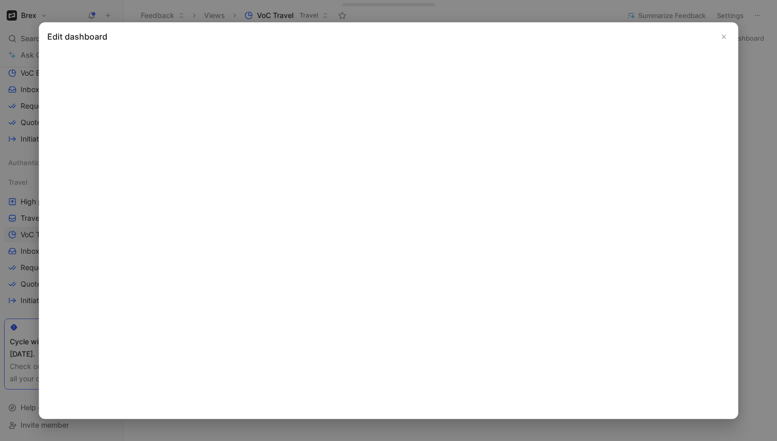
click at [729, 38] on button "Close" at bounding box center [724, 36] width 12 height 12
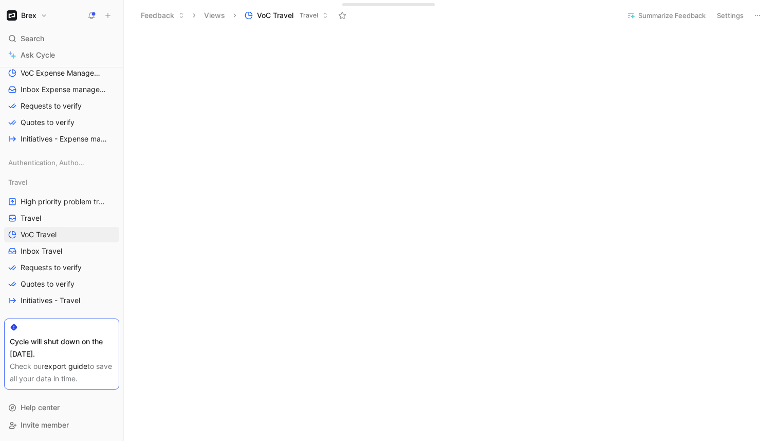
scroll to position [495, 0]
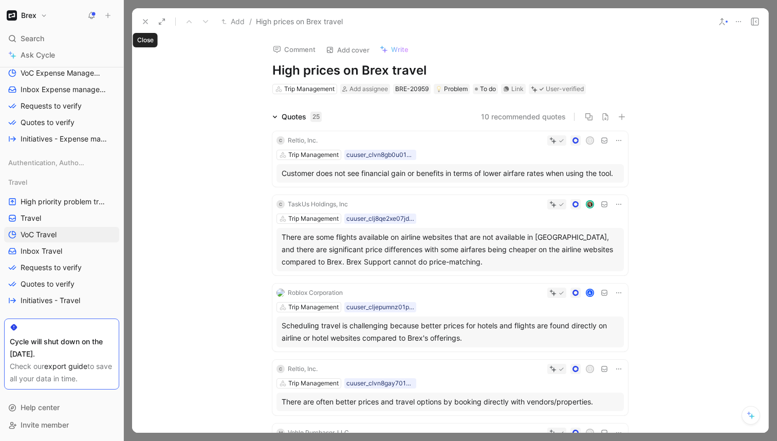
click at [148, 23] on icon at bounding box center [145, 21] width 8 height 8
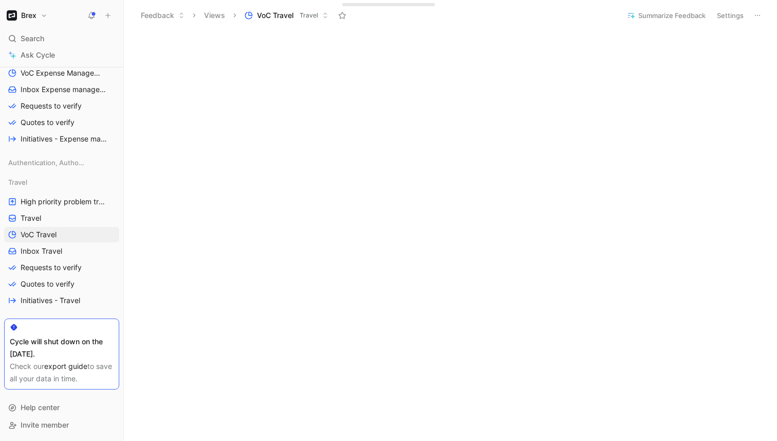
scroll to position [489, 0]
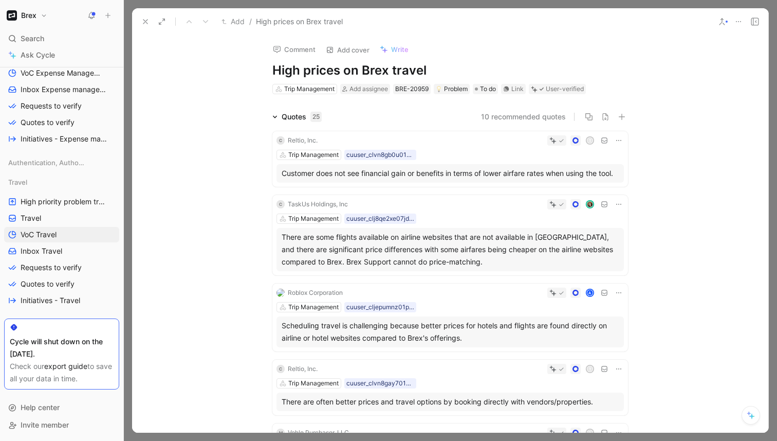
click at [743, 23] on button at bounding box center [739, 21] width 14 height 14
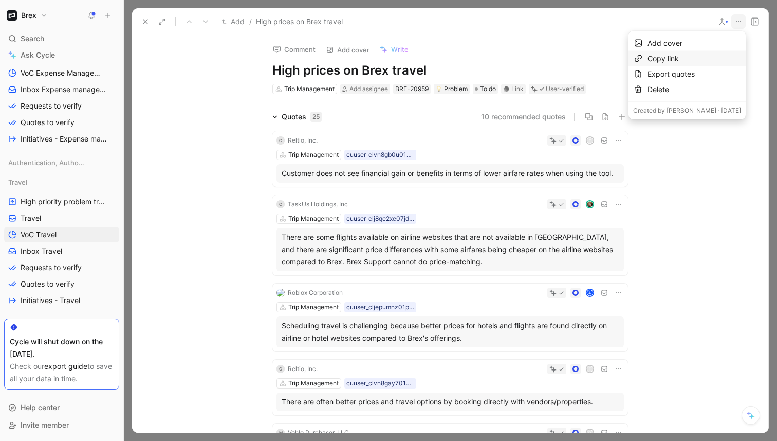
click at [696, 58] on div "Copy link" at bounding box center [695, 58] width 94 height 12
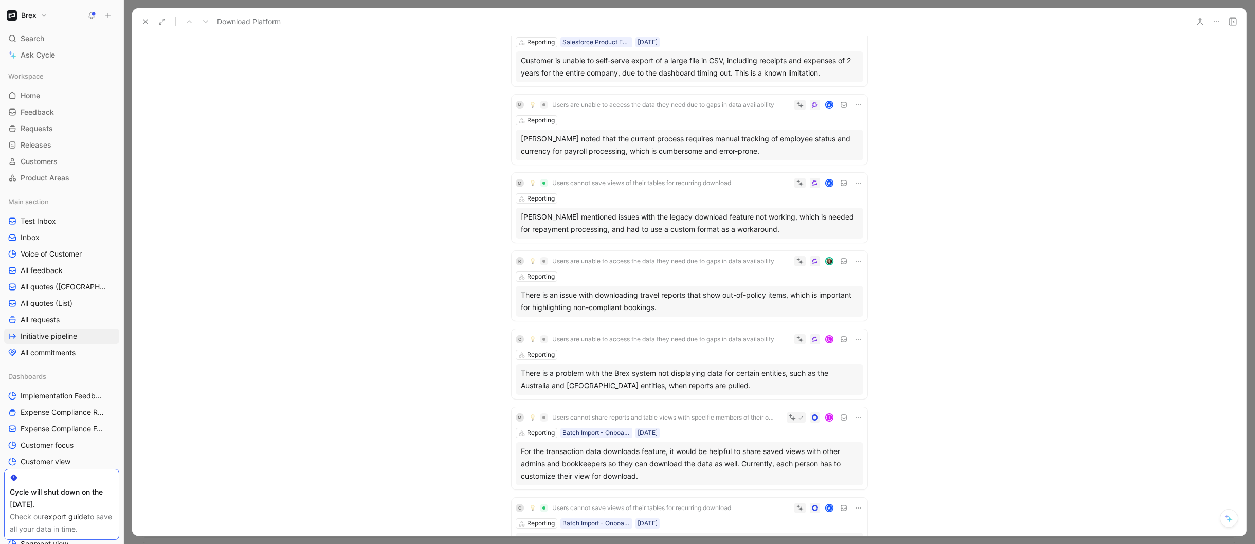
scroll to position [941, 0]
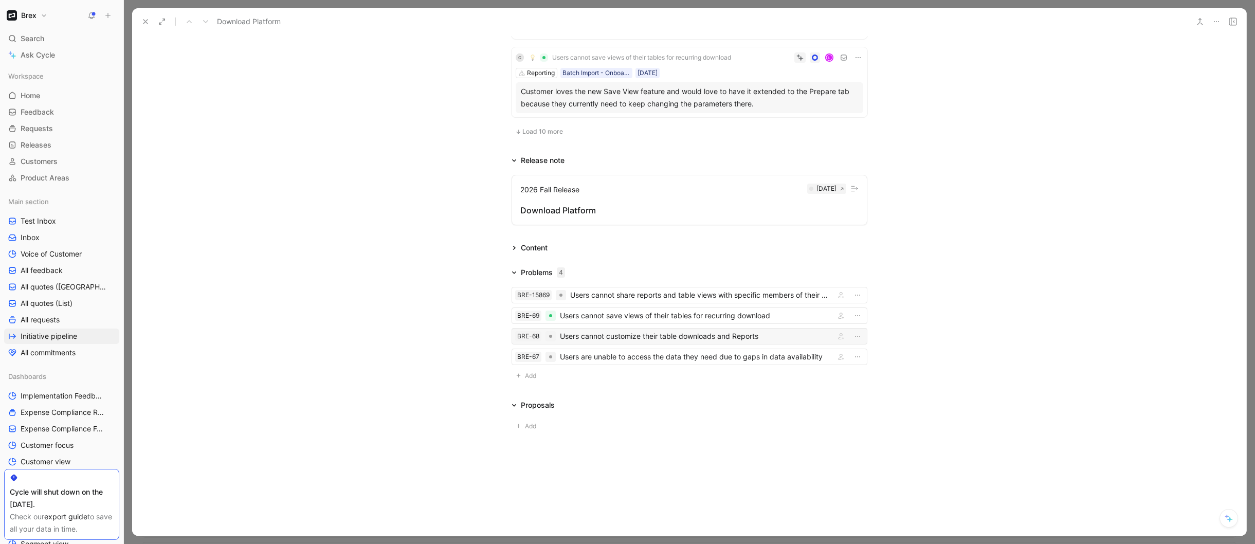
click at [634, 339] on div "Users cannot customize their table downloads and Reports" at bounding box center [695, 336] width 271 height 12
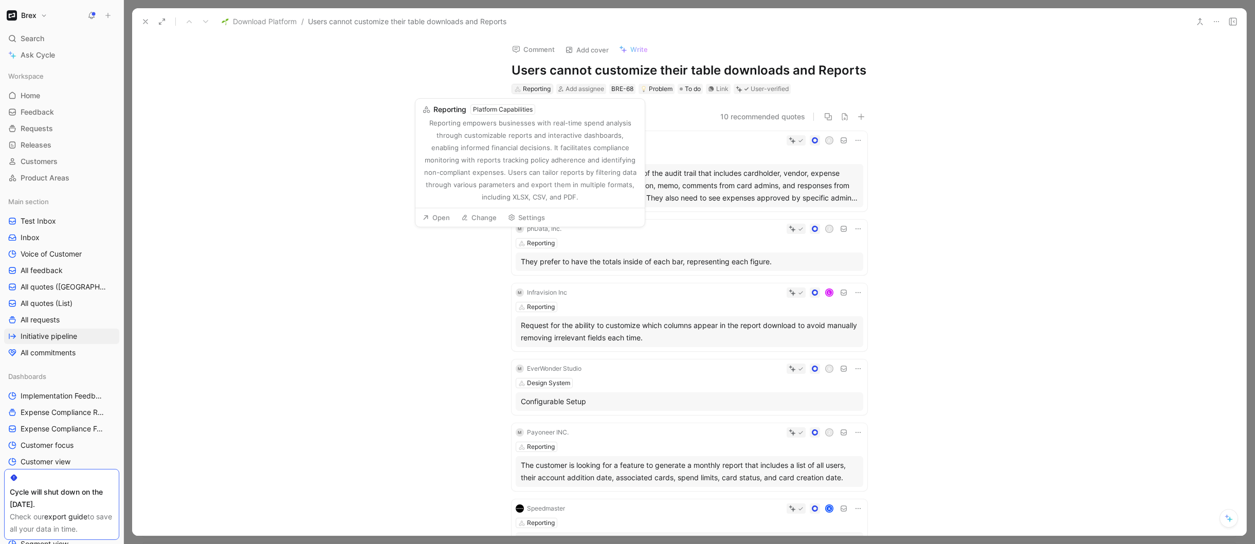
click at [535, 89] on div "Reporting" at bounding box center [537, 89] width 28 height 10
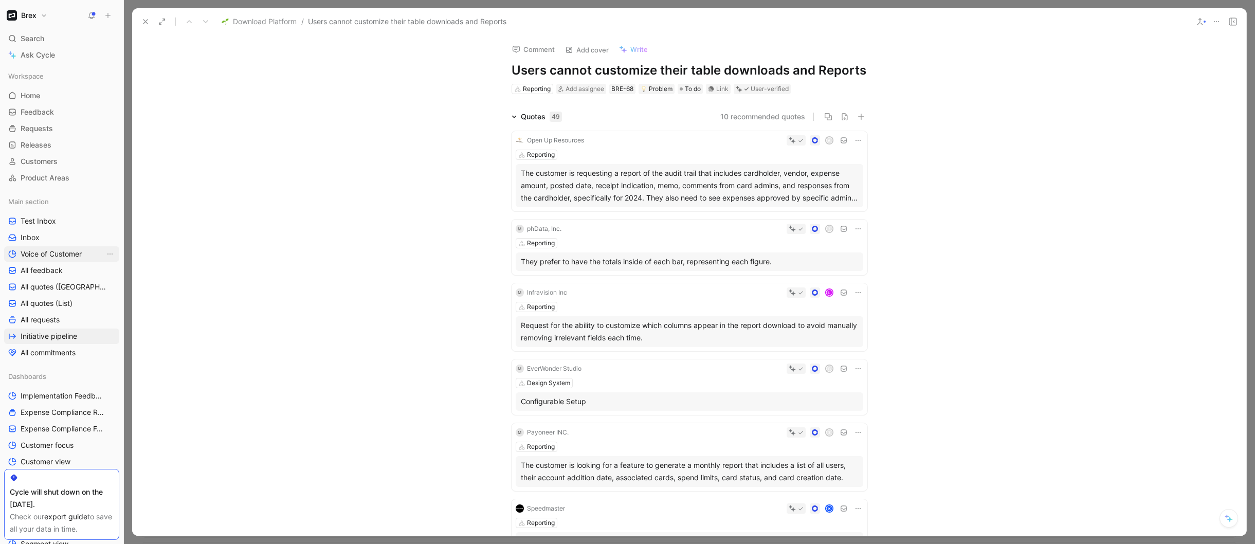
click at [45, 254] on span "Voice of Customer" at bounding box center [51, 254] width 61 height 10
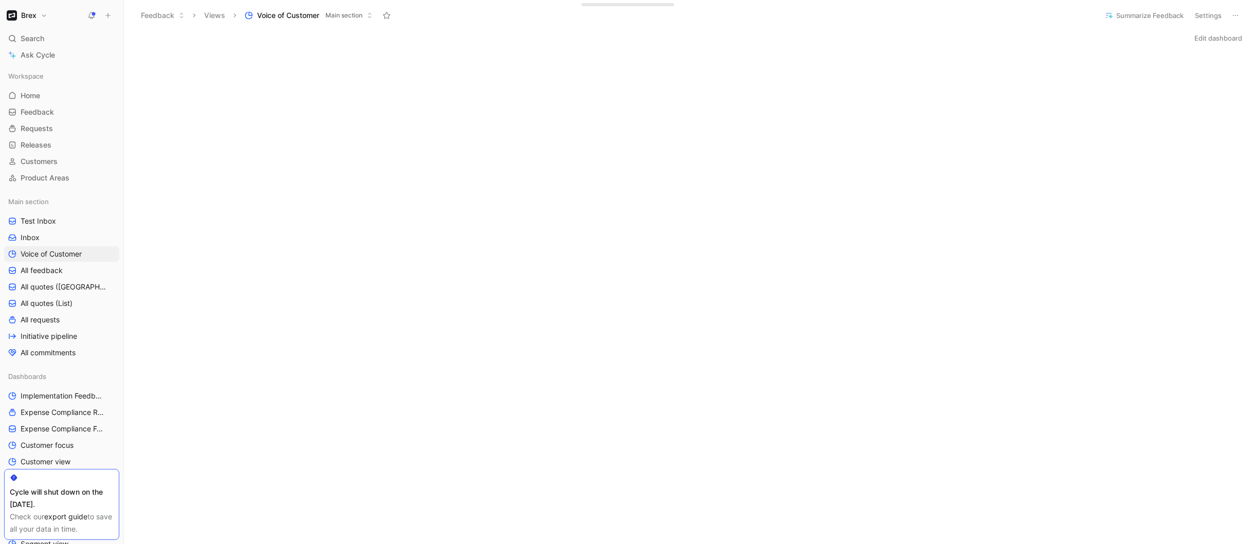
click at [308, 46] on div "Edit dashboard" at bounding box center [689, 474] width 1131 height 887
click at [55, 179] on span "Product Areas" at bounding box center [45, 178] width 49 height 10
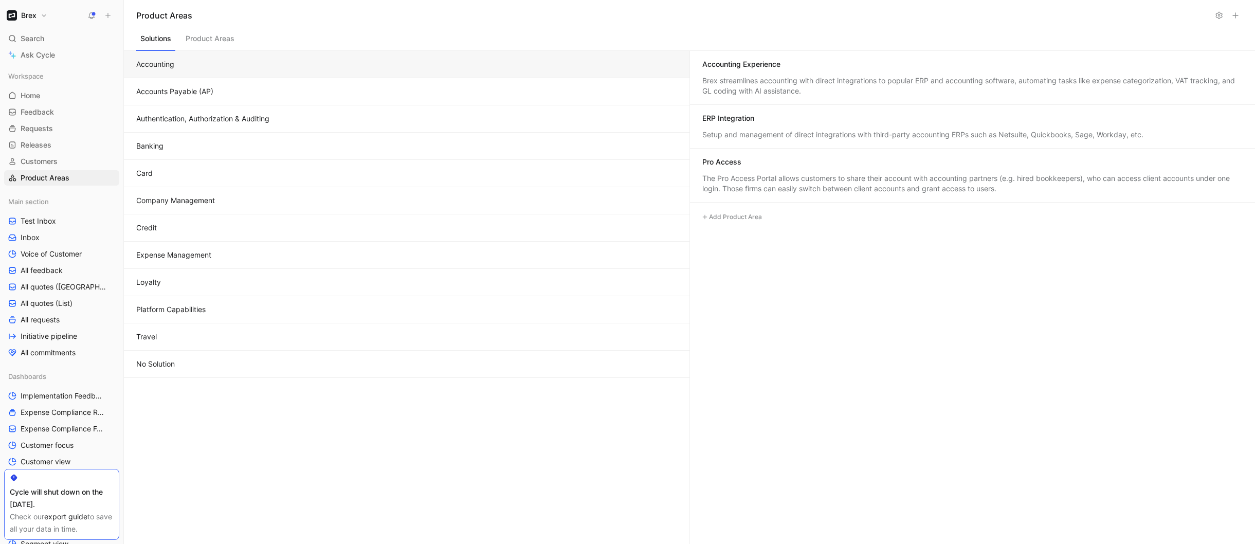
click at [183, 309] on button "Platform Capabilities" at bounding box center [407, 309] width 566 height 27
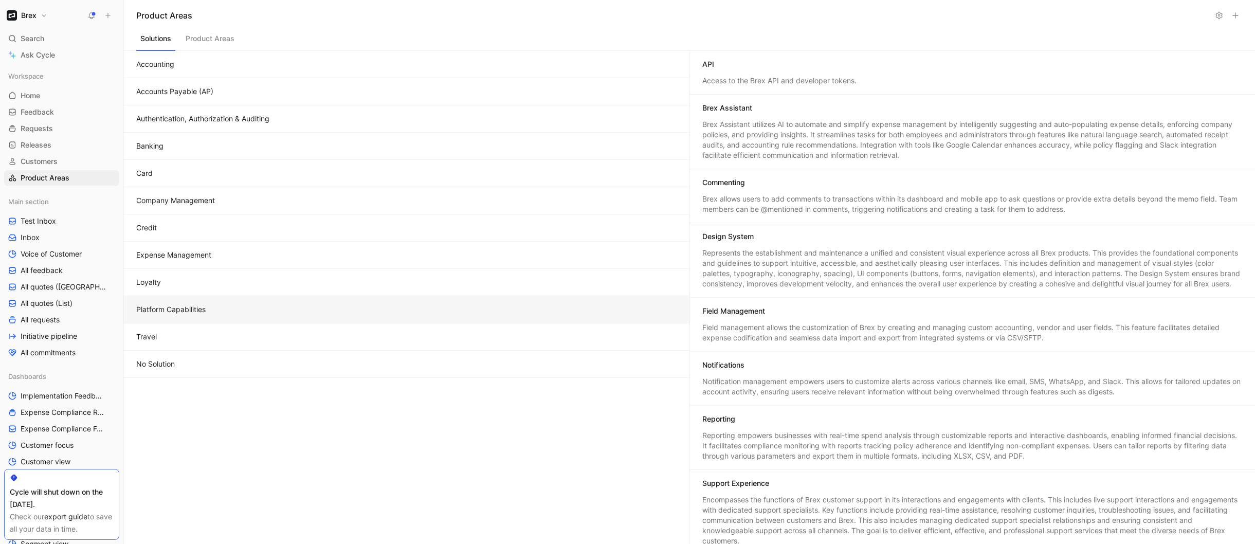
click at [438, 336] on button "Travel" at bounding box center [407, 336] width 566 height 27
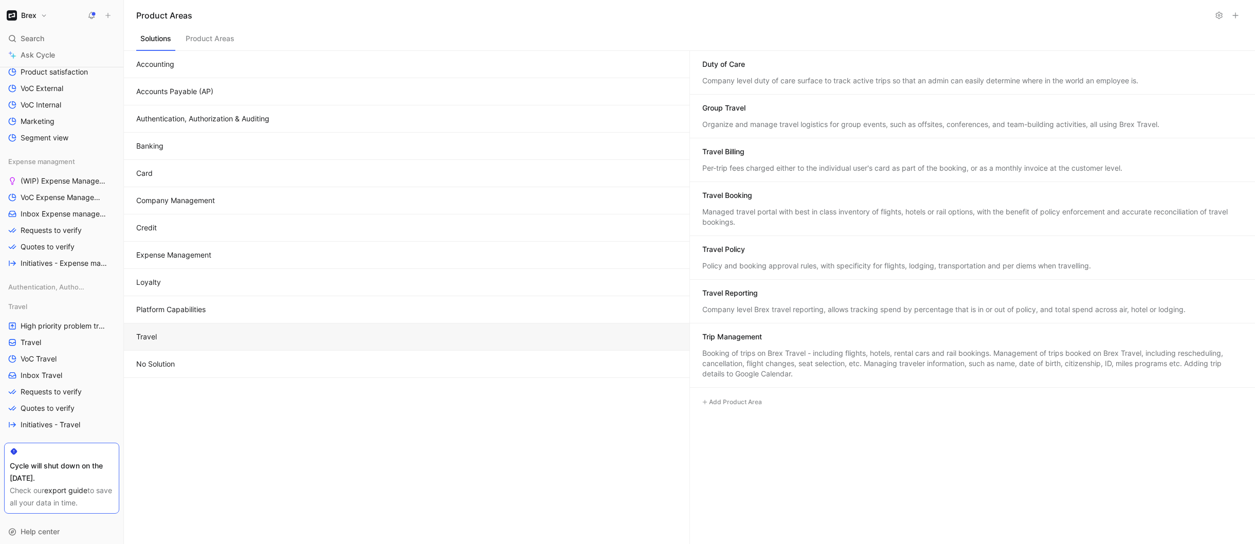
scroll to position [427, 0]
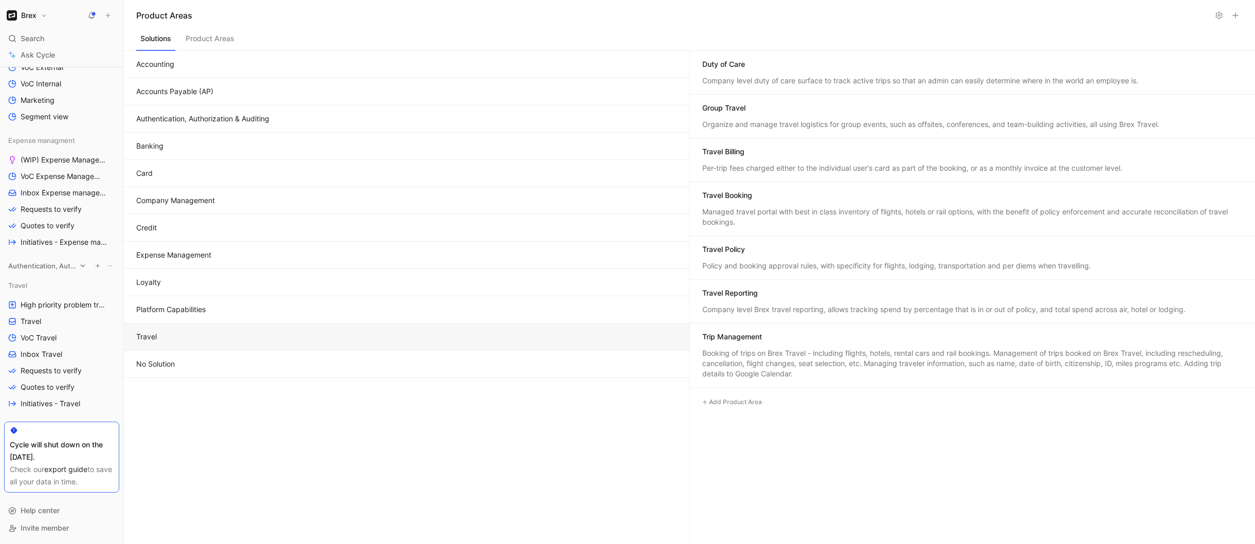
click at [65, 269] on span "Authentication, Authorization & Auditing" at bounding box center [42, 266] width 68 height 10
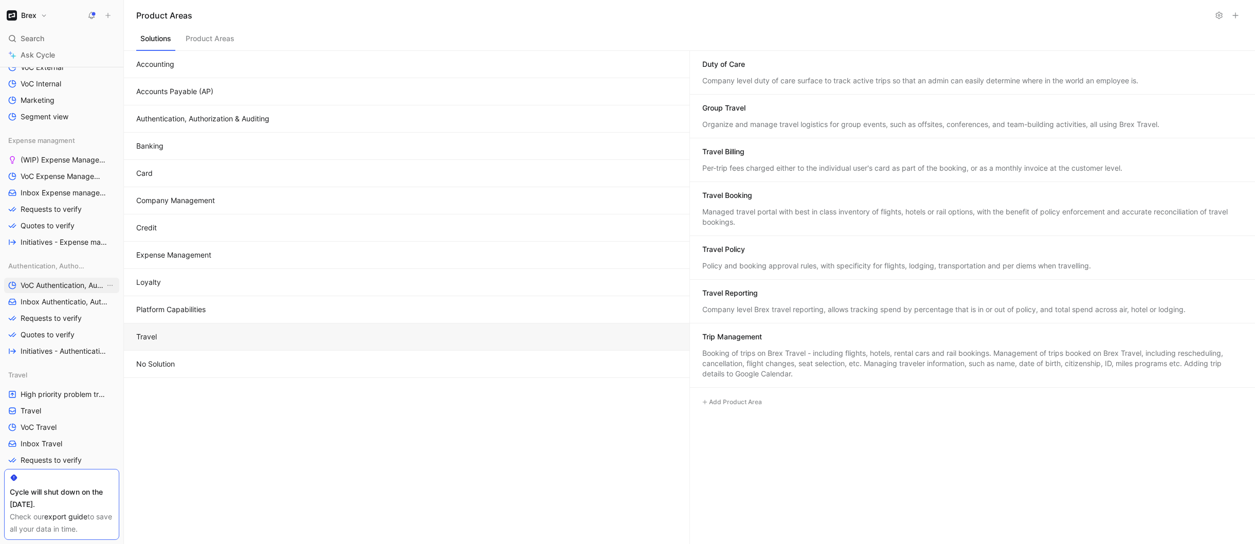
click at [64, 285] on span "VoC Authentication, Authorization & Auditing" at bounding box center [63, 285] width 84 height 10
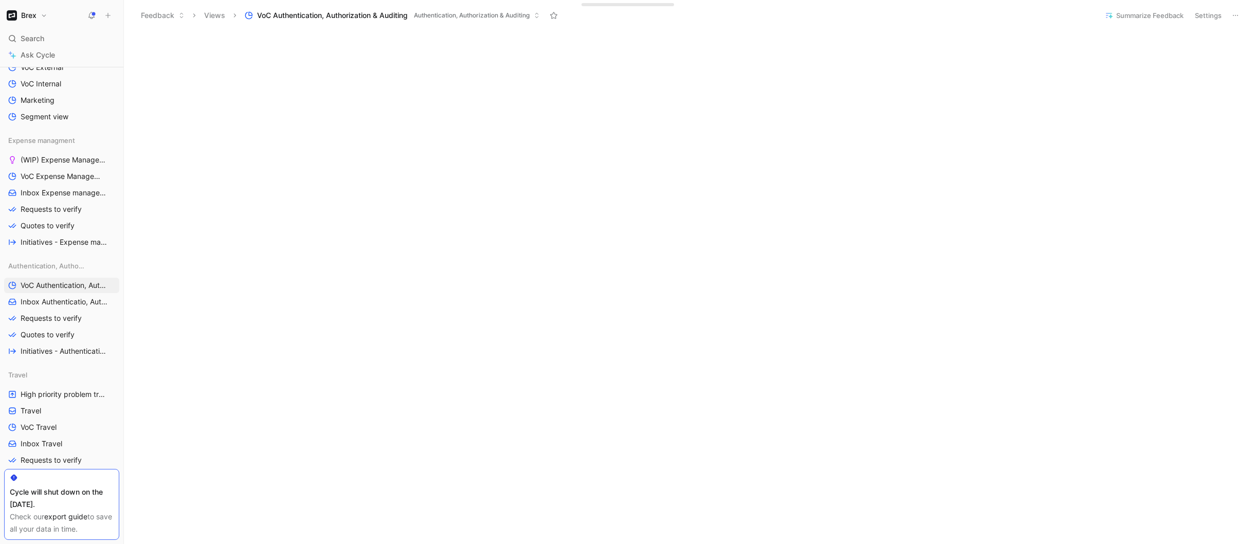
scroll to position [282, 0]
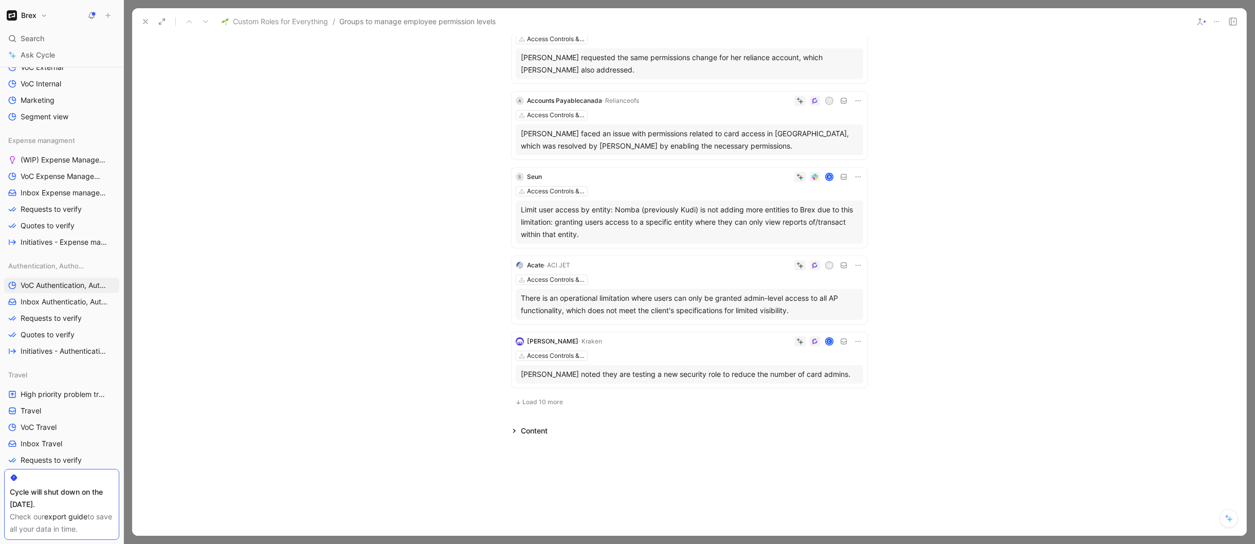
scroll to position [509, 0]
click at [539, 406] on span "Load 10 more" at bounding box center [542, 402] width 41 height 8
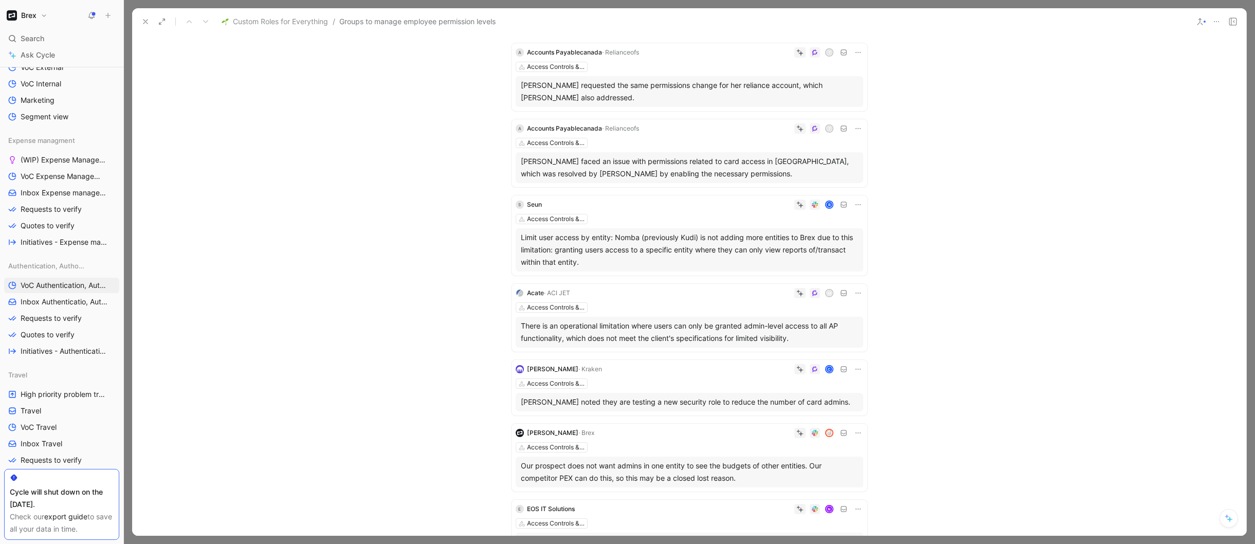
scroll to position [0, 0]
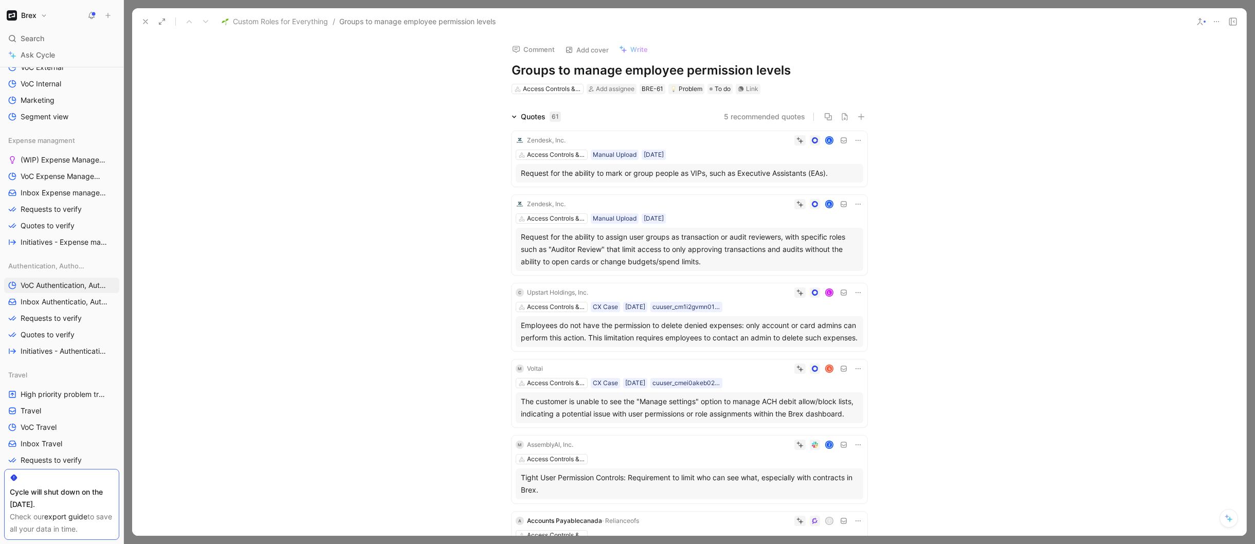
click at [145, 19] on icon at bounding box center [145, 21] width 8 height 8
click at [1219, 22] on icon at bounding box center [1216, 21] width 8 height 8
click at [1138, 59] on div "Copy link" at bounding box center [1173, 58] width 94 height 12
click at [1200, 26] on button at bounding box center [1200, 21] width 14 height 14
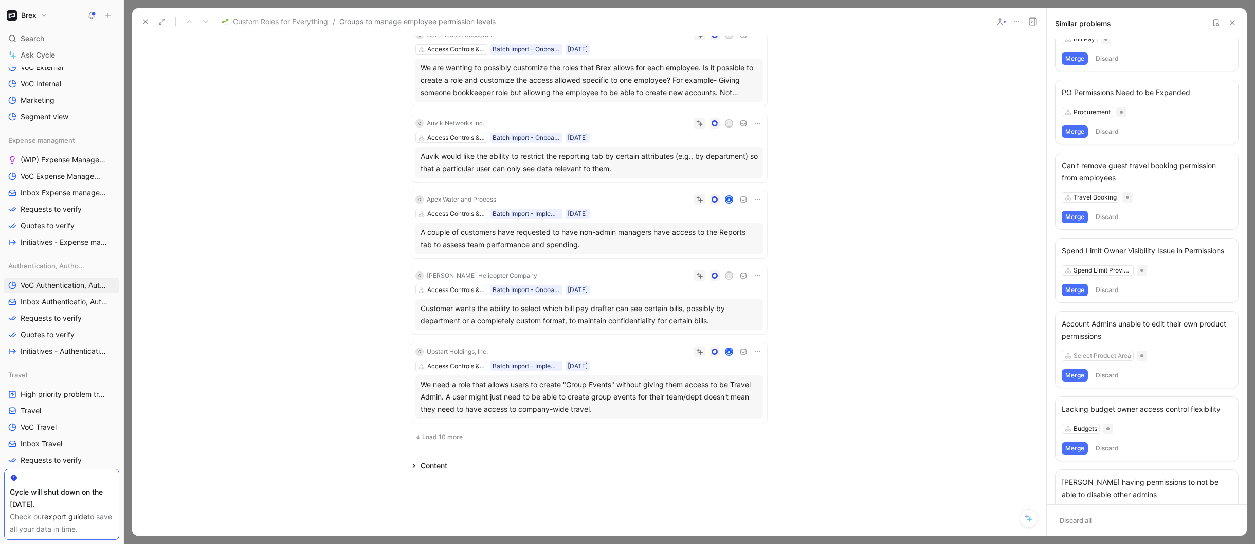
scroll to position [253, 0]
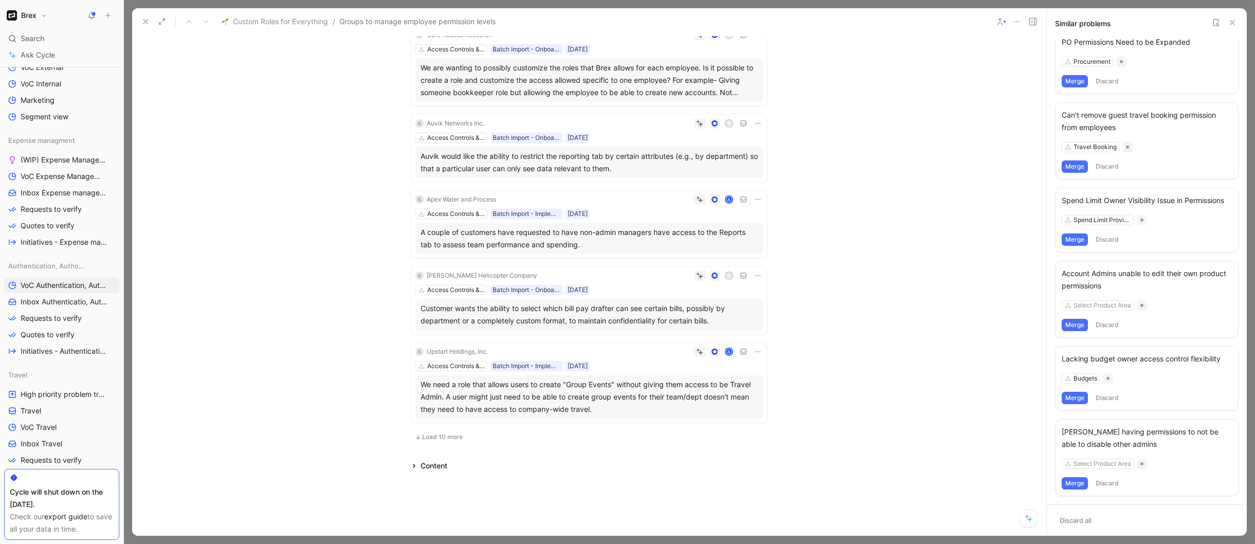
click at [144, 24] on icon at bounding box center [145, 21] width 8 height 8
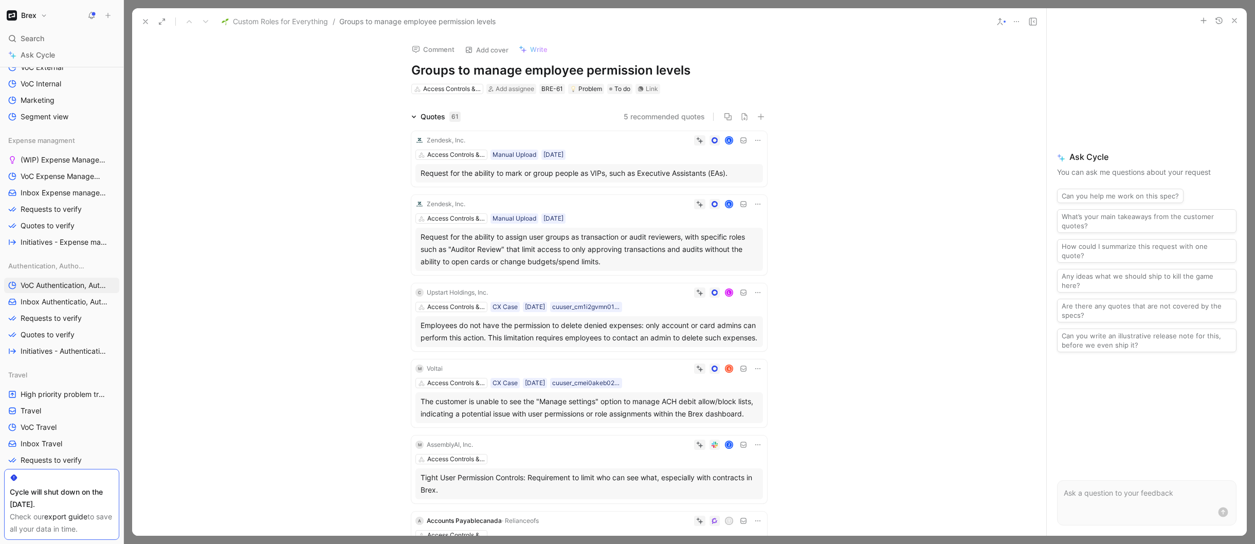
click at [1019, 21] on use at bounding box center [1016, 21] width 5 height 1
click at [1041, 60] on div "Copy link" at bounding box center [1075, 58] width 94 height 12
click at [147, 21] on icon at bounding box center [145, 21] width 8 height 8
click at [147, 21] on button "Feedback" at bounding box center [162, 15] width 53 height 15
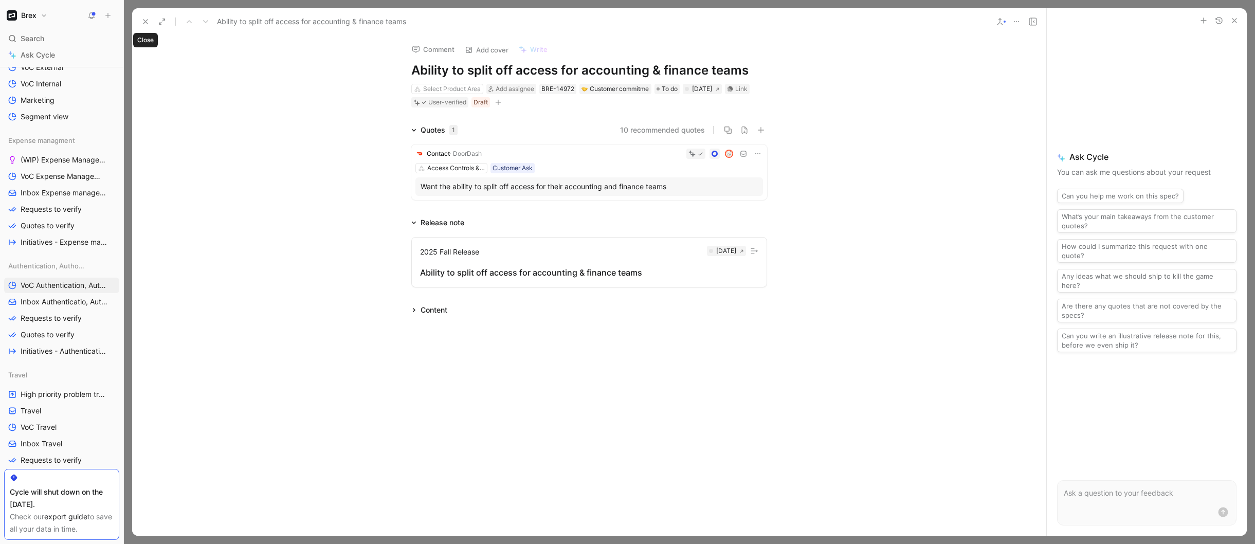
click at [143, 22] on icon at bounding box center [145, 21] width 8 height 8
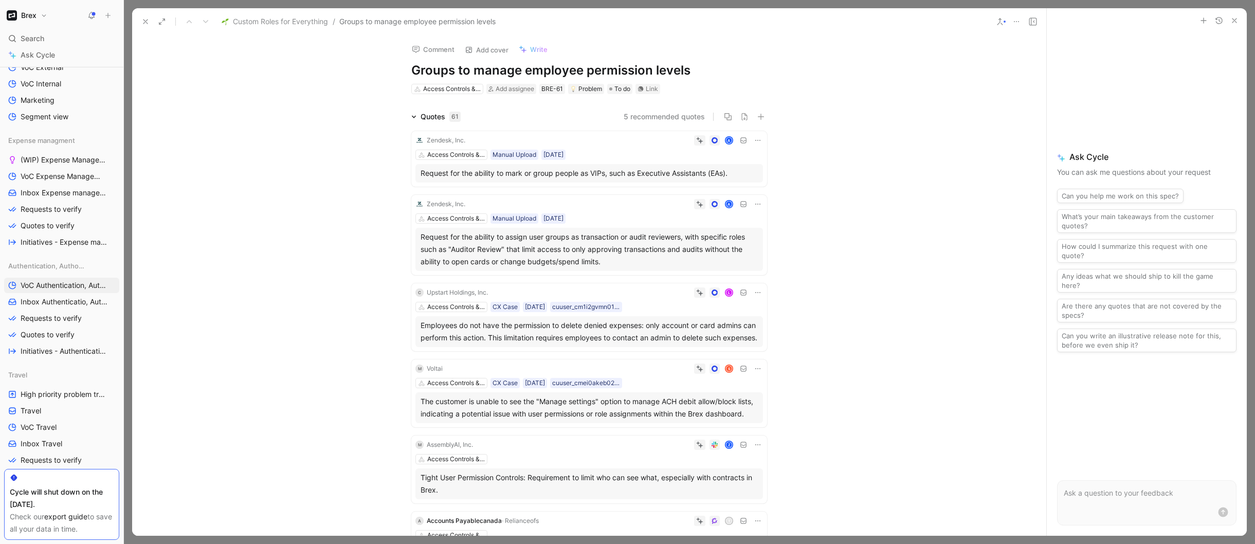
click at [144, 21] on use at bounding box center [145, 22] width 4 height 4
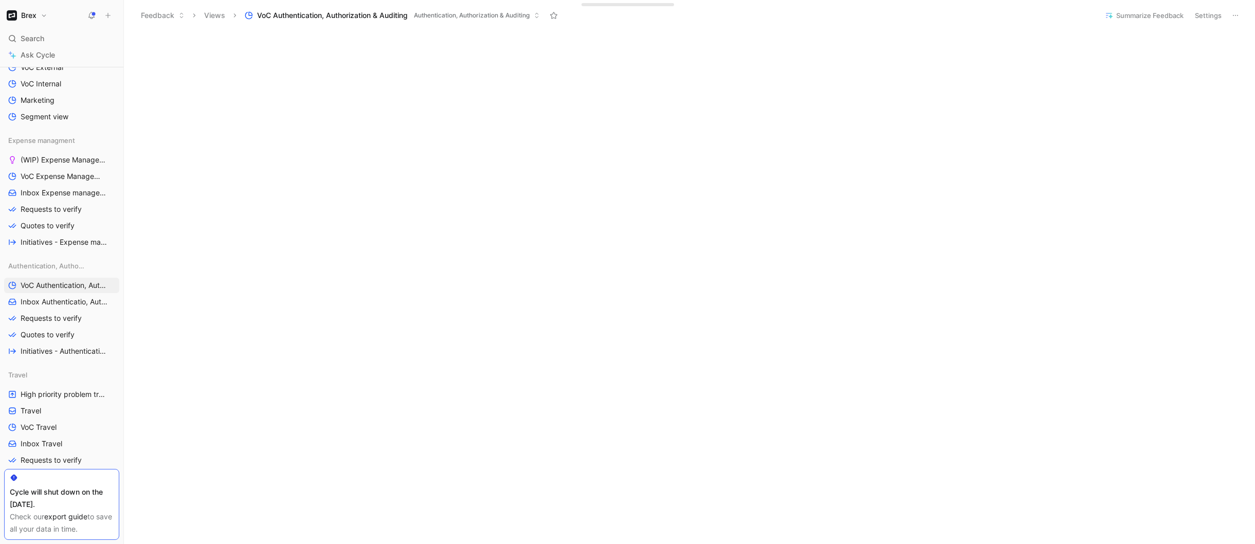
click at [1206, 17] on button "Settings" at bounding box center [1208, 15] width 36 height 14
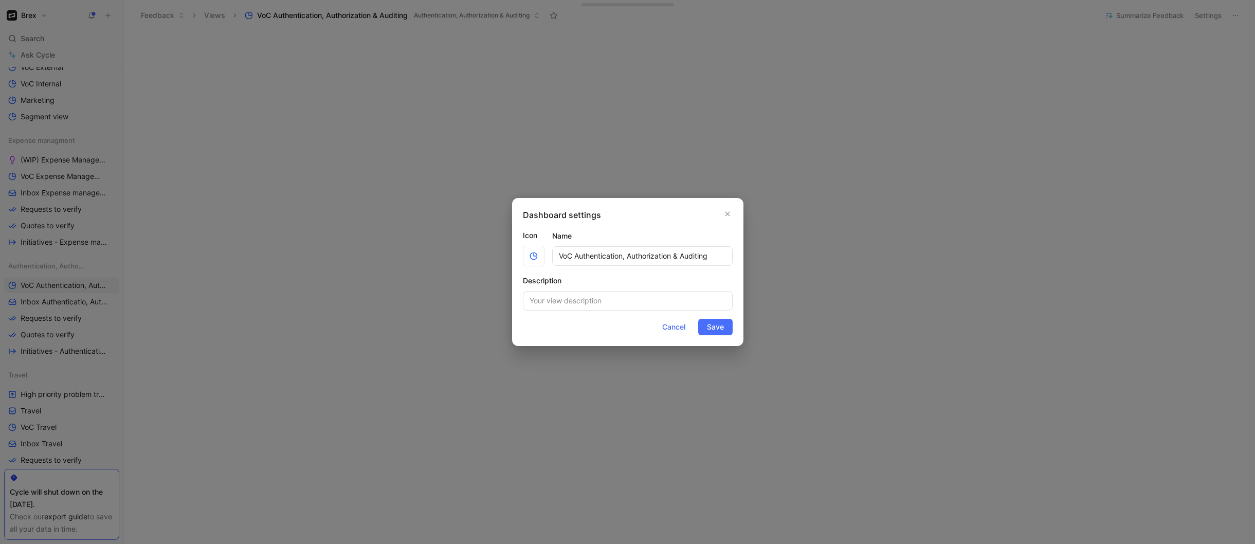
click at [1074, 110] on div at bounding box center [627, 272] width 1255 height 544
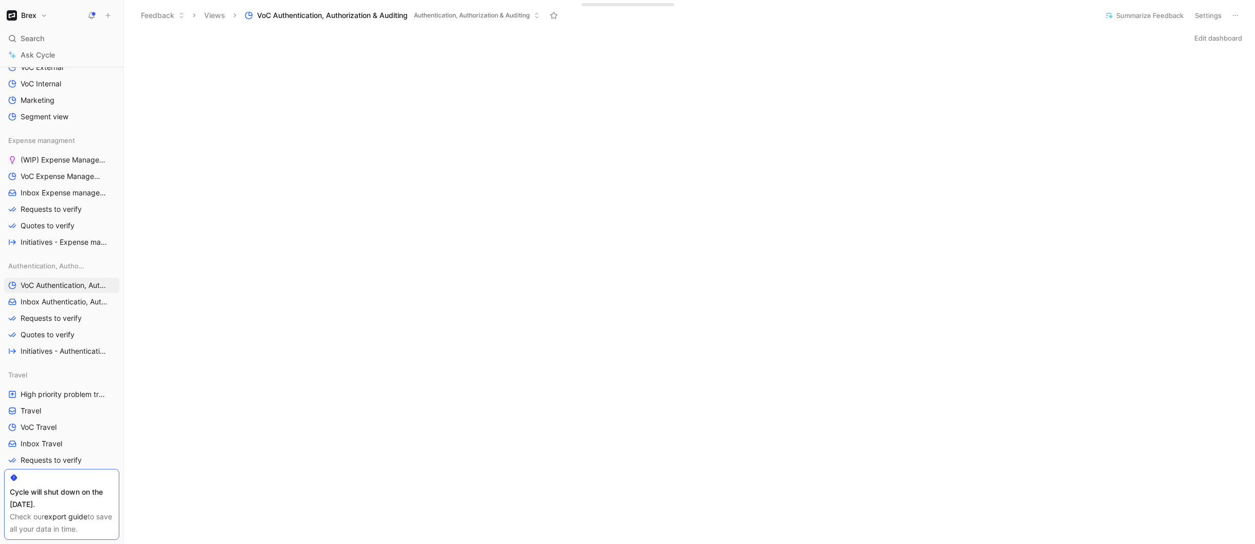
click at [1196, 41] on button "Edit dashboard" at bounding box center [1218, 38] width 57 height 14
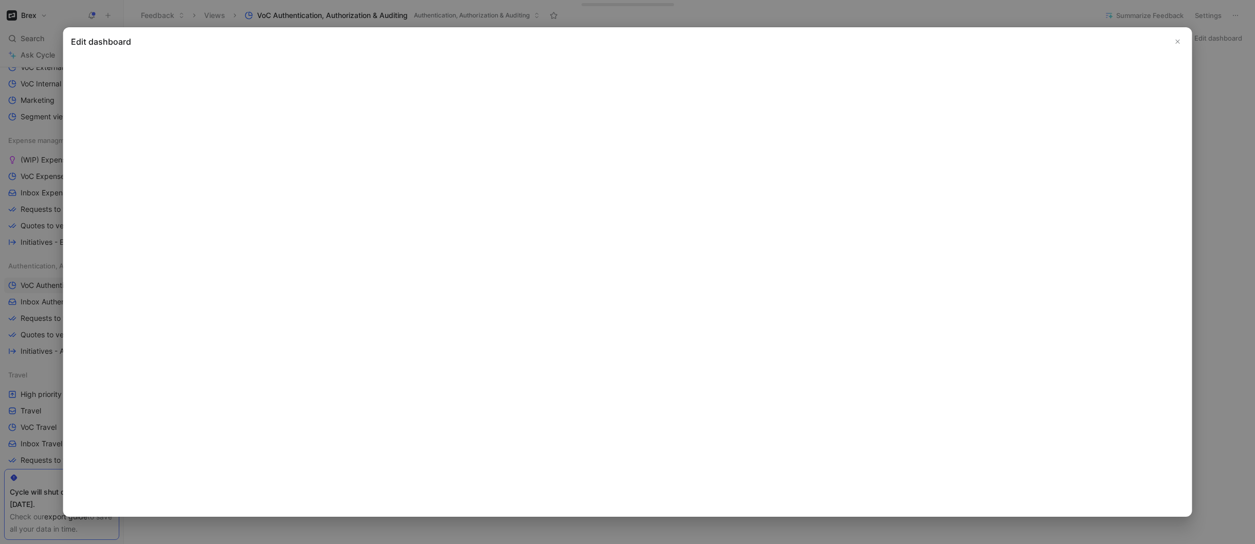
click at [1176, 42] on icon "Close" at bounding box center [1177, 41] width 7 height 7
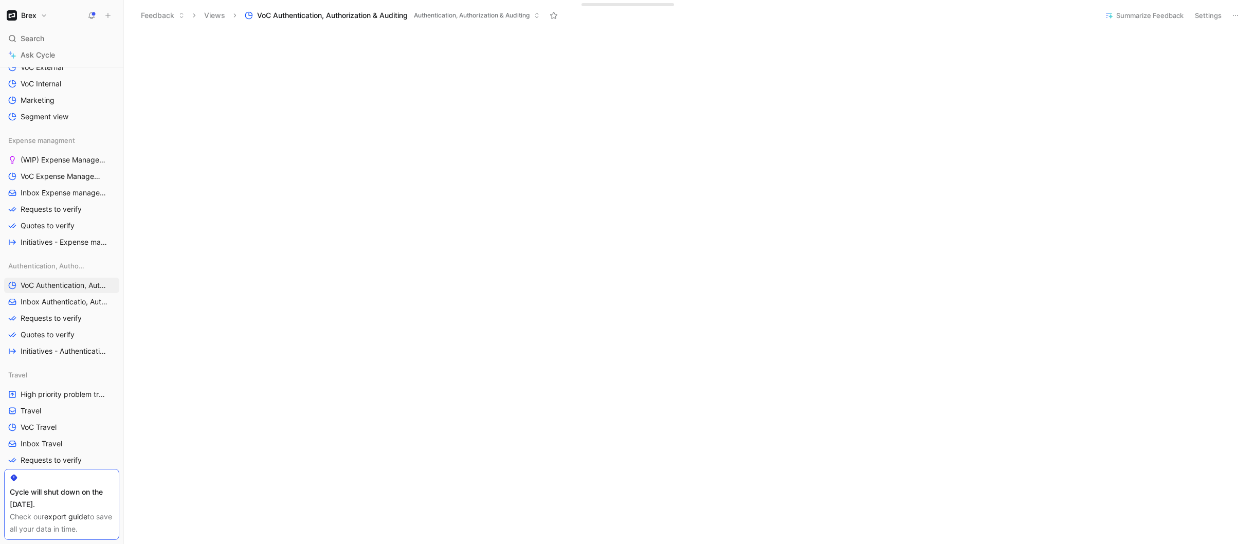
scroll to position [374, 0]
